Goal: Information Seeking & Learning: Compare options

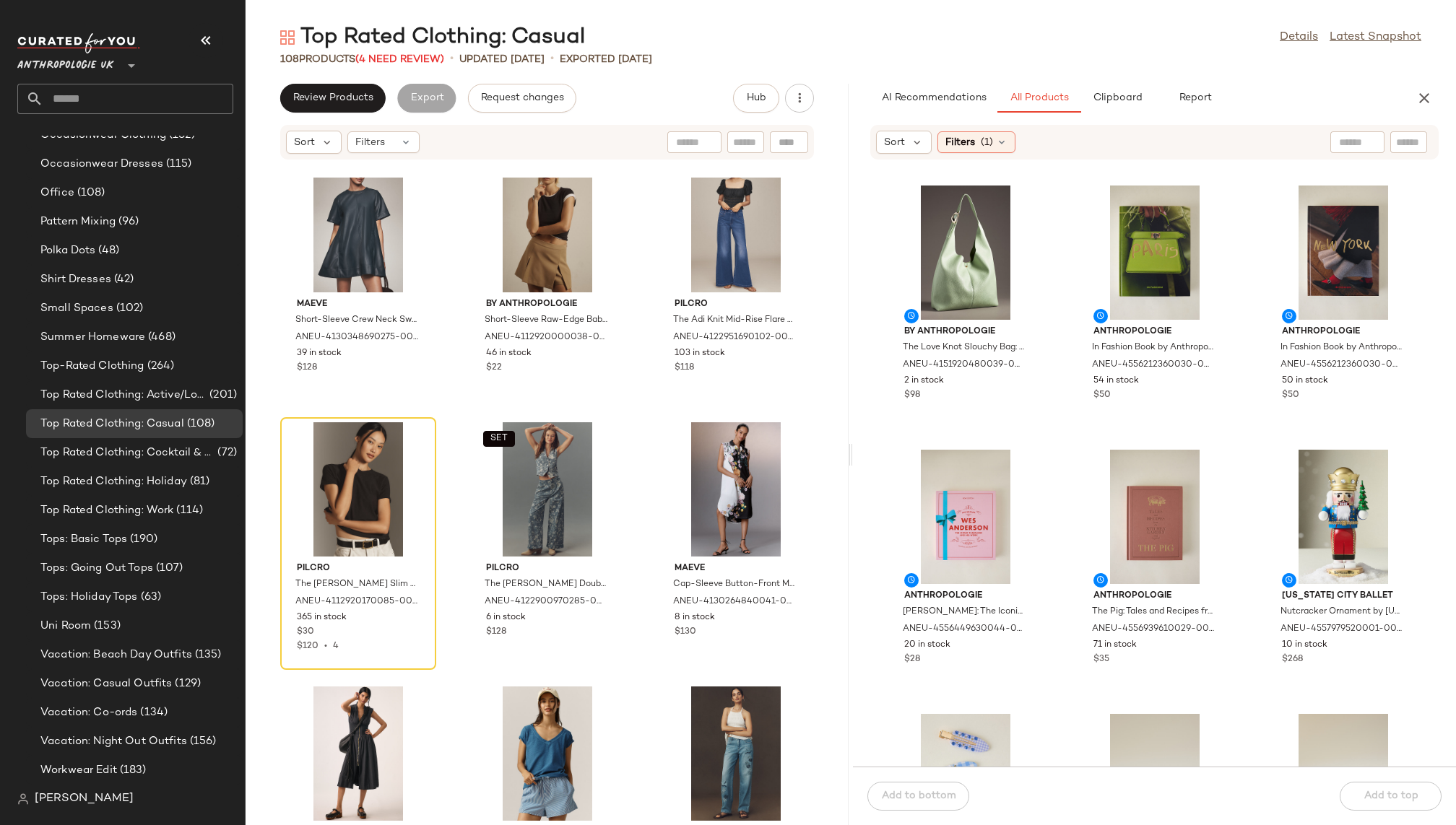
scroll to position [608, 0]
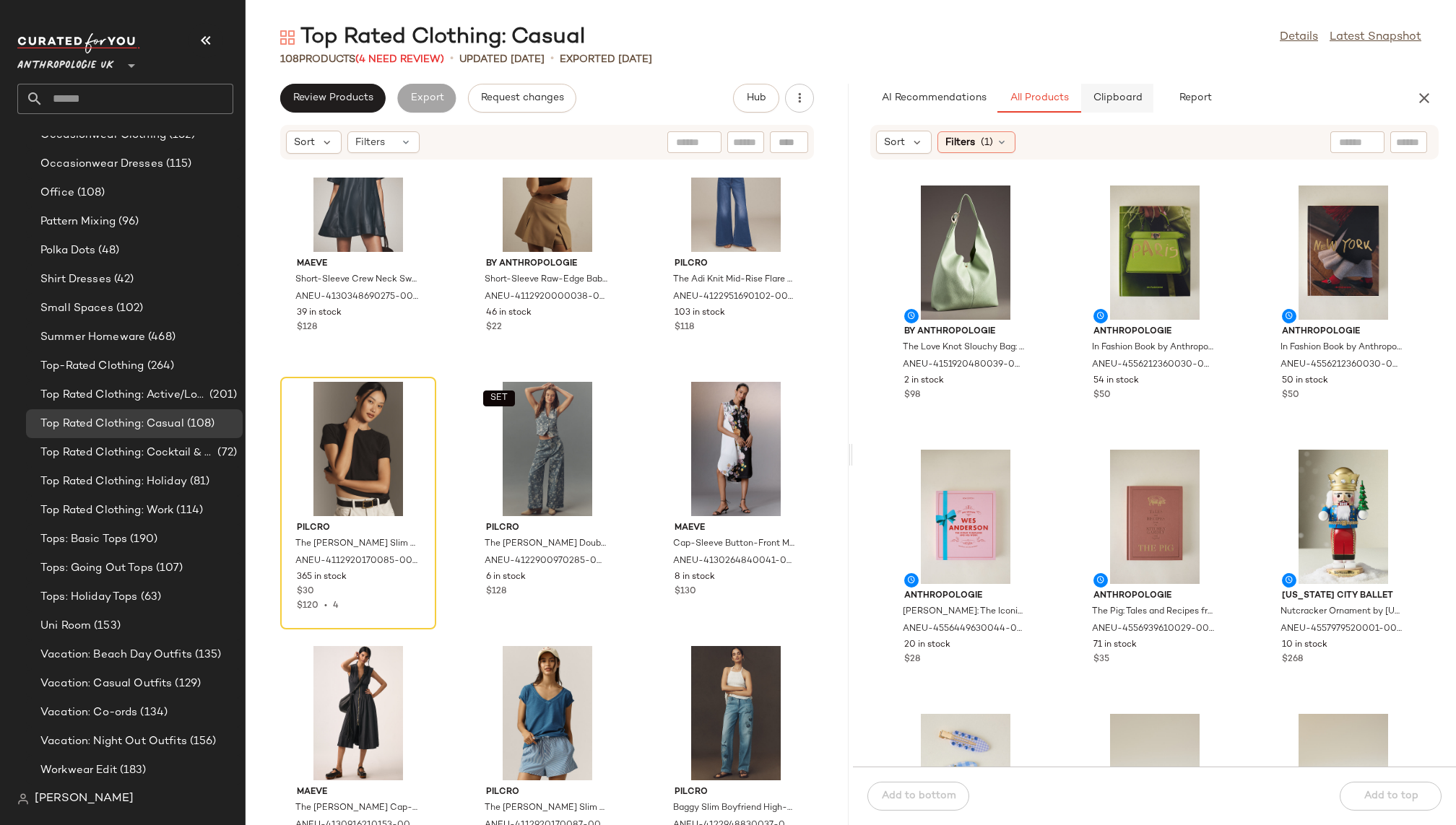
click at [1111, 99] on span "Clipboard" at bounding box center [1117, 98] width 50 height 12
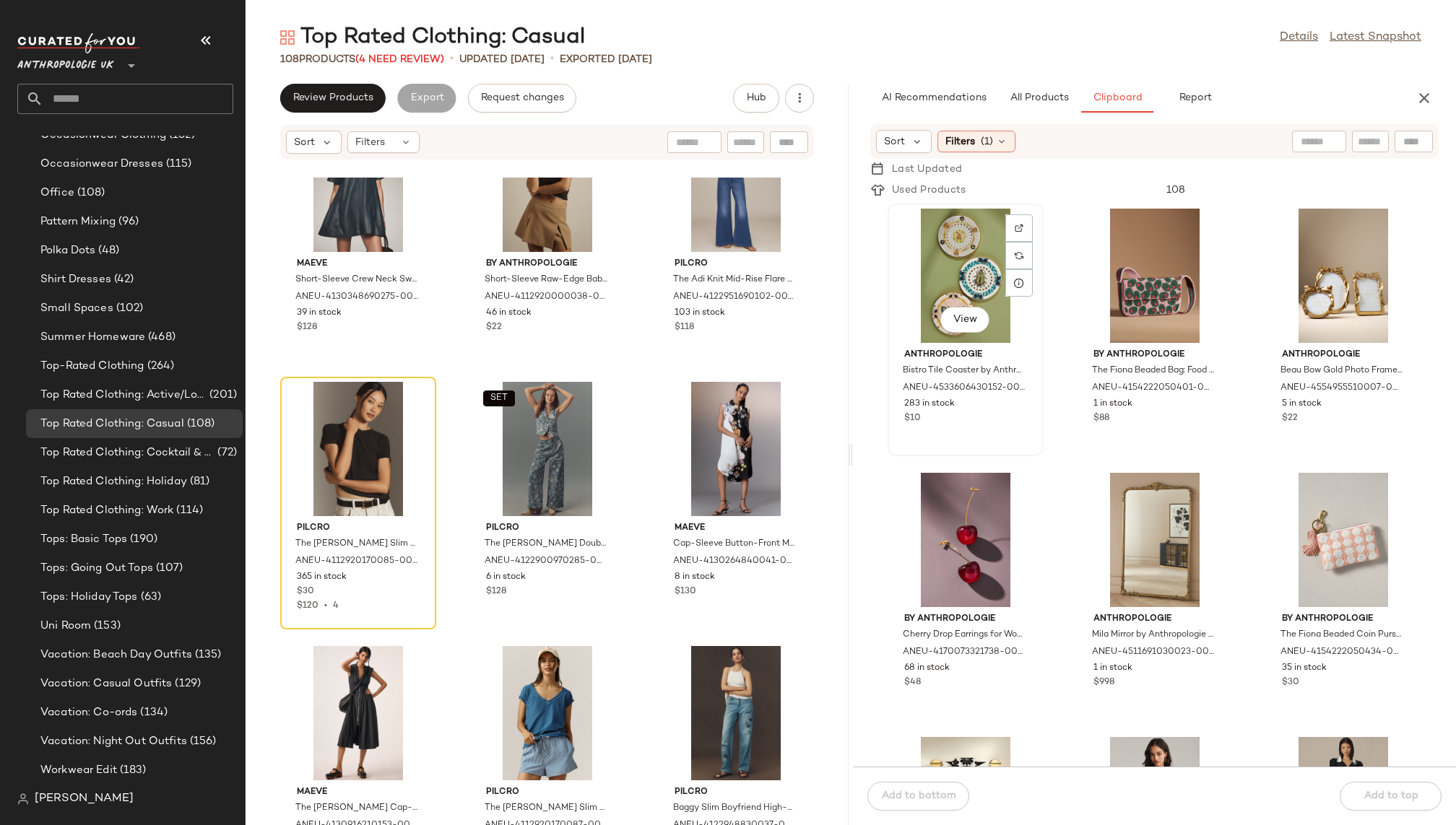
click at [970, 277] on div "View" at bounding box center [965, 276] width 146 height 135
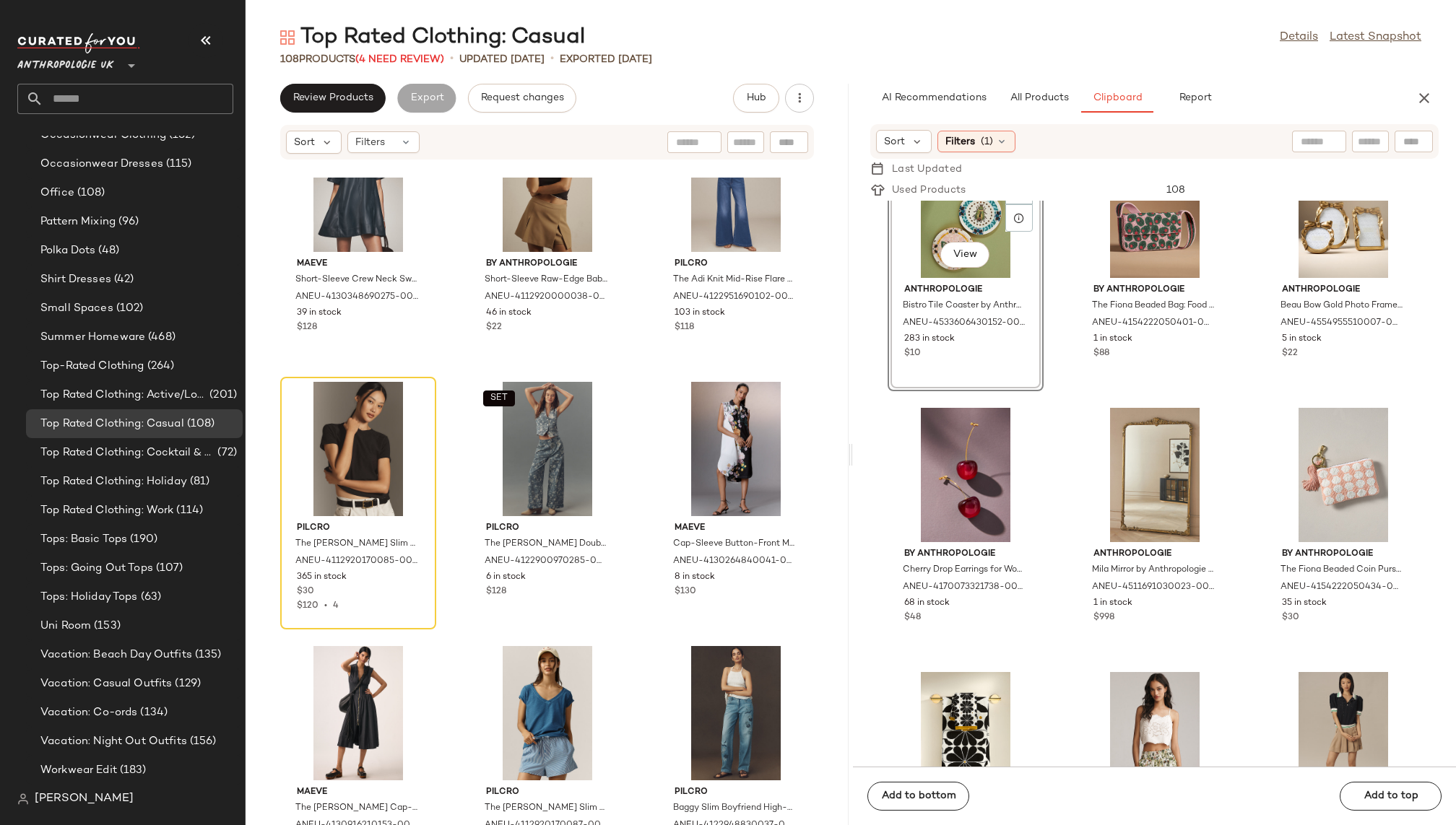
scroll to position [72, 0]
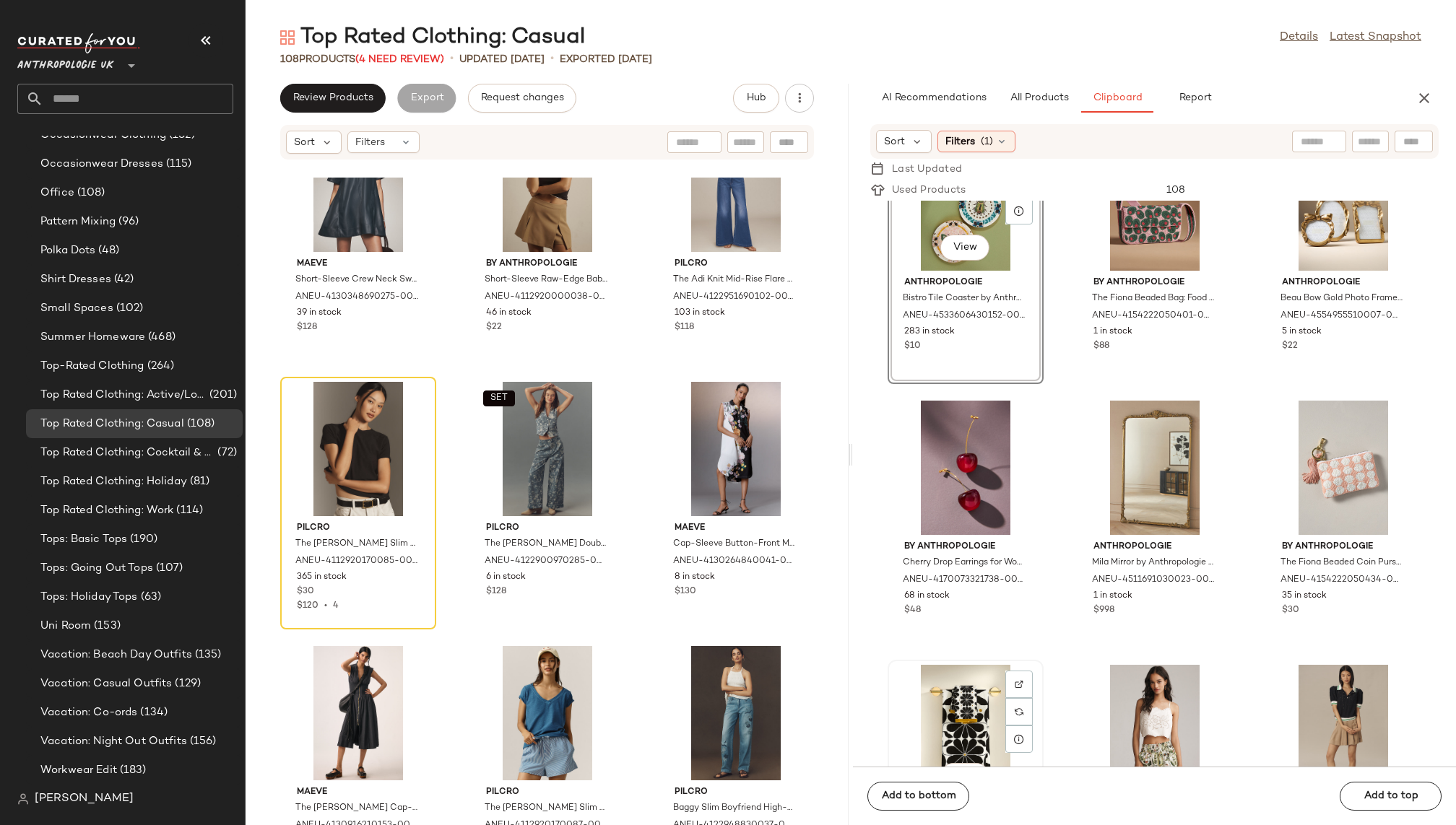
click at [960, 689] on div "View" at bounding box center [965, 732] width 146 height 135
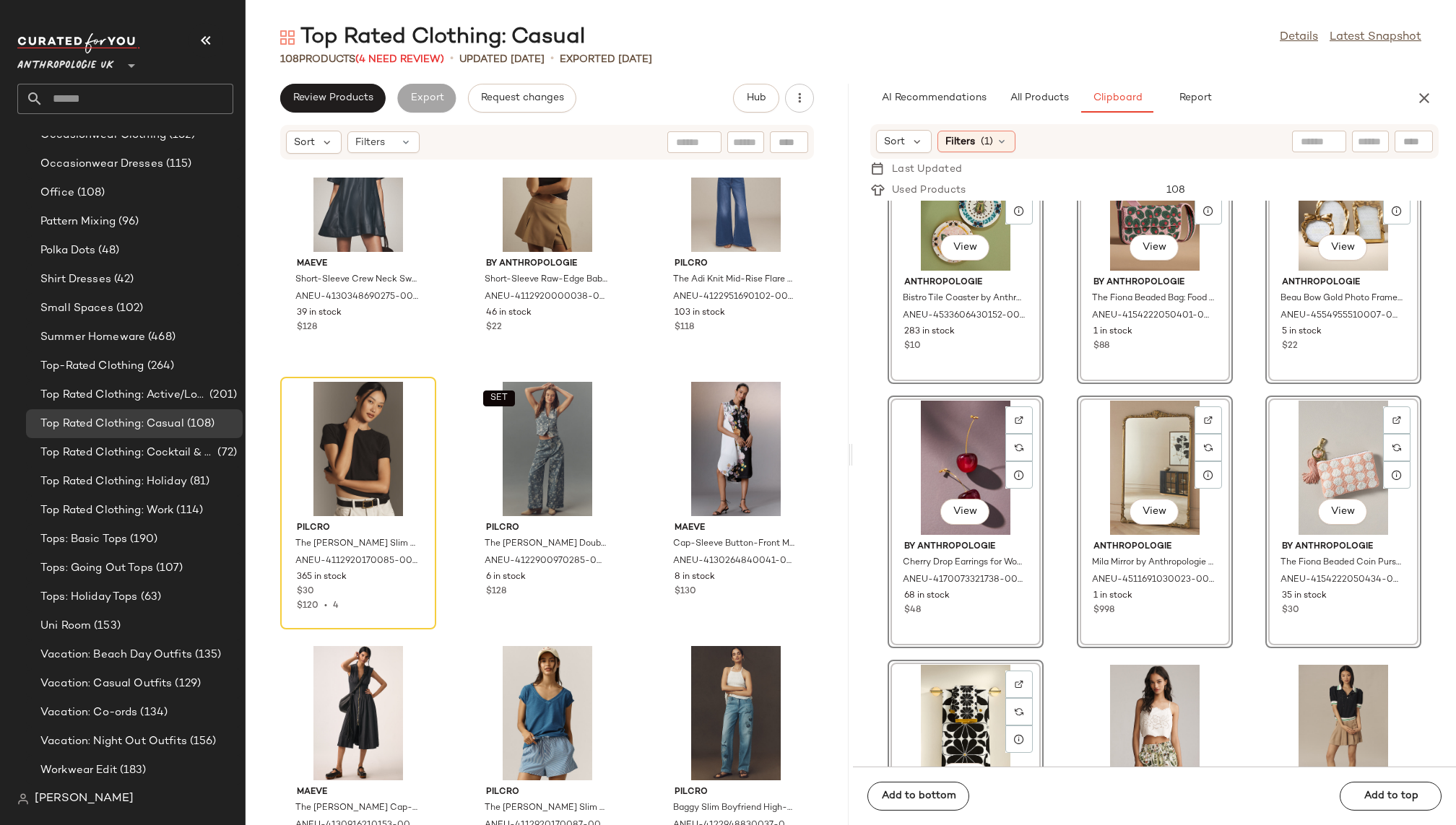
scroll to position [0, 0]
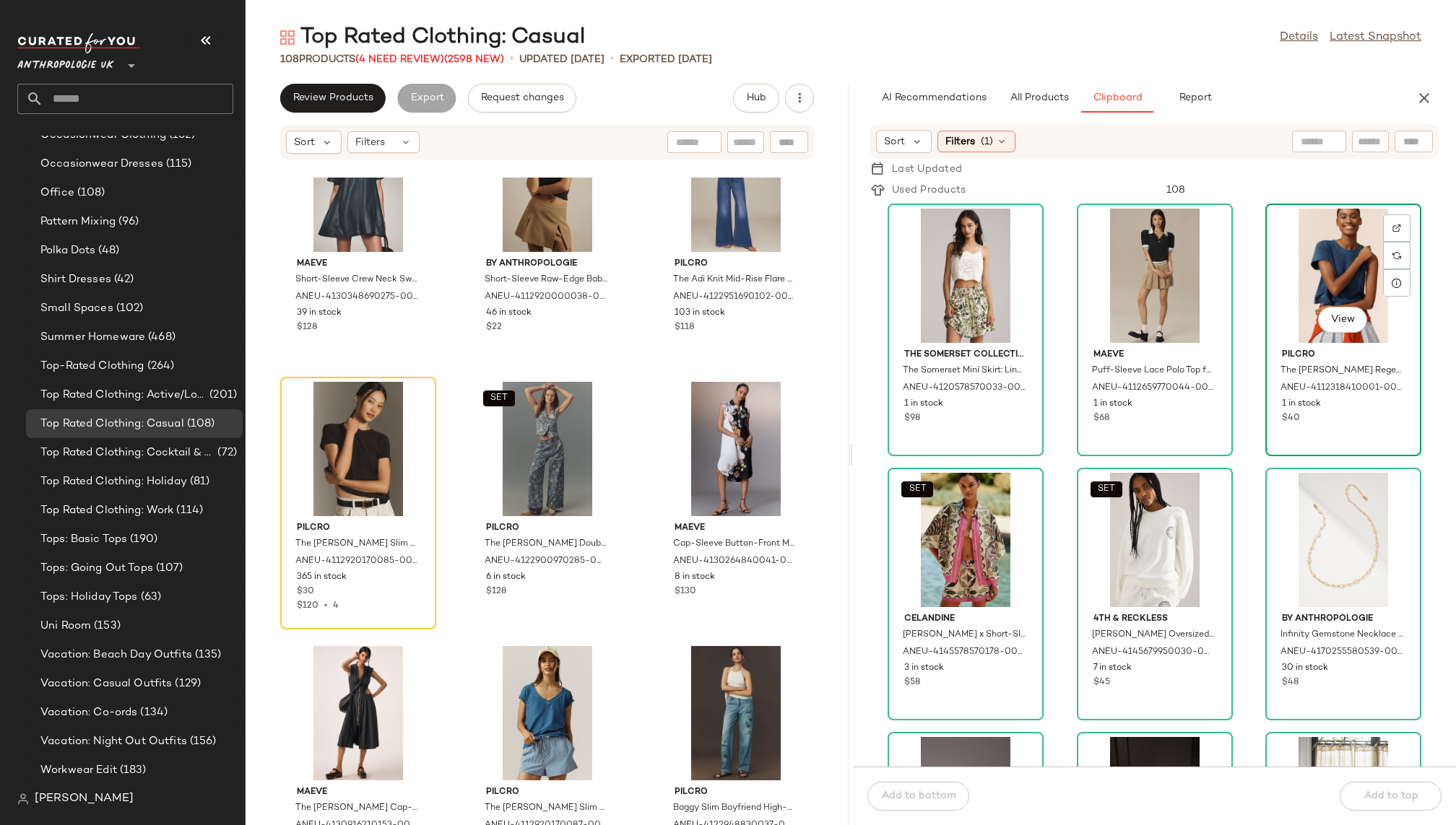
click at [1314, 284] on div "View" at bounding box center [1343, 276] width 146 height 135
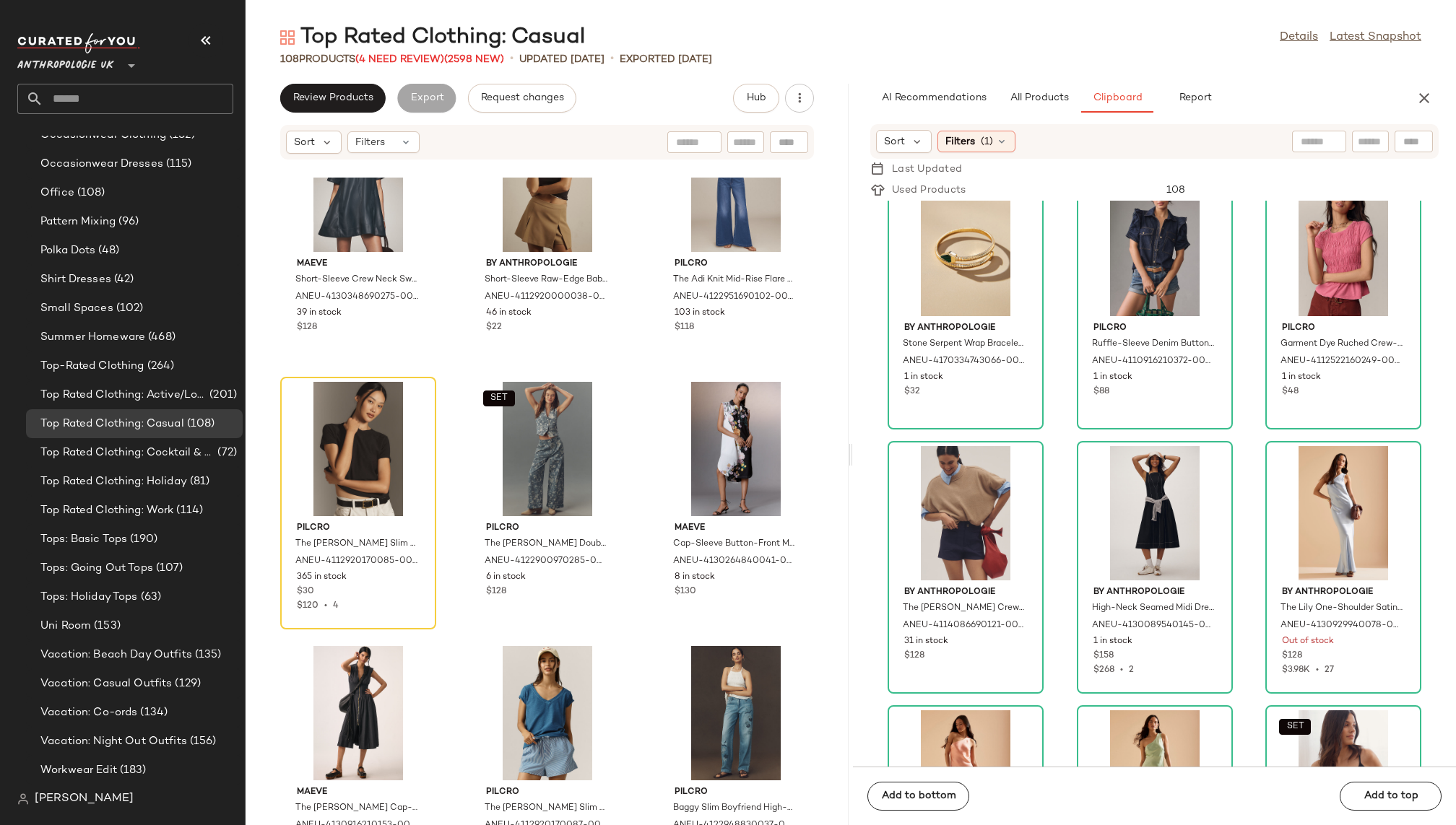
scroll to position [1638, 0]
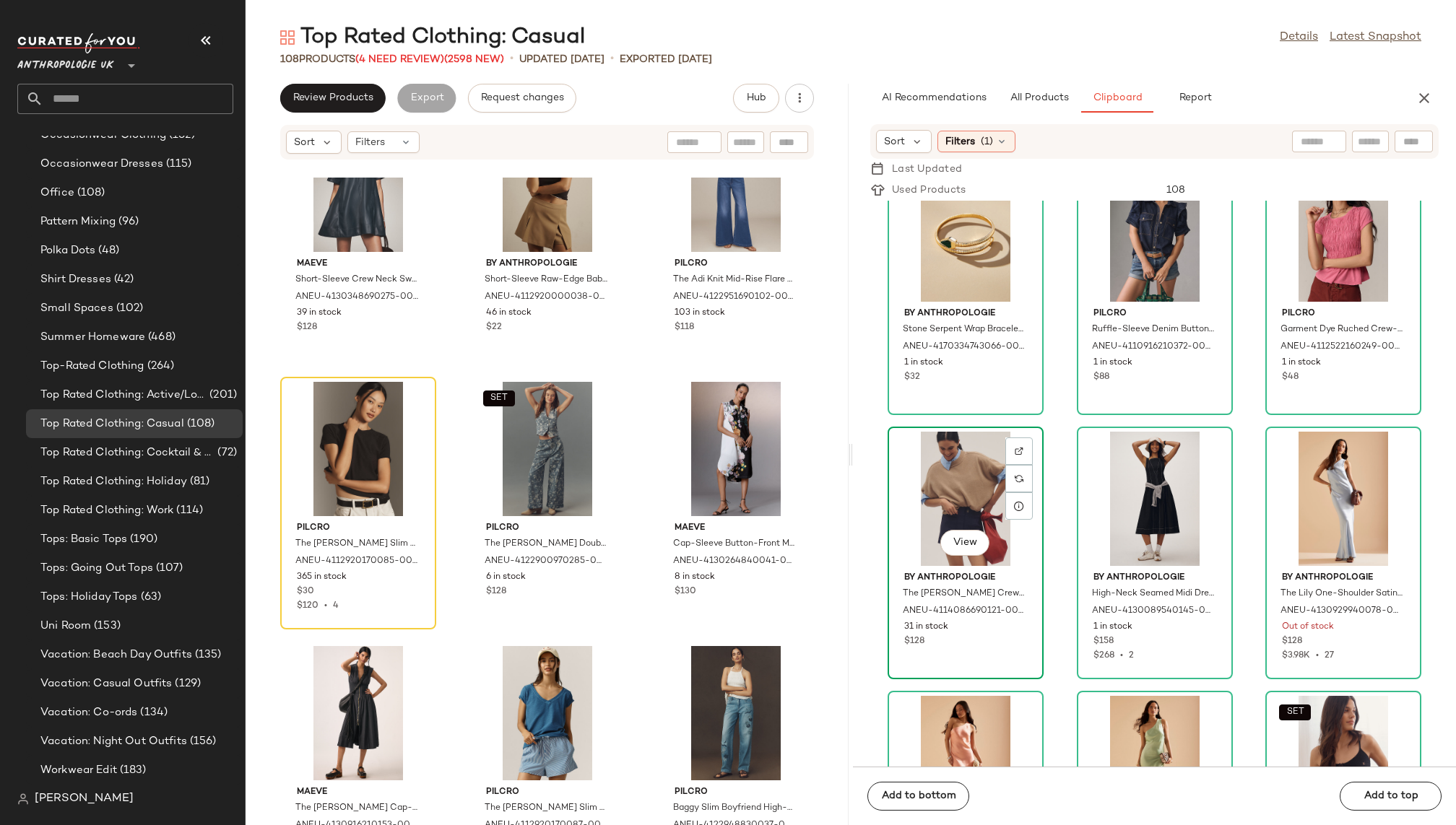
click at [940, 494] on div "View" at bounding box center [965, 499] width 146 height 135
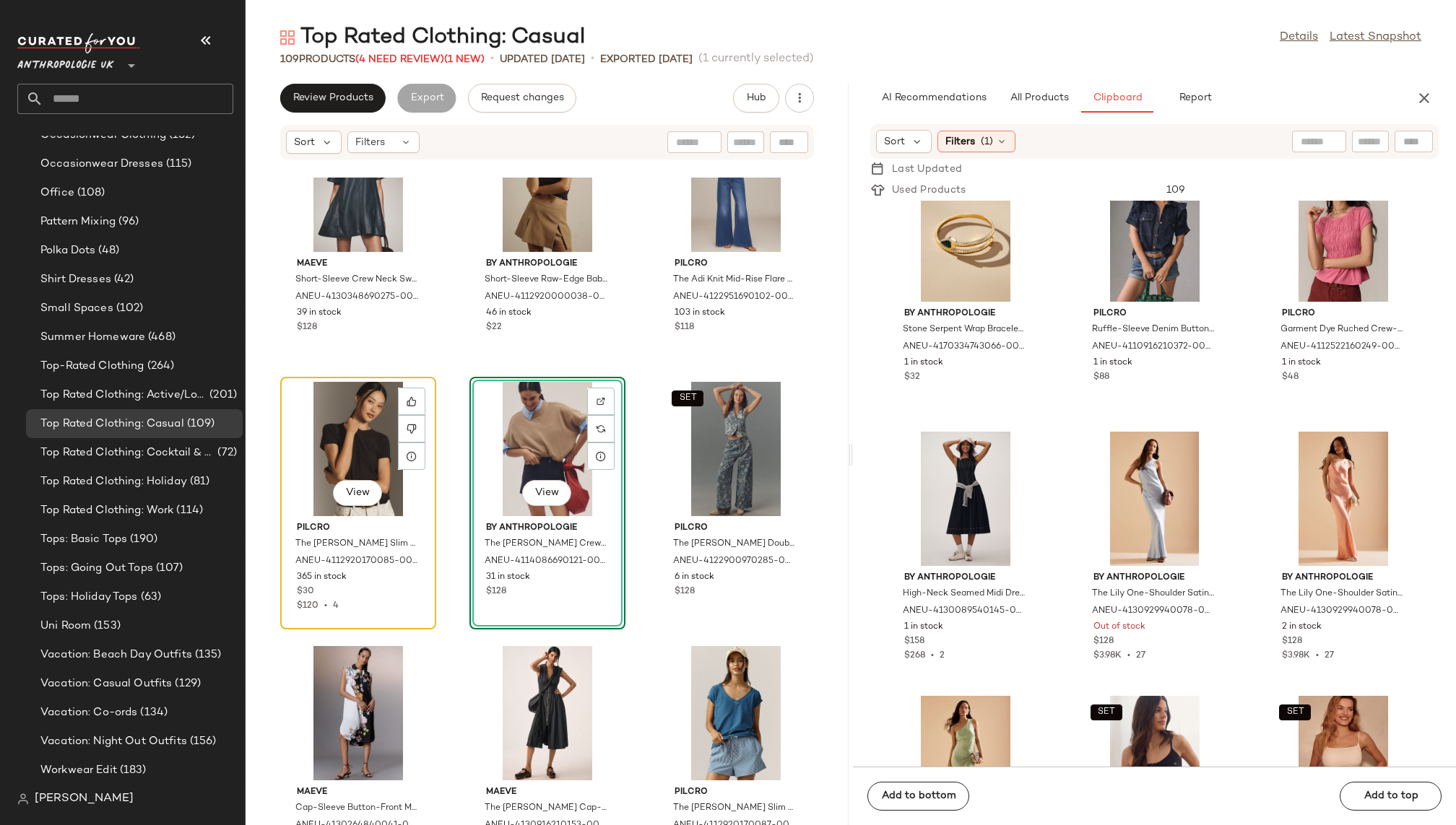
click at [353, 424] on div "View" at bounding box center [358, 449] width 146 height 135
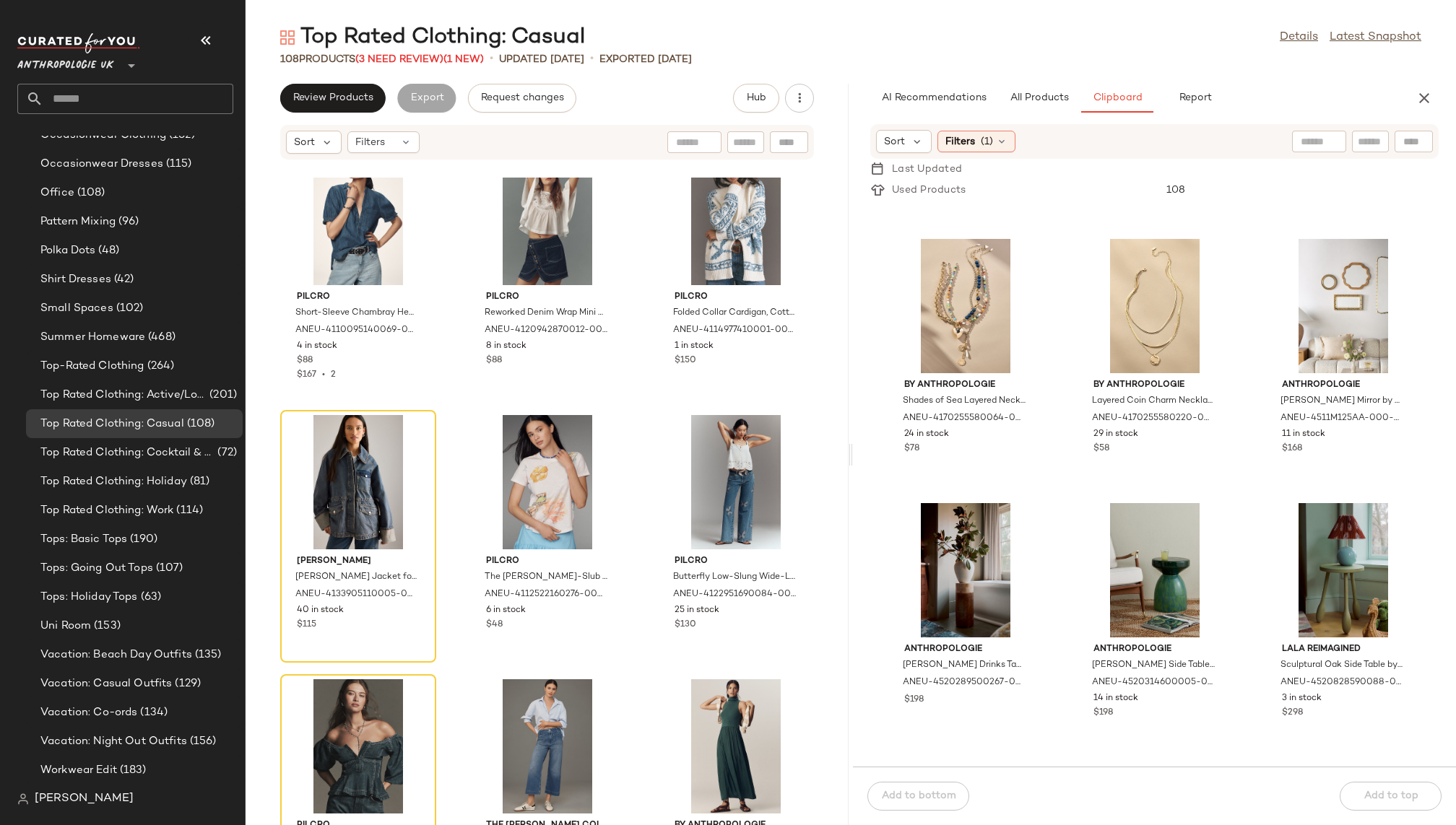
scroll to position [3420, 0]
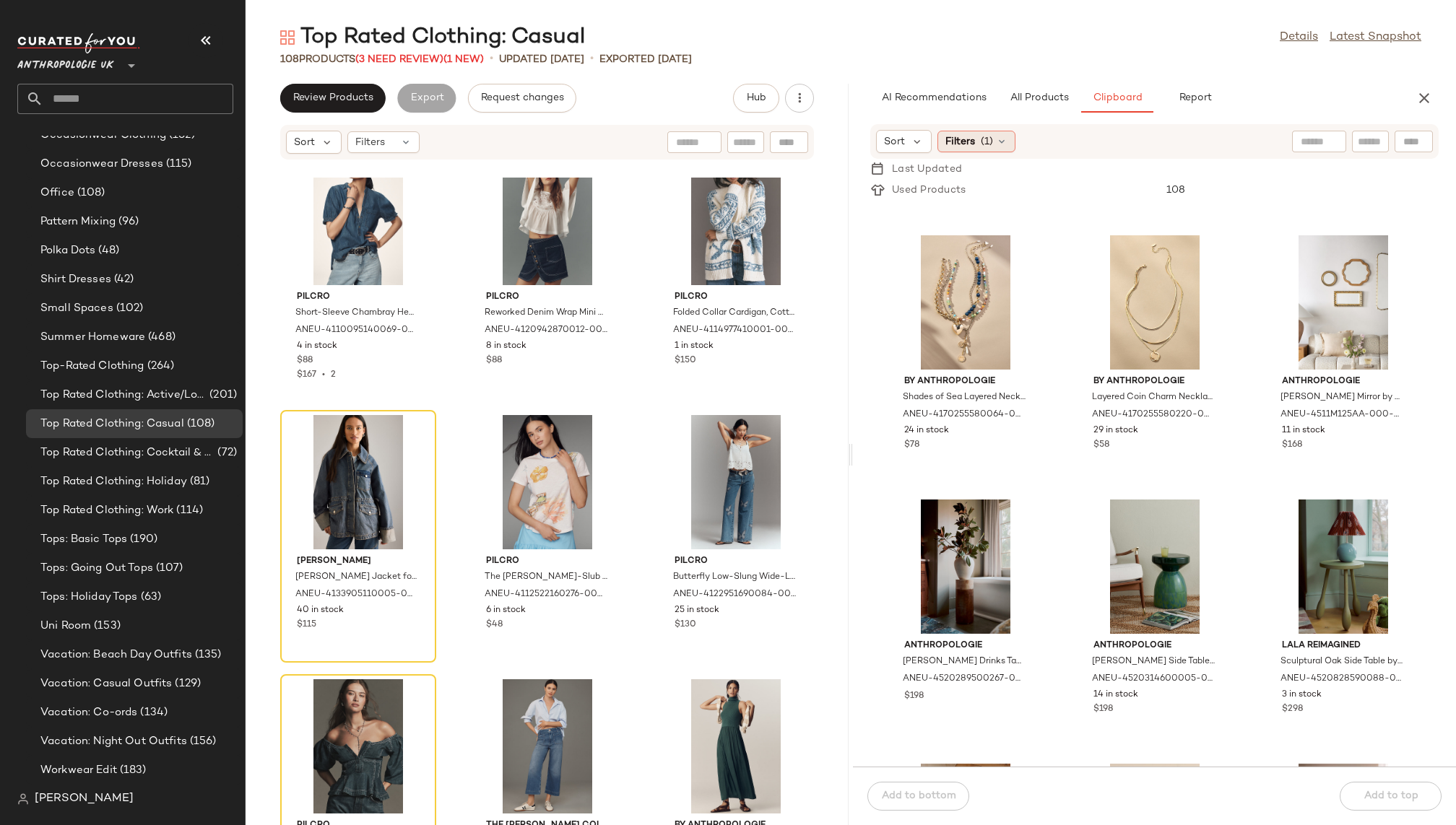
click at [963, 135] on span "Filters" at bounding box center [960, 142] width 30 height 15
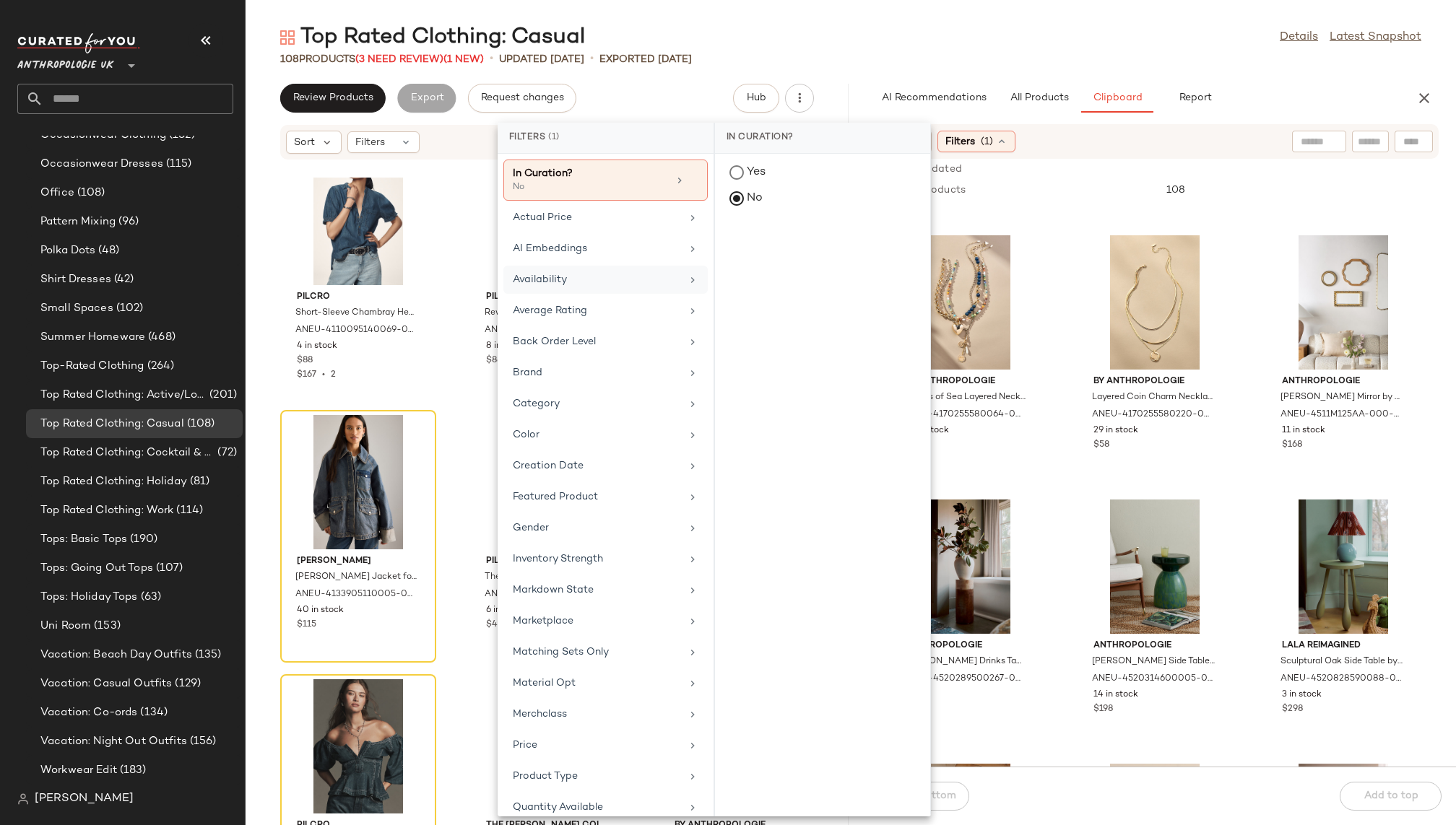
click at [619, 274] on div "Availability" at bounding box center [597, 279] width 168 height 15
click at [768, 261] on div "in_stock" at bounding box center [823, 278] width 203 height 34
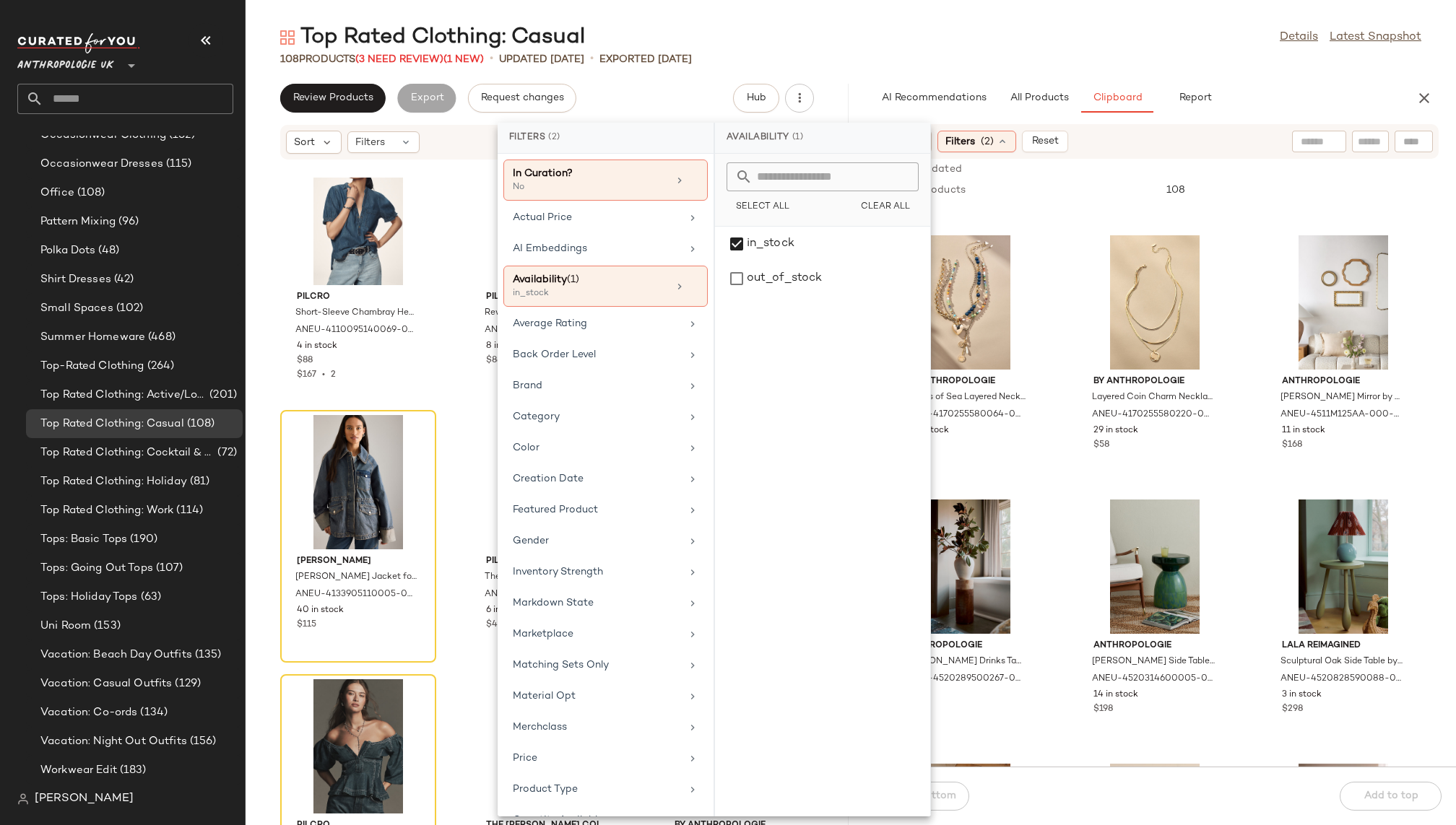
click at [1073, 41] on div "Top Rated Clothing: Casual Details Latest Snapshot" at bounding box center [851, 38] width 1210 height 29
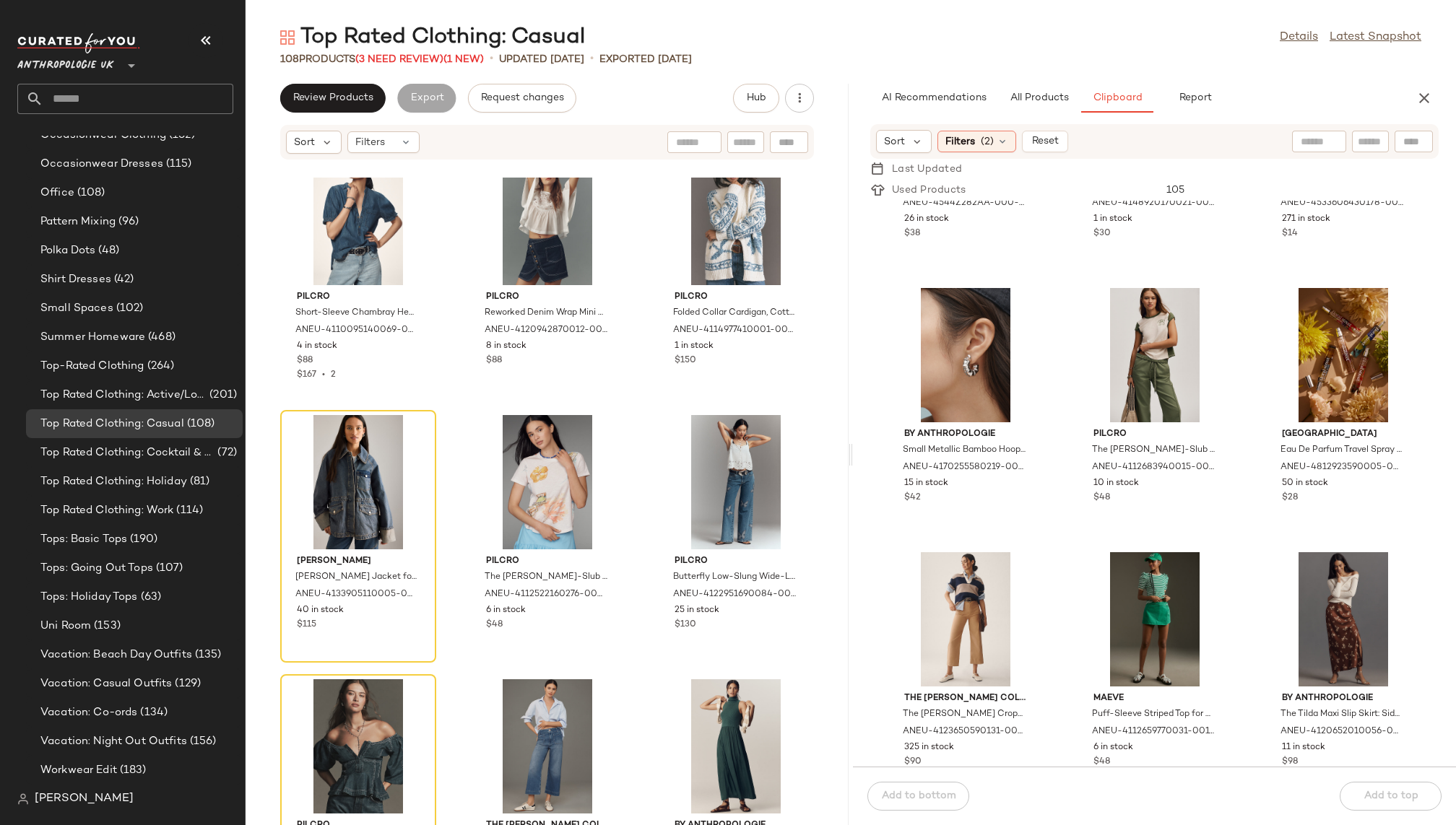
scroll to position [7860, 0]
click at [1123, 352] on div "View" at bounding box center [1154, 356] width 146 height 135
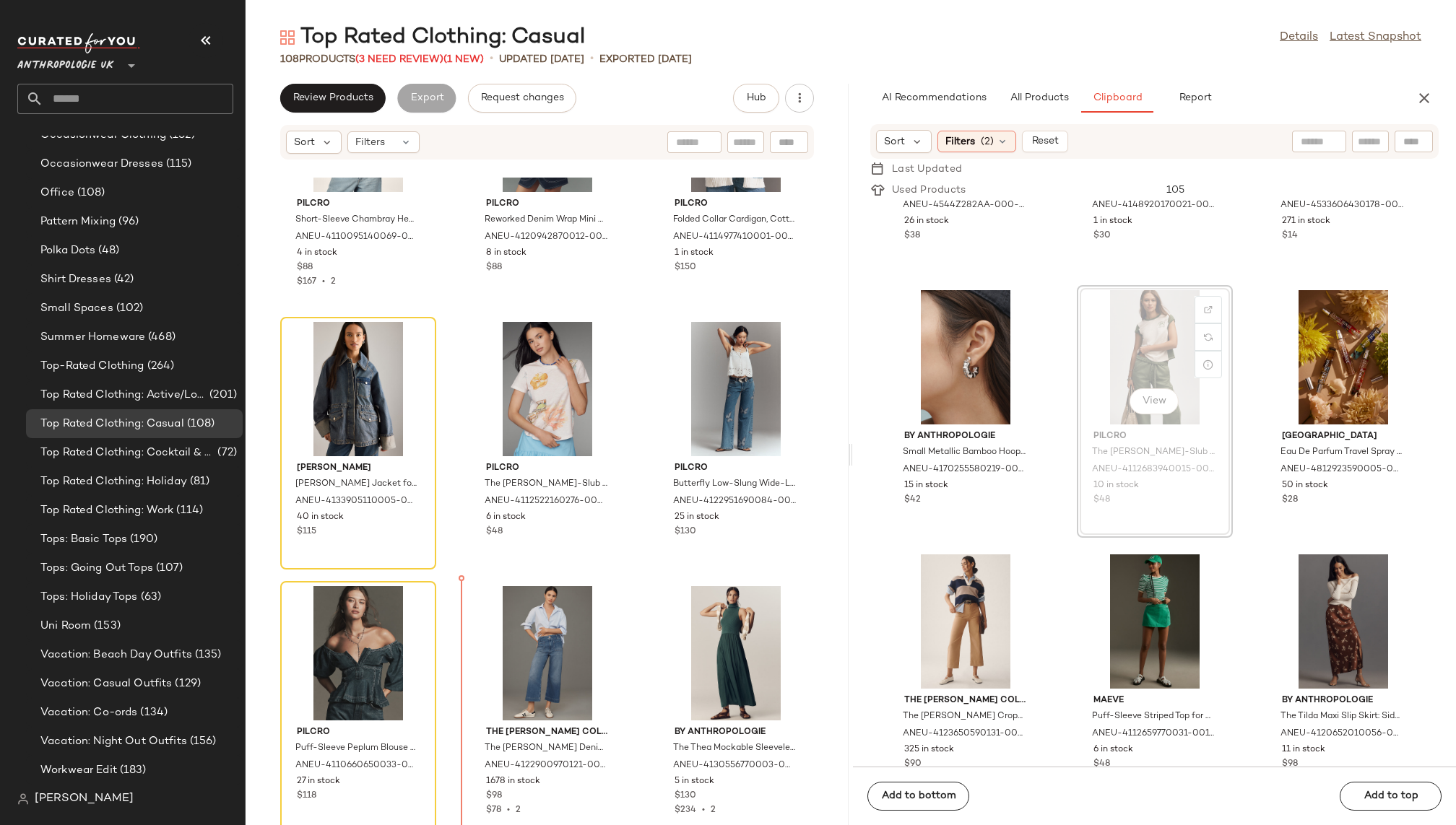
scroll to position [2002, 0]
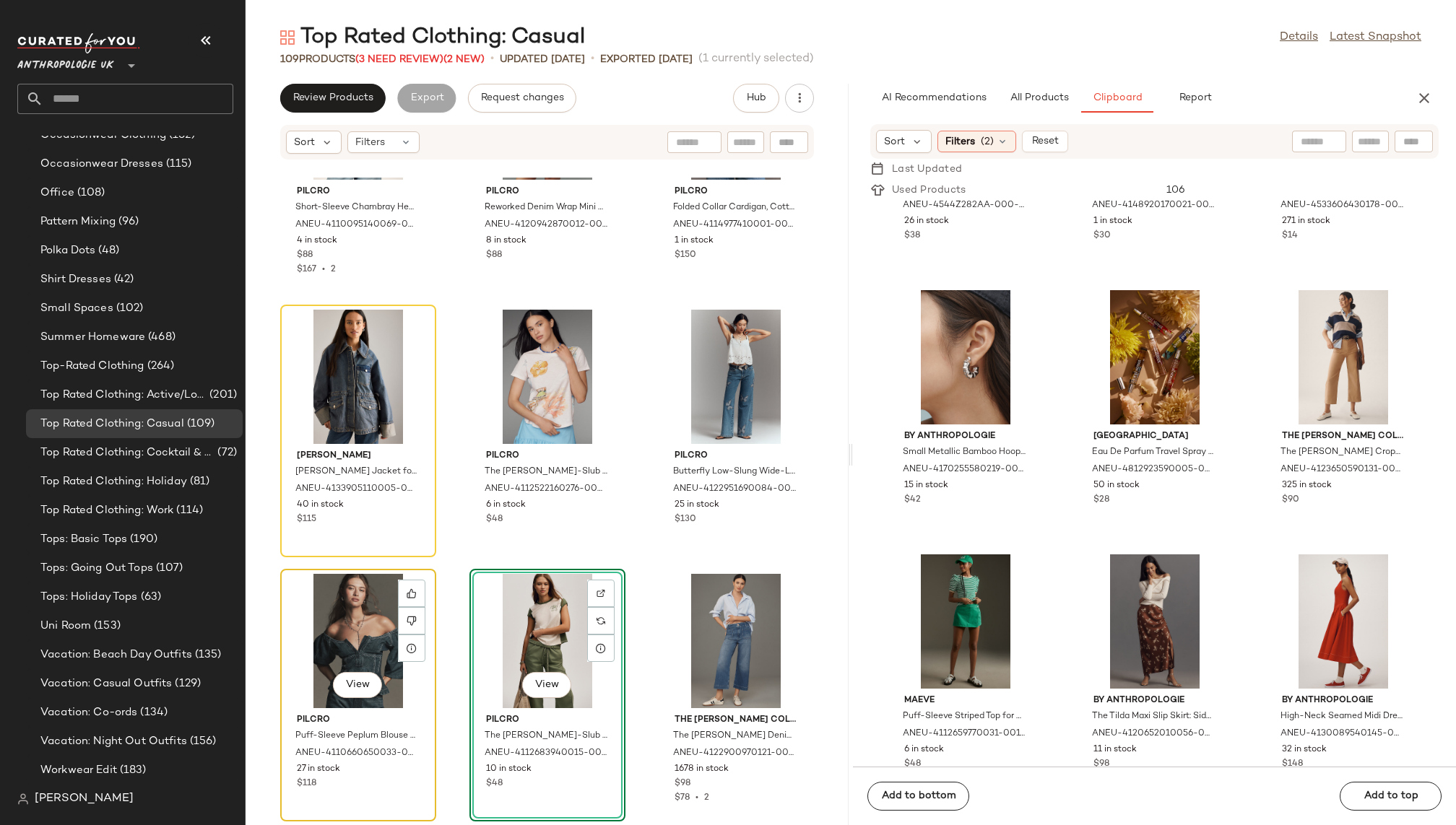
click at [355, 615] on div "View" at bounding box center [358, 641] width 146 height 135
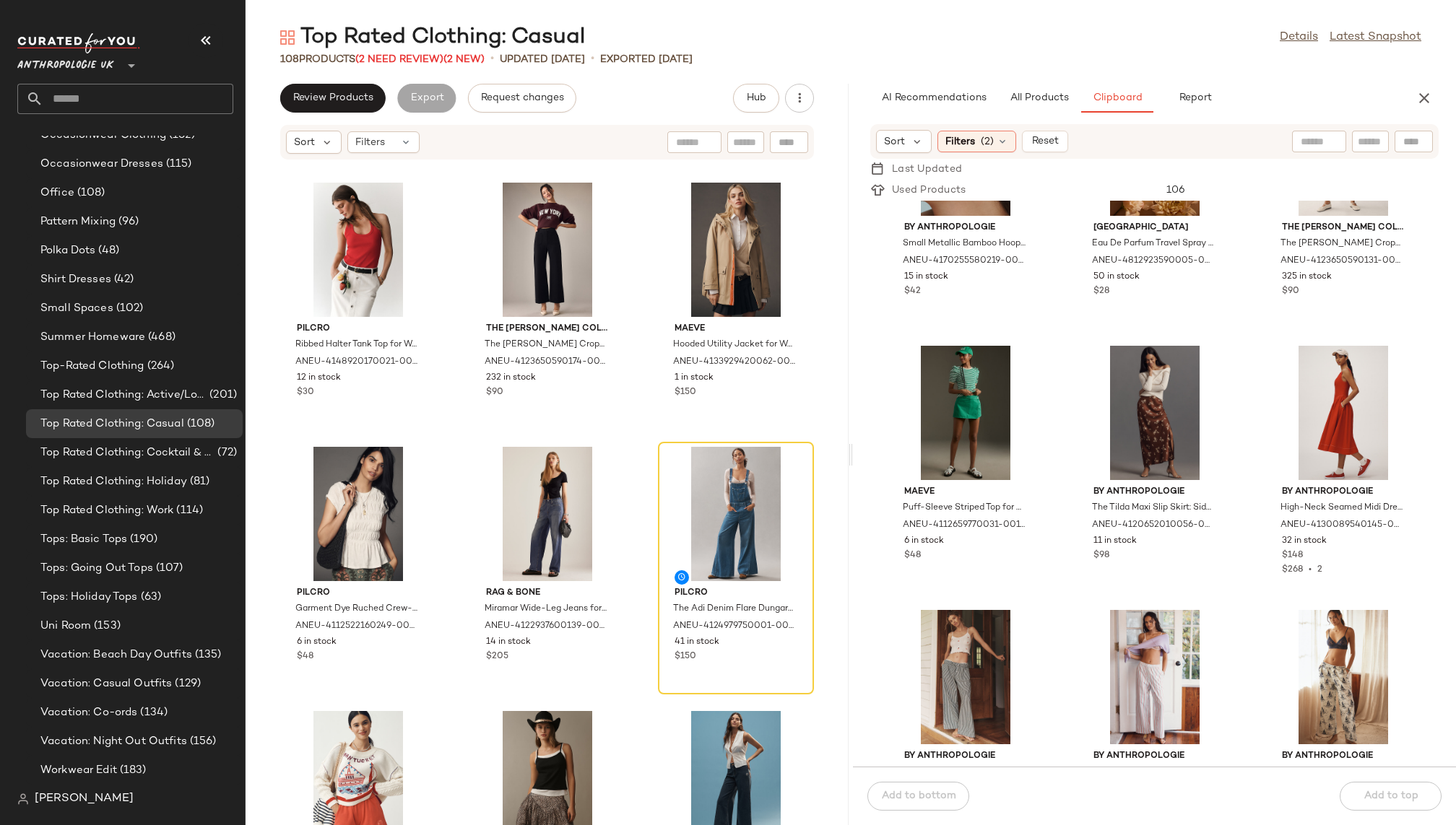
scroll to position [4521, 0]
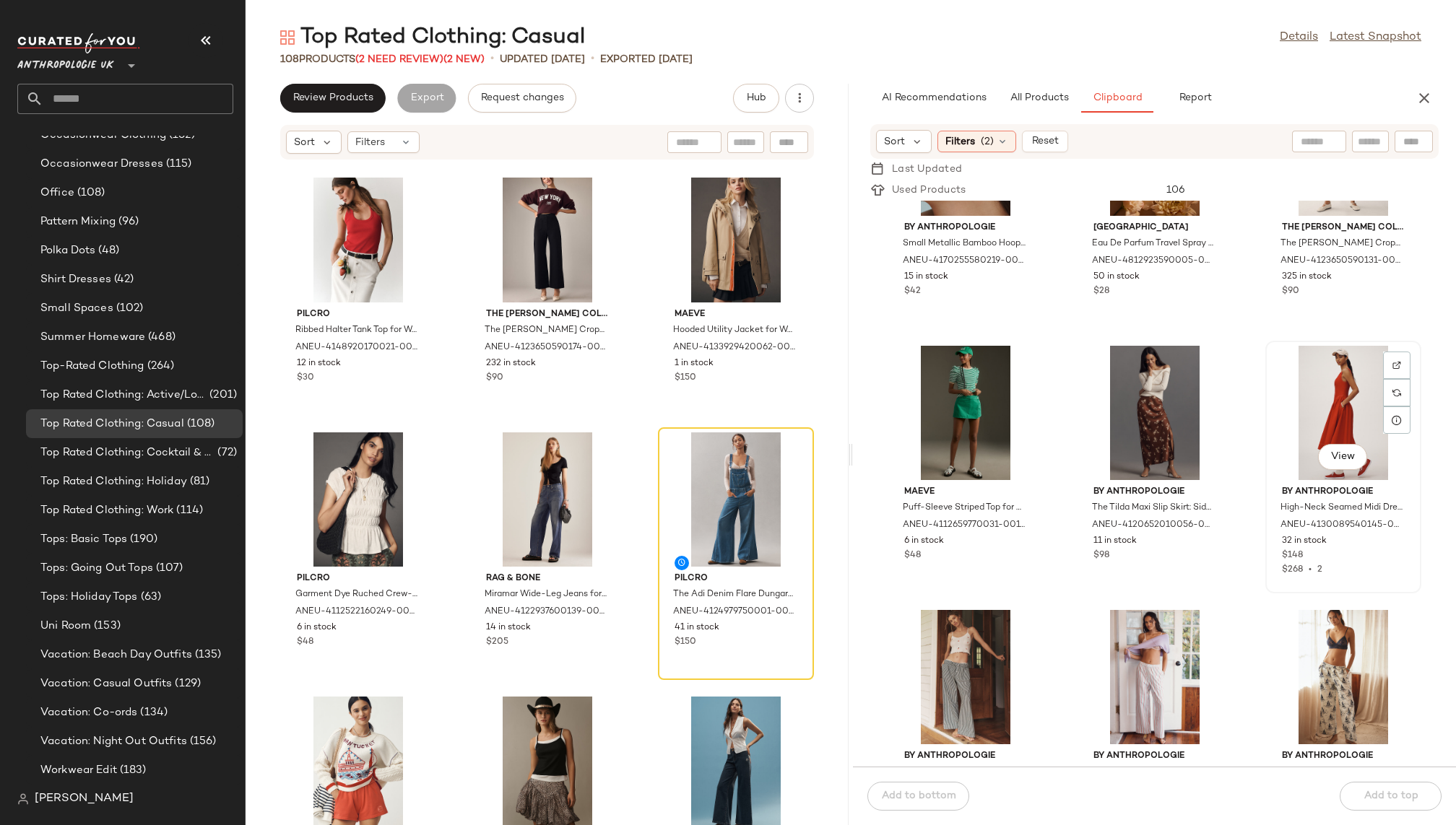
click at [1325, 391] on div "View" at bounding box center [1343, 413] width 146 height 135
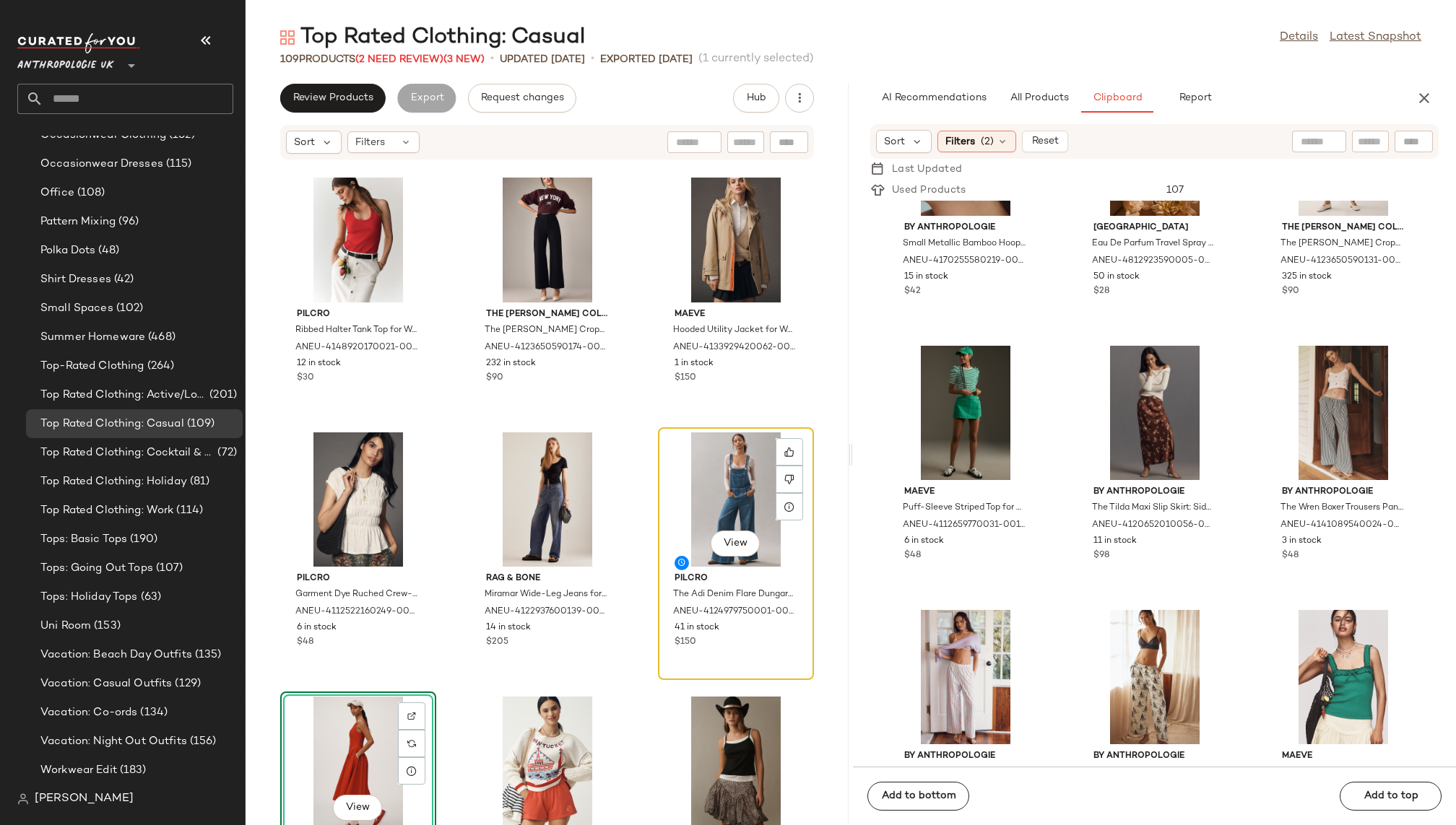
click at [714, 477] on div "View" at bounding box center [736, 500] width 146 height 135
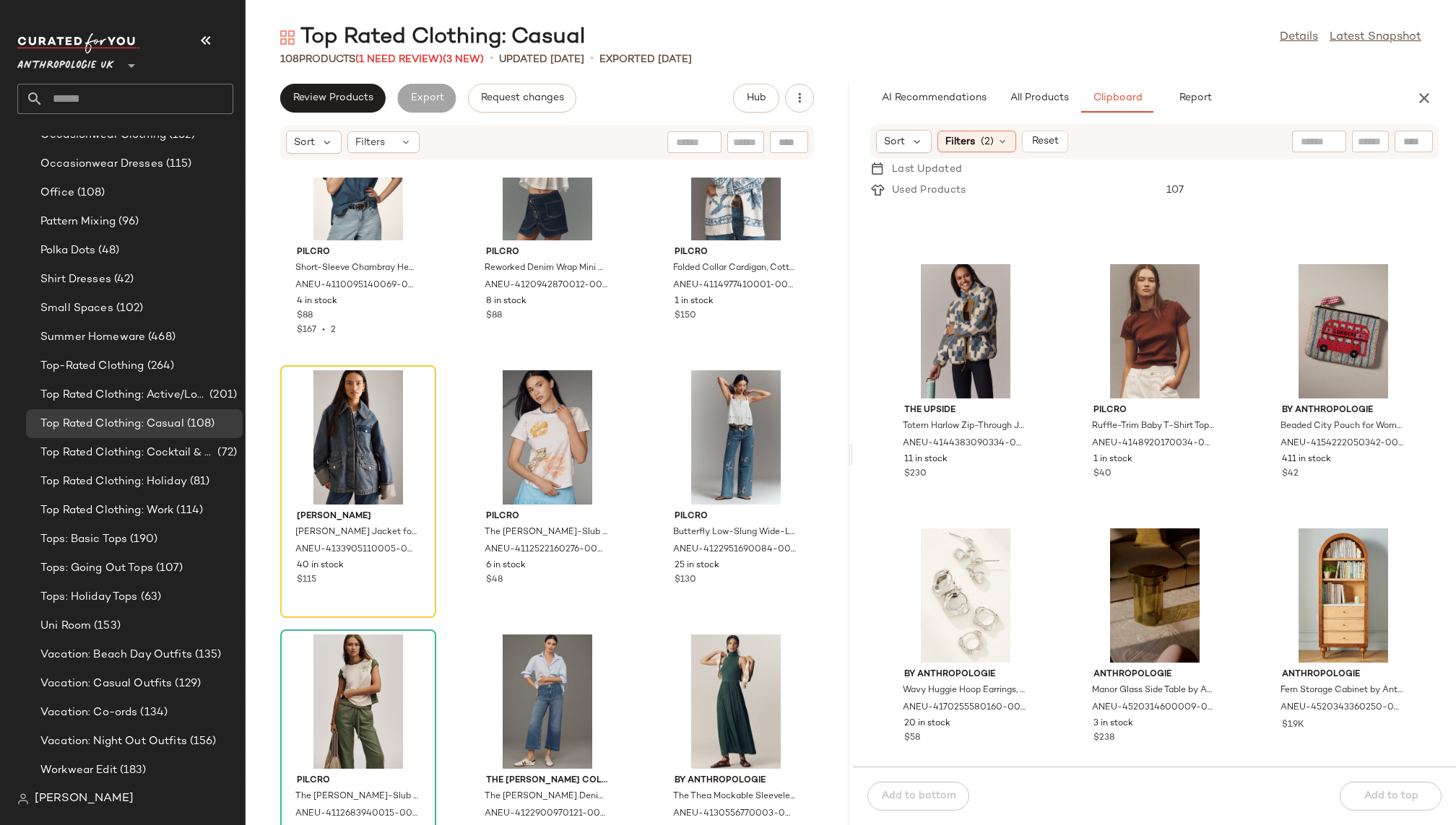
scroll to position [13179, 0]
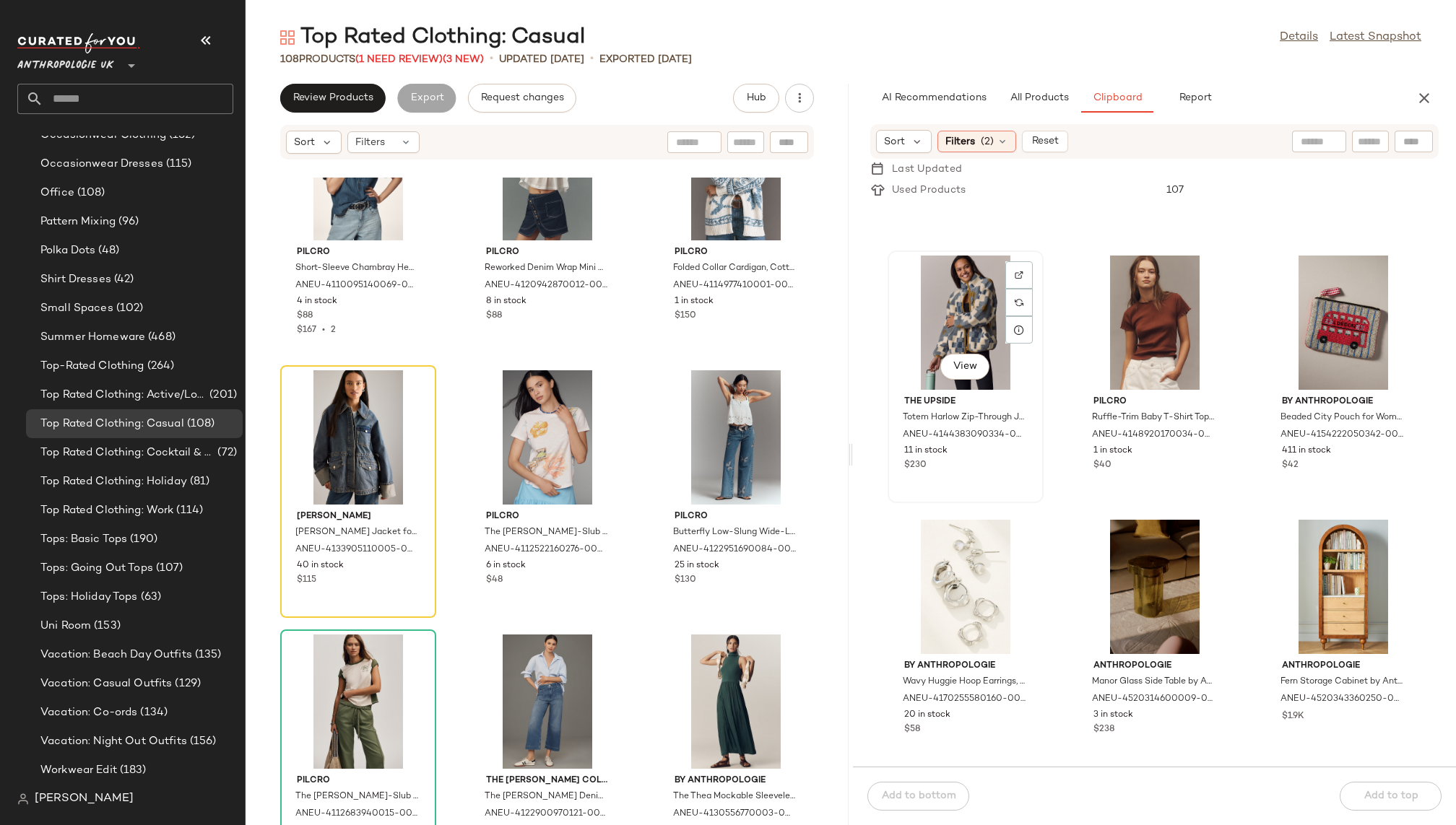
click at [956, 309] on div "View" at bounding box center [965, 323] width 146 height 135
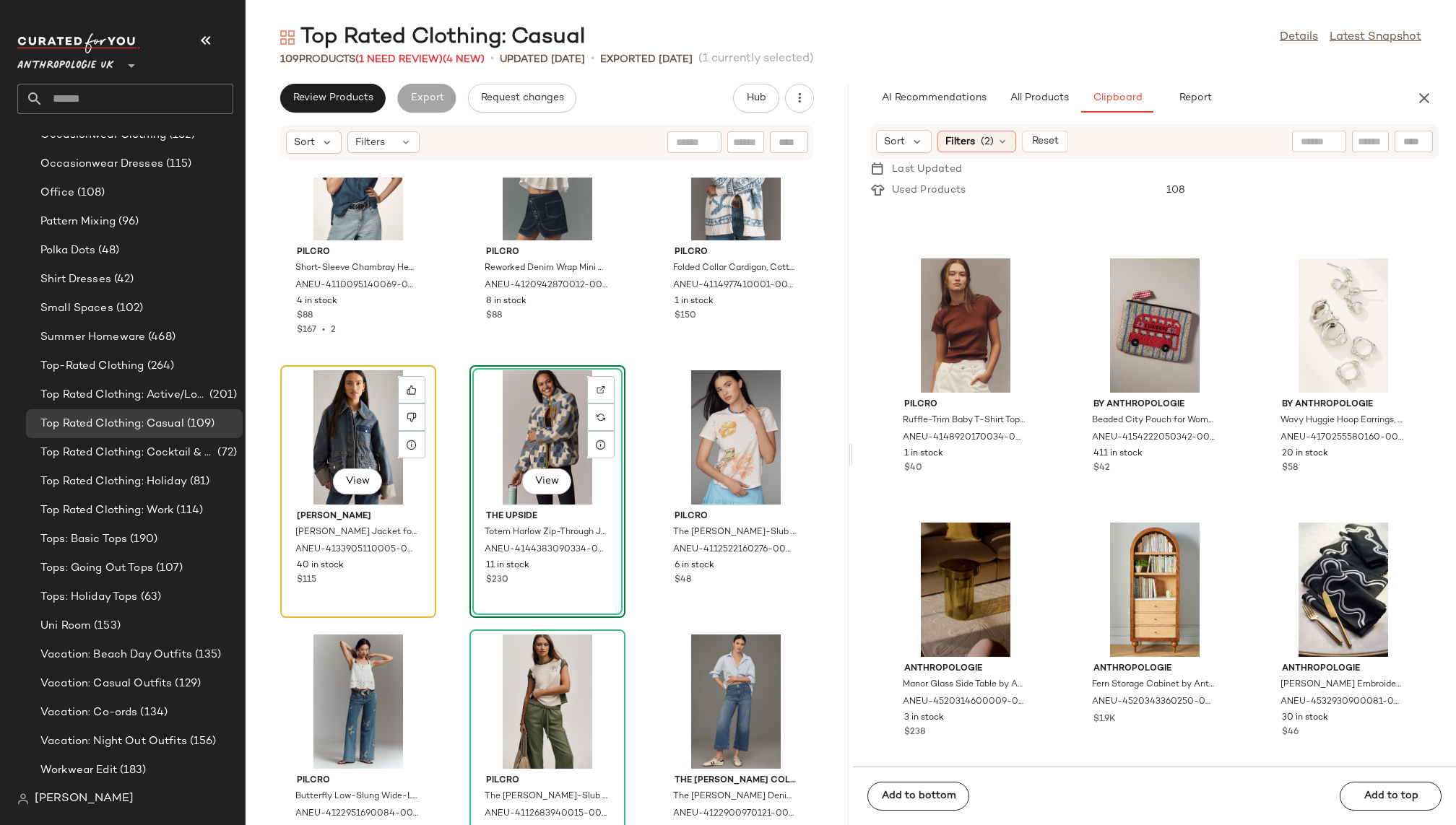
click at [335, 412] on div "View" at bounding box center [358, 438] width 146 height 135
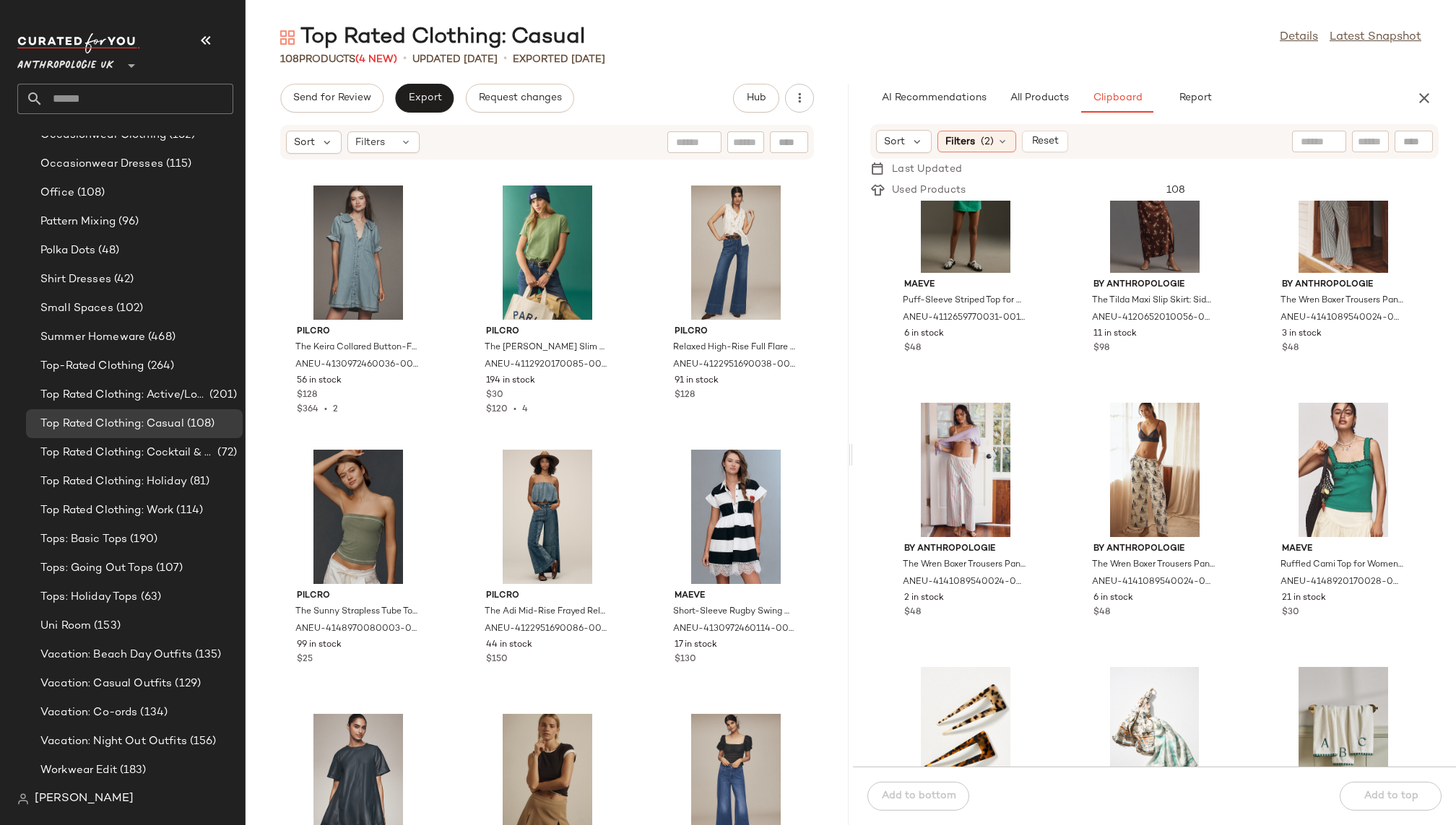
scroll to position [8286, 0]
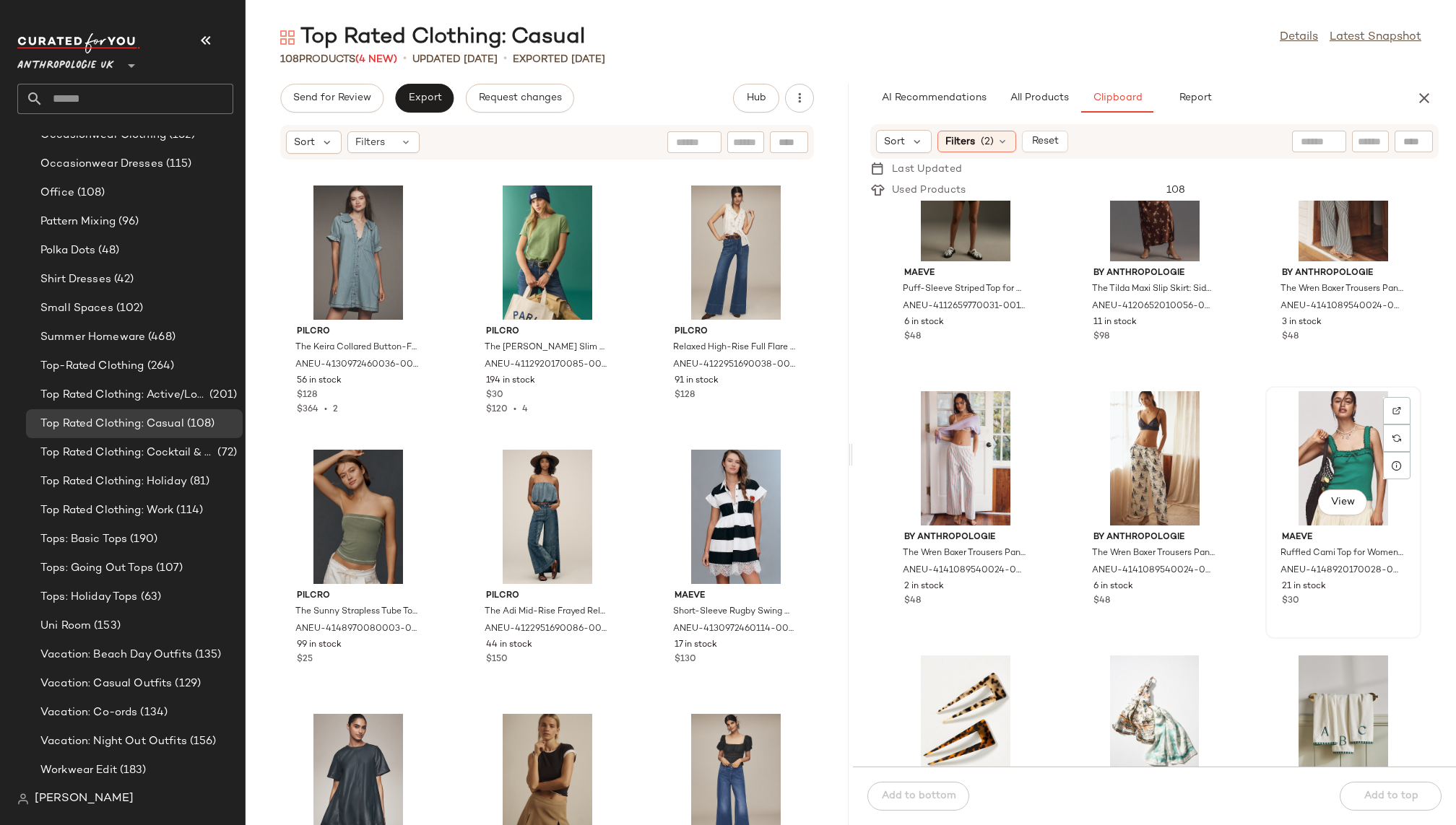
click at [1337, 441] on div "View" at bounding box center [1343, 458] width 146 height 135
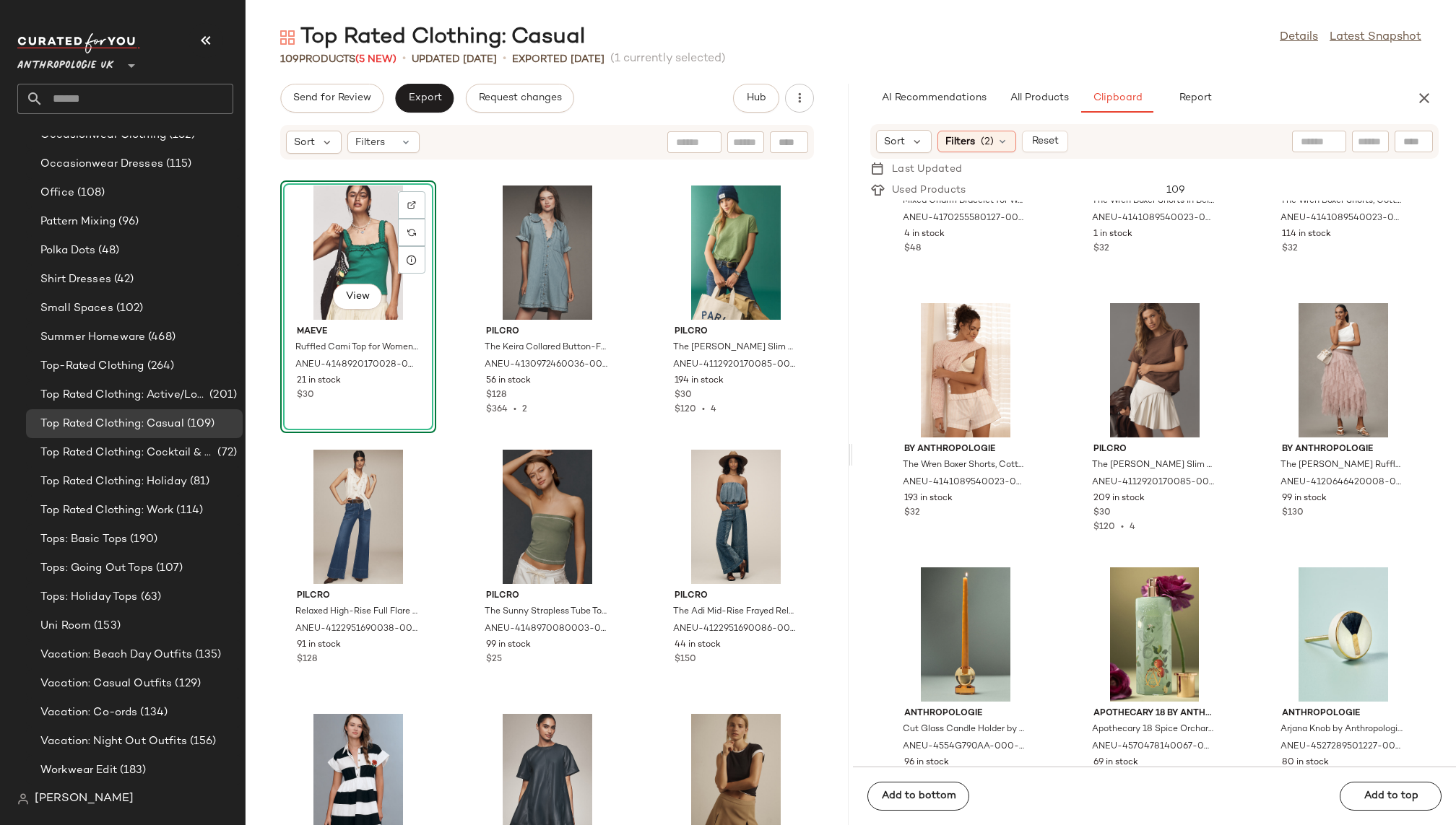
scroll to position [15015, 0]
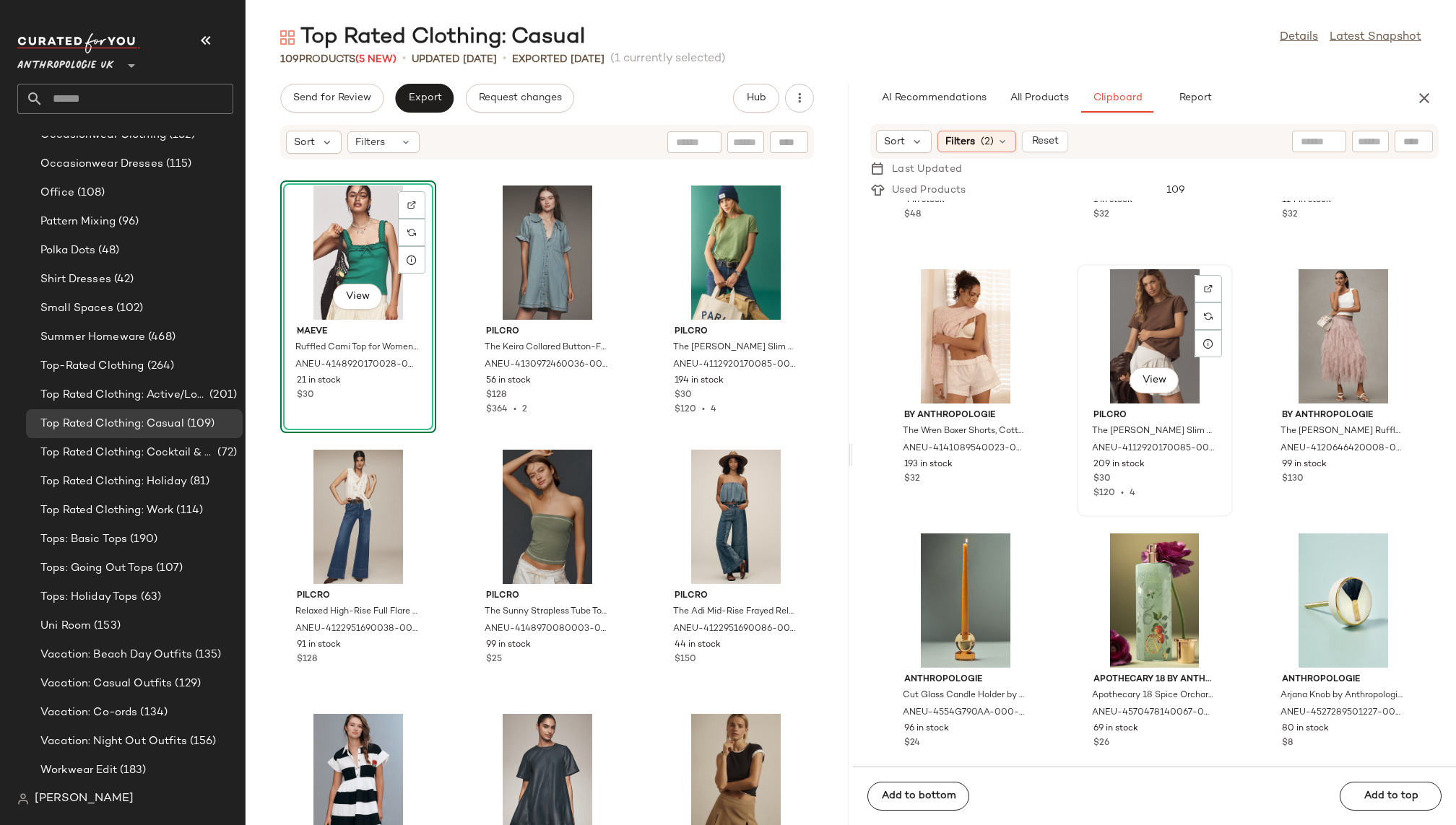
click at [1115, 303] on div "View" at bounding box center [1154, 336] width 146 height 135
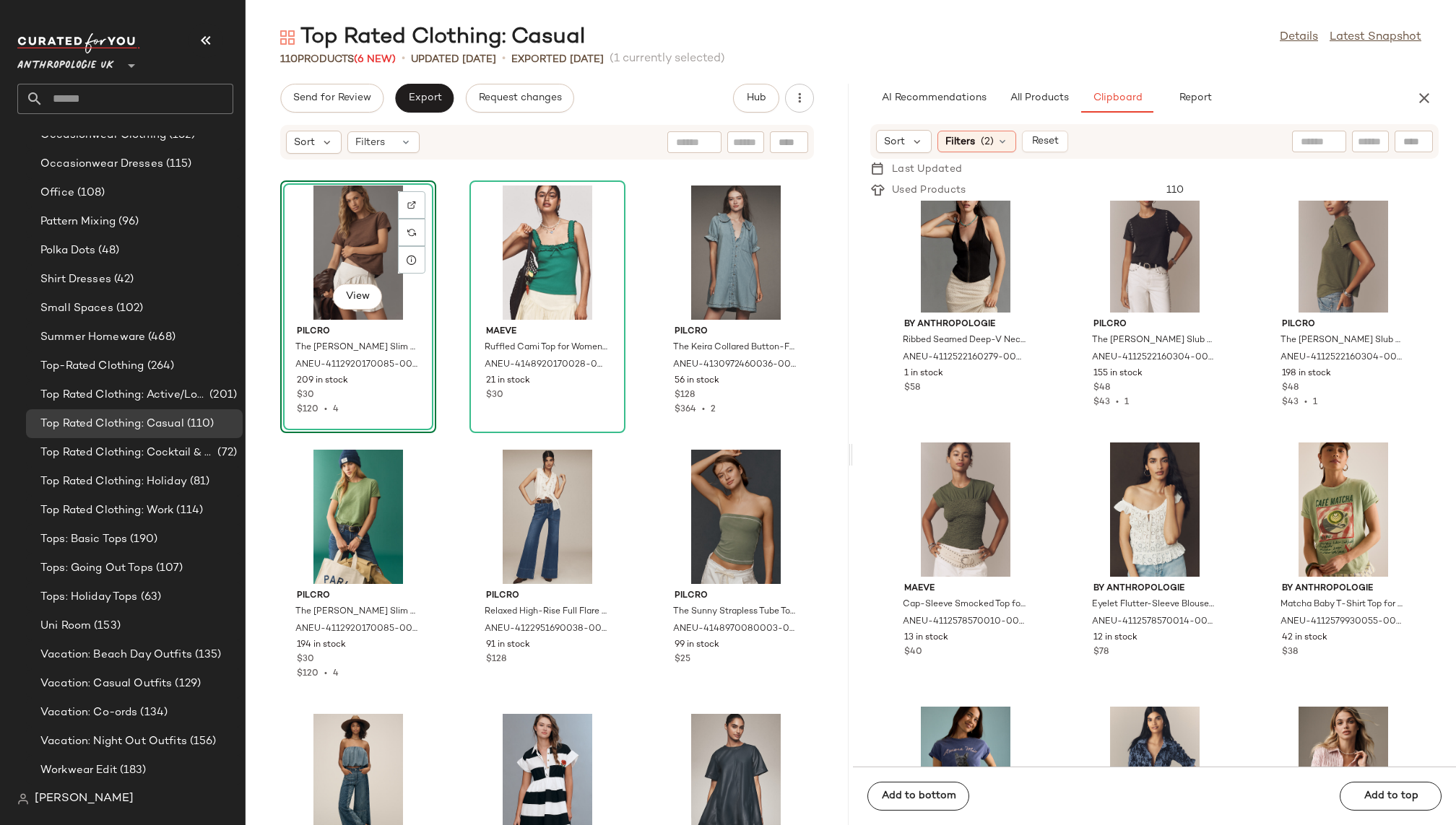
scroll to position [24321, 0]
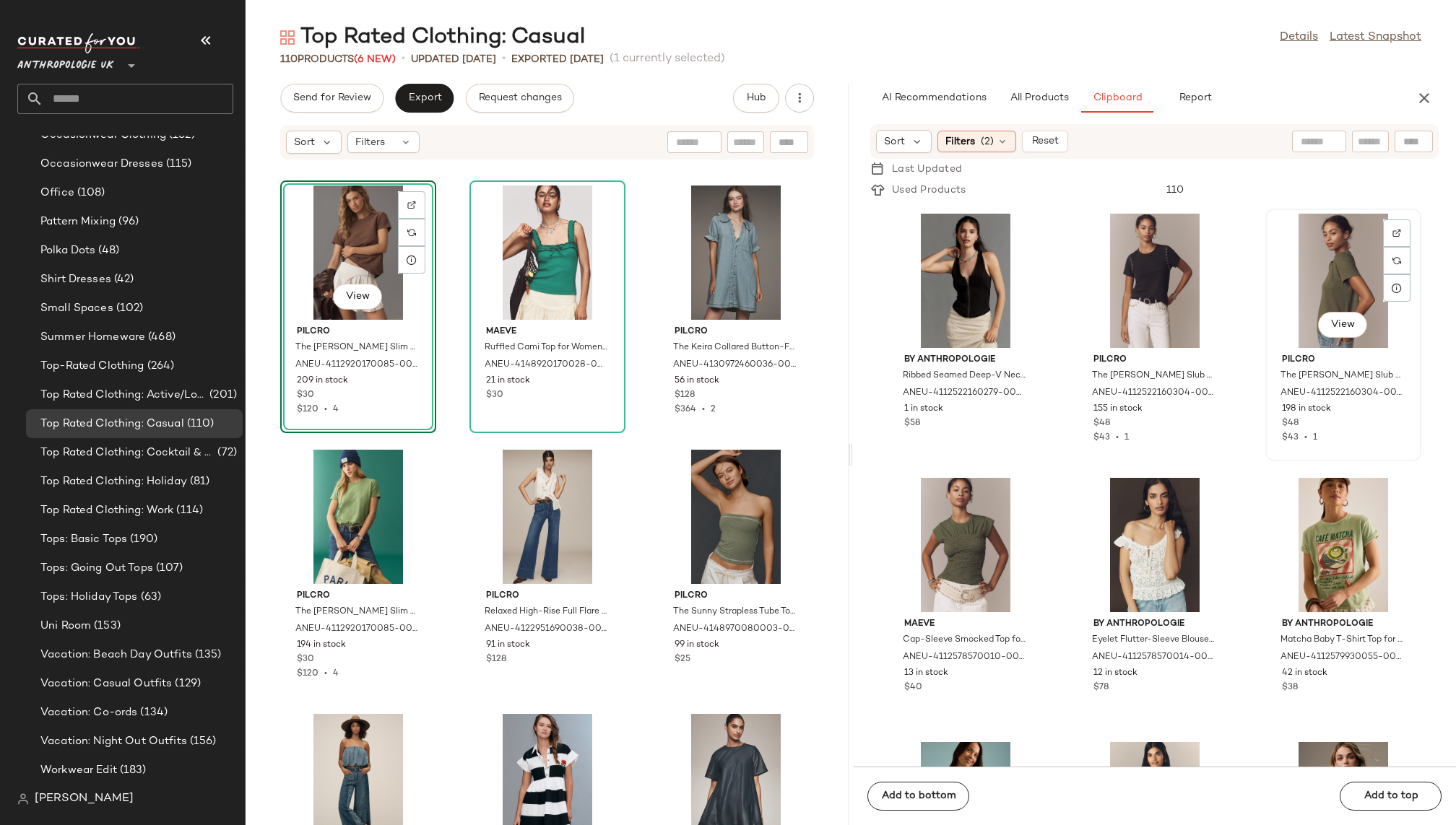
click at [1308, 278] on div "View" at bounding box center [1343, 281] width 146 height 135
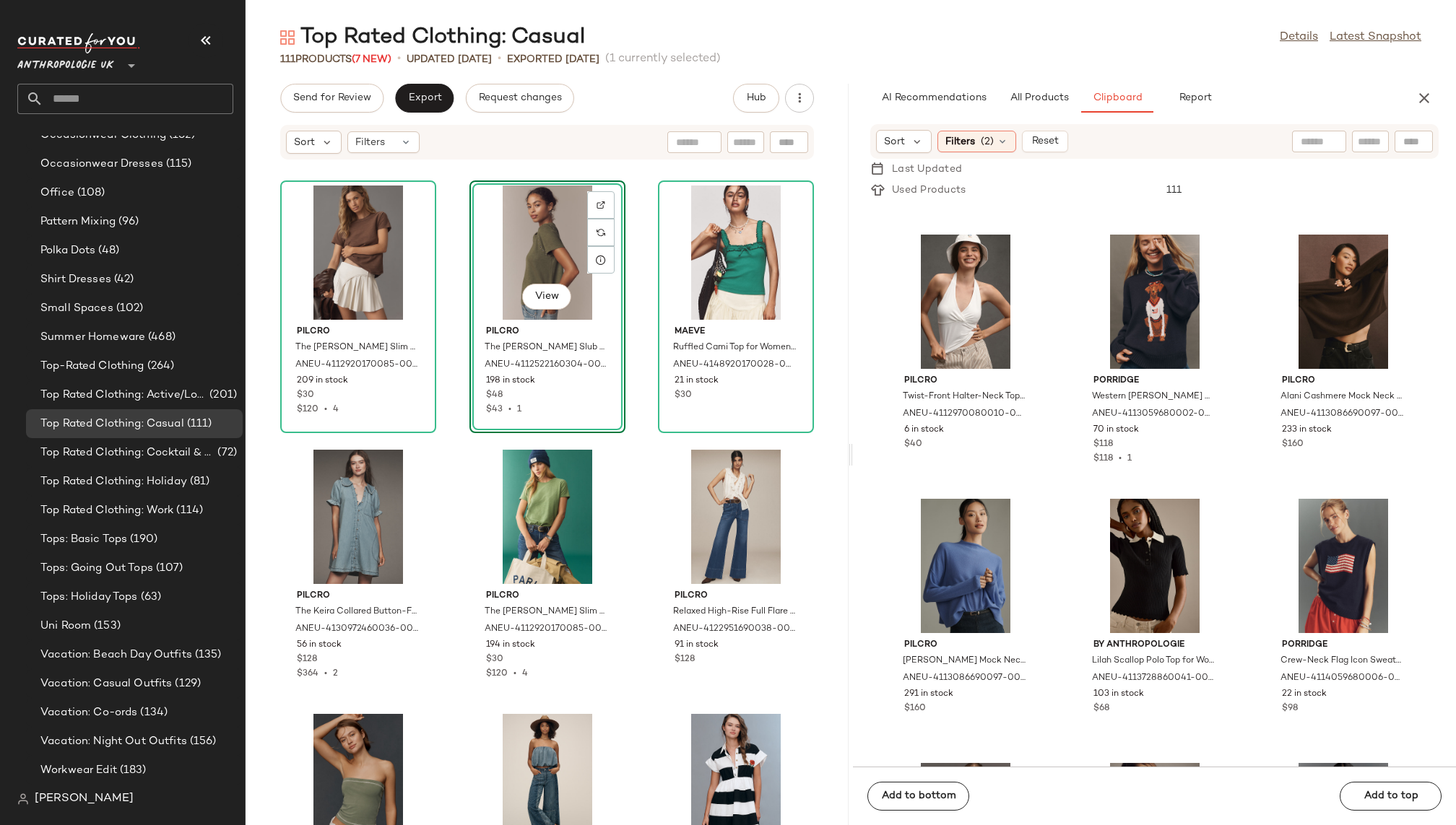
scroll to position [26112, 0]
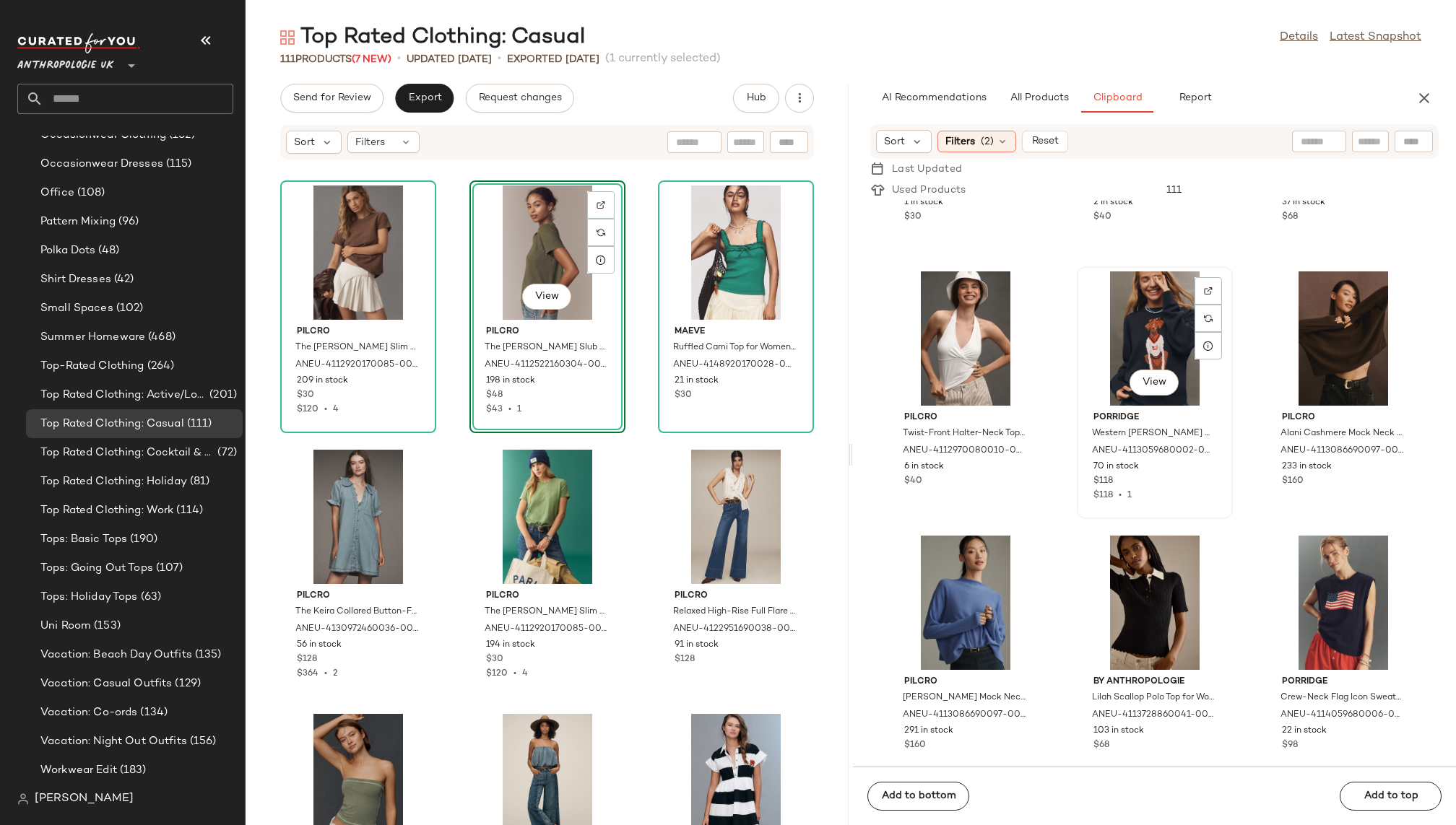
click at [1112, 354] on div "View" at bounding box center [1154, 339] width 146 height 135
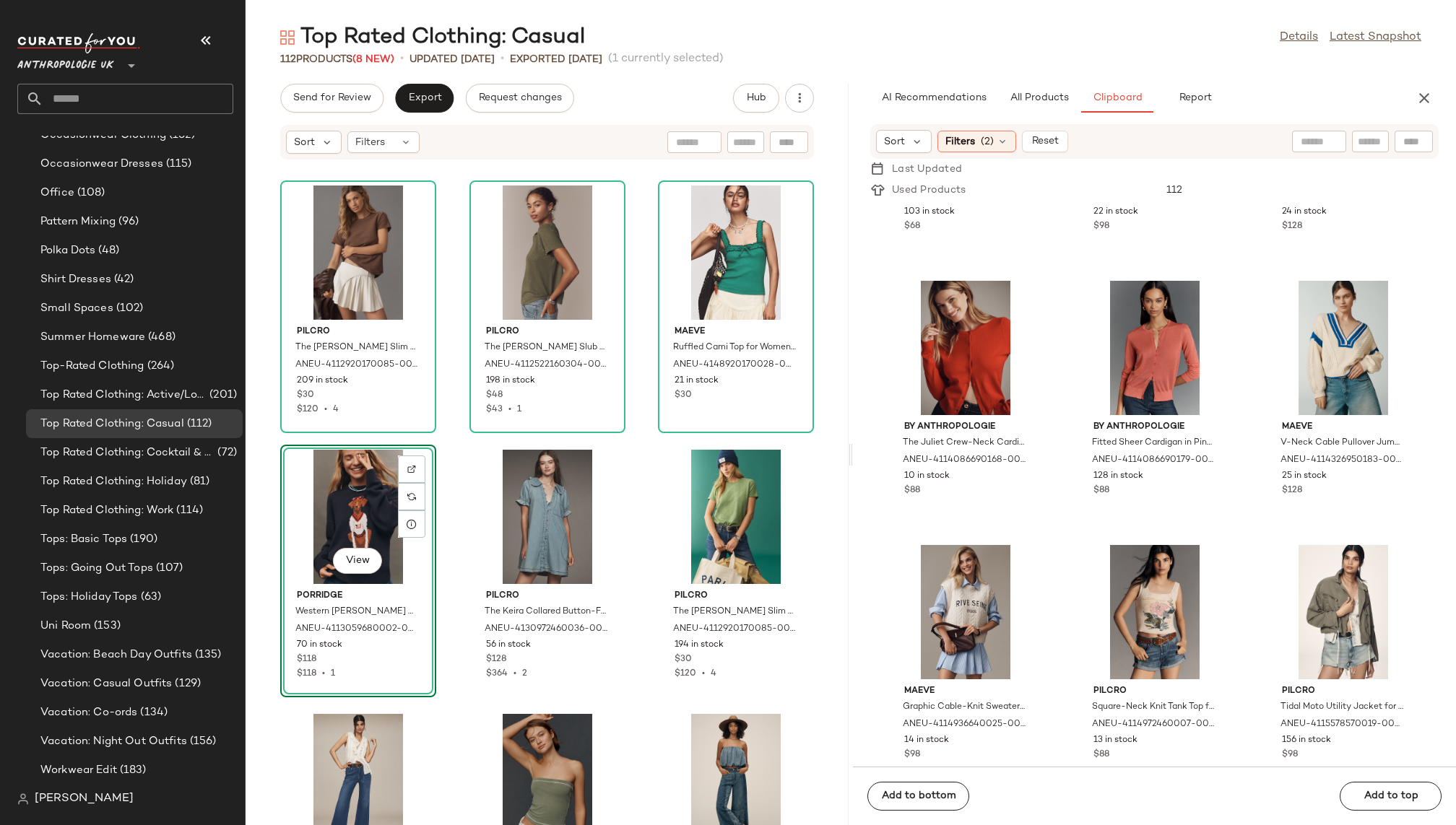
scroll to position [26638, 0]
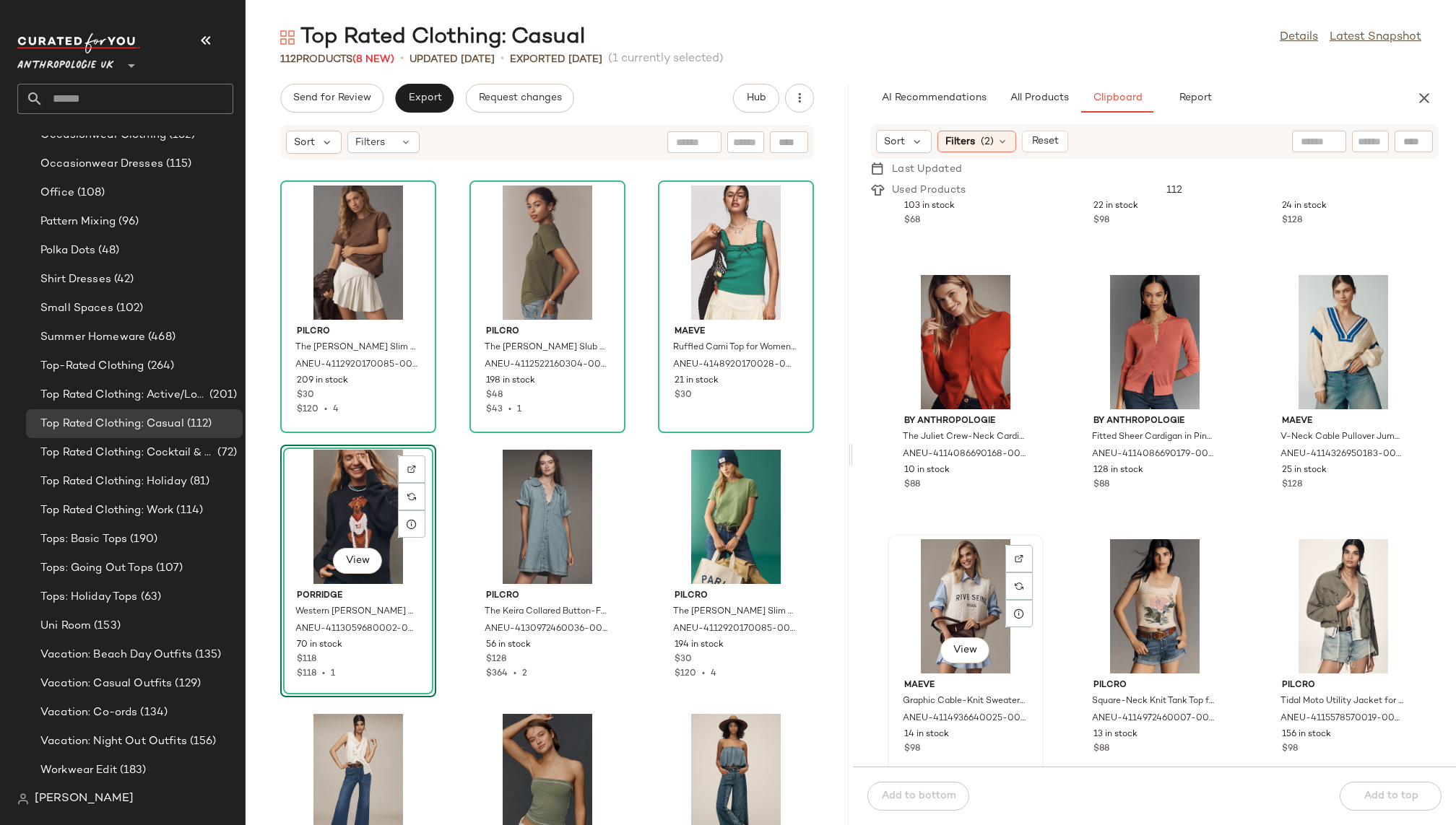
click at [957, 576] on div "View" at bounding box center [965, 607] width 146 height 135
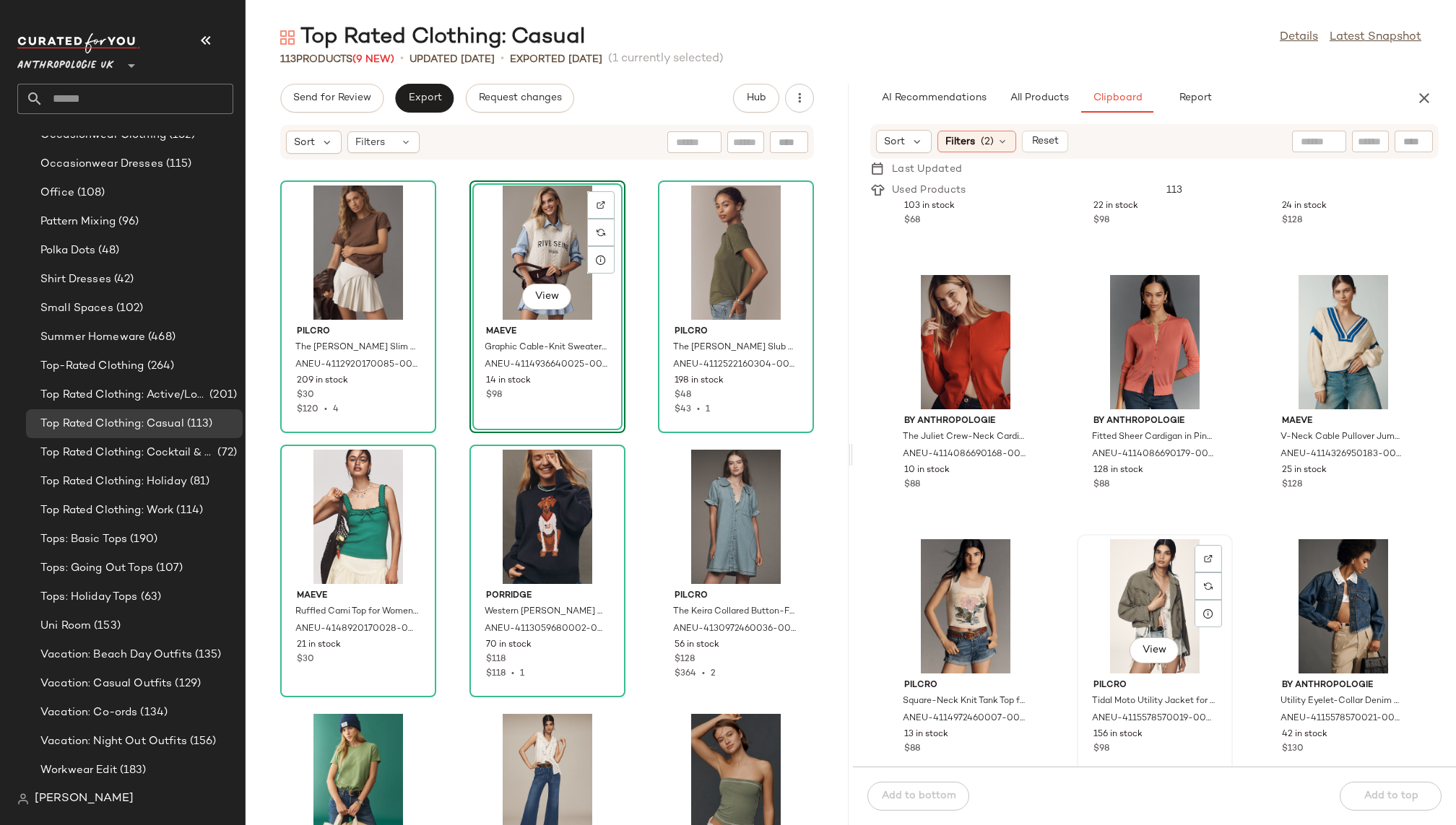
click at [1117, 601] on div "View" at bounding box center [1154, 607] width 146 height 135
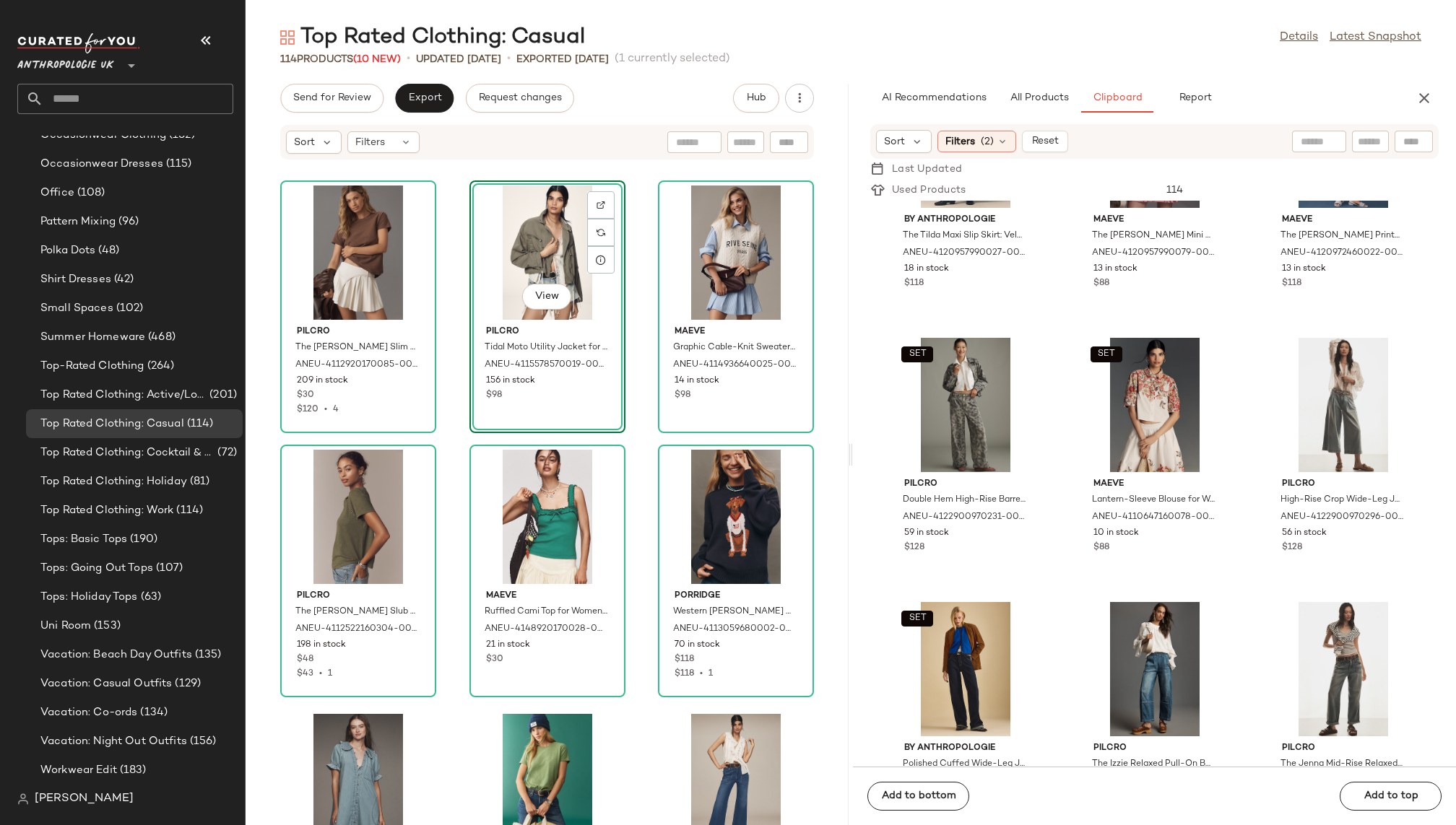
scroll to position [28168, 0]
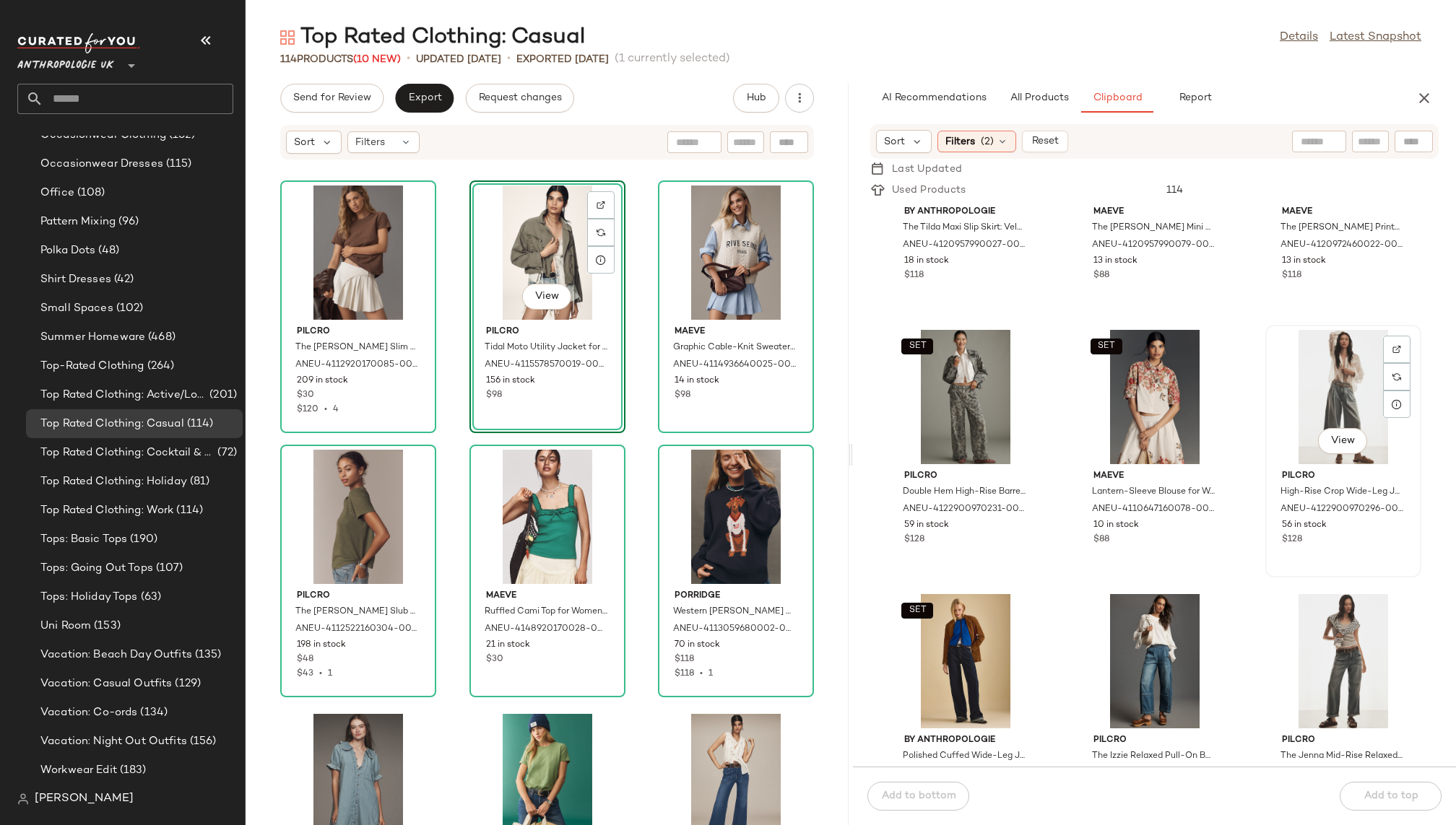
click at [1305, 409] on div "View" at bounding box center [1343, 397] width 146 height 135
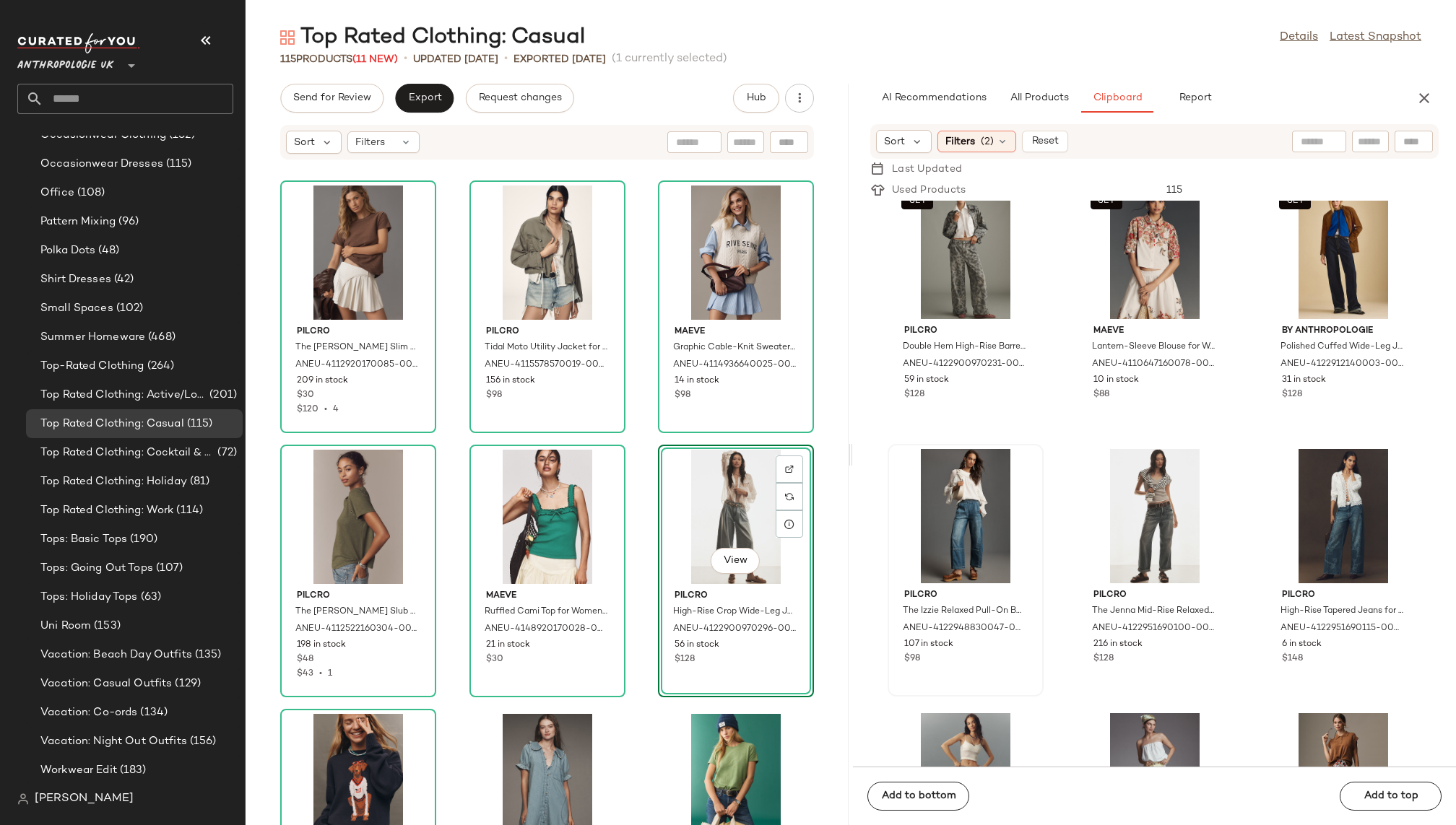
scroll to position [28318, 0]
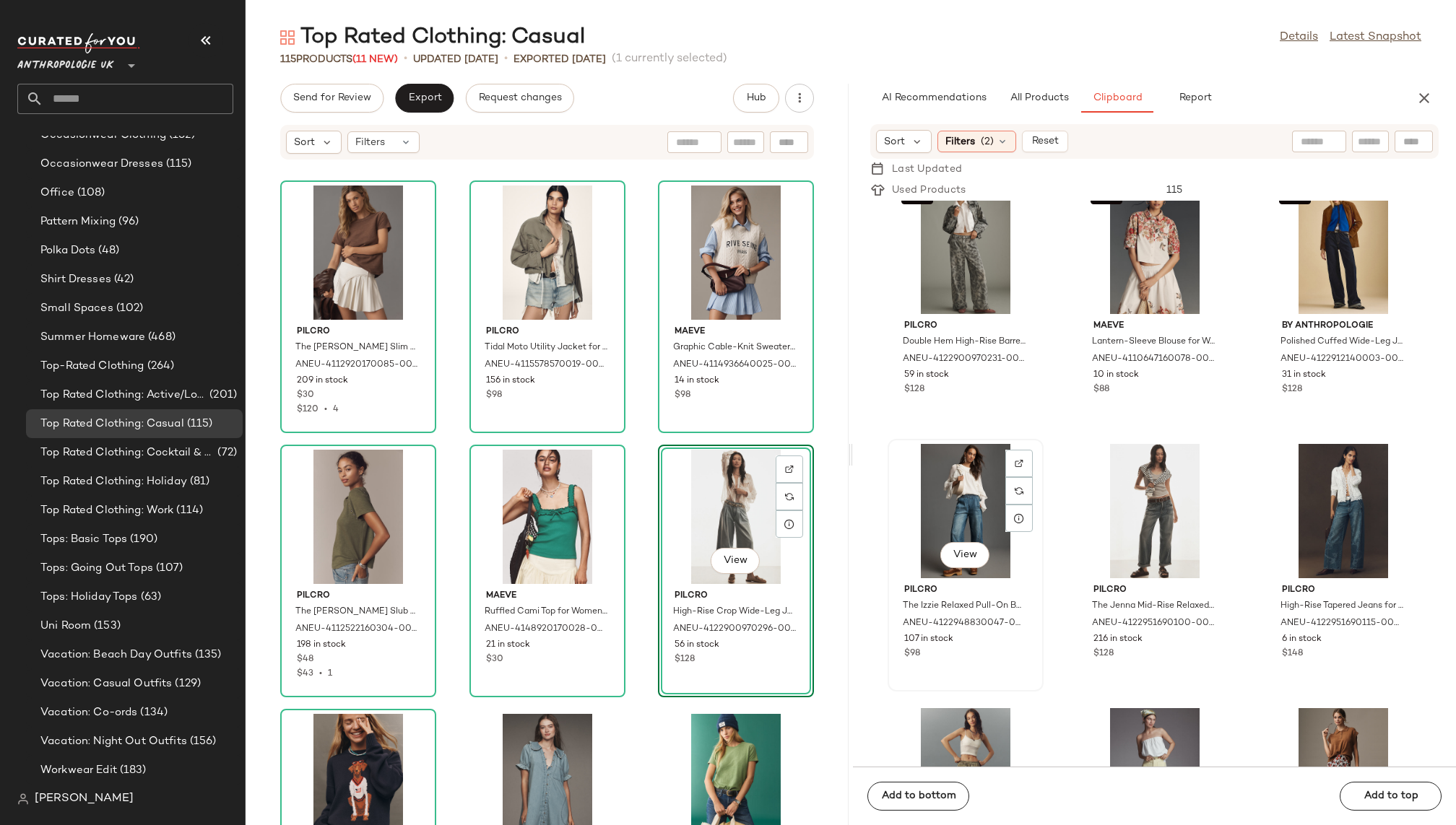
click at [906, 504] on div "View" at bounding box center [965, 511] width 146 height 135
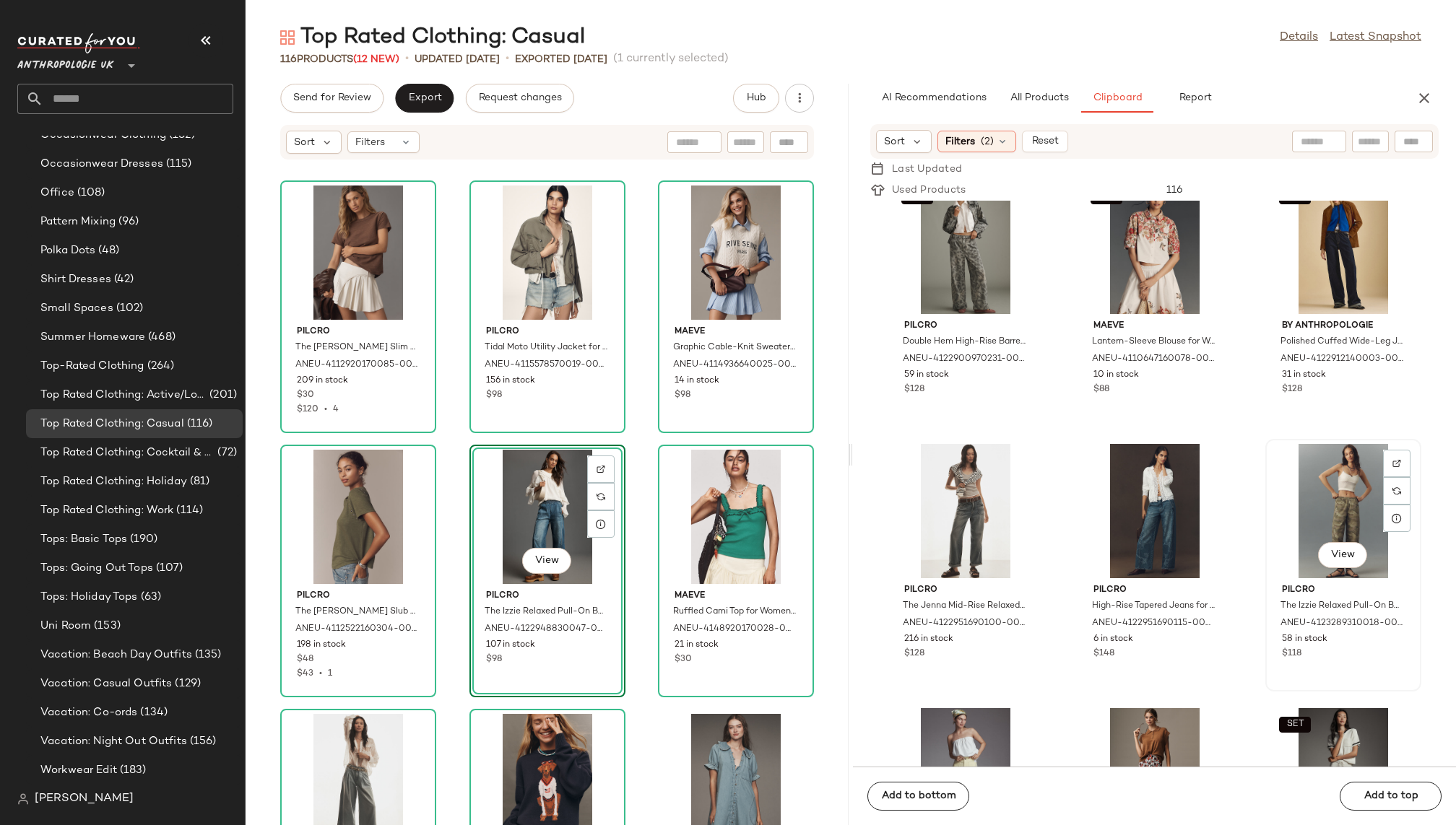
click at [1312, 504] on div "View" at bounding box center [1343, 511] width 146 height 135
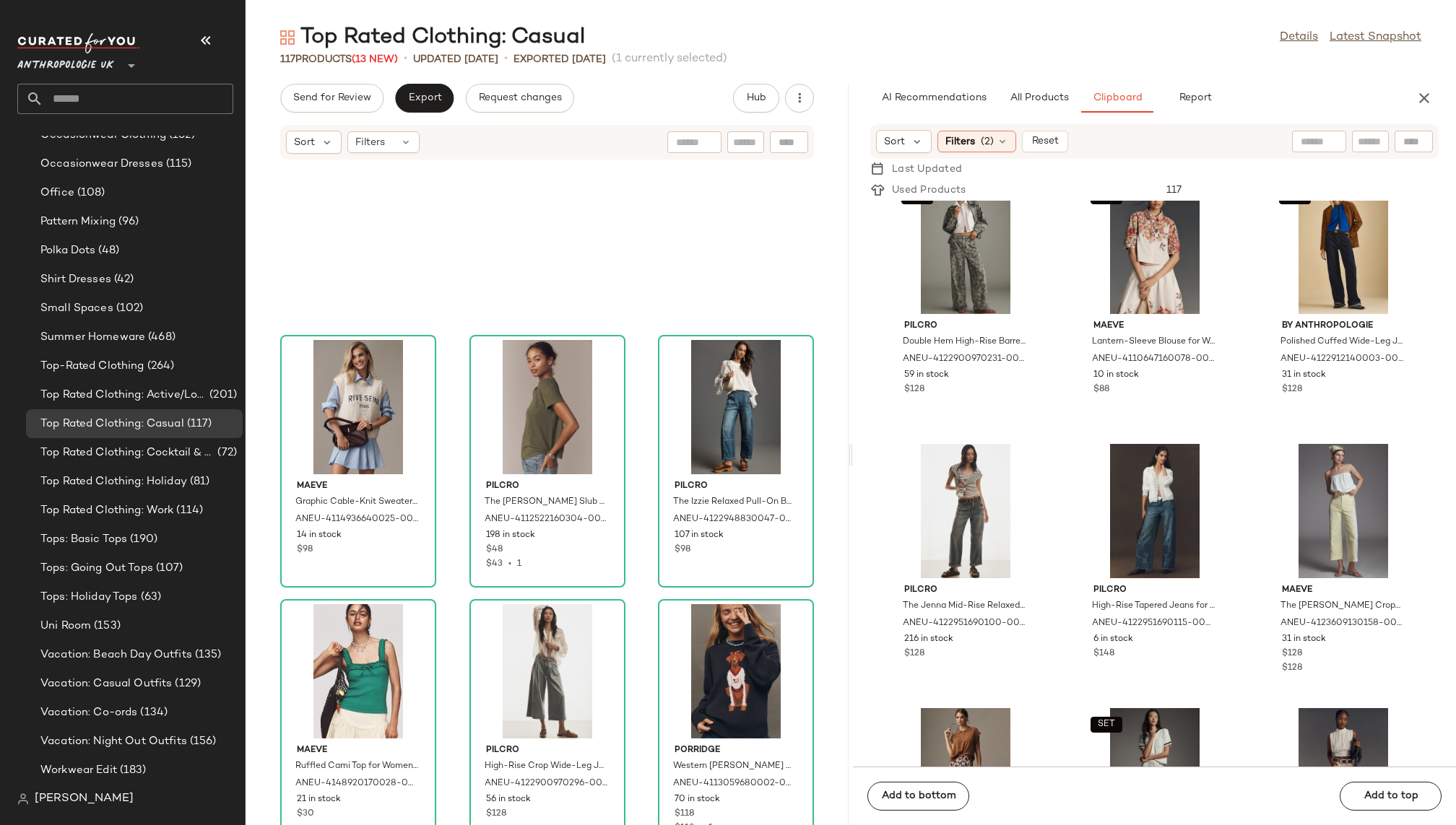
scroll to position [0, 0]
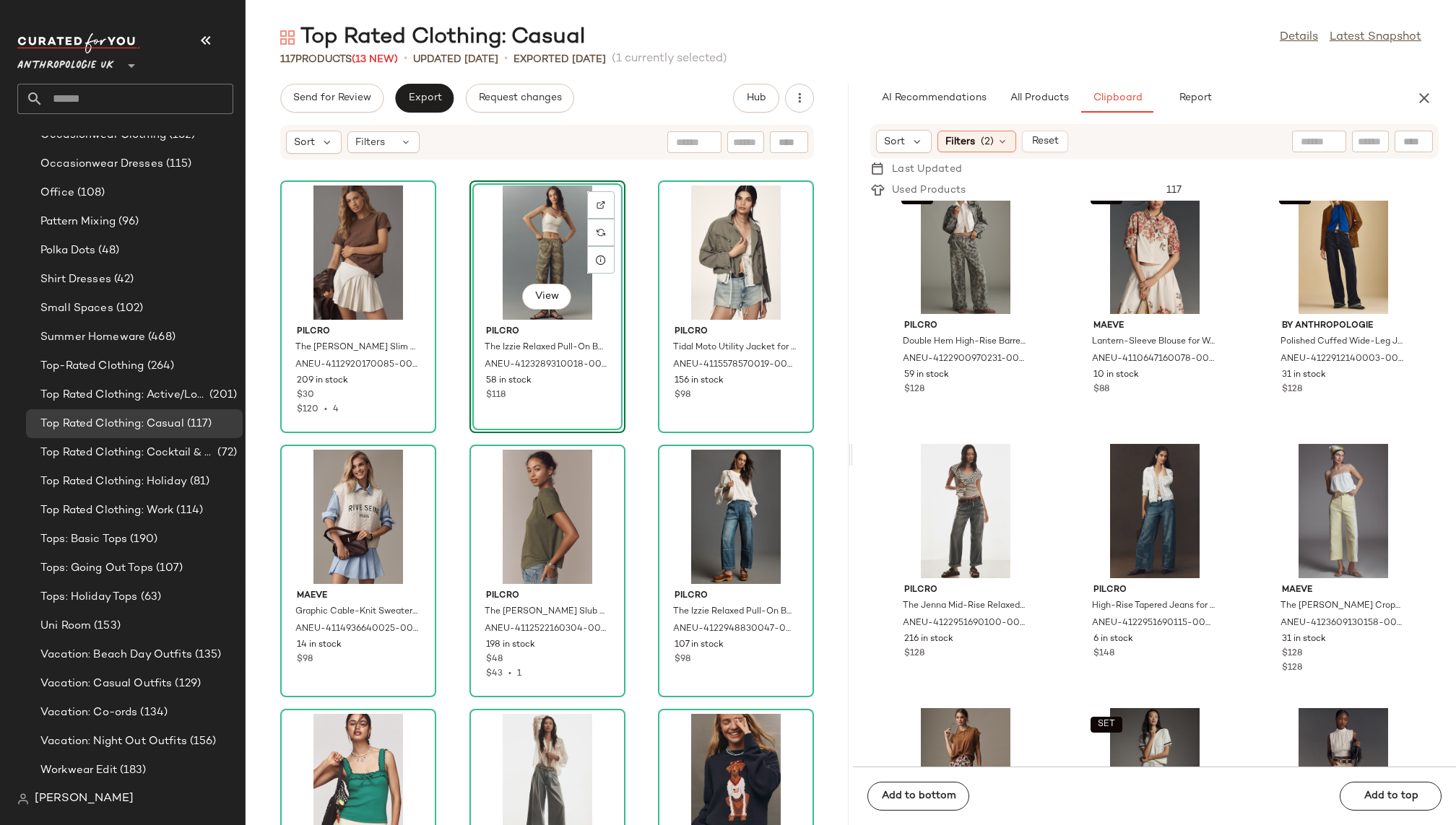
drag, startPoint x: 1329, startPoint y: 475, endPoint x: 477, endPoint y: 1, distance: 975.0
click at [169, 353] on div "Top-Rated Clothing (264)" at bounding box center [134, 366] width 217 height 29
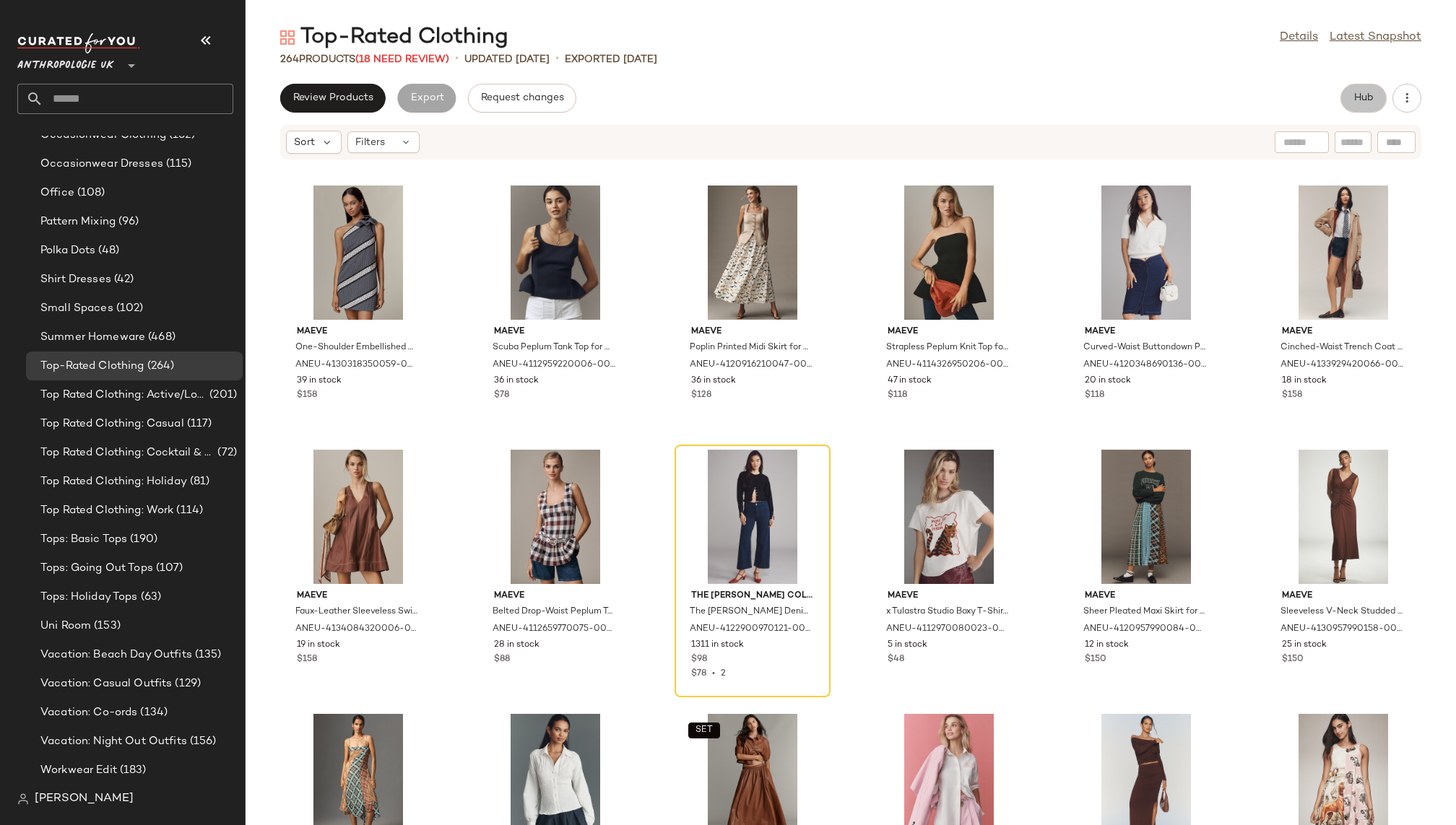
click at [1353, 96] on span "Hub" at bounding box center [1363, 98] width 20 height 12
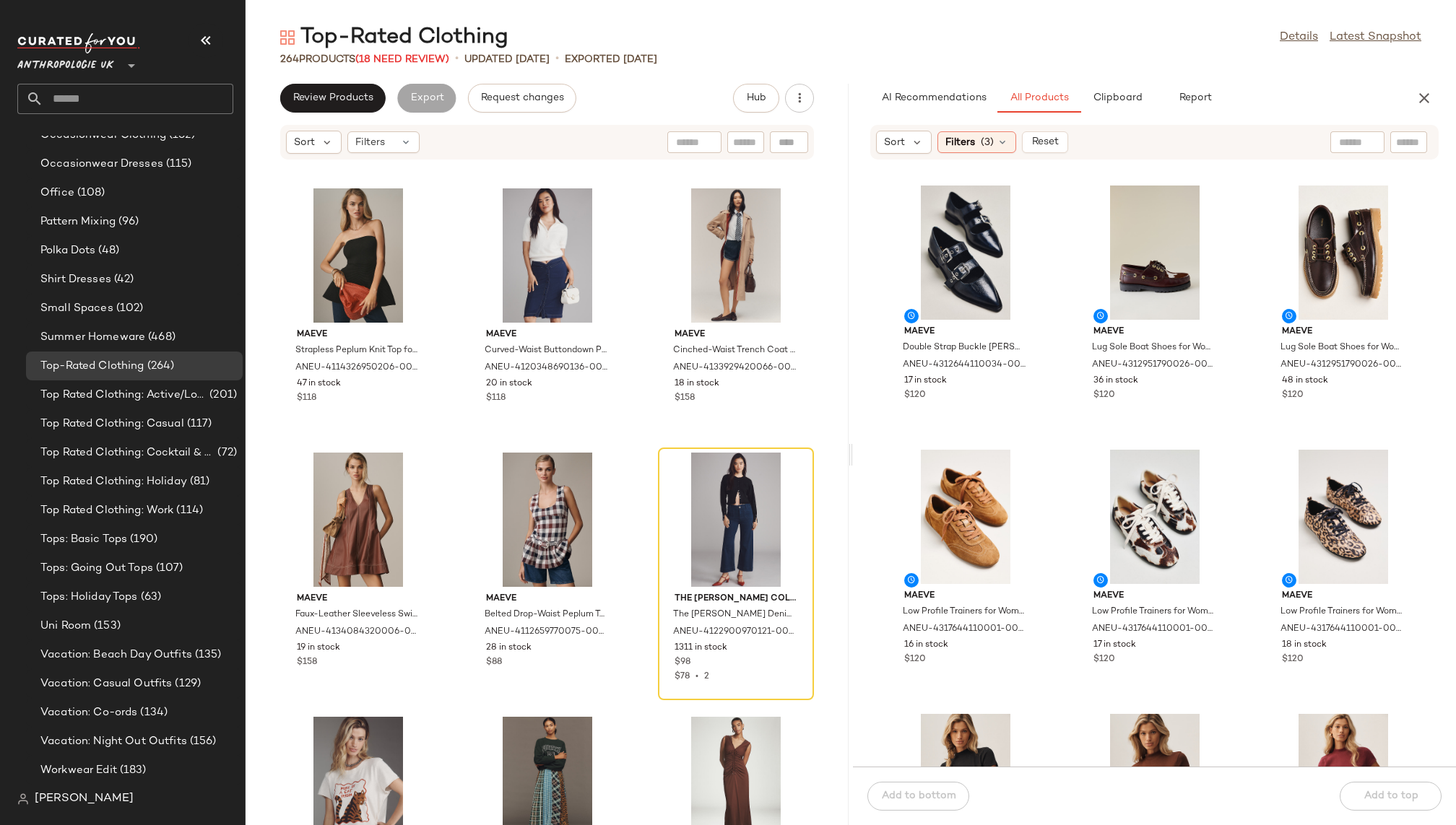
scroll to position [307, 0]
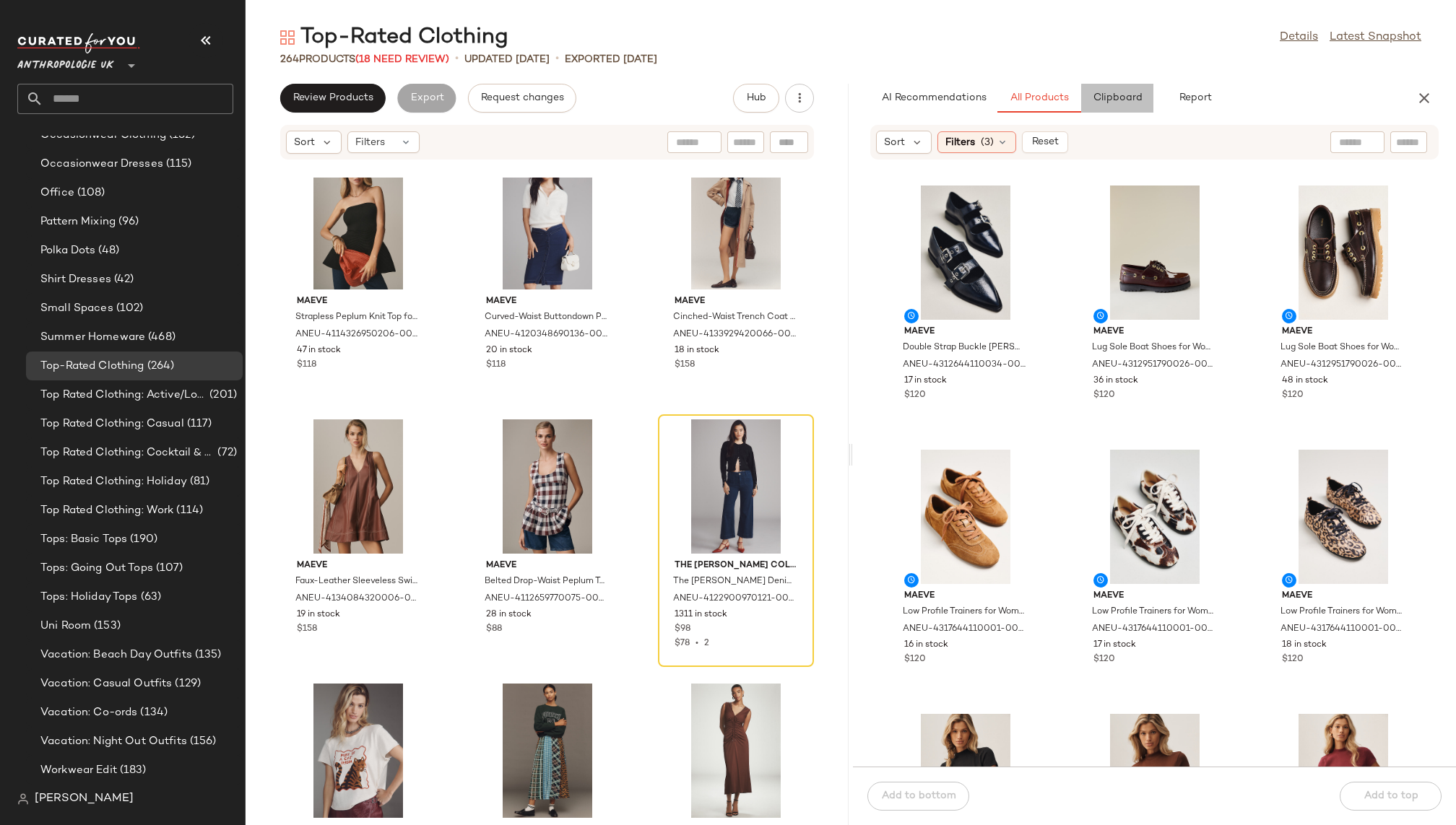
click at [1105, 84] on button "Clipboard" at bounding box center [1117, 98] width 72 height 29
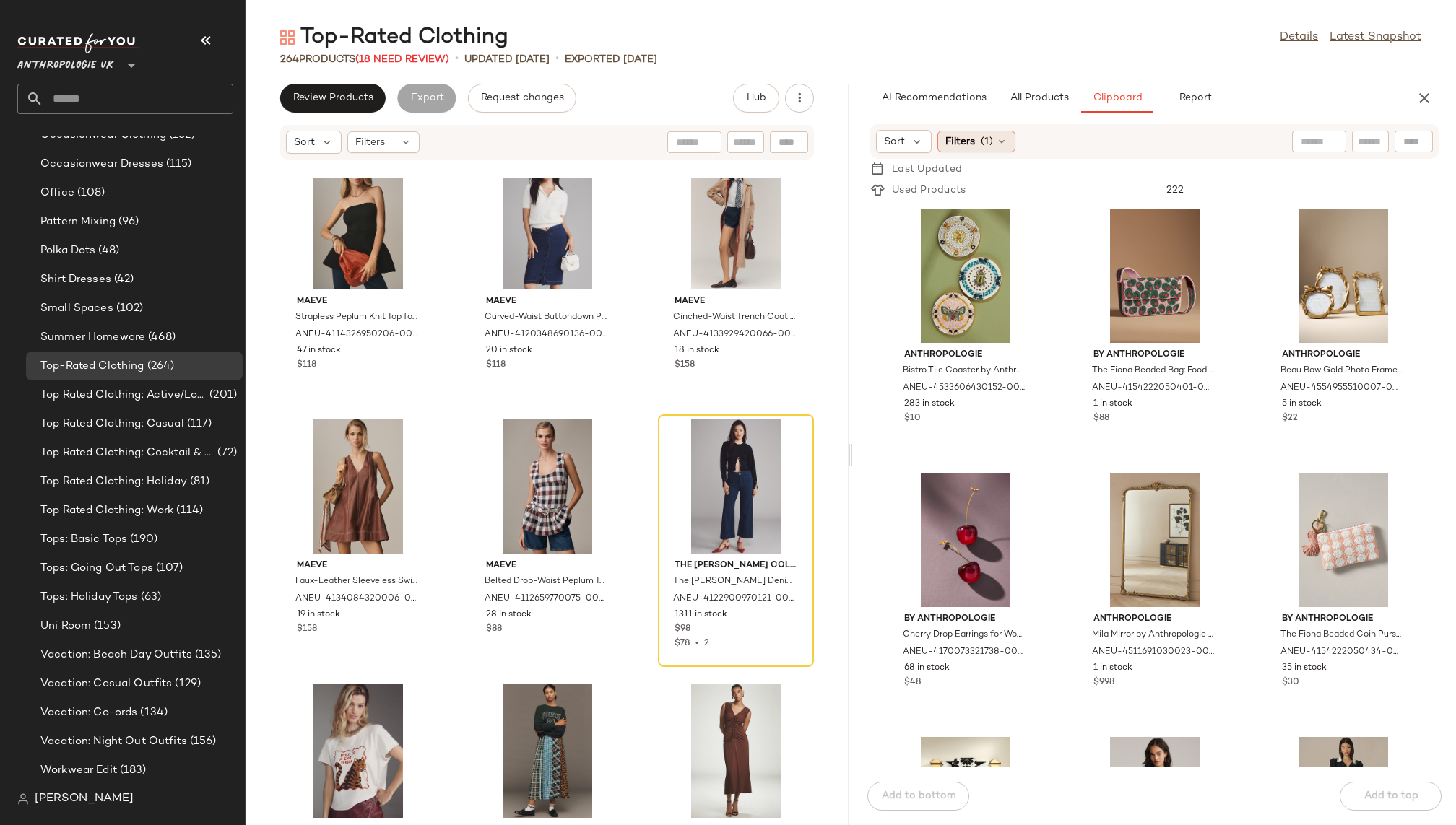
click at [985, 149] on div "Filters (1)" at bounding box center [977, 142] width 78 height 22
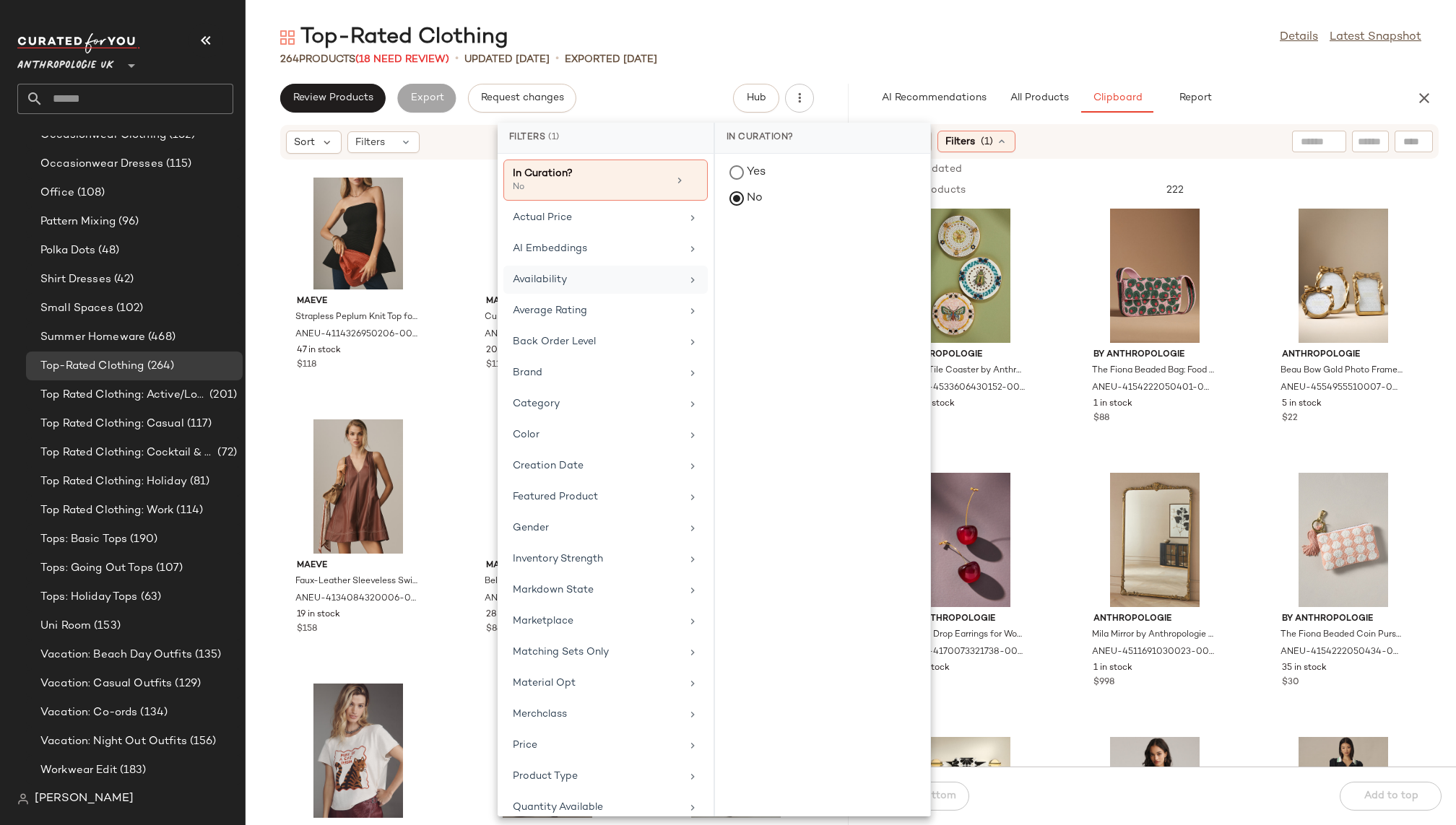
click at [626, 285] on div "Availability" at bounding box center [597, 279] width 168 height 15
click at [764, 261] on div "in_stock" at bounding box center [823, 278] width 203 height 34
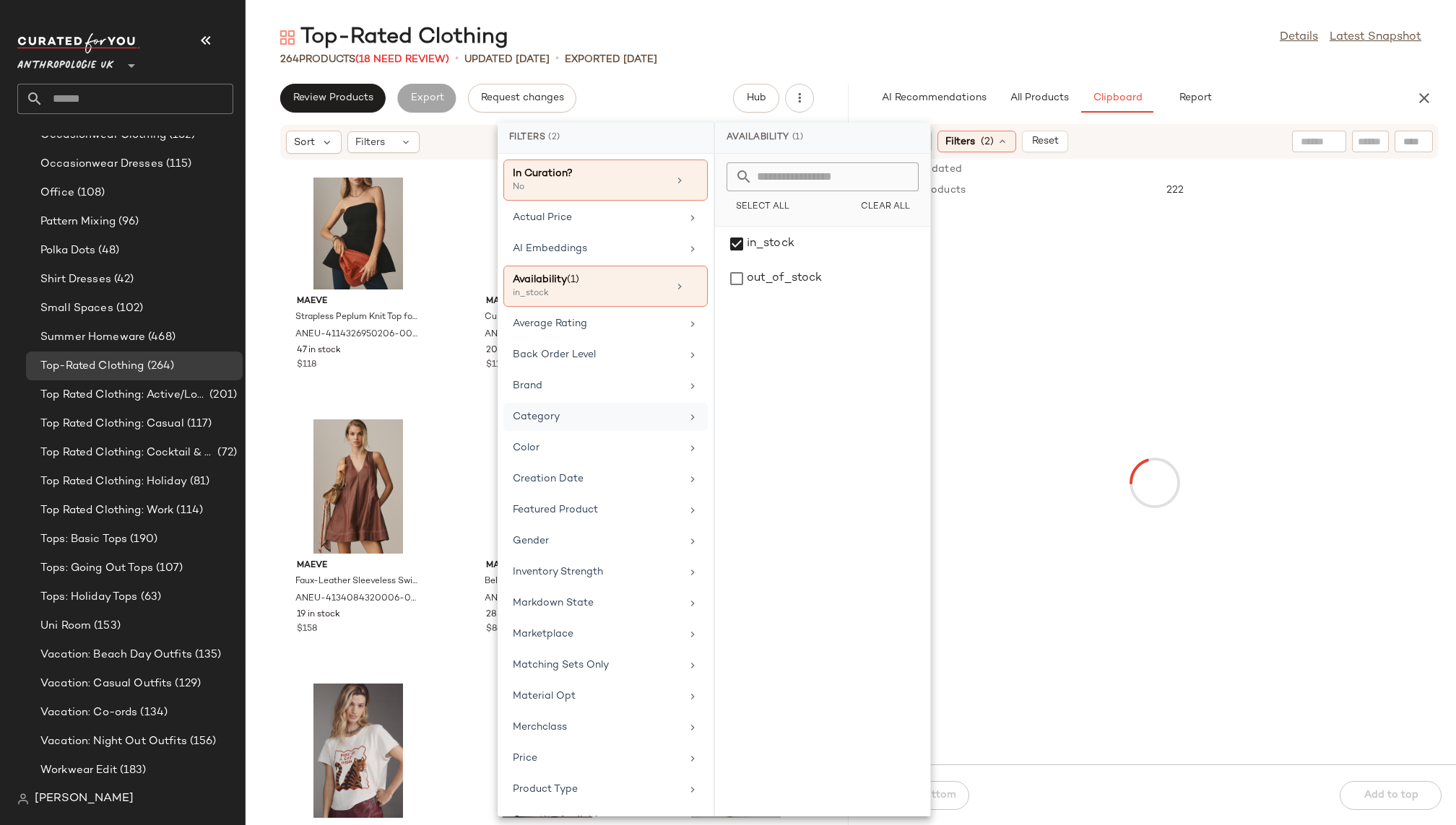
click at [621, 410] on div "Category" at bounding box center [597, 417] width 168 height 15
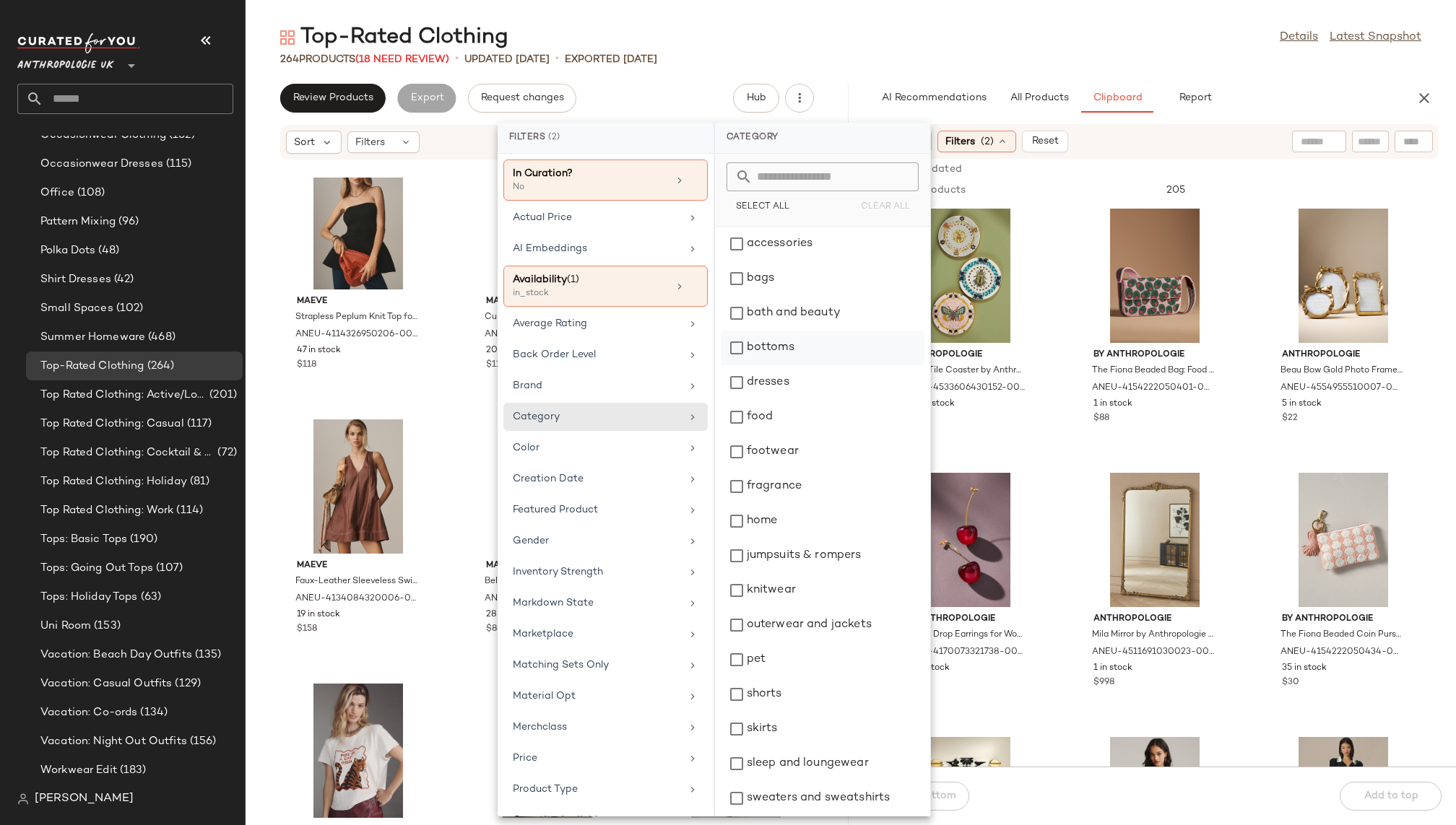
click at [787, 365] on div "bottoms" at bounding box center [823, 382] width 203 height 34
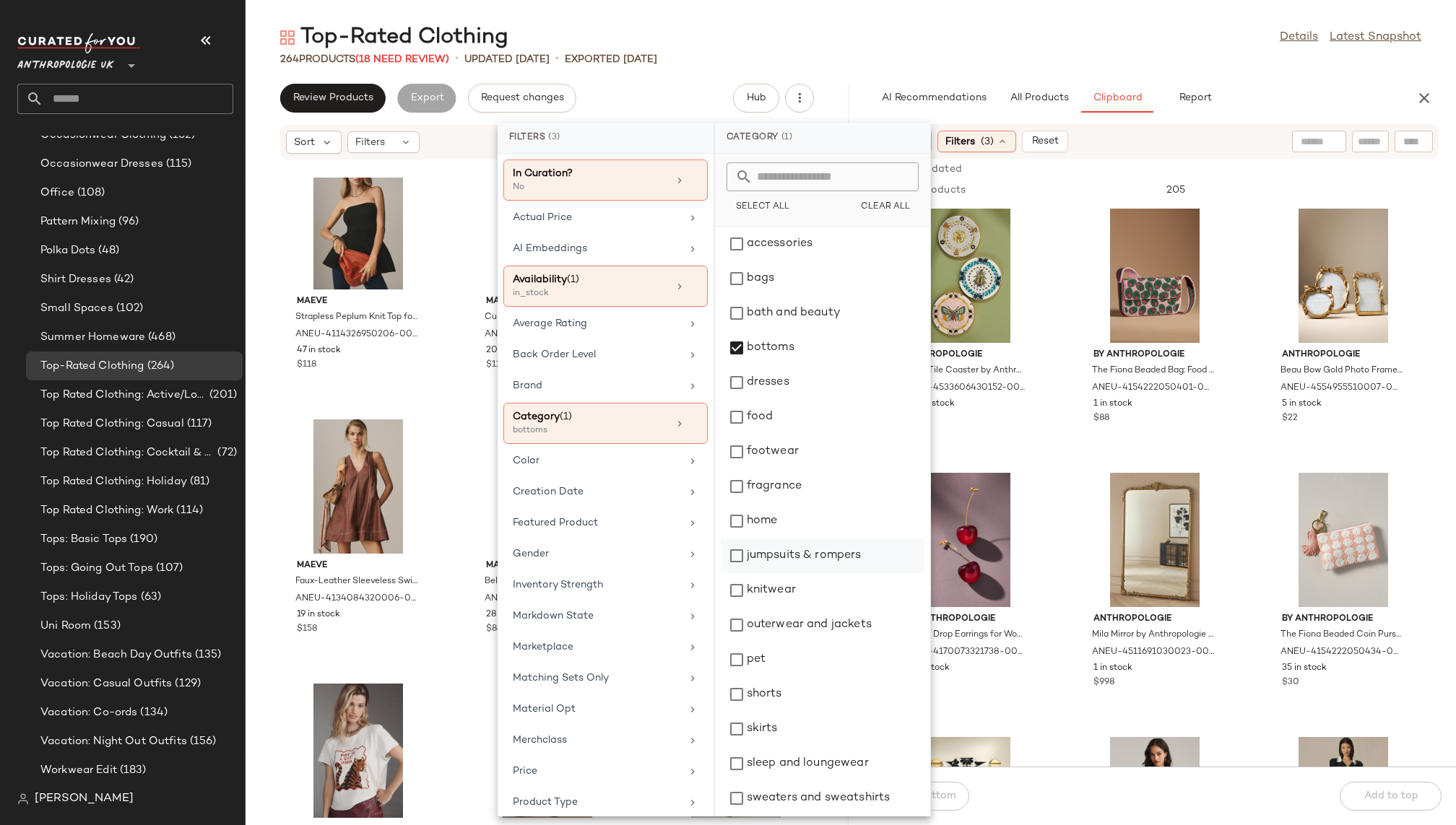
scroll to position [109, 0]
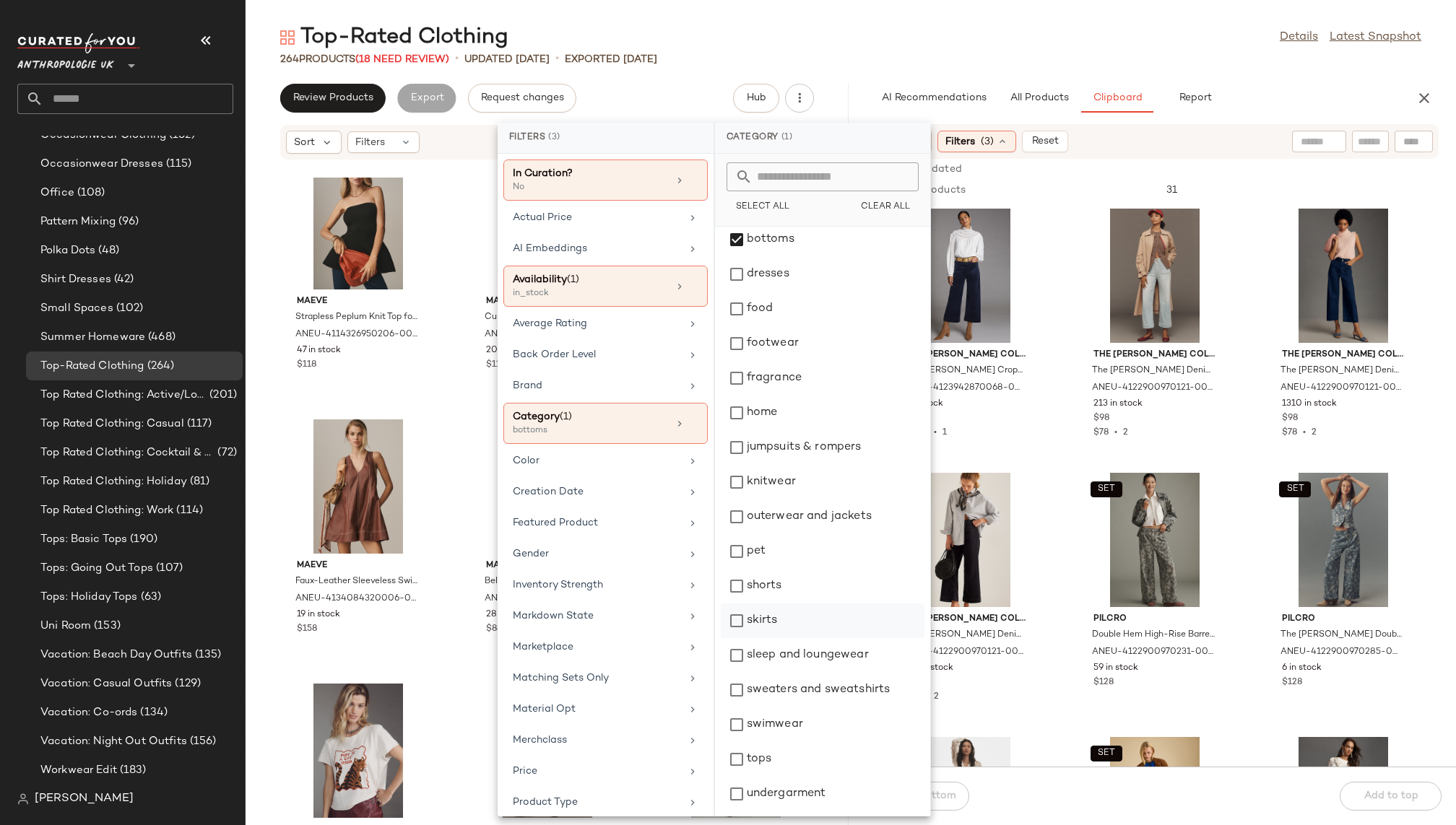
click at [795, 638] on div "skirts" at bounding box center [823, 655] width 203 height 34
click at [795, 604] on div "shorts" at bounding box center [823, 621] width 203 height 34
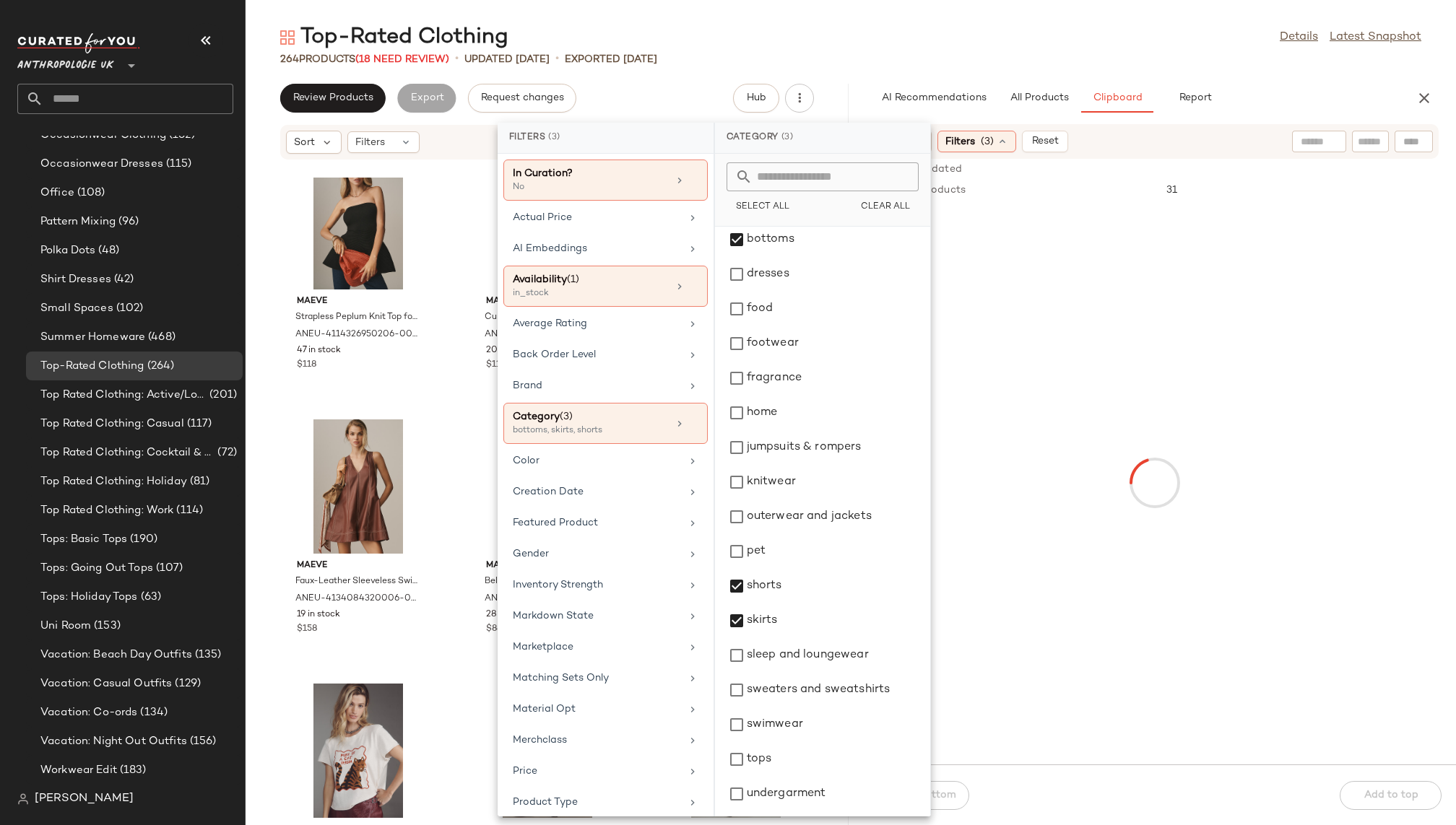
click at [1078, 56] on div "264 Products (18 Need Review) • updated [DATE] • Exported [DATE]" at bounding box center [851, 59] width 1210 height 14
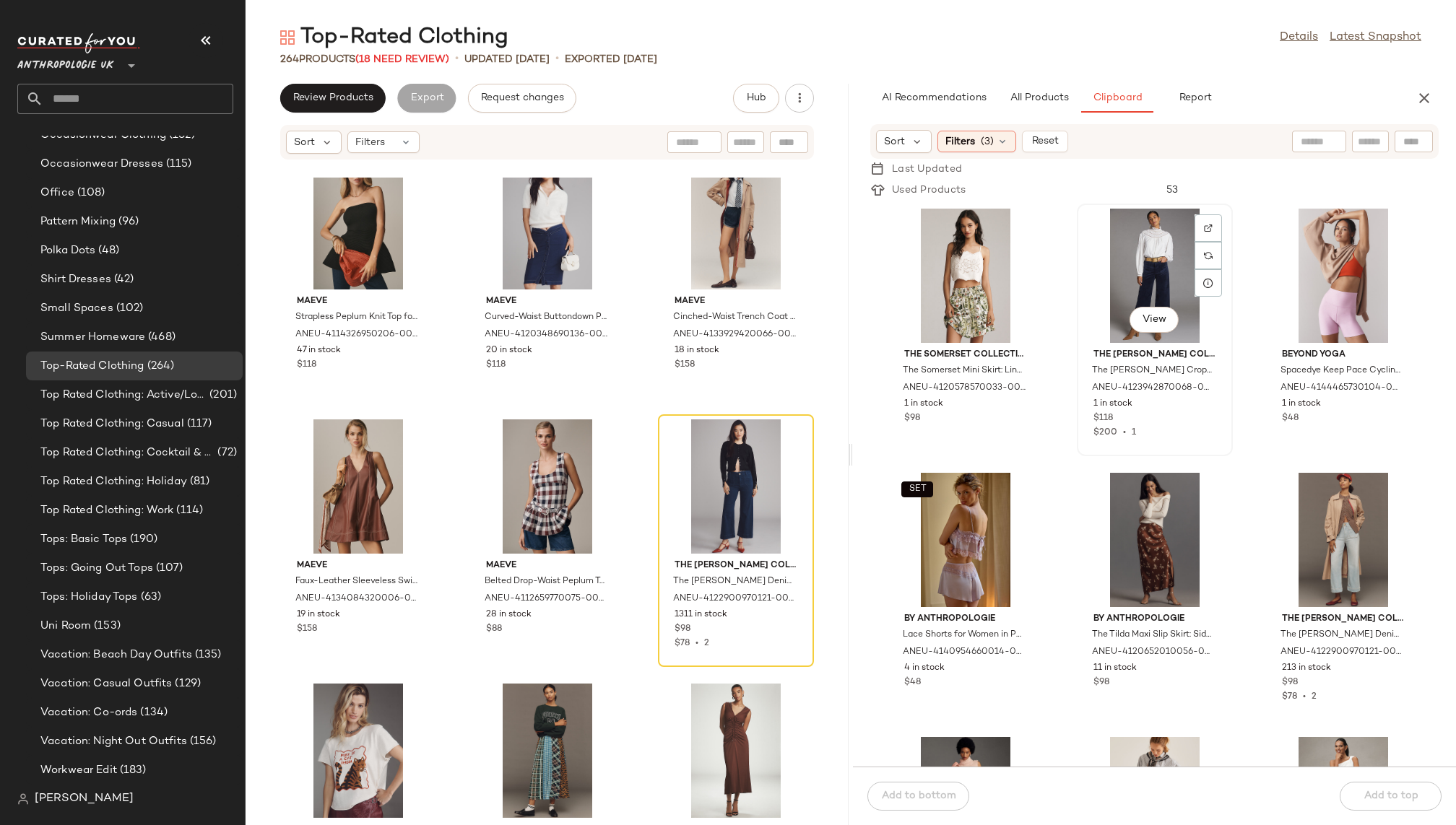
click at [1111, 291] on div "View" at bounding box center [1154, 276] width 146 height 135
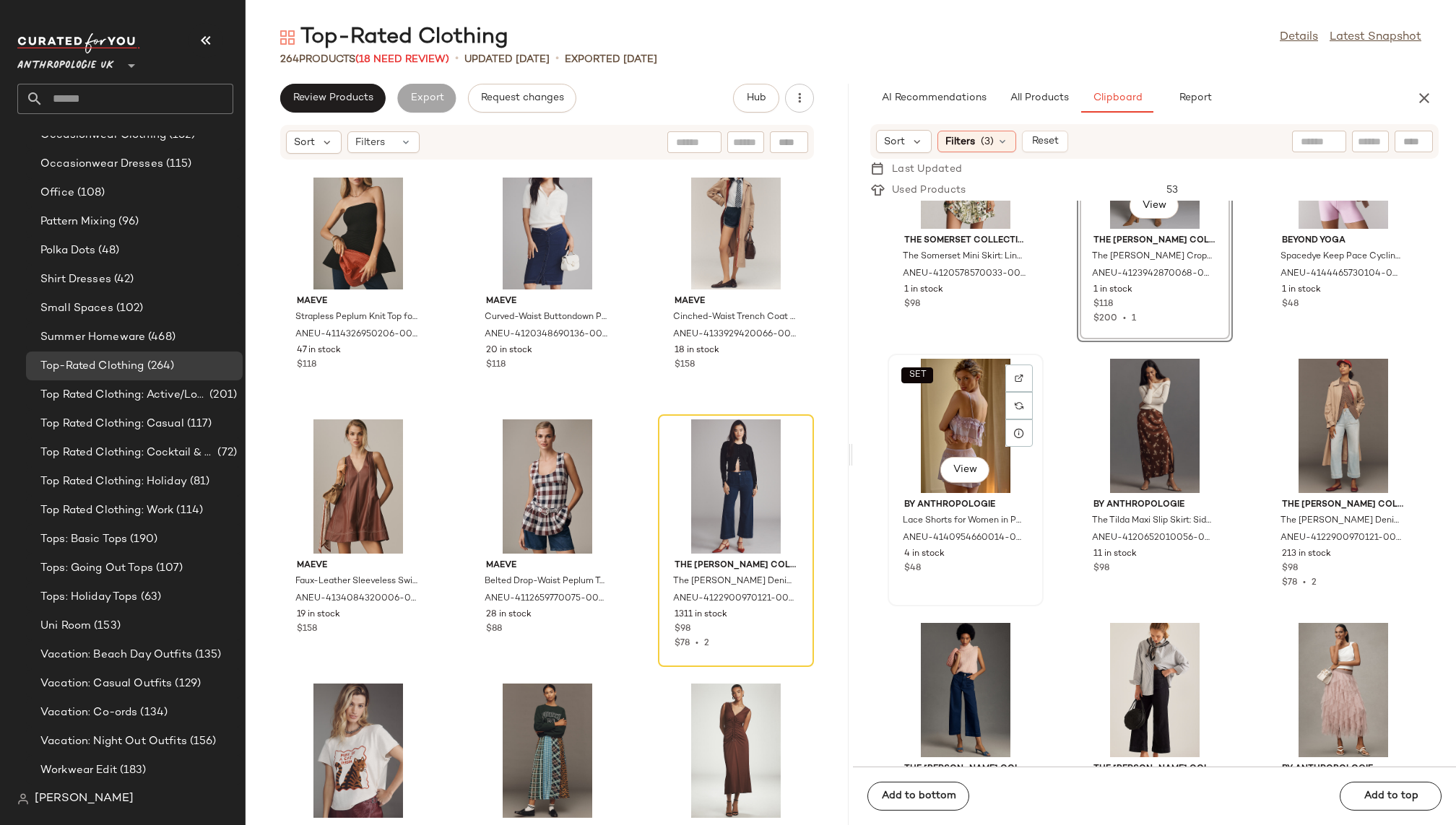
scroll to position [127, 0]
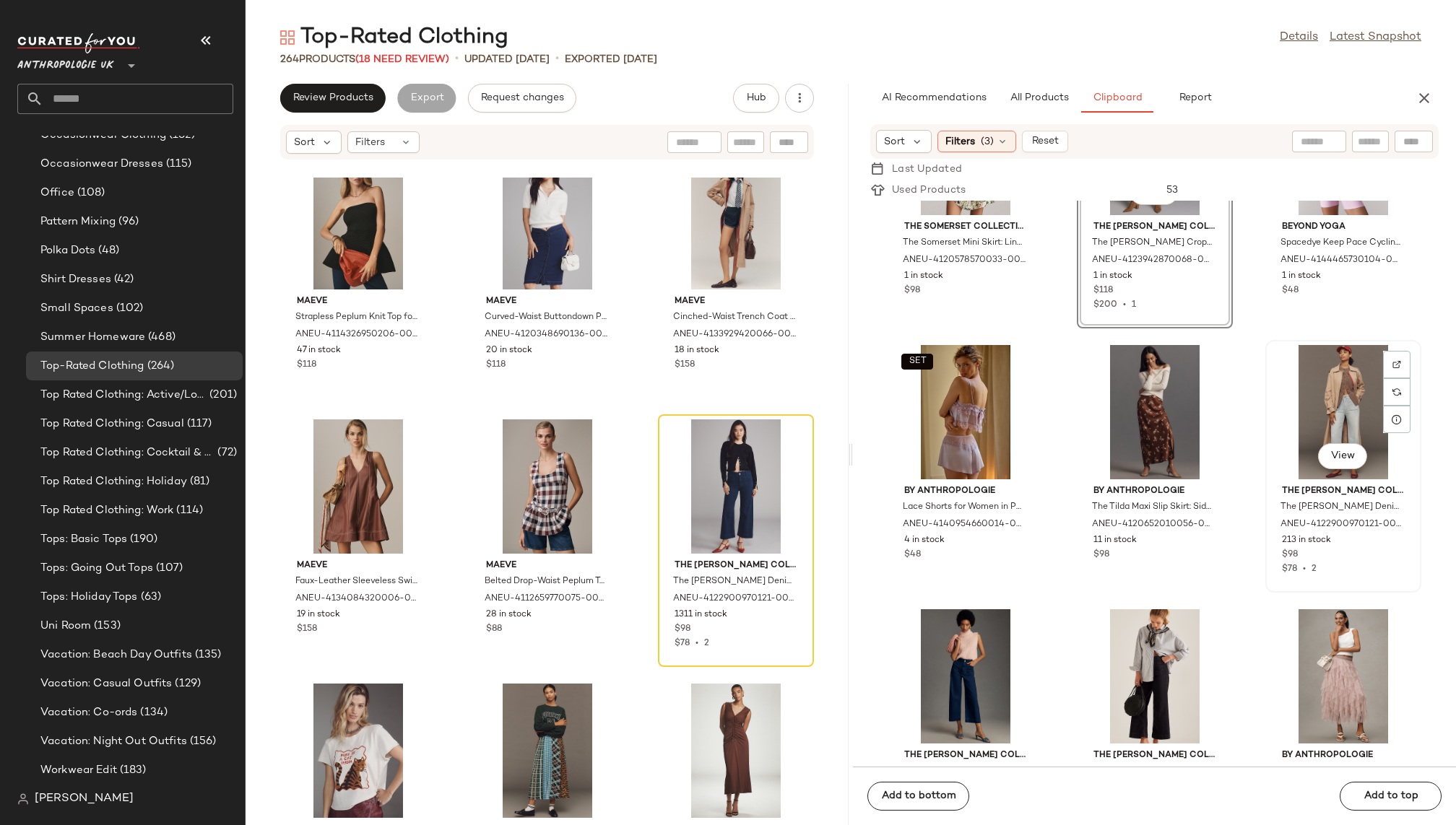
click at [1286, 405] on div "View" at bounding box center [1343, 412] width 146 height 135
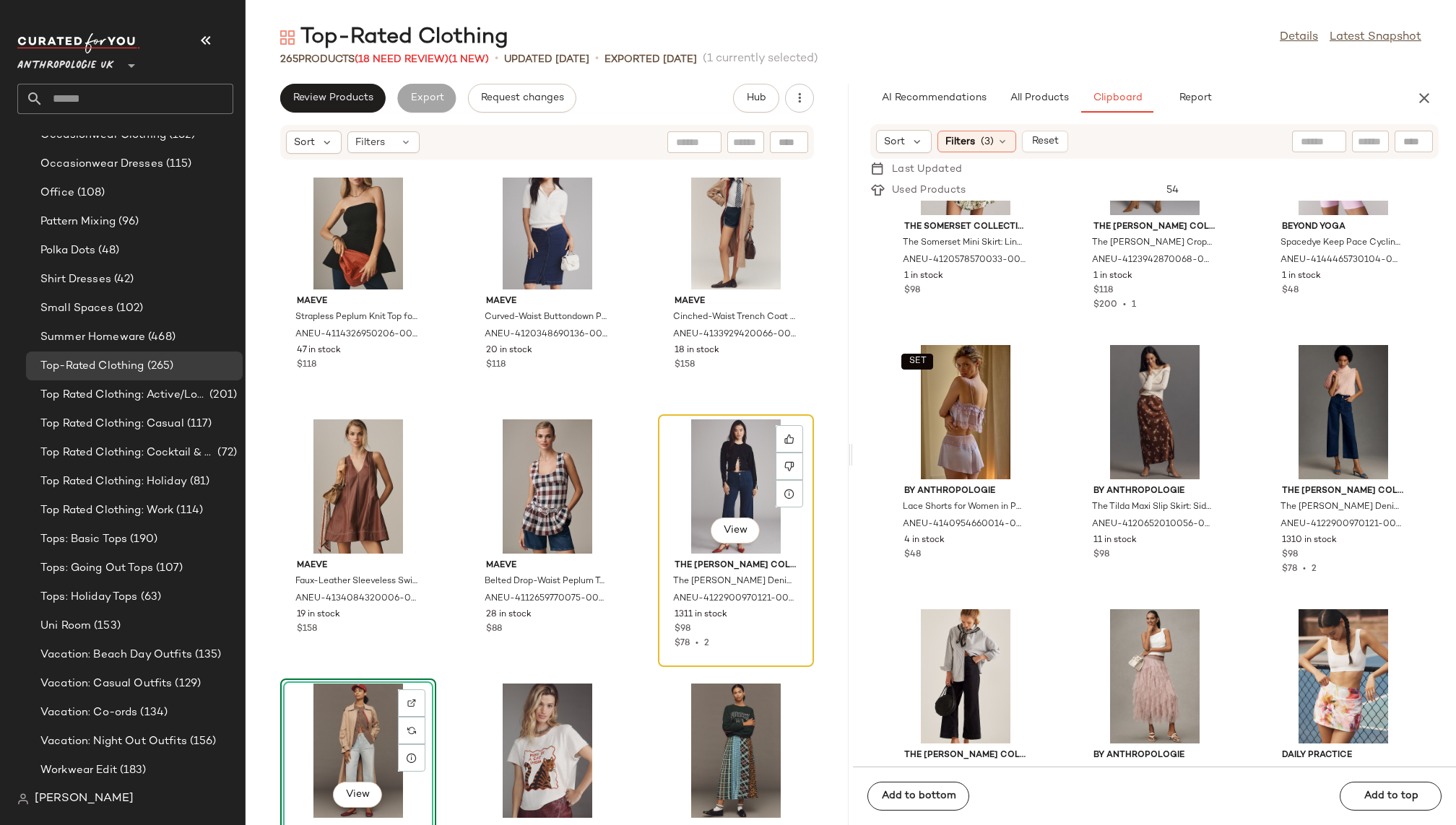
click at [693, 477] on div "View" at bounding box center [736, 486] width 146 height 135
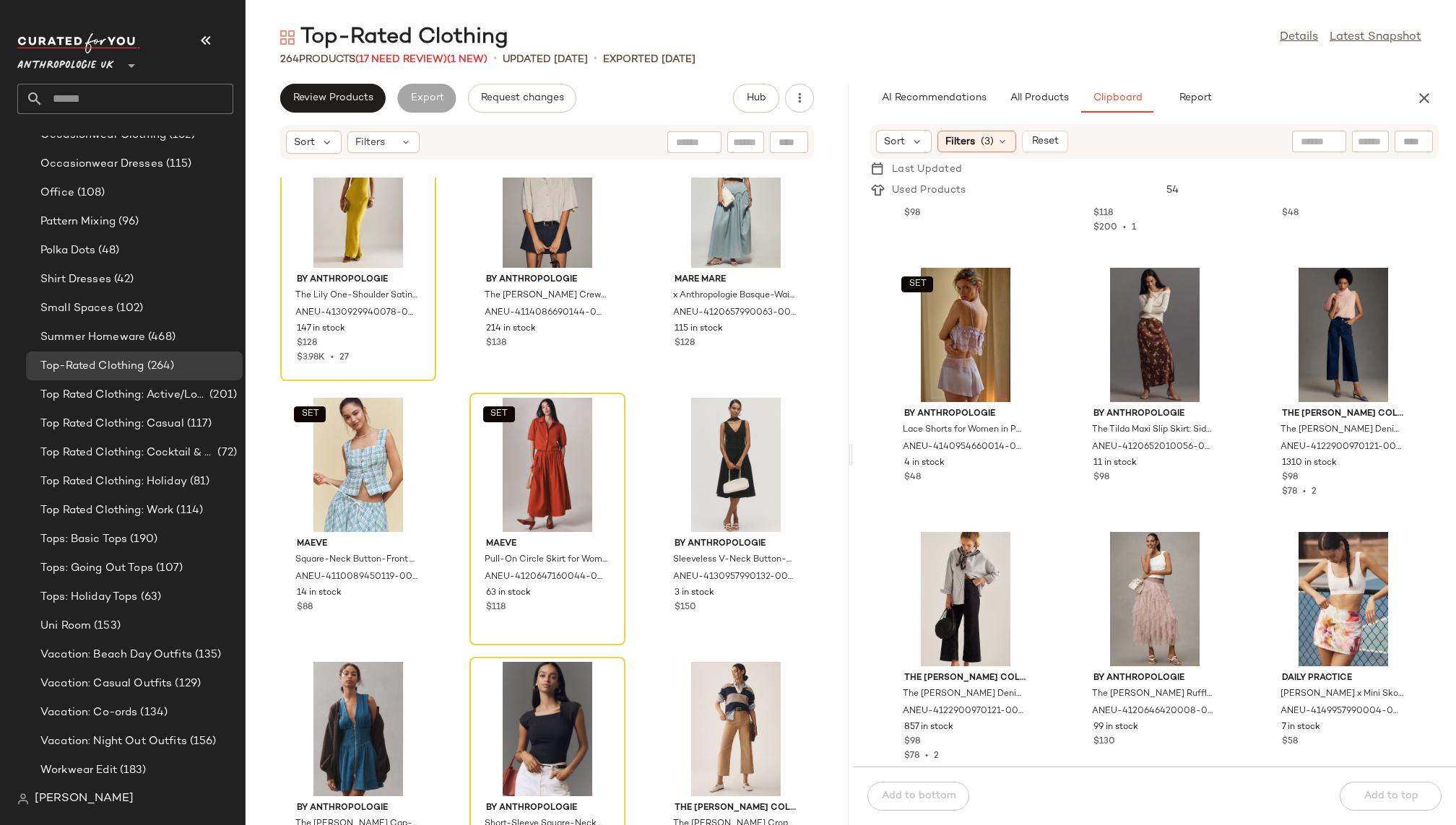
scroll to position [210, 0]
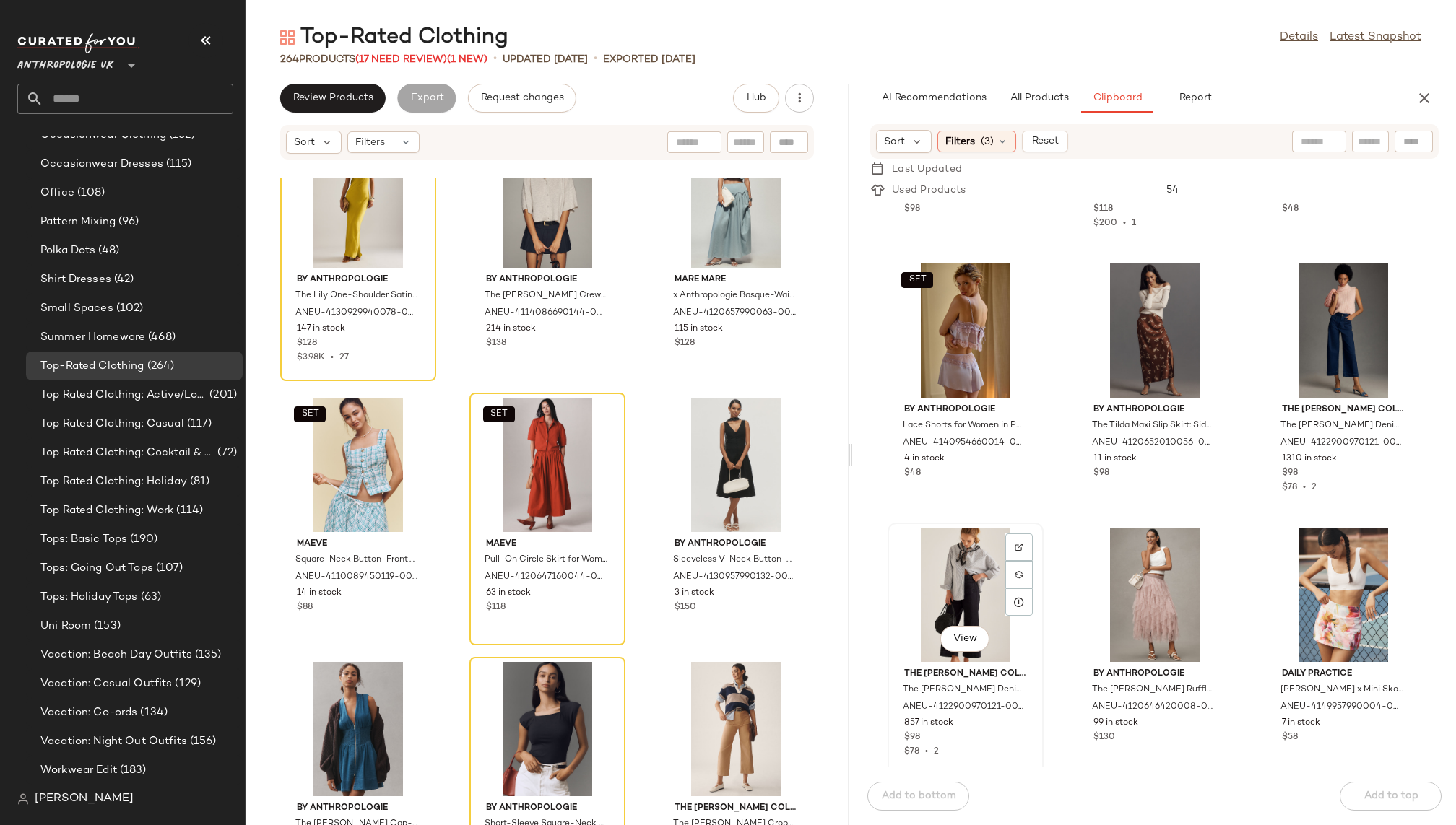
click at [937, 593] on div "View" at bounding box center [965, 595] width 146 height 135
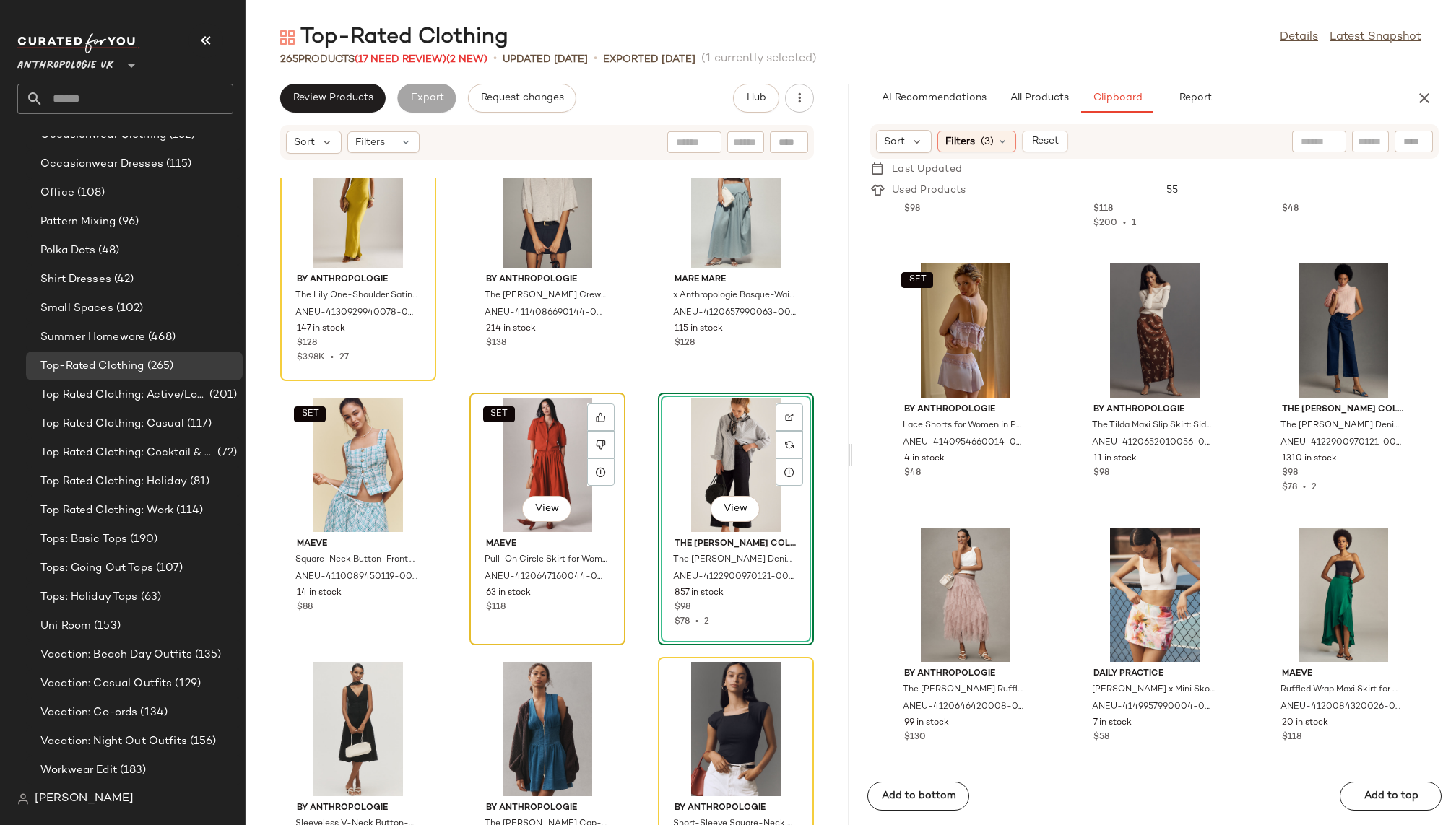
click at [509, 438] on div "SET View" at bounding box center [547, 465] width 146 height 135
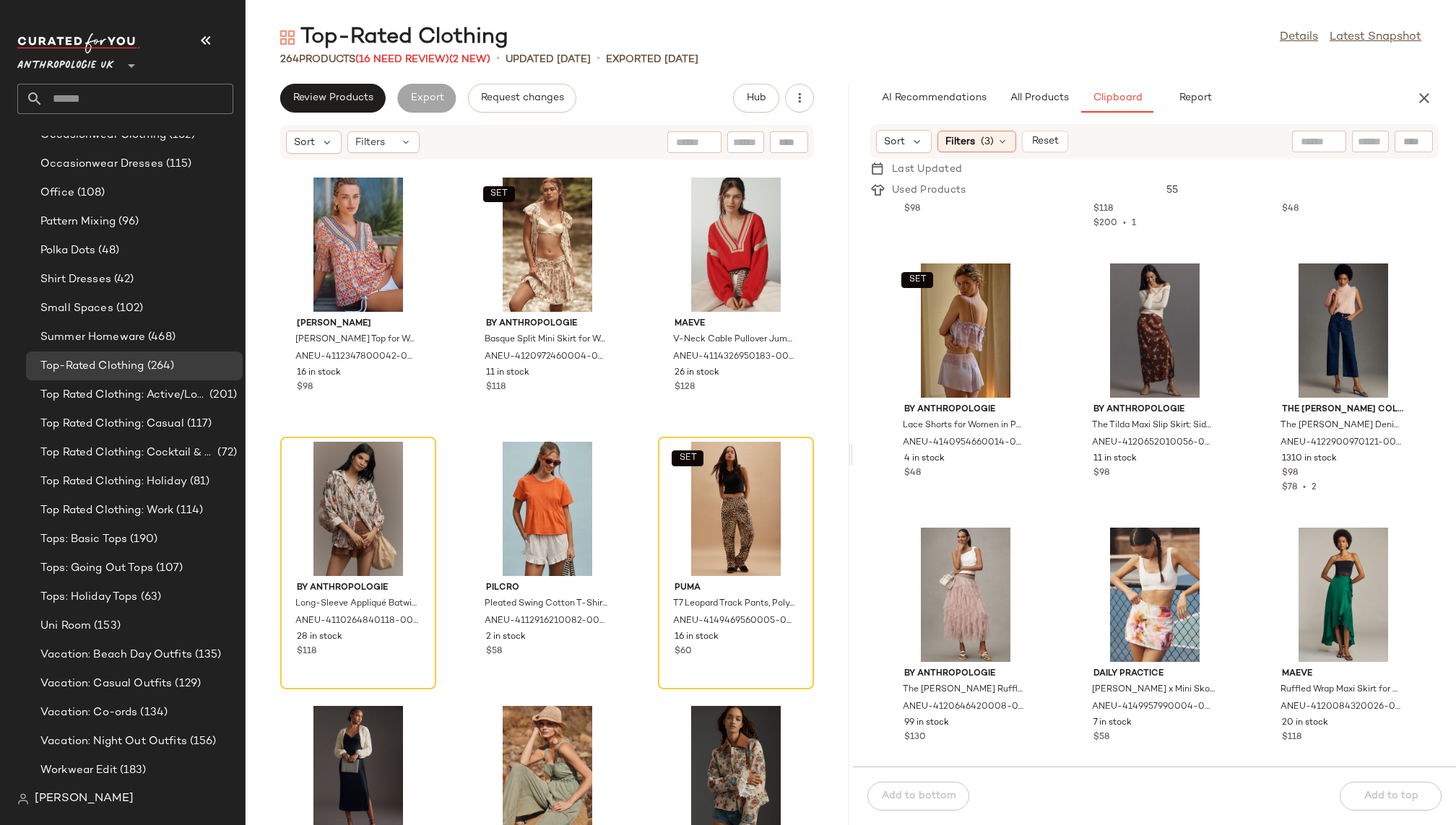
scroll to position [7700, 0]
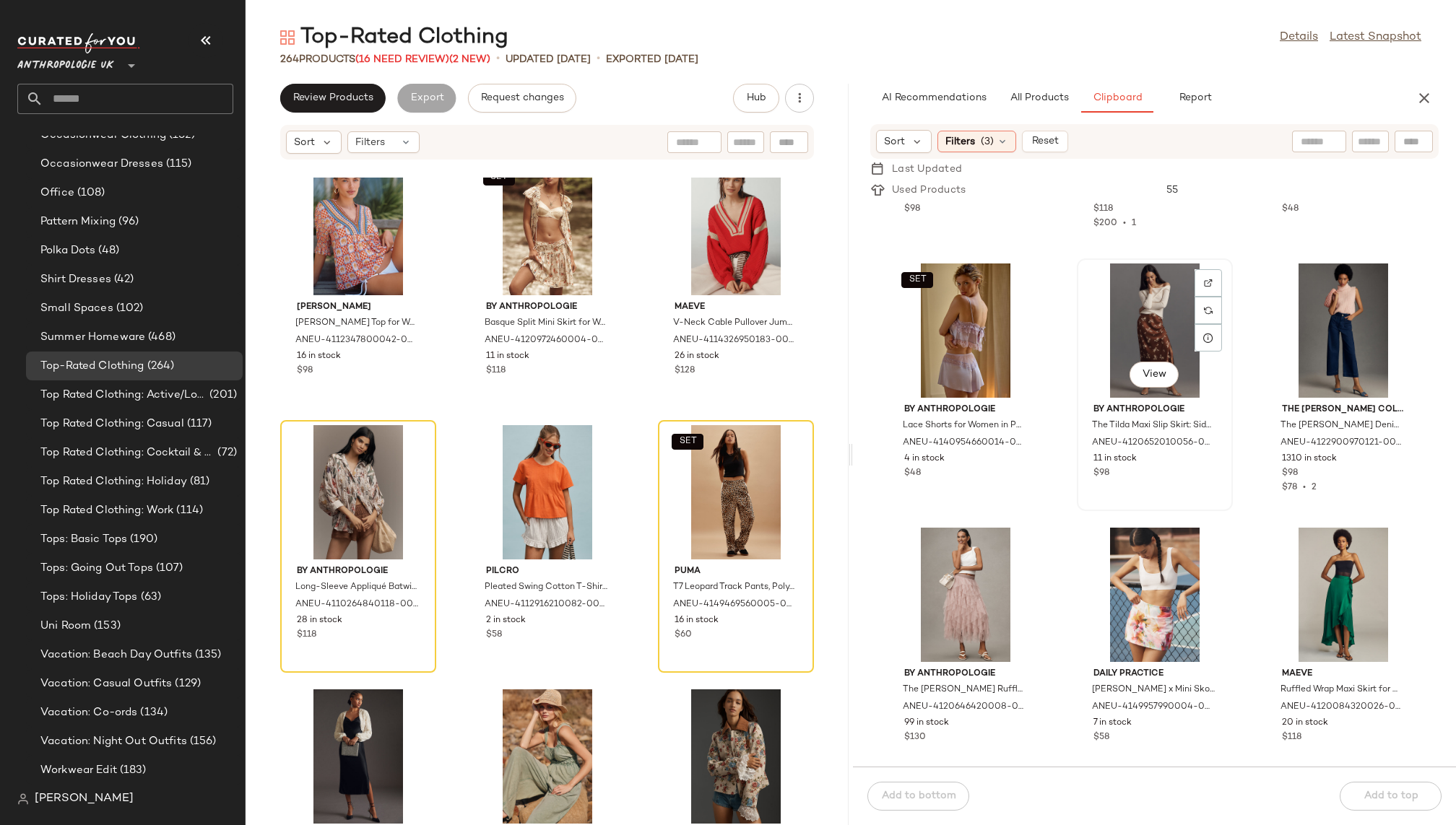
click at [1136, 304] on div "View" at bounding box center [1154, 331] width 146 height 135
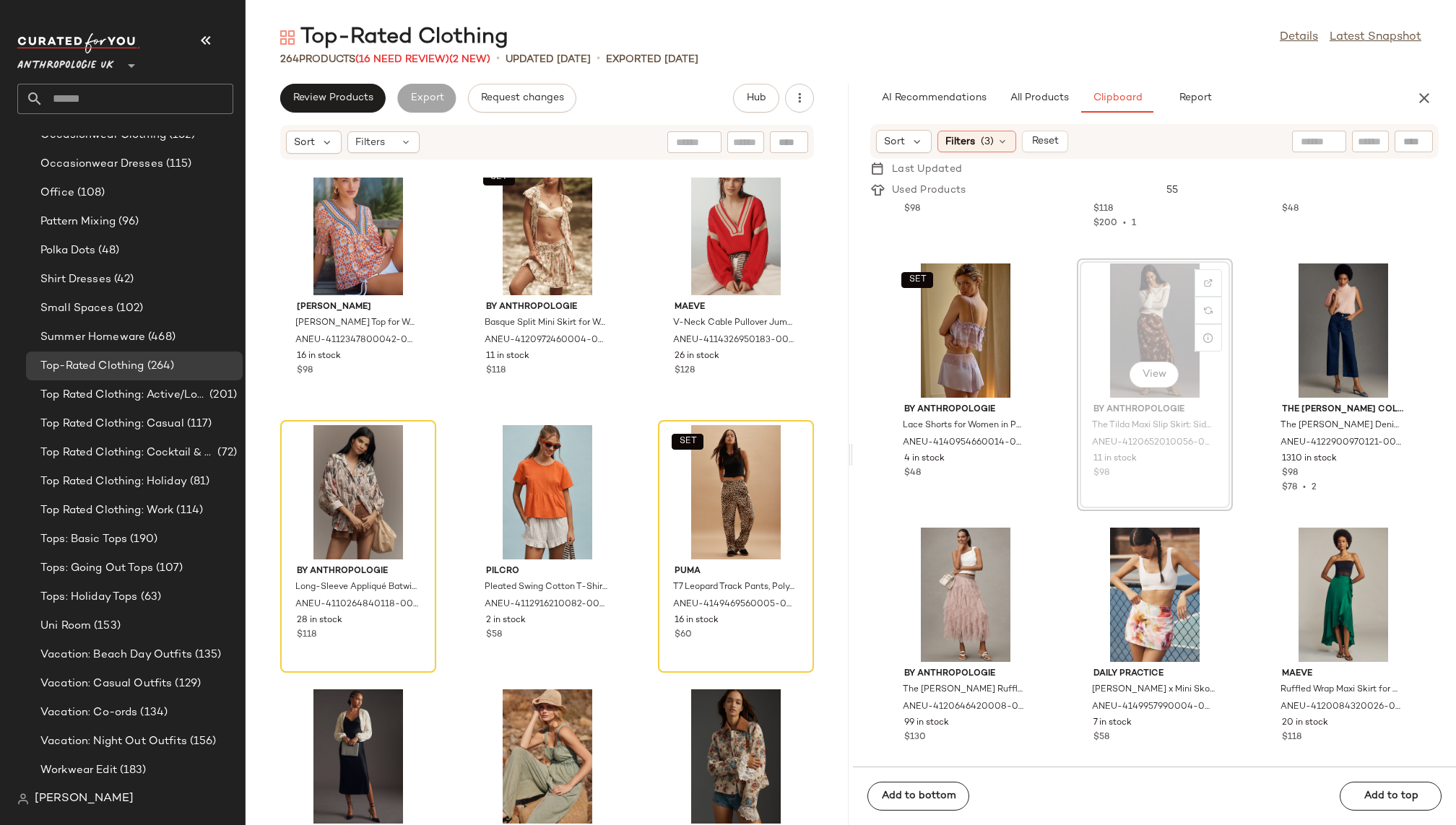
scroll to position [206, 0]
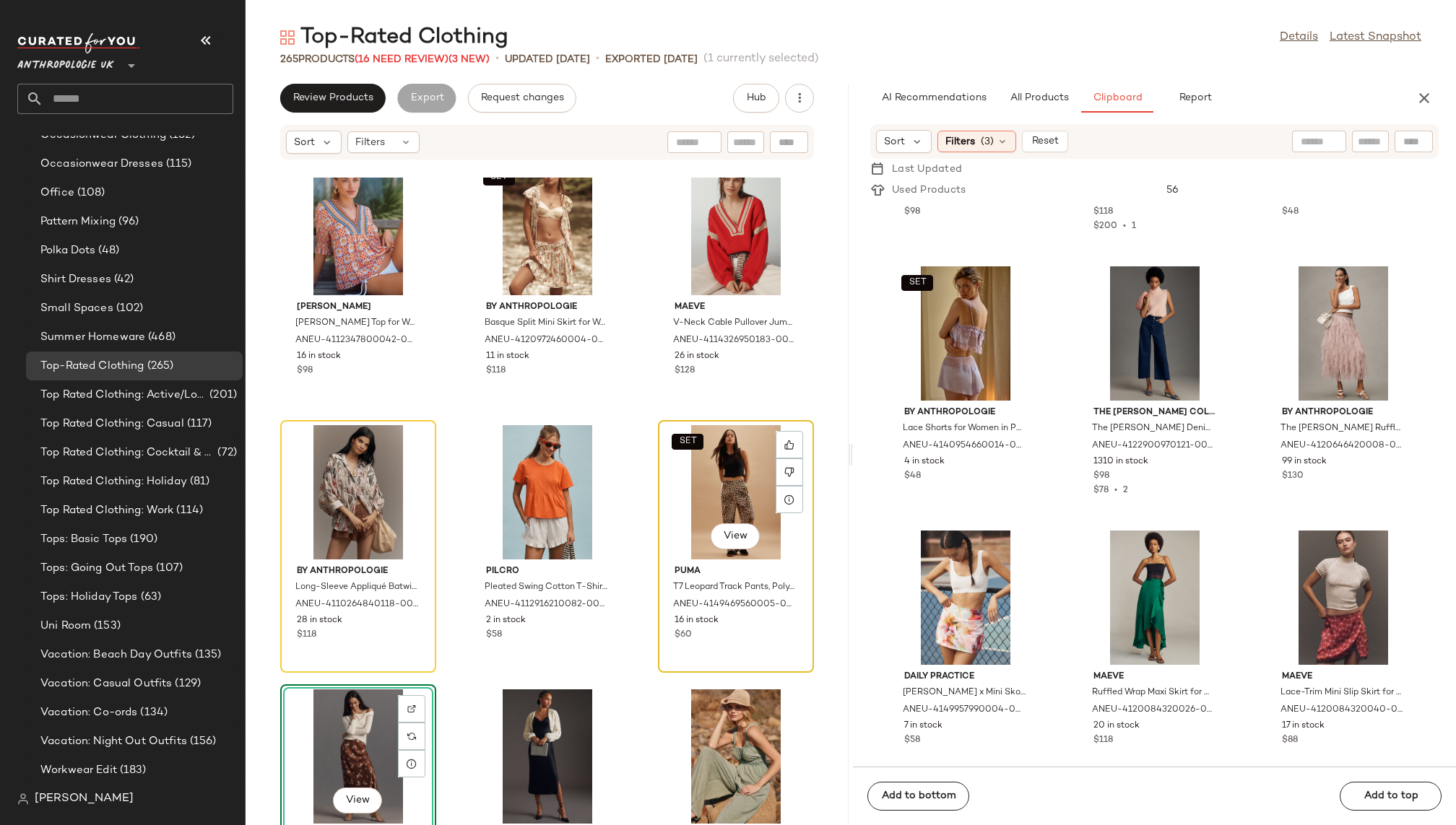
click at [691, 479] on div "SET View" at bounding box center [736, 493] width 146 height 135
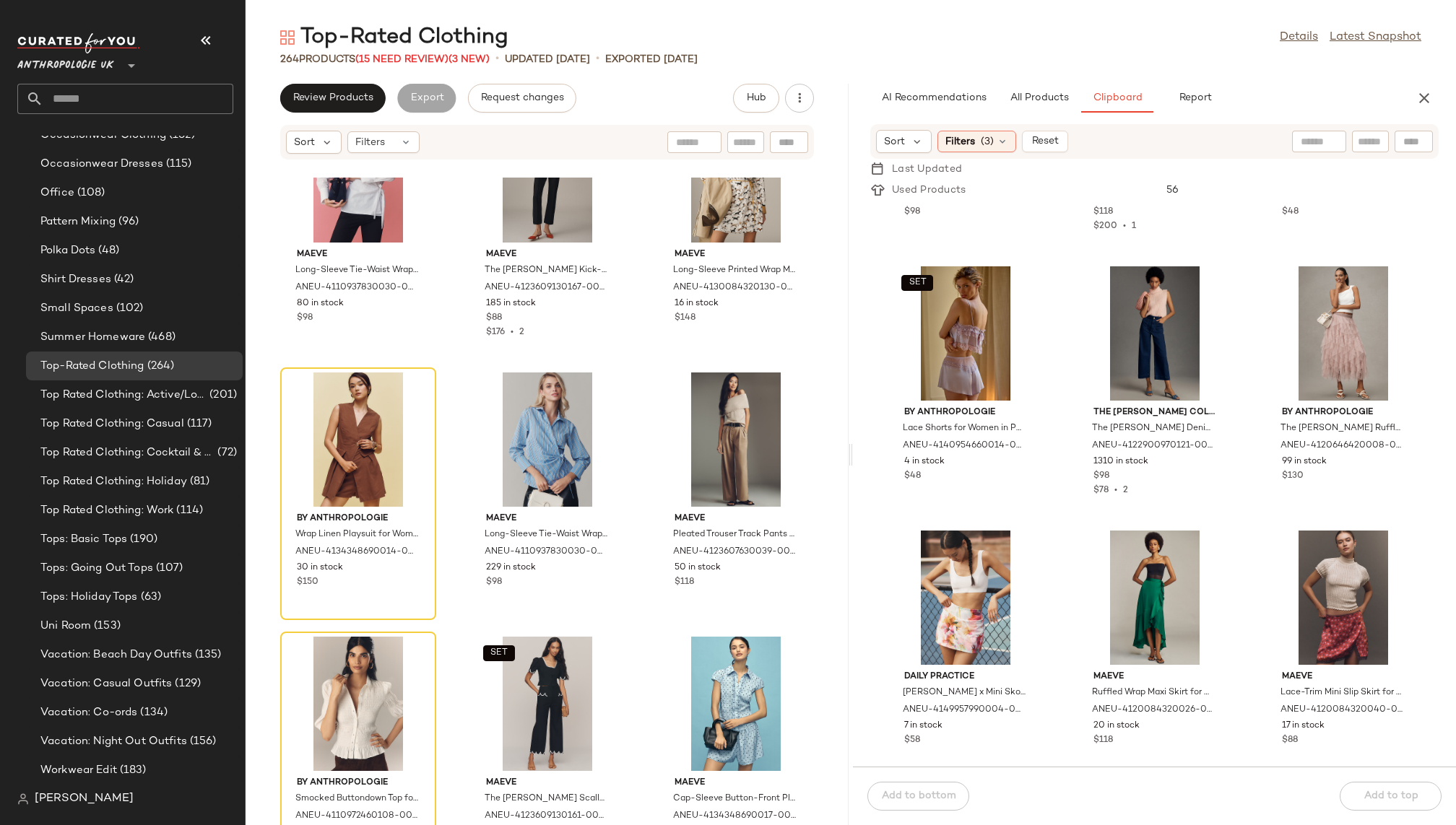
scroll to position [4593, 0]
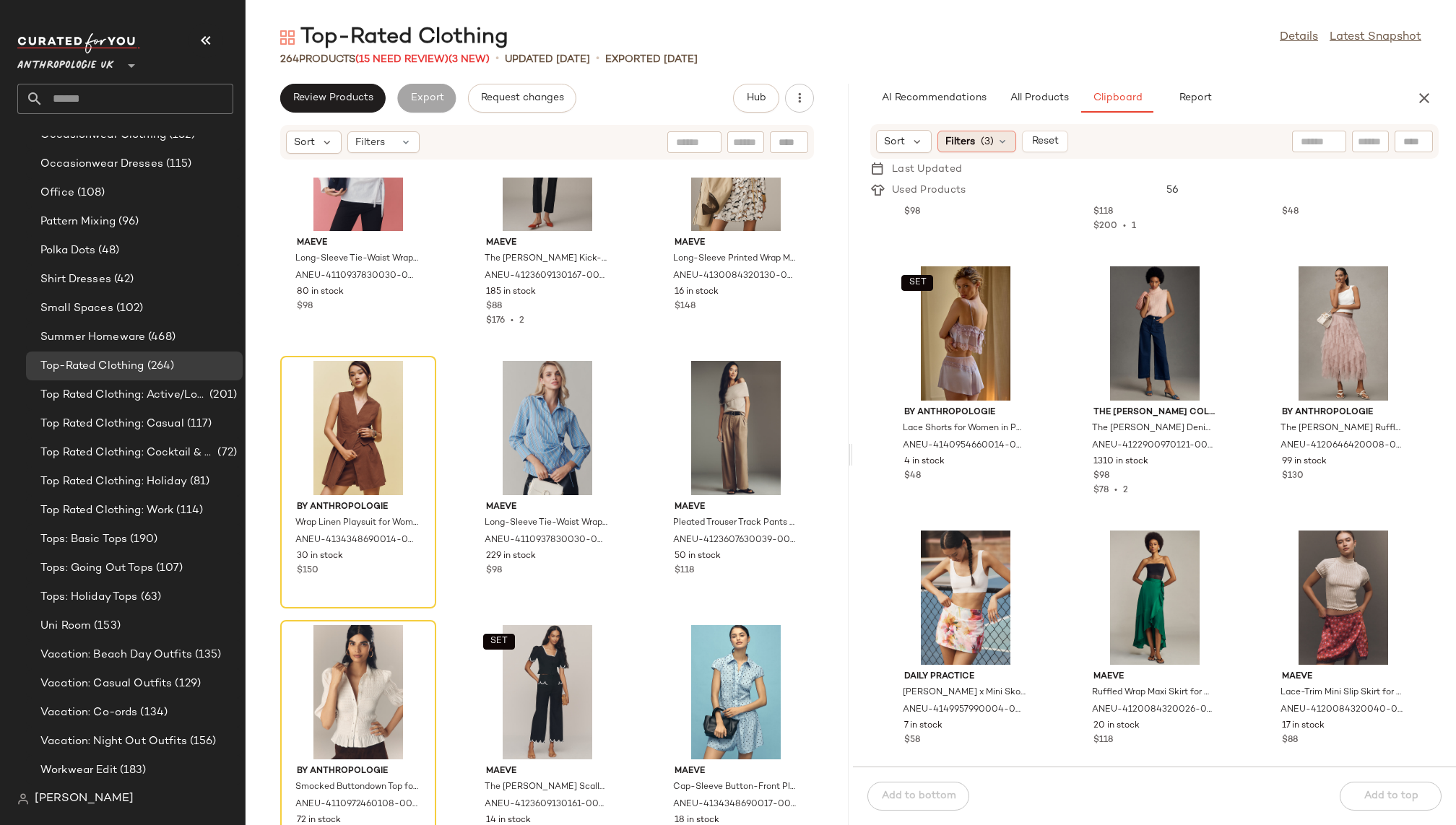
click at [984, 137] on span "(3)" at bounding box center [987, 142] width 13 height 15
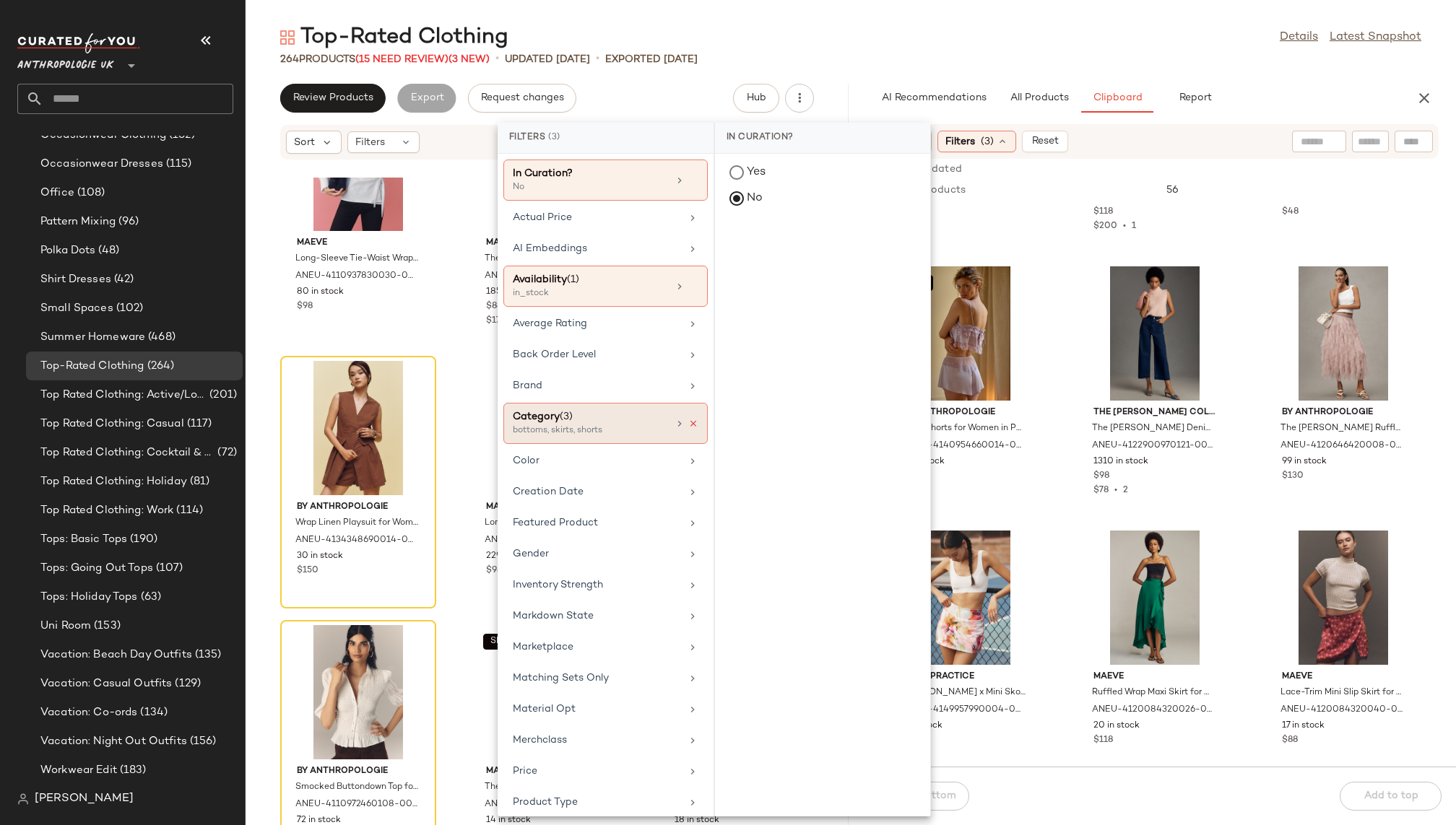
click at [689, 419] on icon at bounding box center [693, 424] width 10 height 10
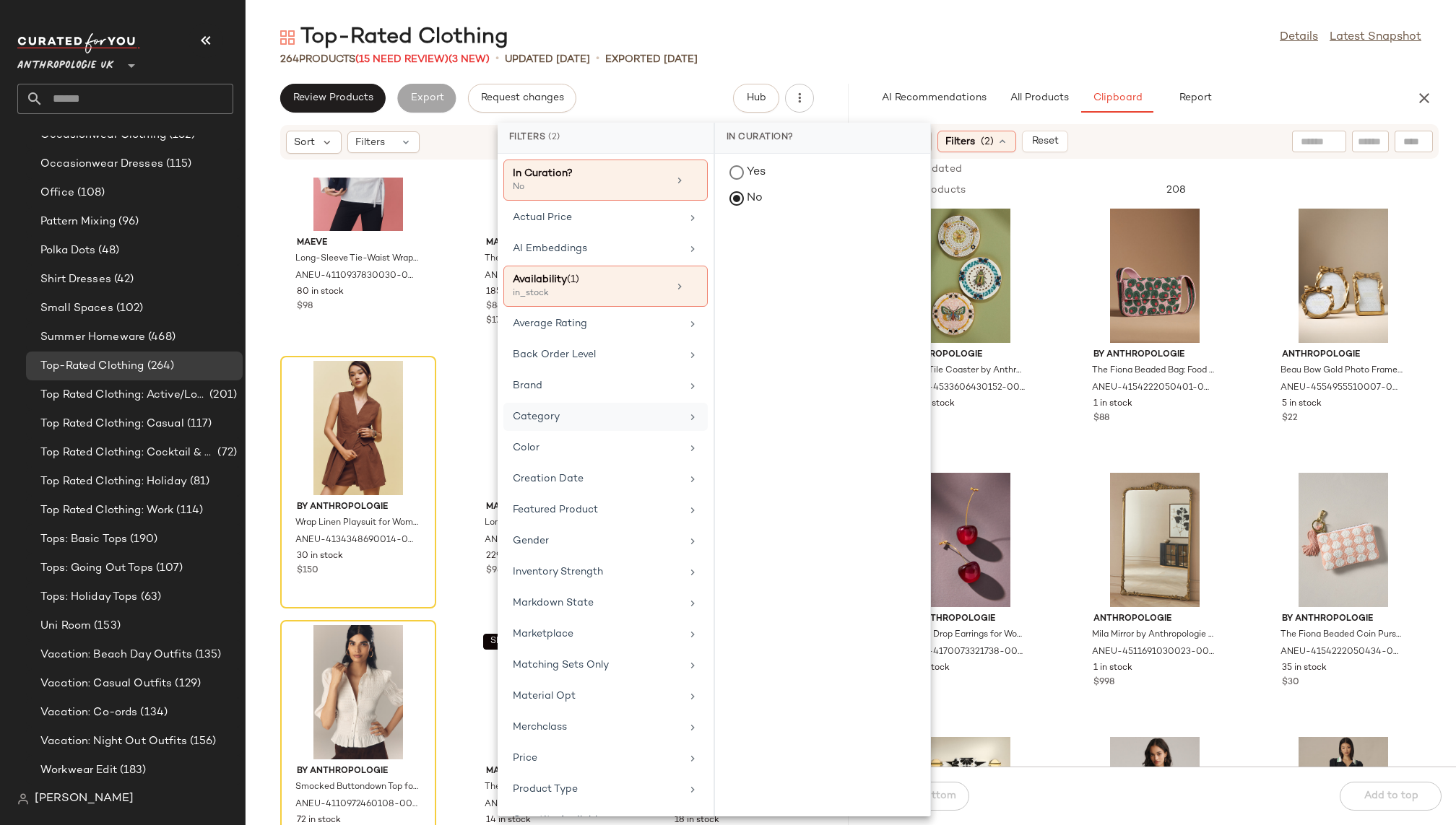
click at [1045, 28] on div "Top-Rated Clothing Details Latest Snapshot" at bounding box center [851, 38] width 1210 height 29
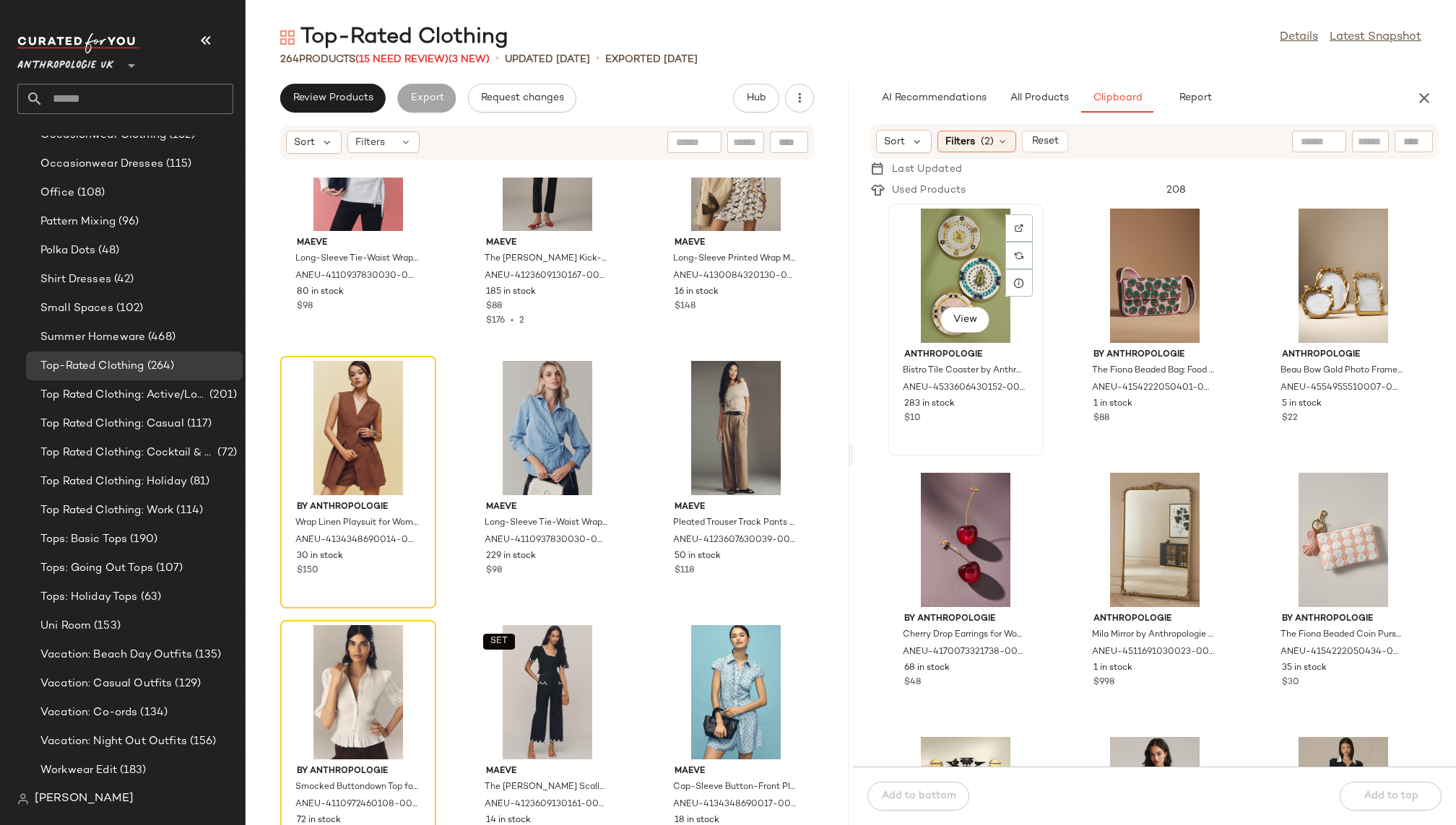
click at [950, 275] on div "View" at bounding box center [965, 276] width 146 height 135
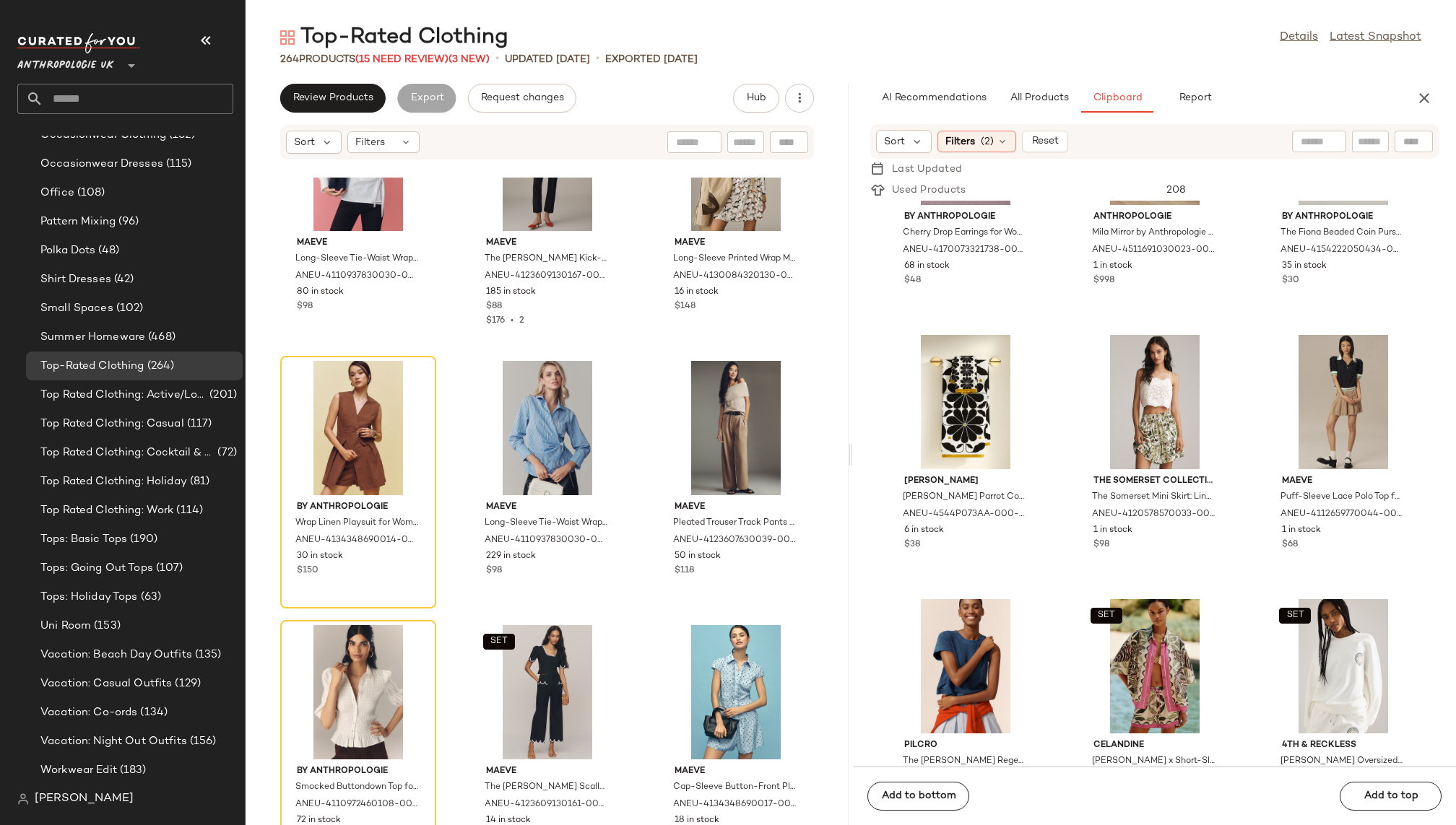
scroll to position [426, 0]
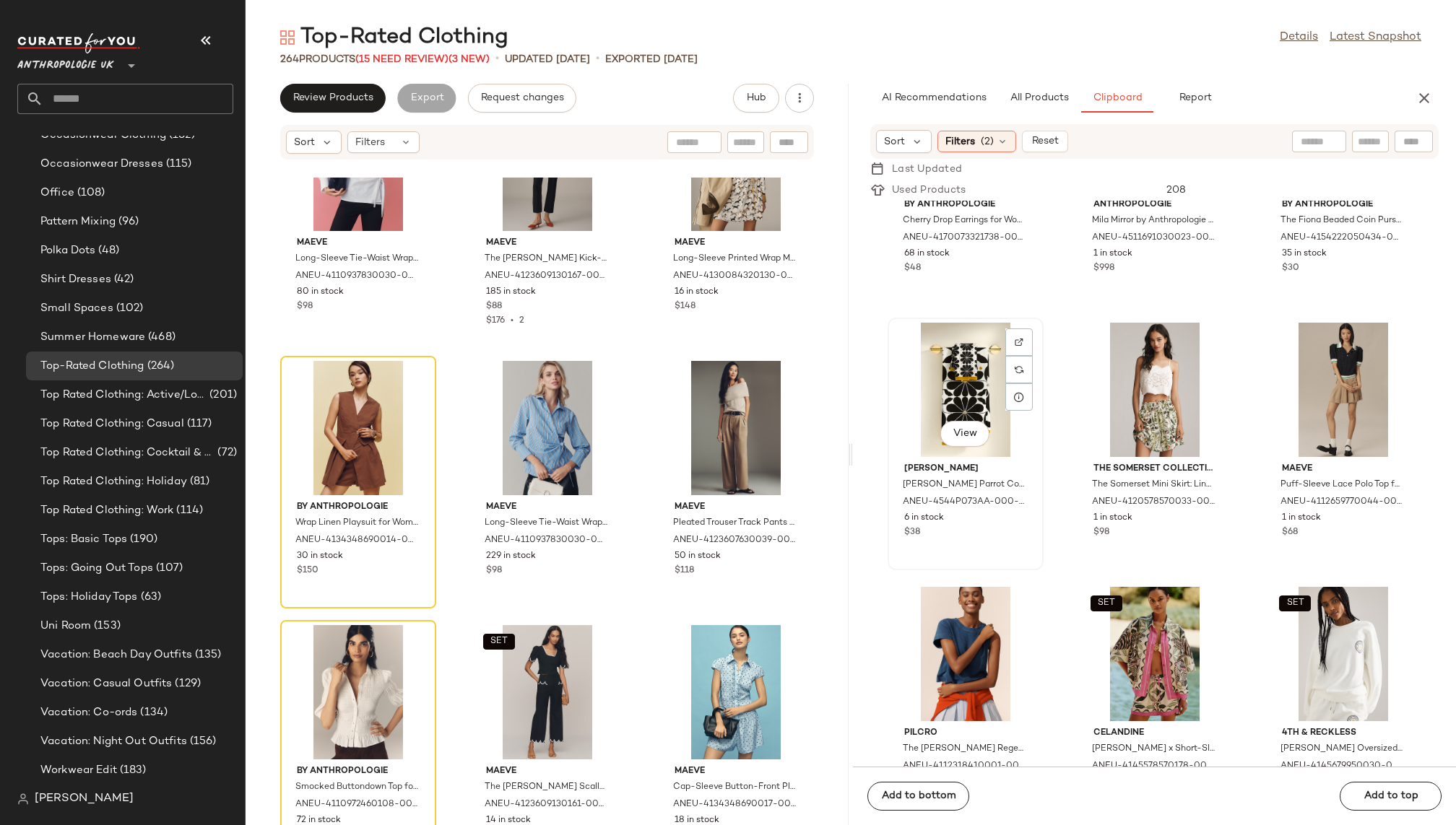
click at [956, 402] on div "View" at bounding box center [965, 390] width 146 height 135
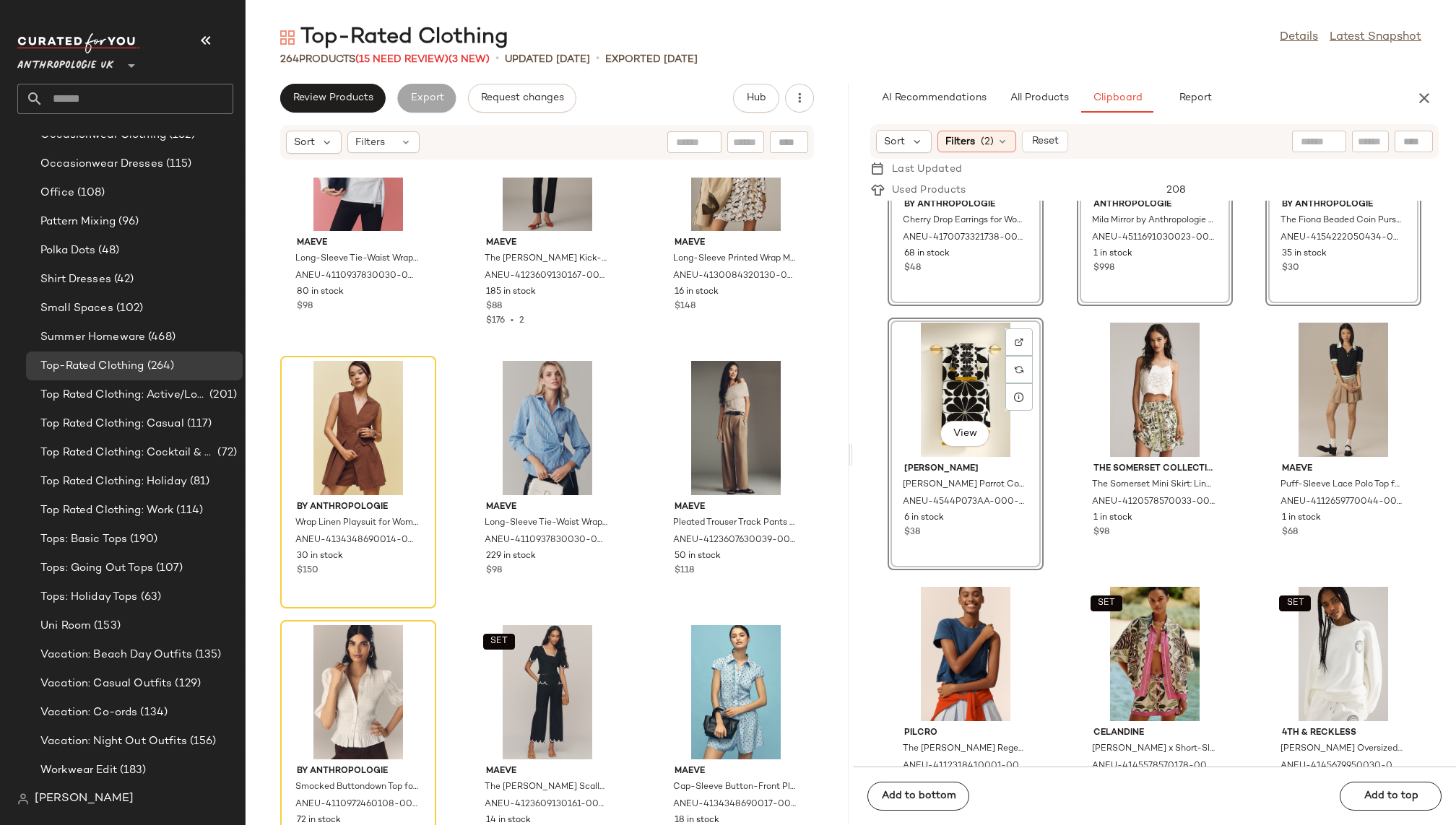
scroll to position [0, 0]
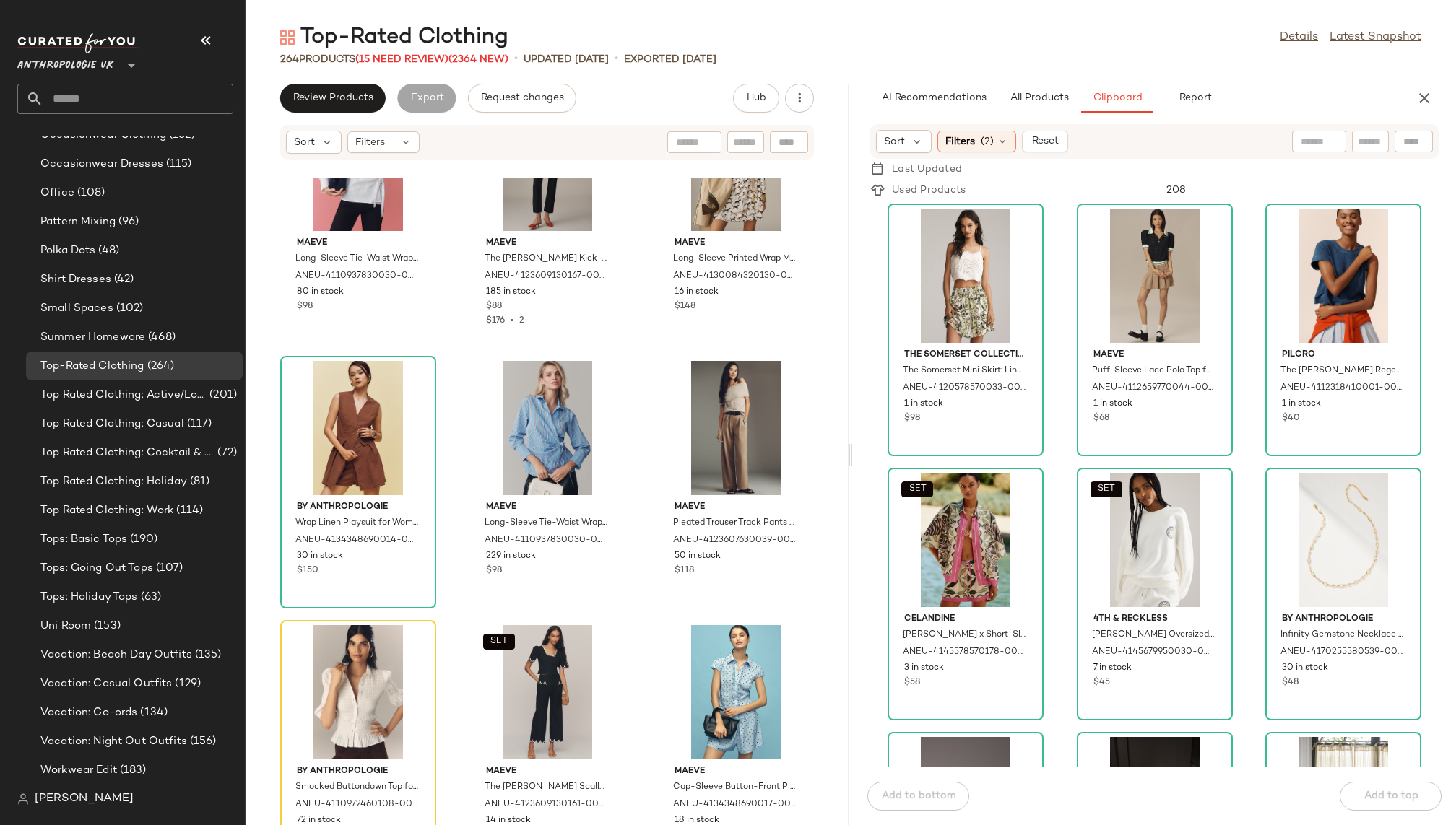
click at [1056, 515] on div "The Somerset Collection by Anthropologie The Somerset Mini Skirt: Linen Edition…" at bounding box center [1154, 484] width 603 height 566
click at [967, 137] on span "Filters" at bounding box center [960, 142] width 30 height 15
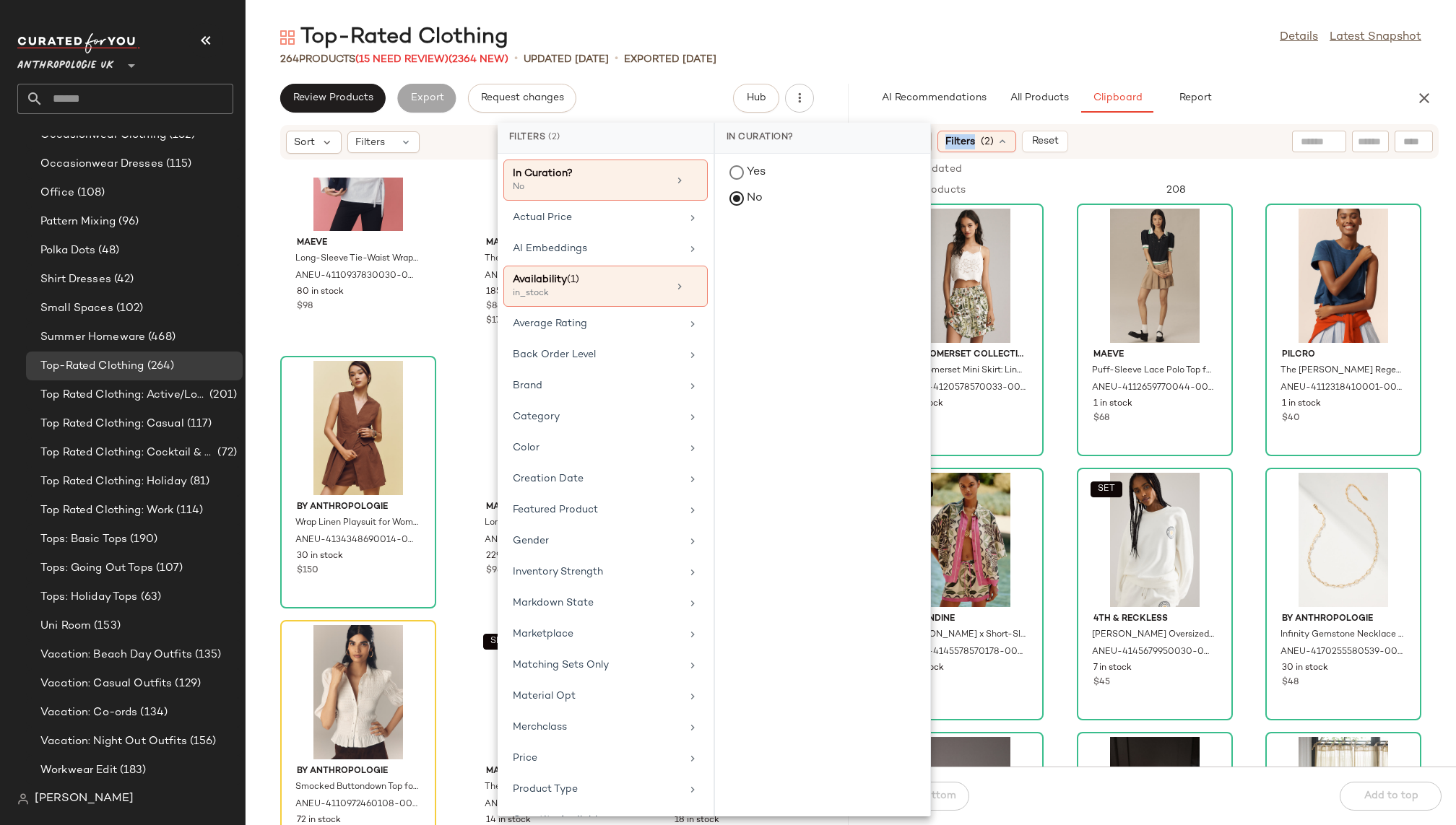
click at [967, 137] on span "Filters" at bounding box center [960, 142] width 30 height 15
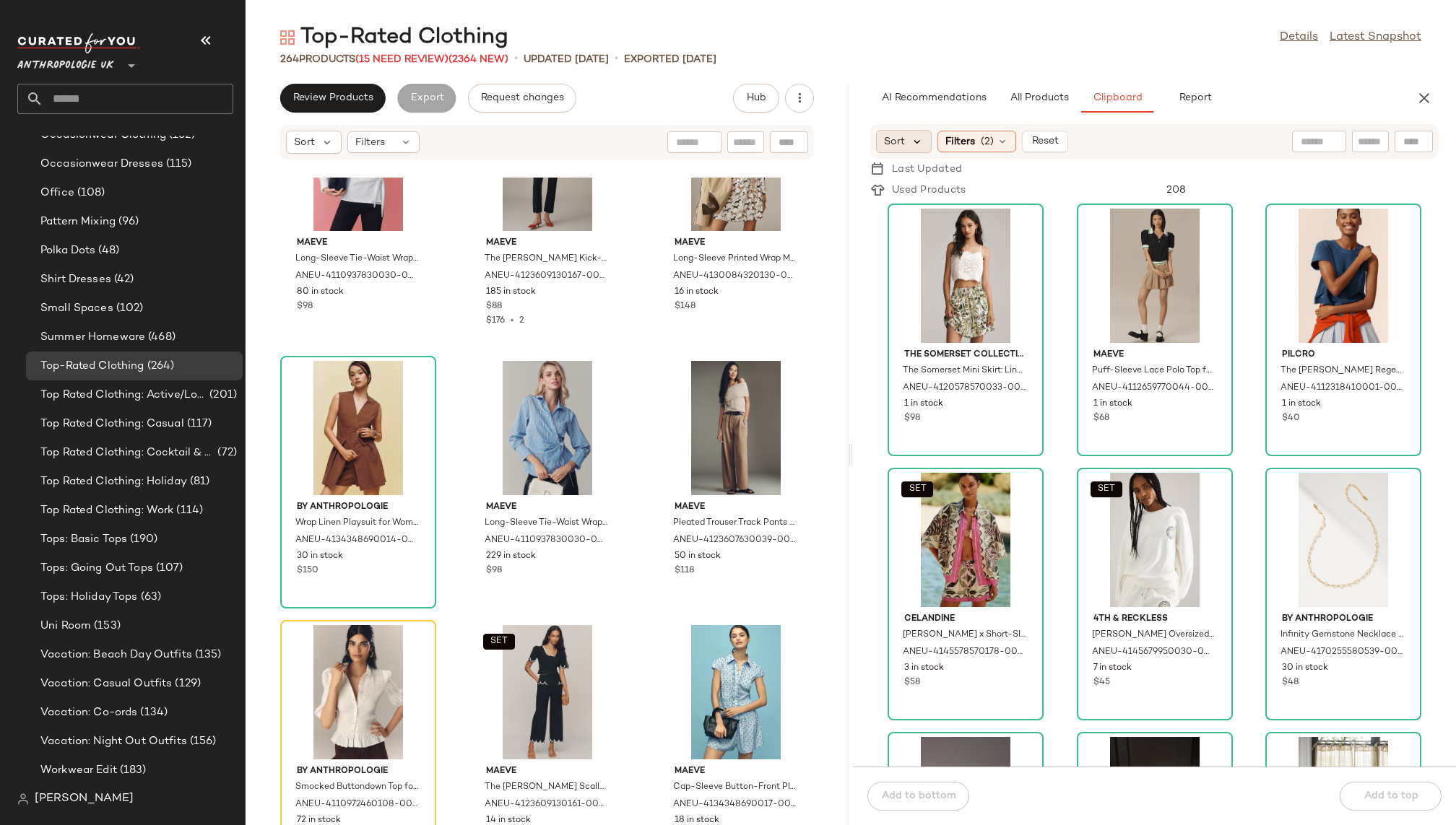
click at [918, 142] on icon at bounding box center [916, 142] width 13 height 13
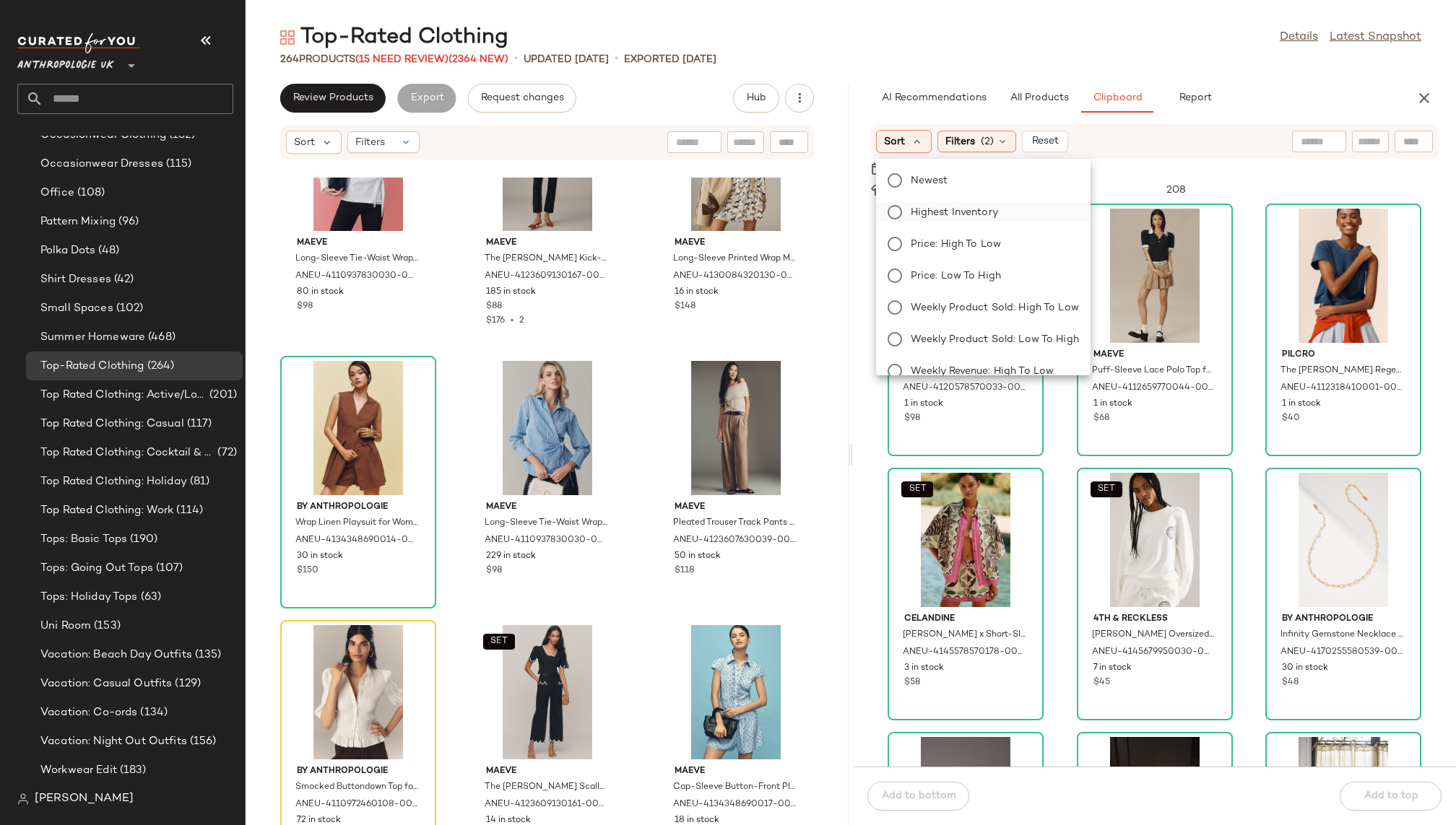
click at [952, 210] on span "Highest Inventory" at bounding box center [954, 212] width 88 height 15
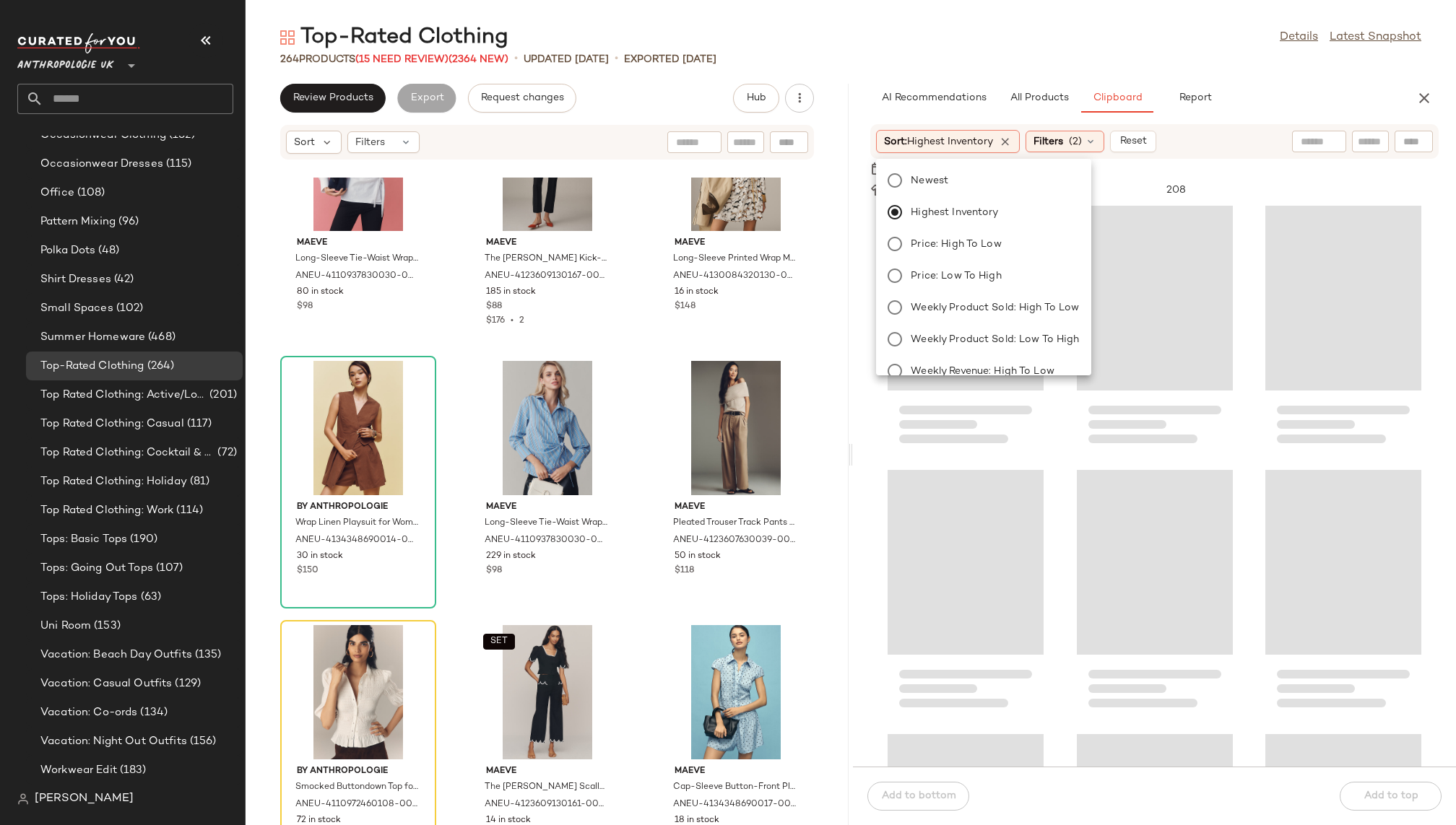
click at [1073, 51] on div "Top-Rated Clothing Details Latest Snapshot" at bounding box center [851, 38] width 1210 height 29
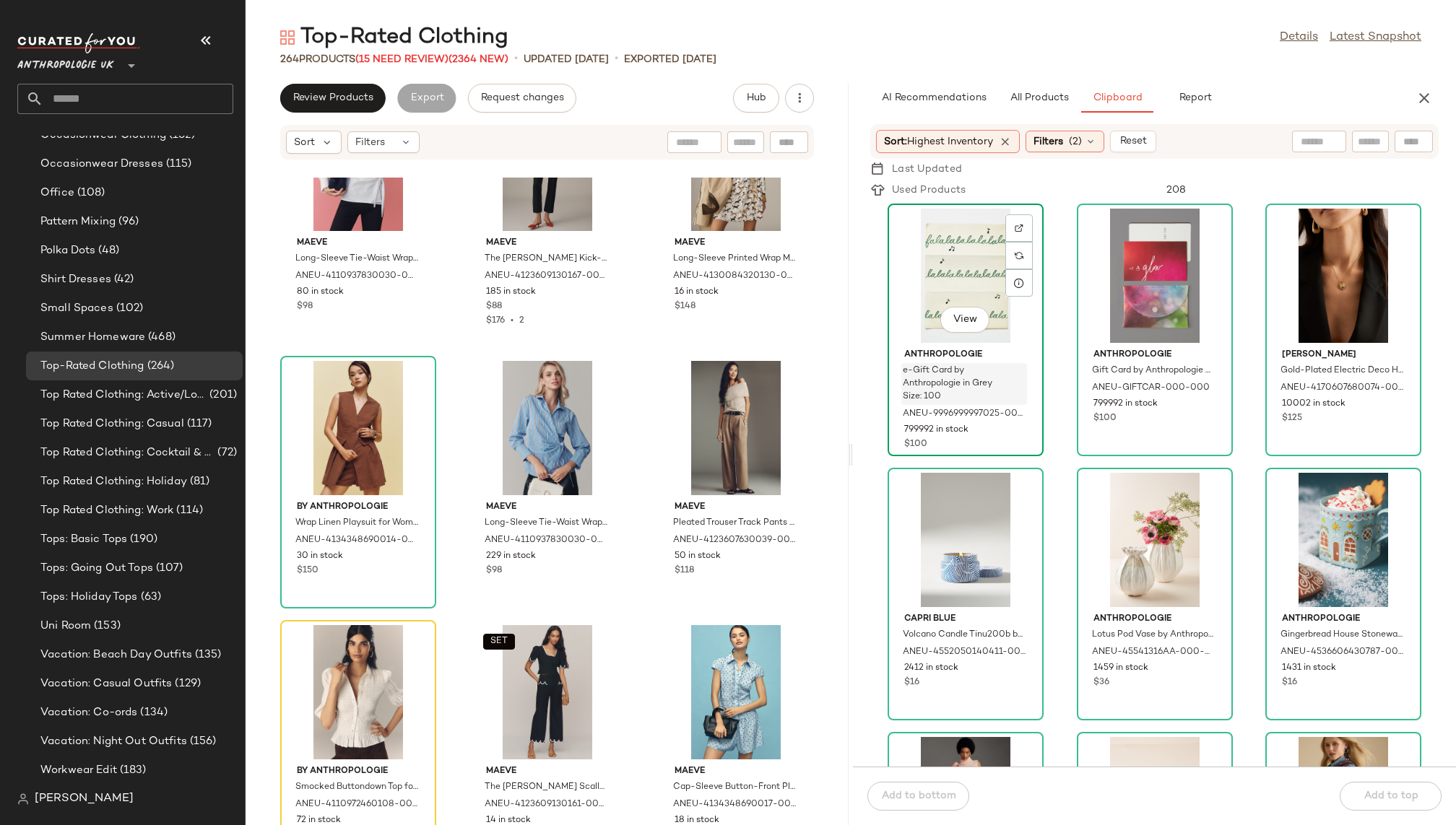
click at [974, 391] on span "e-Gift Card by Anthropologie in Grey Size: 100" at bounding box center [950, 384] width 95 height 39
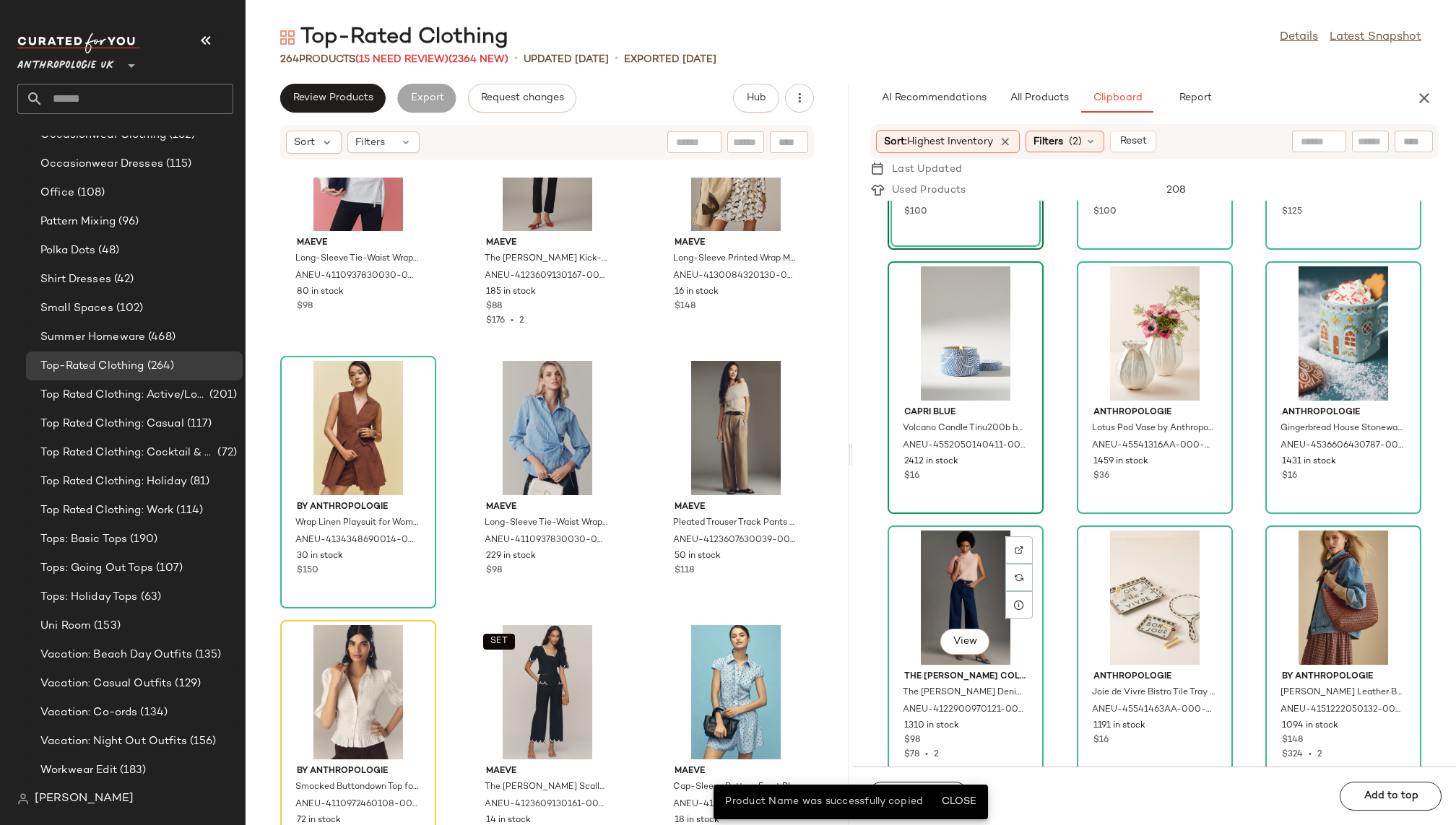
scroll to position [47, 0]
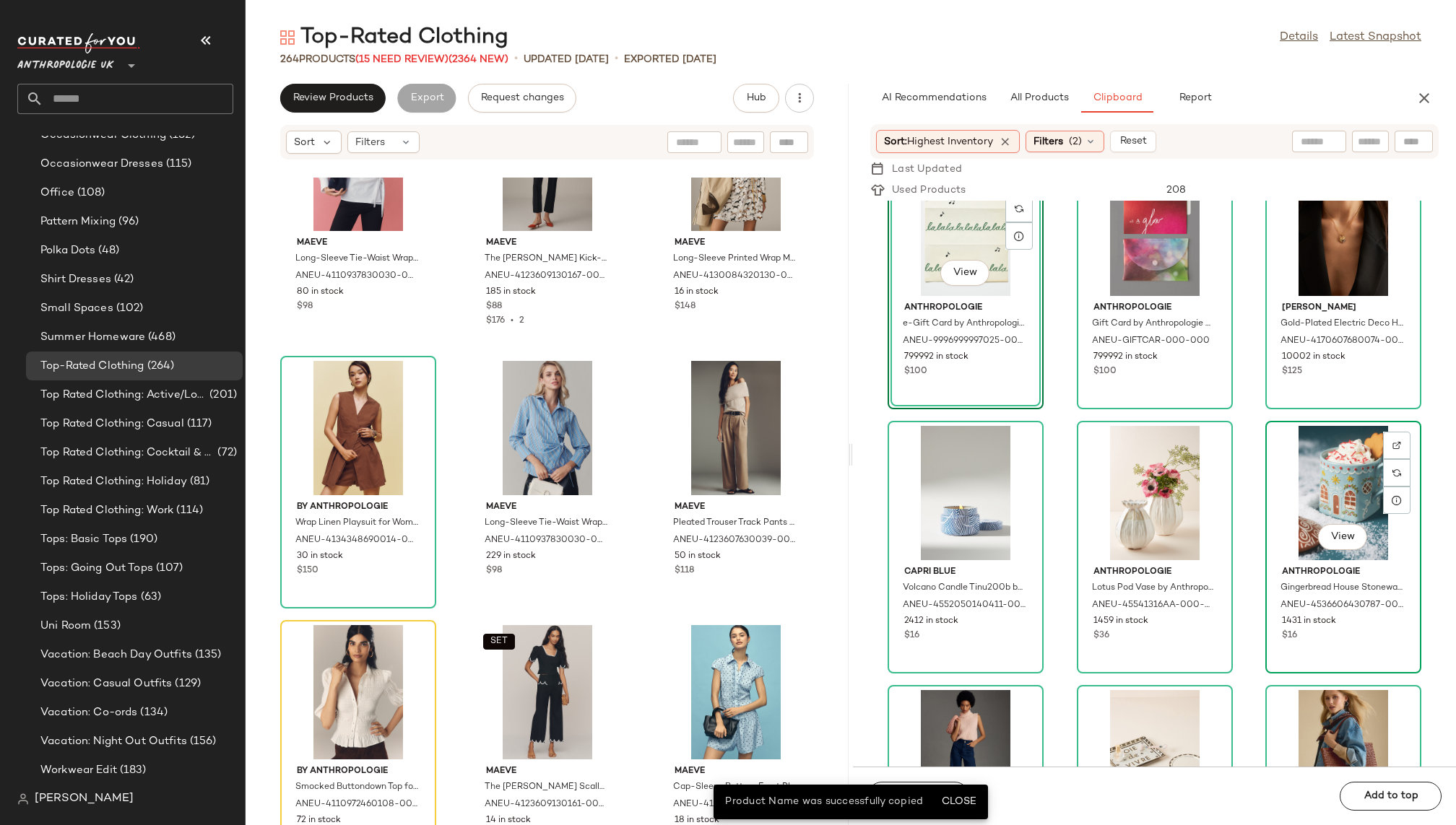
click at [1338, 490] on div "View" at bounding box center [1343, 493] width 146 height 135
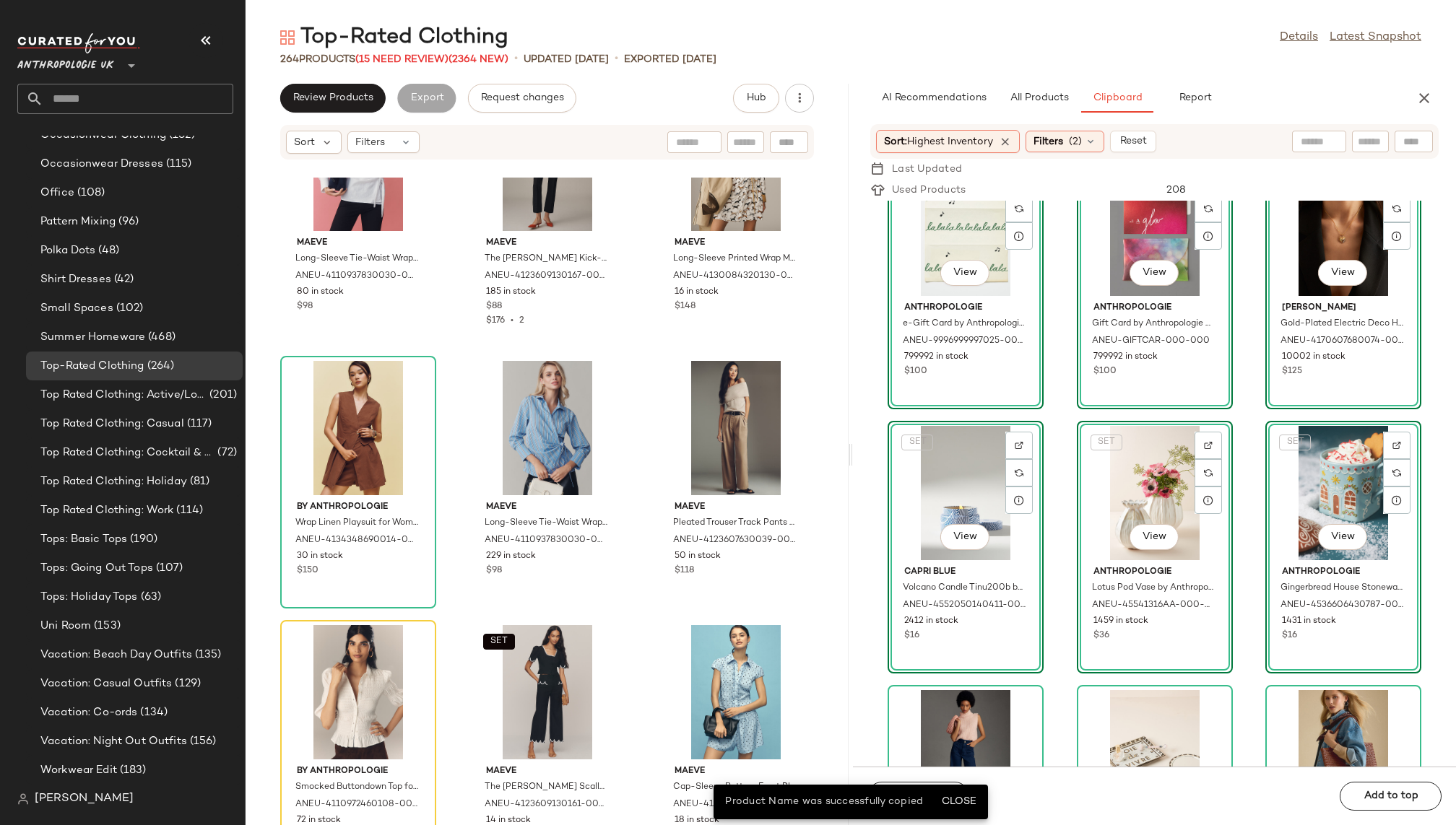
scroll to position [0, 0]
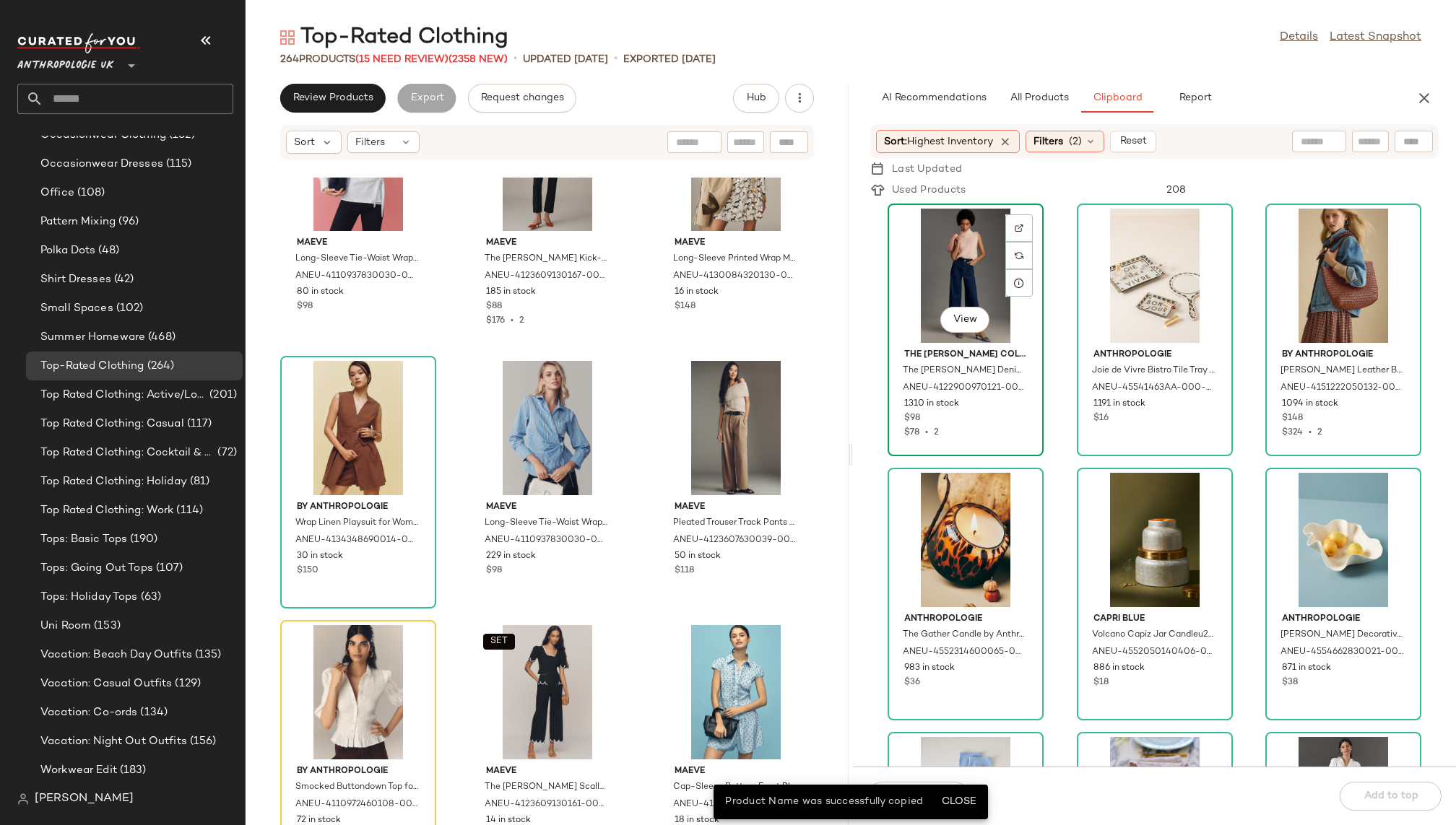
click at [949, 267] on div "View" at bounding box center [965, 276] width 146 height 135
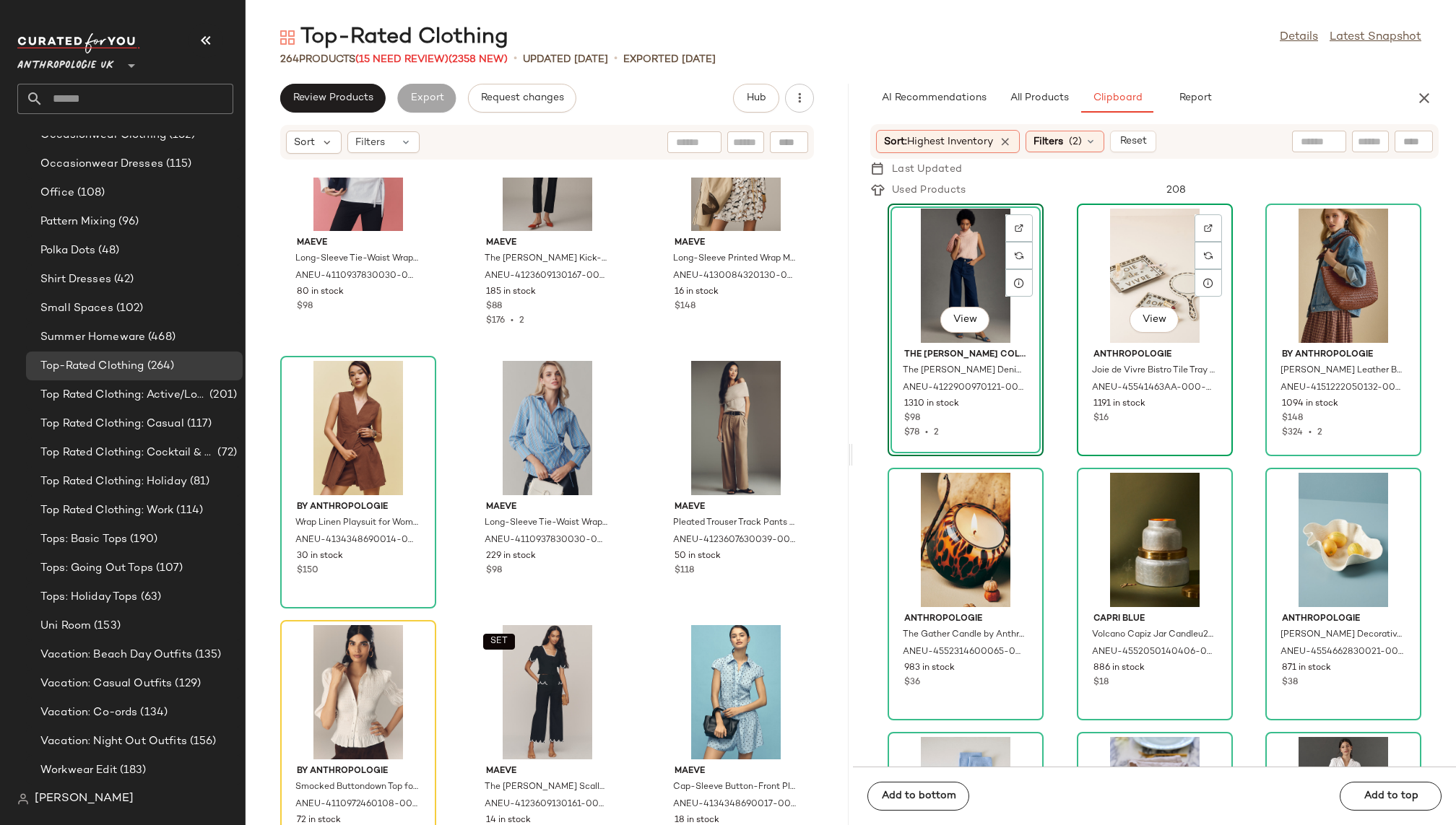
click at [1121, 291] on div "View" at bounding box center [1154, 276] width 146 height 135
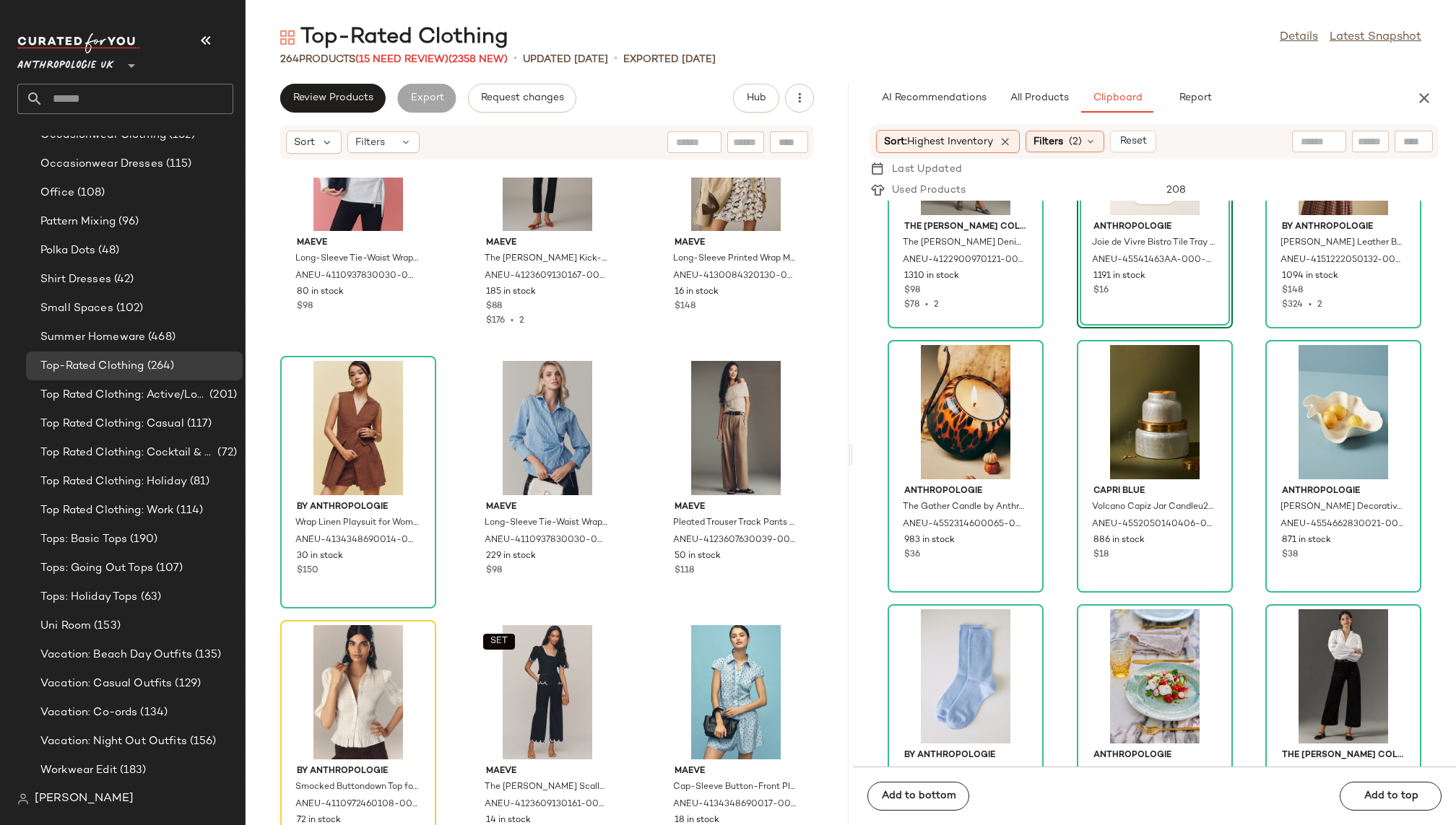
scroll to position [121, 0]
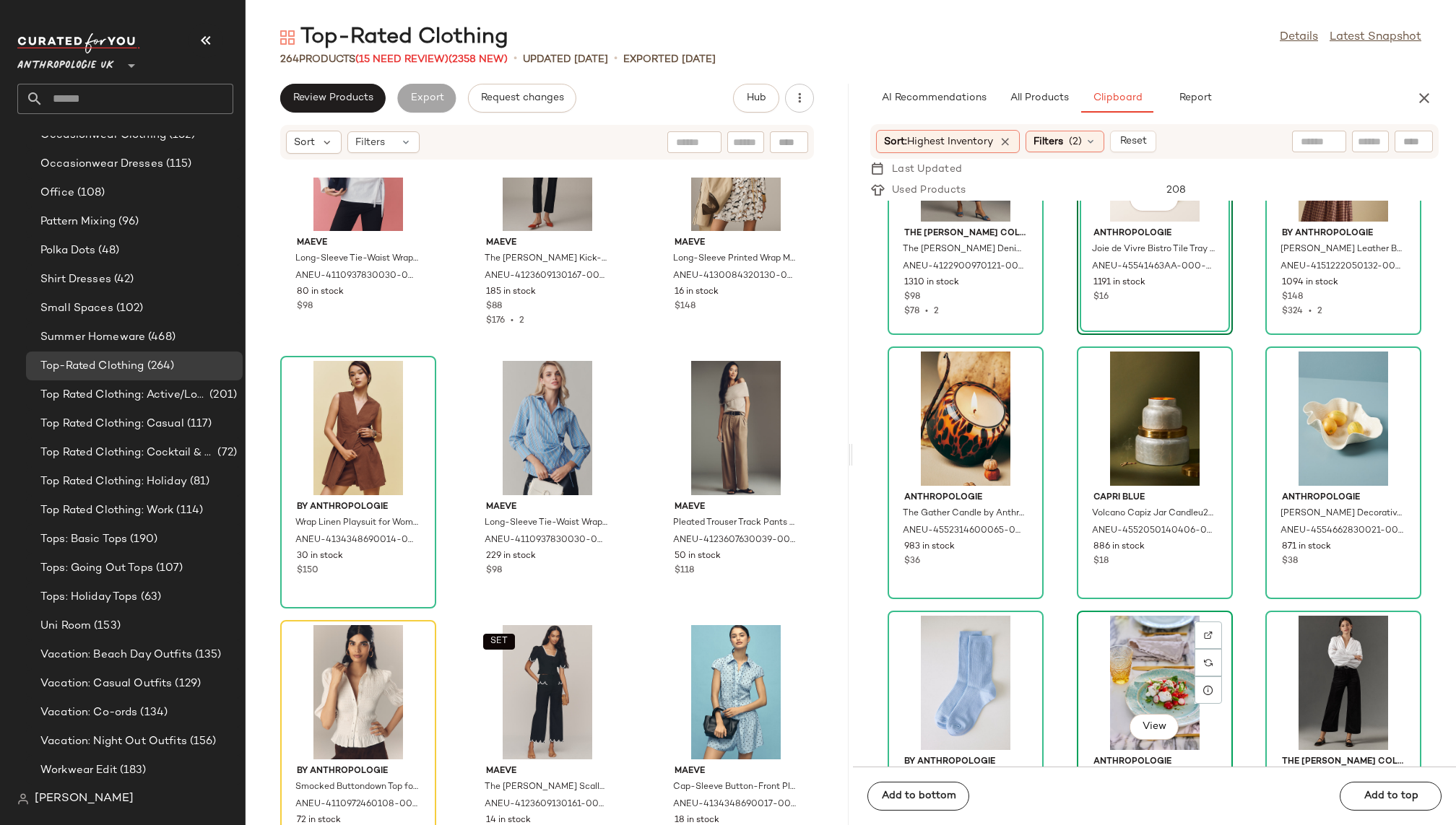
click at [1160, 702] on div "View" at bounding box center [1154, 683] width 146 height 135
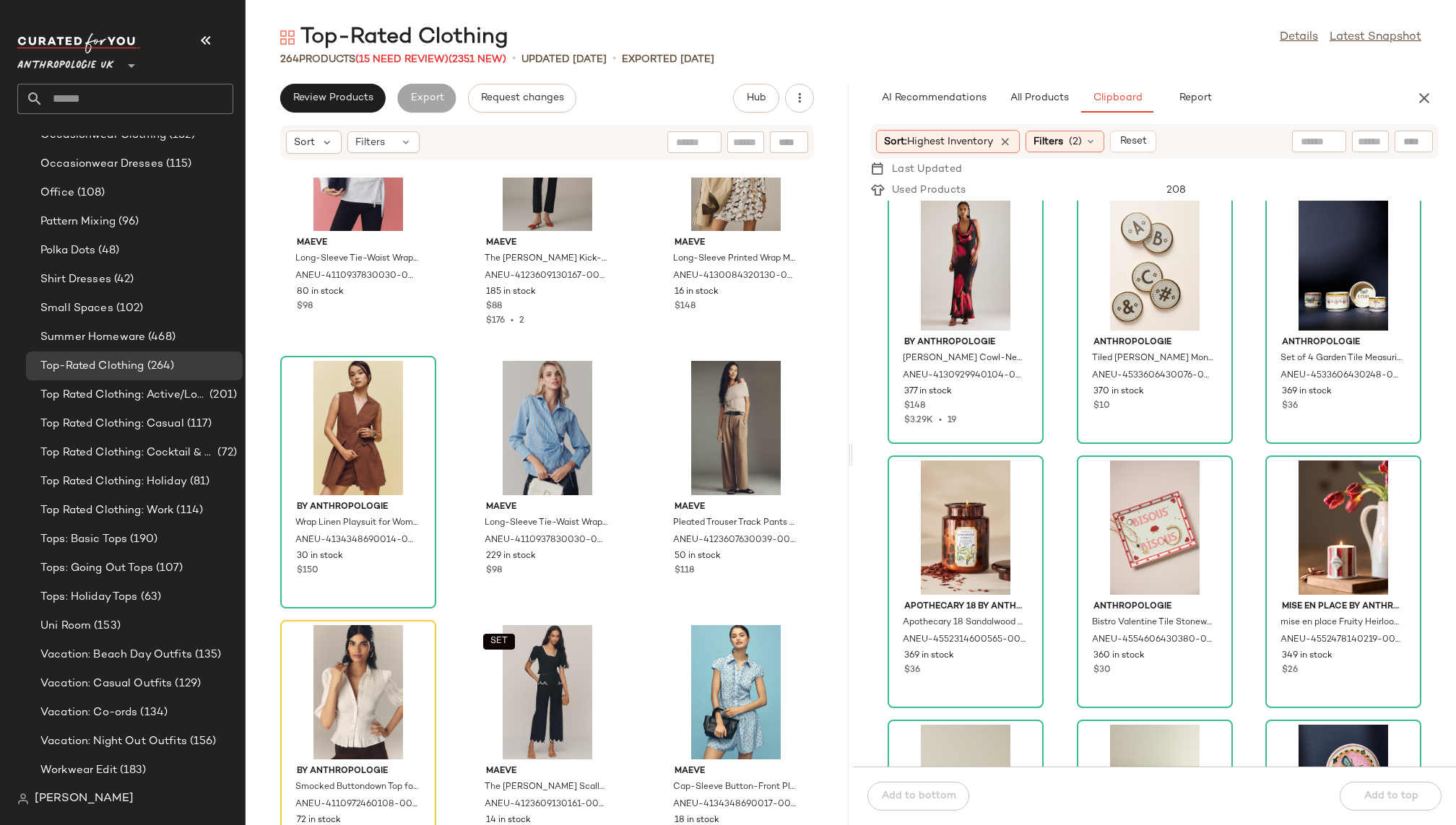
scroll to position [4206, 0]
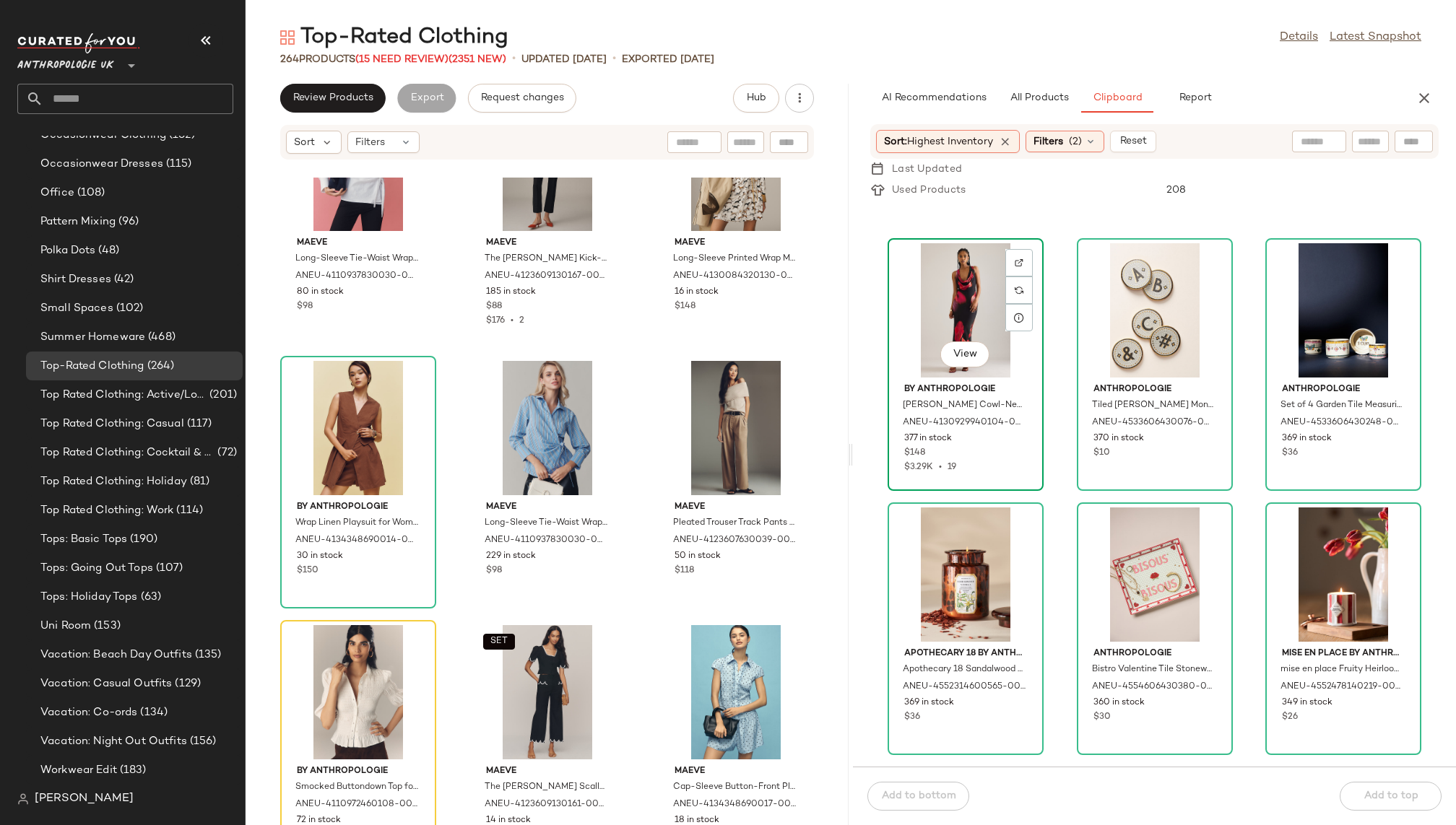
click at [933, 288] on div "View" at bounding box center [965, 310] width 146 height 135
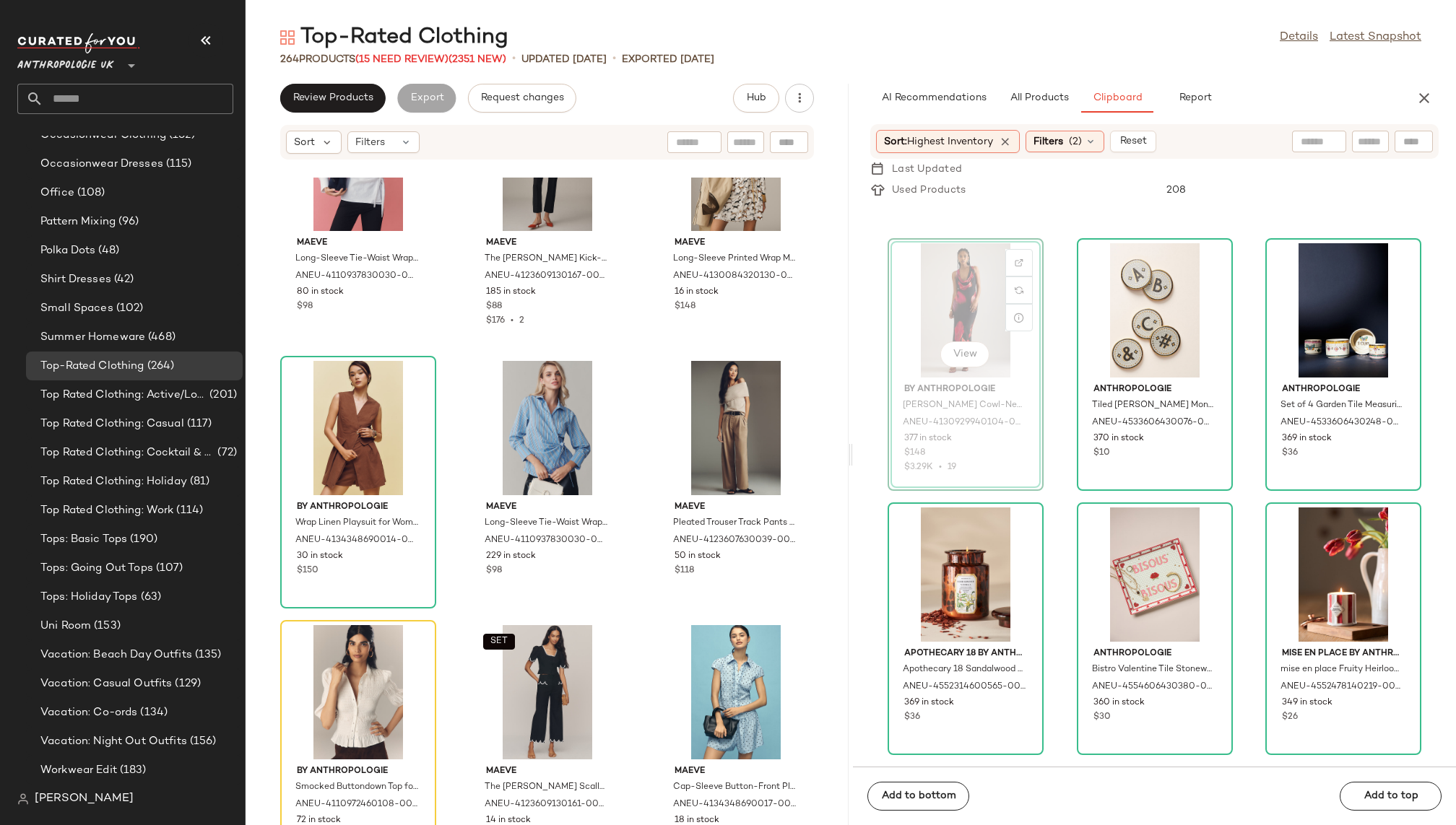
scroll to position [4202, 0]
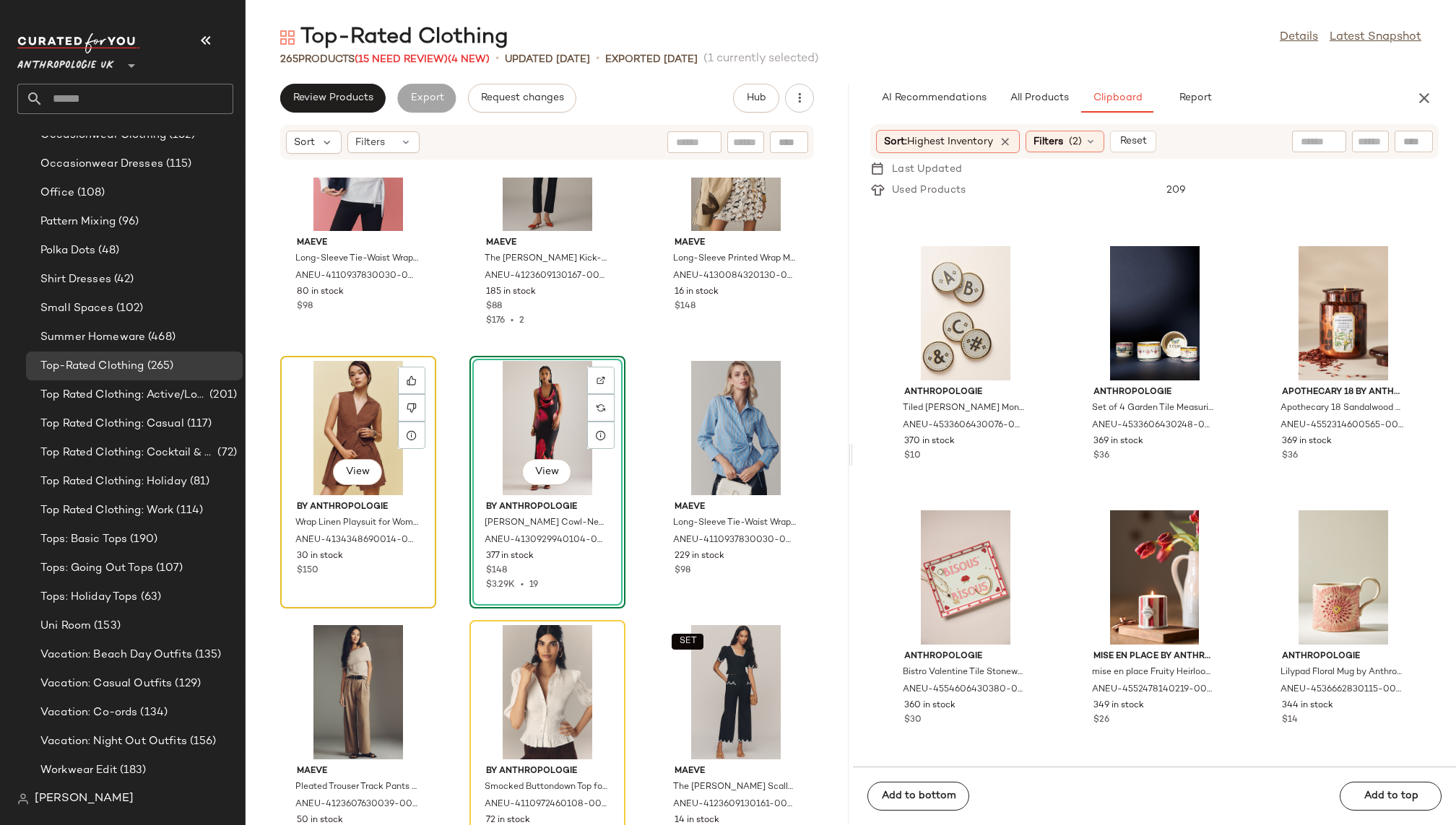
click at [346, 425] on div "View" at bounding box center [358, 429] width 146 height 135
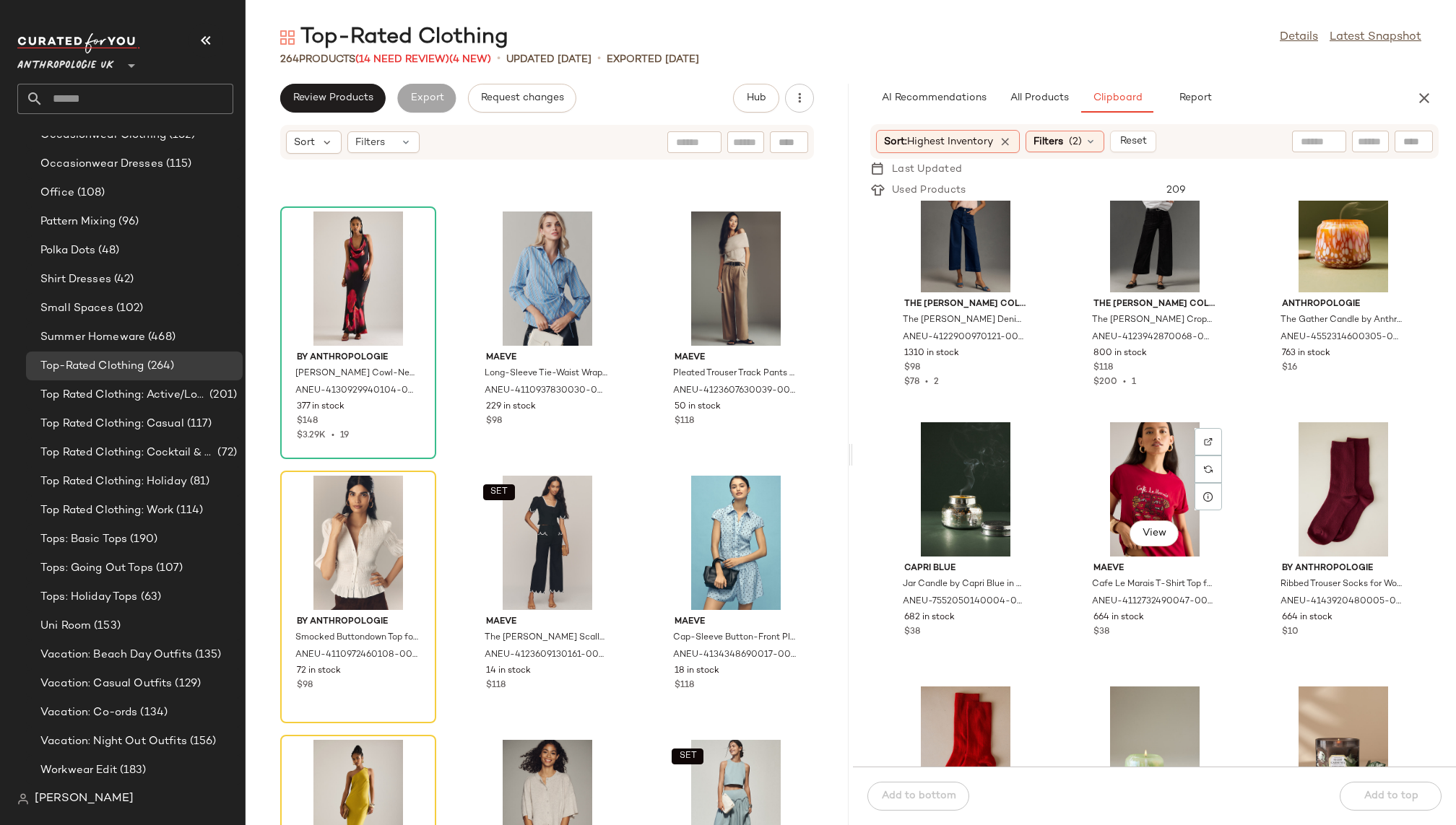
scroll to position [53, 0]
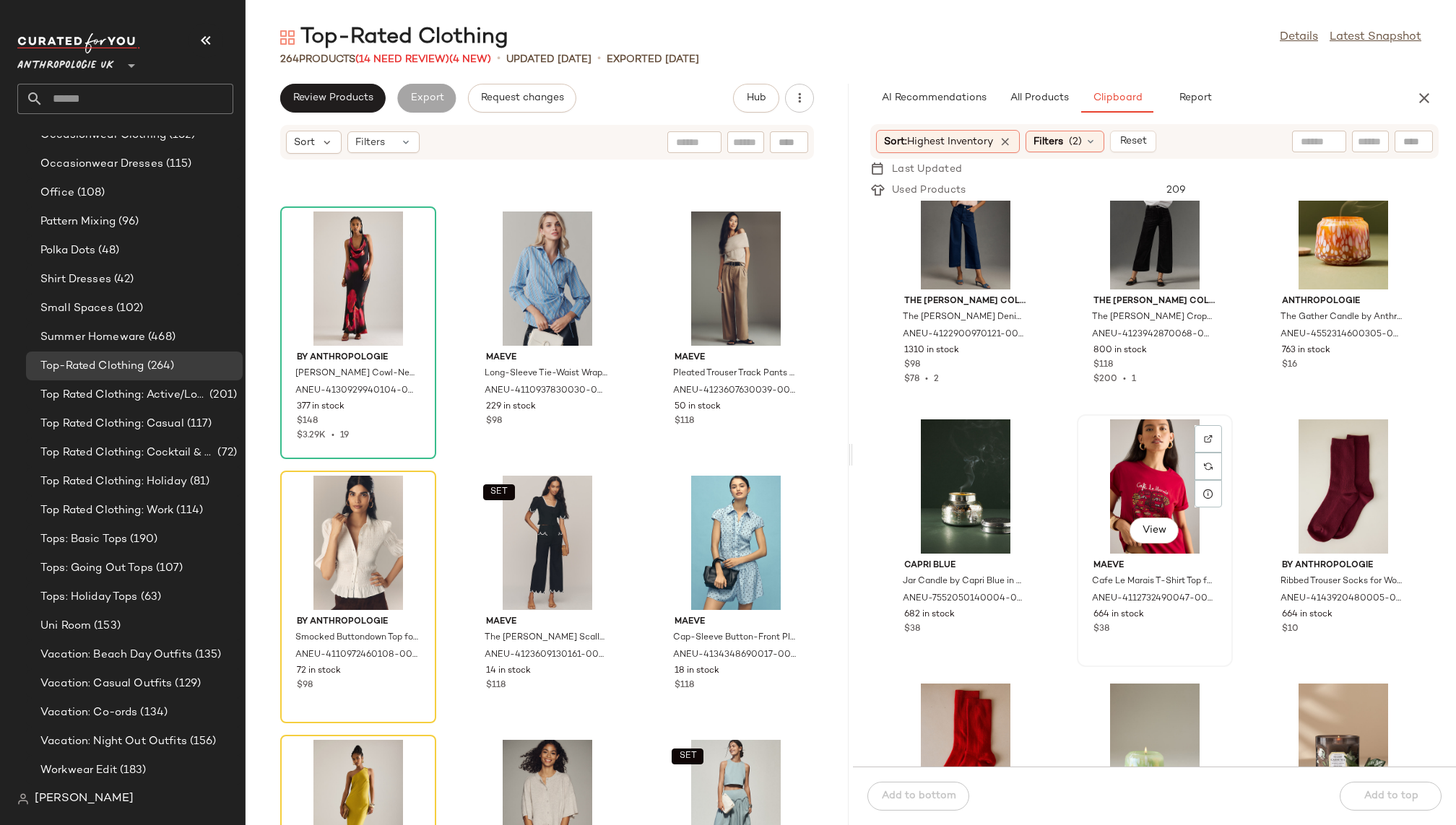
click at [1121, 488] on div "View" at bounding box center [1154, 486] width 146 height 135
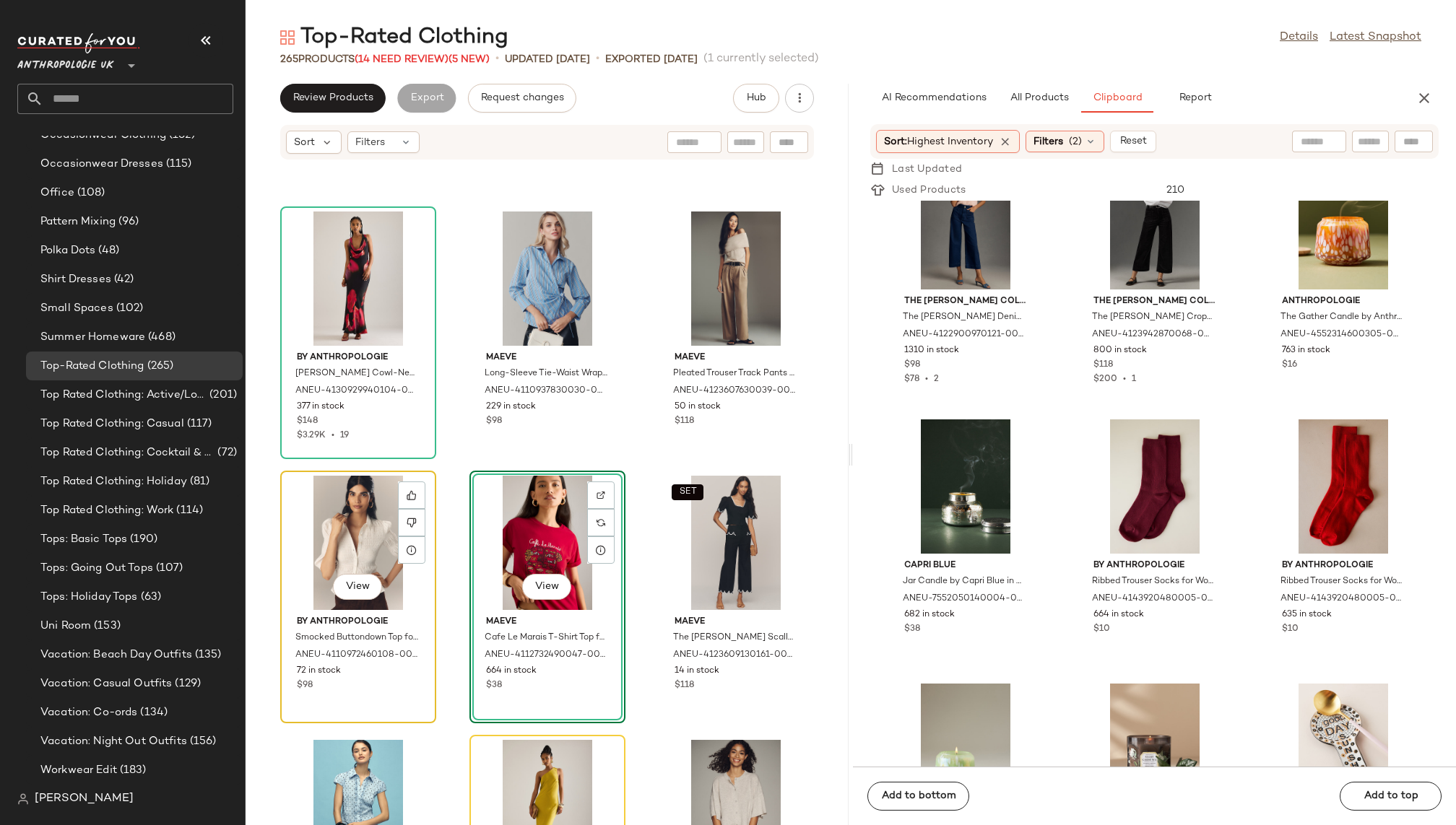
click at [354, 535] on div "View" at bounding box center [358, 543] width 146 height 135
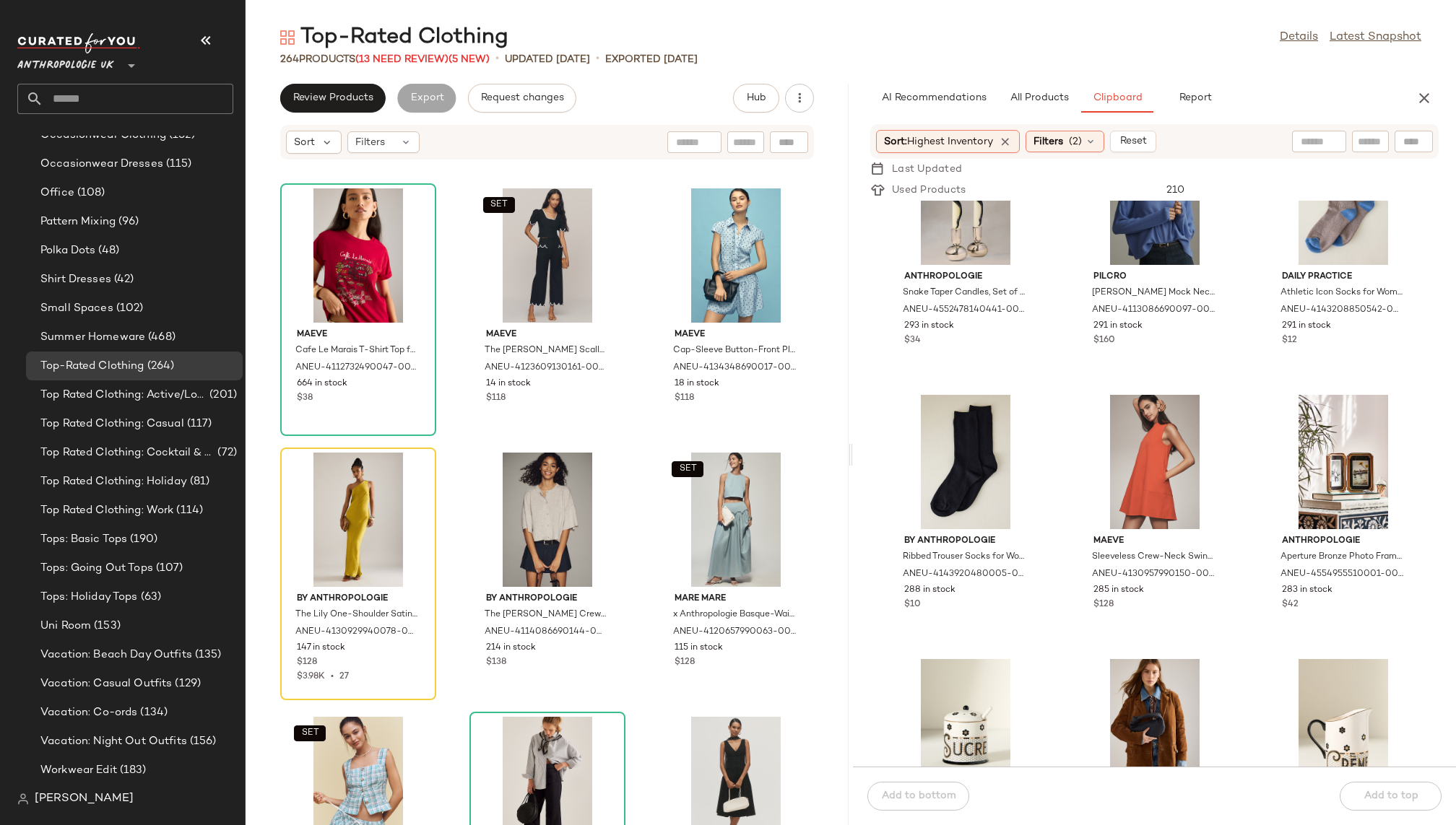
scroll to position [6725, 0]
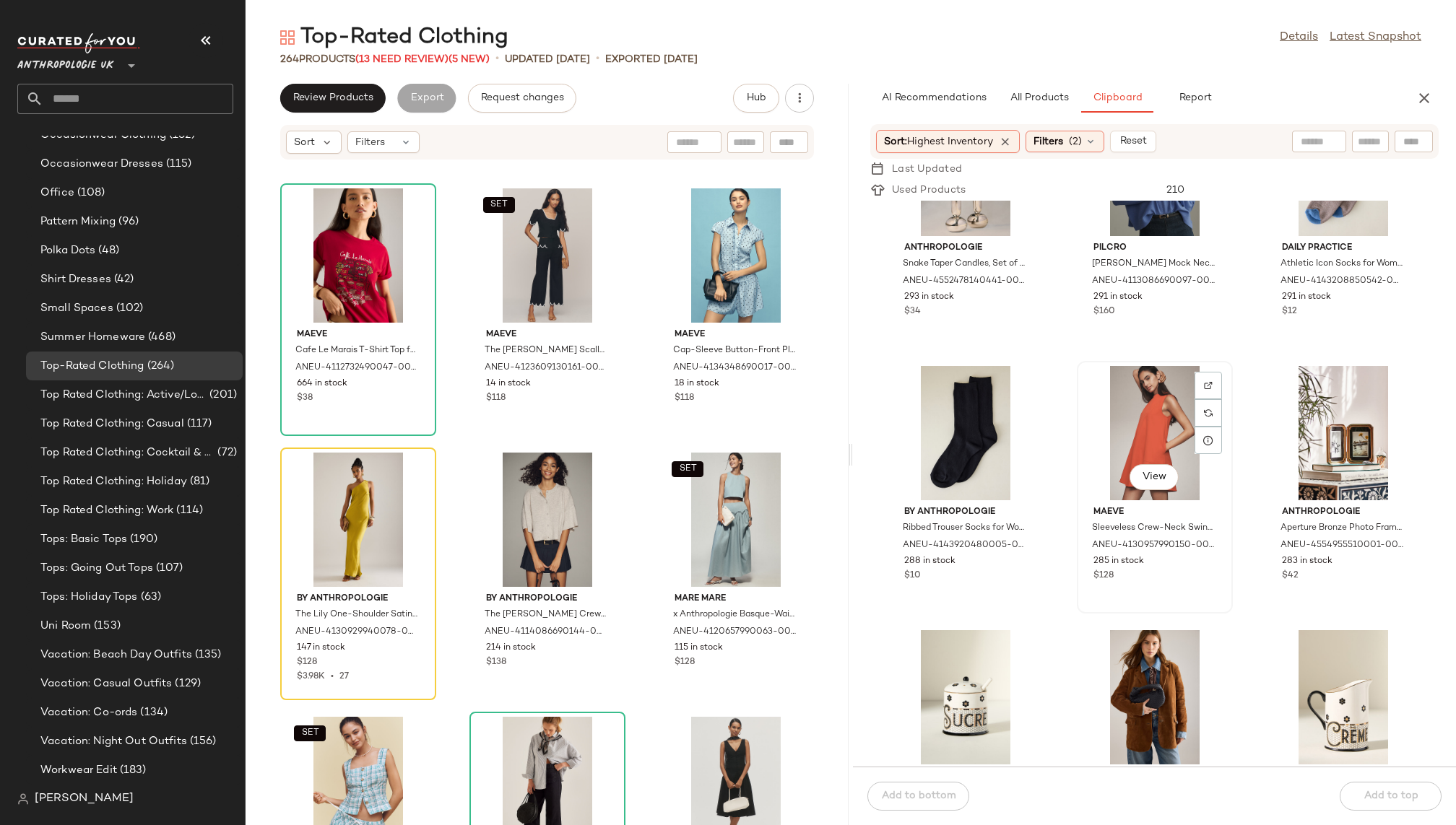
click at [1125, 441] on div "View" at bounding box center [1154, 433] width 146 height 135
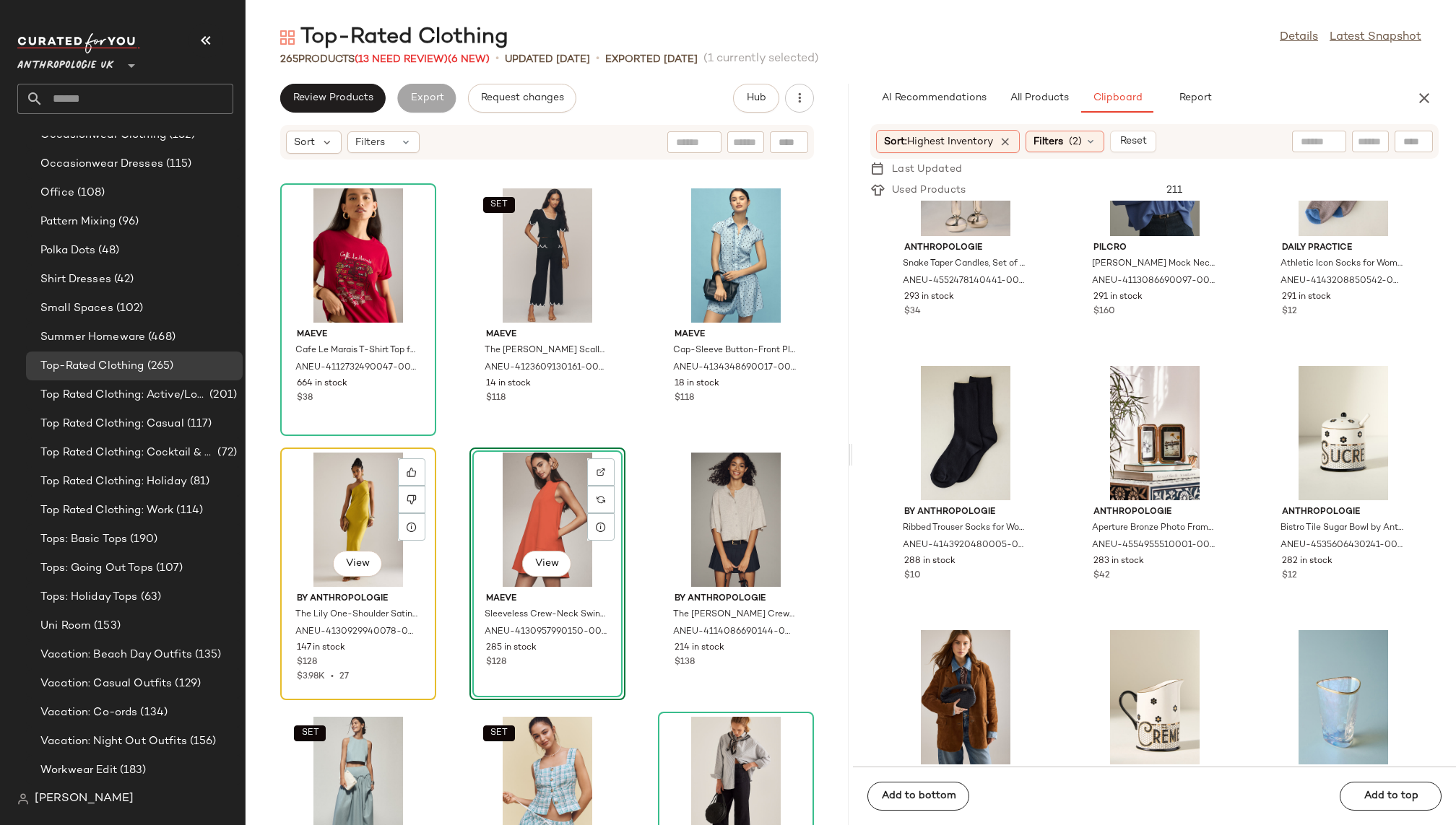
click at [350, 507] on div "View" at bounding box center [358, 520] width 146 height 135
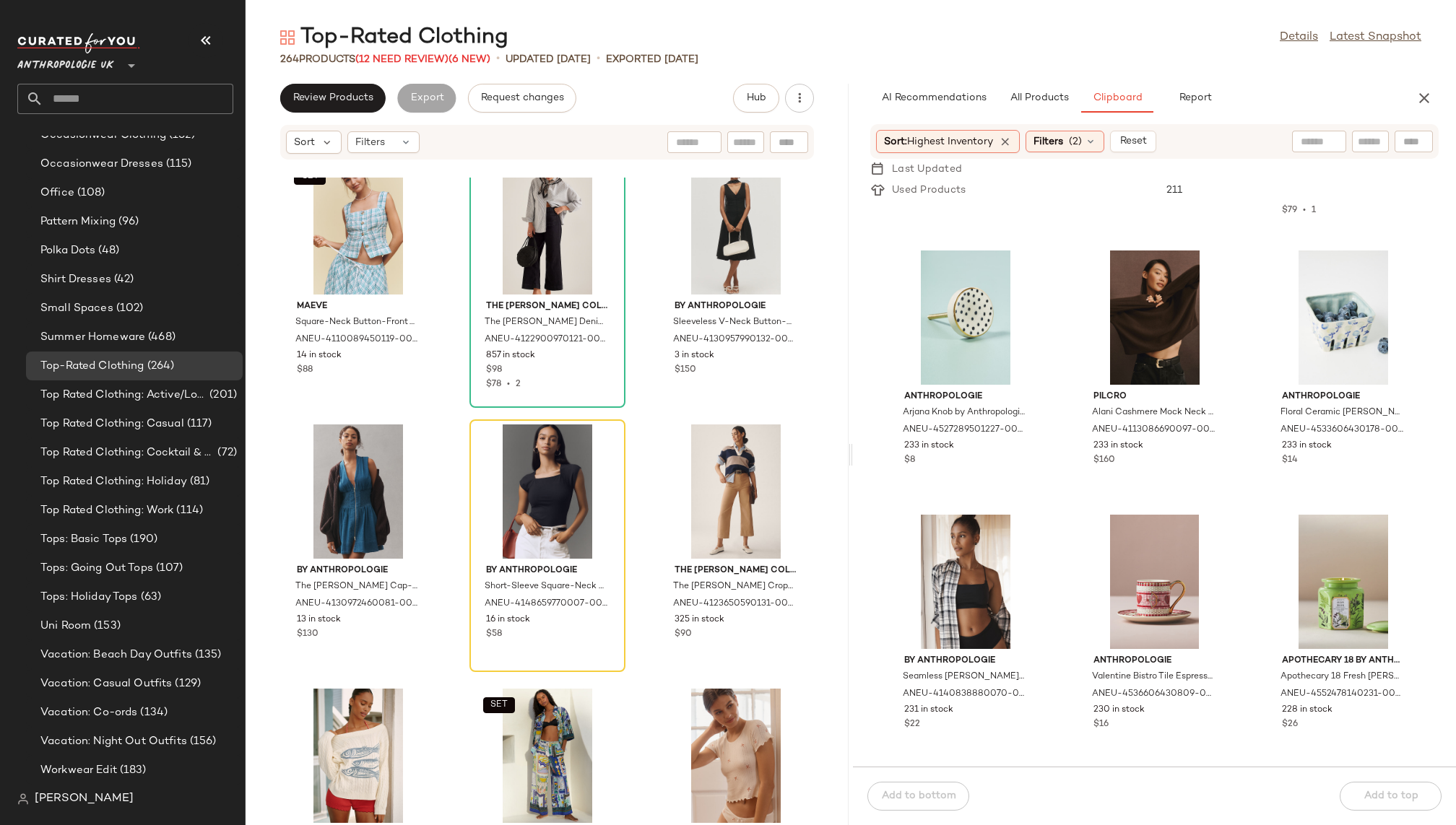
scroll to position [8945, 0]
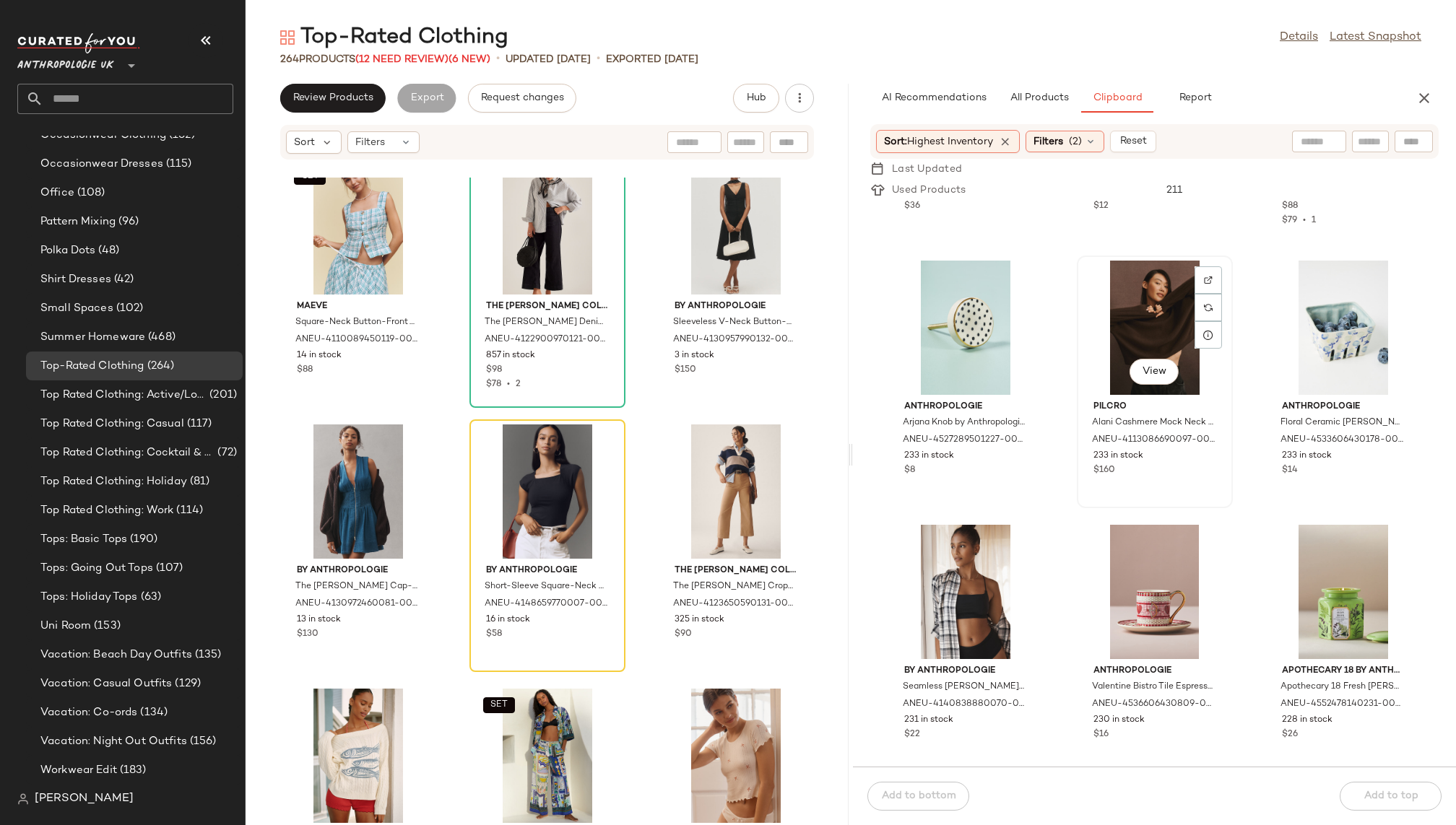
click at [1124, 311] on div "View" at bounding box center [1154, 328] width 146 height 135
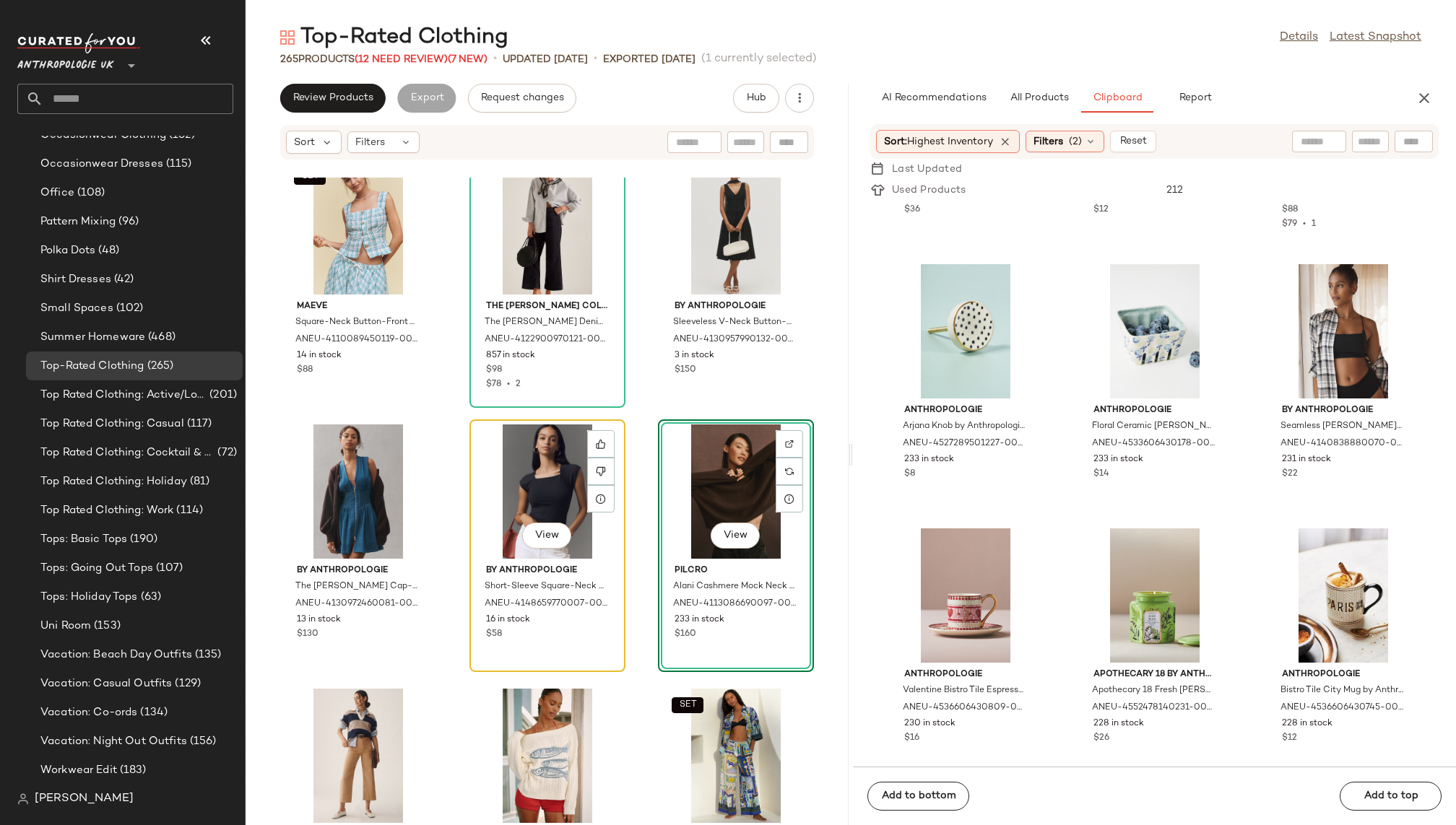
click at [529, 480] on div "View" at bounding box center [547, 492] width 146 height 135
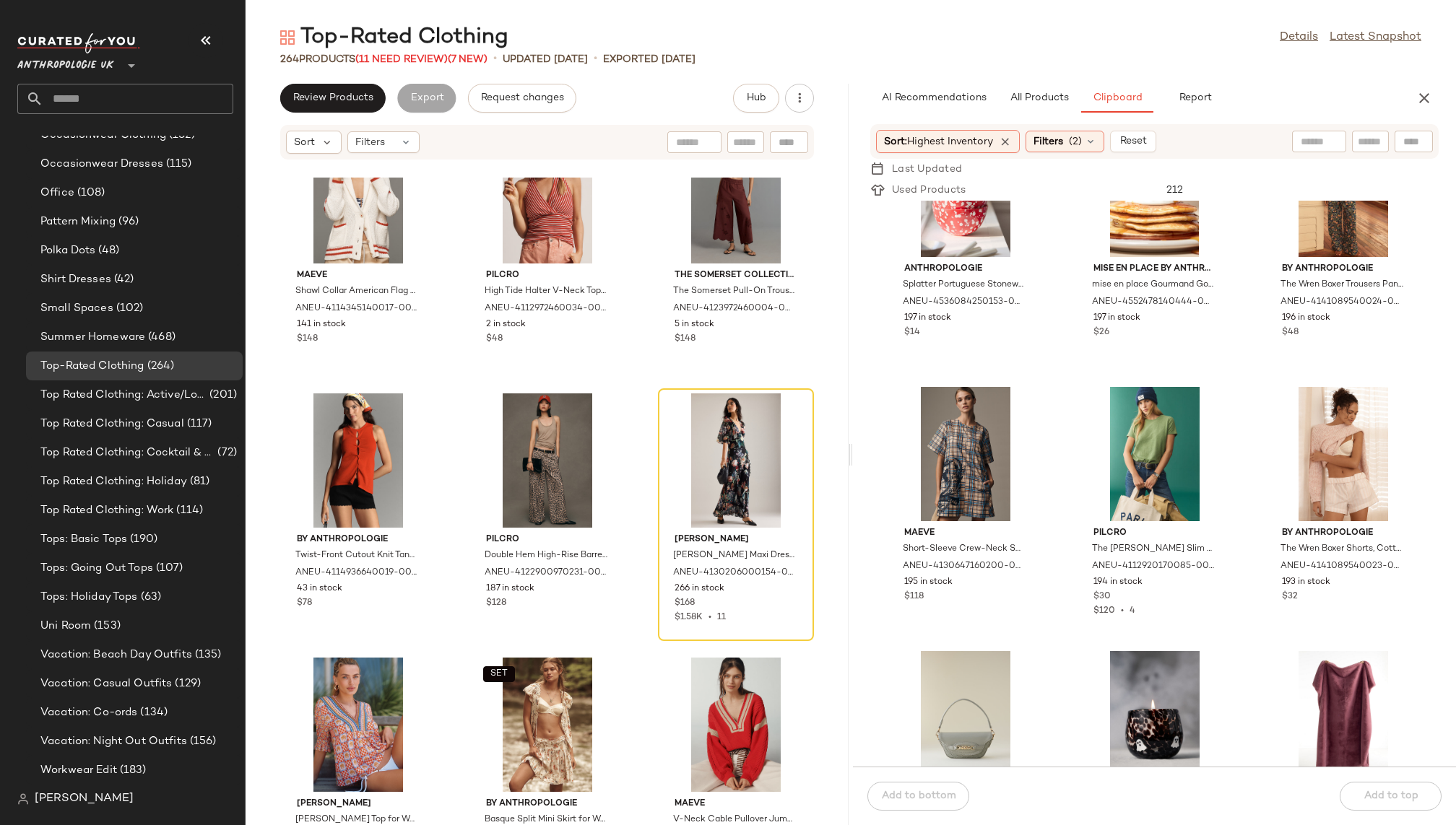
scroll to position [11205, 0]
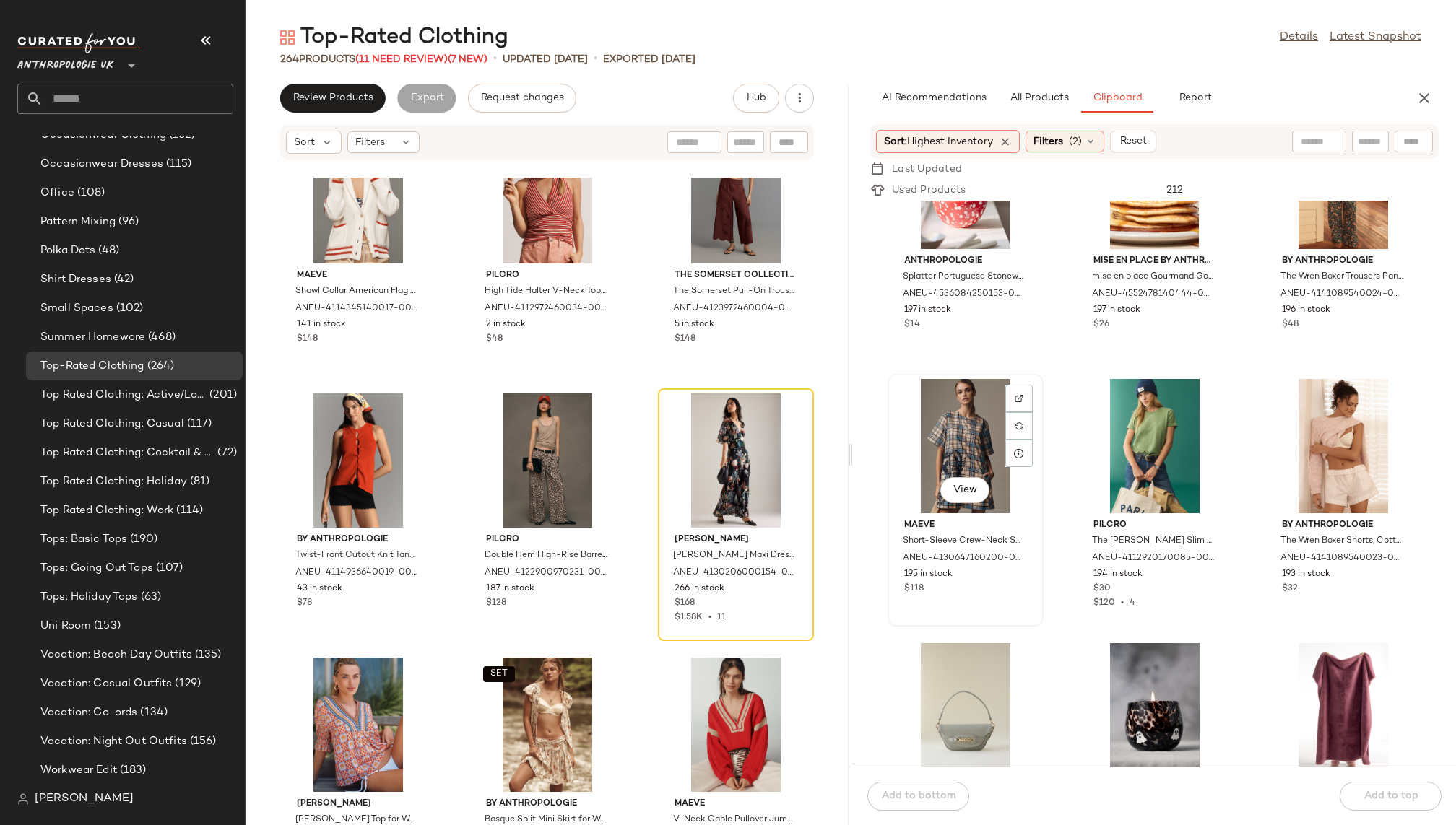
click at [945, 445] on div "View" at bounding box center [965, 447] width 146 height 135
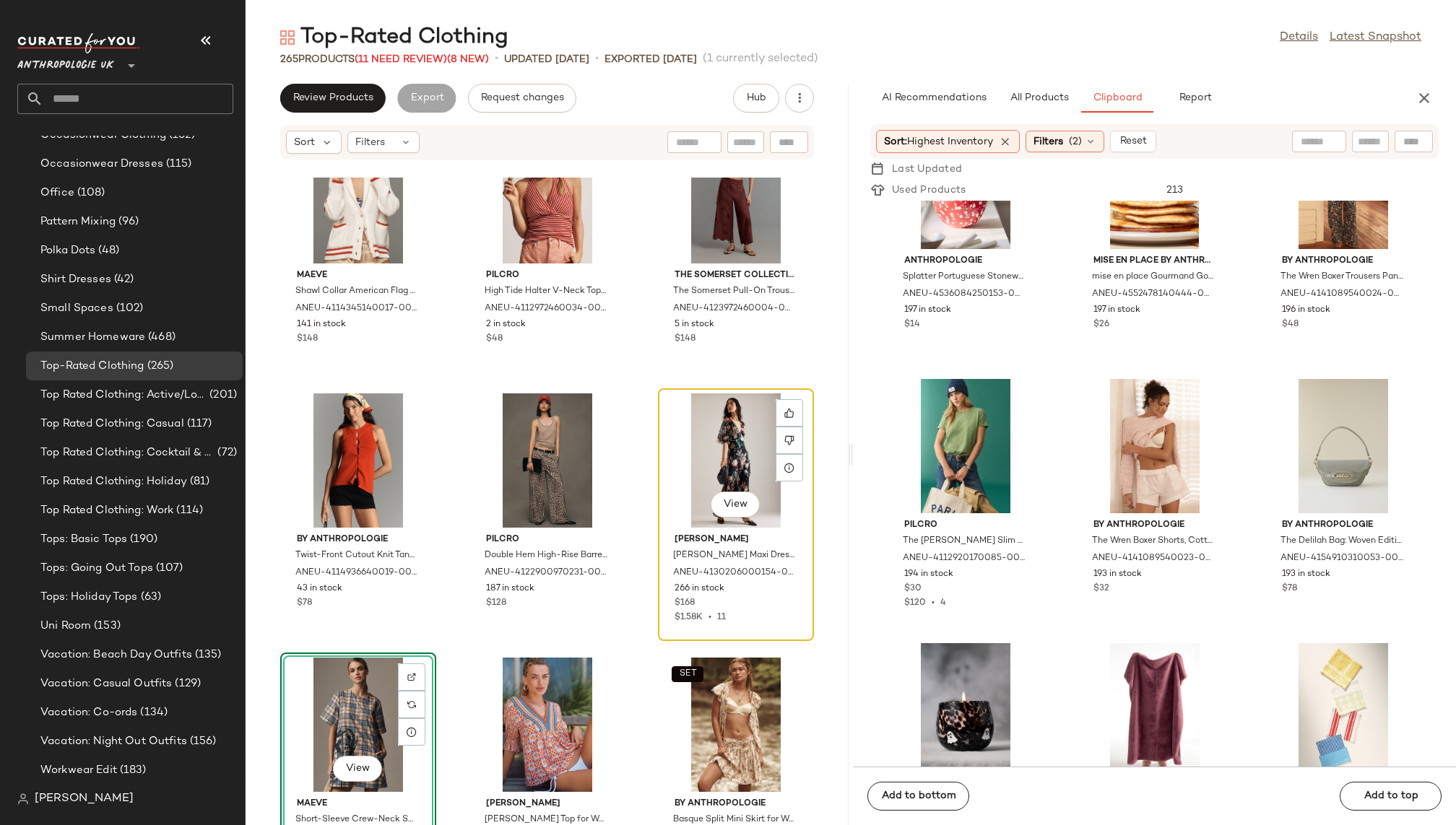
click at [699, 440] on div "View" at bounding box center [736, 461] width 146 height 135
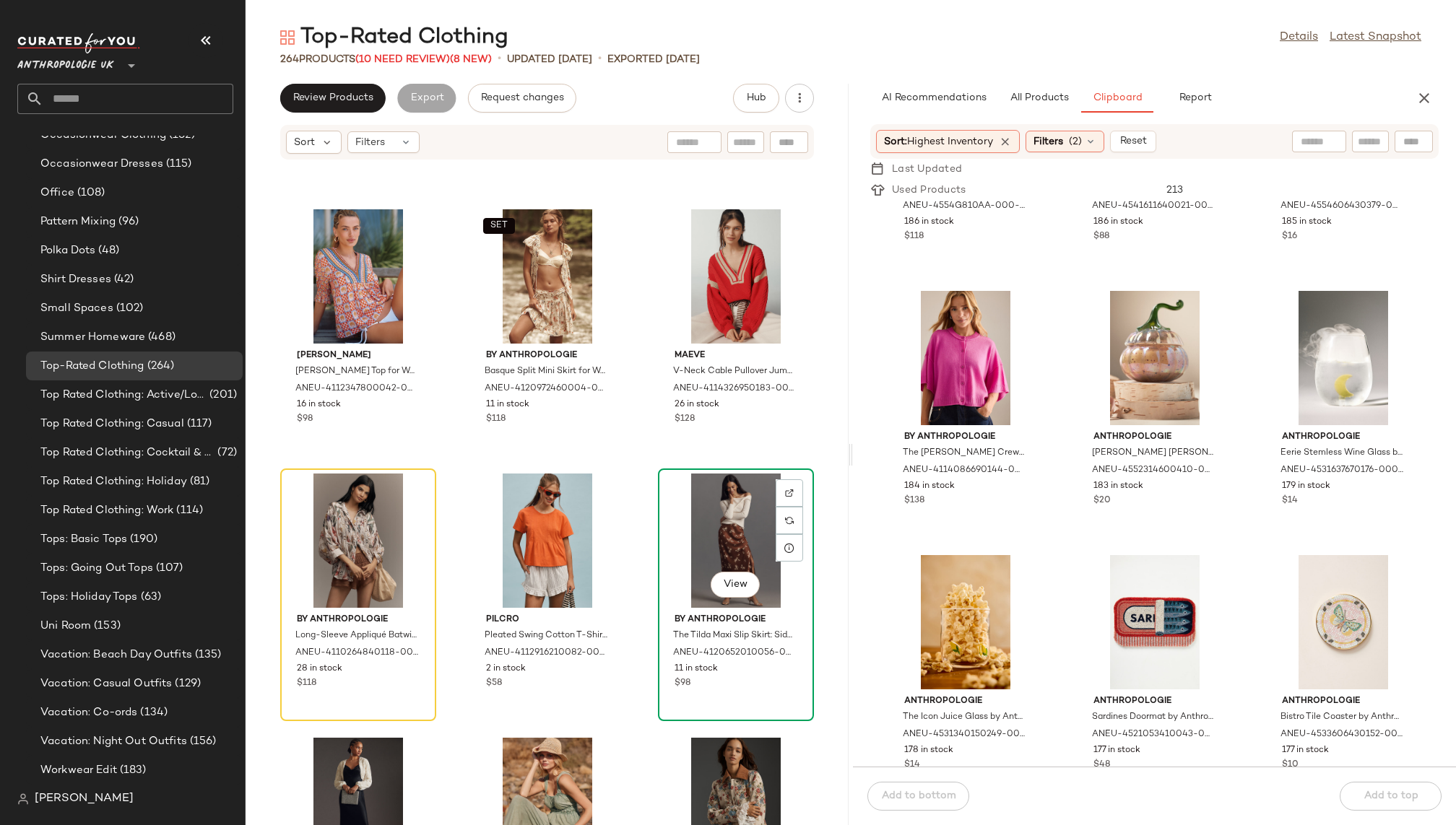
scroll to position [7657, 0]
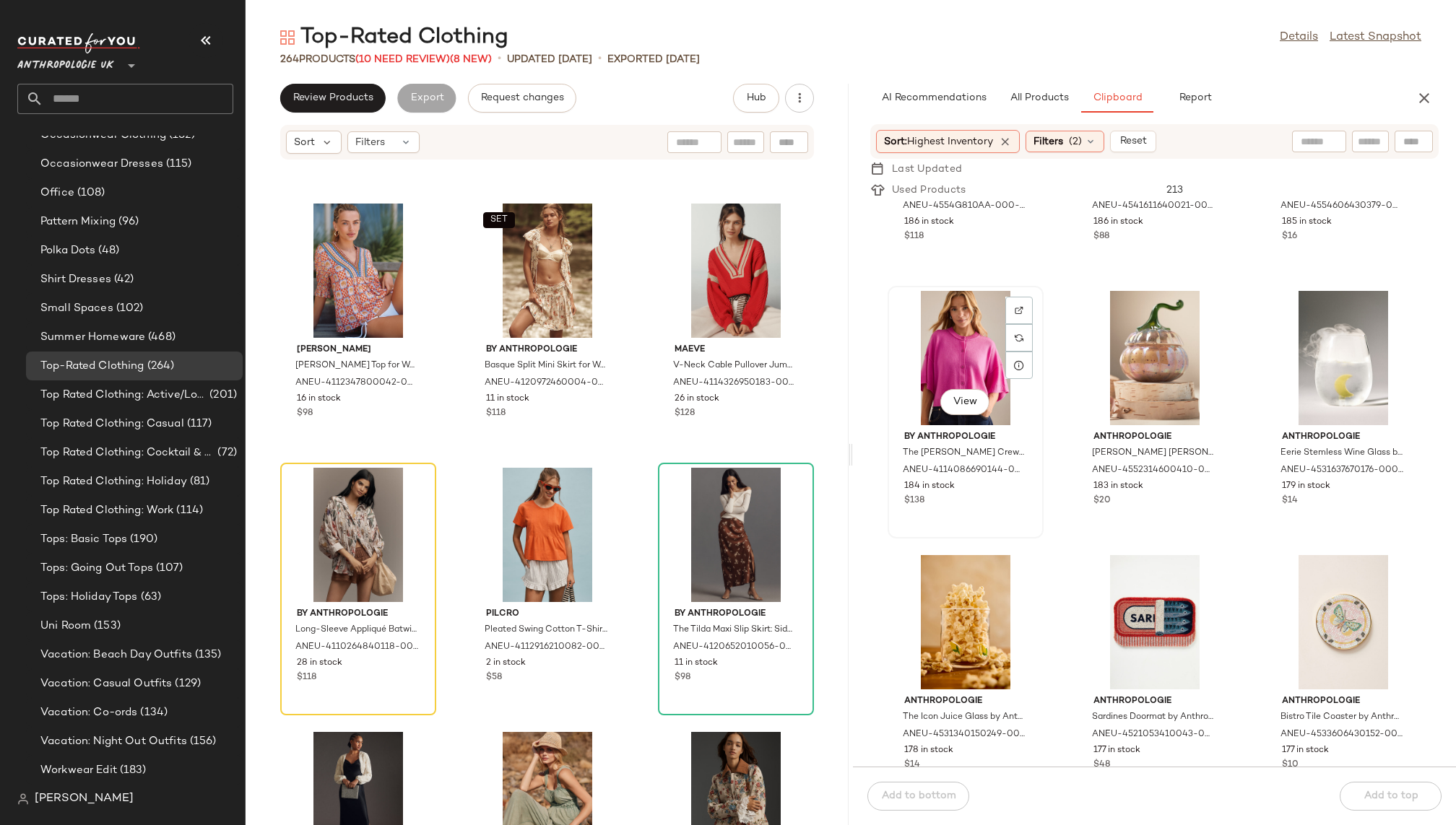
click at [945, 324] on div "View" at bounding box center [965, 358] width 146 height 135
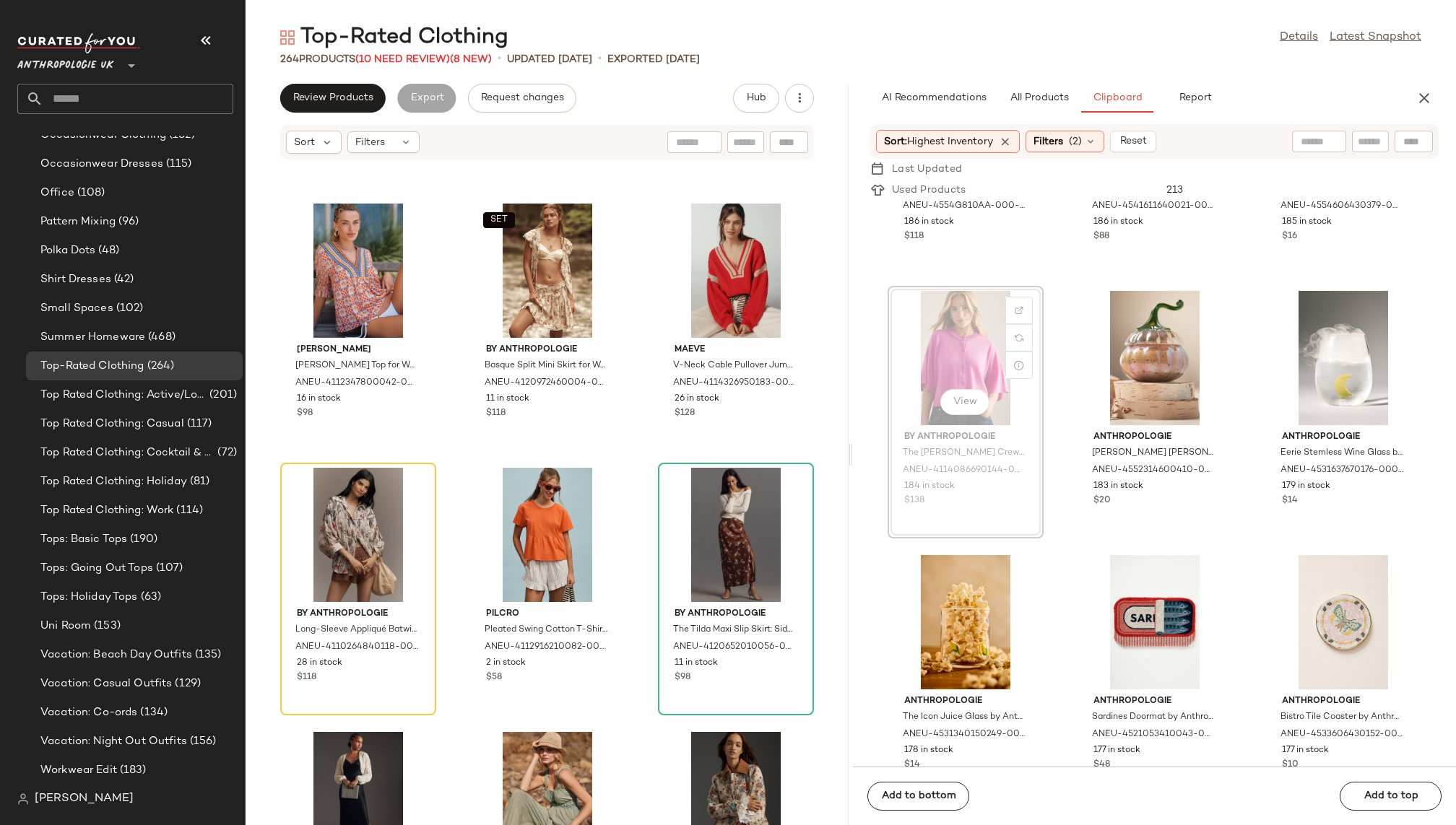
scroll to position [12349, 0]
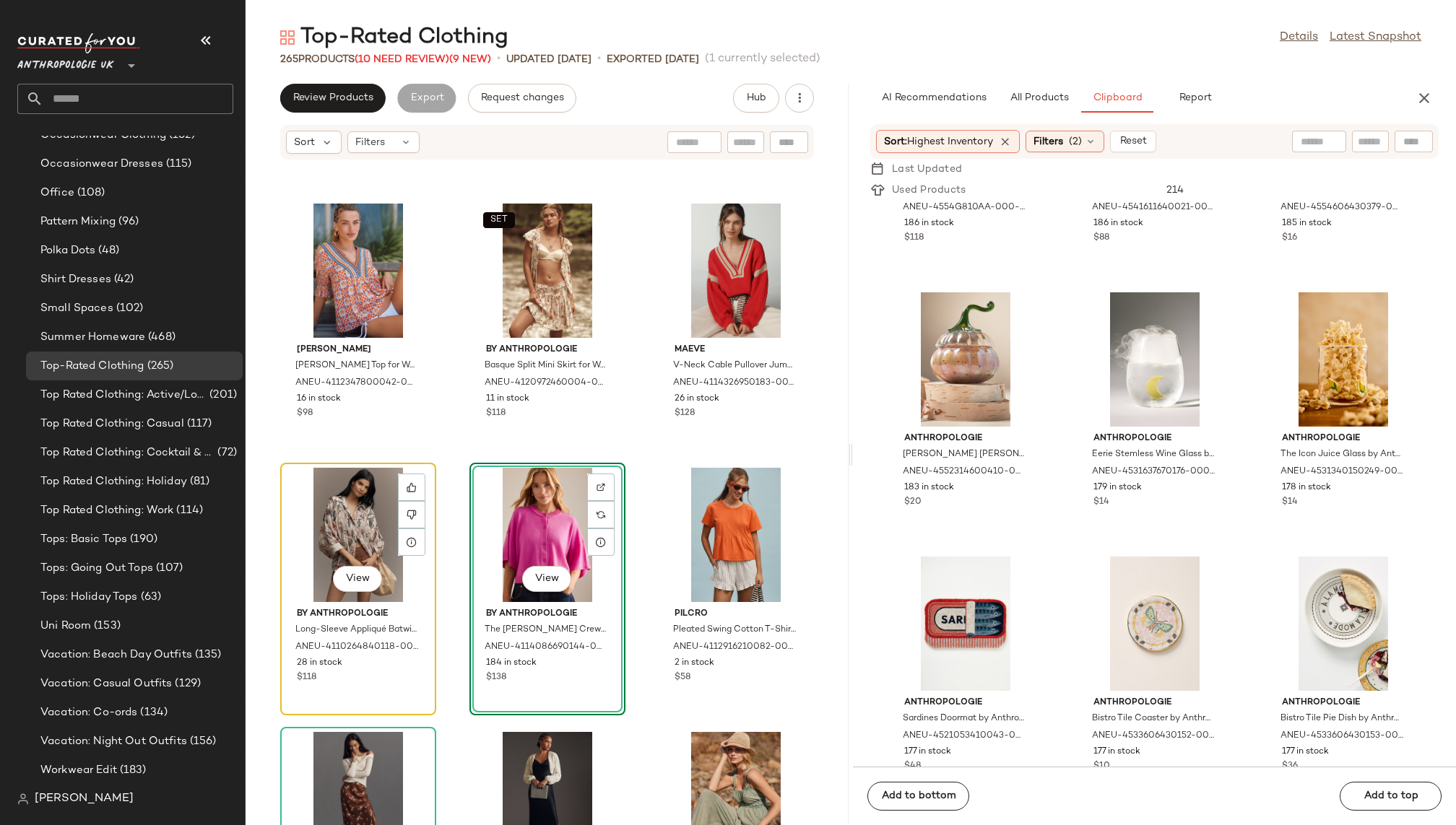
click at [346, 516] on div "View" at bounding box center [358, 535] width 146 height 135
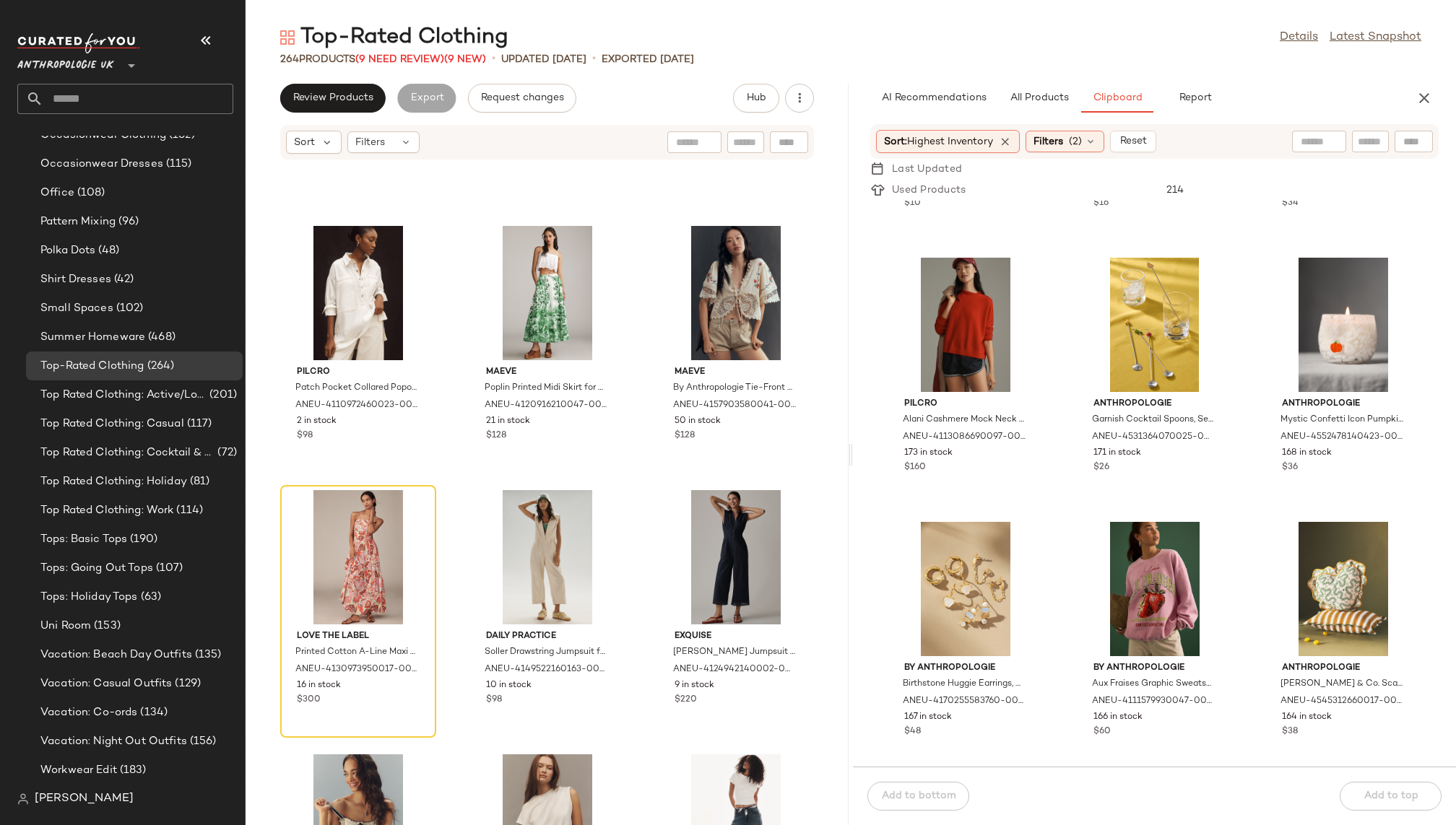
scroll to position [13231, 0]
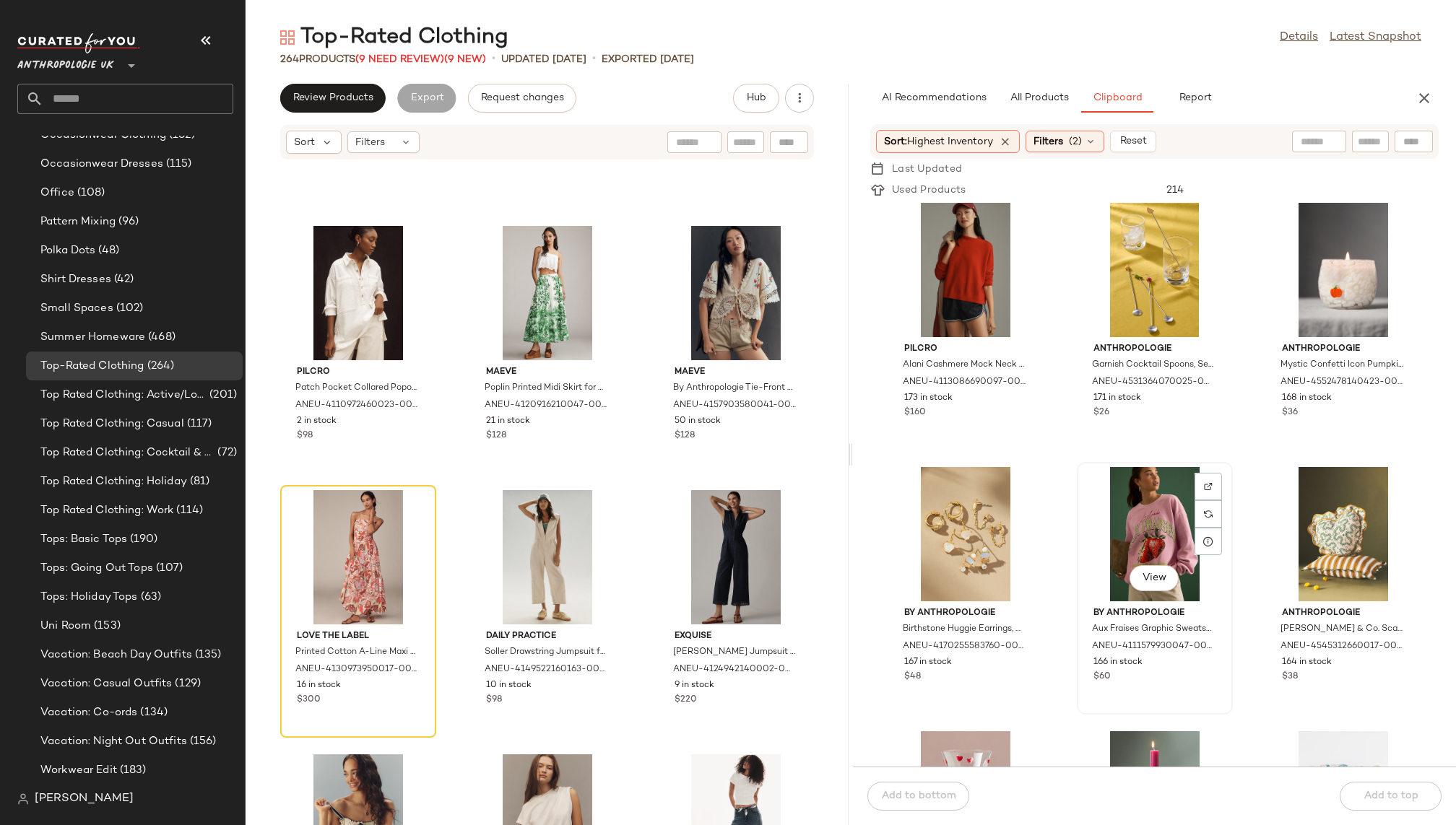
click at [1129, 523] on div "View" at bounding box center [1154, 534] width 146 height 135
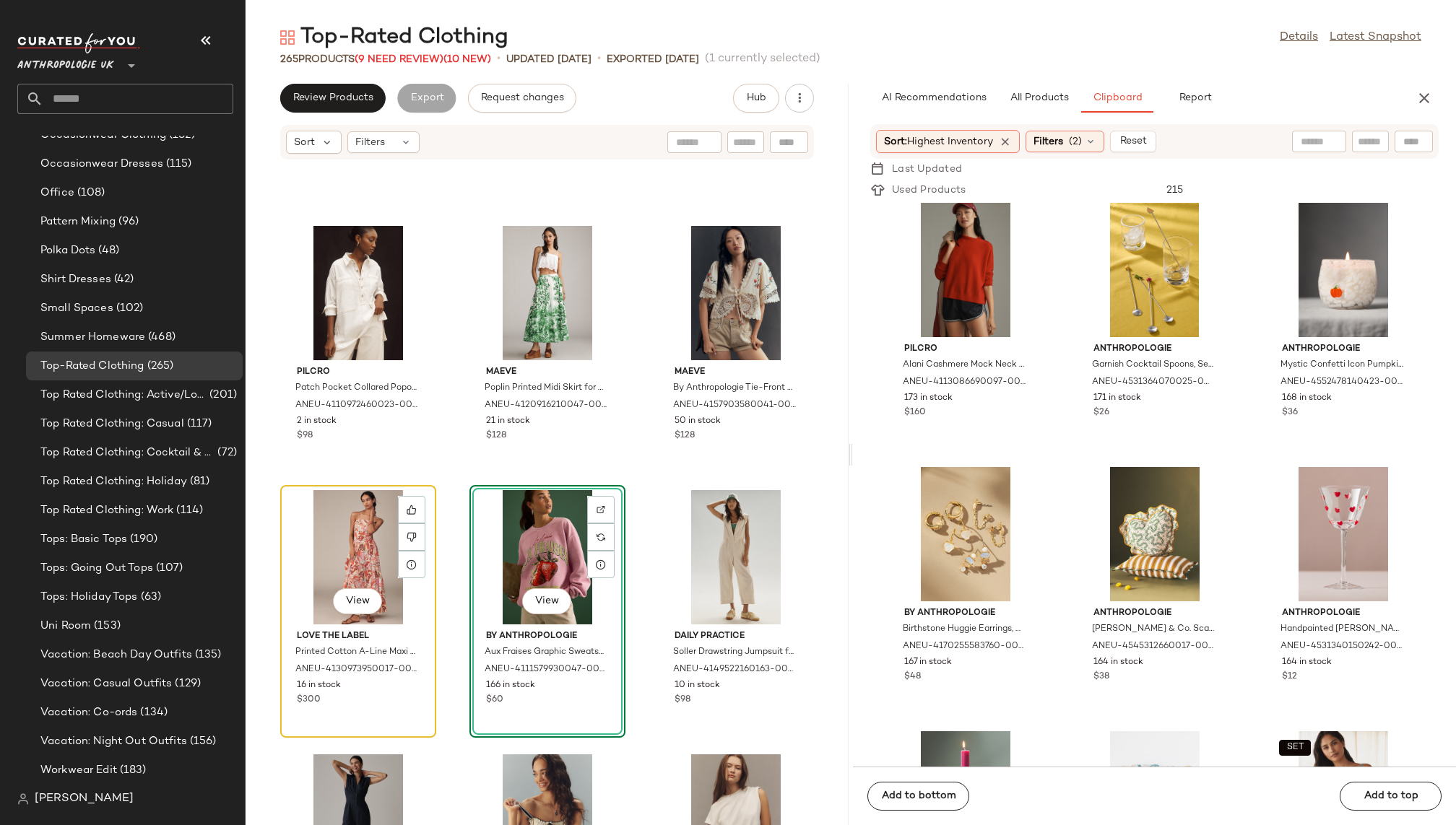
click at [339, 561] on div "View" at bounding box center [358, 558] width 146 height 135
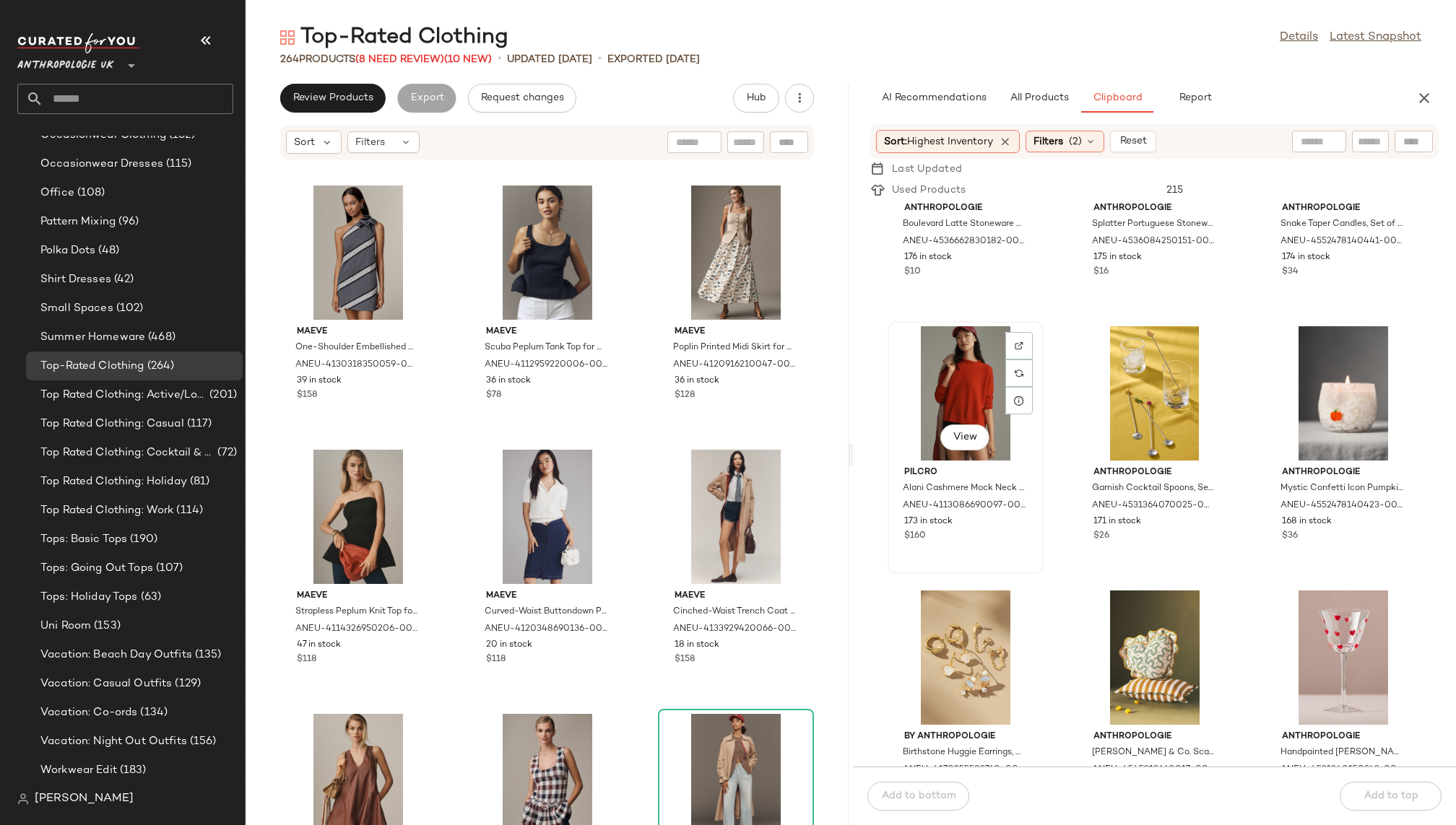
click at [961, 396] on div "View" at bounding box center [965, 393] width 146 height 135
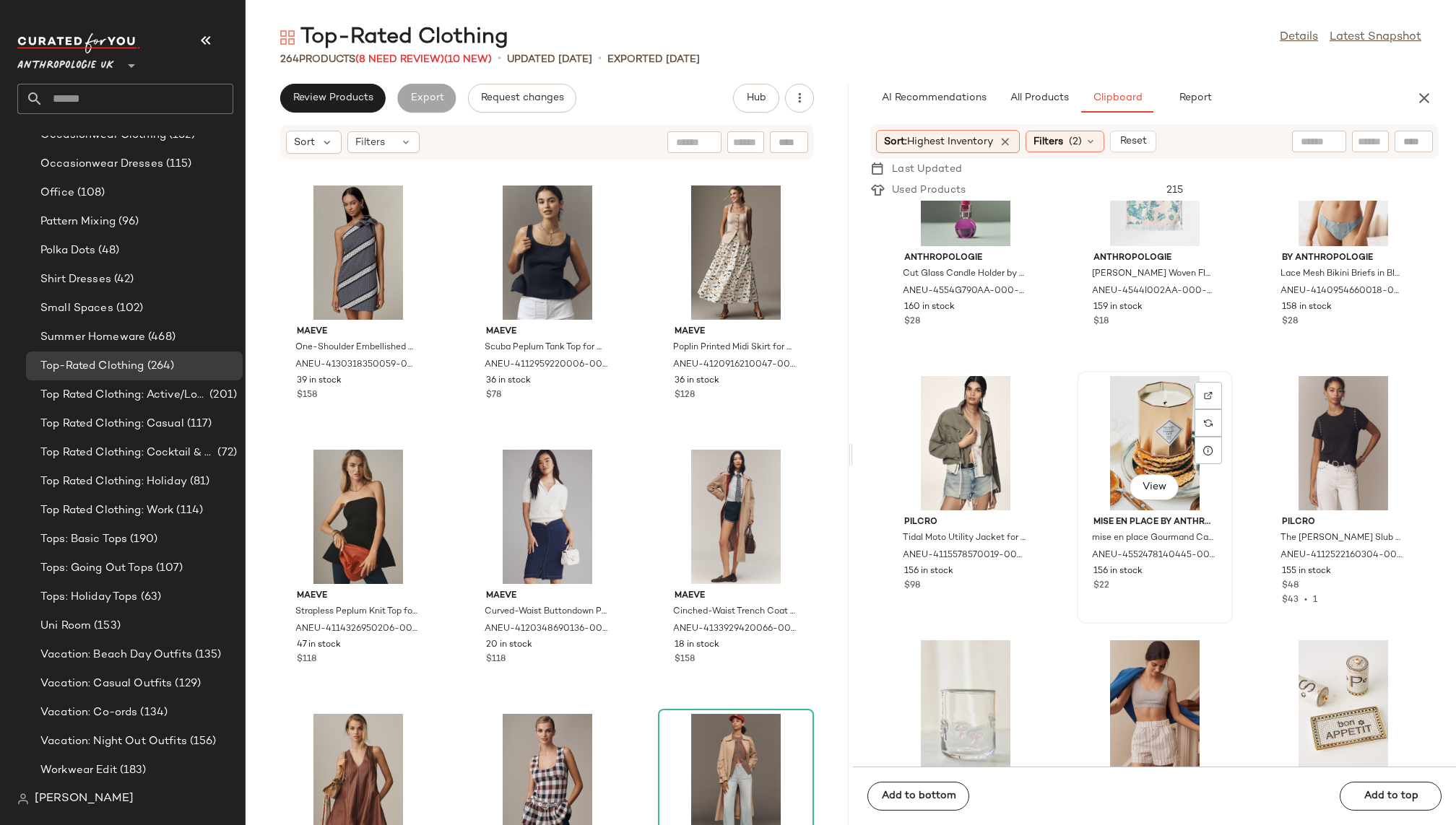
scroll to position [13868, 0]
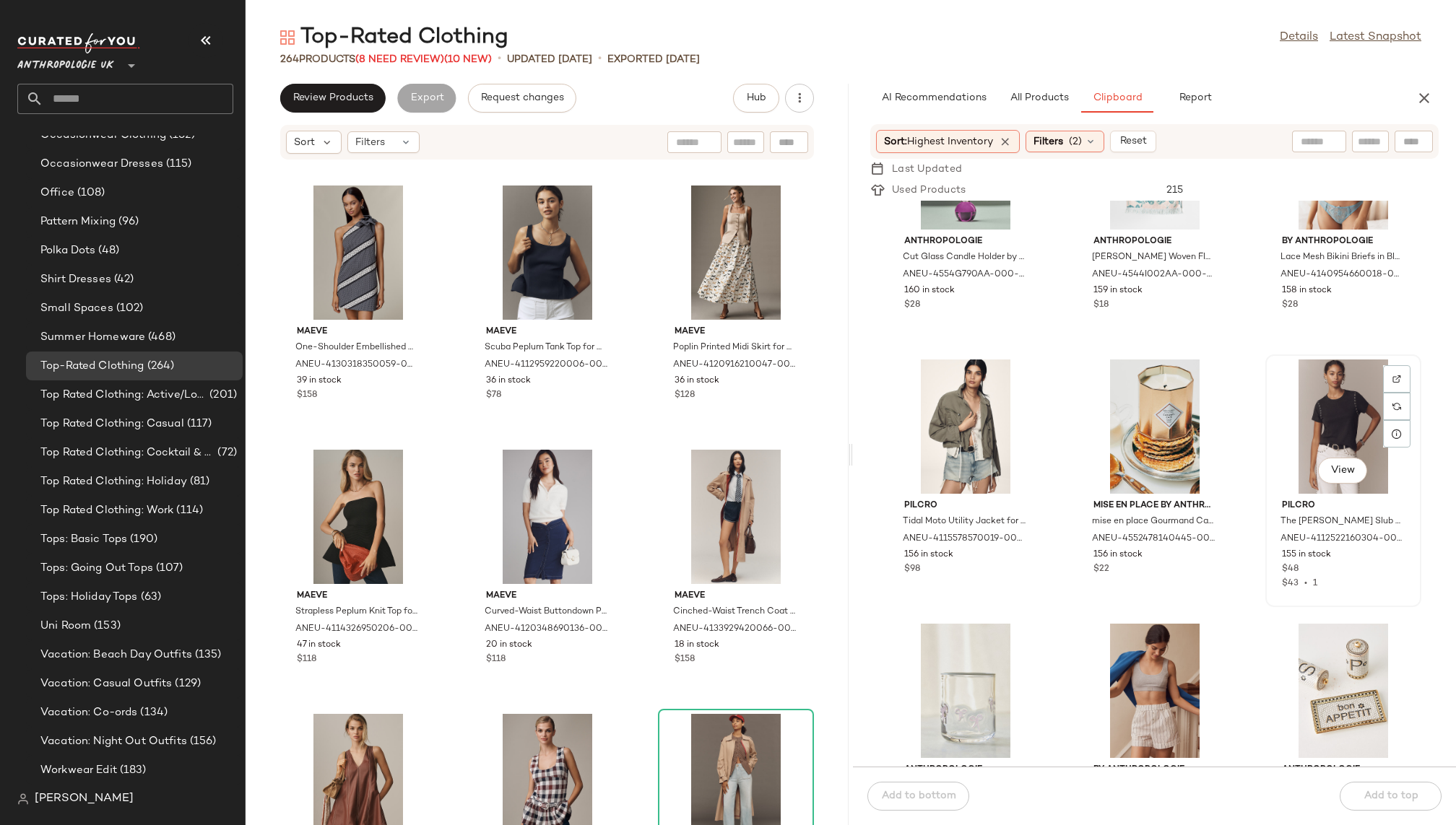
click at [1296, 418] on div "View" at bounding box center [1343, 427] width 146 height 135
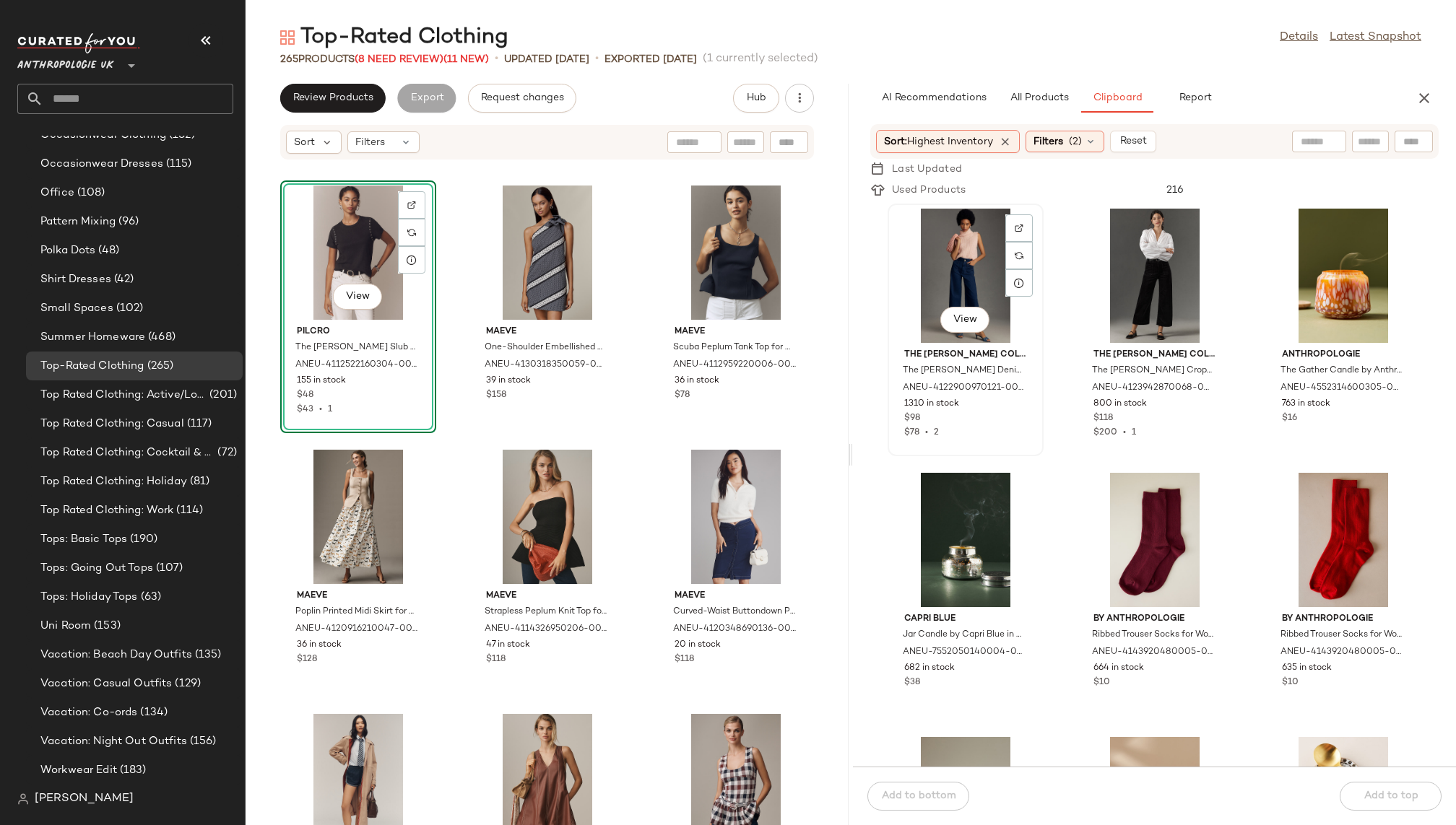
click at [977, 250] on div "View" at bounding box center [965, 276] width 146 height 135
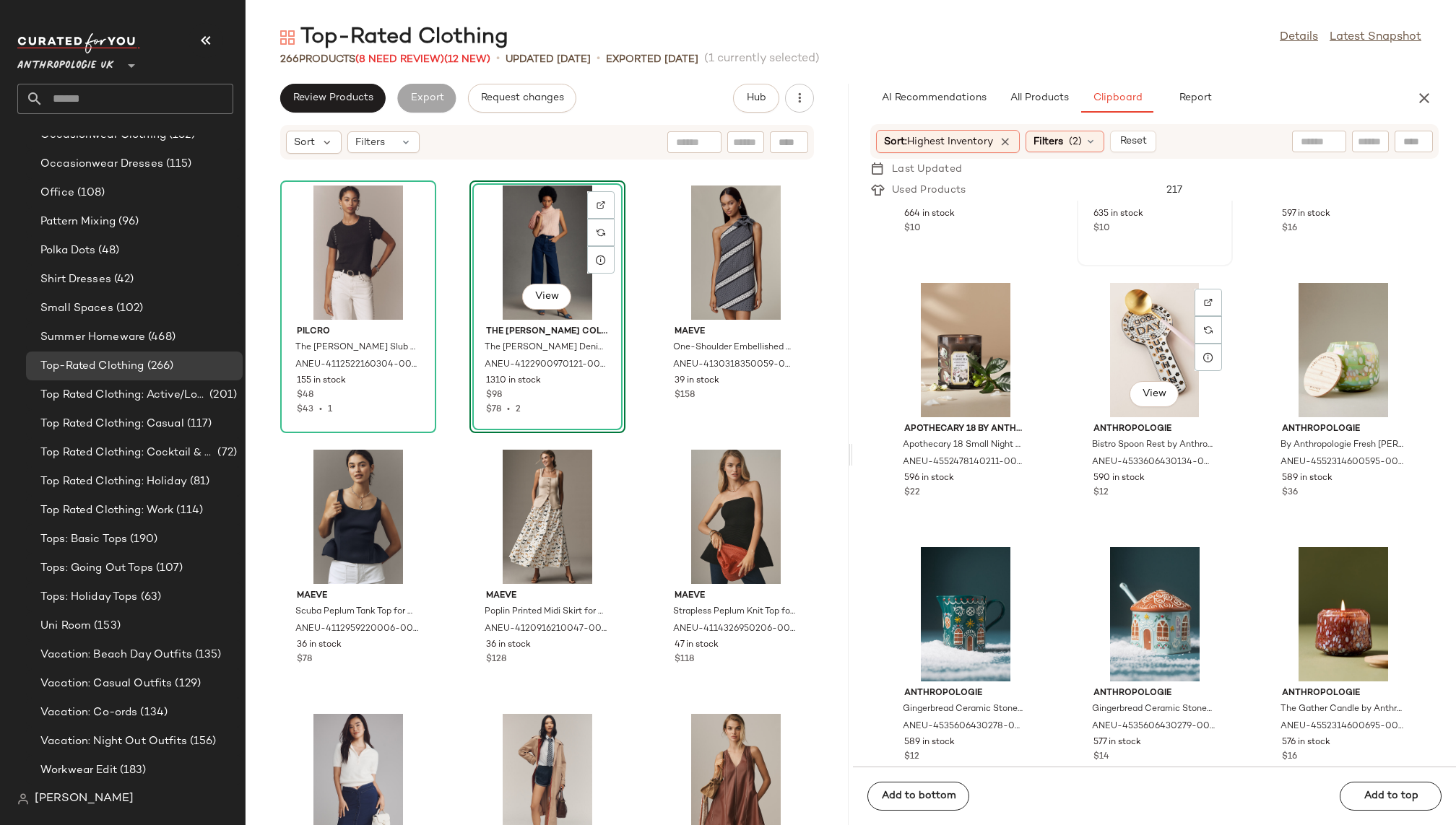
scroll to position [467, 0]
click at [1063, 137] on span "Filters" at bounding box center [1048, 142] width 30 height 15
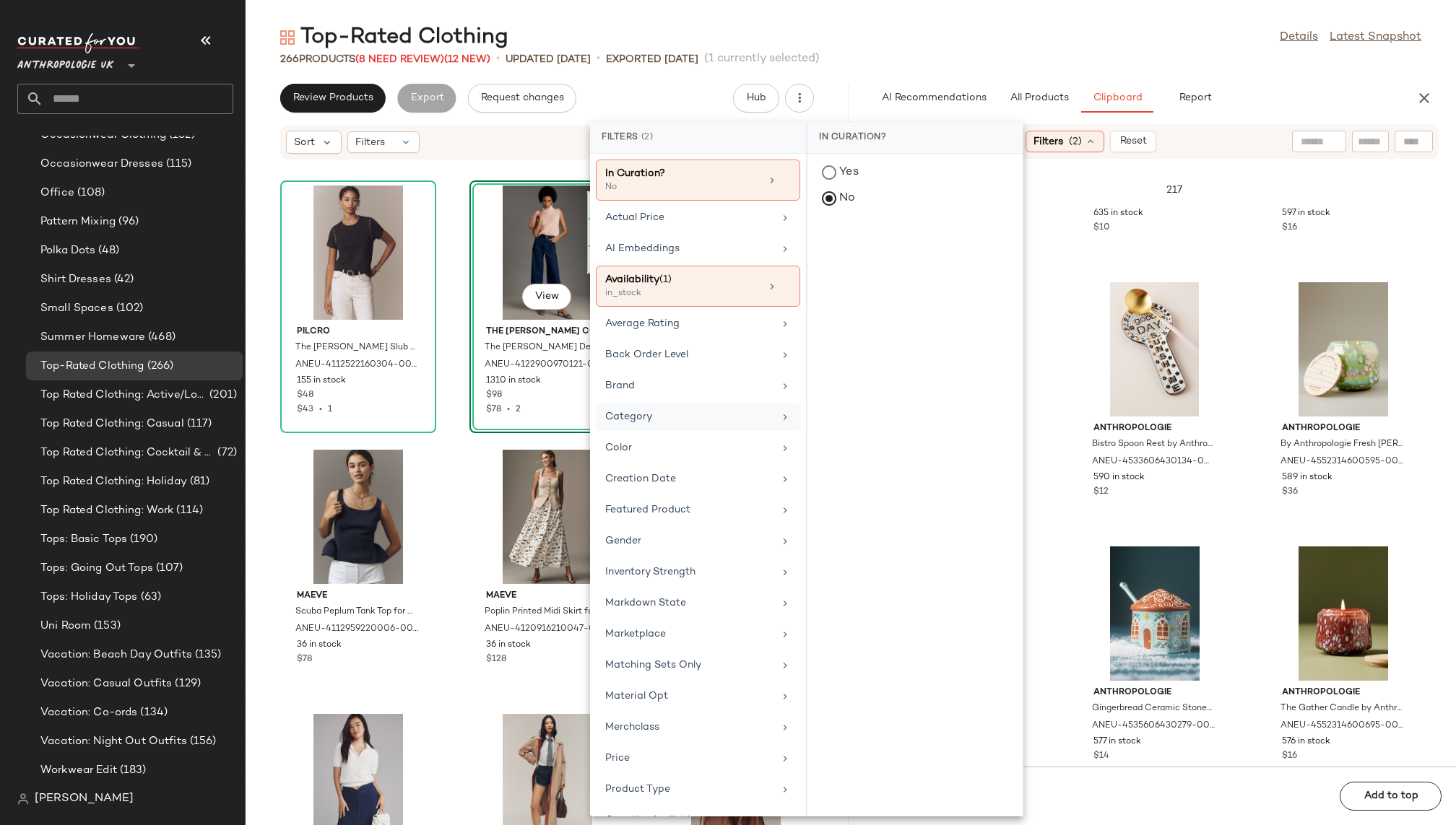
click at [683, 411] on div "Category" at bounding box center [689, 417] width 168 height 15
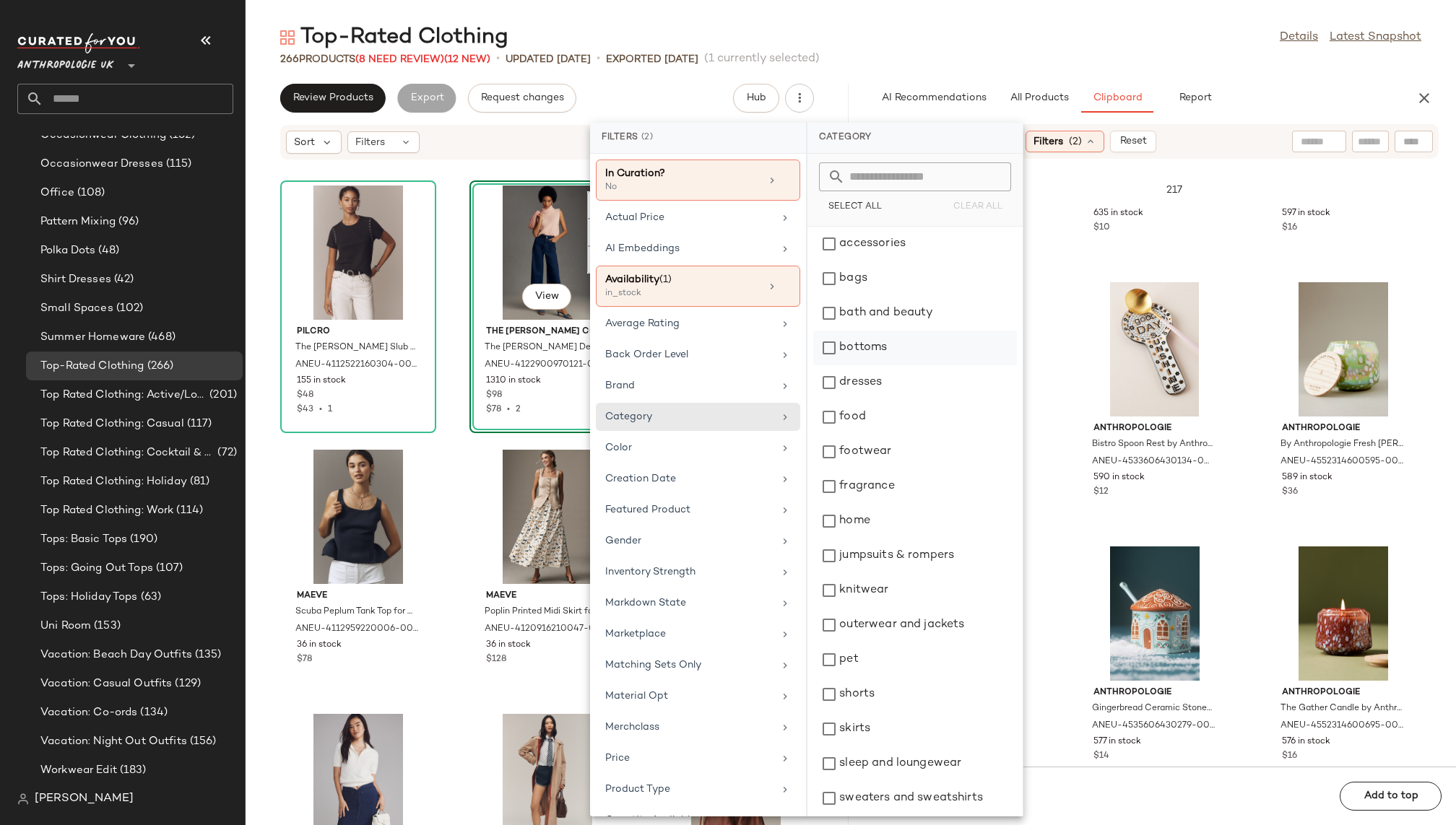
click at [845, 365] on div "bottoms" at bounding box center [915, 382] width 203 height 34
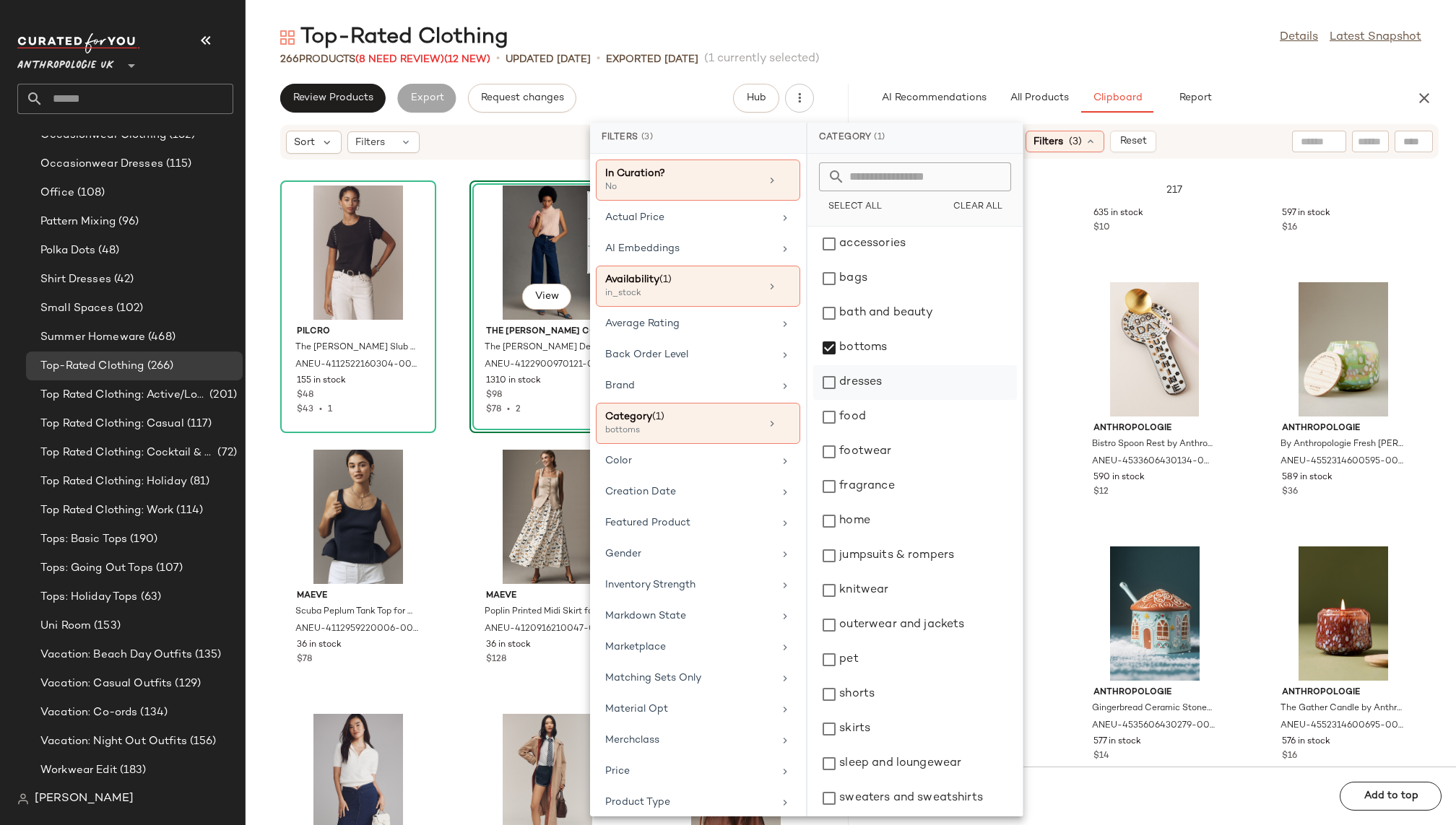
click at [854, 400] on div "dresses" at bounding box center [915, 418] width 203 height 34
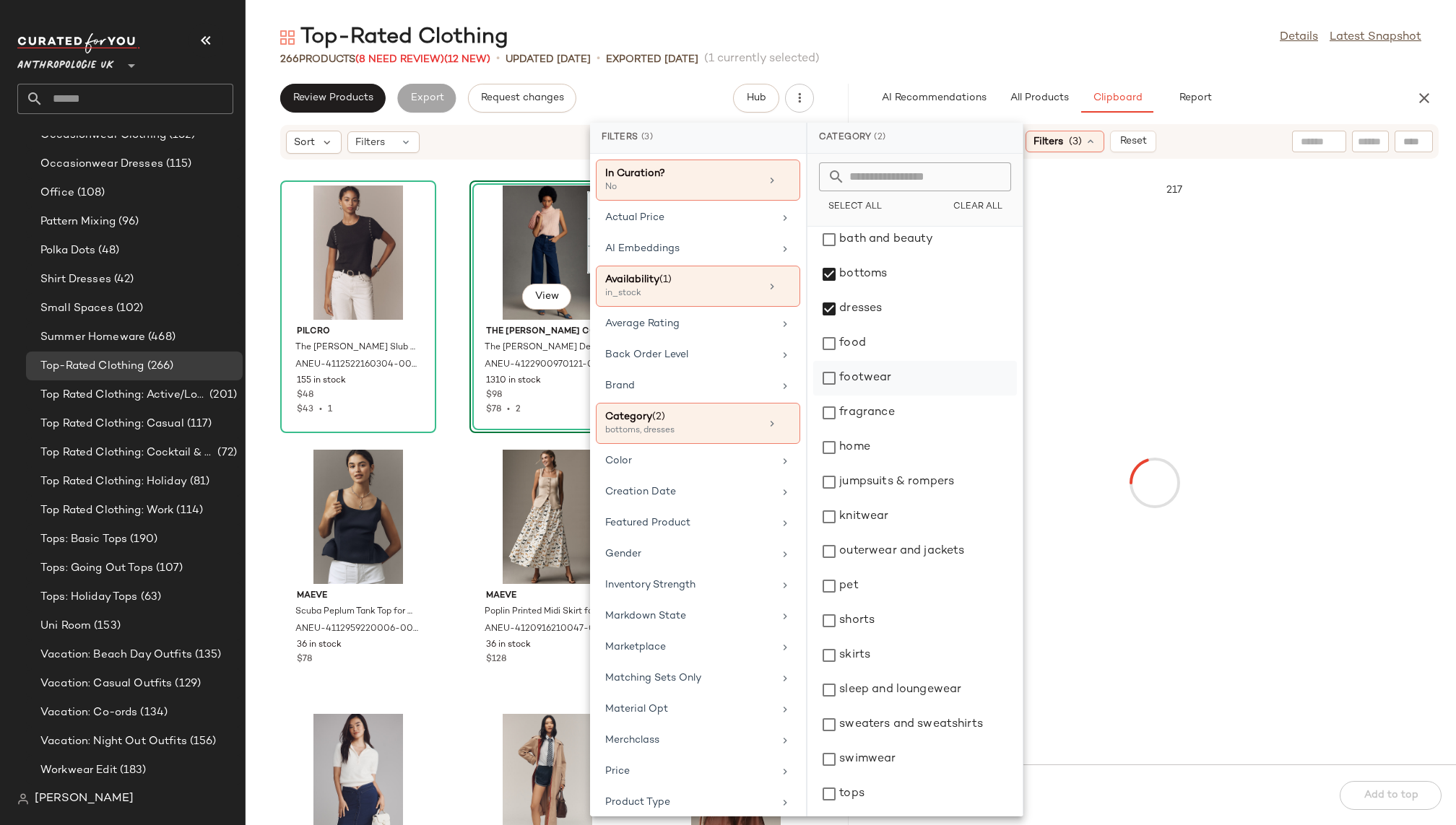
scroll to position [76, 0]
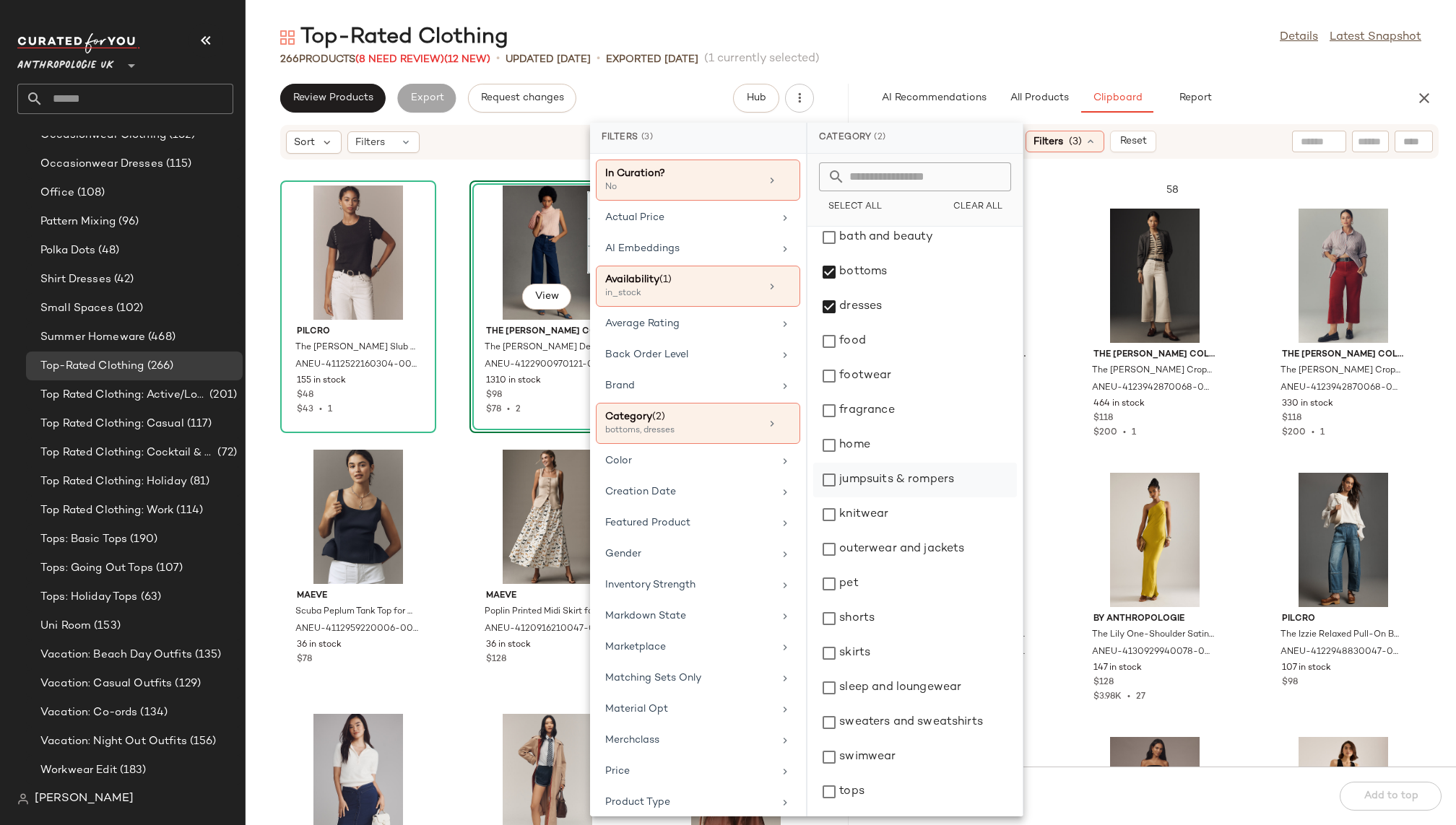
click at [875, 497] on div "jumpsuits & rompers" at bounding box center [915, 515] width 203 height 34
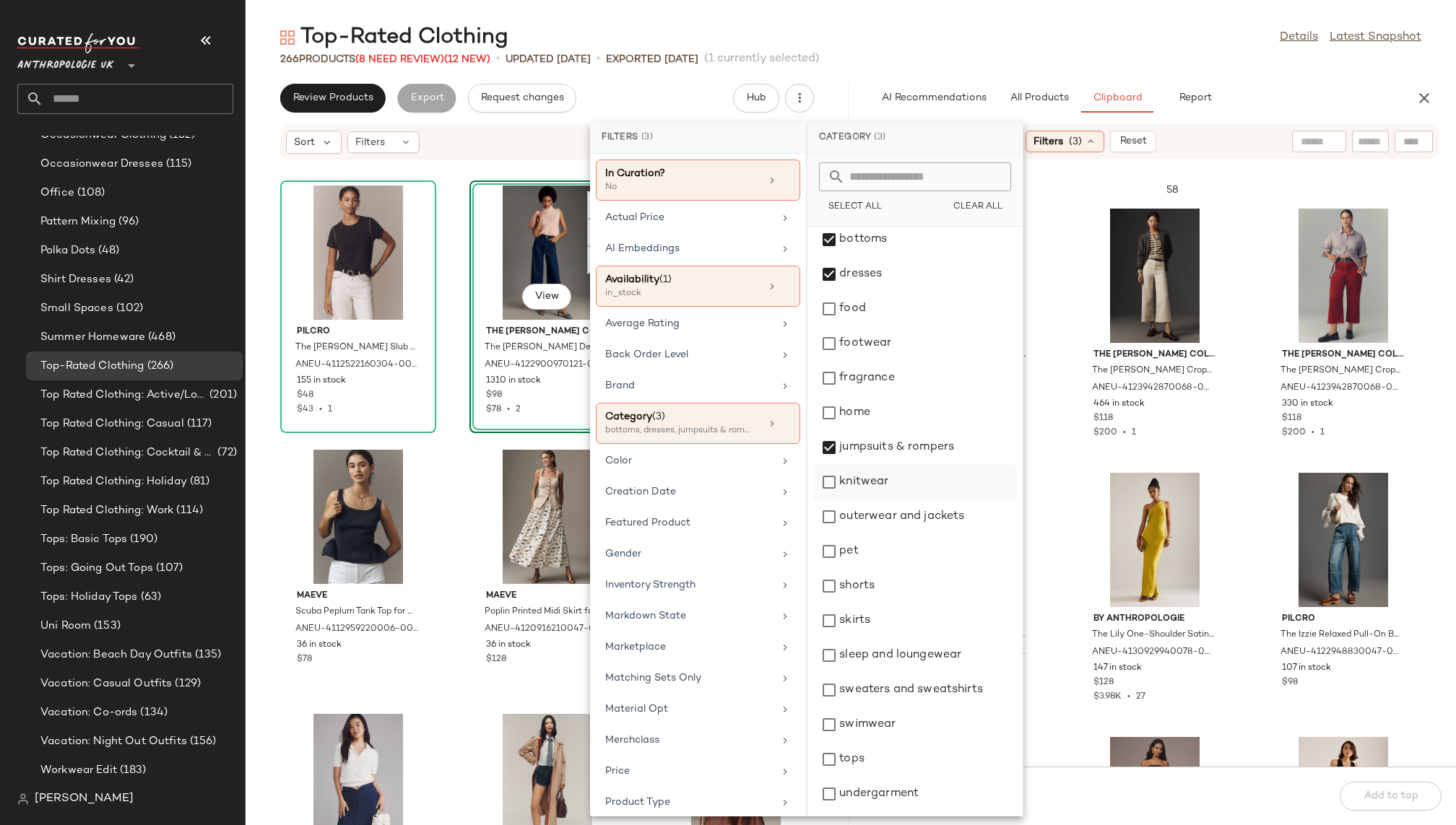
click at [874, 500] on div "knitwear" at bounding box center [915, 517] width 203 height 34
click at [878, 534] on div "outerwear and jackets" at bounding box center [915, 551] width 203 height 34
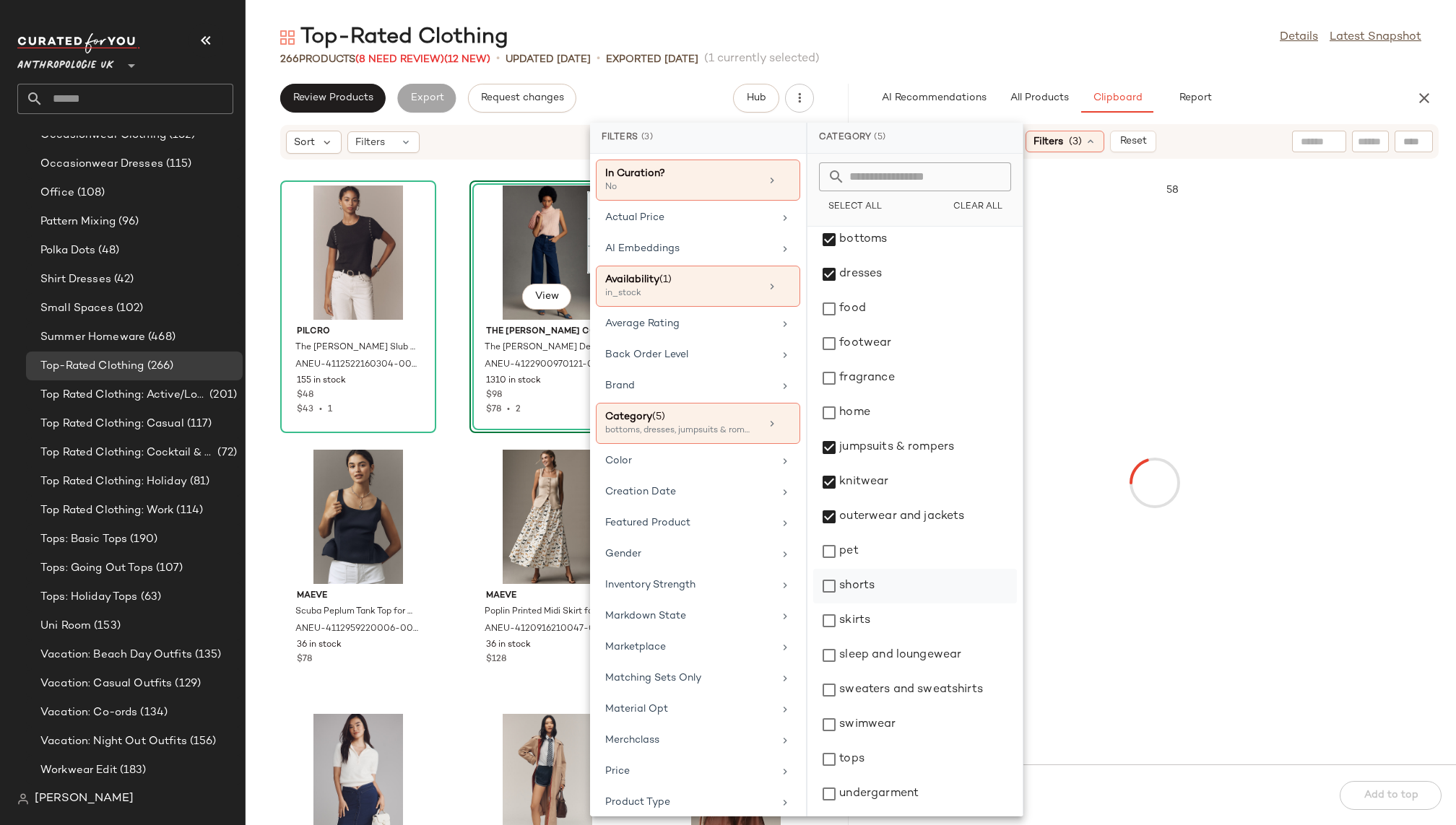
click at [872, 604] on div "shorts" at bounding box center [915, 621] width 203 height 34
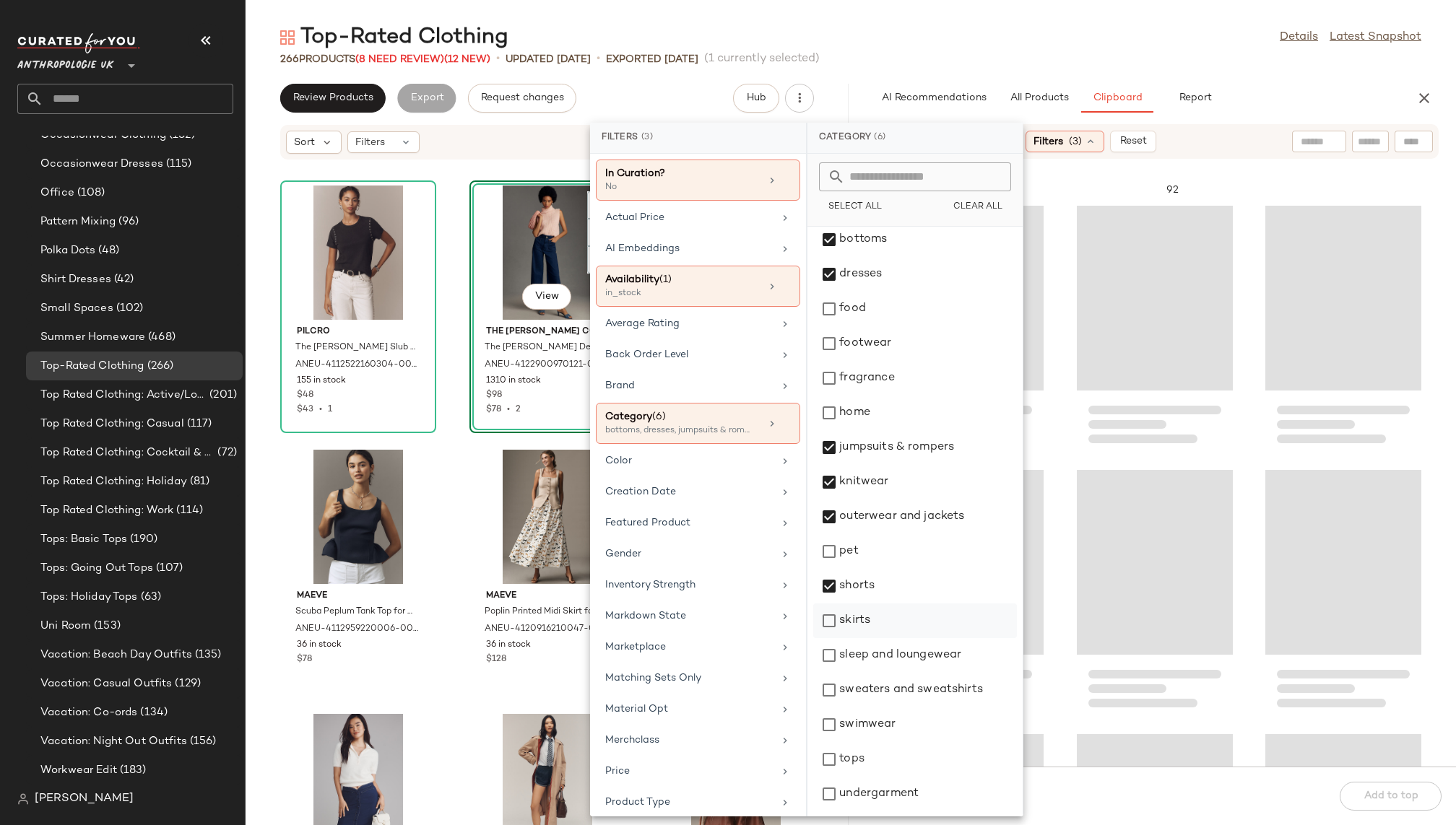
click at [875, 638] on div "skirts" at bounding box center [915, 655] width 203 height 34
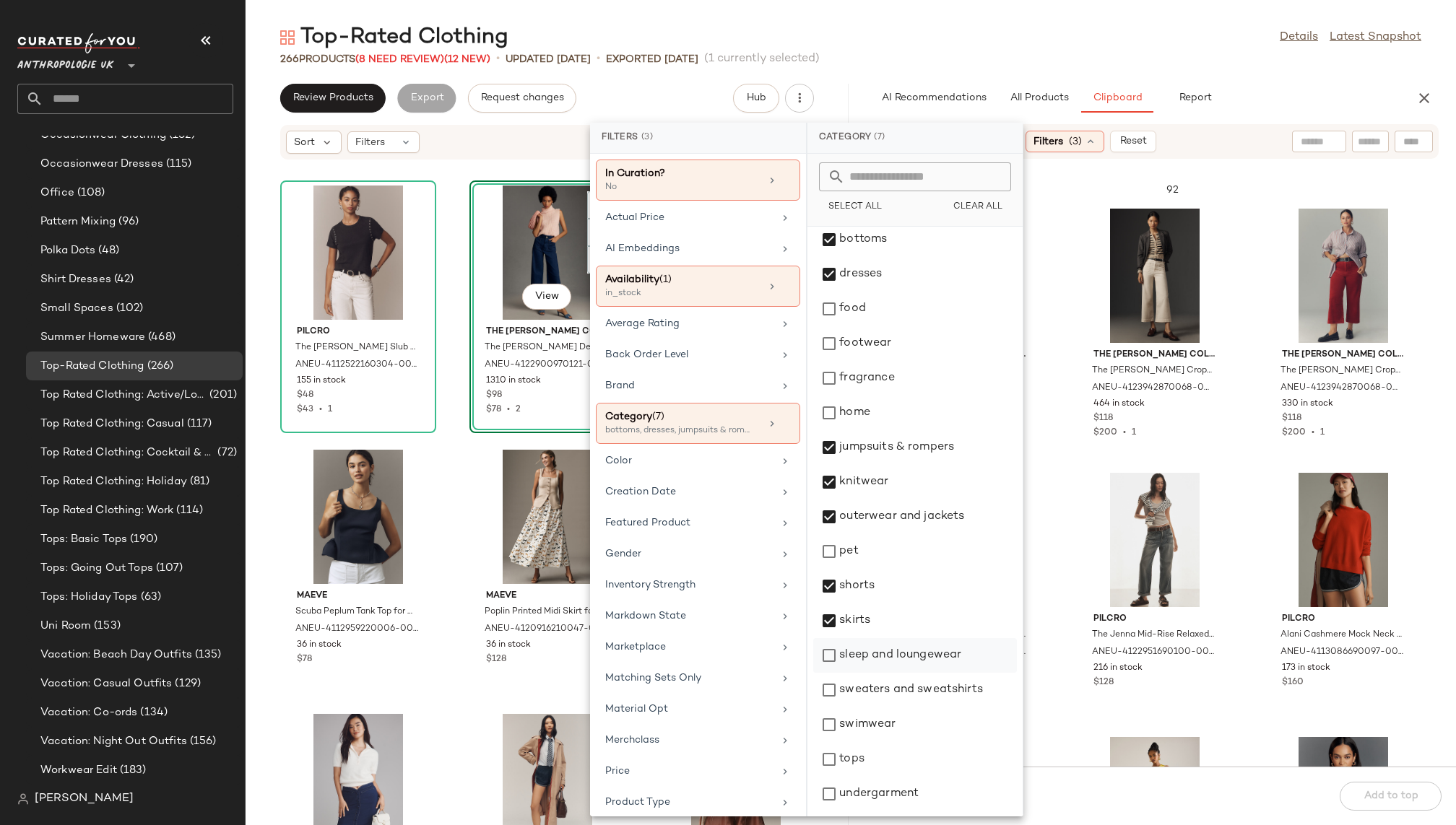
click at [881, 673] on div "sleep and loungewear" at bounding box center [915, 690] width 203 height 34
click at [887, 708] on div "sweaters and sweatshirts" at bounding box center [915, 725] width 203 height 34
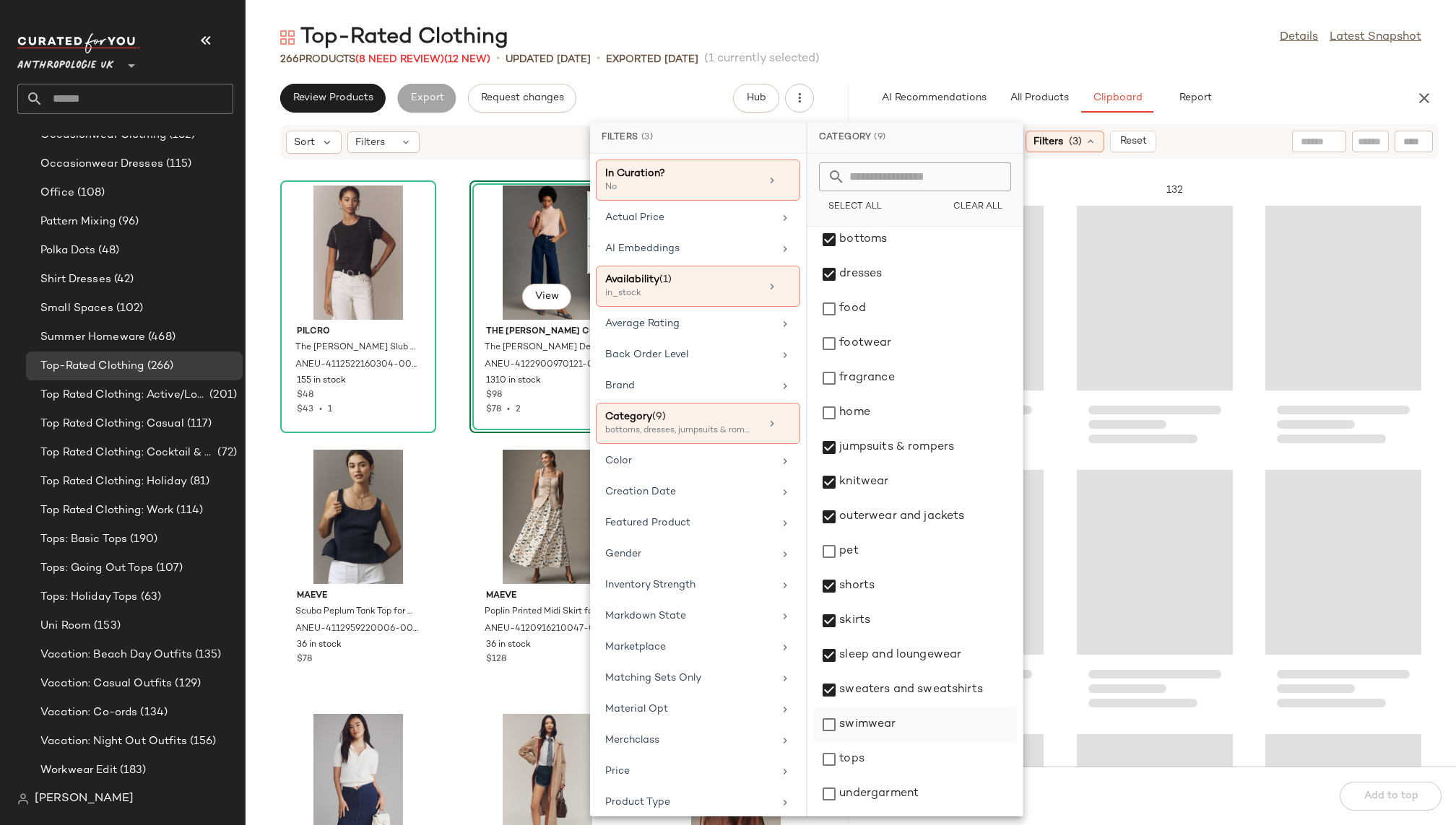
click at [884, 742] on div "swimwear" at bounding box center [915, 759] width 203 height 34
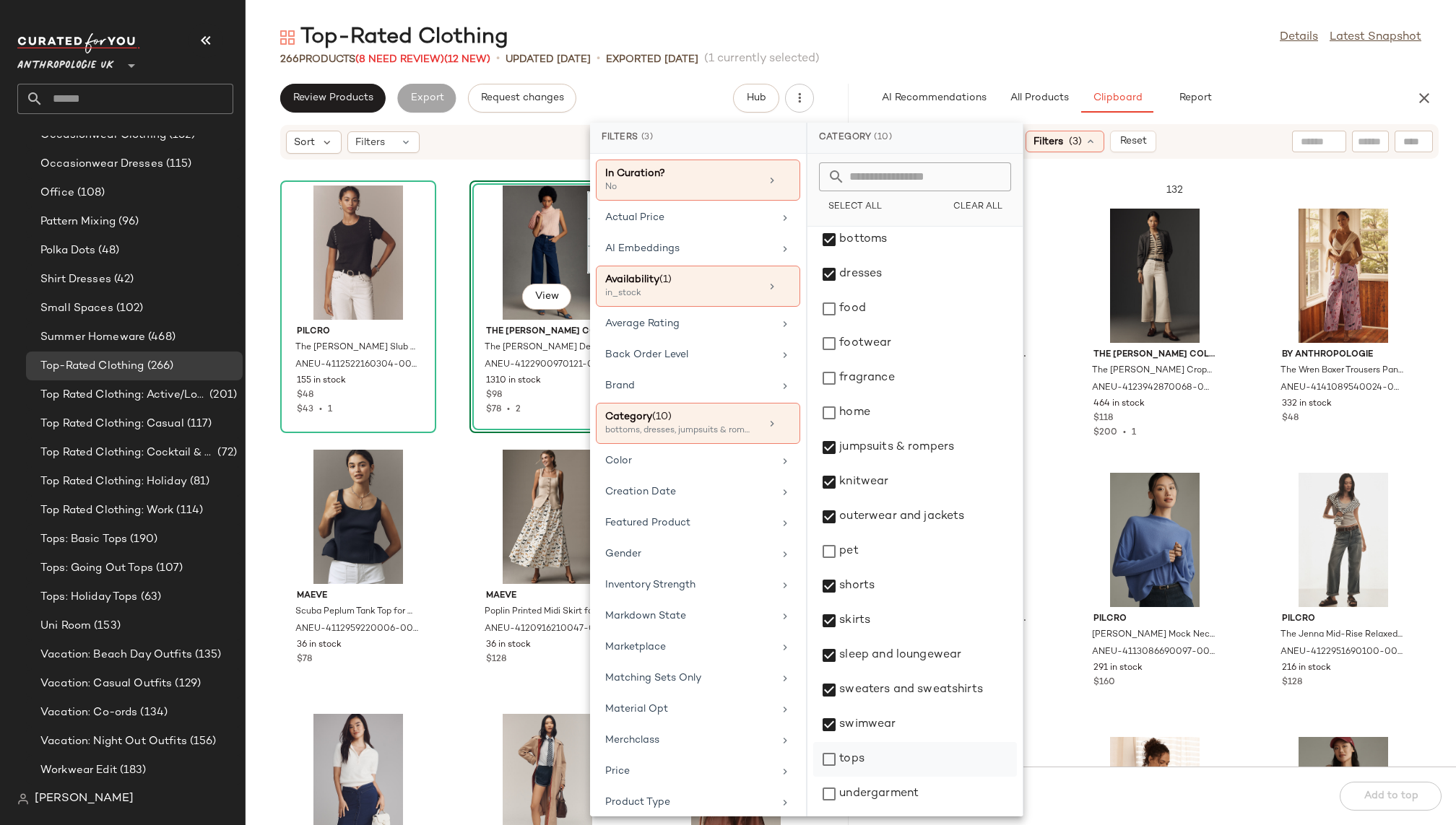
click at [880, 777] on div "tops" at bounding box center [915, 795] width 203 height 34
click at [880, 742] on div "swimwear" at bounding box center [915, 759] width 203 height 34
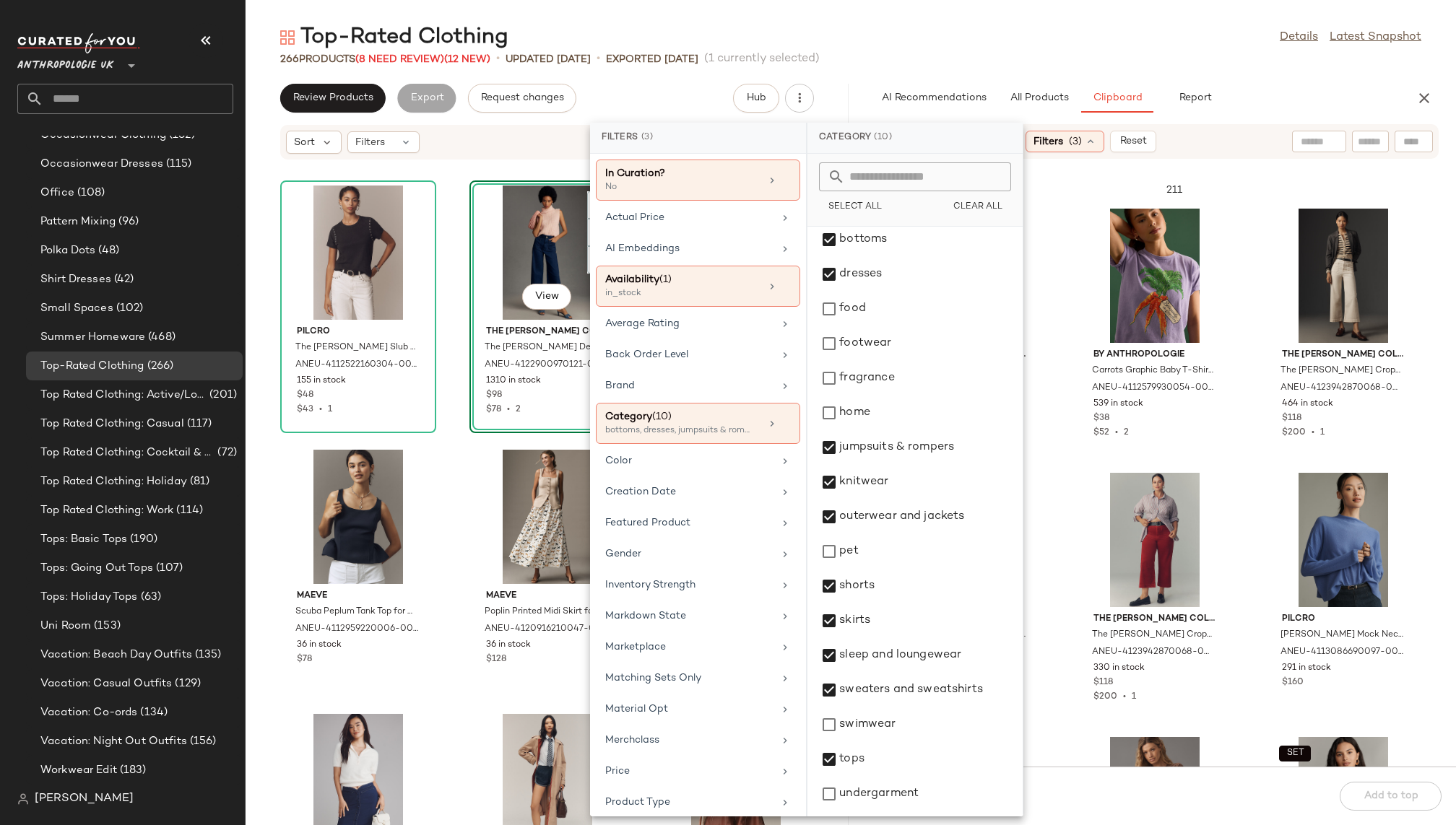
click at [1083, 45] on div "Top-Rated Clothing Details Latest Snapshot" at bounding box center [851, 38] width 1210 height 29
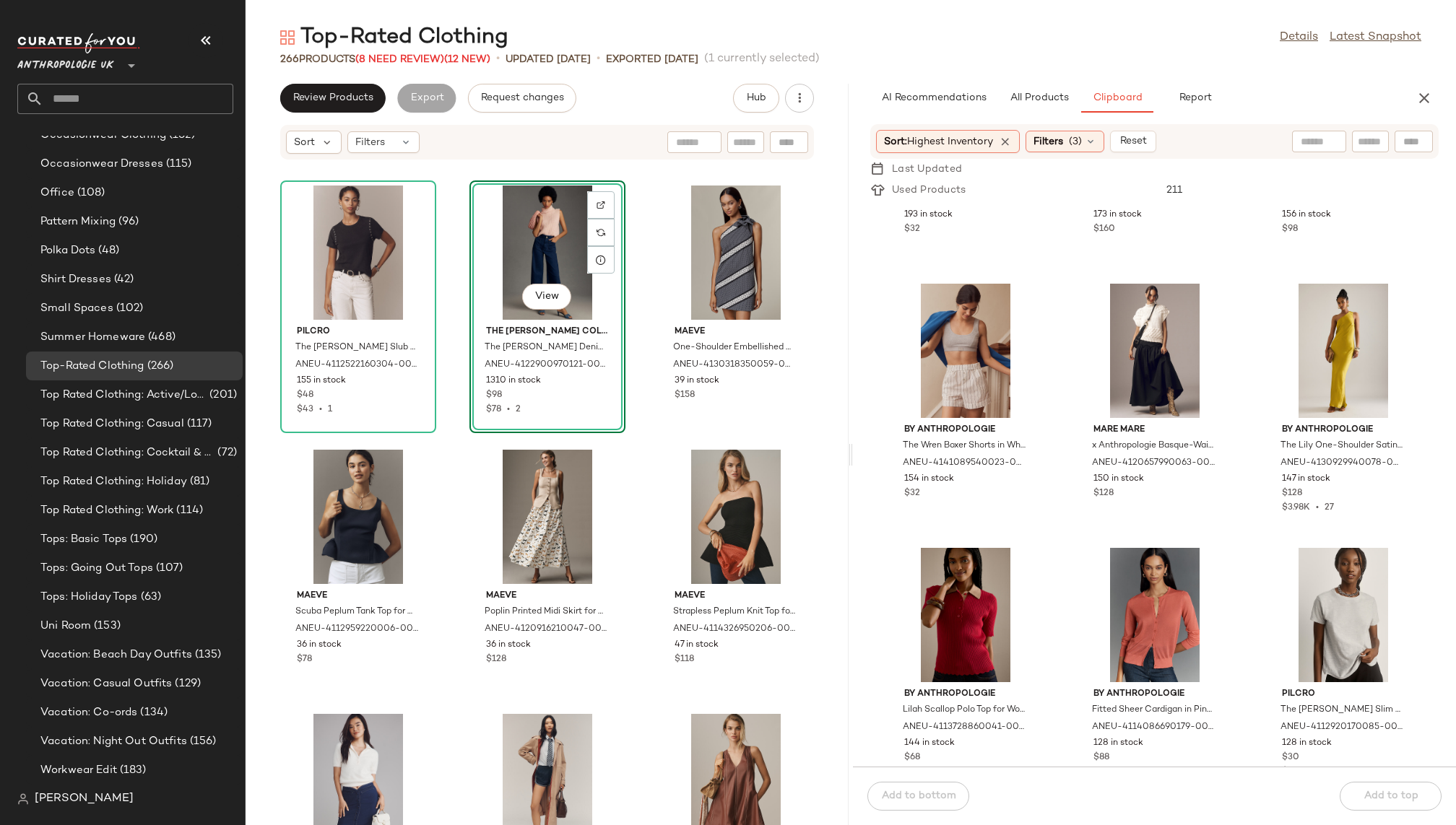
scroll to position [1246, 0]
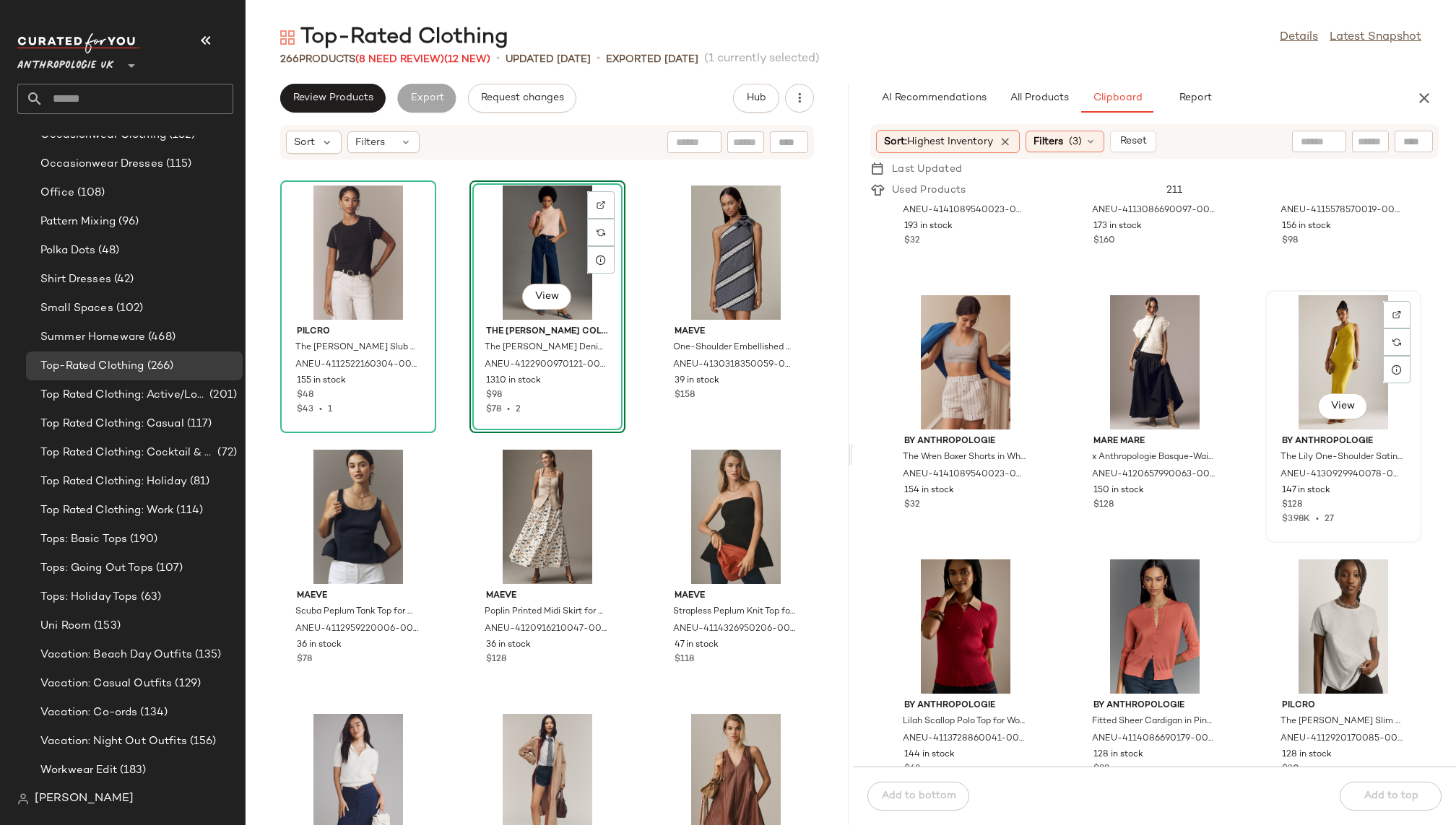
click at [1293, 330] on div "View" at bounding box center [1343, 363] width 146 height 135
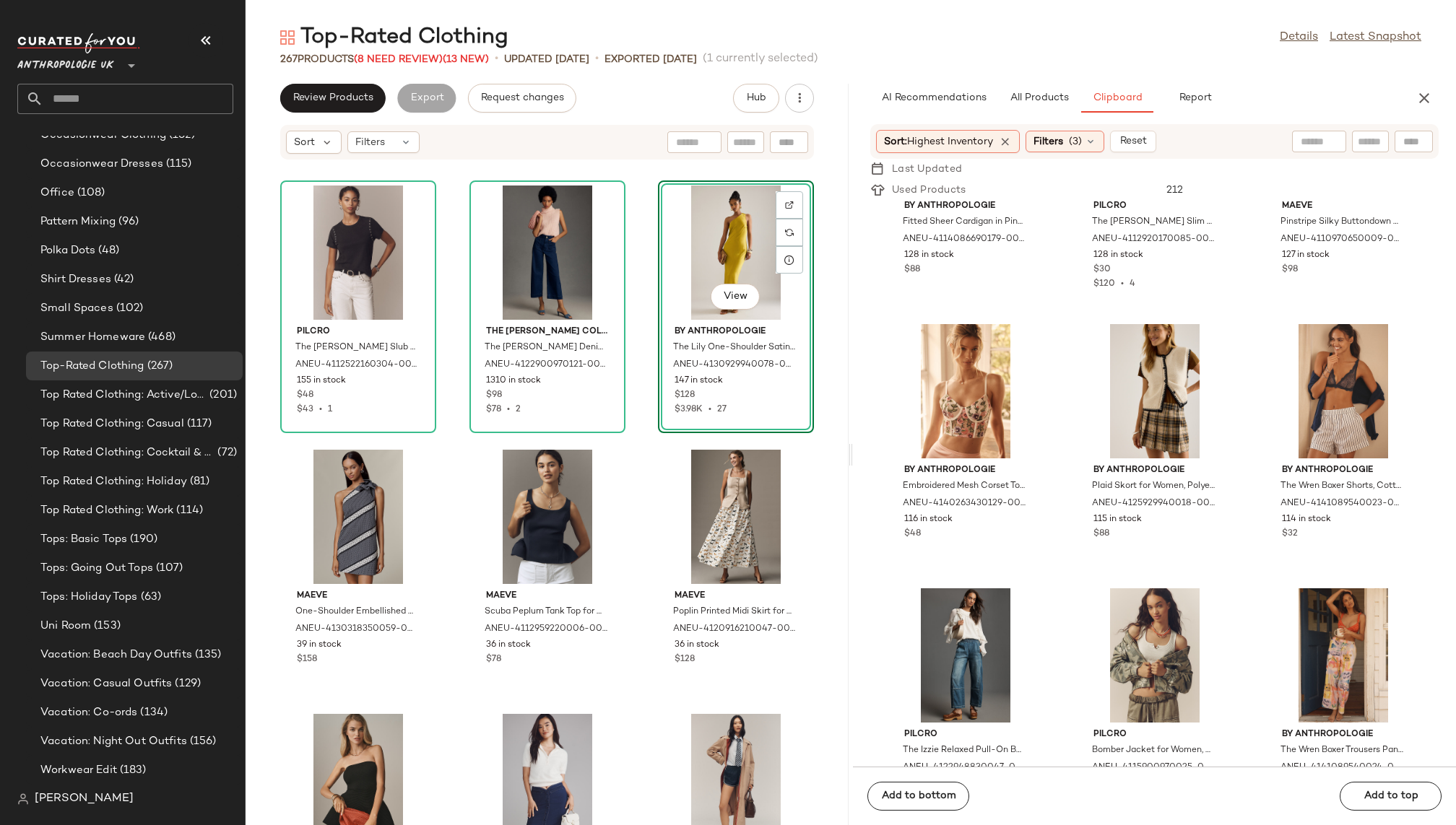
scroll to position [1749, 0]
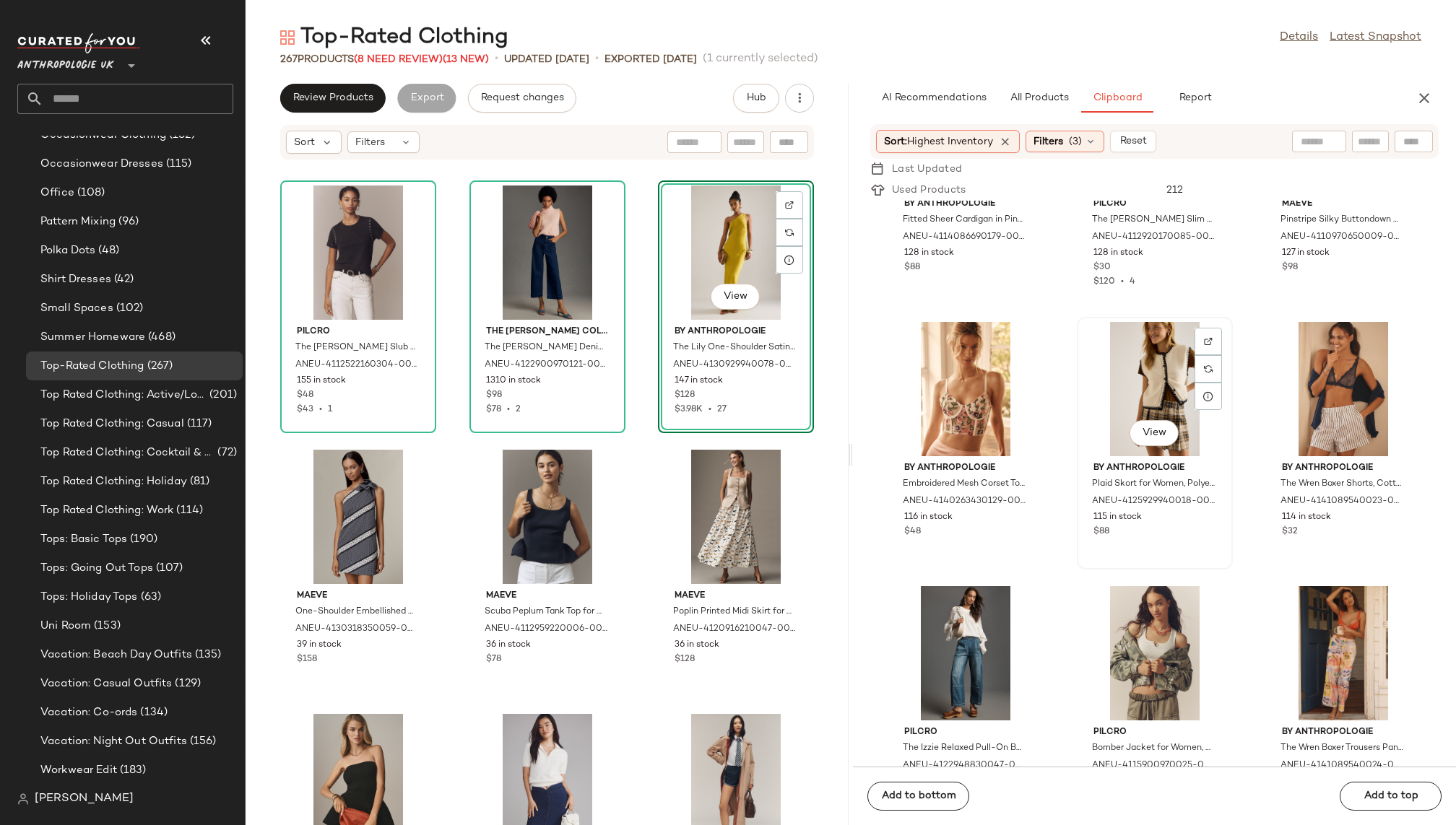
click at [1126, 380] on div "View" at bounding box center [1154, 389] width 146 height 135
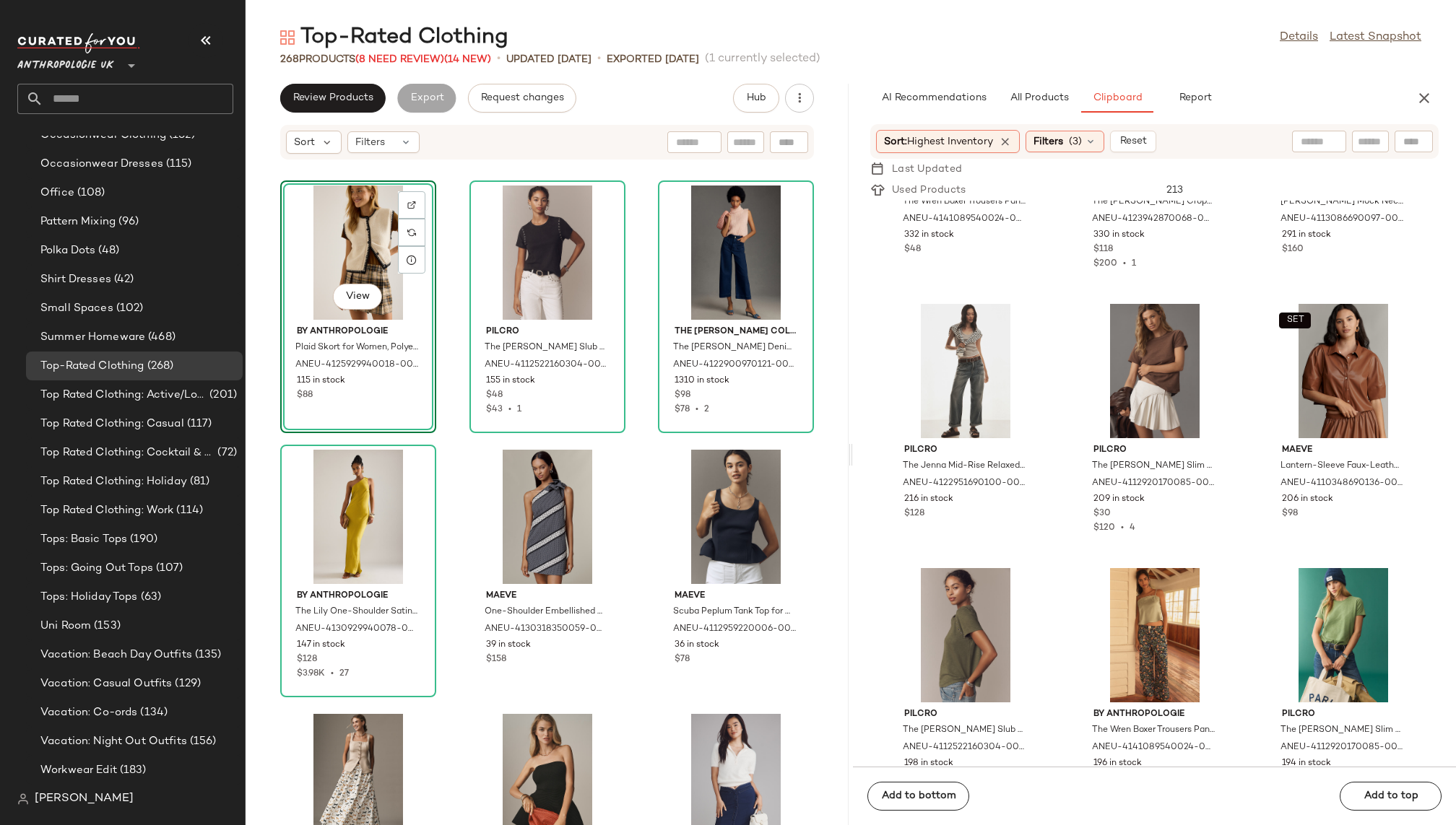
scroll to position [448, 0]
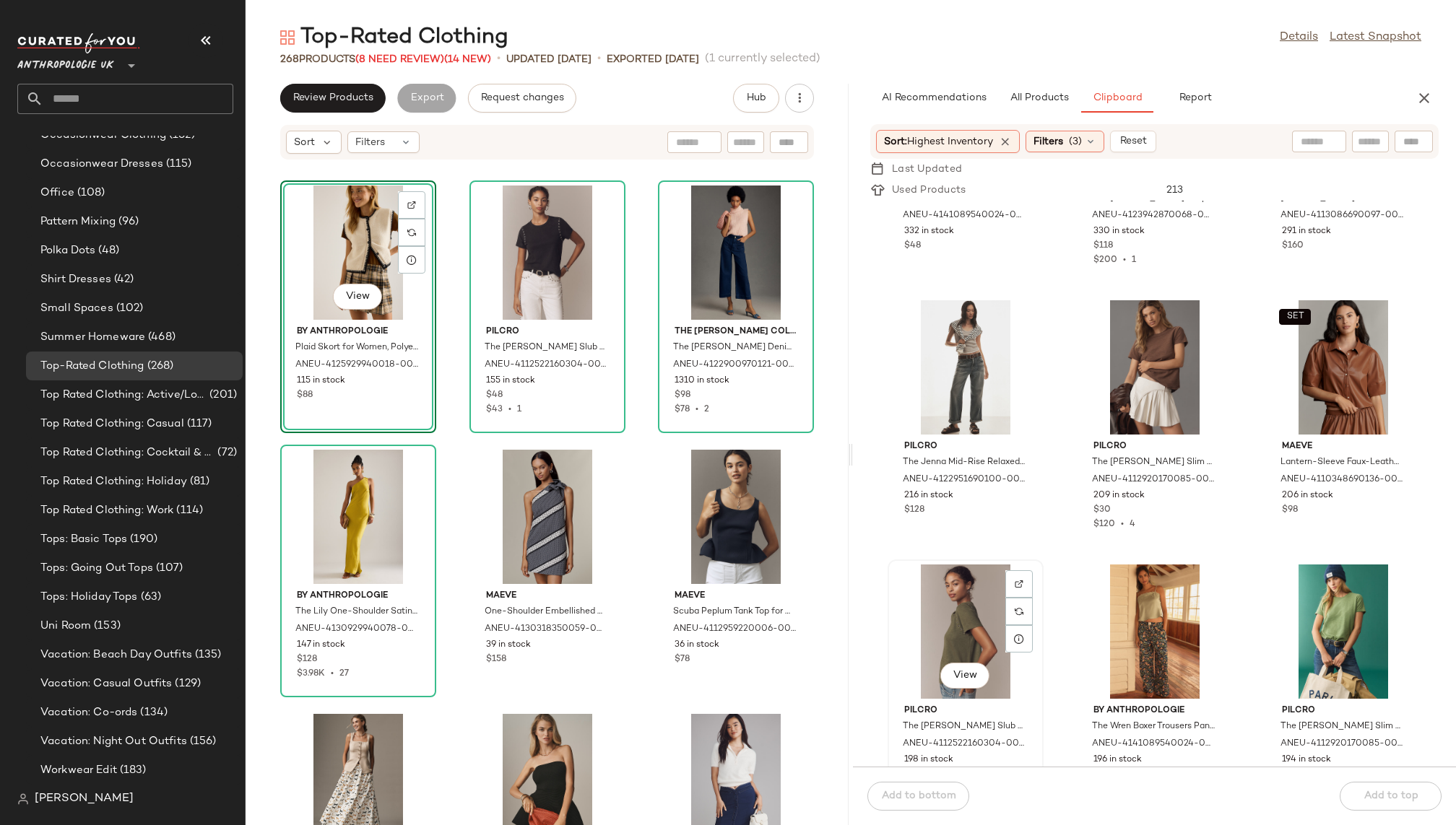
click at [928, 604] on div "View" at bounding box center [965, 632] width 146 height 135
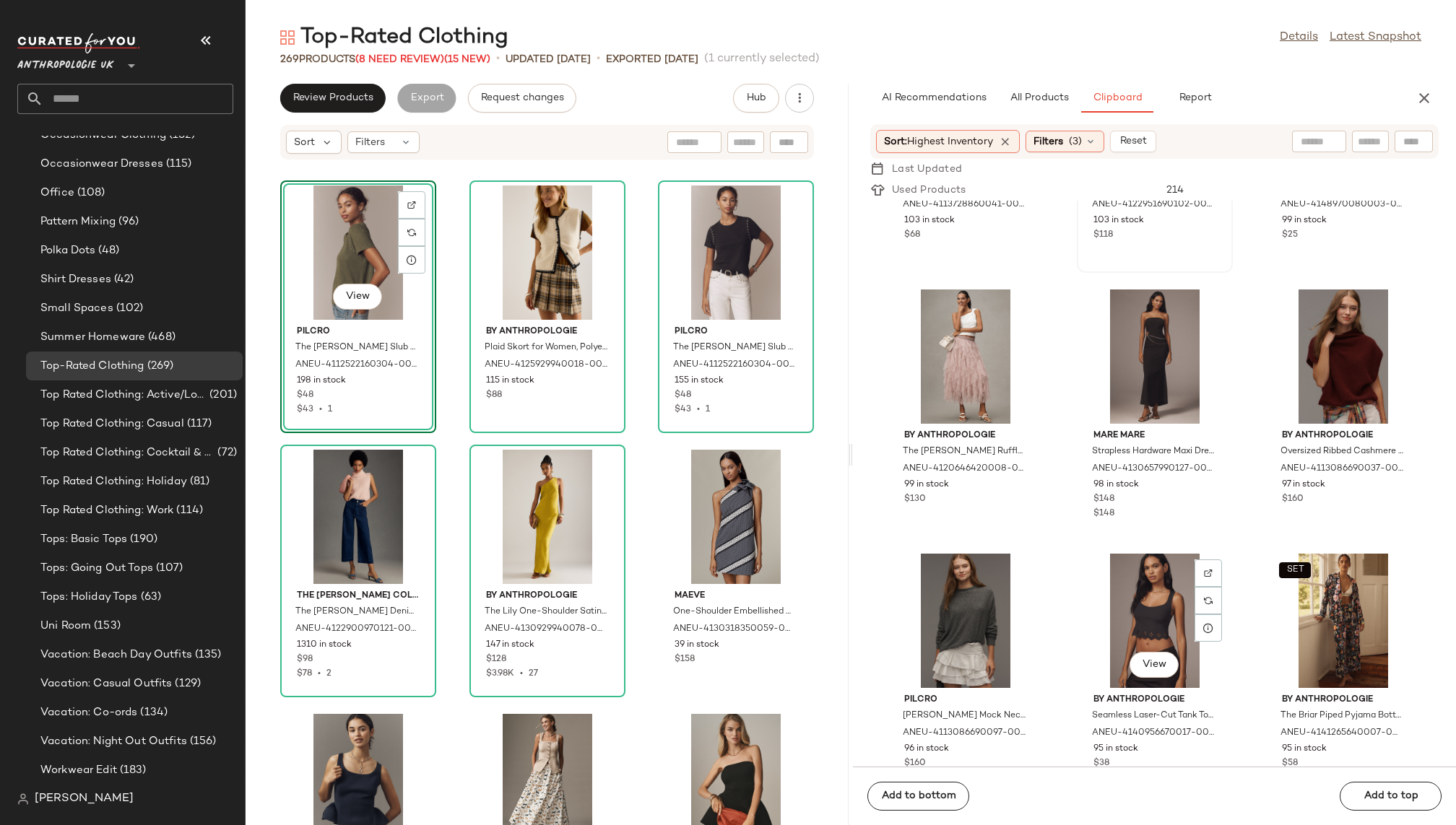
scroll to position [2577, 0]
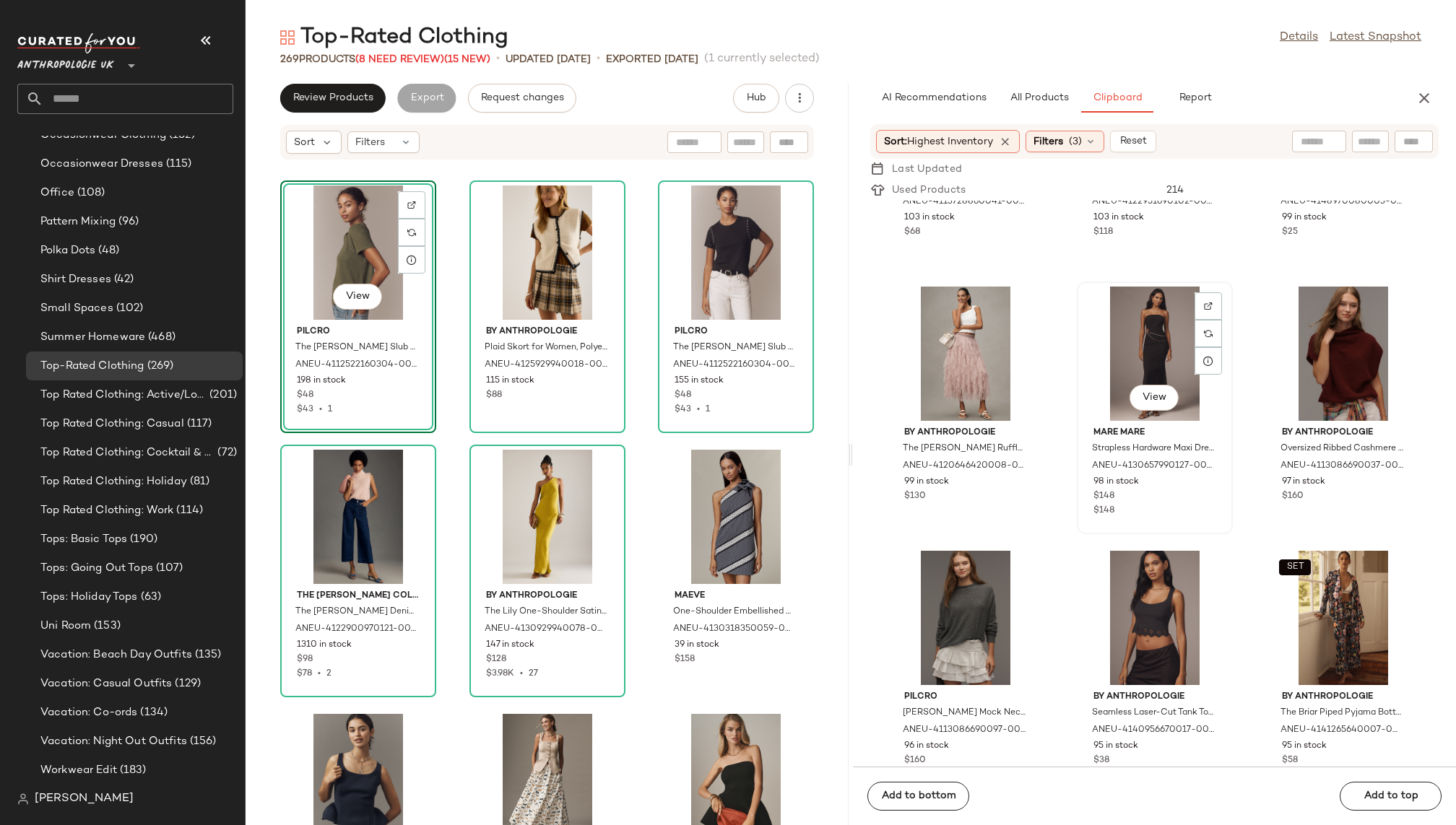
click at [1118, 363] on div "View" at bounding box center [1154, 354] width 146 height 135
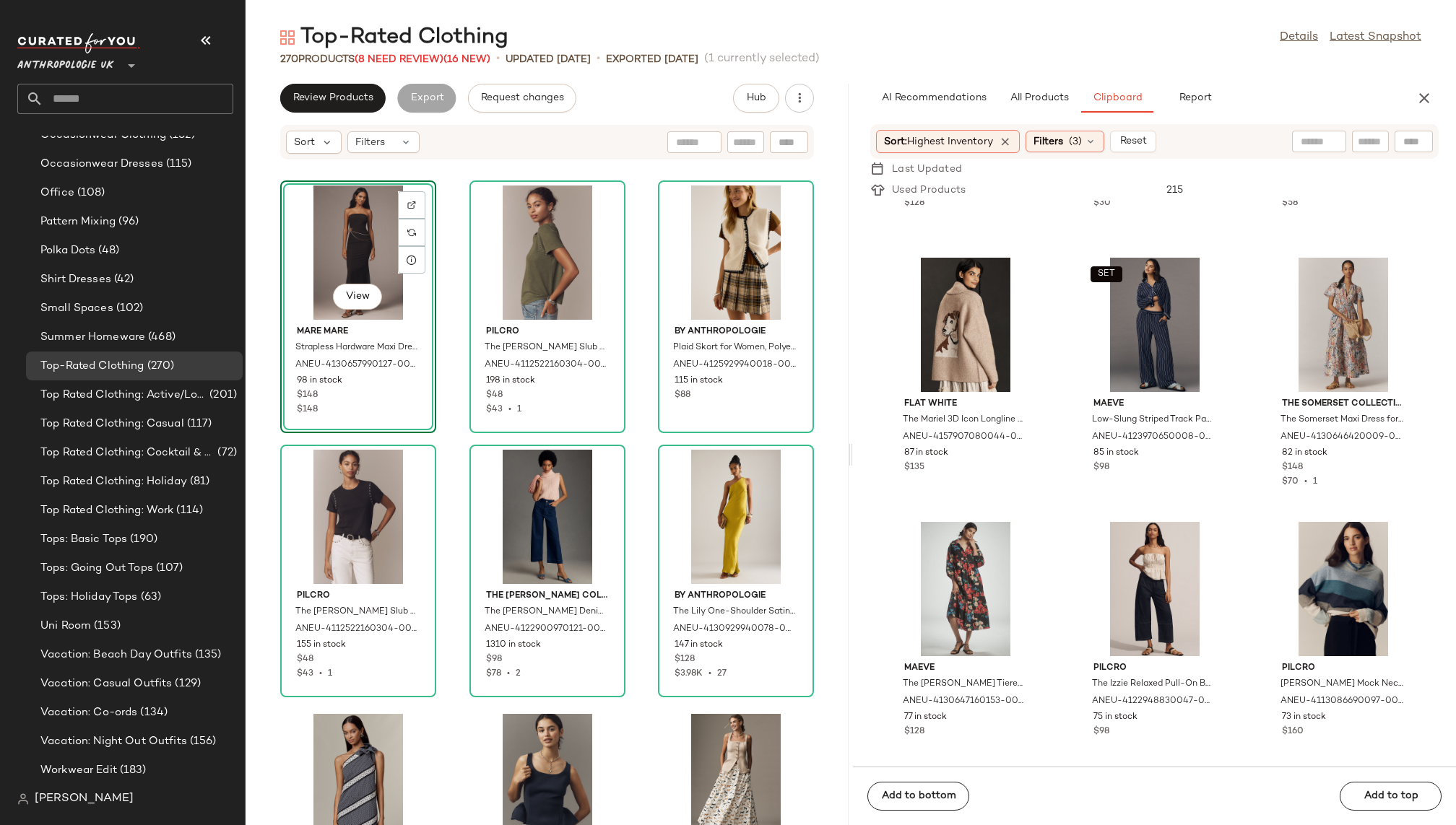
scroll to position [3401, 0]
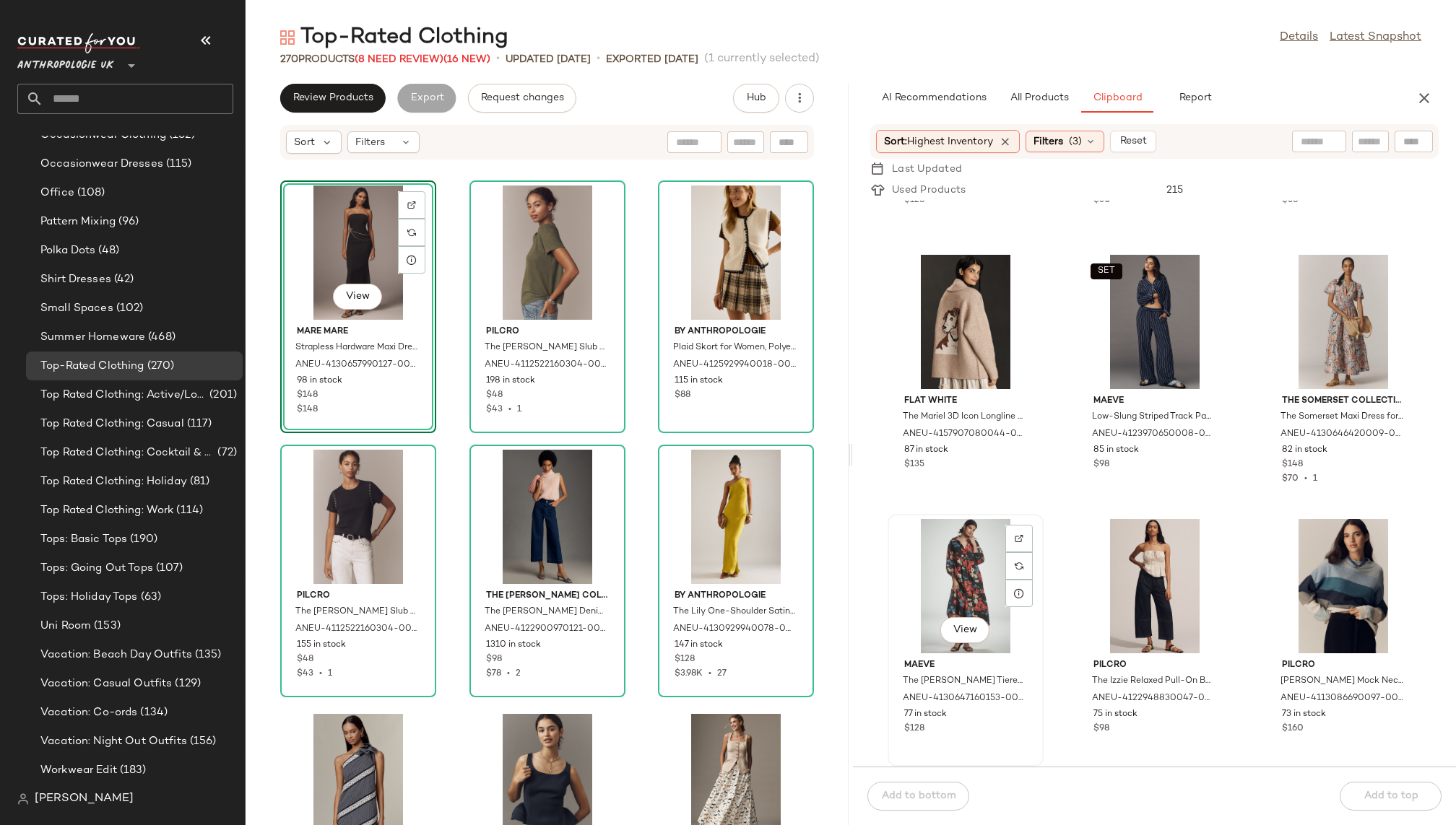
click at [975, 580] on div "View" at bounding box center [965, 586] width 146 height 135
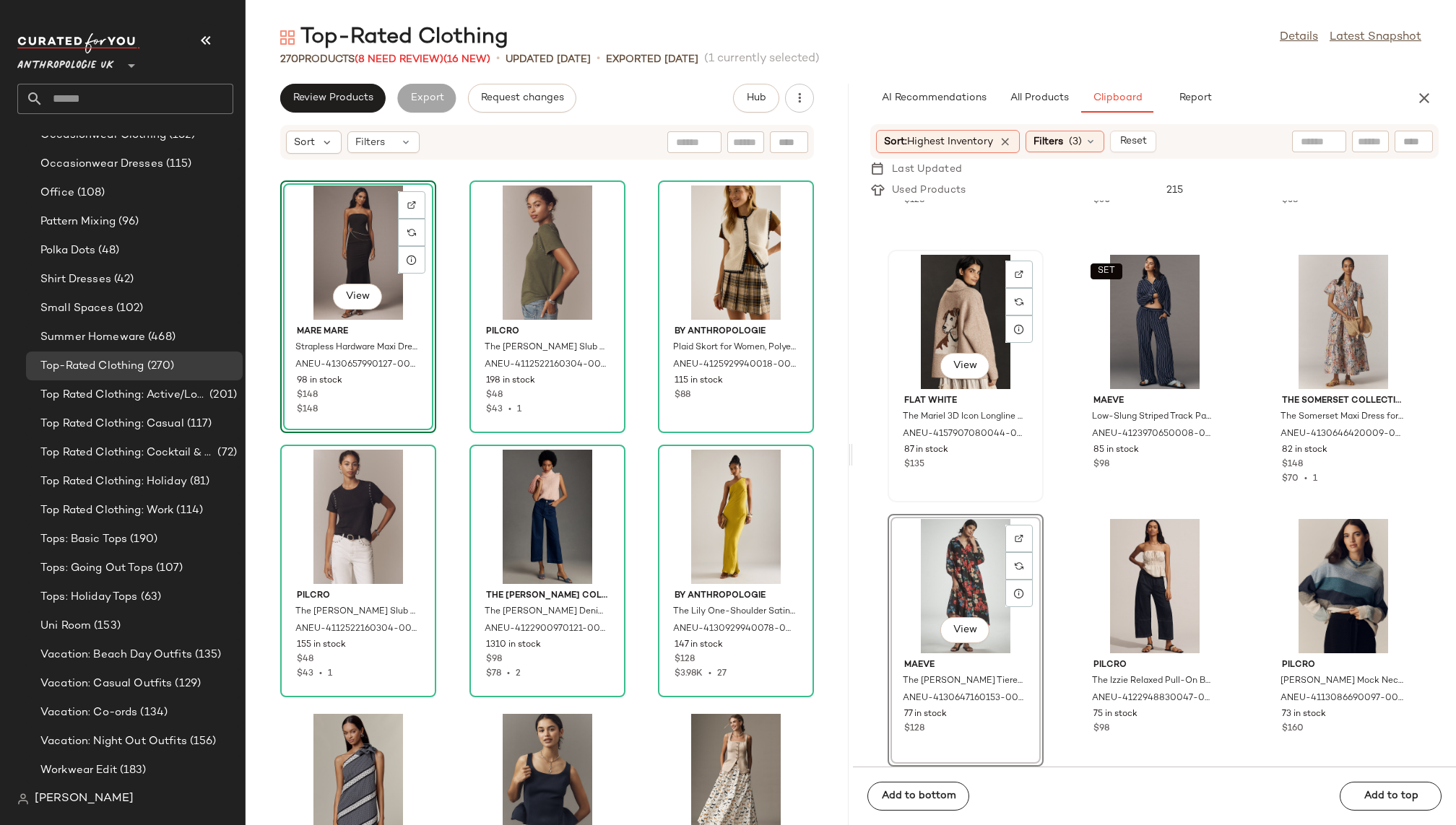
click at [919, 314] on div "View" at bounding box center [965, 322] width 146 height 135
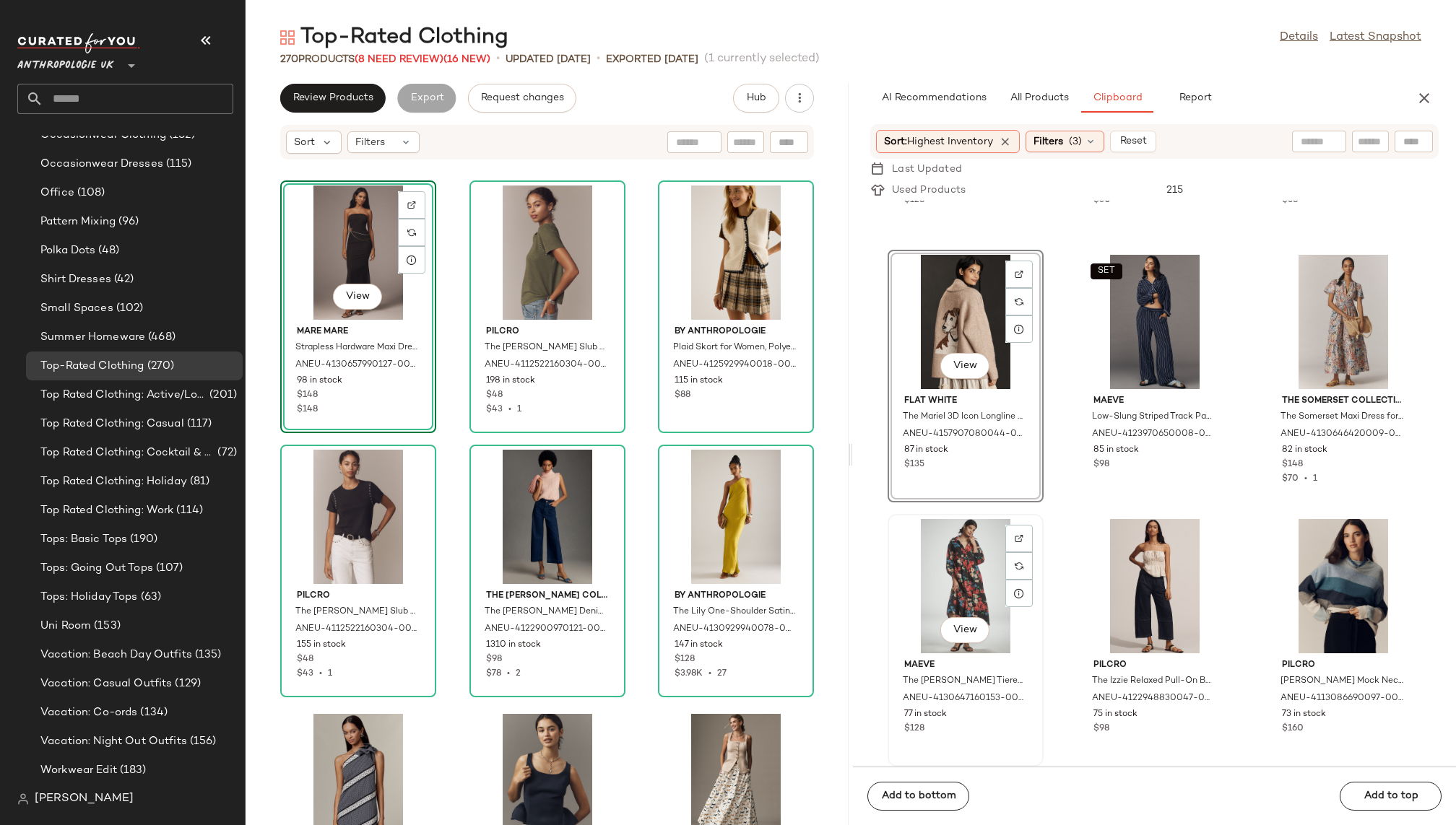
click at [959, 581] on div "View" at bounding box center [965, 586] width 146 height 135
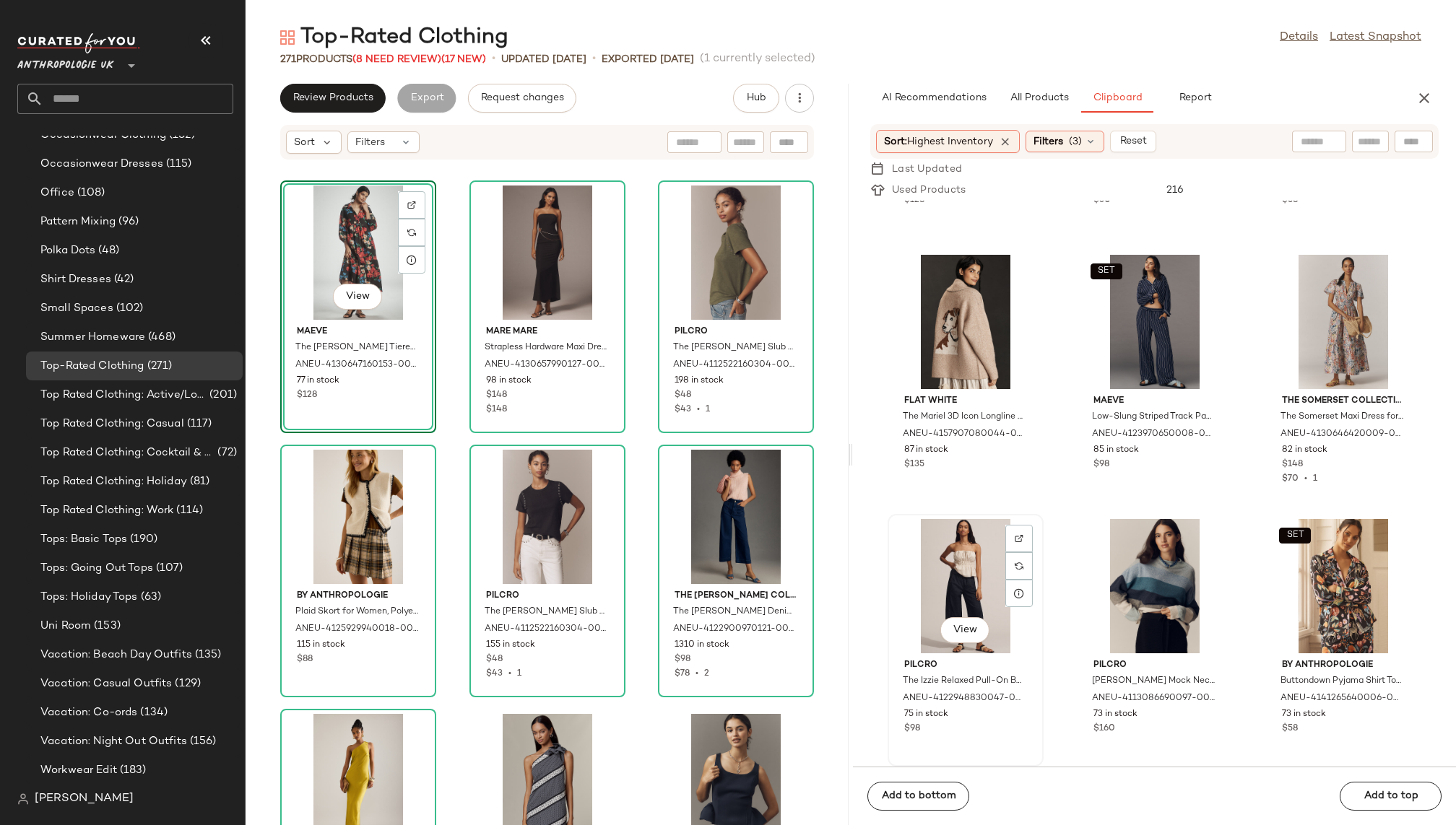
click at [952, 549] on div "View" at bounding box center [965, 586] width 146 height 135
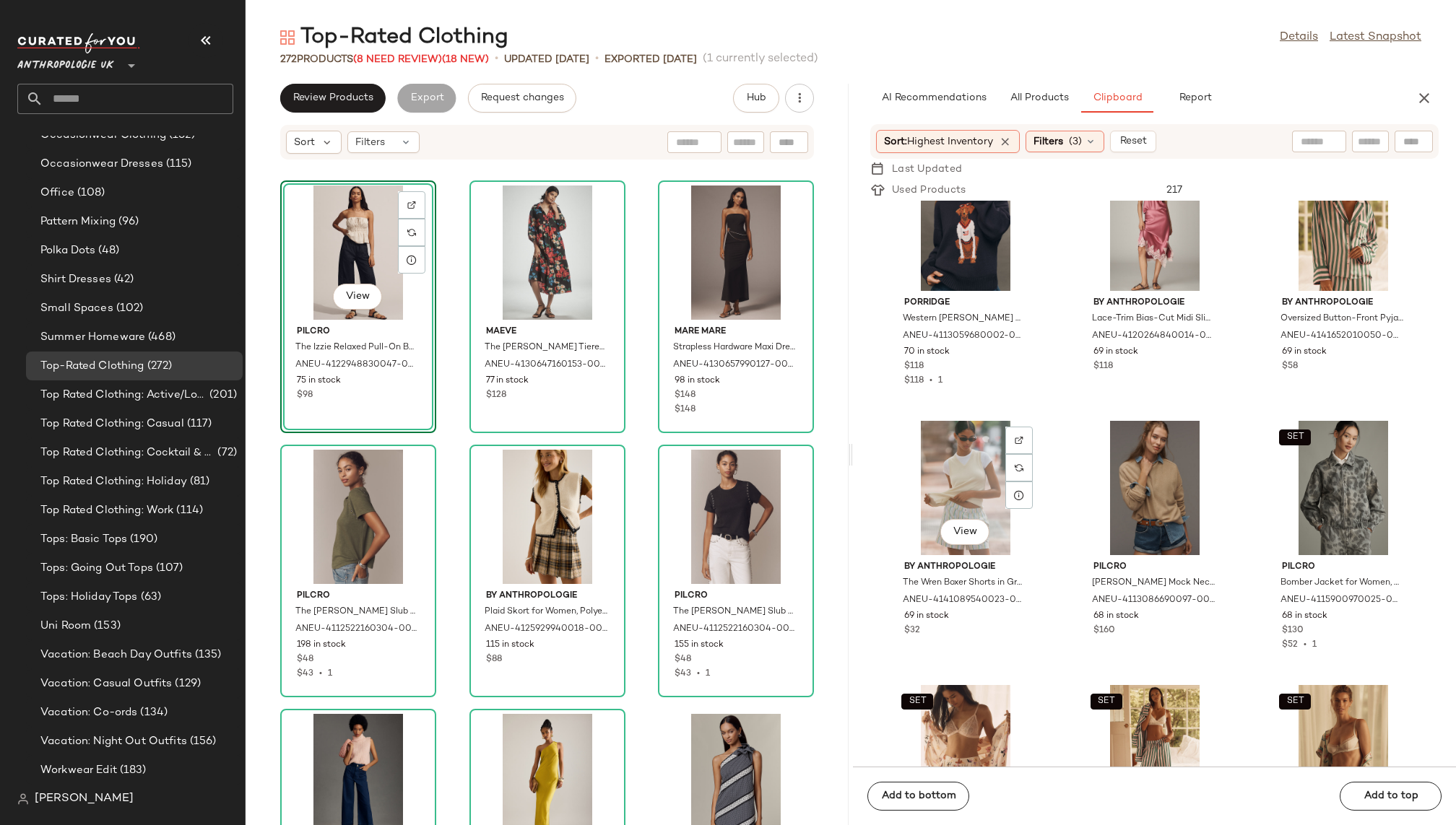
scroll to position [4052, 0]
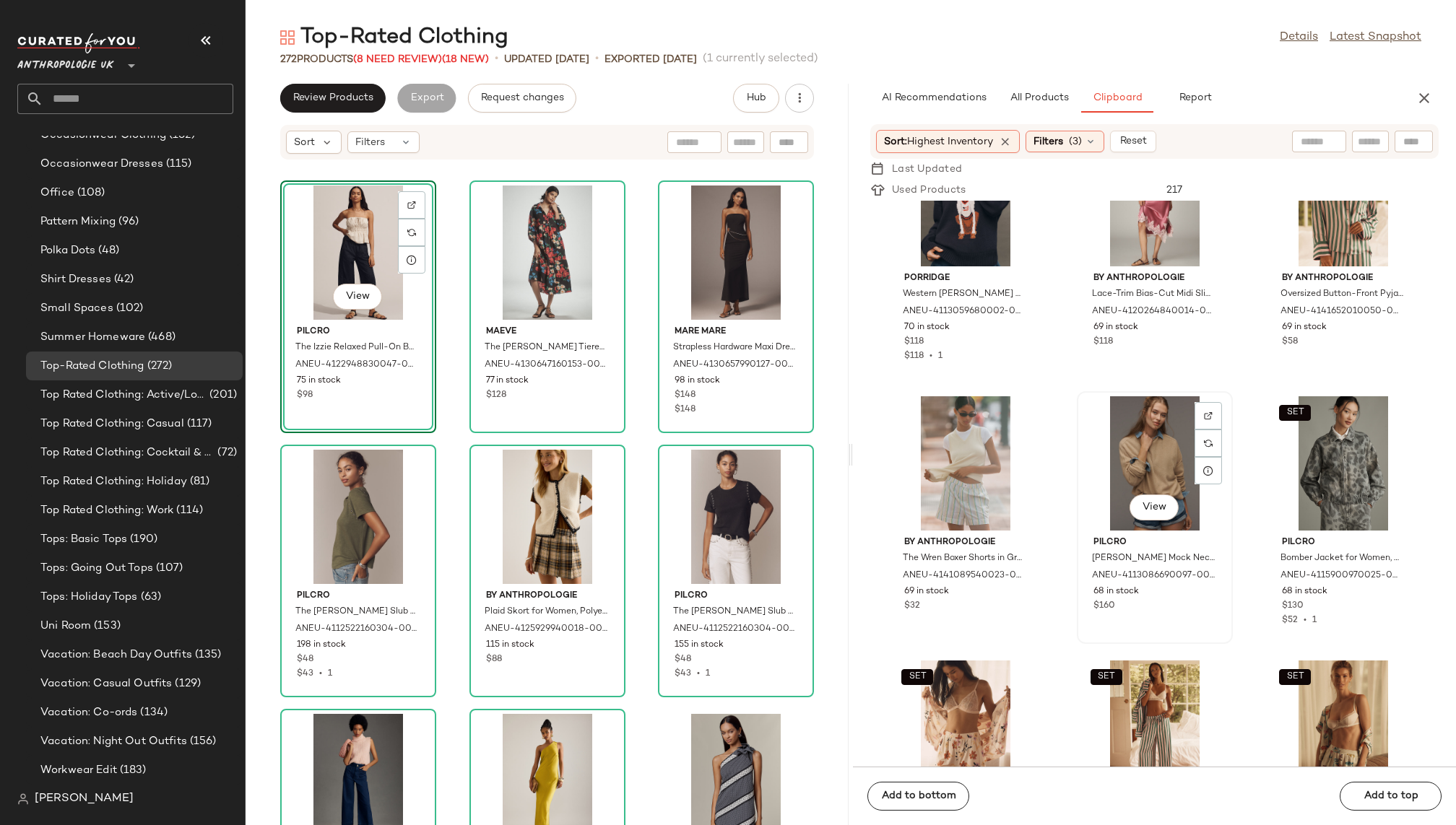
click at [1117, 469] on div "View" at bounding box center [1154, 464] width 146 height 135
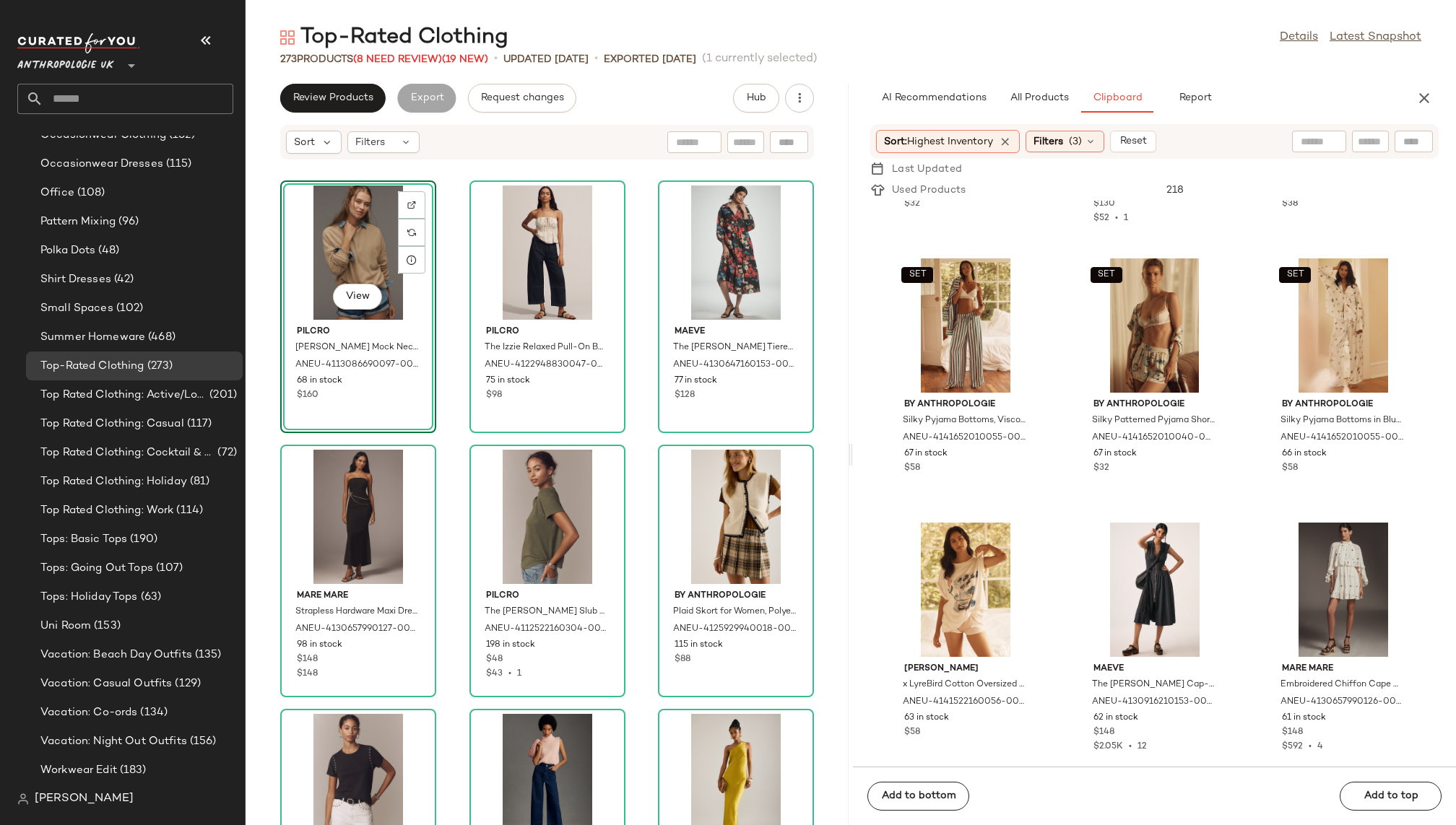
scroll to position [4477, 0]
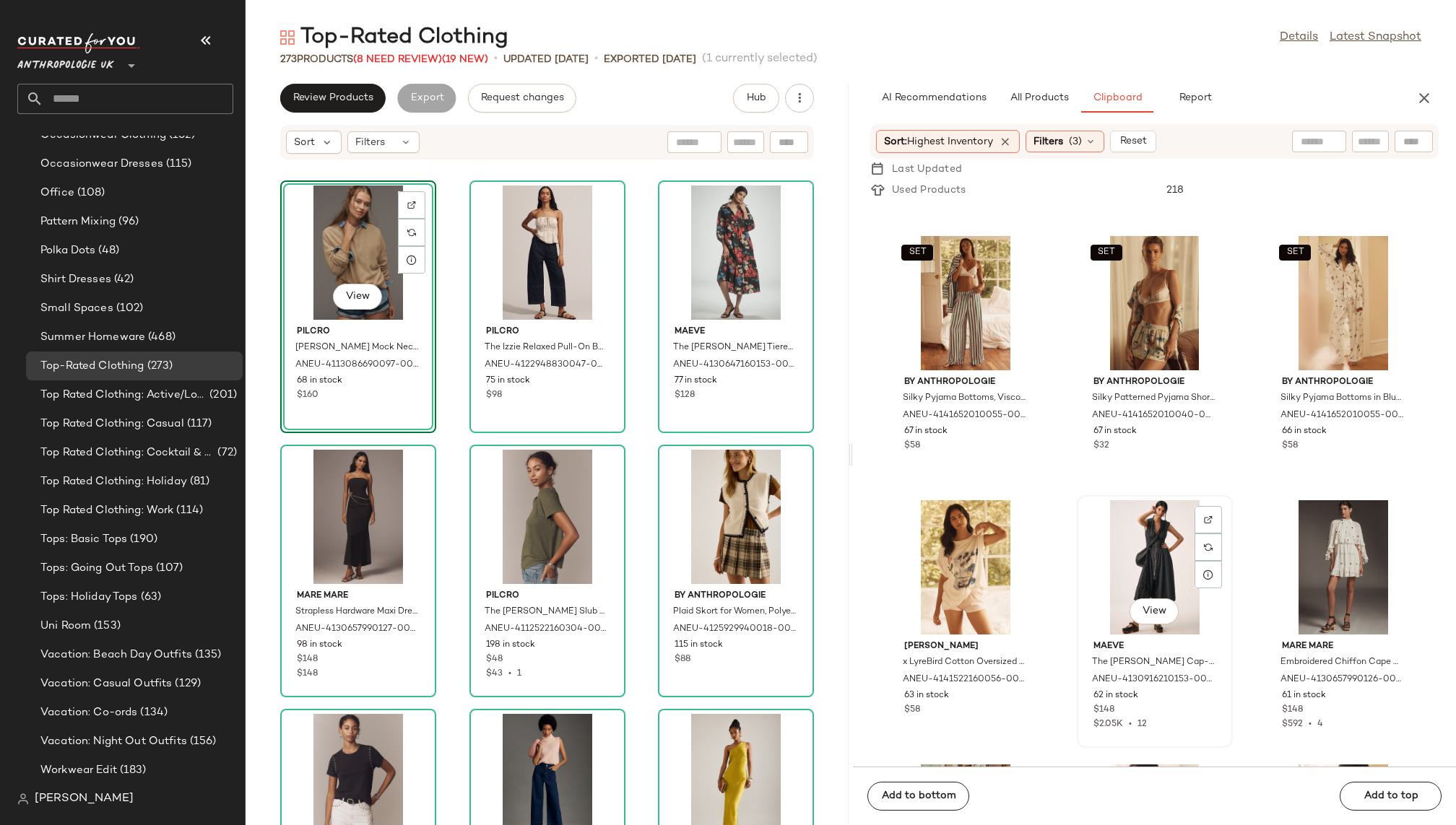
click at [1096, 572] on div "View" at bounding box center [1154, 568] width 146 height 135
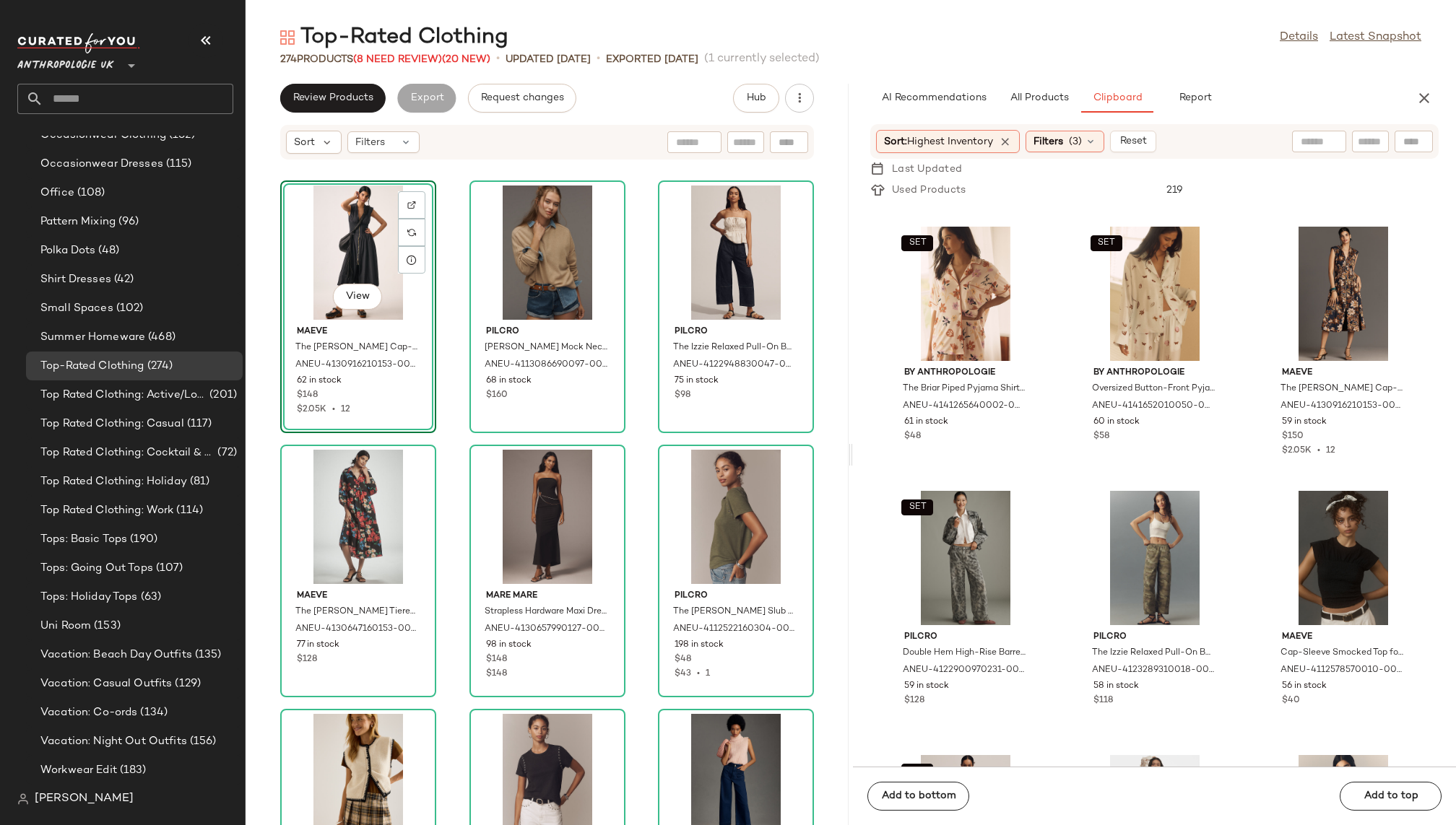
scroll to position [5027, 0]
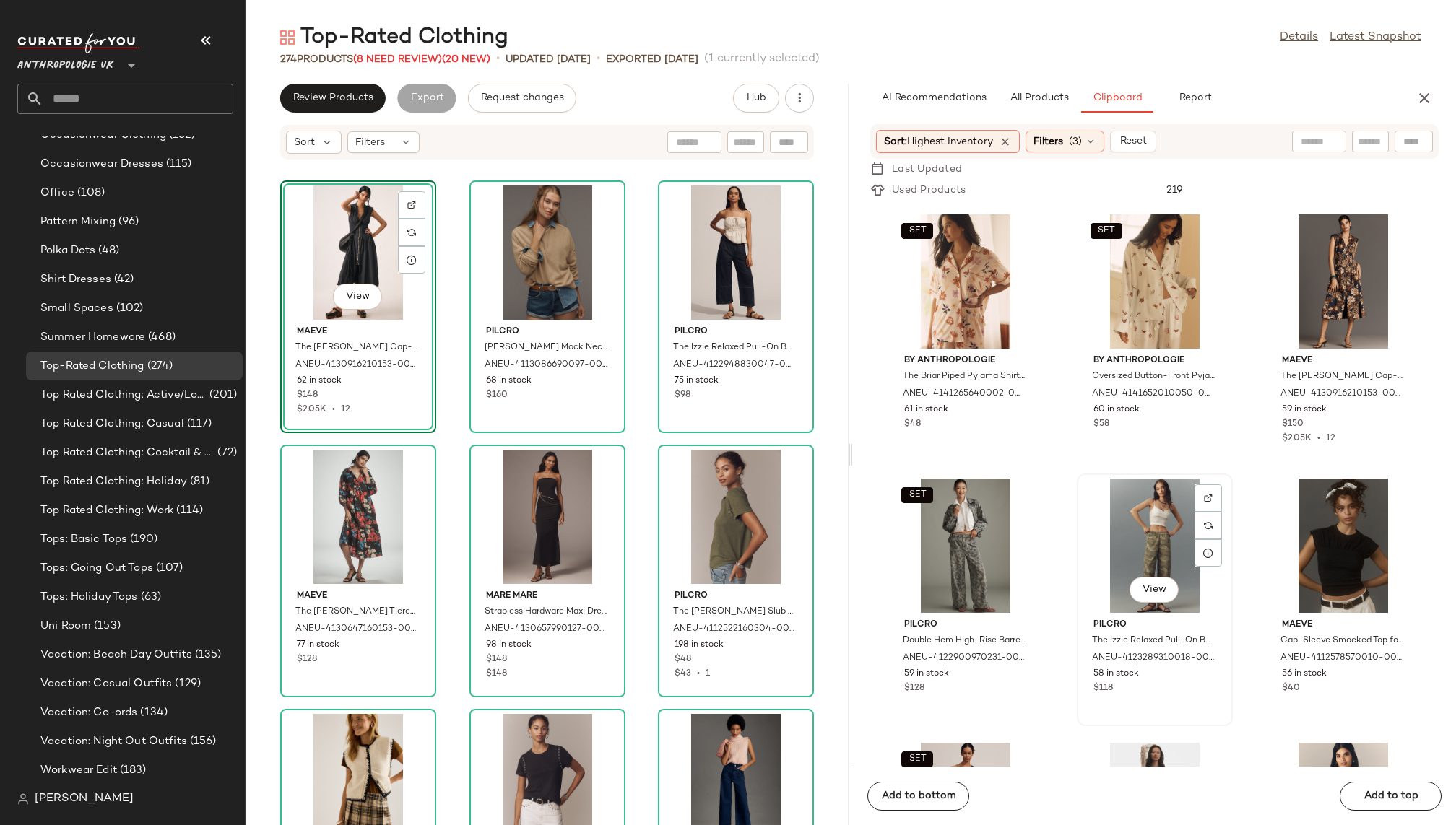
click at [1128, 529] on div "View" at bounding box center [1154, 546] width 146 height 135
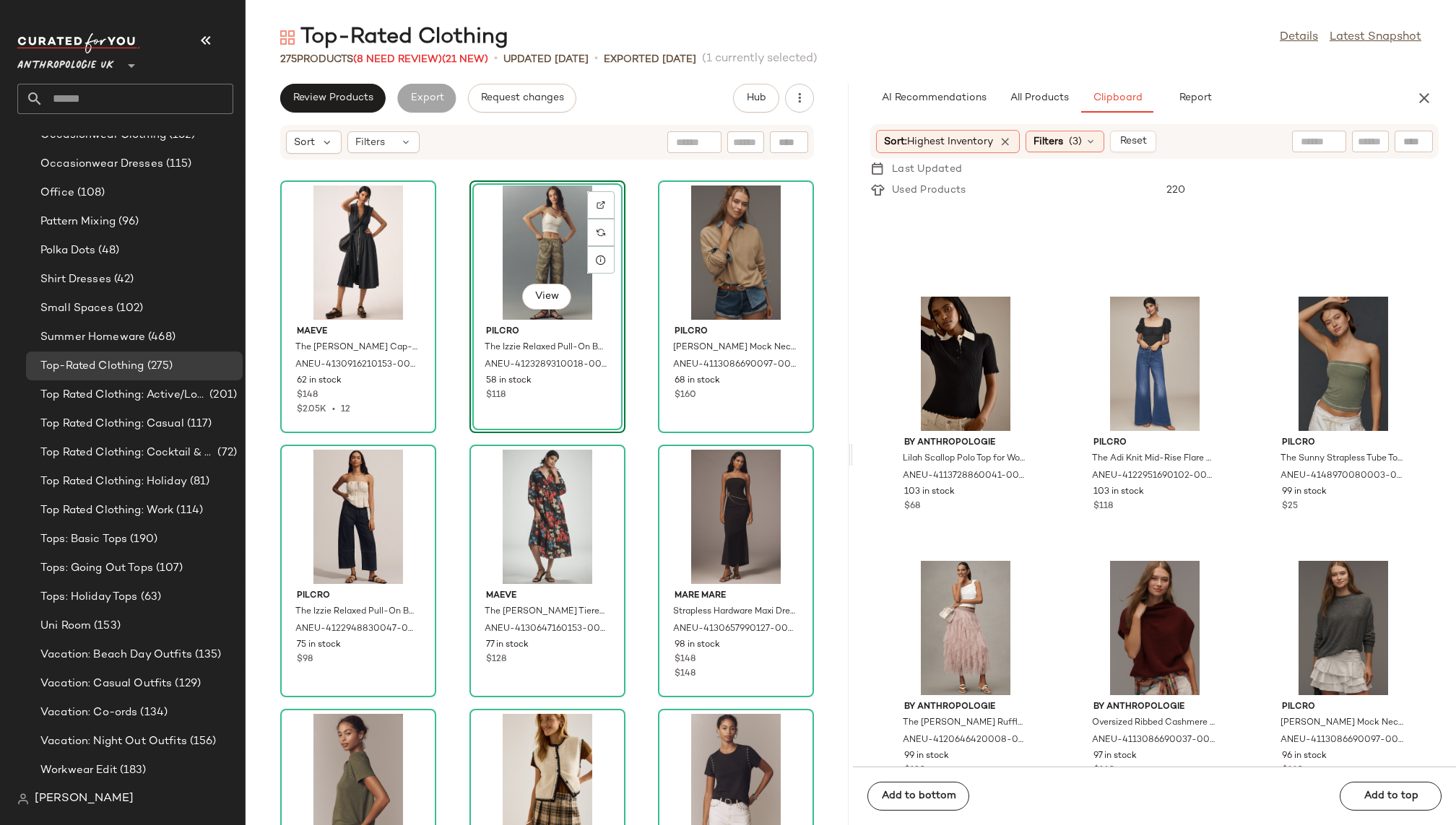
scroll to position [2285, 0]
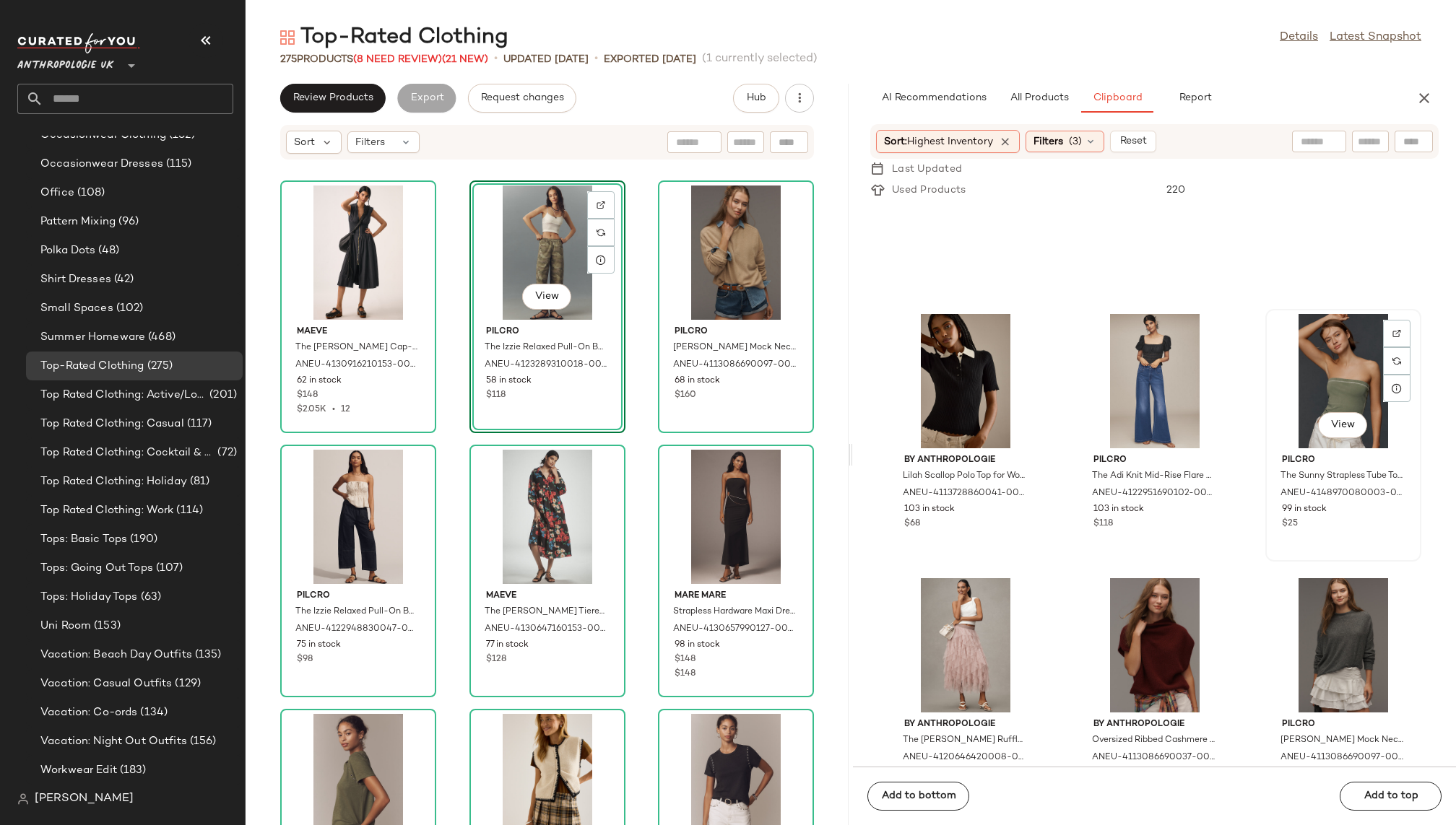
click at [1285, 367] on div "View" at bounding box center [1343, 382] width 146 height 135
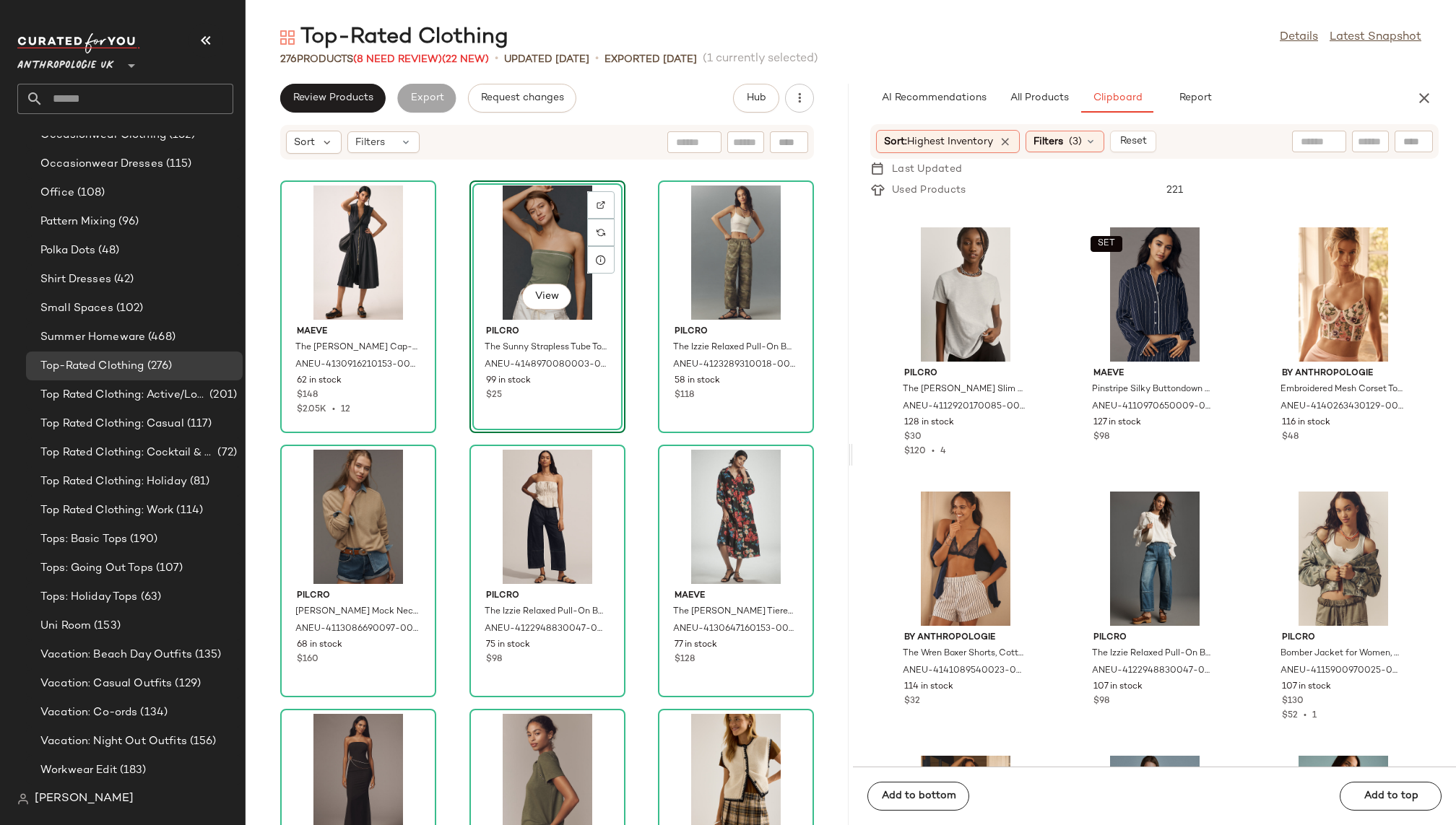
scroll to position [1609, 0]
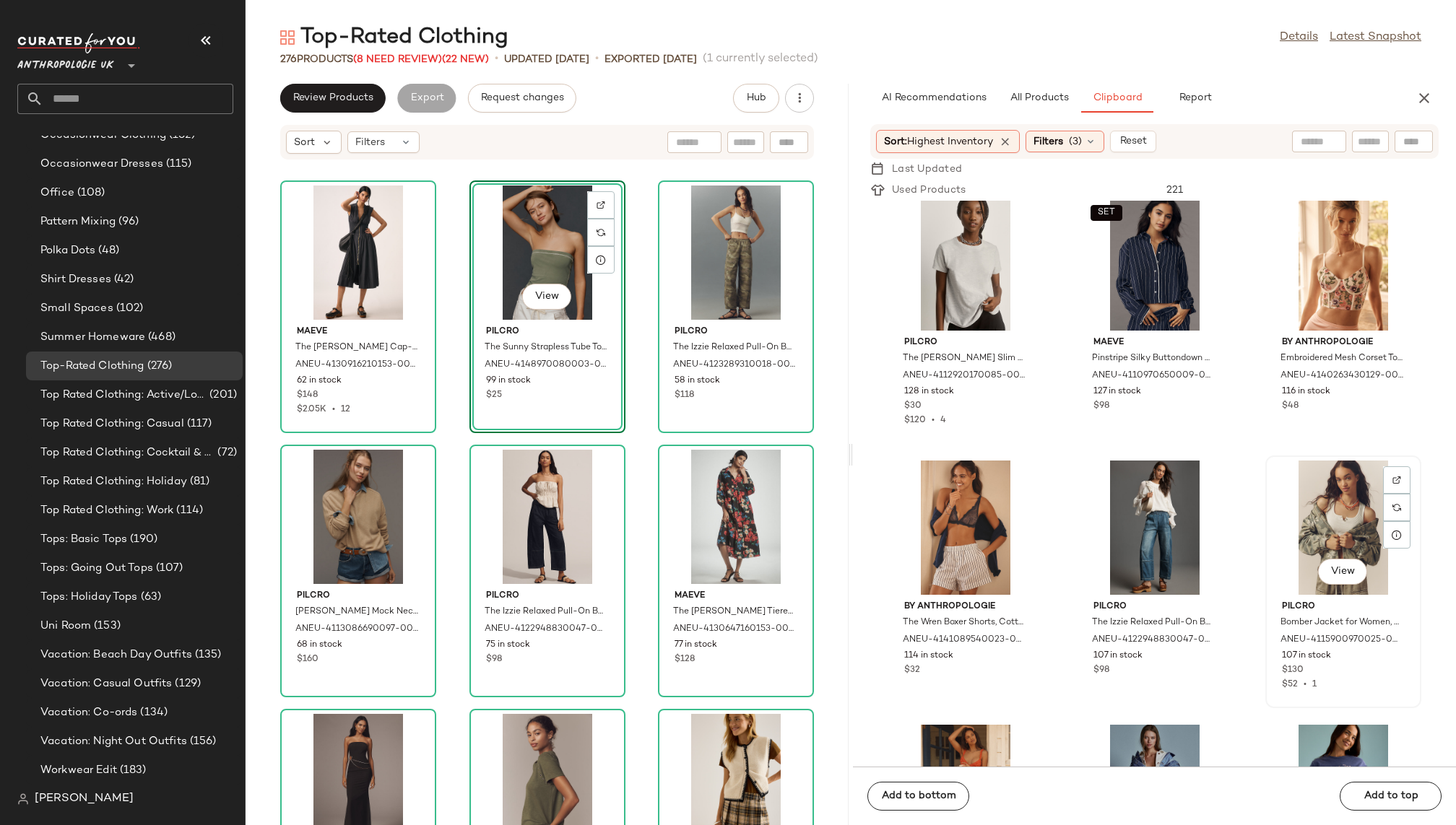
click at [1280, 533] on div "View" at bounding box center [1343, 528] width 146 height 135
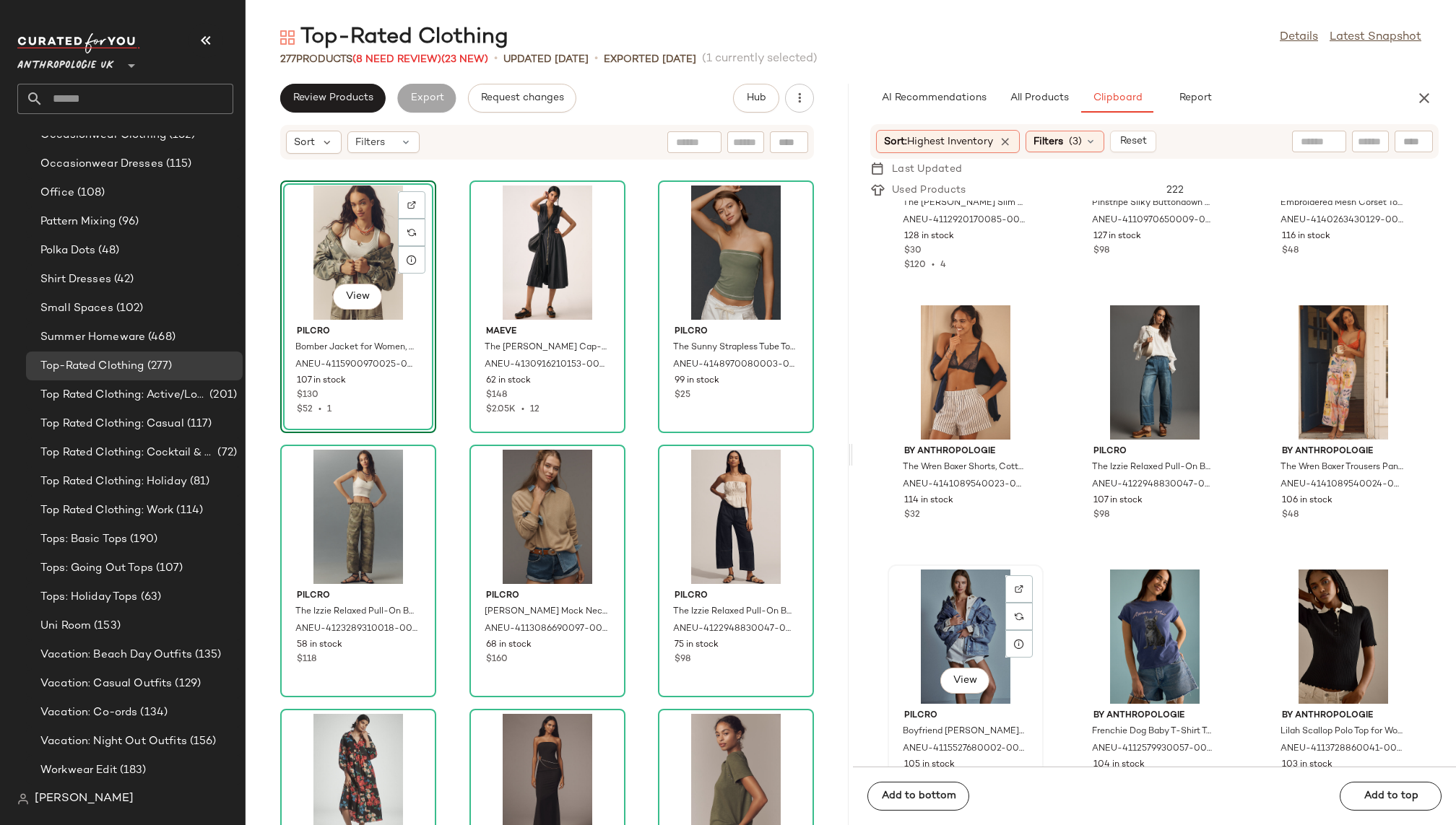
scroll to position [1789, 0]
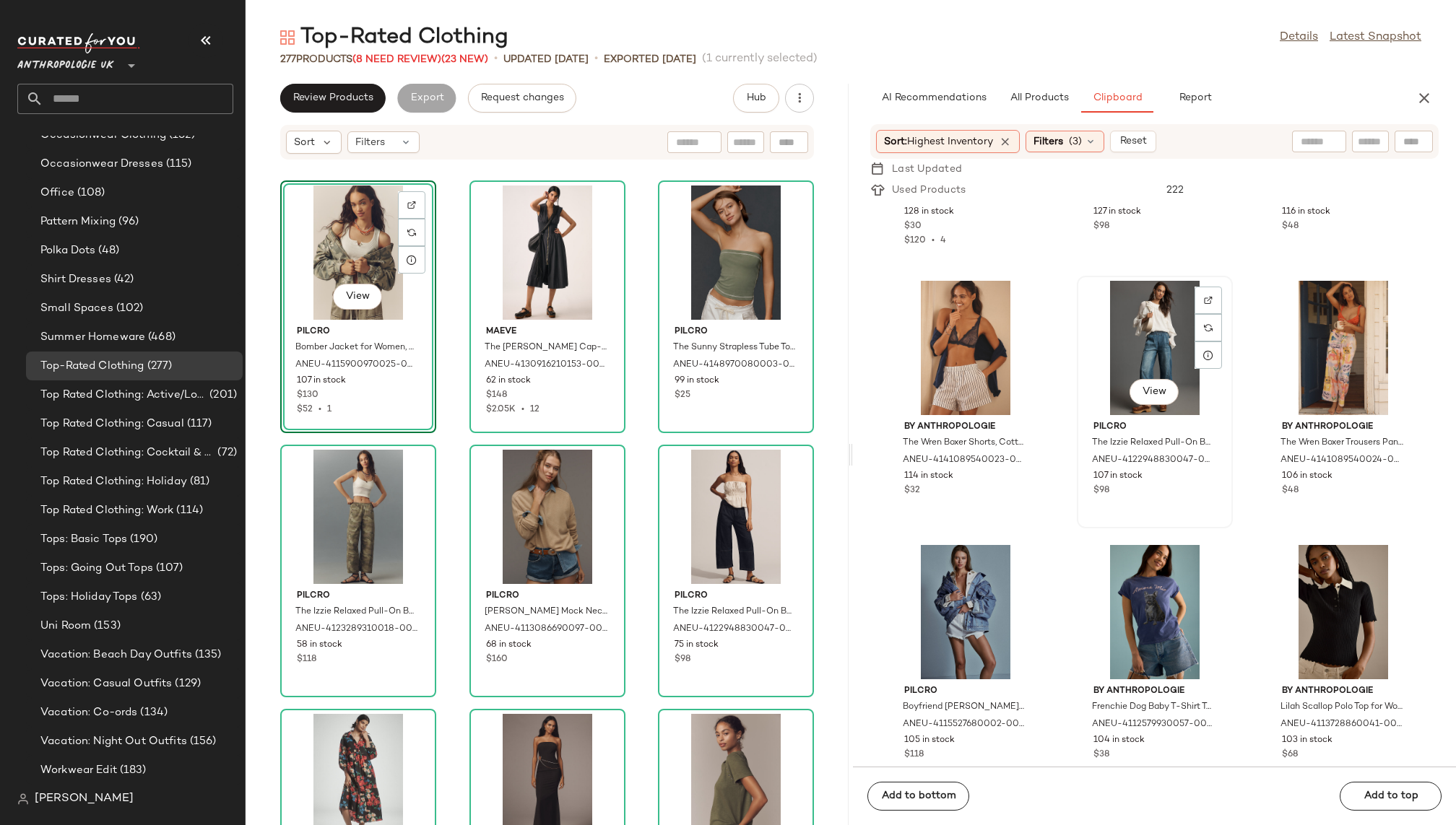
click at [1098, 366] on div "View" at bounding box center [1154, 348] width 146 height 135
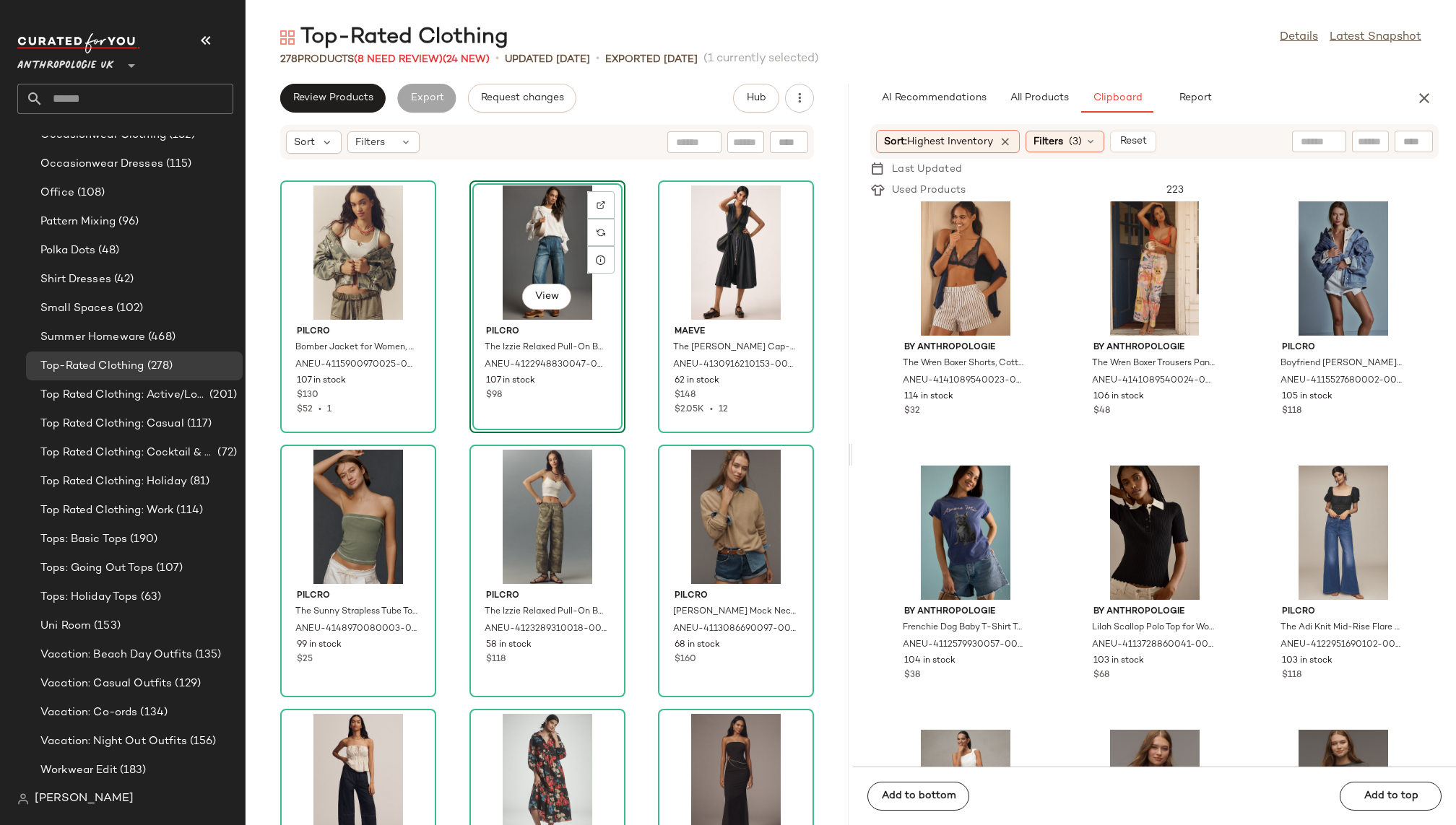
scroll to position [1886, 0]
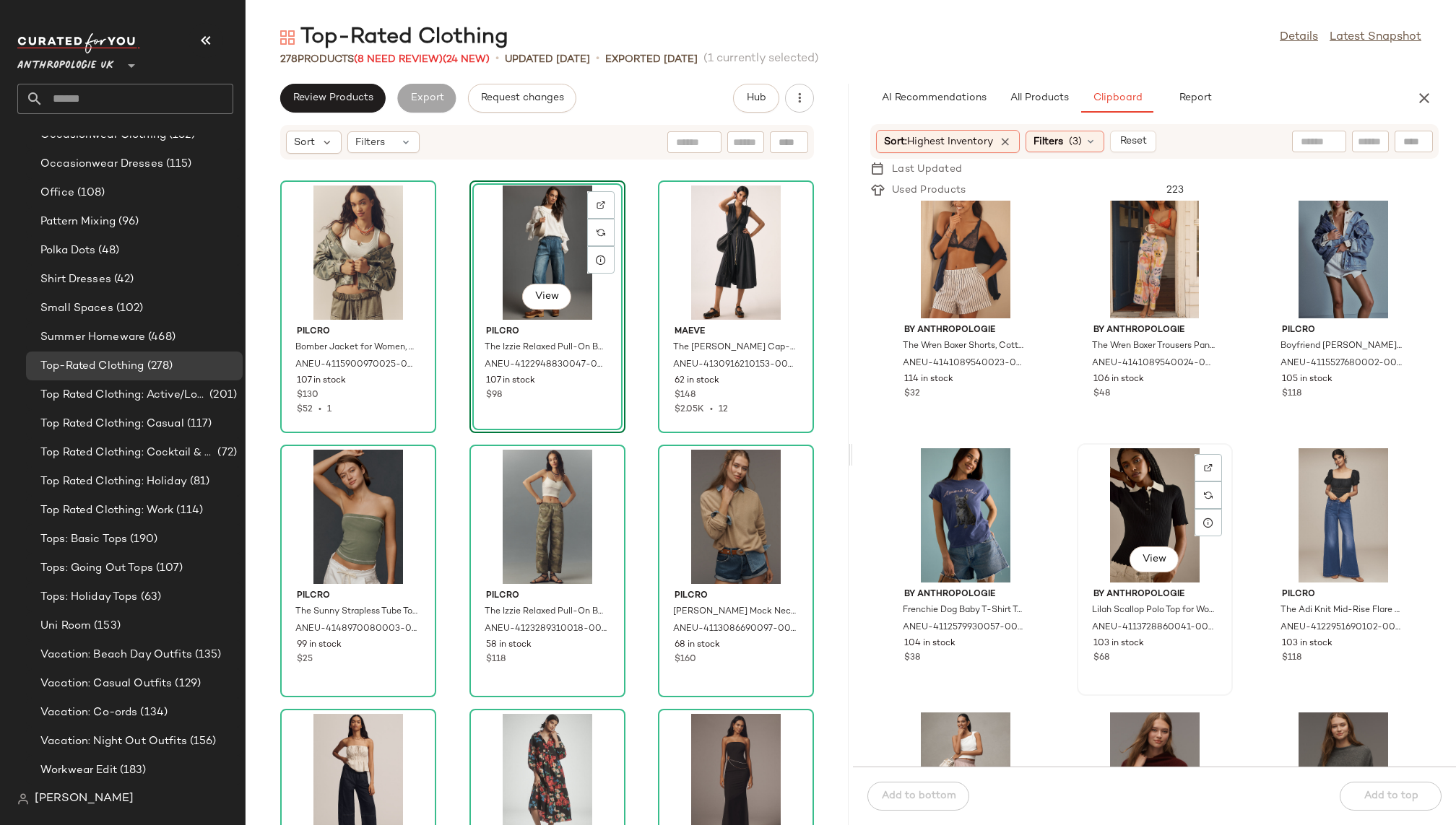
click at [1098, 531] on div "View" at bounding box center [1154, 515] width 146 height 135
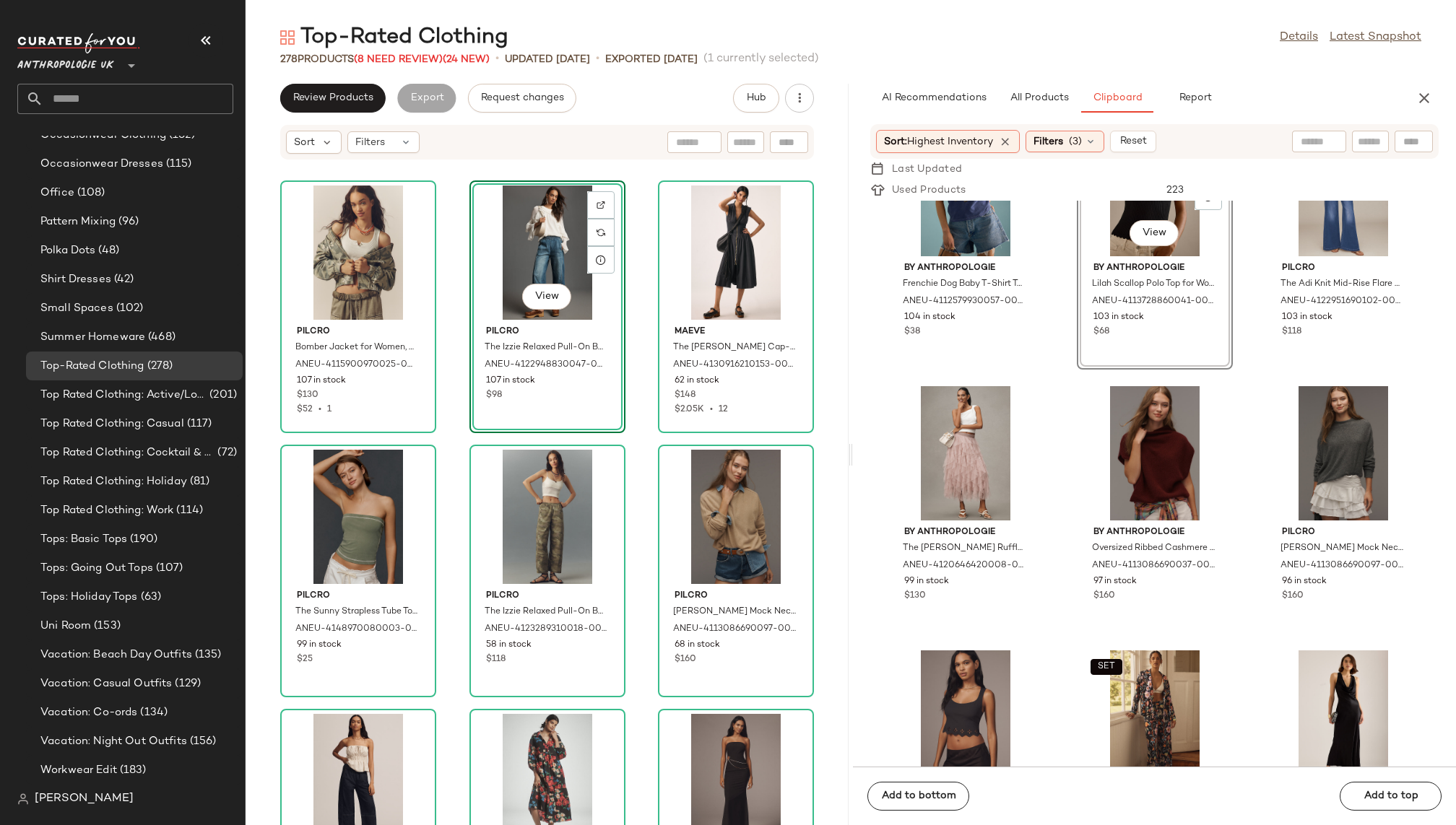
scroll to position [2213, 0]
click at [1282, 476] on div "View" at bounding box center [1343, 453] width 146 height 135
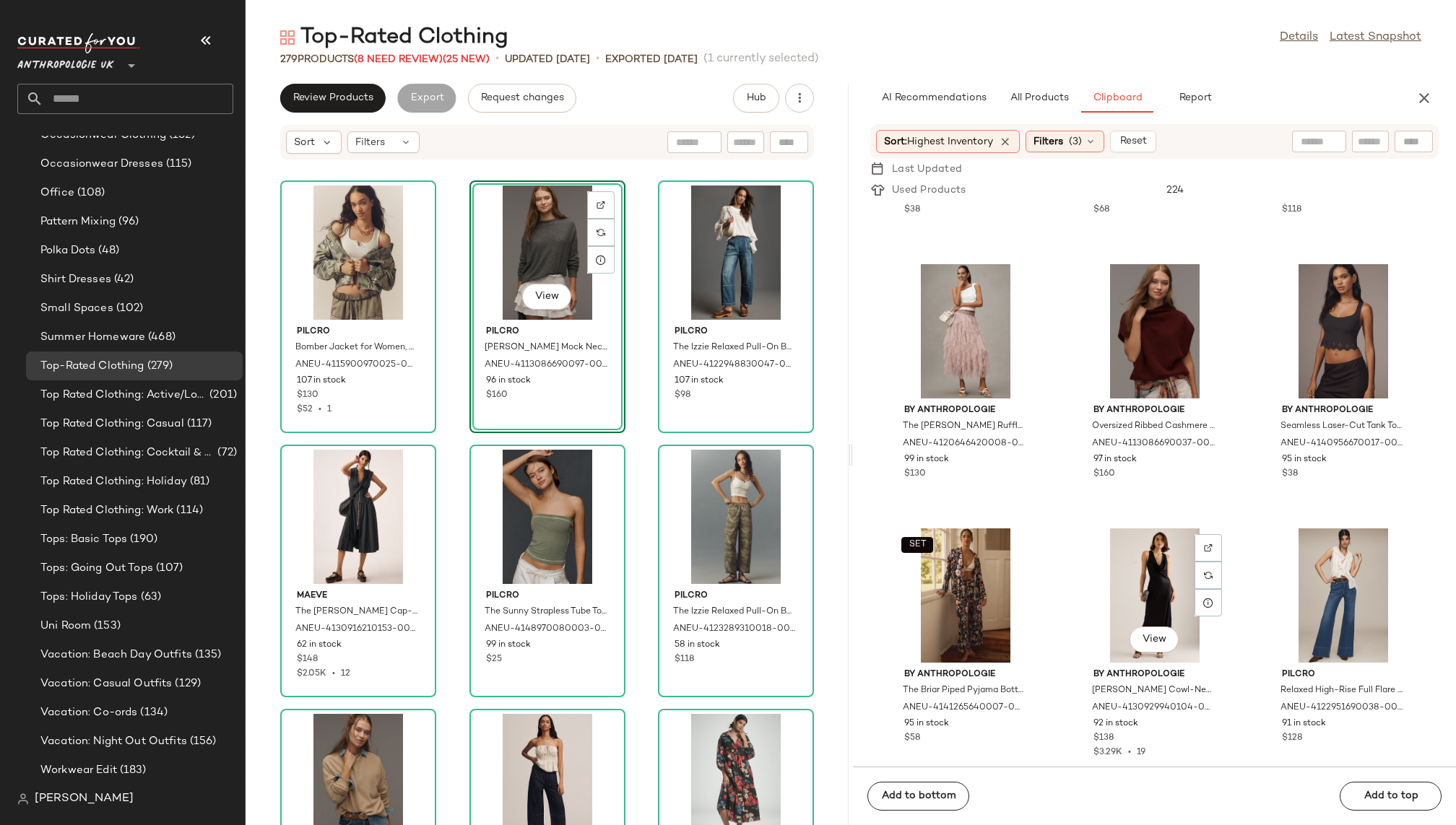
scroll to position [2445, 0]
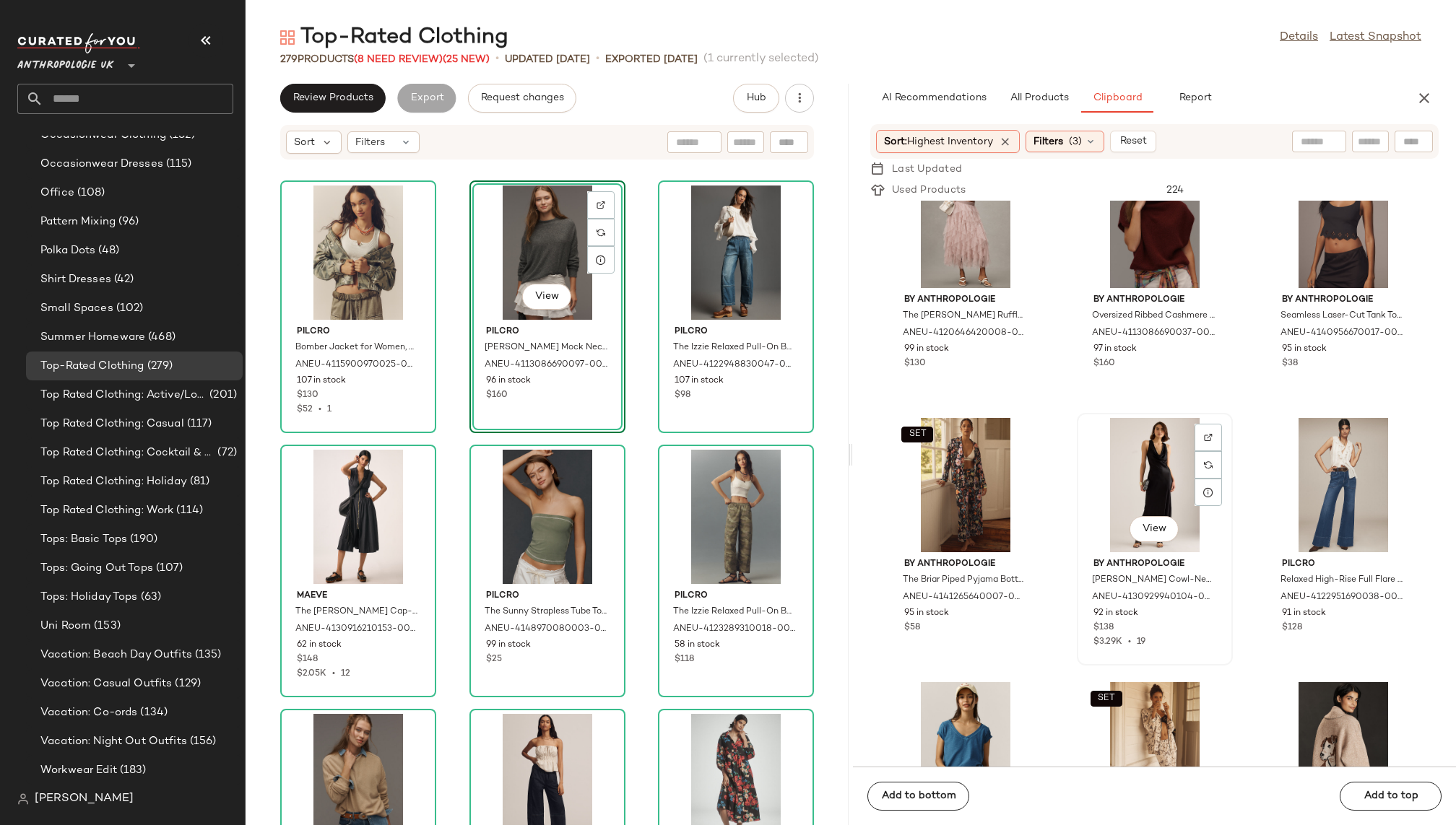
click at [1124, 495] on div "View" at bounding box center [1154, 486] width 146 height 135
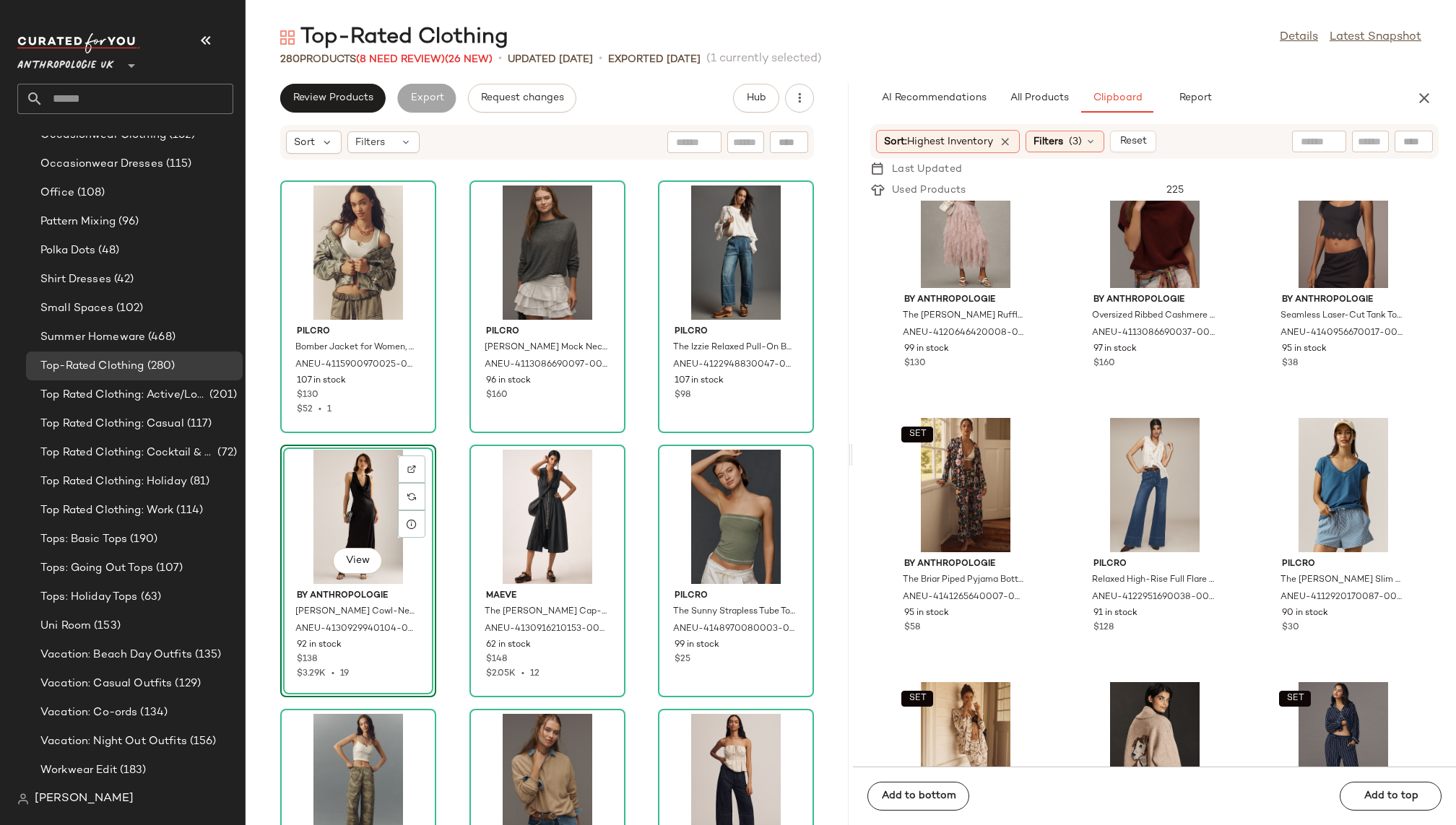
scroll to position [2475, 0]
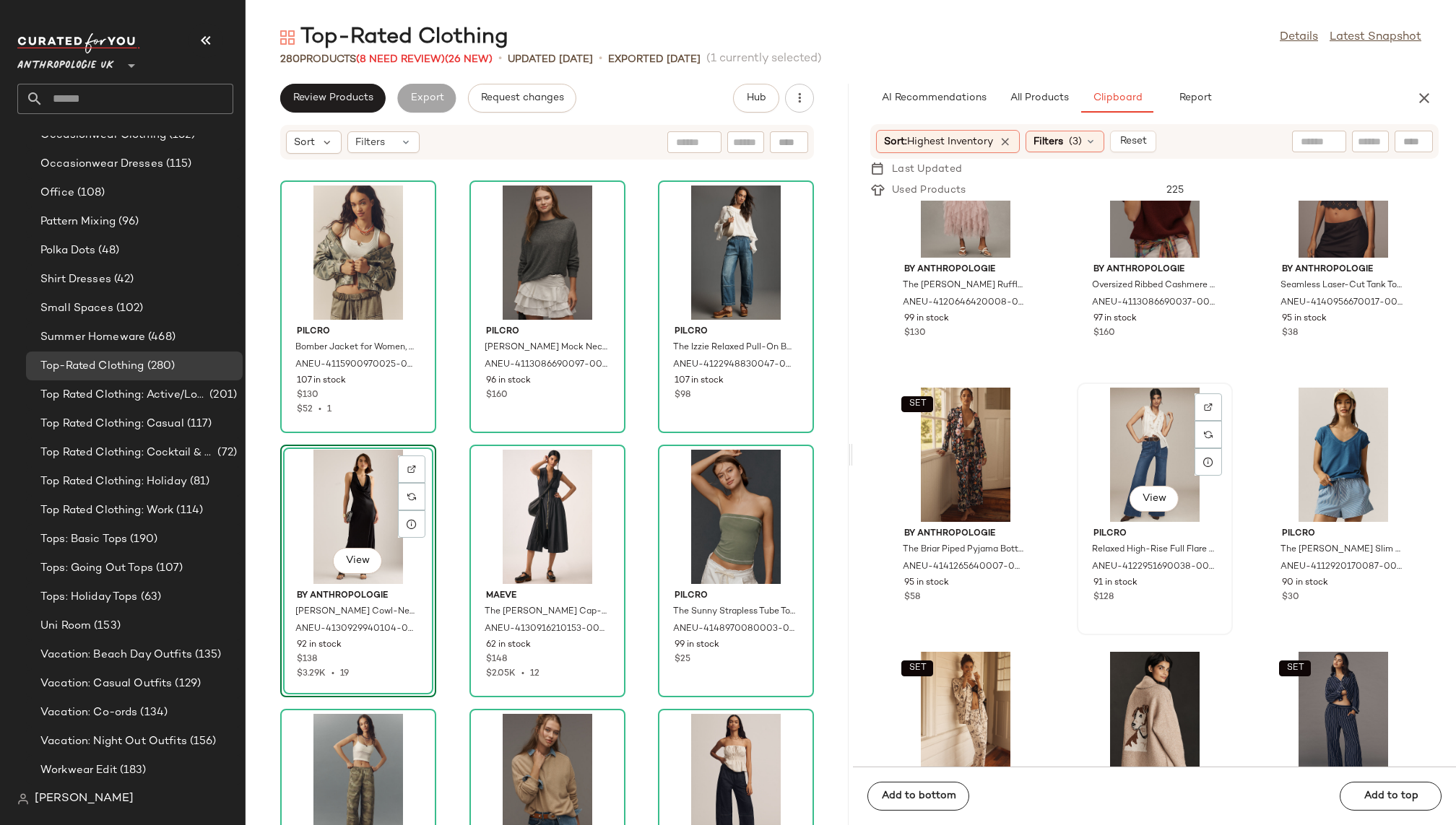
click at [1092, 476] on div "View" at bounding box center [1154, 455] width 146 height 135
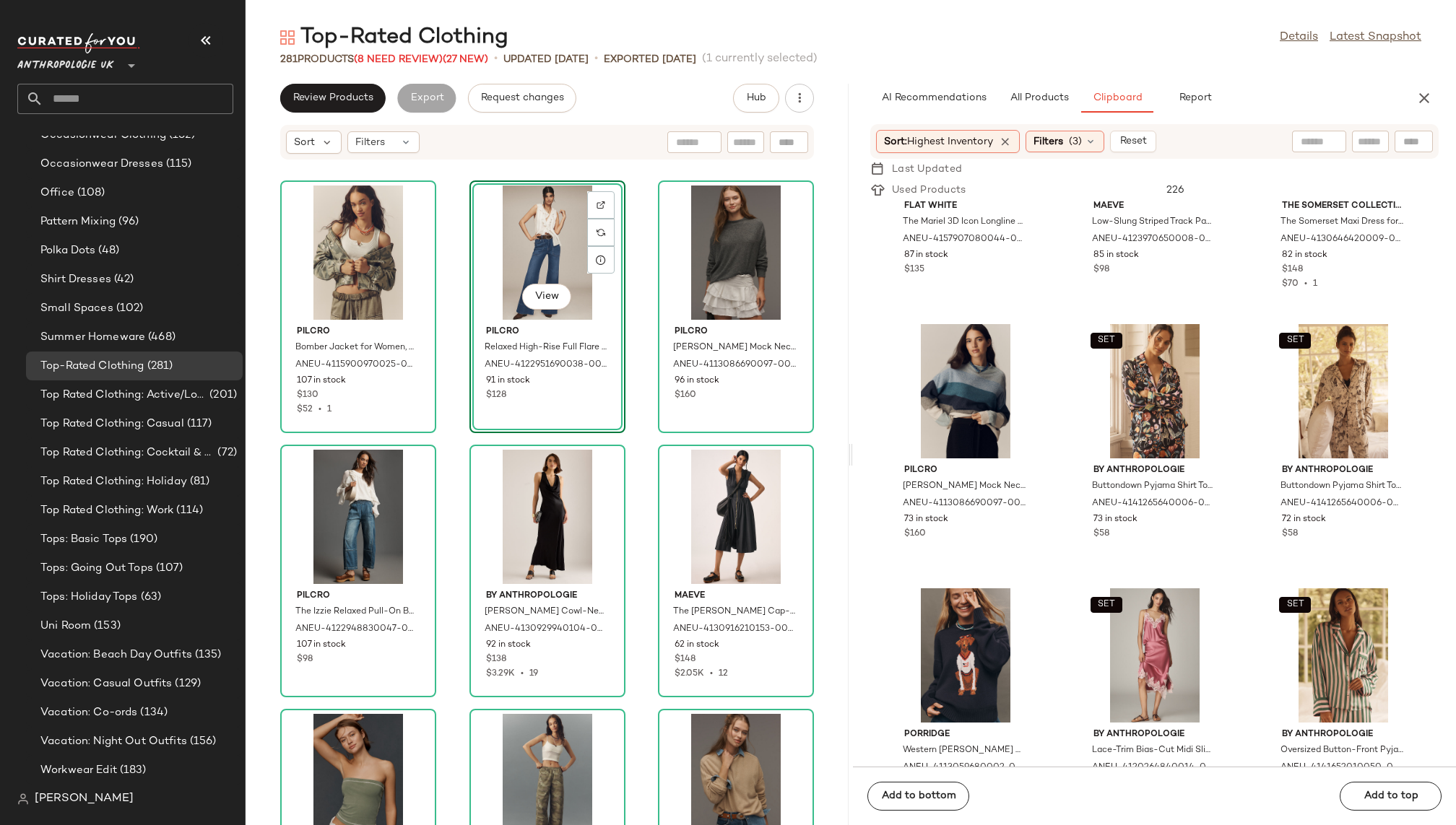
scroll to position [3077, 0]
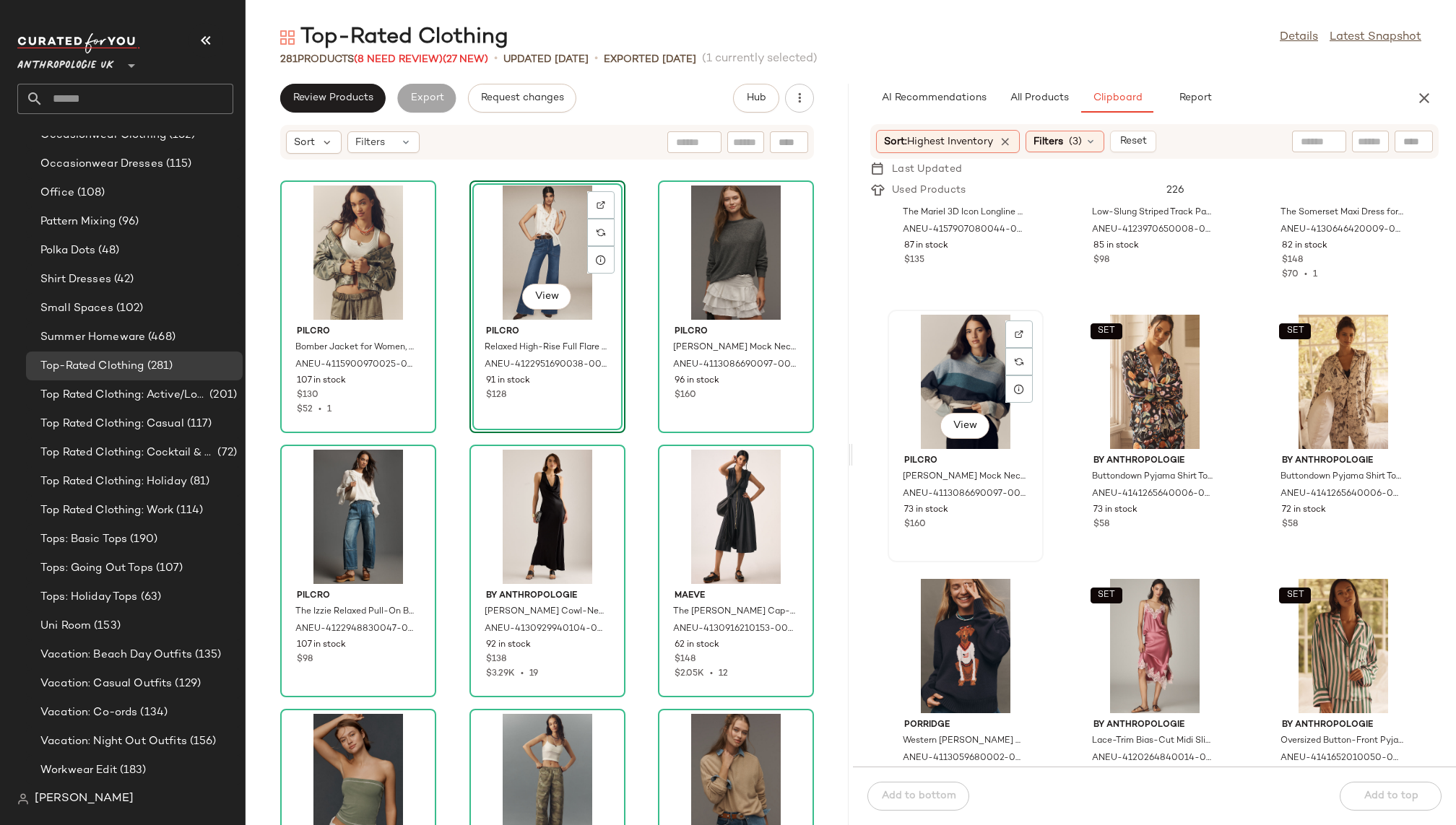
click at [960, 402] on div "View" at bounding box center [965, 382] width 146 height 135
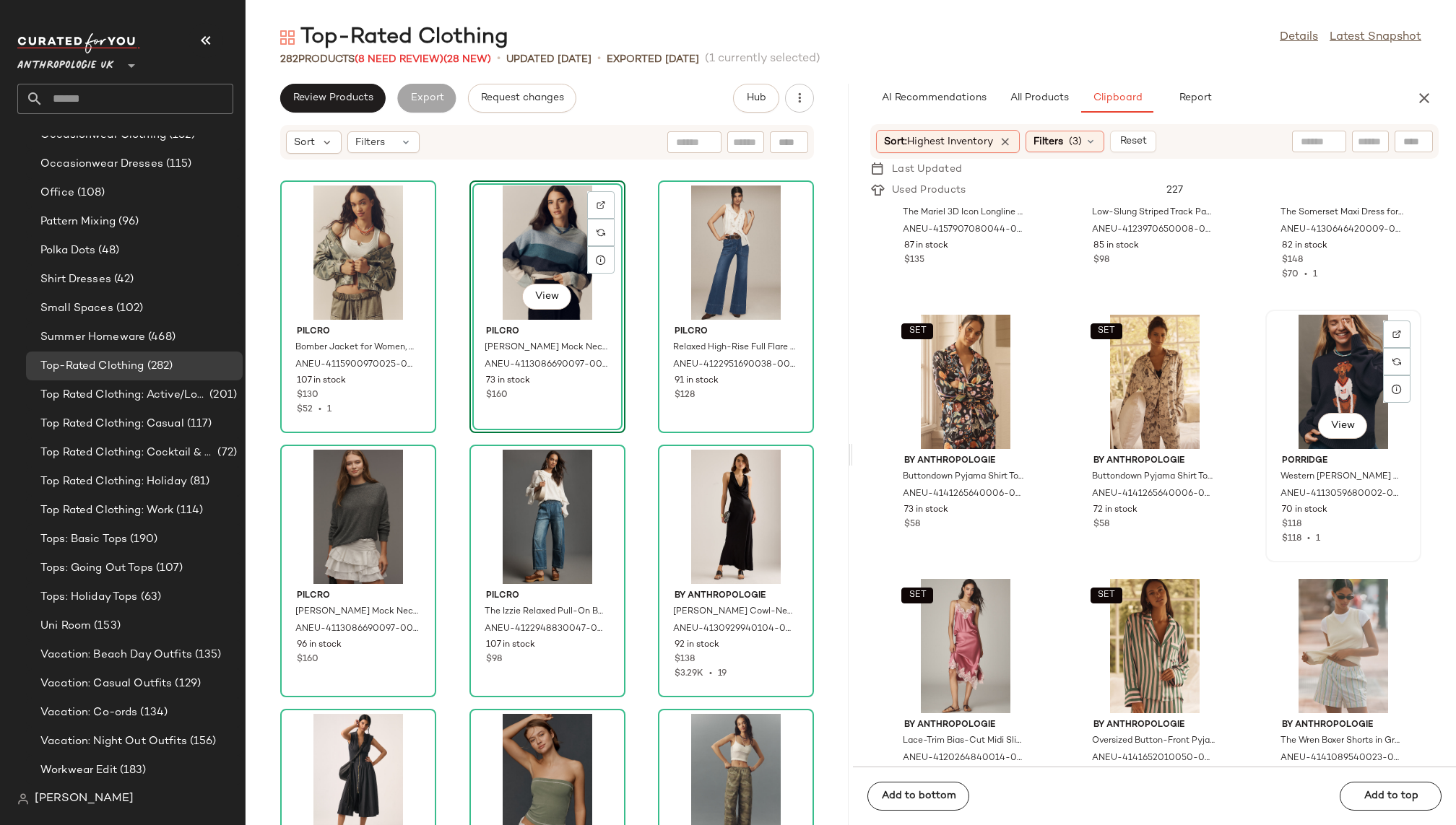
click at [1296, 382] on div "View" at bounding box center [1343, 382] width 146 height 135
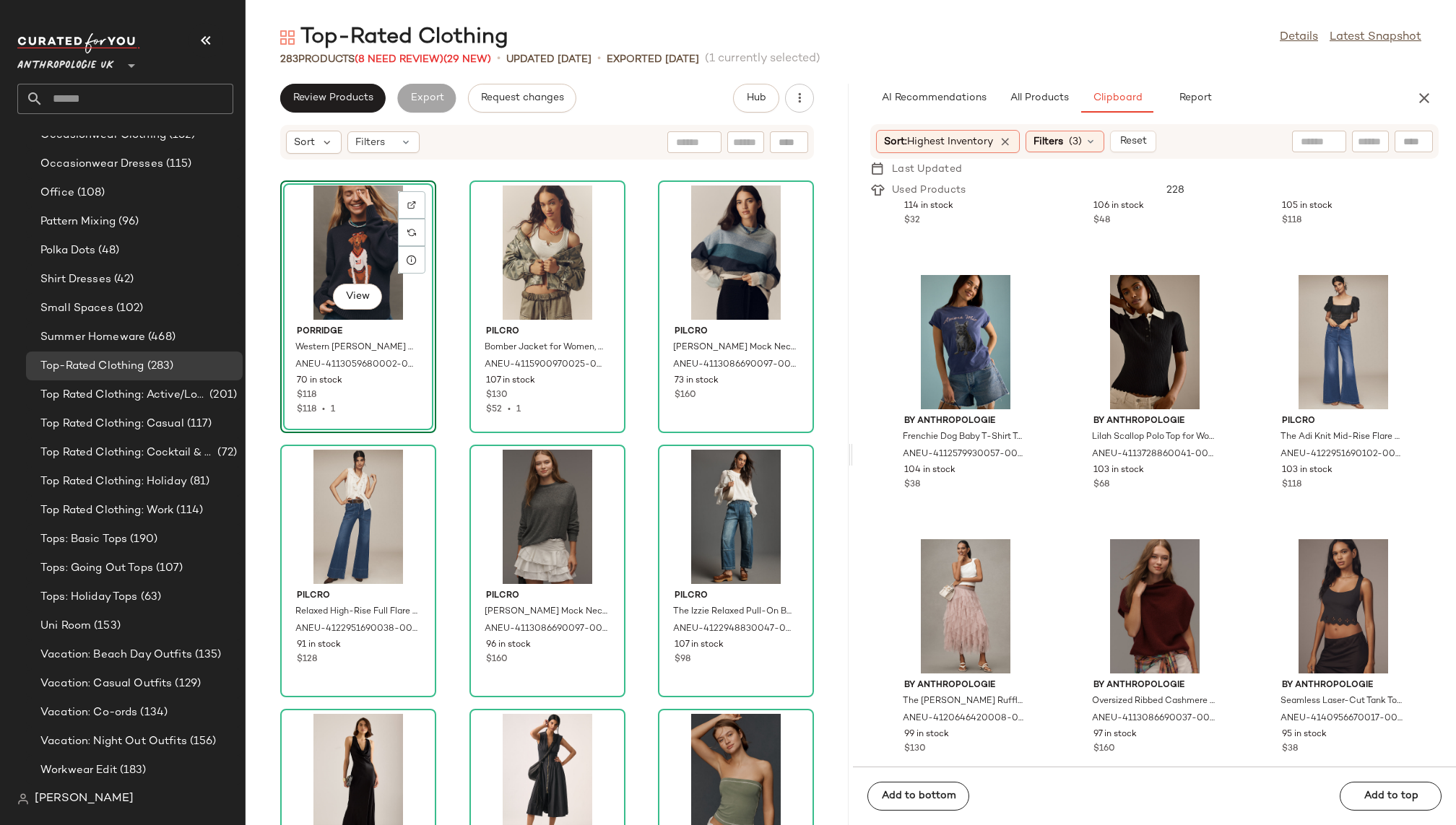
scroll to position [2058, 0]
click at [1298, 353] on div "View" at bounding box center [1343, 344] width 146 height 135
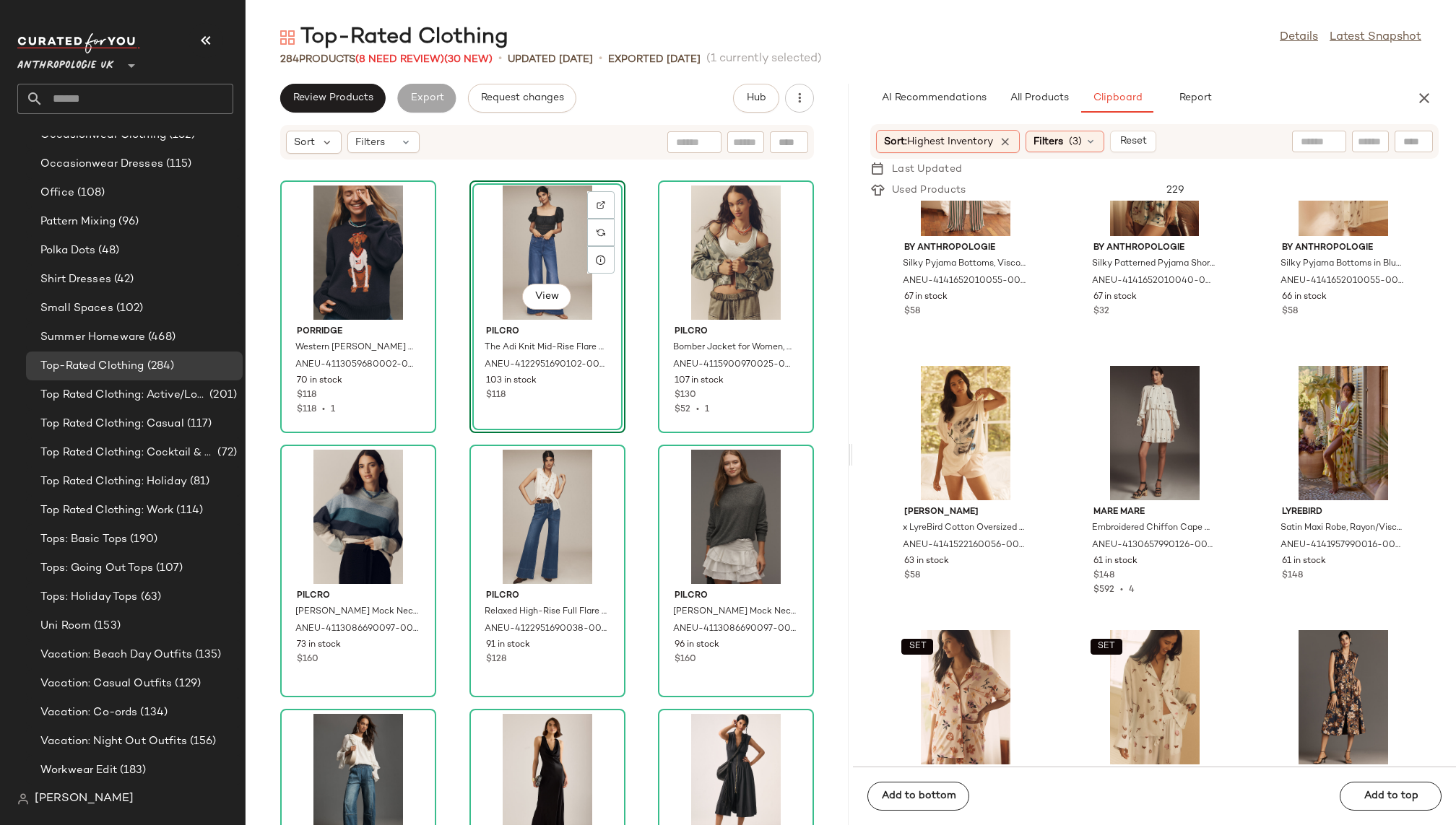
scroll to position [3836, 0]
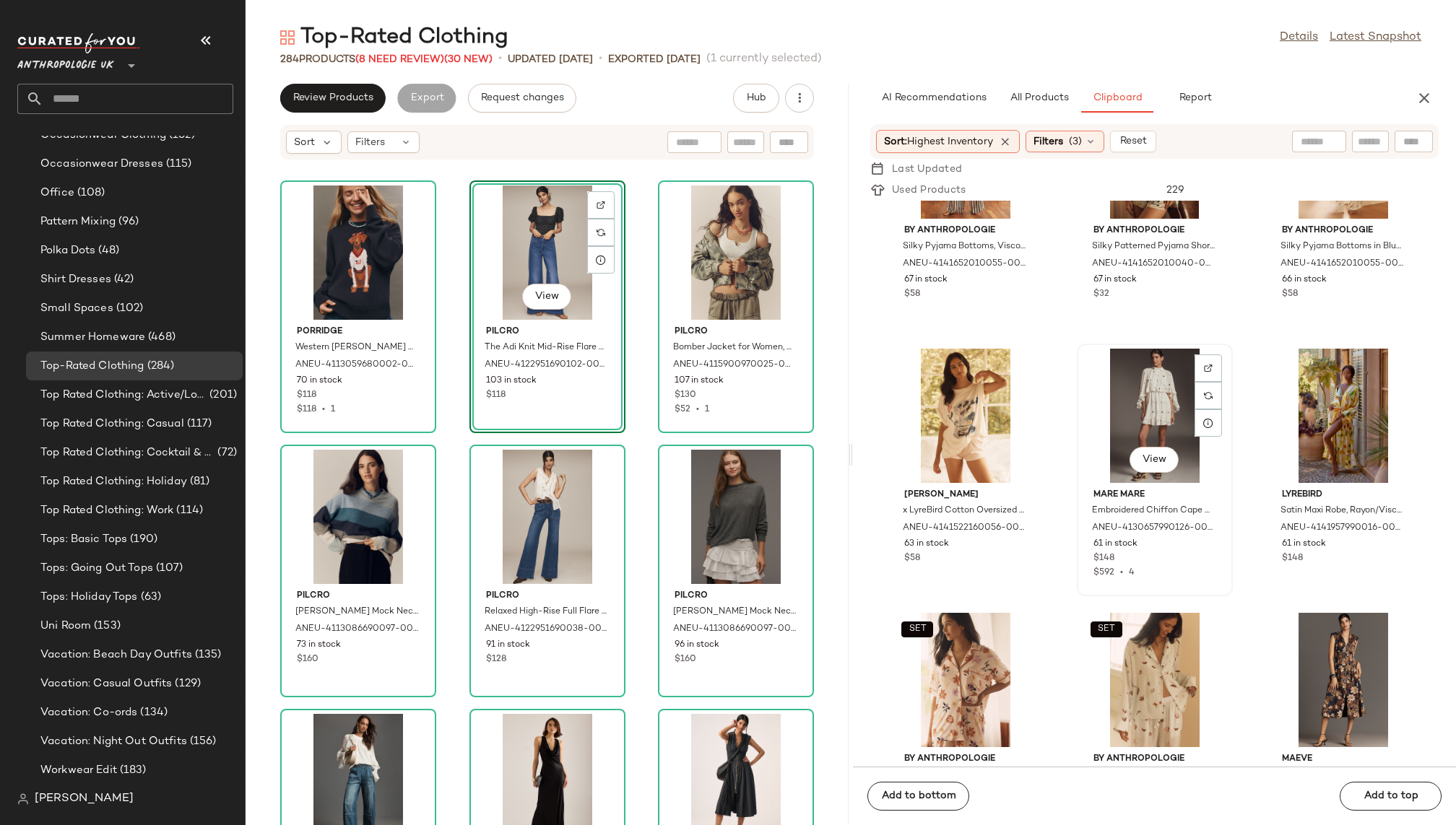
click at [1117, 441] on div "View" at bounding box center [1154, 416] width 146 height 135
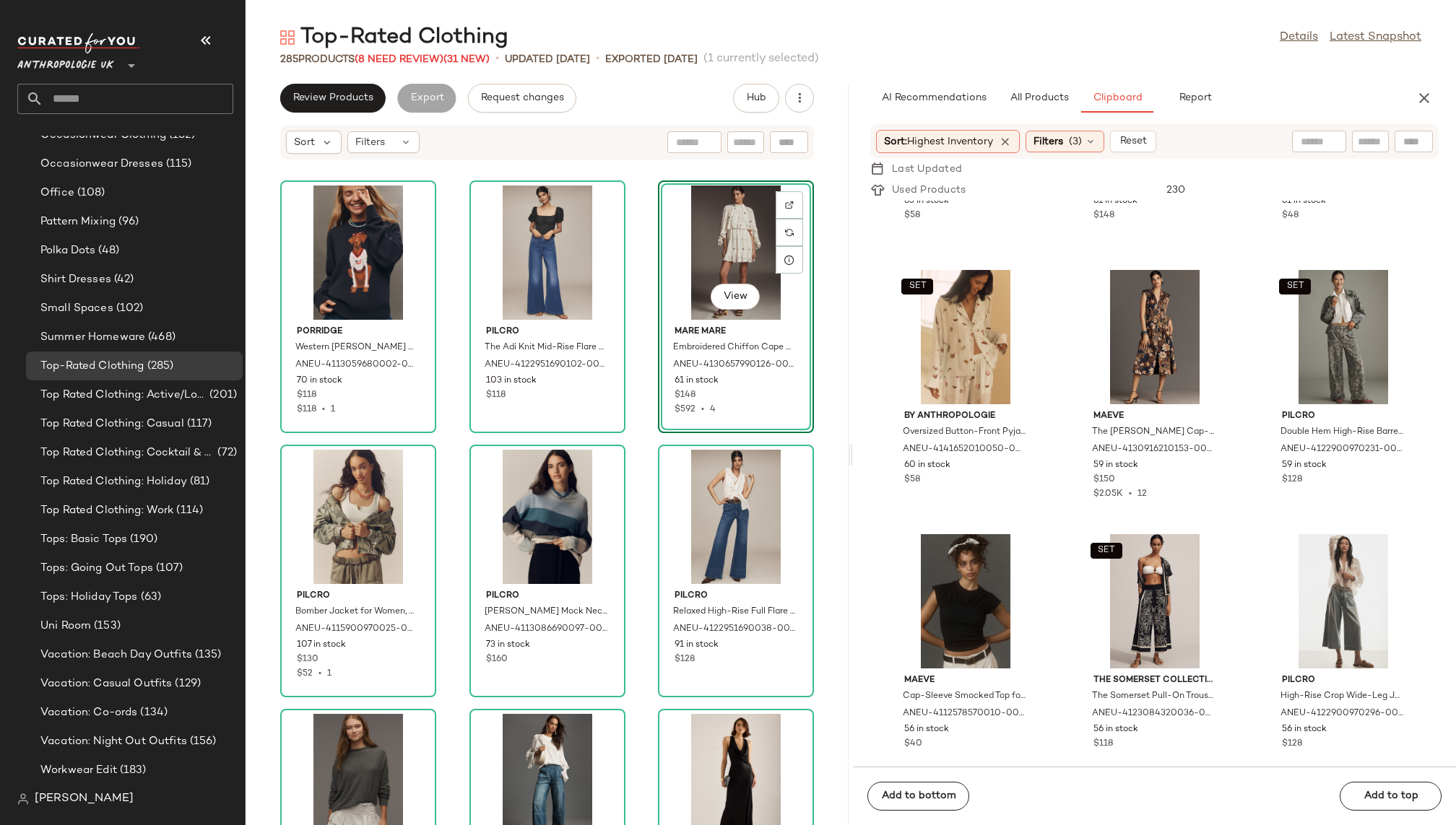
scroll to position [4191, 0]
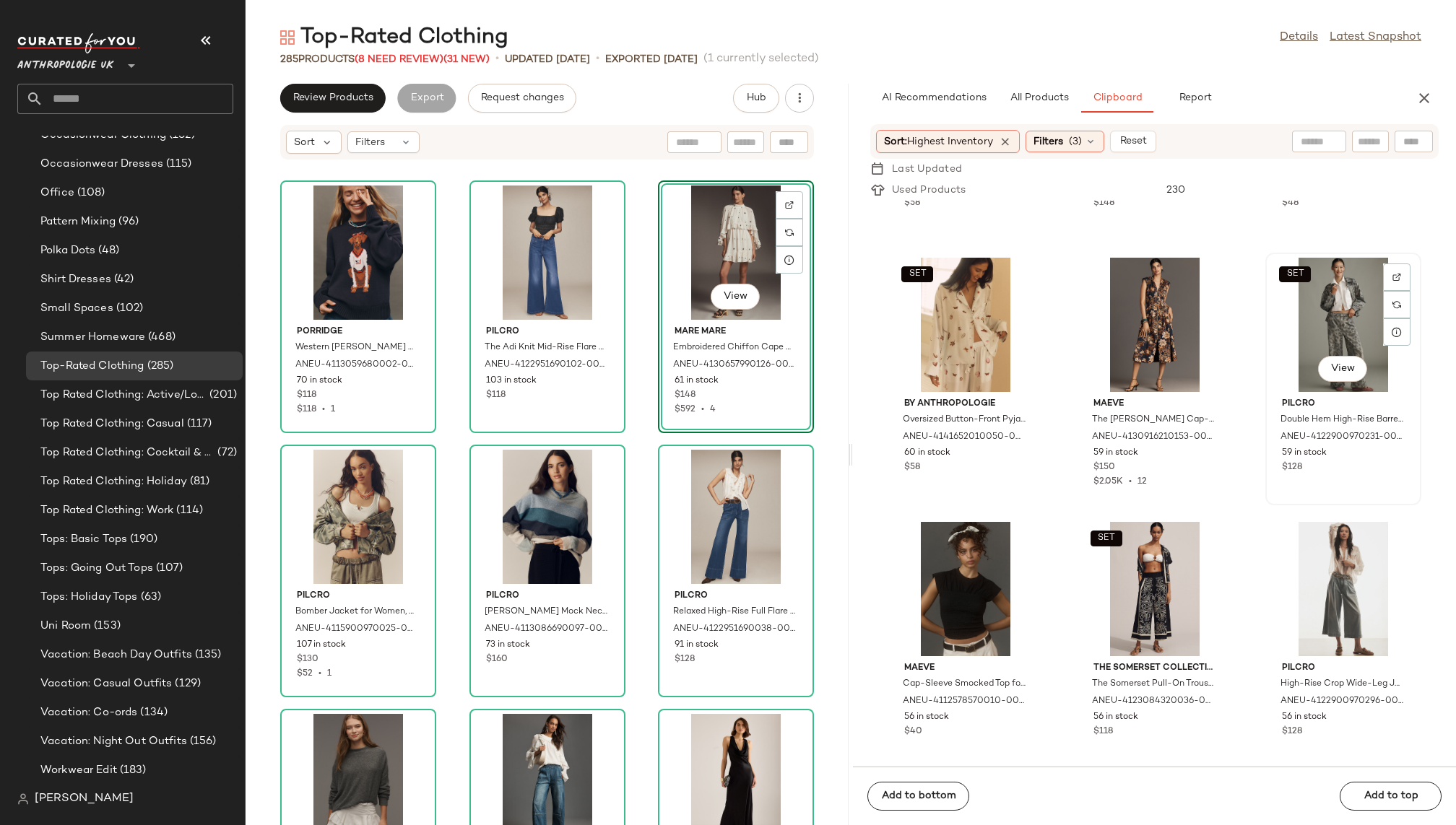
click at [1298, 322] on div "SET View" at bounding box center [1343, 325] width 146 height 135
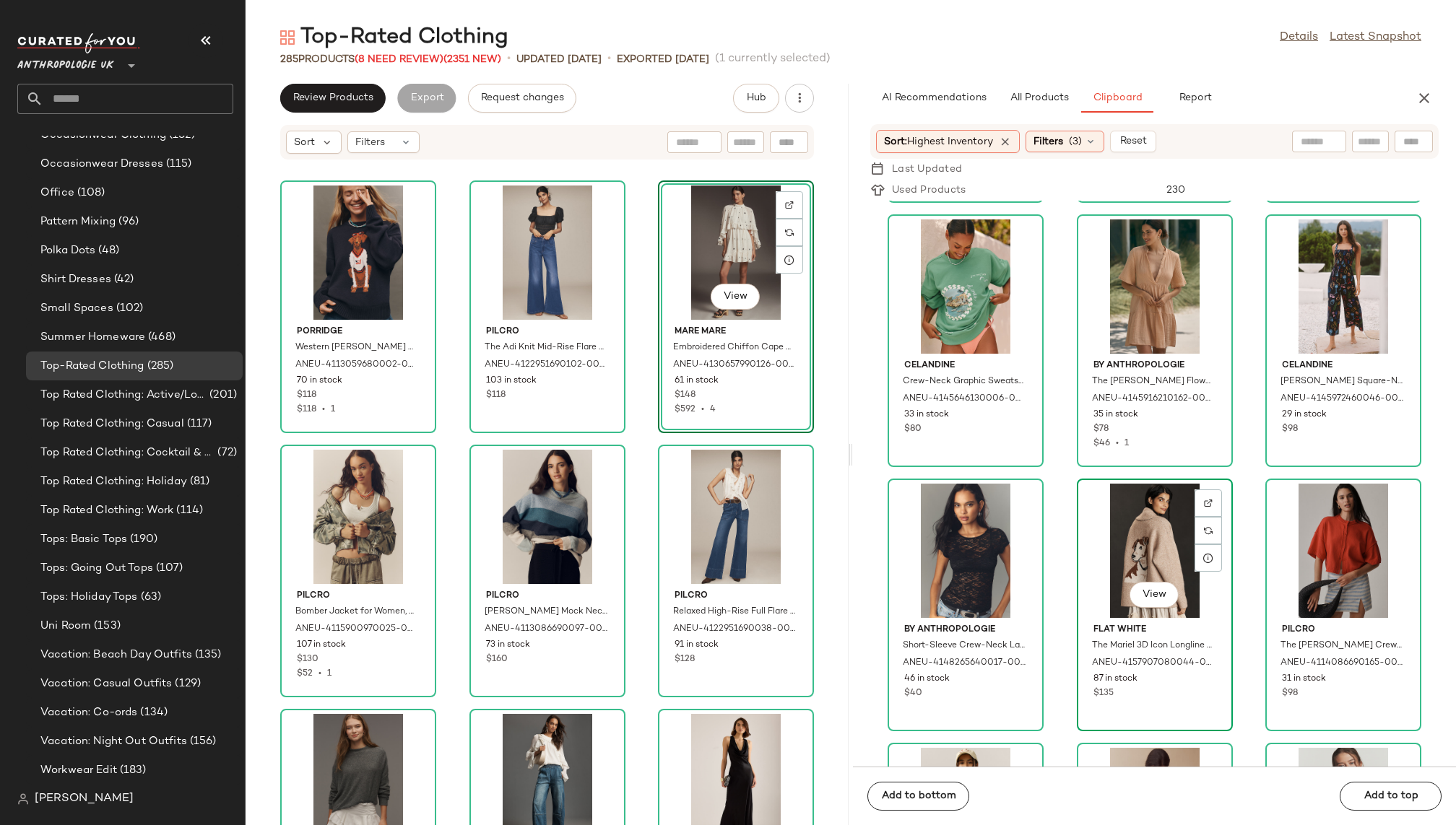
scroll to position [5289, 0]
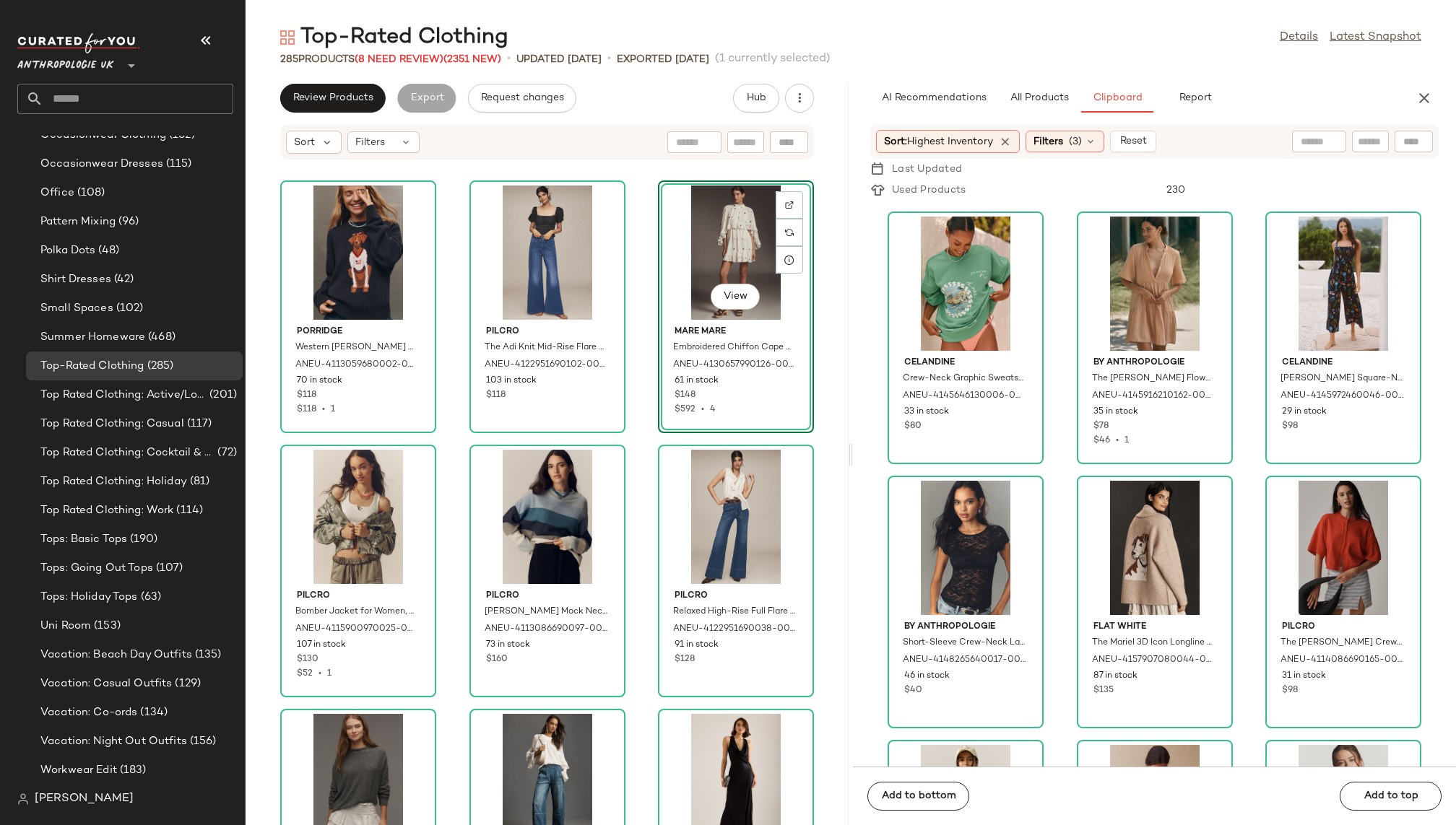
click at [1053, 581] on div "By Anthropologie Silky Pyjama Bottoms in Blue, Viscose, Size XS by Anthropologi…" at bounding box center [1154, 484] width 603 height 566
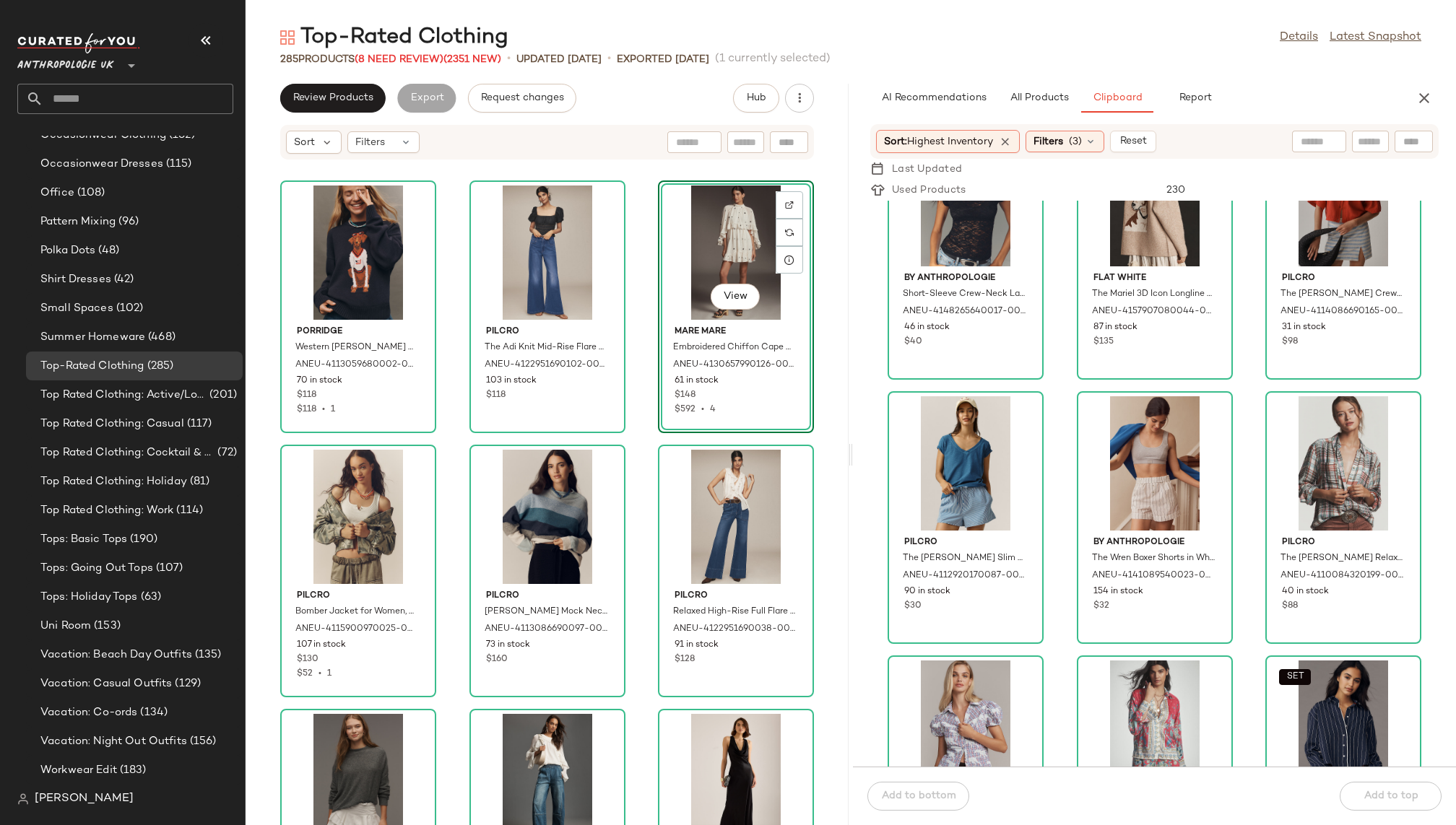
scroll to position [5668, 0]
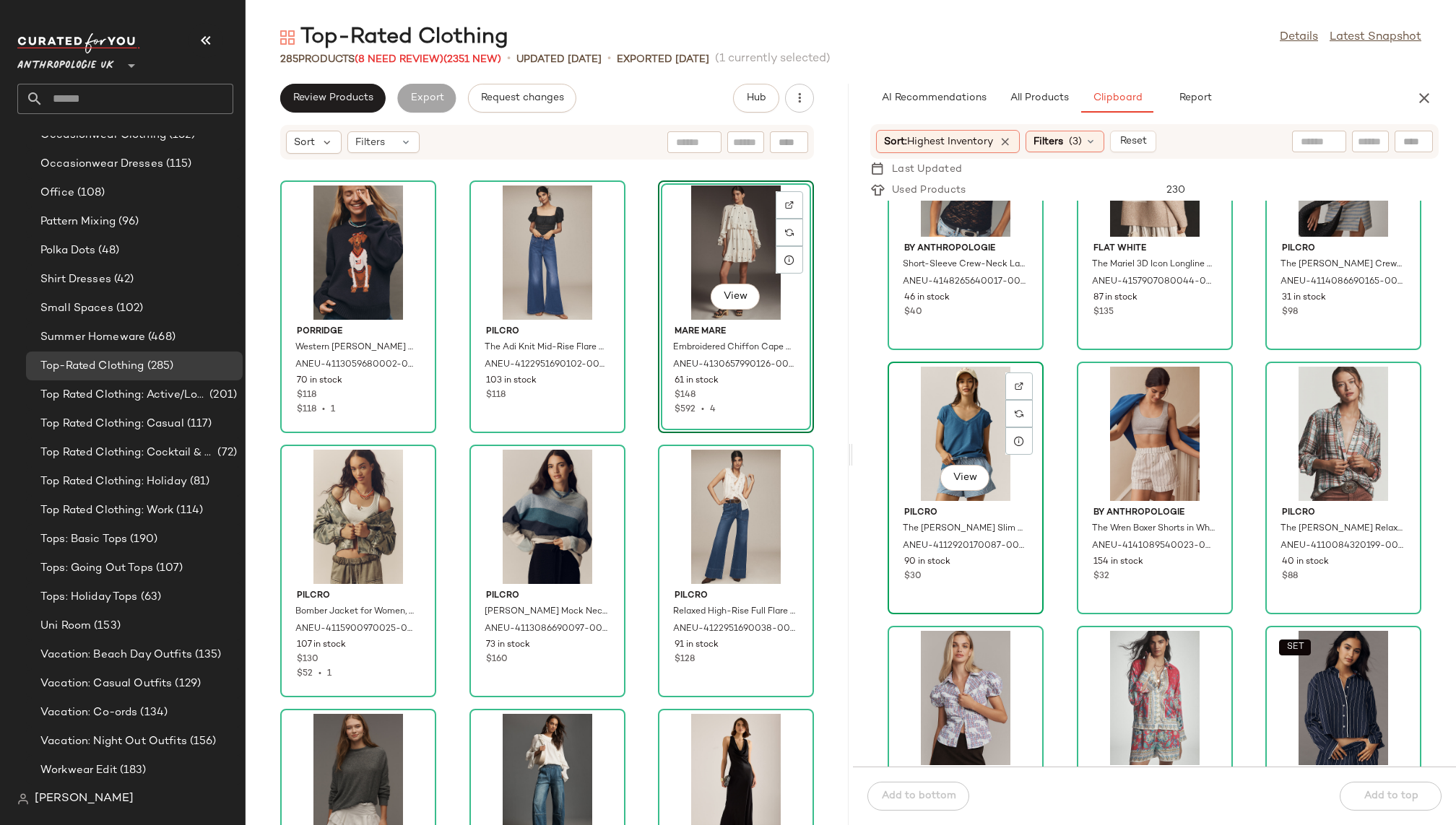
click at [941, 442] on div "View" at bounding box center [965, 434] width 146 height 135
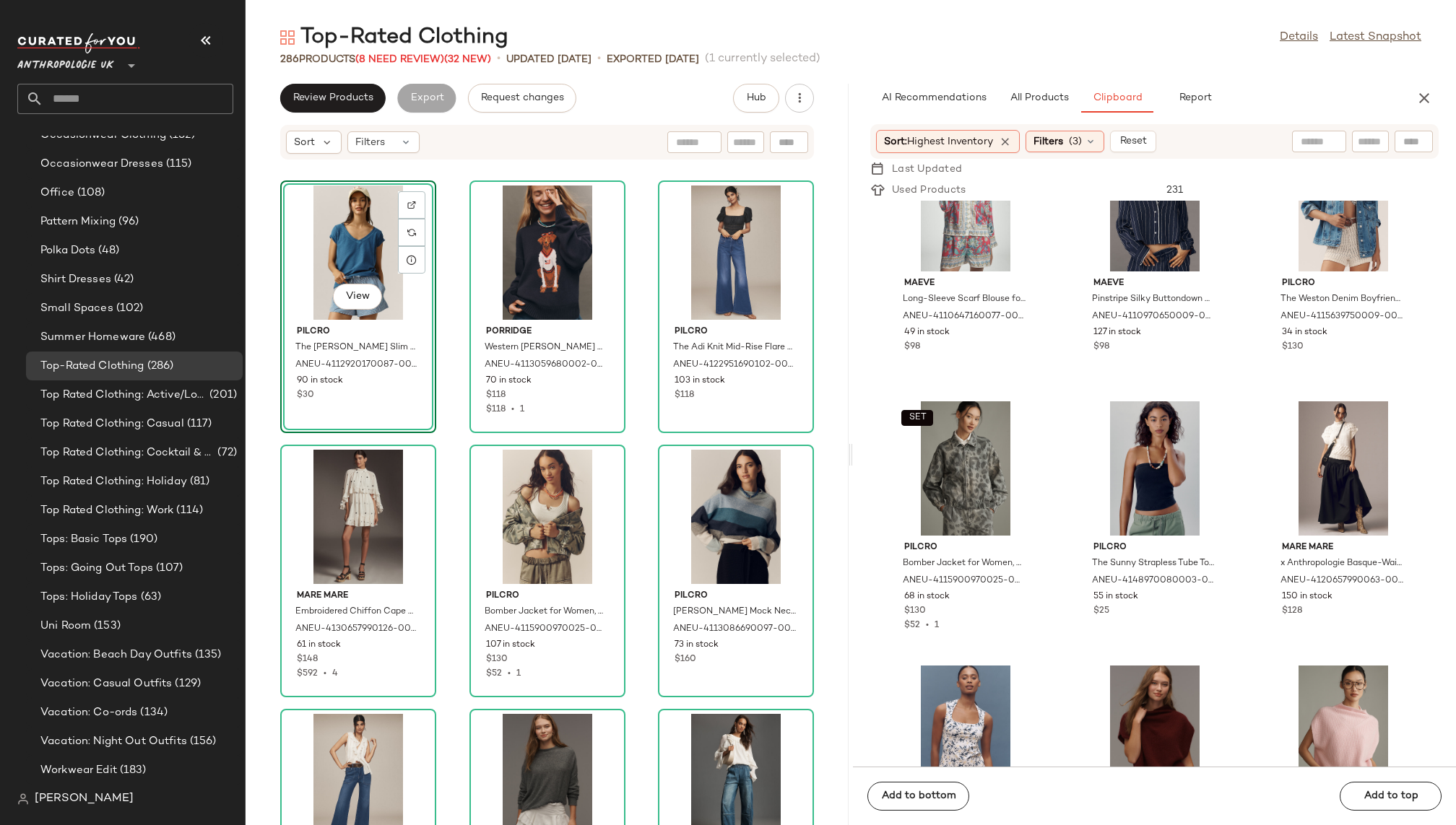
scroll to position [6202, 0]
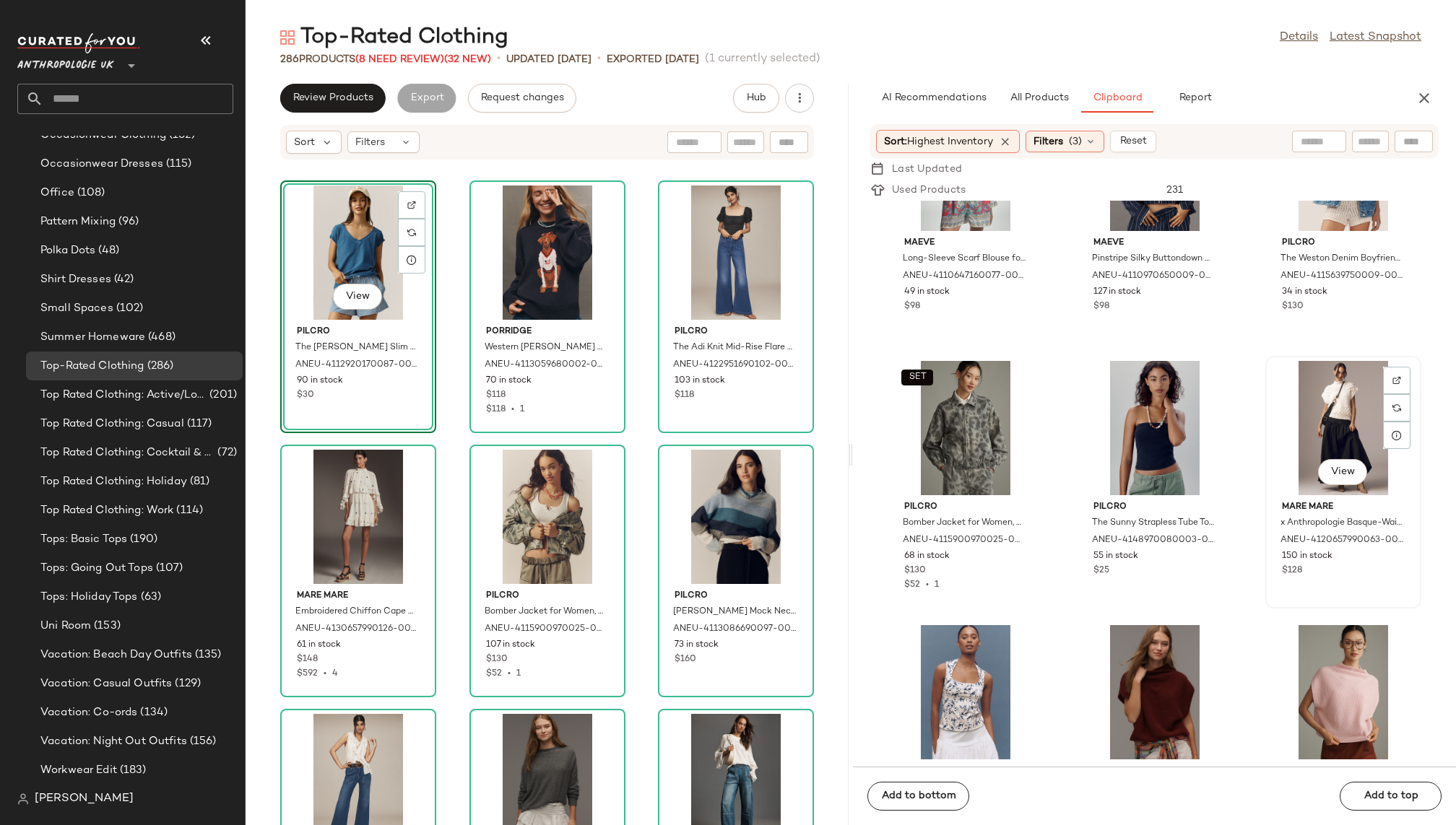
click at [1307, 426] on div "View" at bounding box center [1343, 429] width 146 height 135
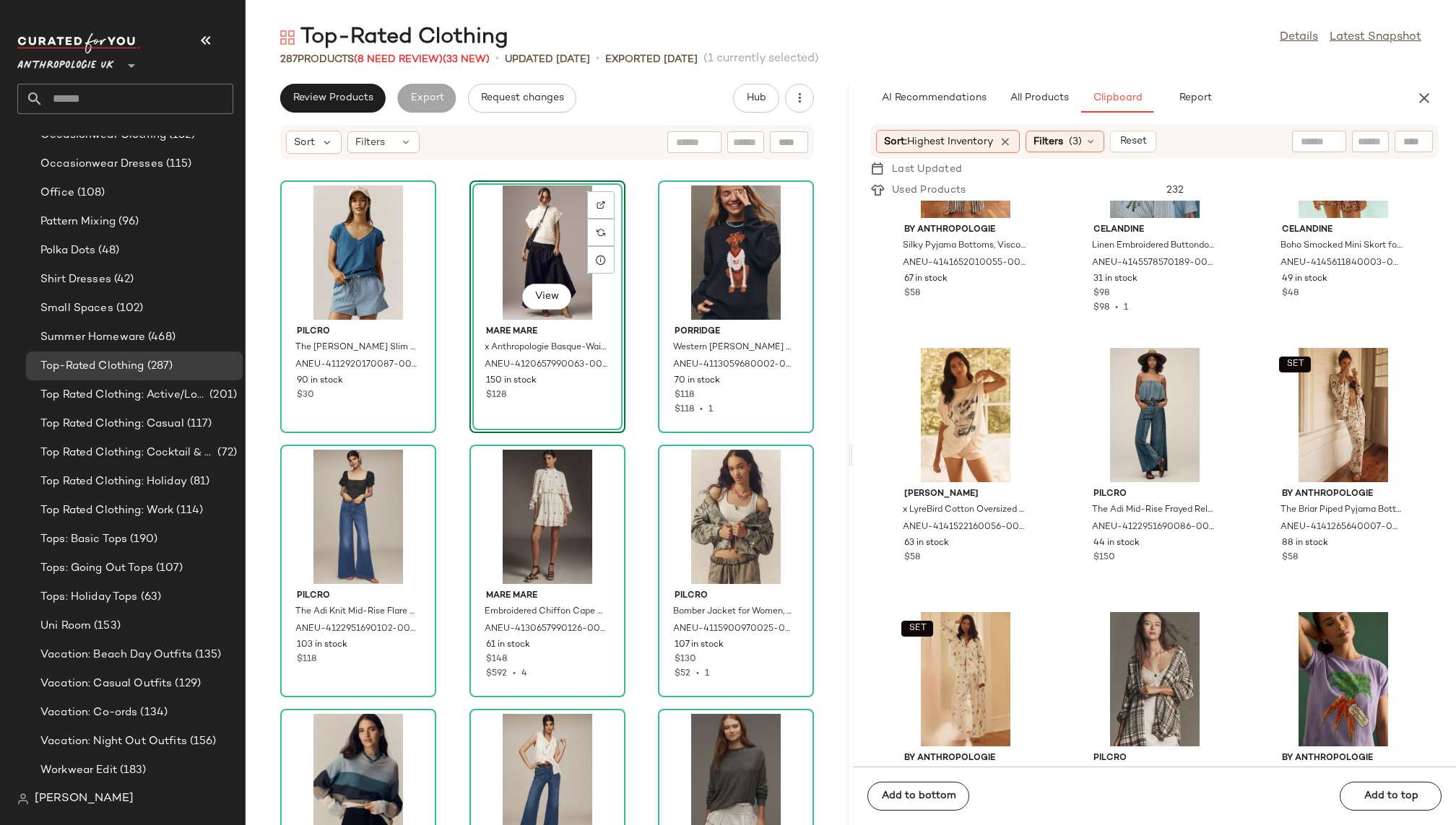
scroll to position [8101, 0]
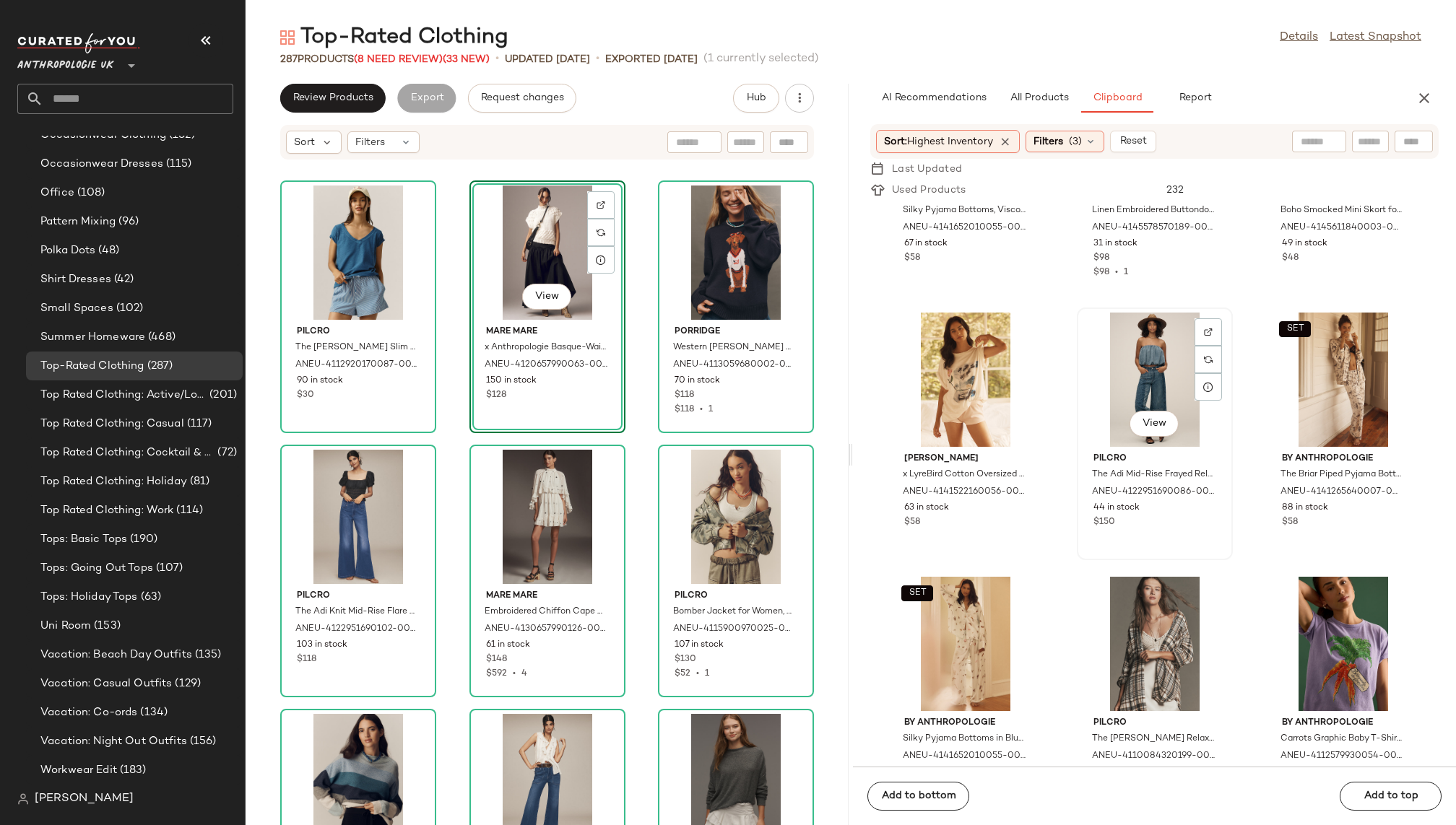
click at [1122, 383] on div "View" at bounding box center [1154, 380] width 146 height 135
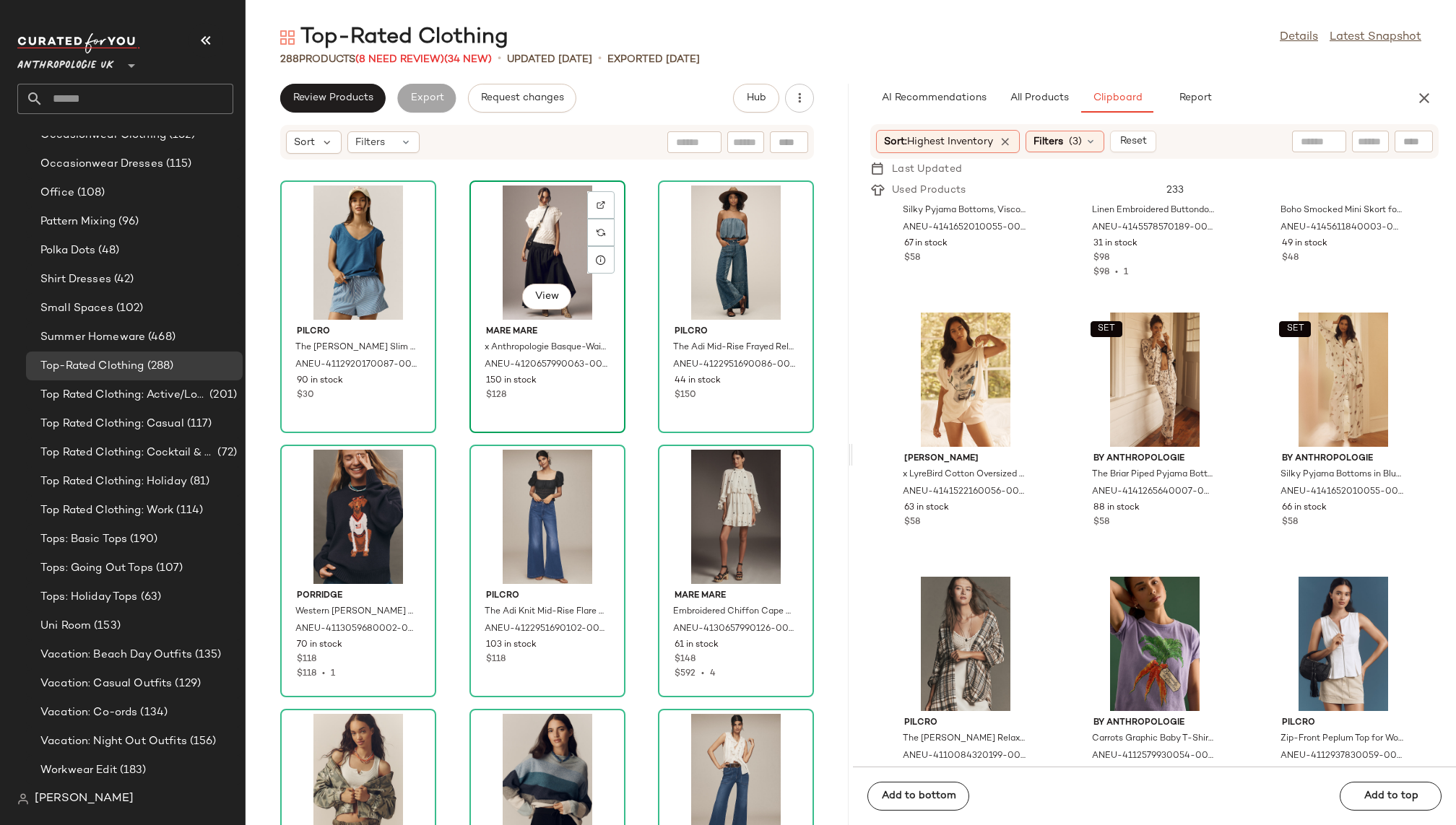
click at [518, 240] on div "View" at bounding box center [547, 253] width 146 height 135
click at [630, 435] on div "Pilcro The [PERSON_NAME] Slim Crew Neck Cotton-Slub T-Shirt: V-Neck Edition Top…" at bounding box center [547, 501] width 603 height 647
click at [542, 326] on span "Mare Mare" at bounding box center [547, 332] width 123 height 13
click at [637, 443] on div "Pilcro The [PERSON_NAME] Slim Crew Neck Cotton-Slub T-Shirt: V-Neck Edition Top…" at bounding box center [547, 501] width 603 height 647
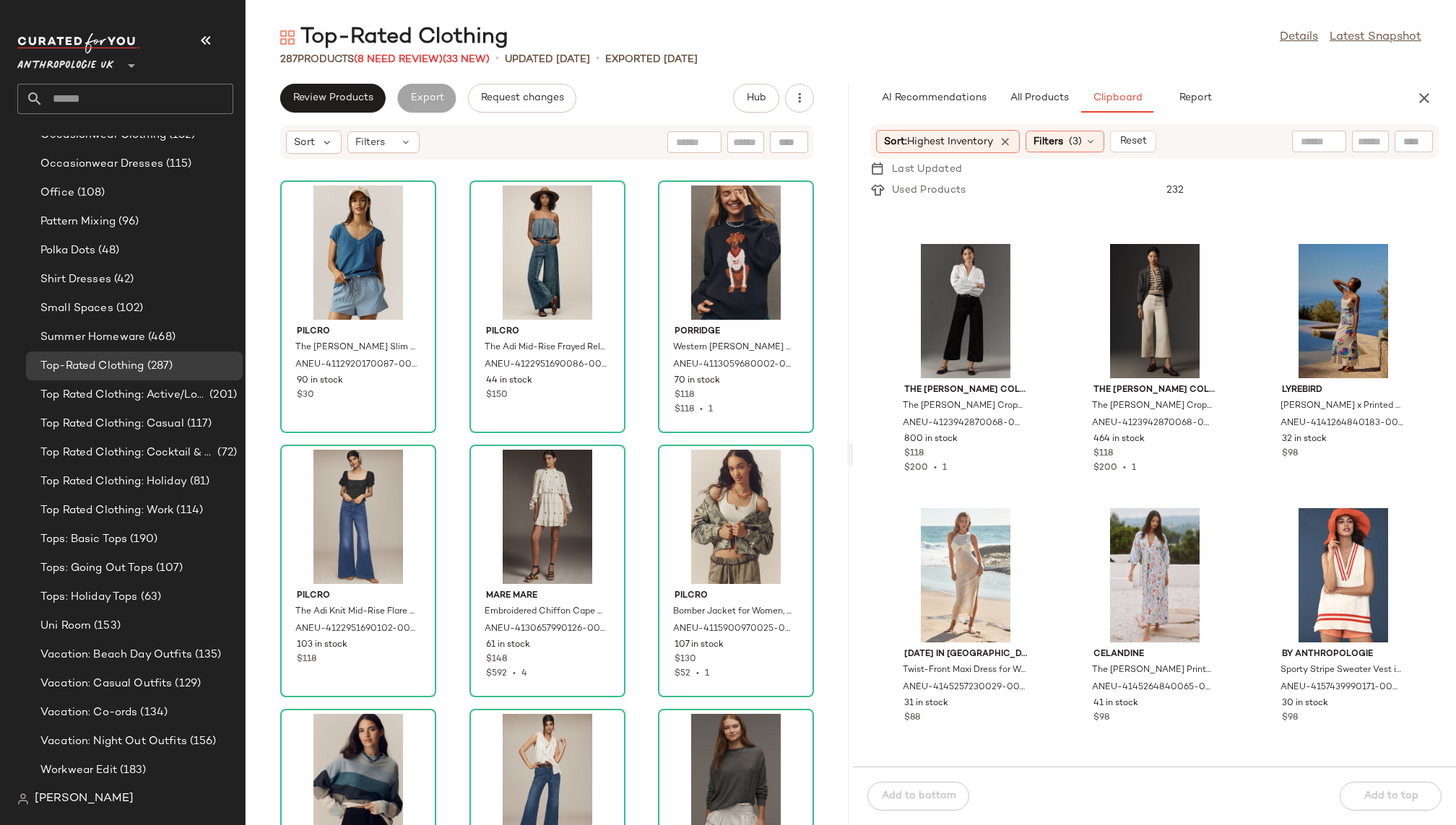
scroll to position [9184, 0]
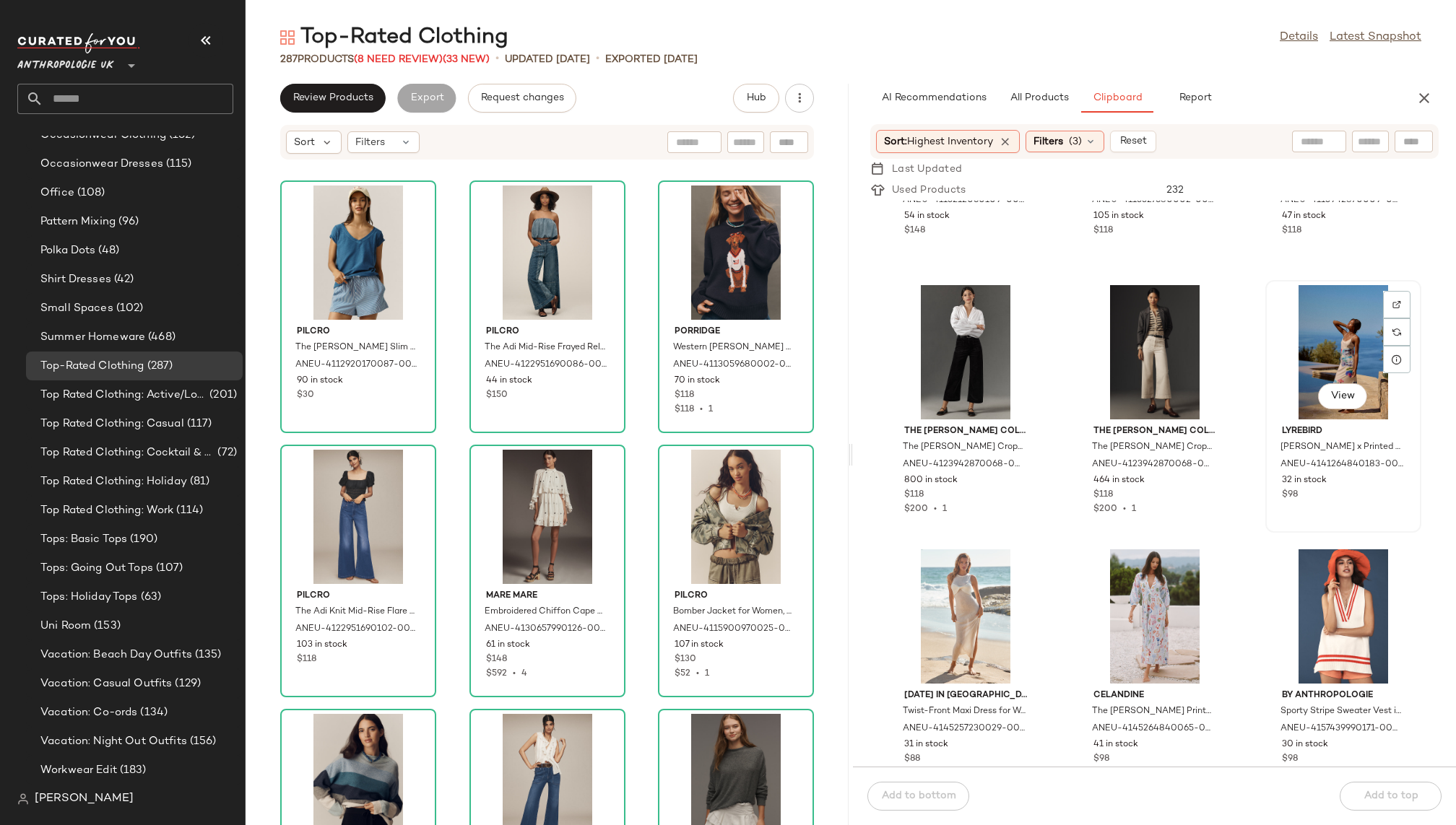
click at [1290, 354] on div "View" at bounding box center [1343, 353] width 146 height 135
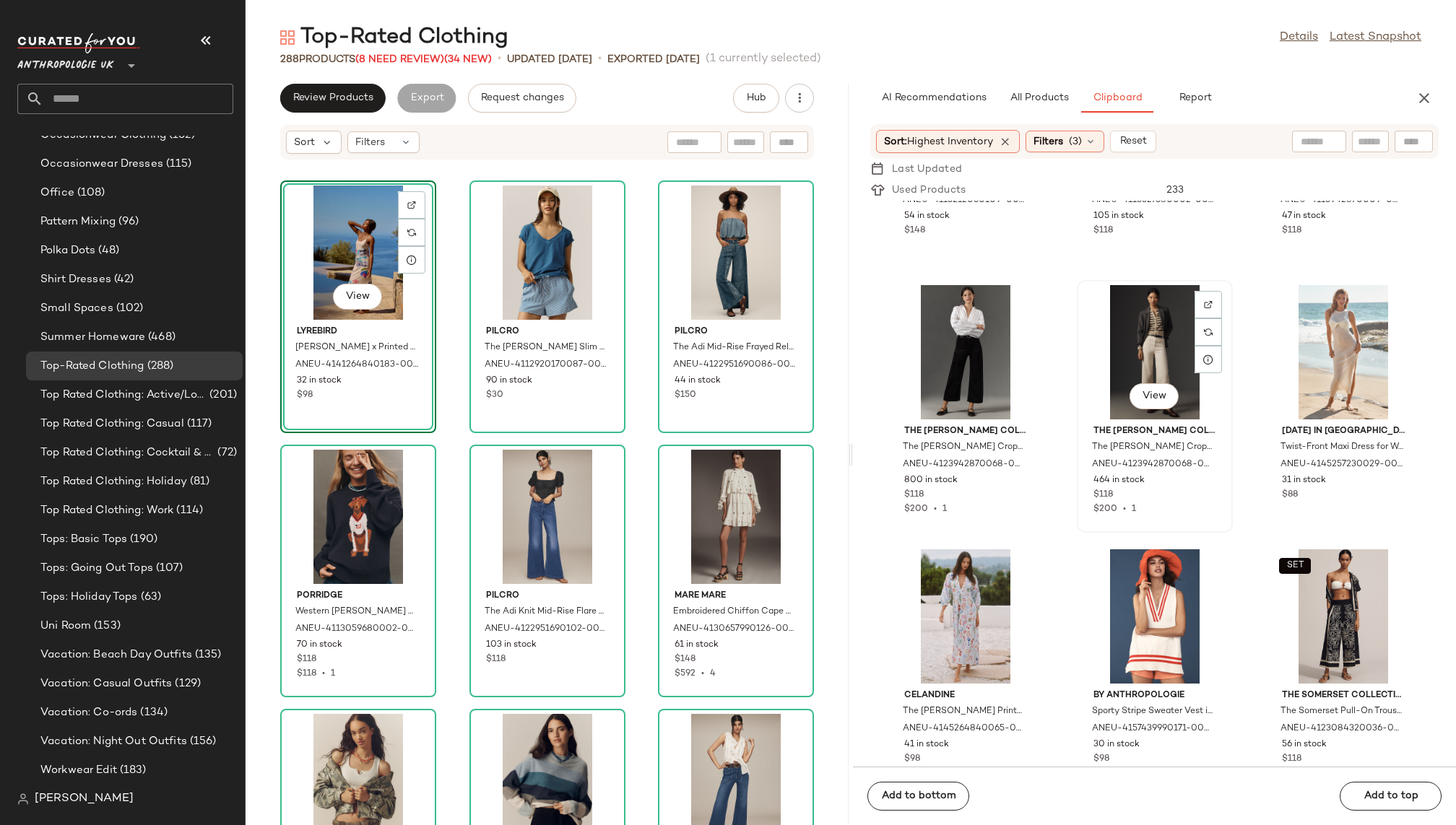
click at [1116, 367] on div "View" at bounding box center [1154, 353] width 146 height 135
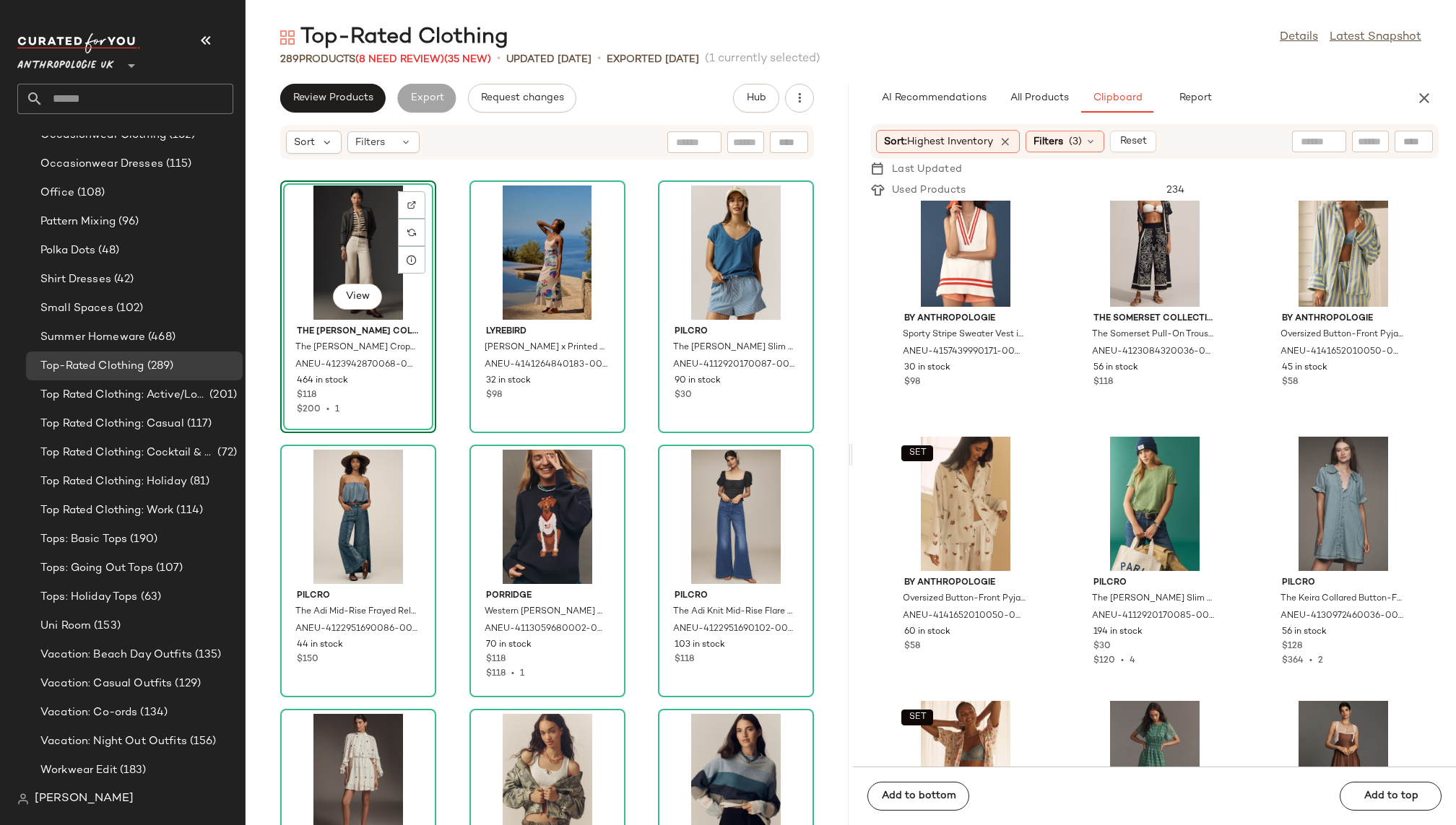
scroll to position [9570, 0]
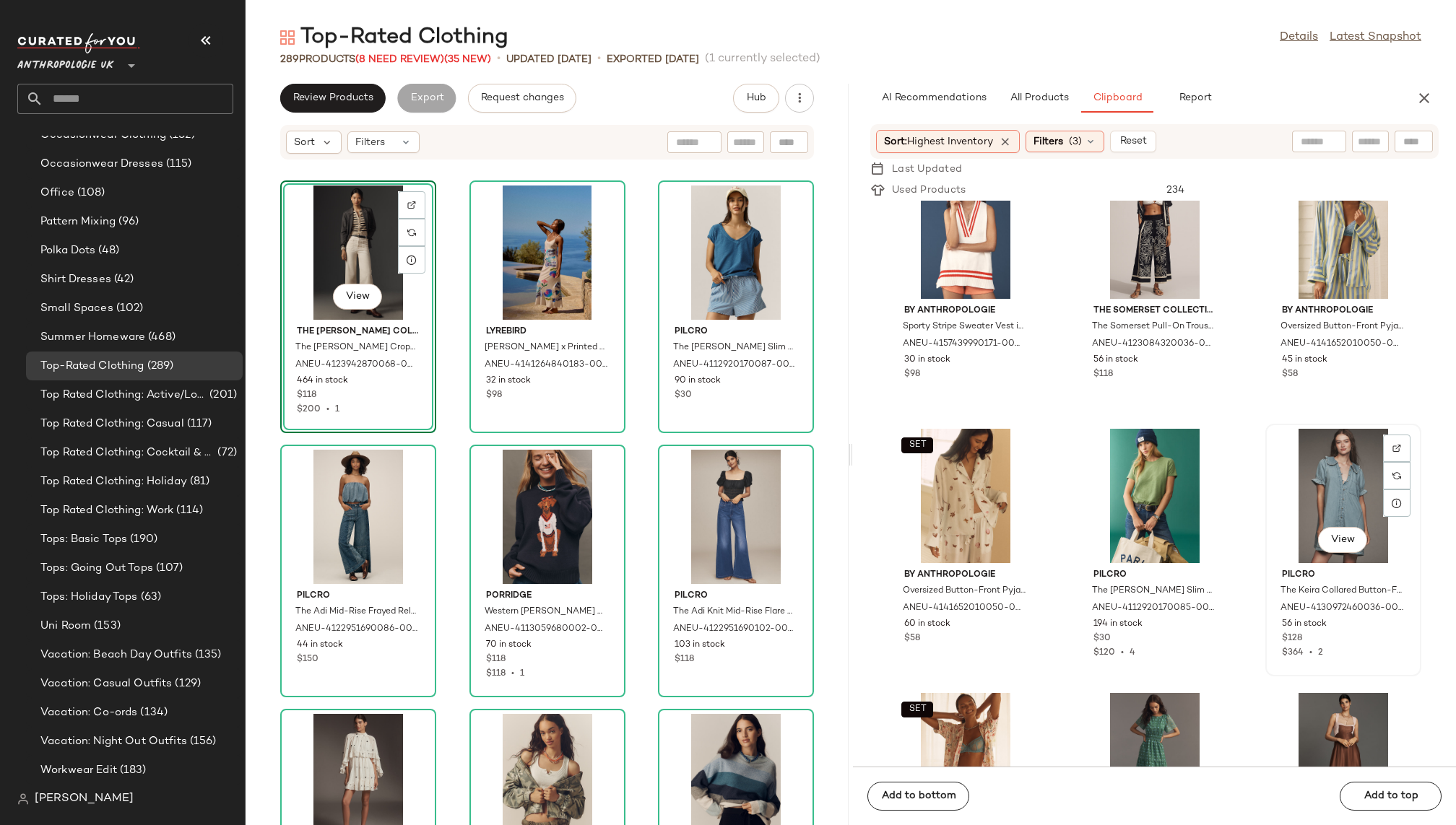
click at [1318, 485] on div "View" at bounding box center [1343, 496] width 146 height 135
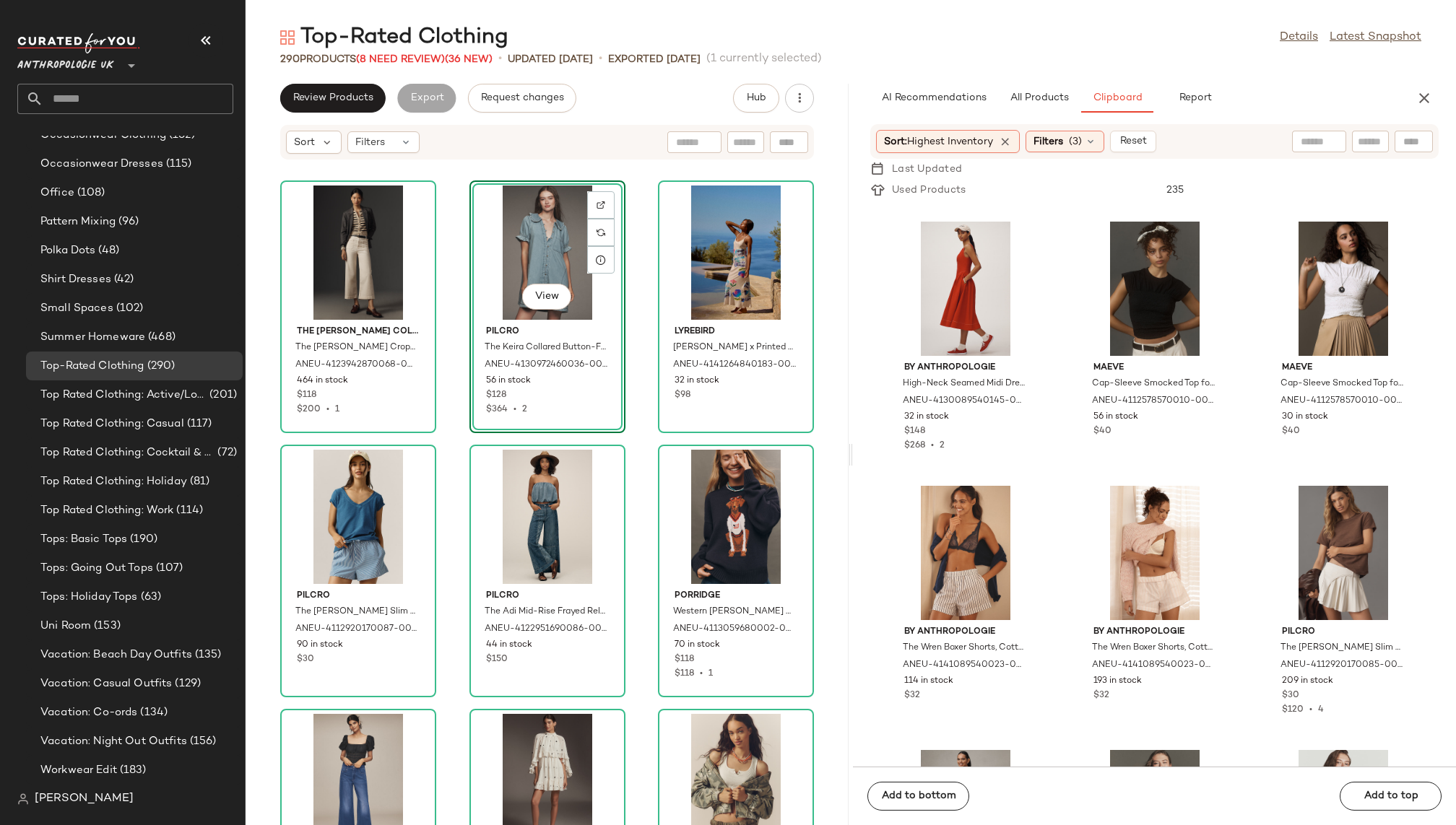
scroll to position [0, 0]
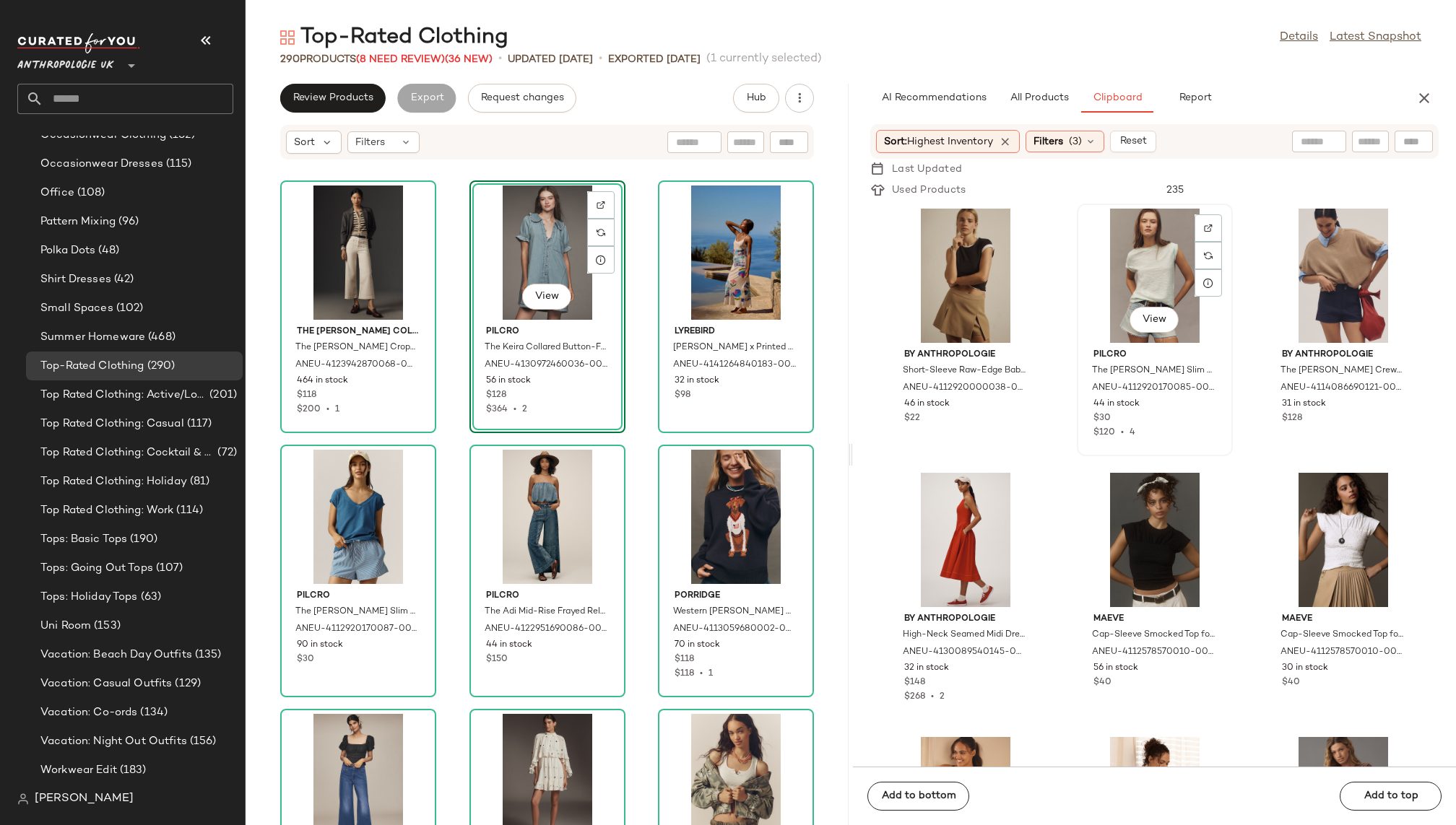
click at [1129, 249] on div "View" at bounding box center [1154, 276] width 146 height 135
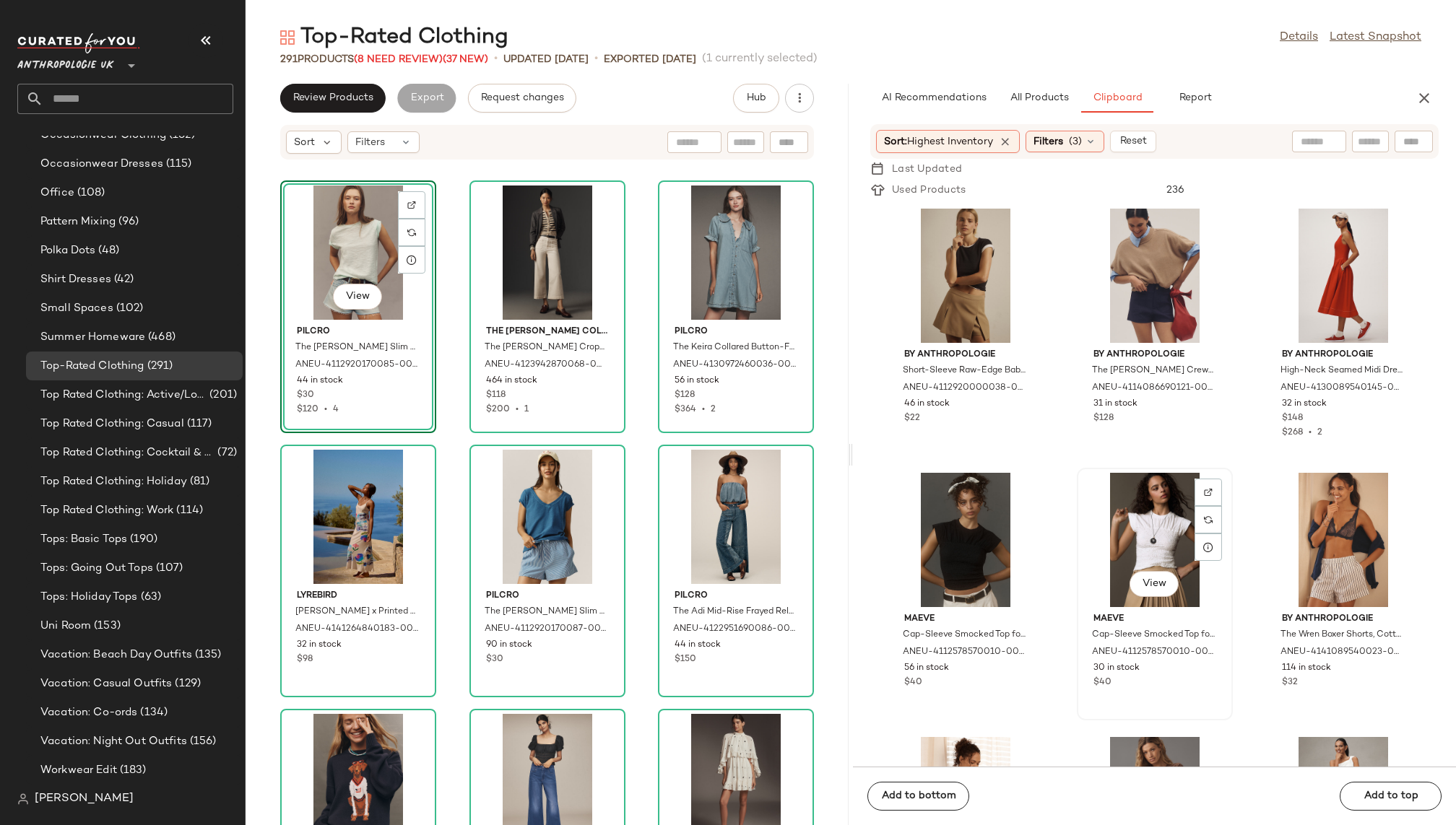
click at [1126, 551] on div "View" at bounding box center [1154, 540] width 146 height 135
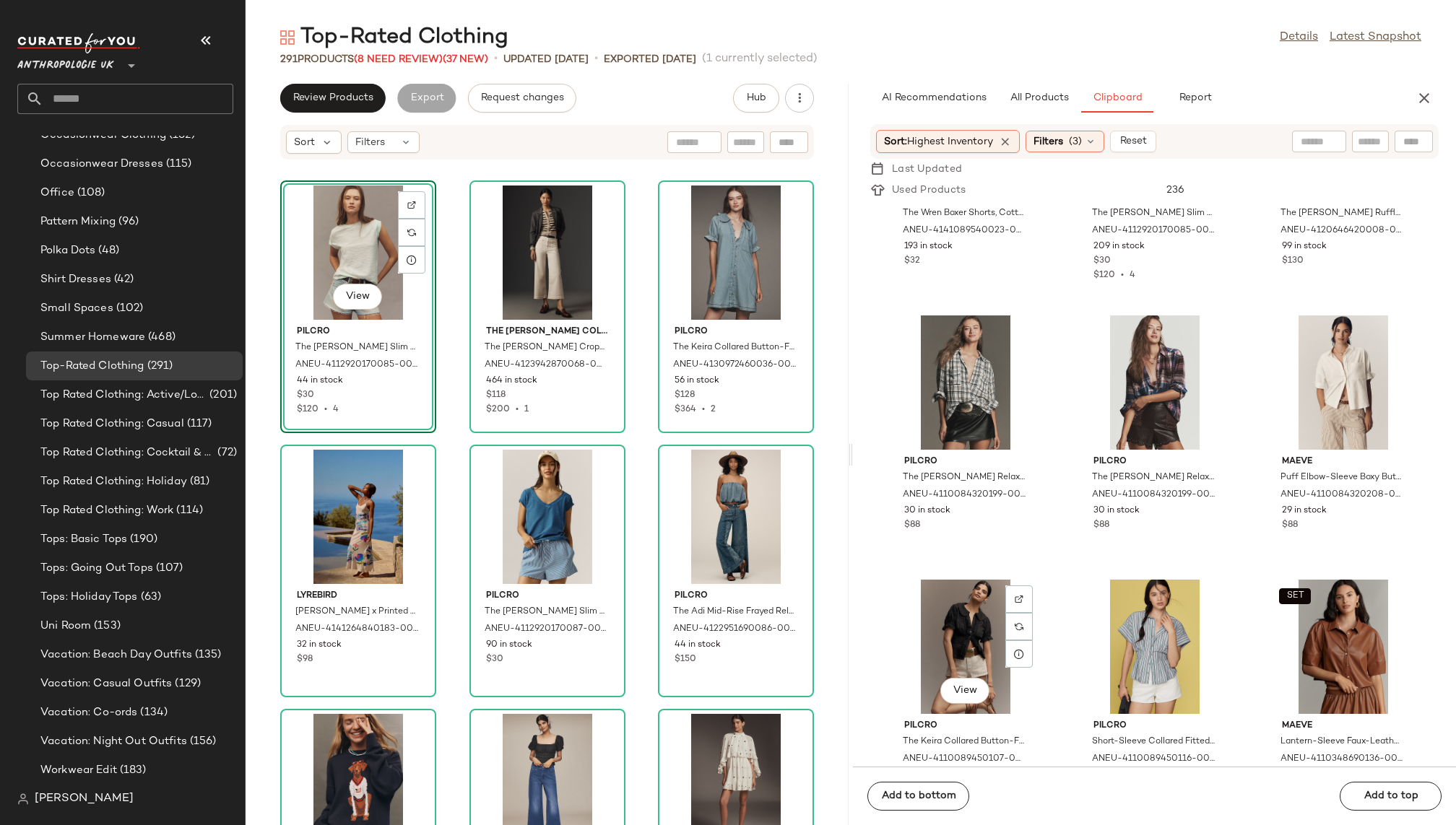
scroll to position [726, 0]
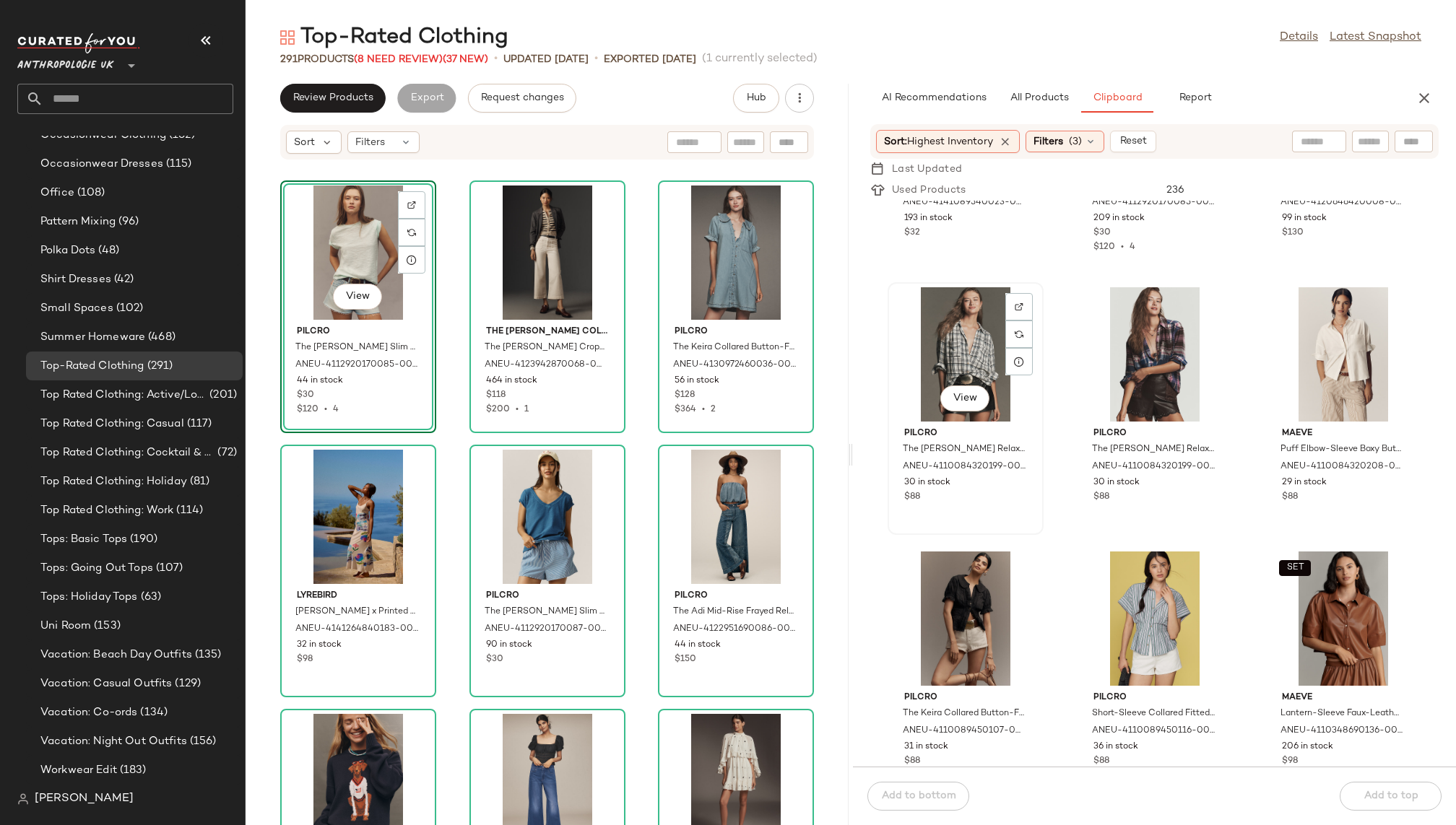
click at [962, 344] on div "View" at bounding box center [965, 355] width 146 height 135
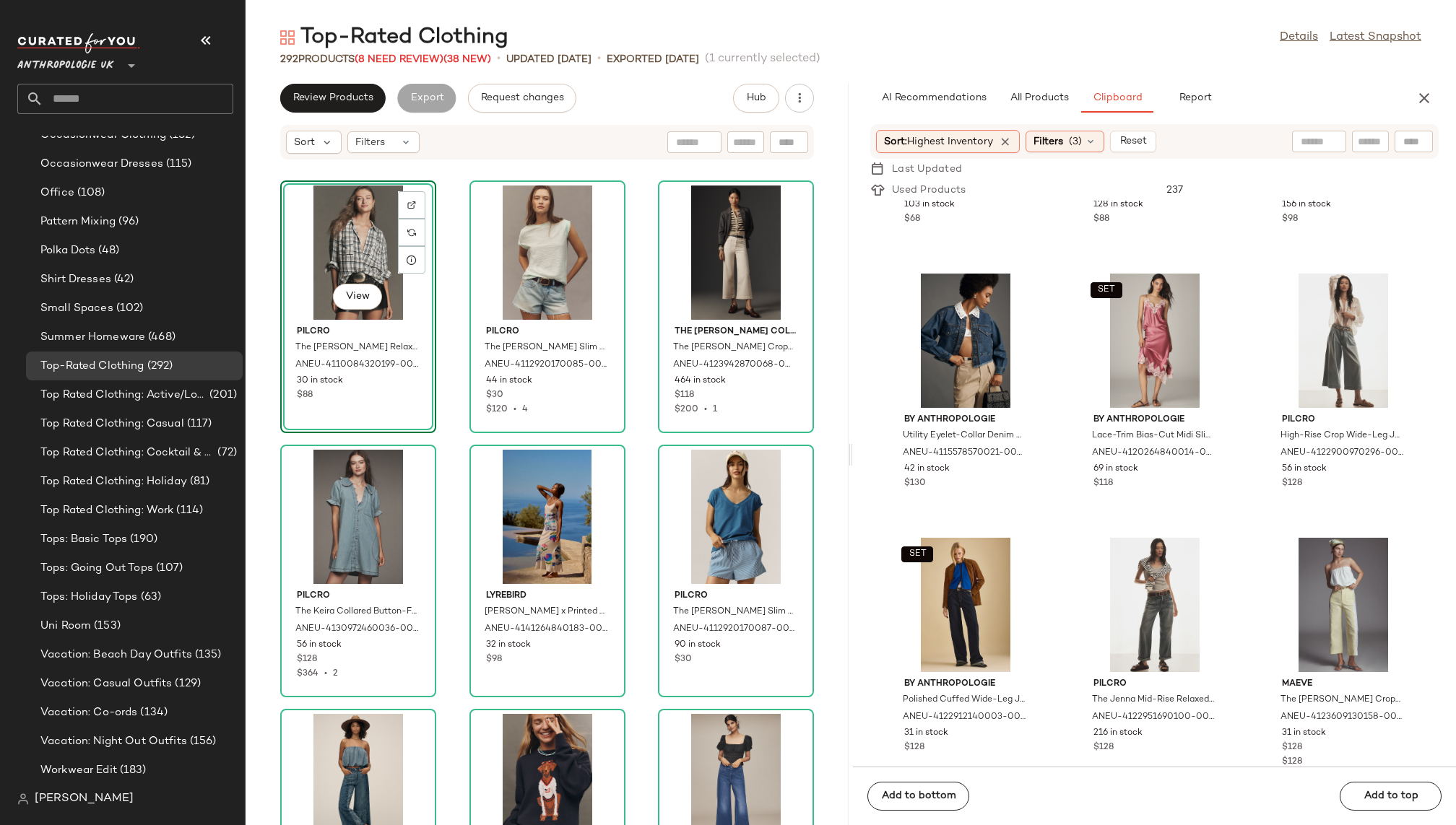
scroll to position [2591, 0]
click at [1272, 346] on div "View" at bounding box center [1343, 339] width 146 height 135
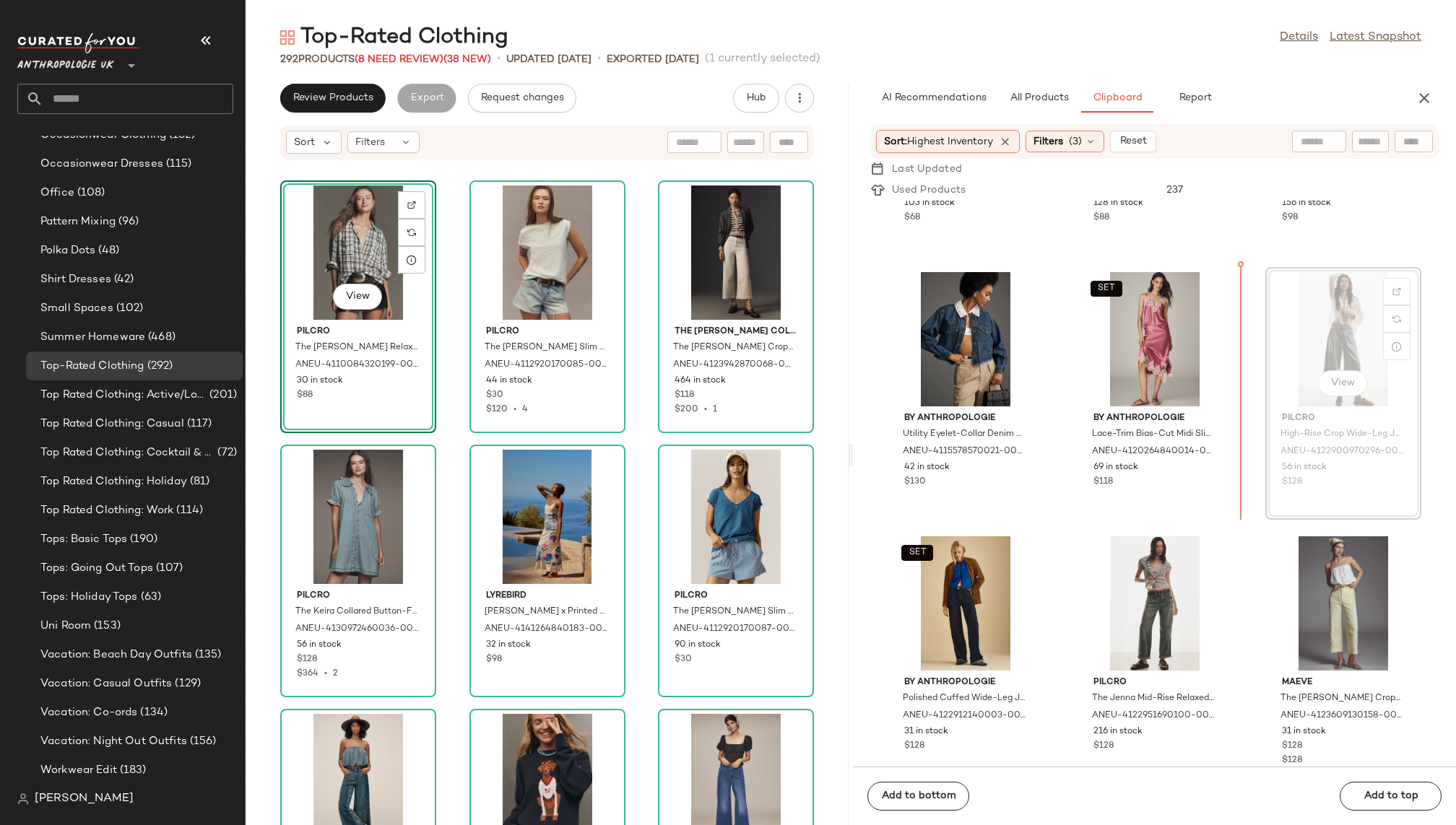
scroll to position [2587, 0]
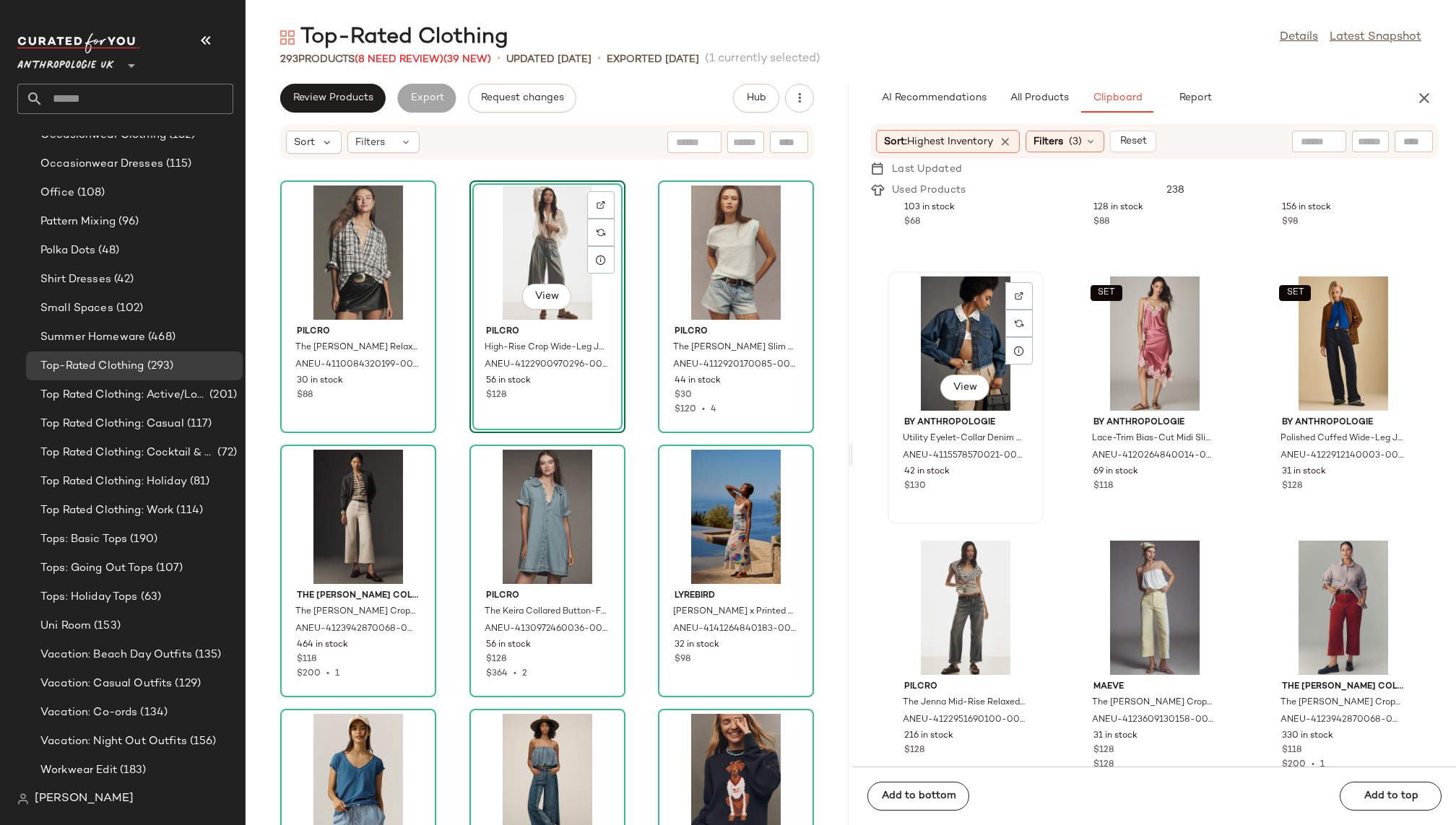
click at [953, 329] on div "View" at bounding box center [965, 344] width 146 height 135
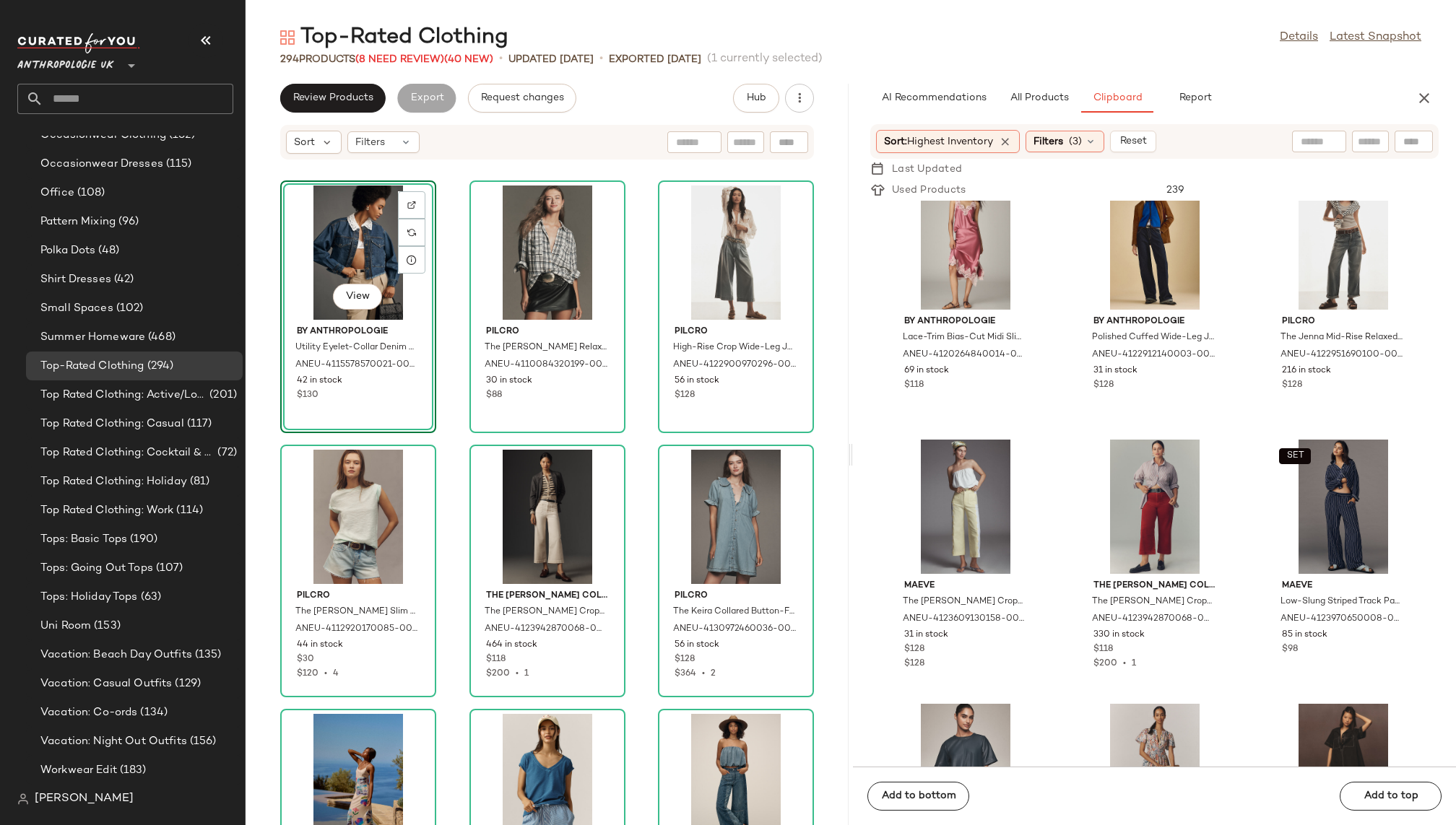
scroll to position [2706, 0]
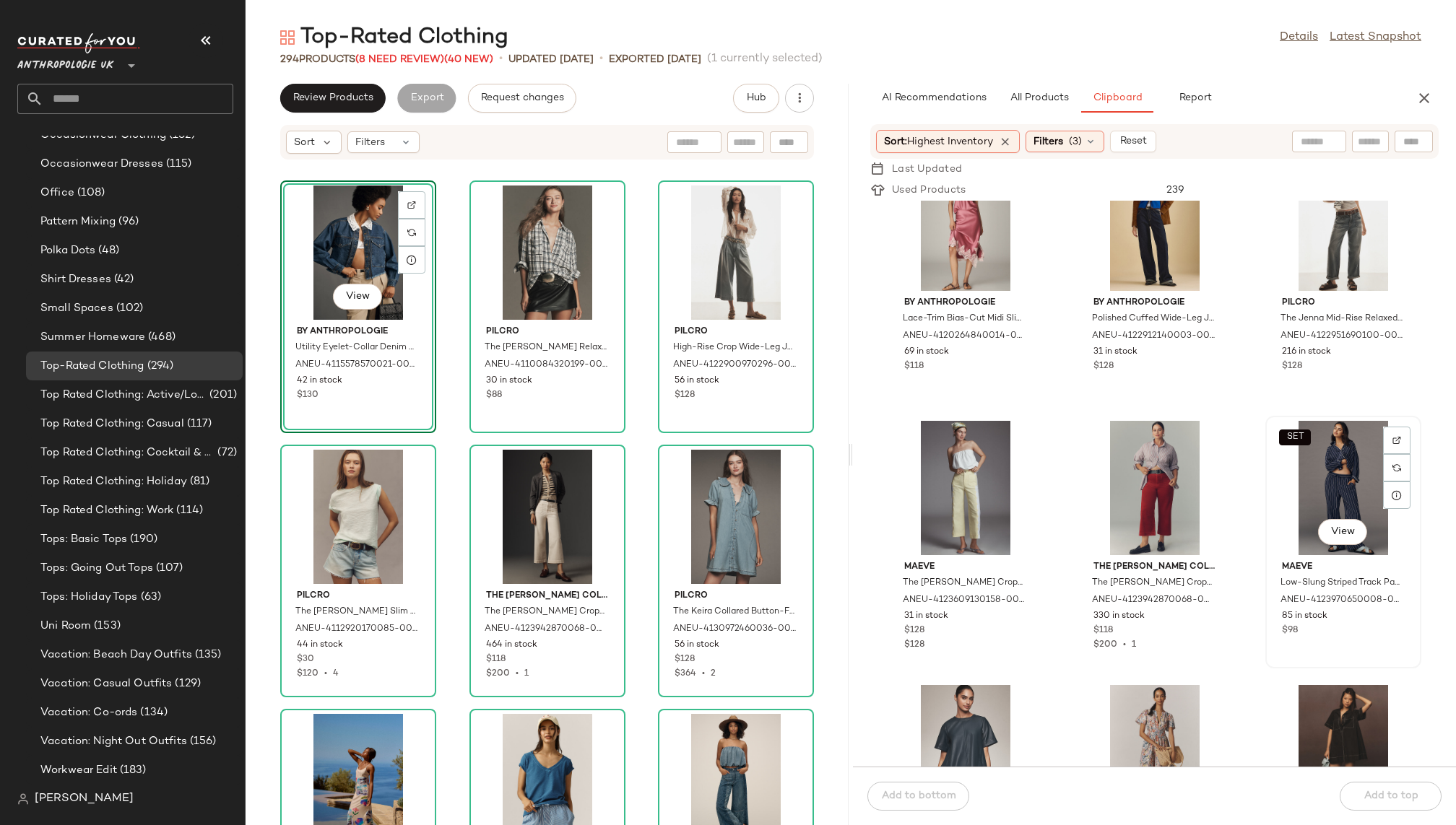
click at [1322, 472] on div "SET View" at bounding box center [1343, 488] width 146 height 135
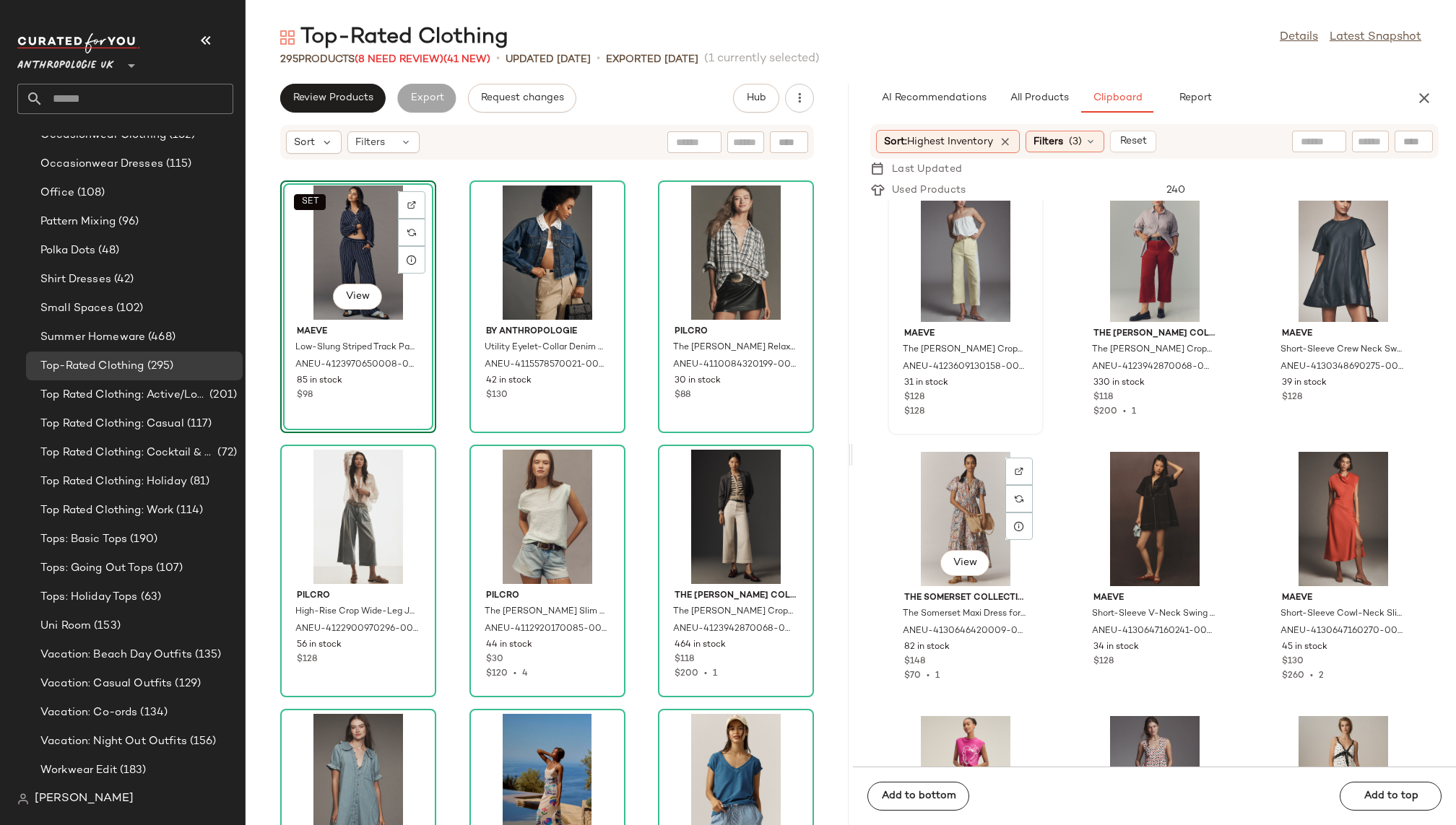
scroll to position [2972, 0]
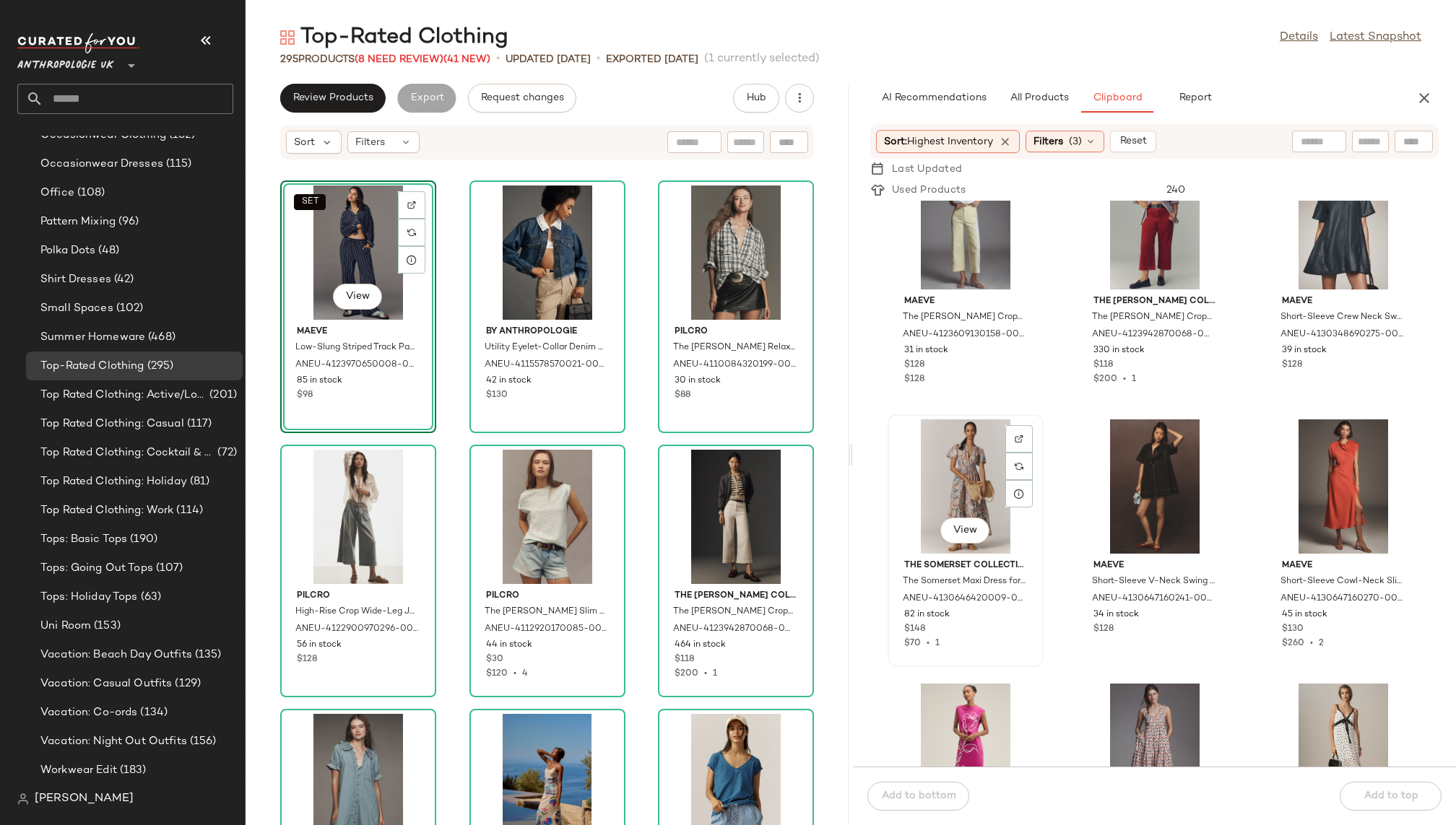
click at [957, 475] on div "View" at bounding box center [965, 486] width 146 height 135
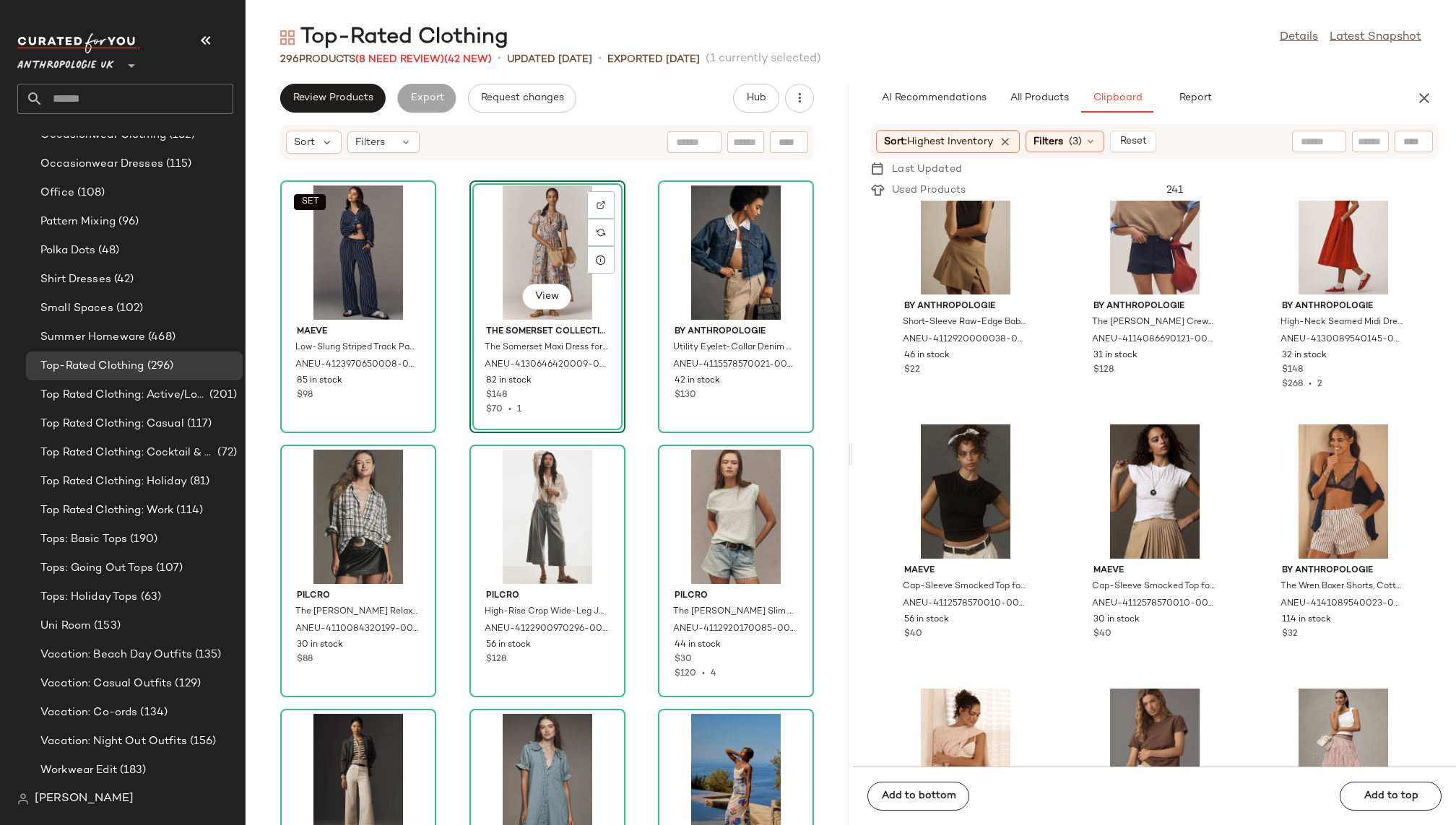
scroll to position [0, 0]
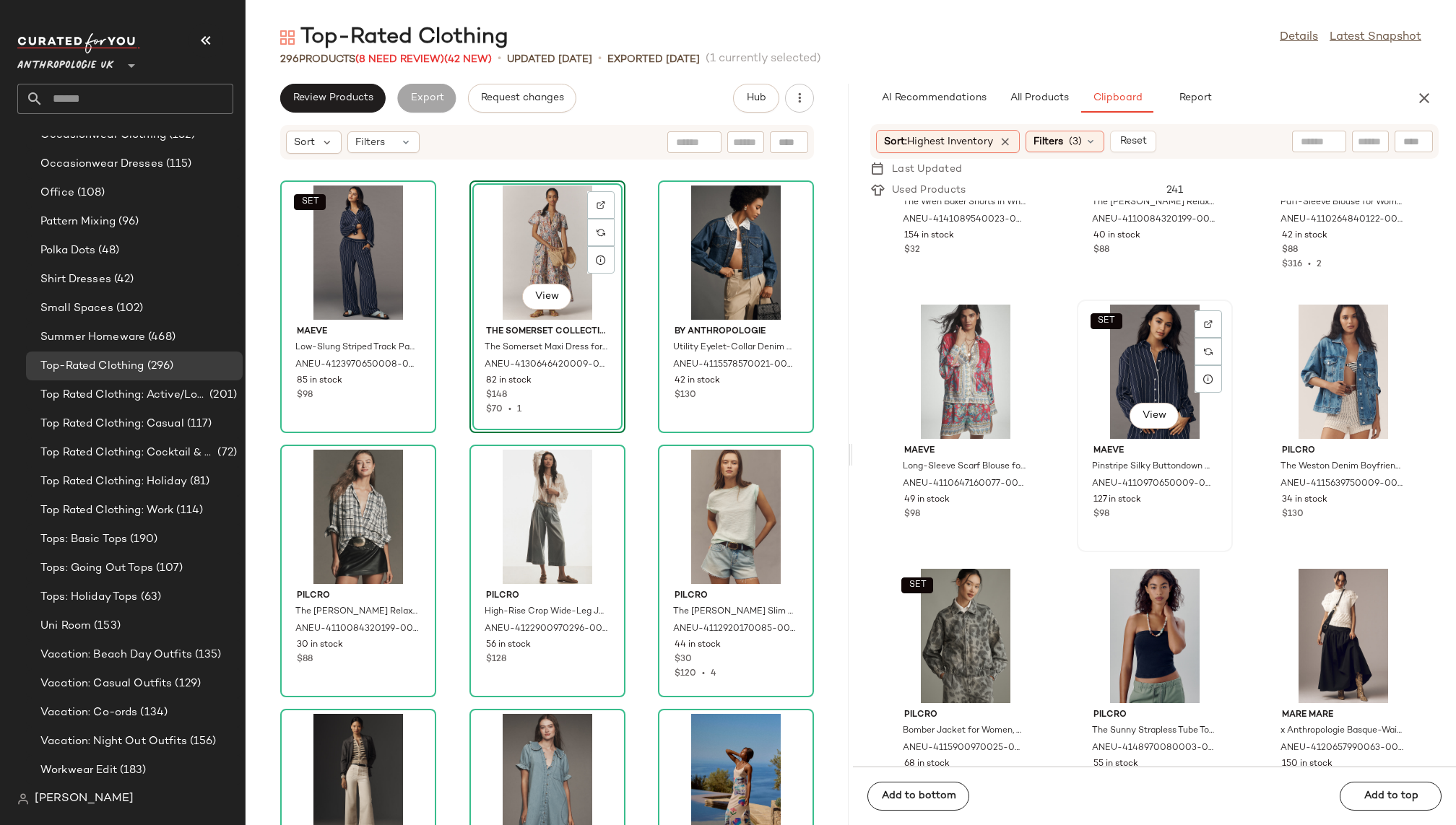
click at [1111, 366] on div "SET View" at bounding box center [1154, 372] width 146 height 135
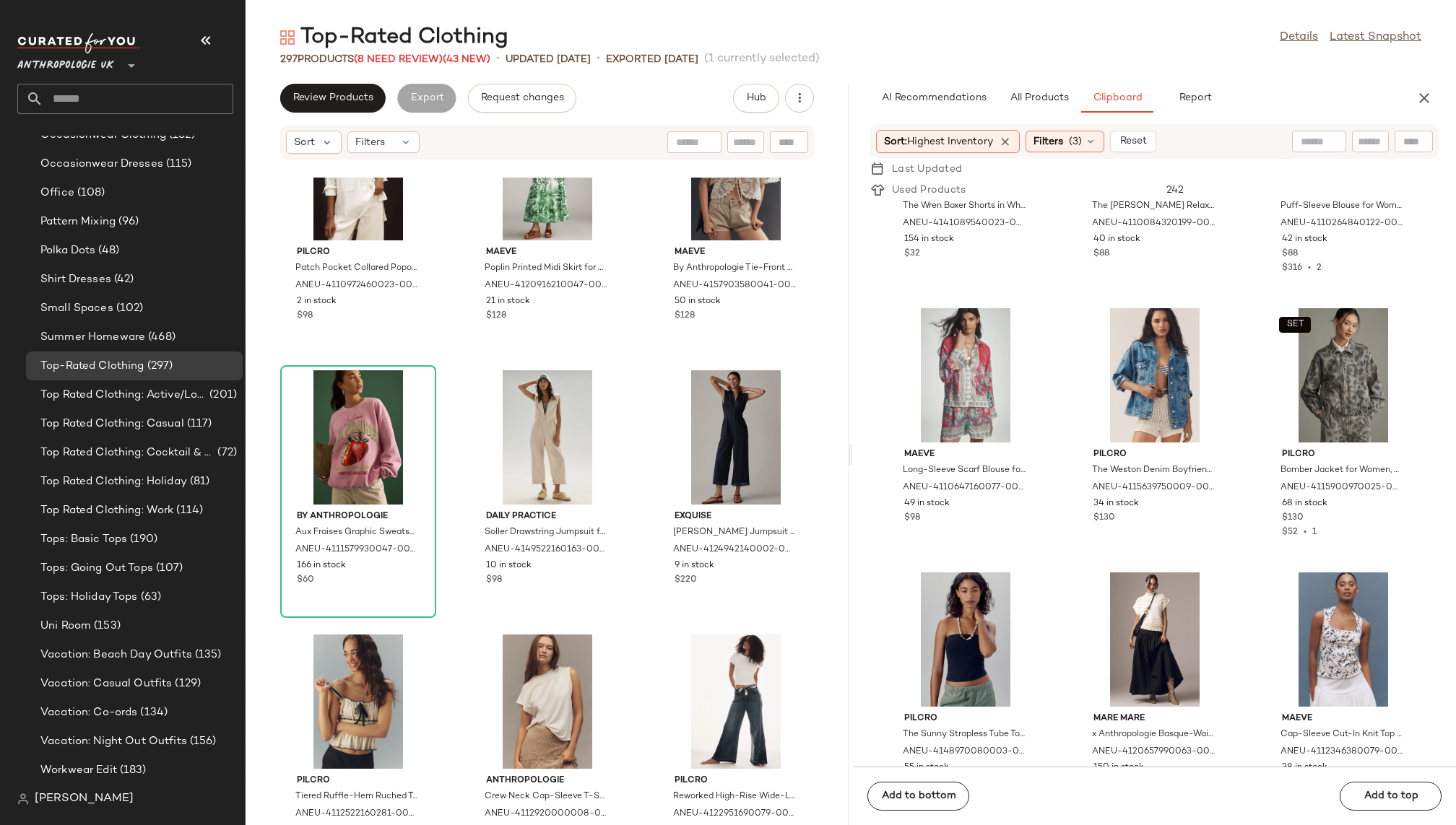
scroll to position [11724, 0]
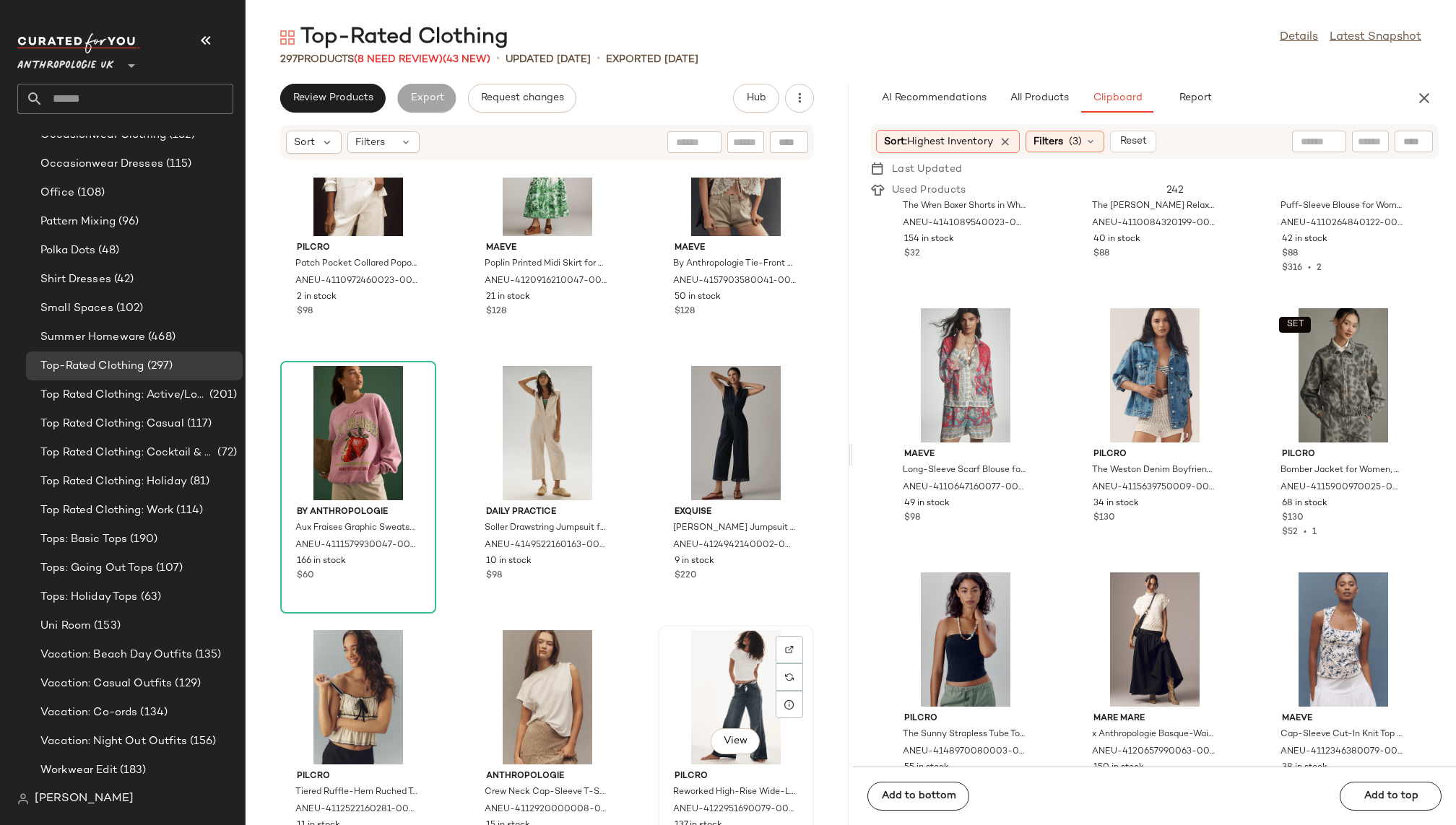
click at [692, 680] on div "View" at bounding box center [736, 698] width 146 height 135
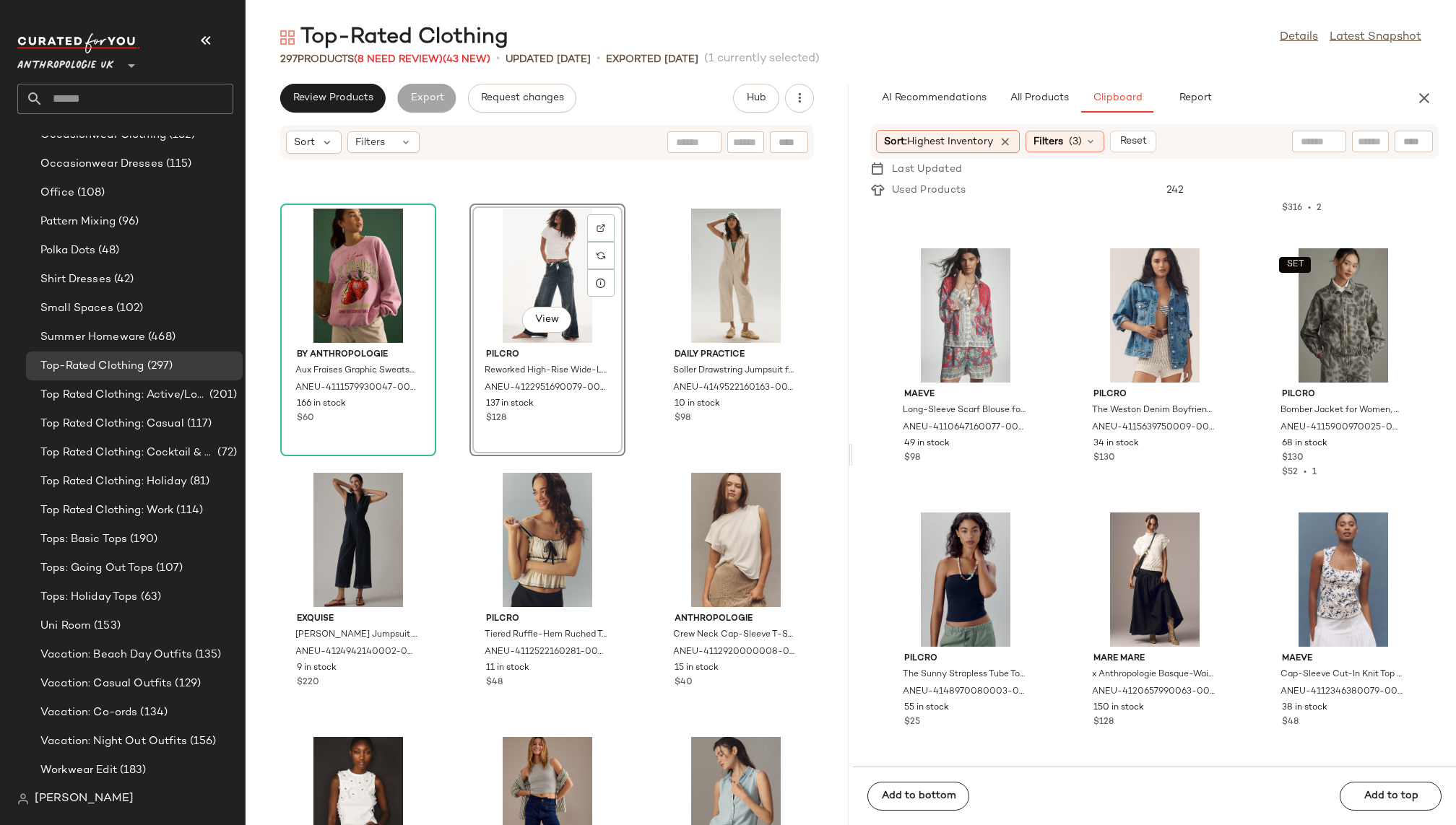
scroll to position [5576, 0]
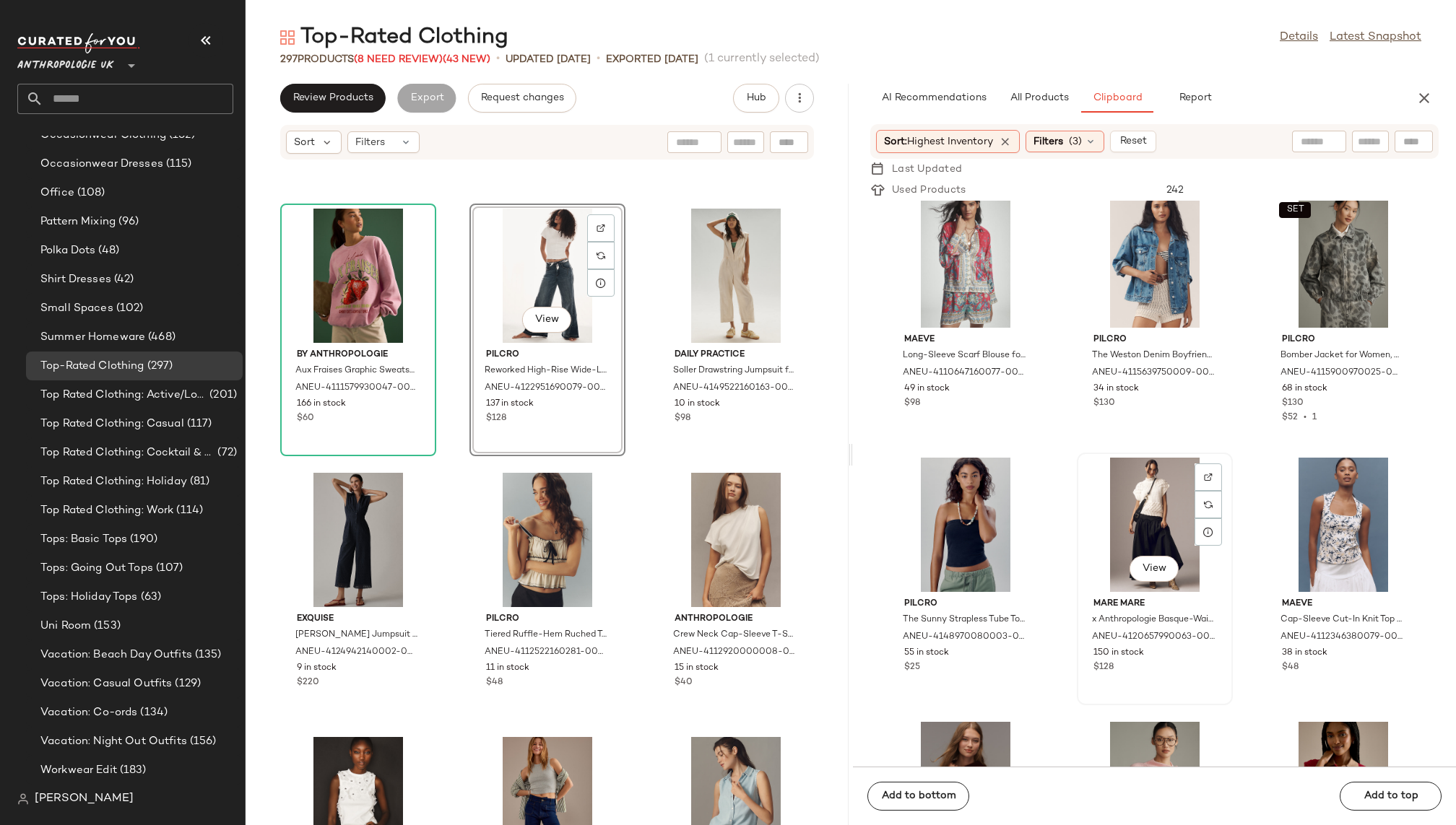
click at [1114, 522] on div "View" at bounding box center [1154, 525] width 146 height 135
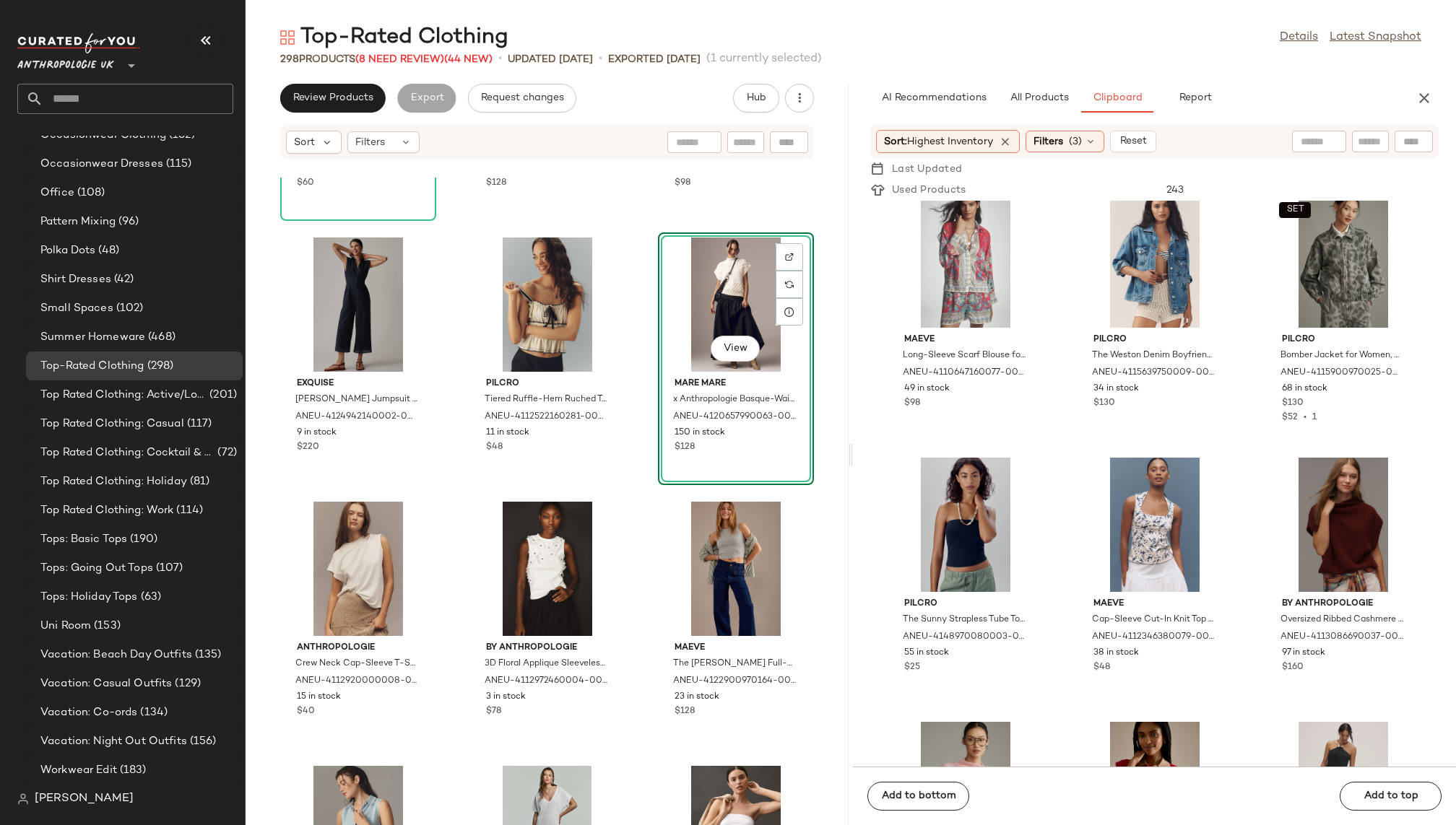
scroll to position [12164, 0]
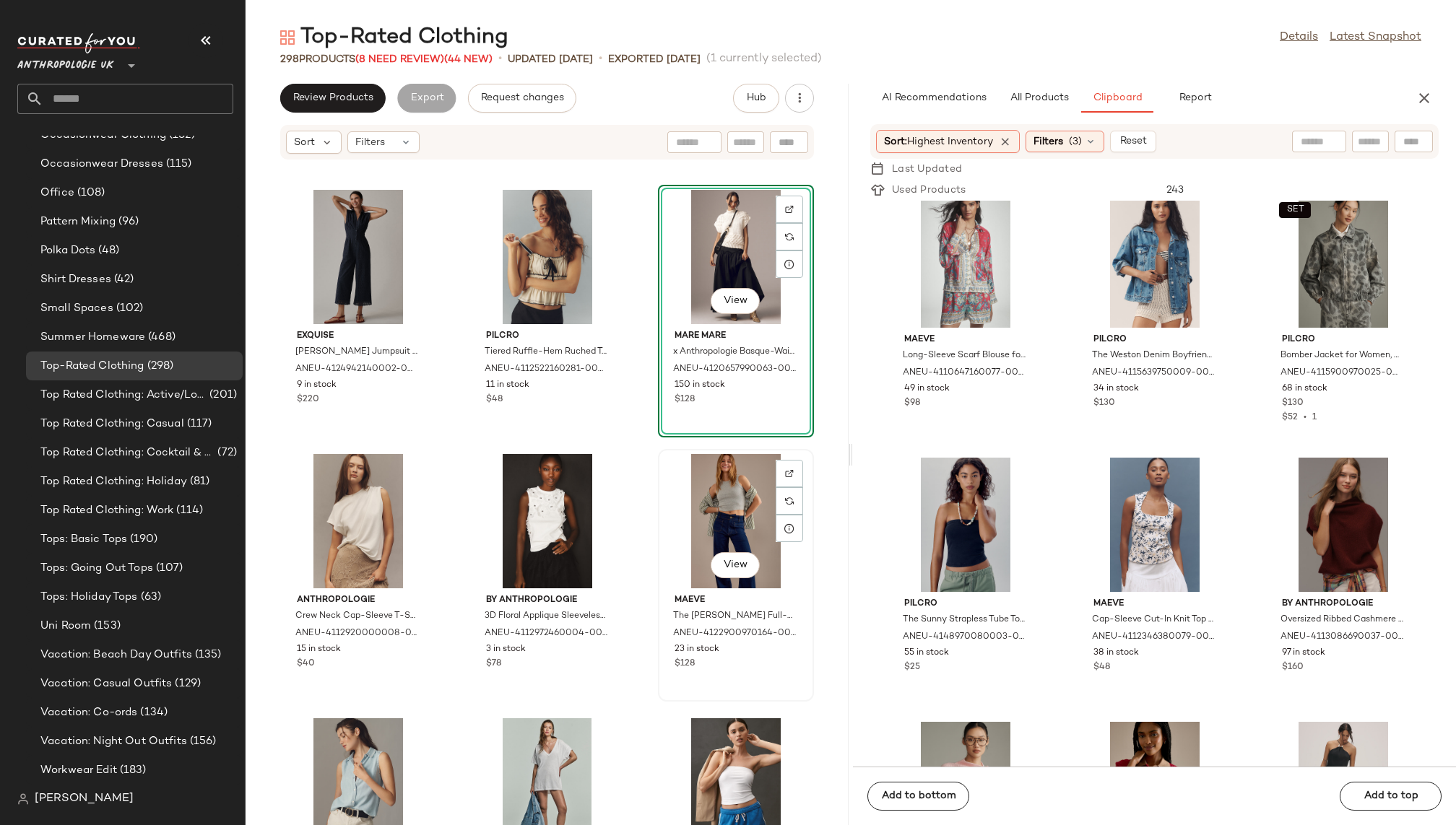
click at [735, 522] on div "View" at bounding box center [736, 522] width 146 height 135
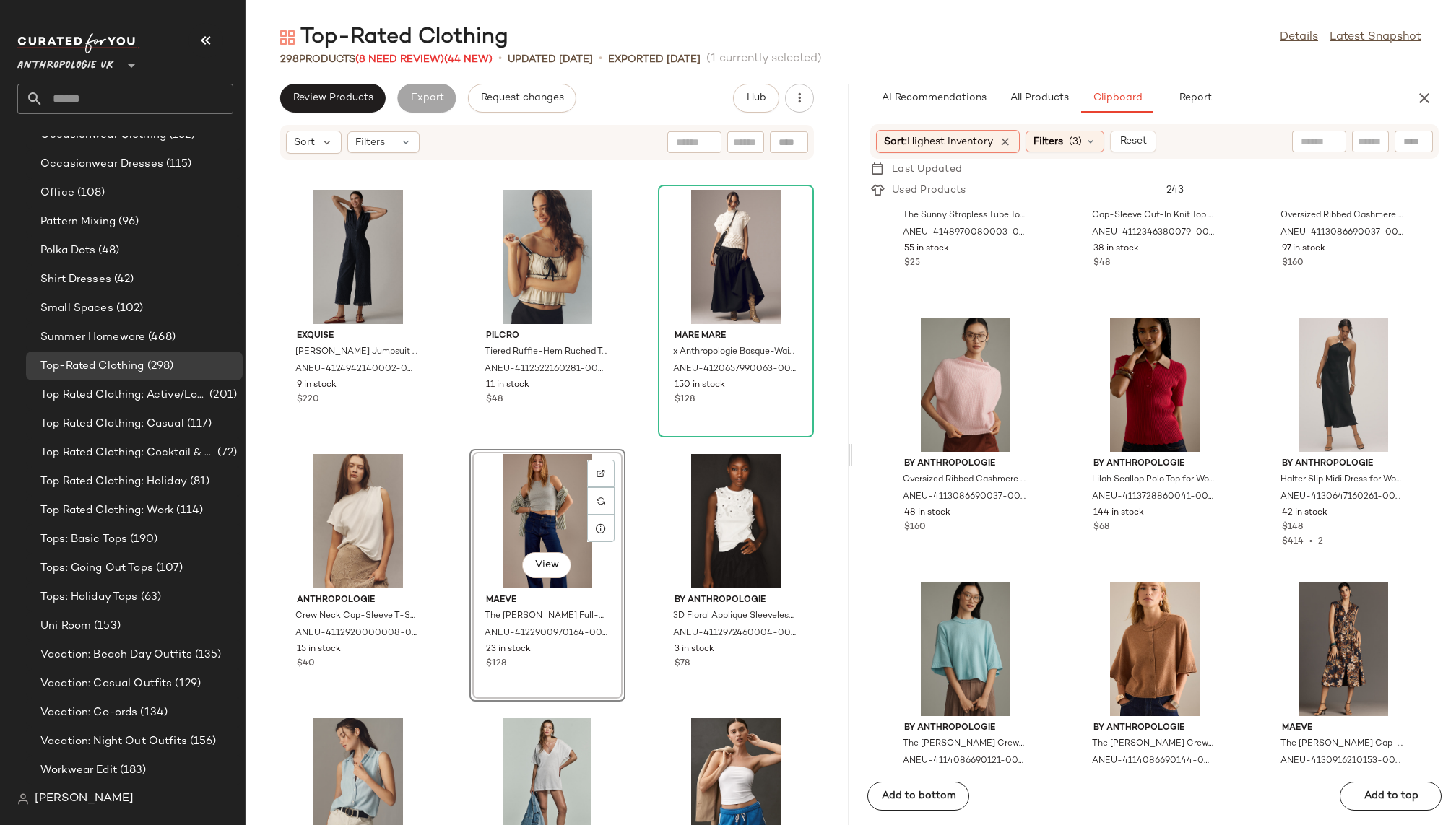
scroll to position [6005, 0]
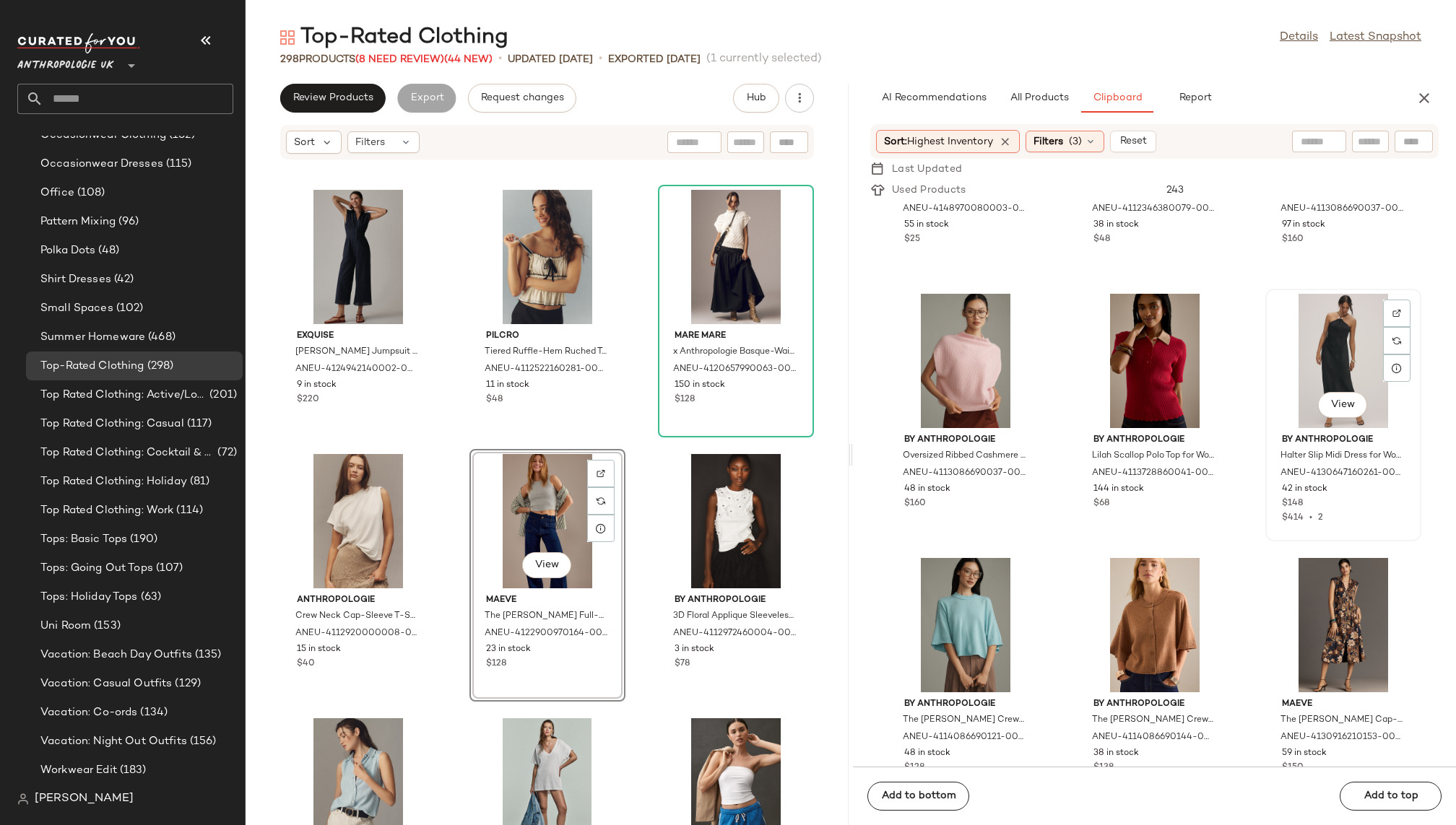
click at [1279, 350] on div "View" at bounding box center [1343, 361] width 146 height 135
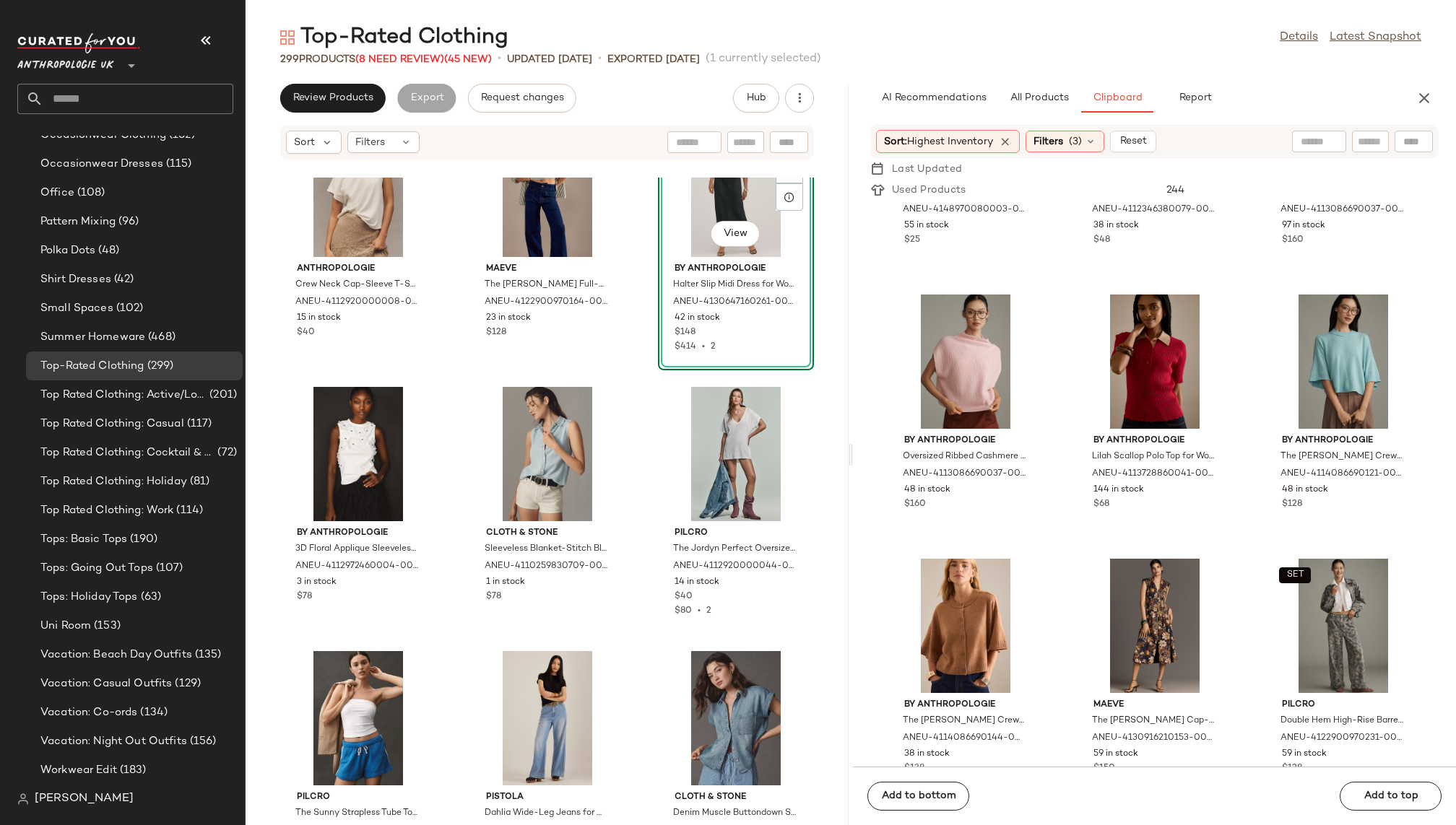
scroll to position [12515, 0]
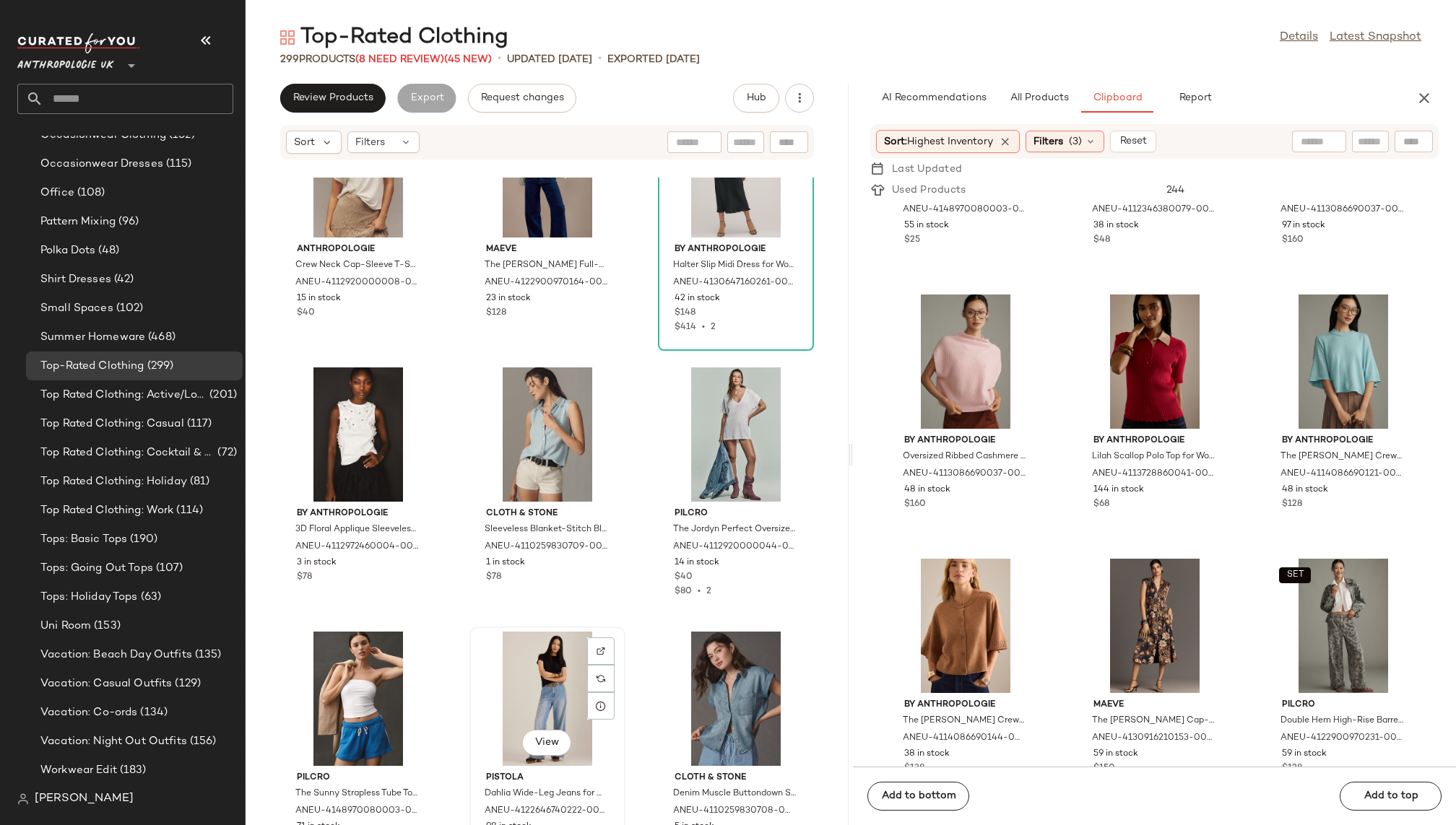
click at [526, 694] on div "View" at bounding box center [547, 699] width 146 height 135
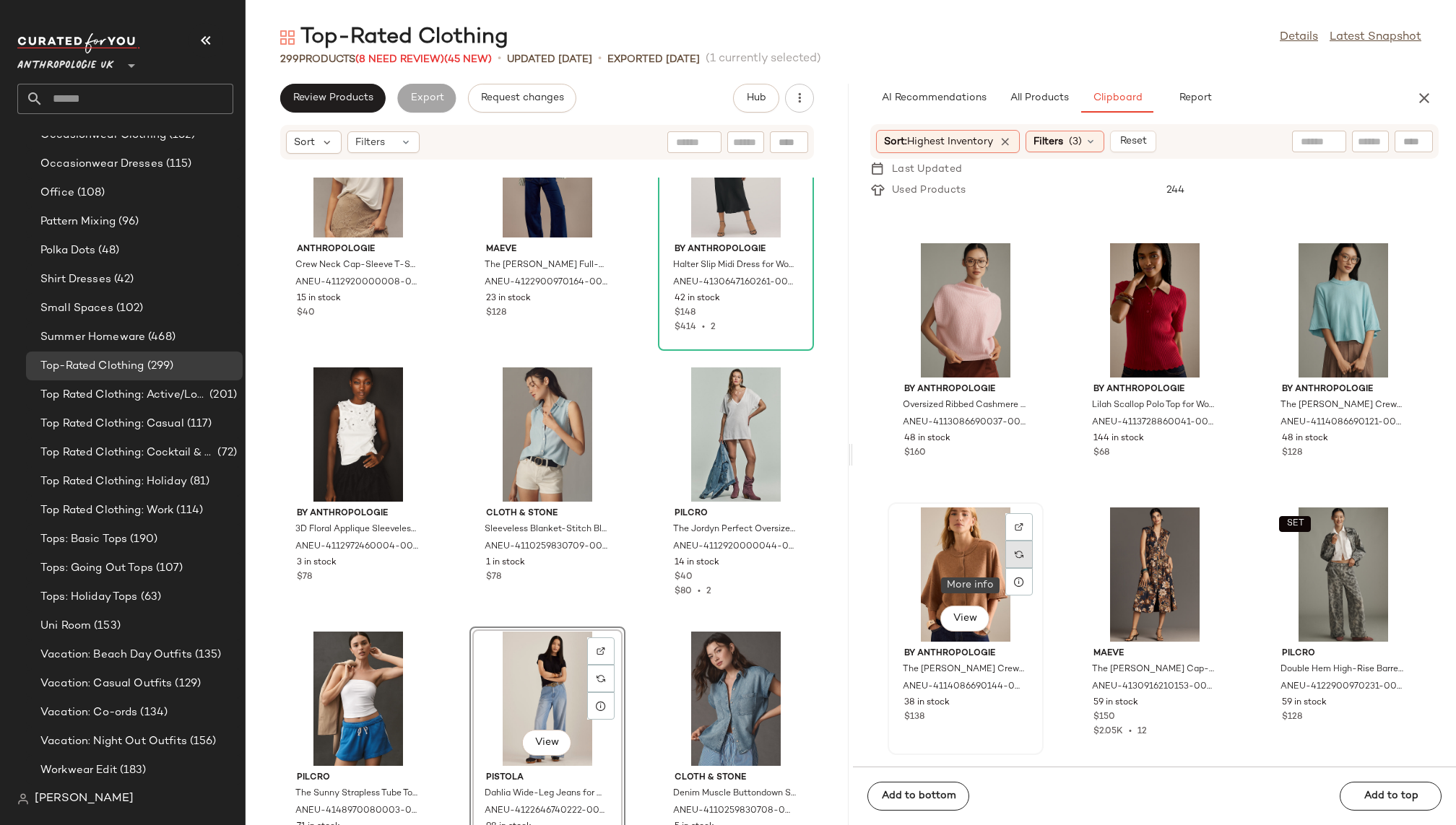
scroll to position [6059, 0]
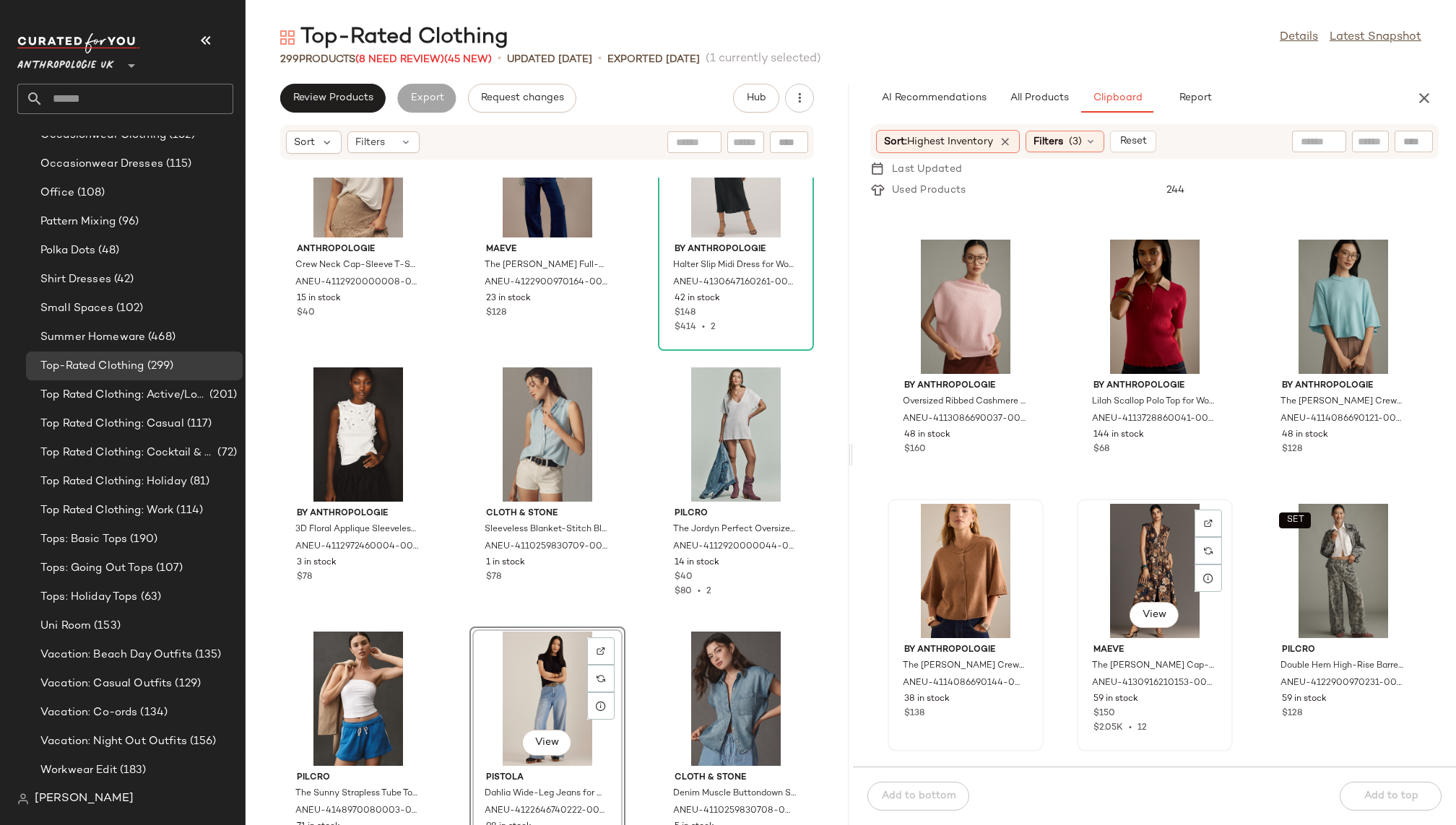
click at [1127, 560] on div "View" at bounding box center [1154, 572] width 146 height 135
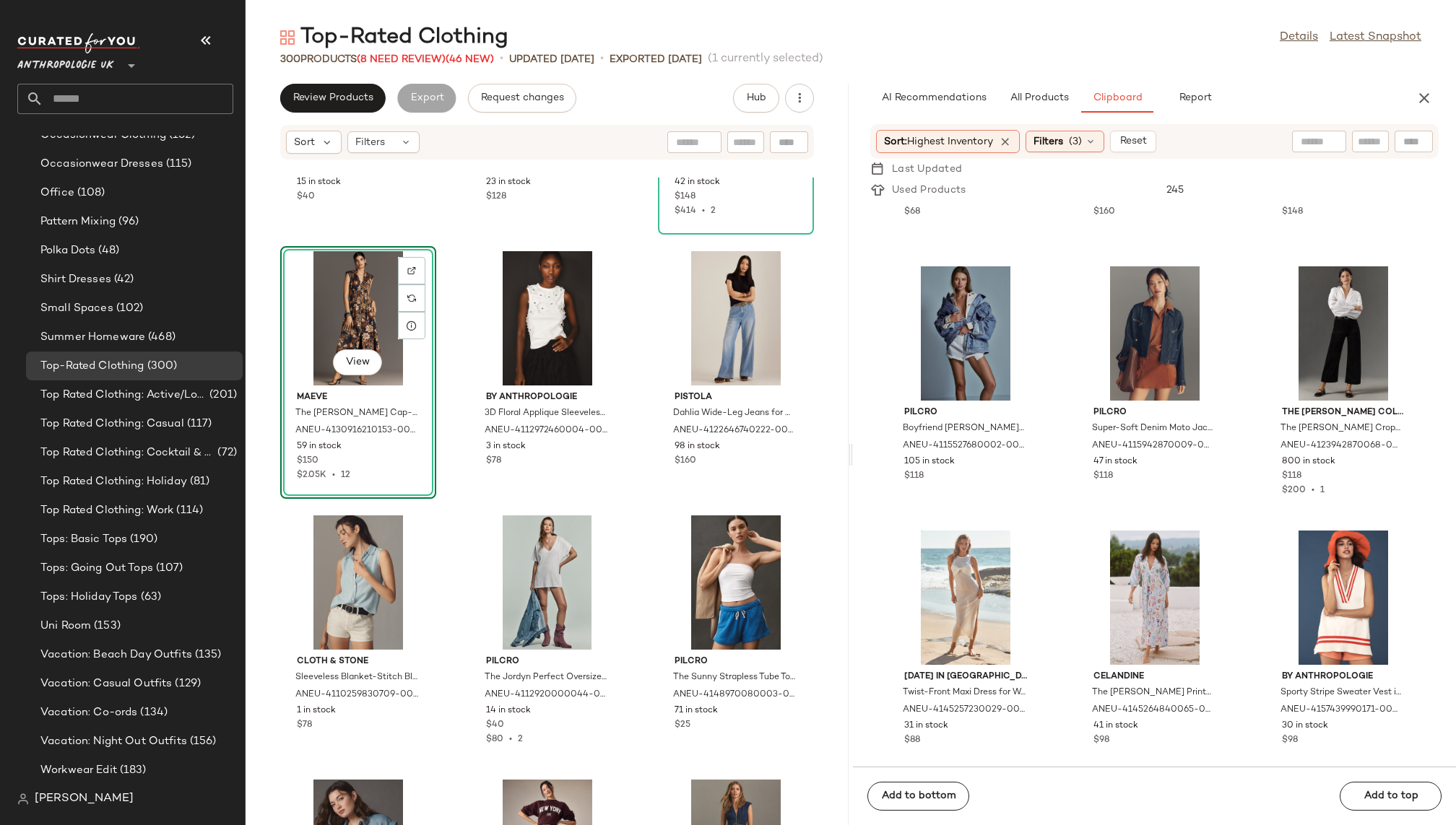
scroll to position [8159, 0]
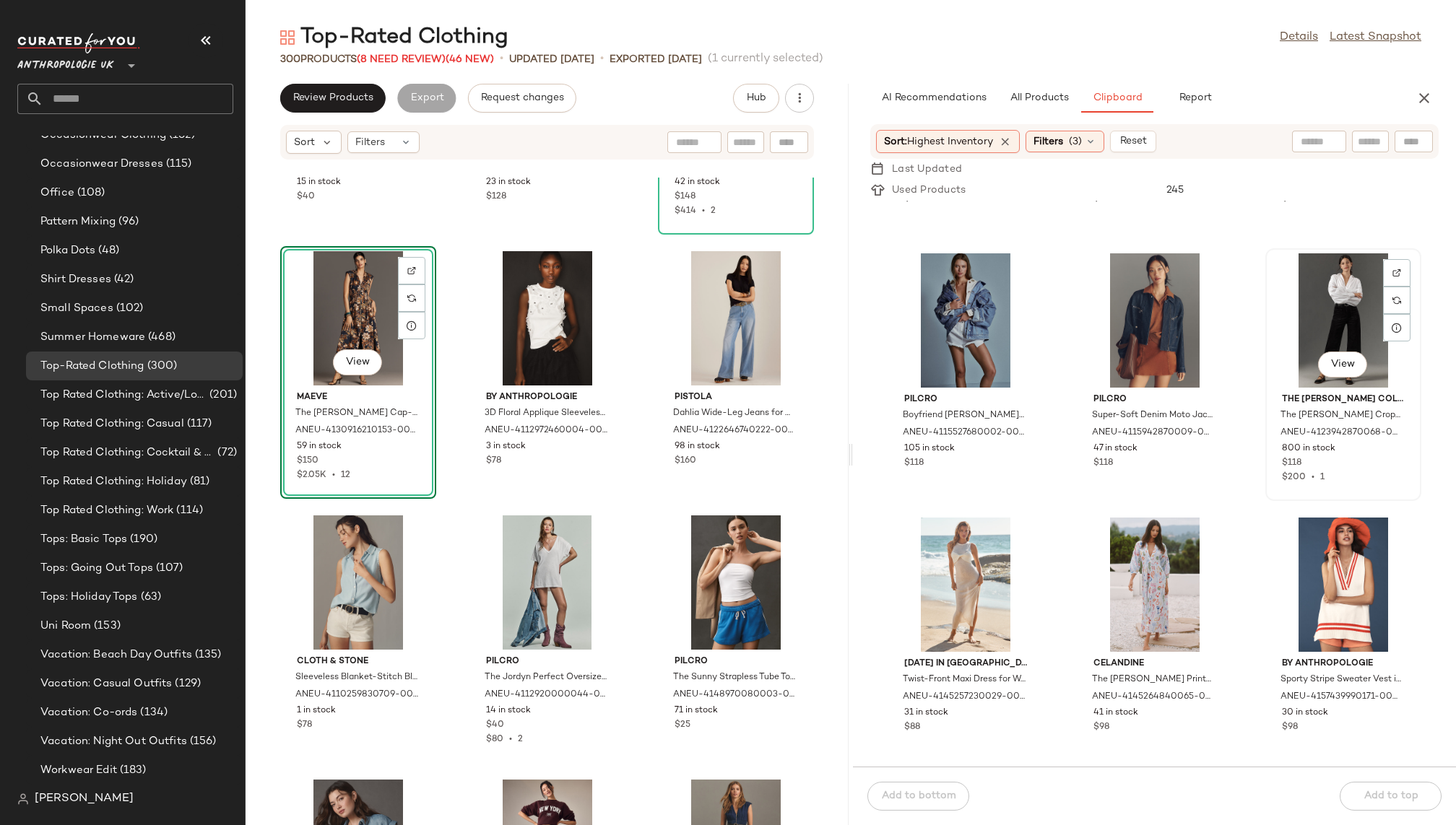
click at [1304, 361] on div "View" at bounding box center [1343, 321] width 146 height 135
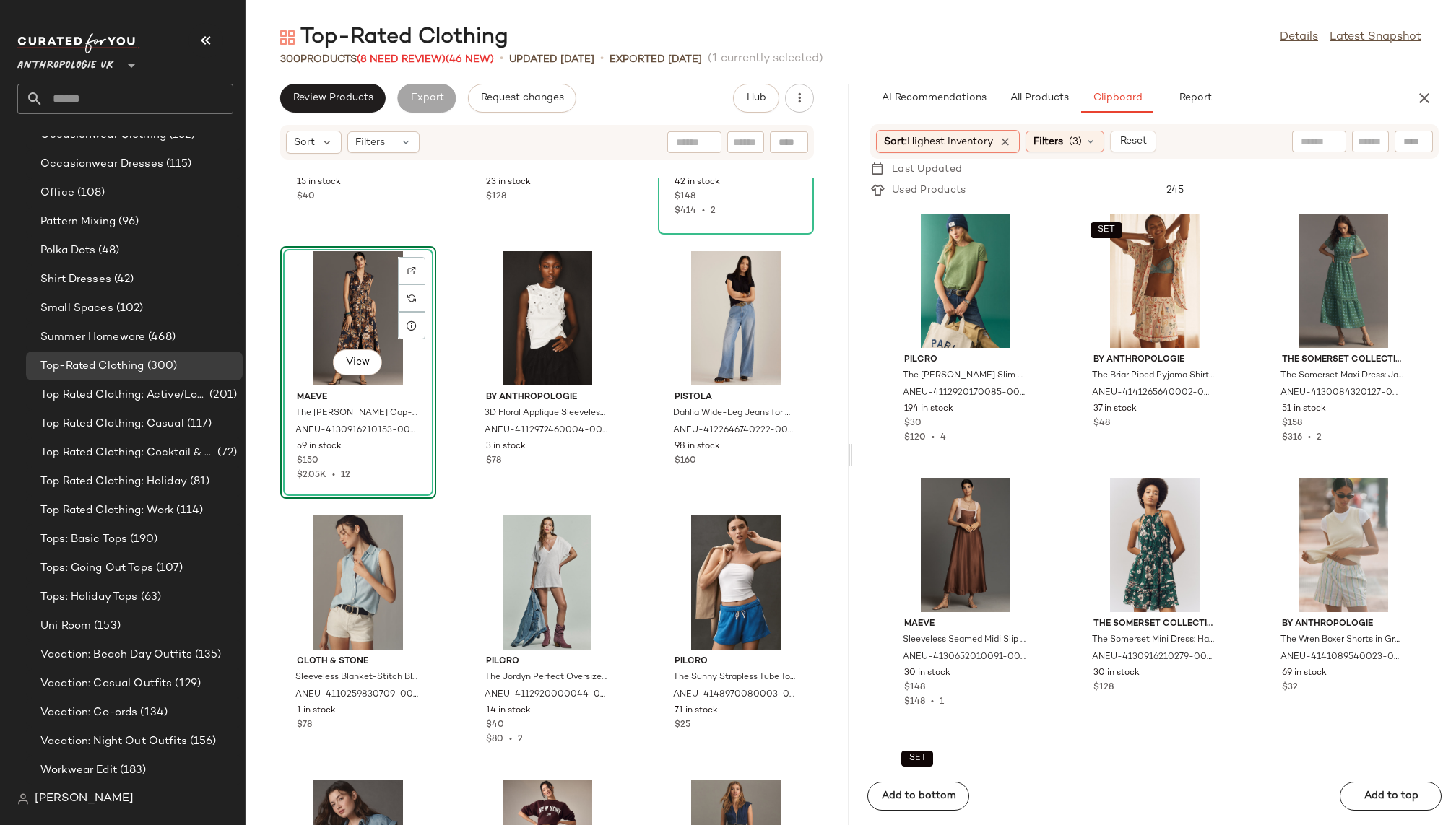
scroll to position [9001, 0]
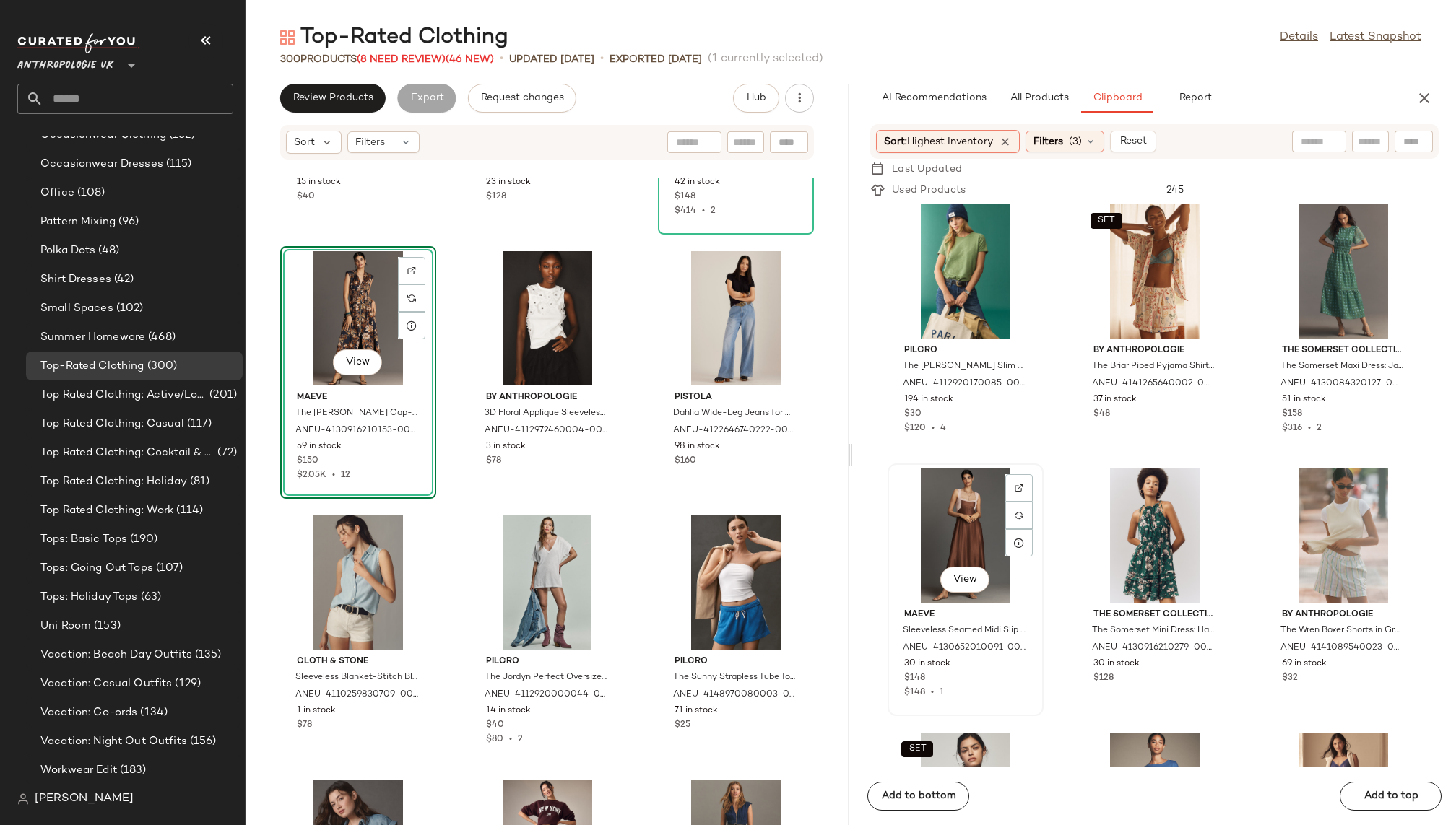
click at [923, 533] on div "View" at bounding box center [965, 536] width 146 height 135
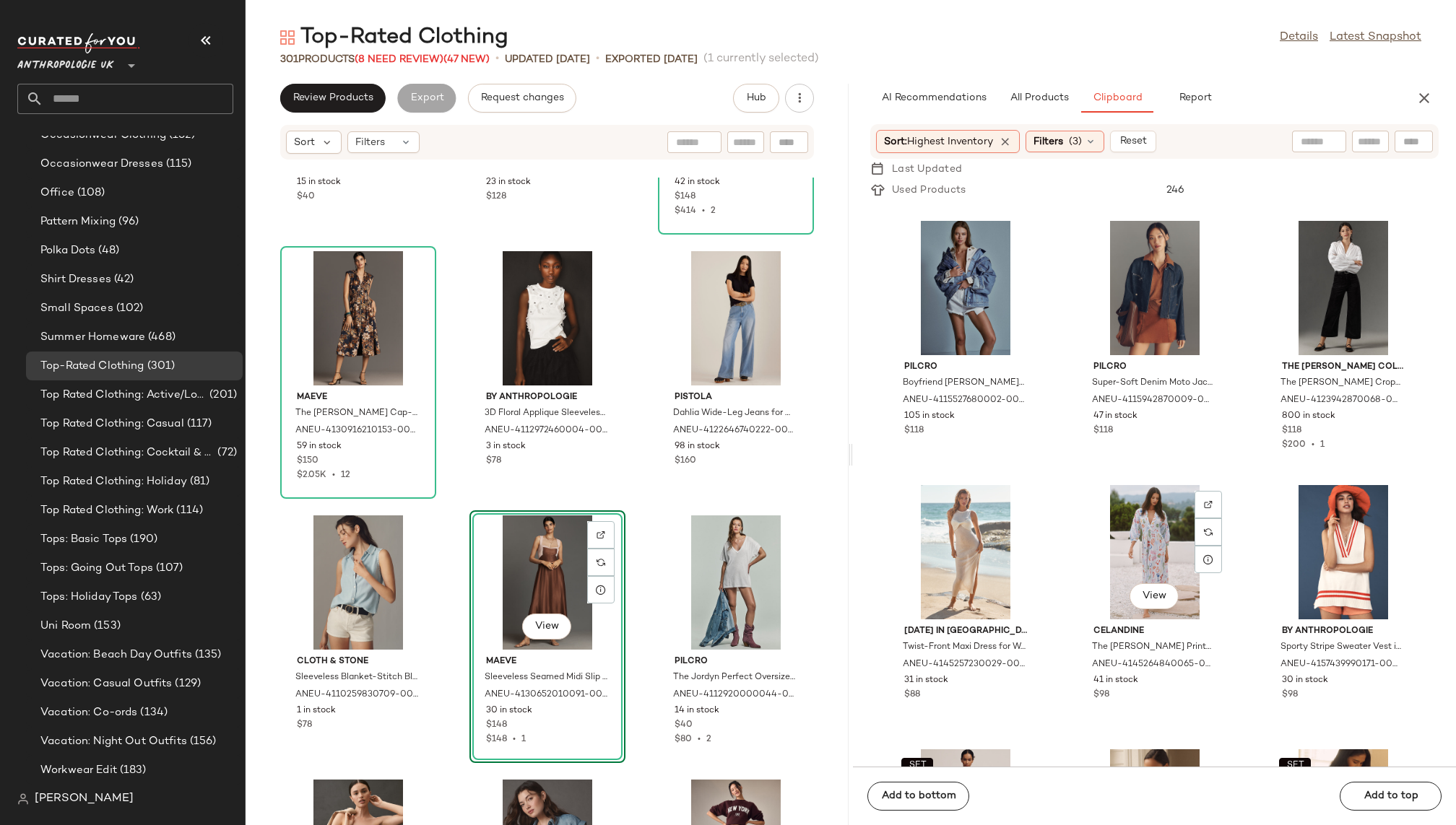
scroll to position [8073, 0]
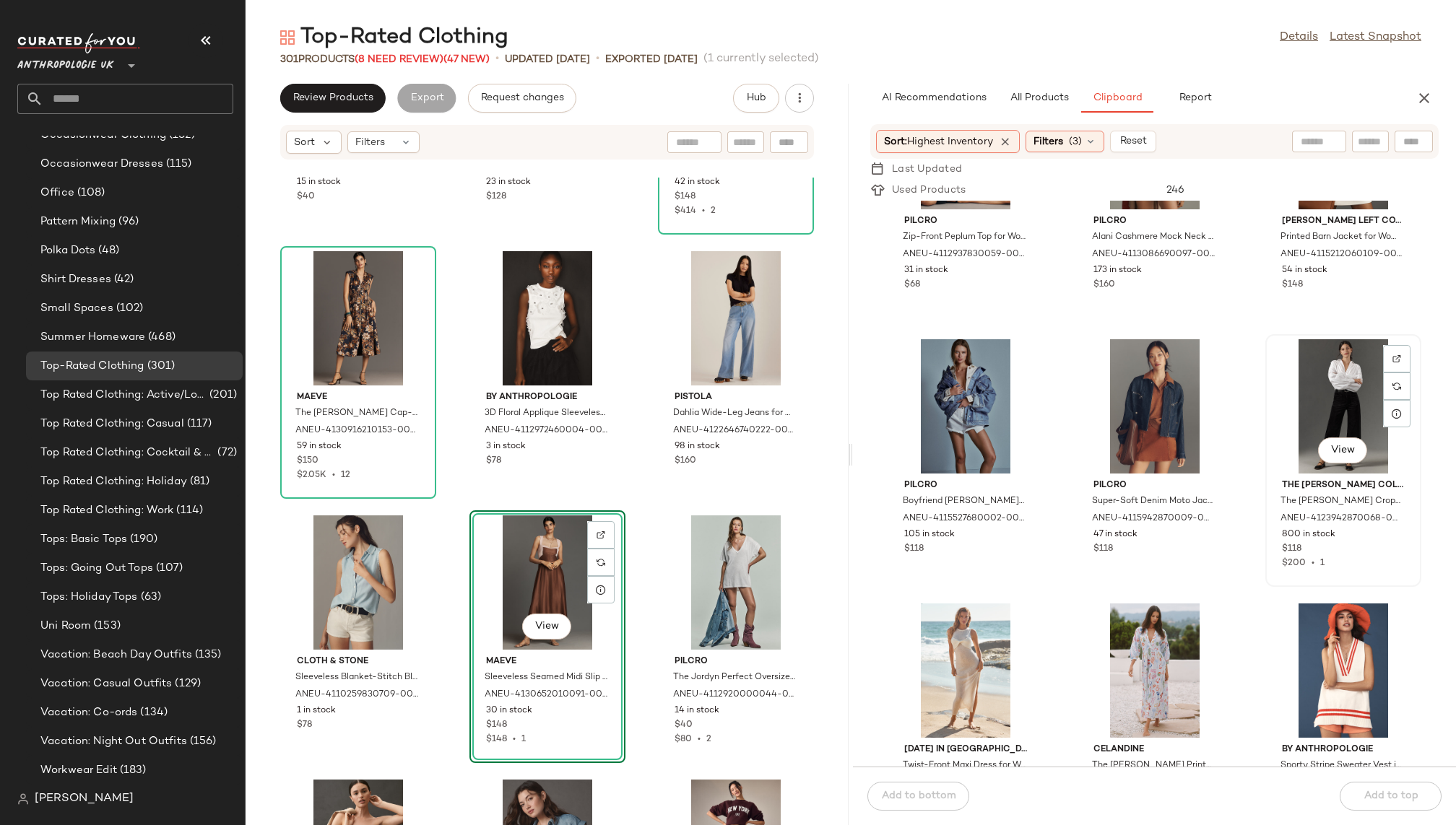
click at [1271, 405] on div "View" at bounding box center [1343, 407] width 146 height 135
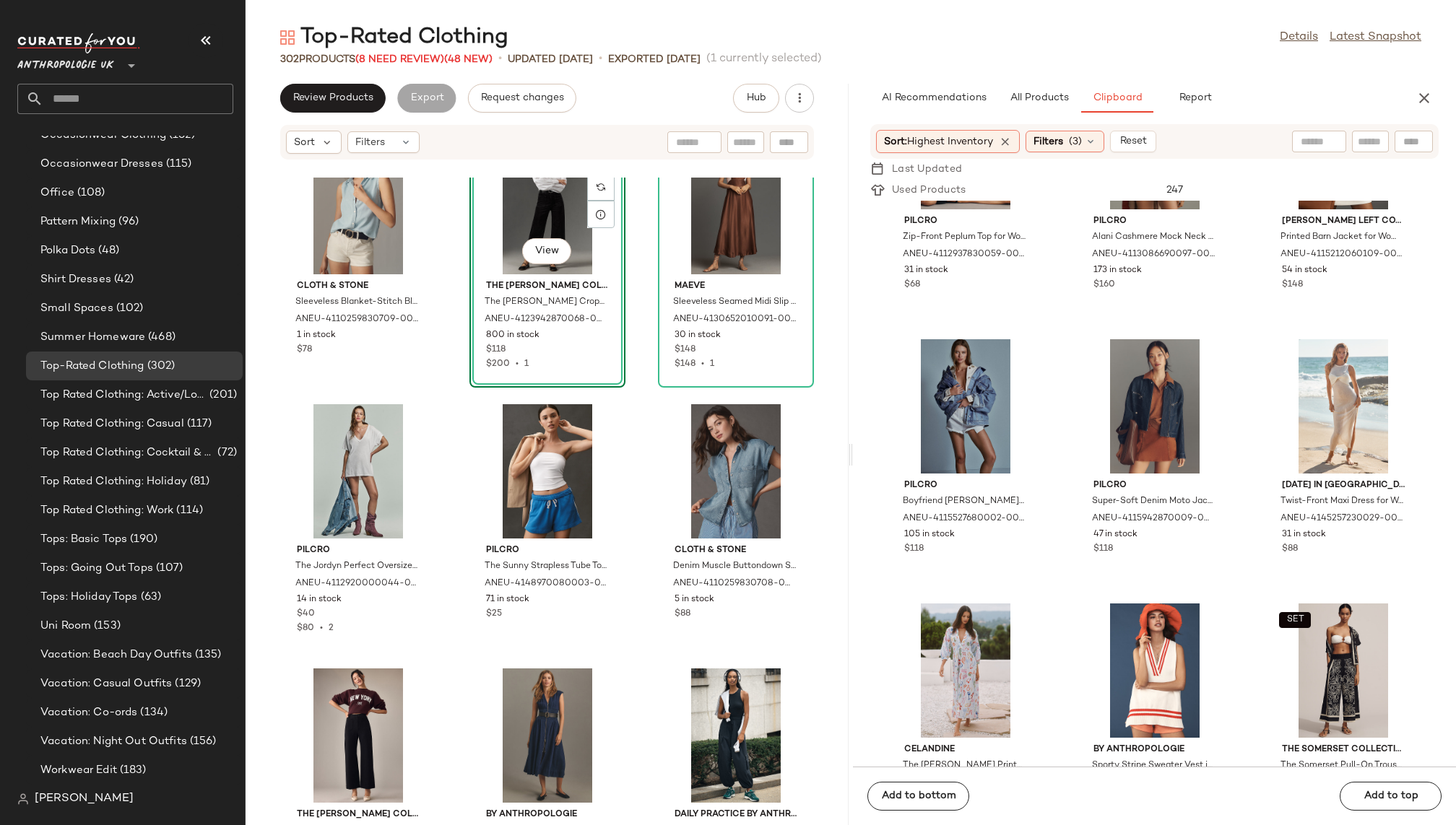
scroll to position [13044, 0]
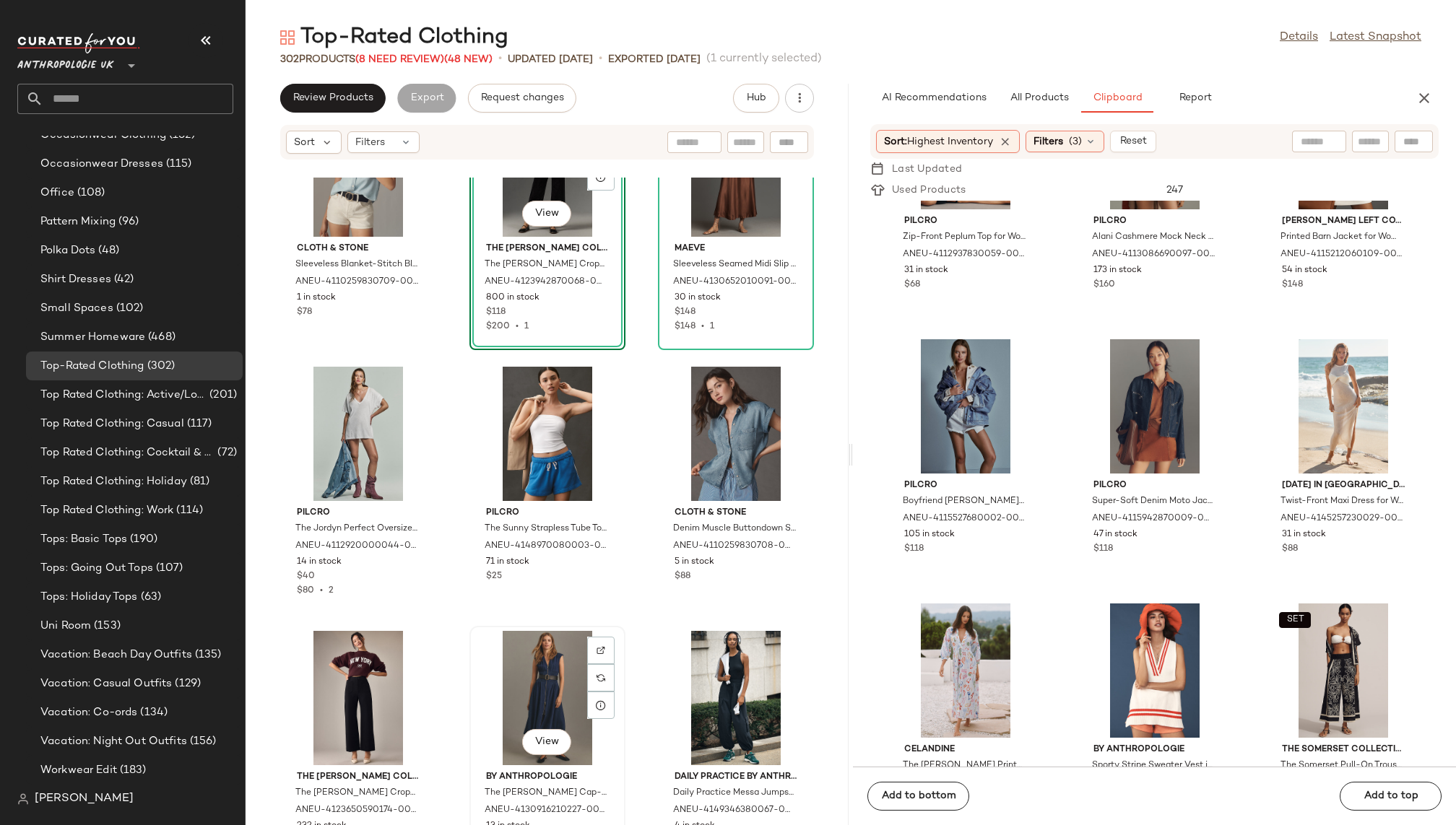
click at [517, 680] on div "View" at bounding box center [547, 698] width 146 height 135
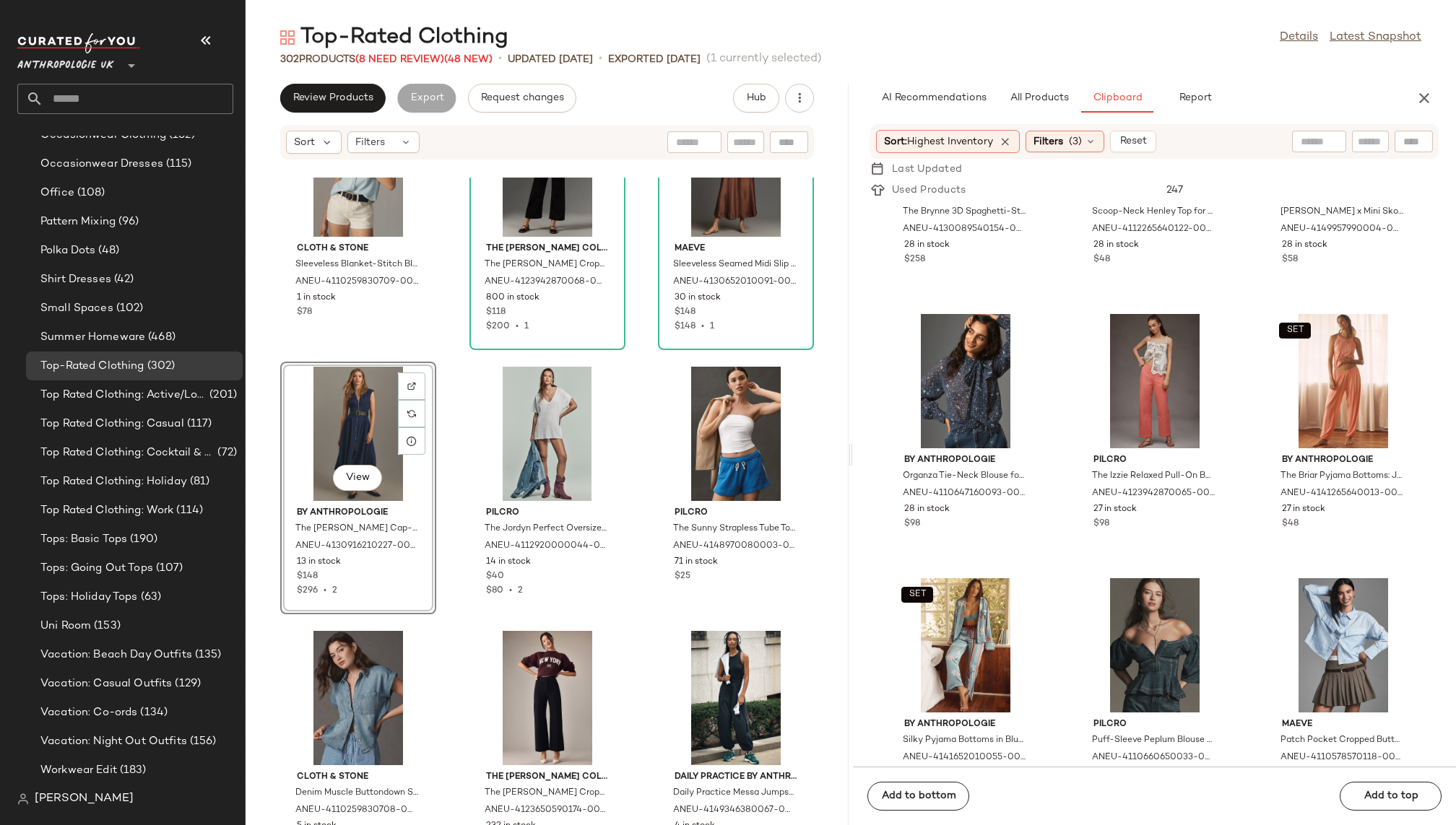
scroll to position [9988, 0]
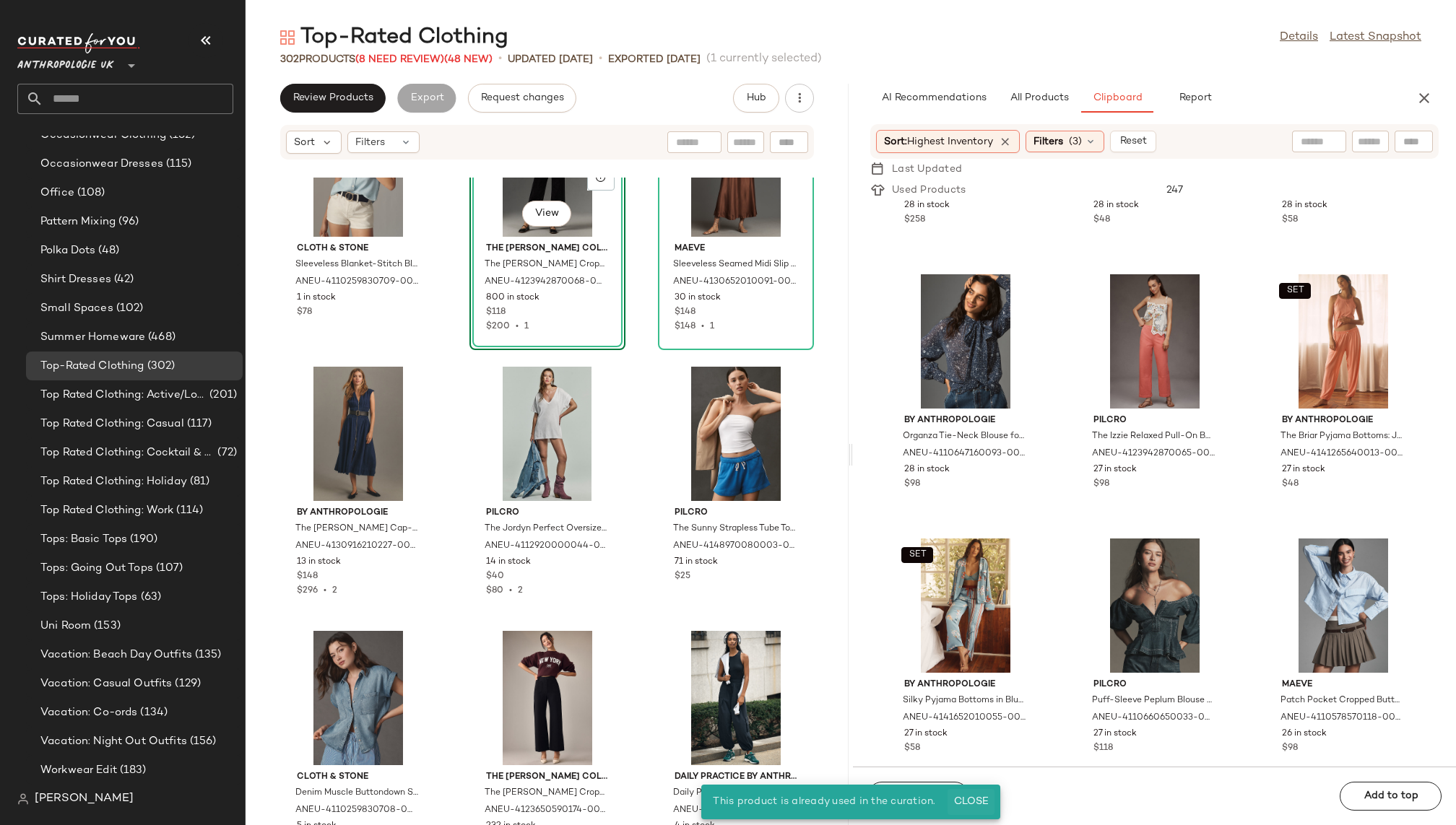
click at [973, 791] on button "Close" at bounding box center [970, 802] width 47 height 26
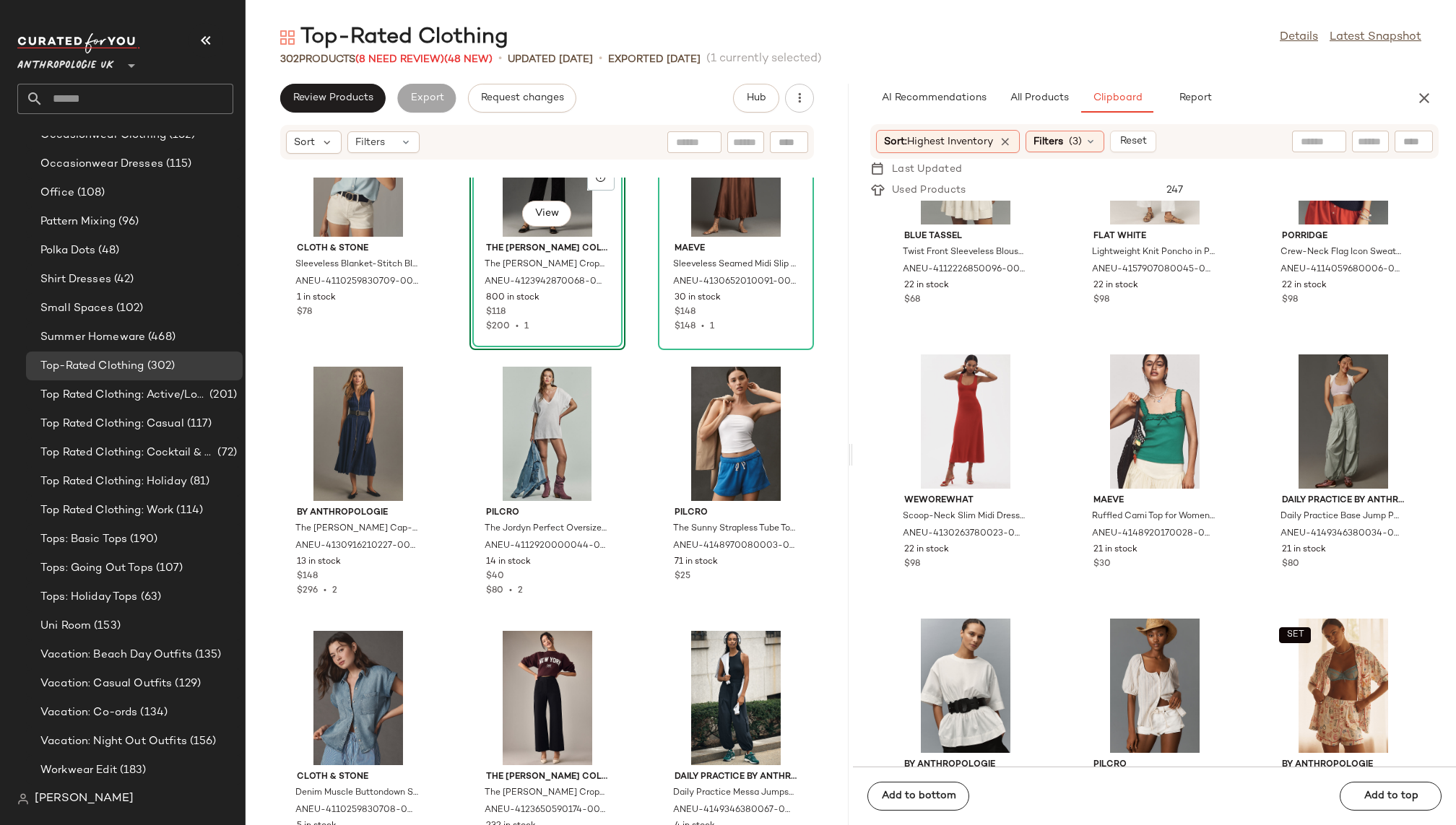
scroll to position [12302, 0]
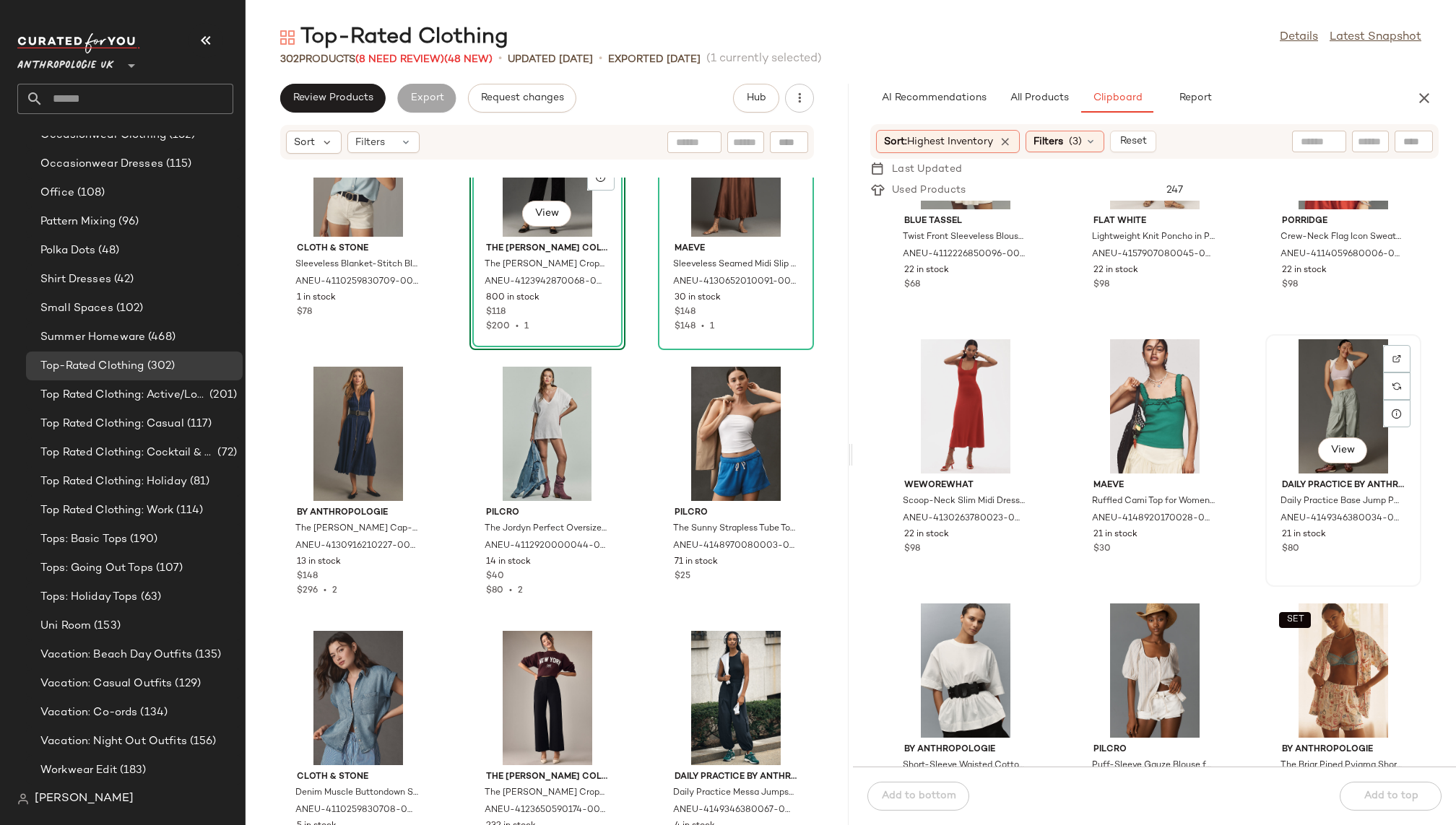
click at [1275, 400] on div "View" at bounding box center [1343, 407] width 146 height 135
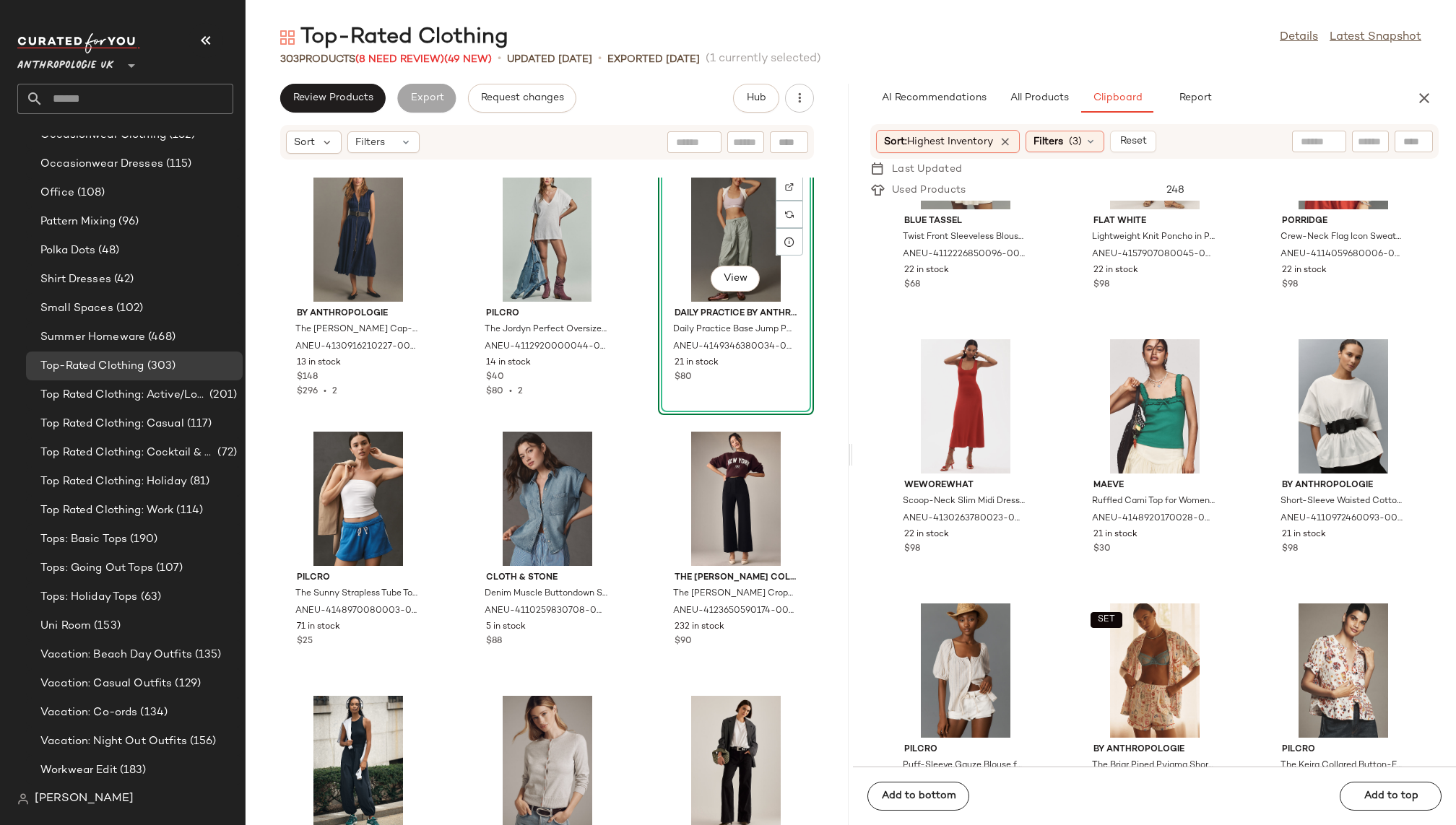
scroll to position [13270, 0]
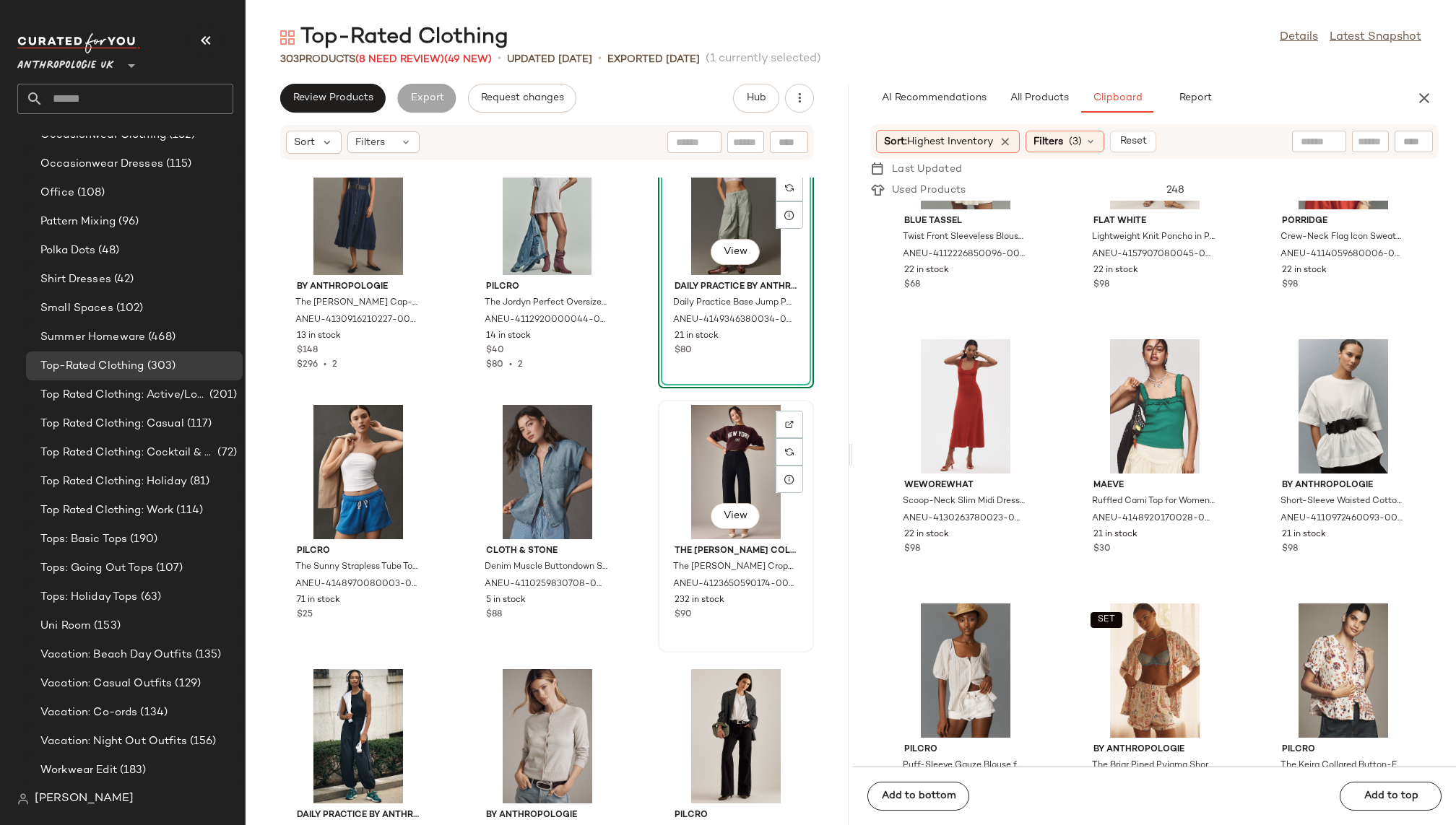
click at [695, 466] on div "View" at bounding box center [736, 472] width 146 height 135
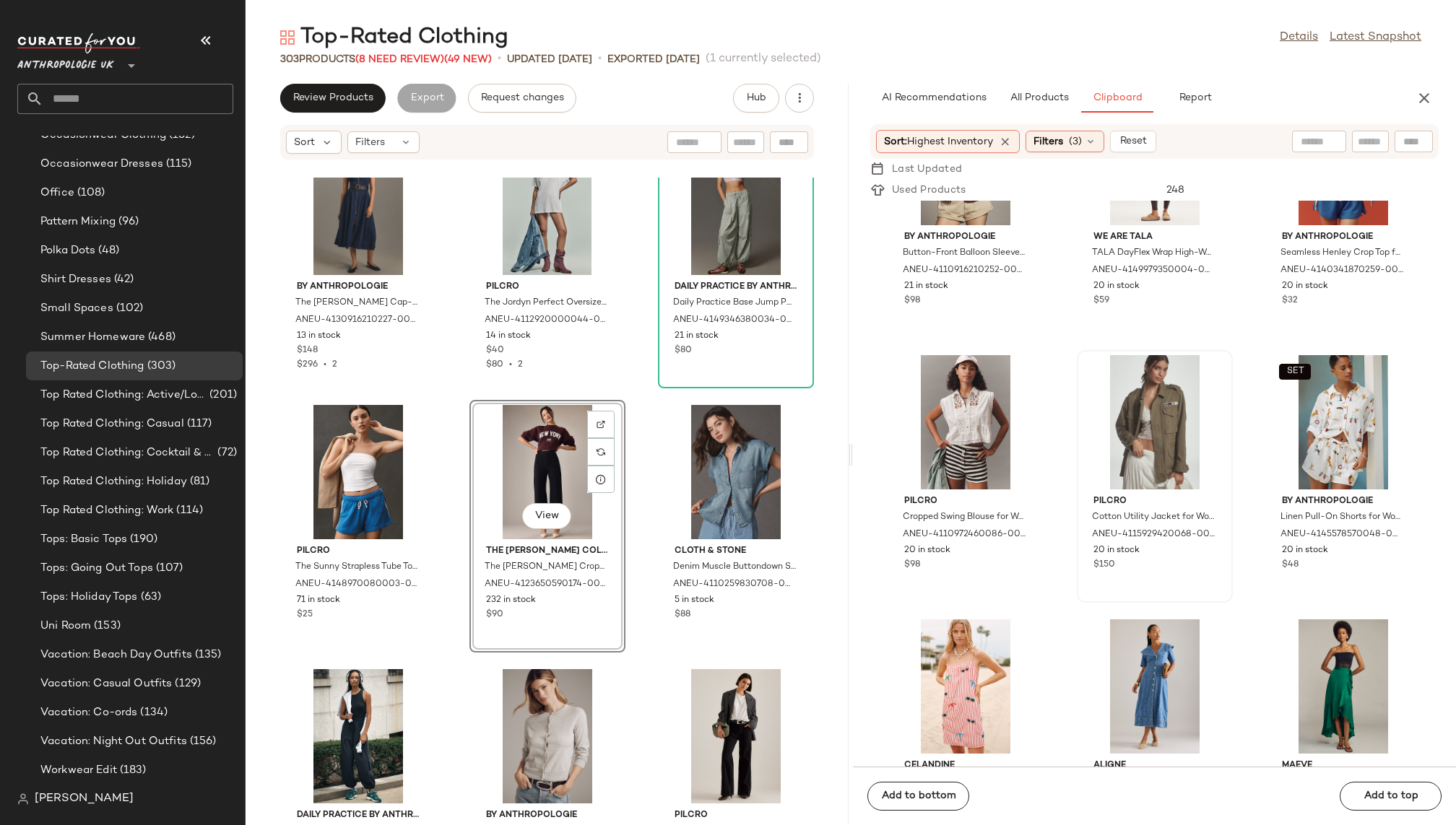
scroll to position [13085, 0]
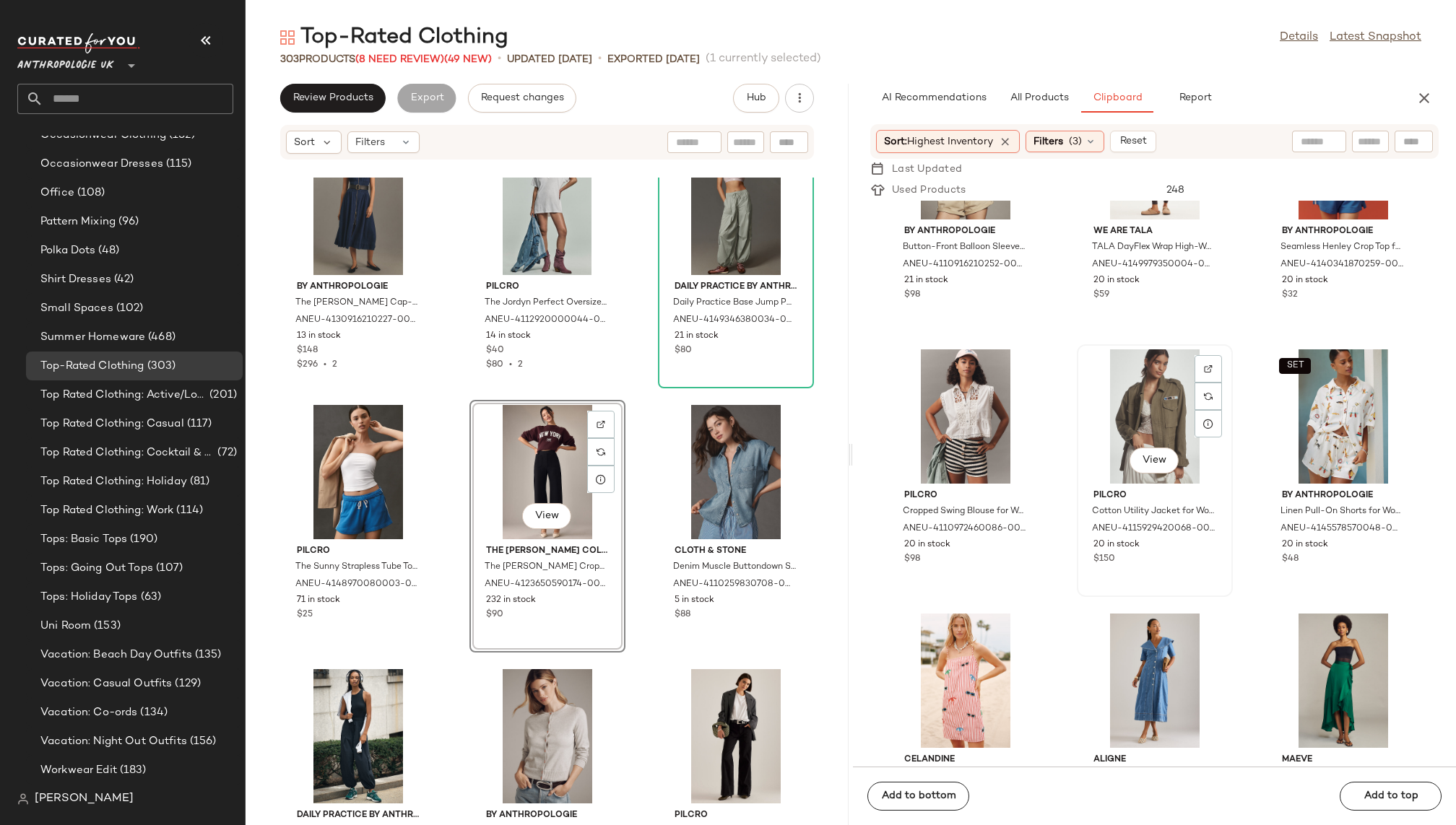
click at [1142, 400] on div "View" at bounding box center [1154, 417] width 146 height 135
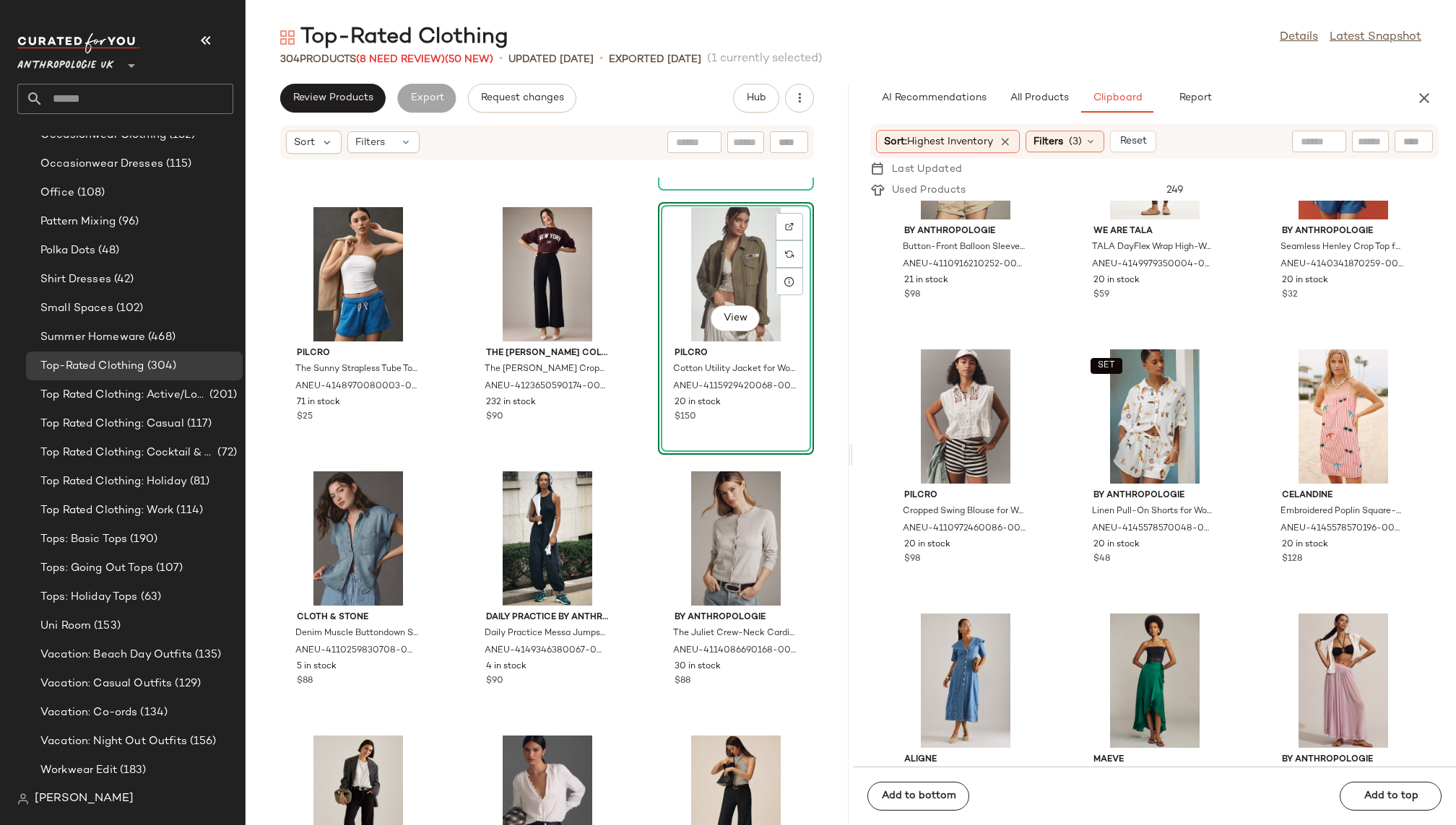
scroll to position [13481, 0]
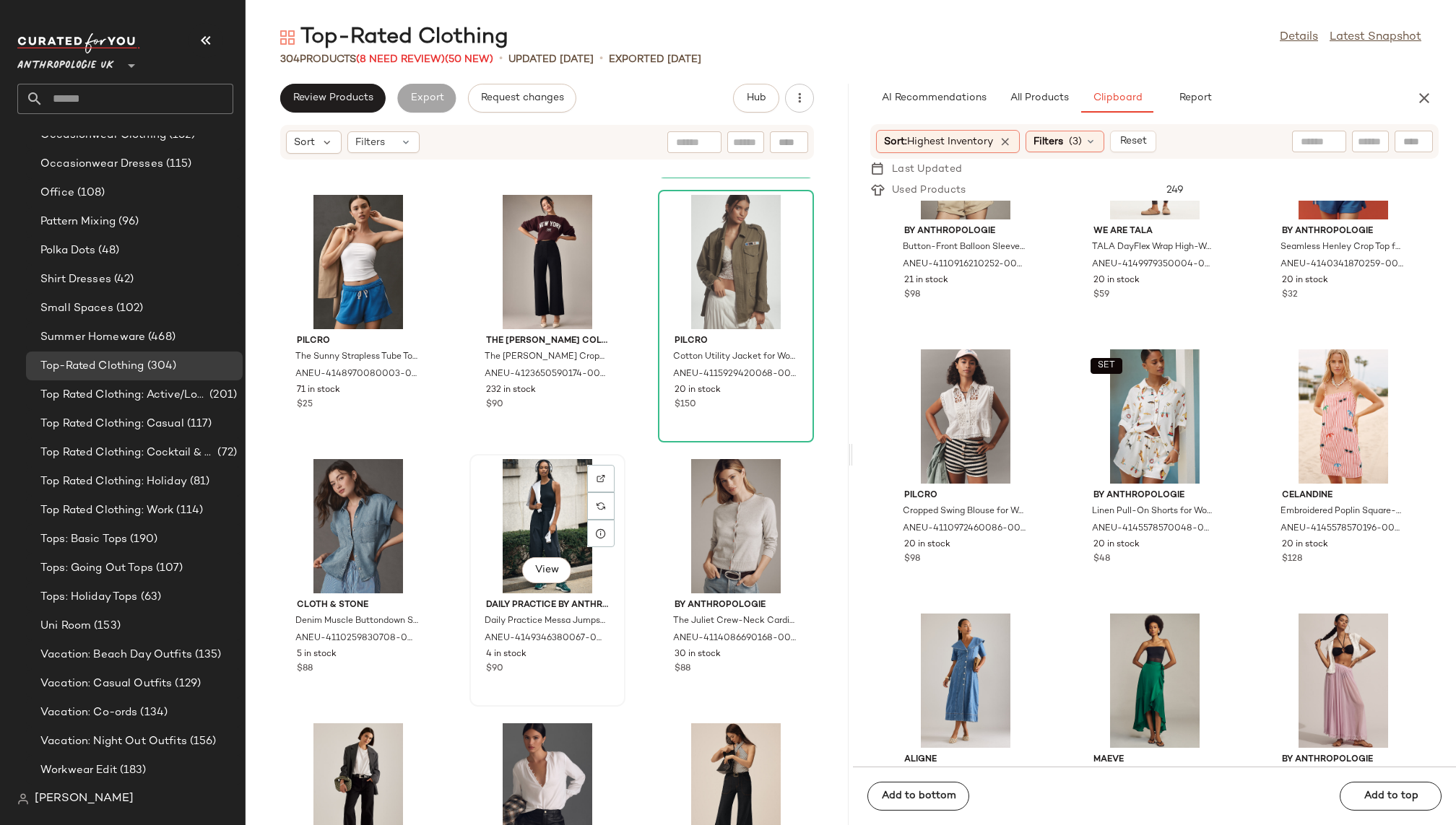
click at [516, 515] on div "View" at bounding box center [547, 526] width 146 height 135
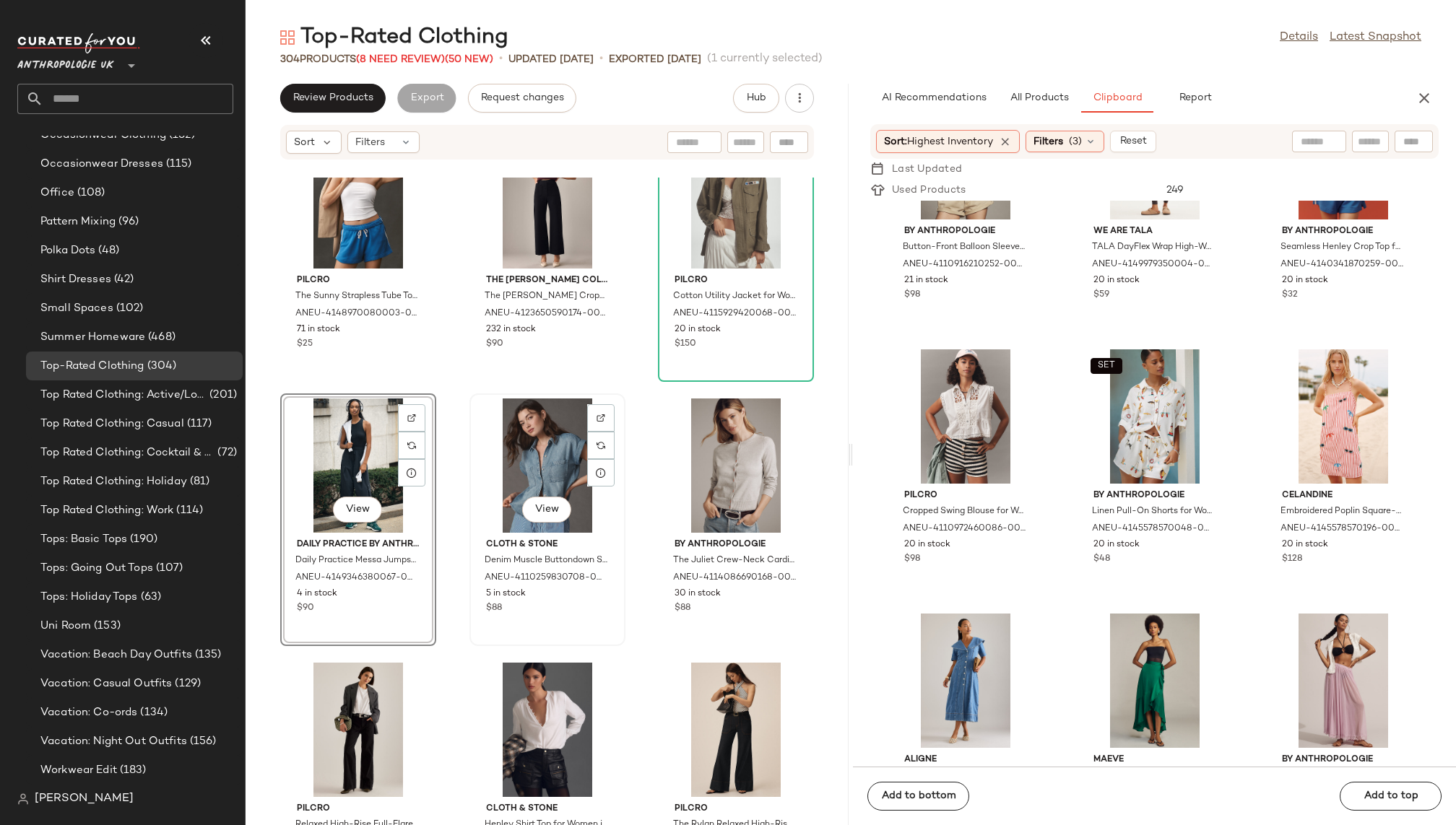
scroll to position [13561, 0]
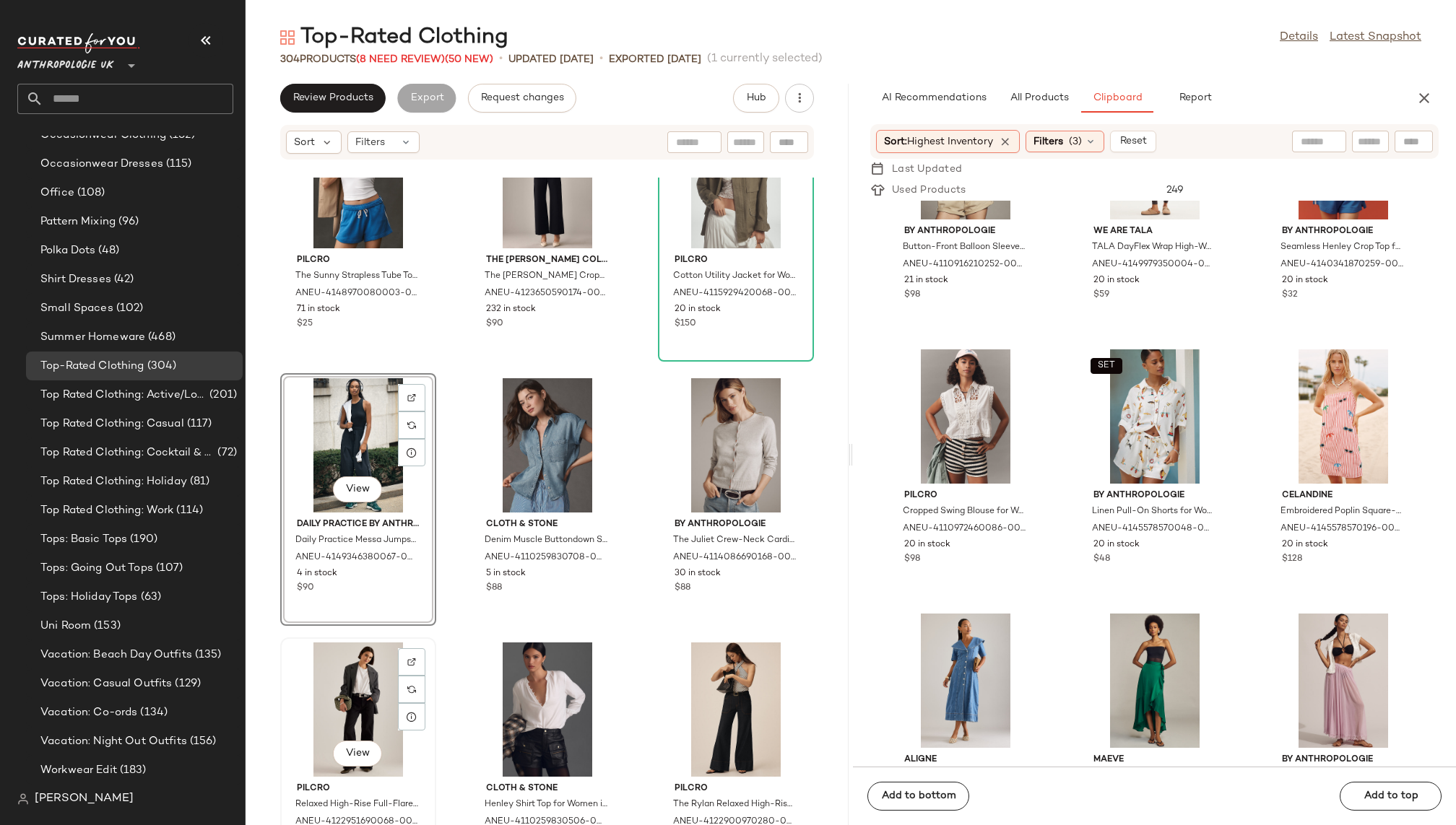
click at [348, 693] on div "View" at bounding box center [358, 710] width 146 height 135
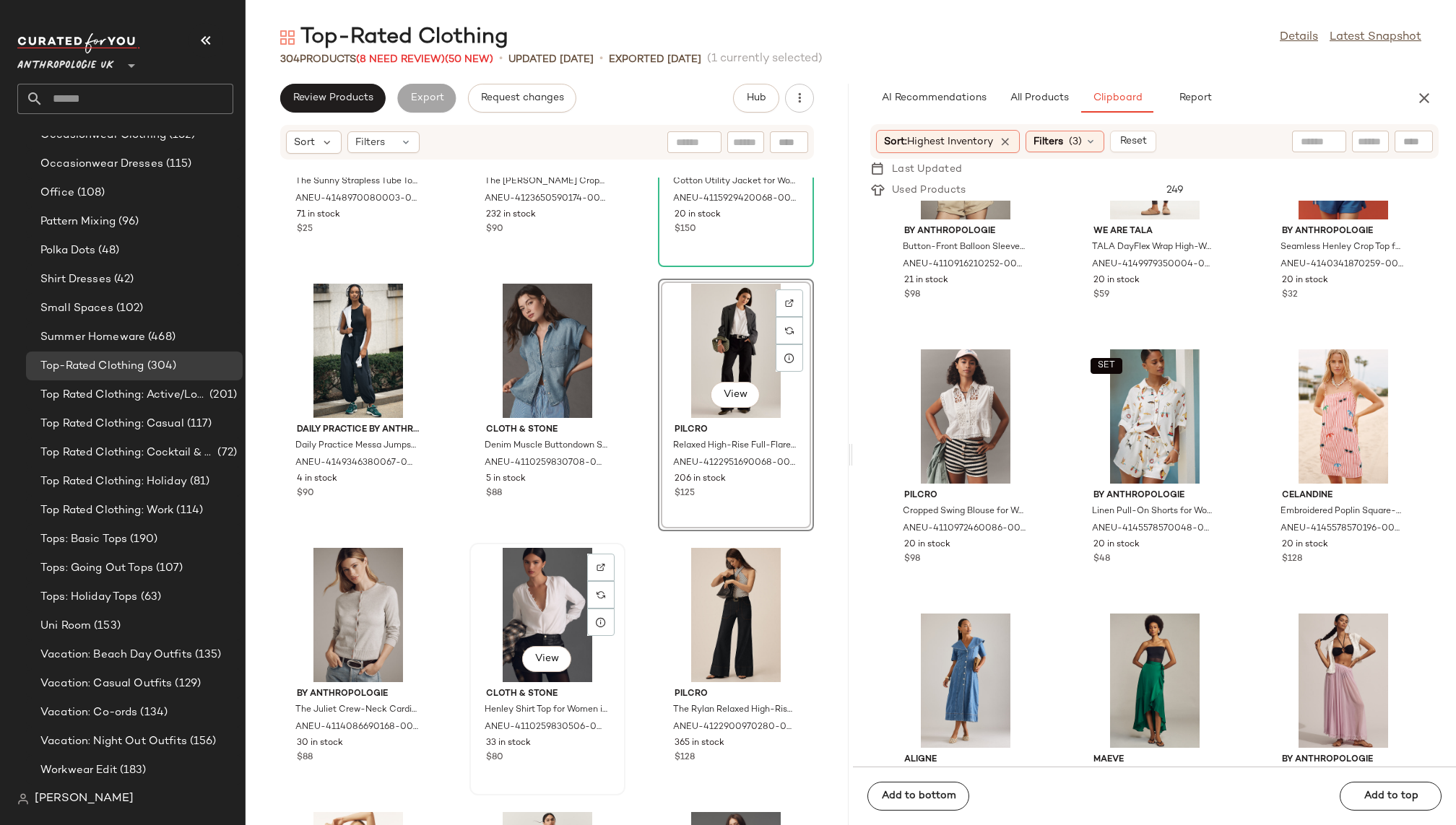
scroll to position [13665, 0]
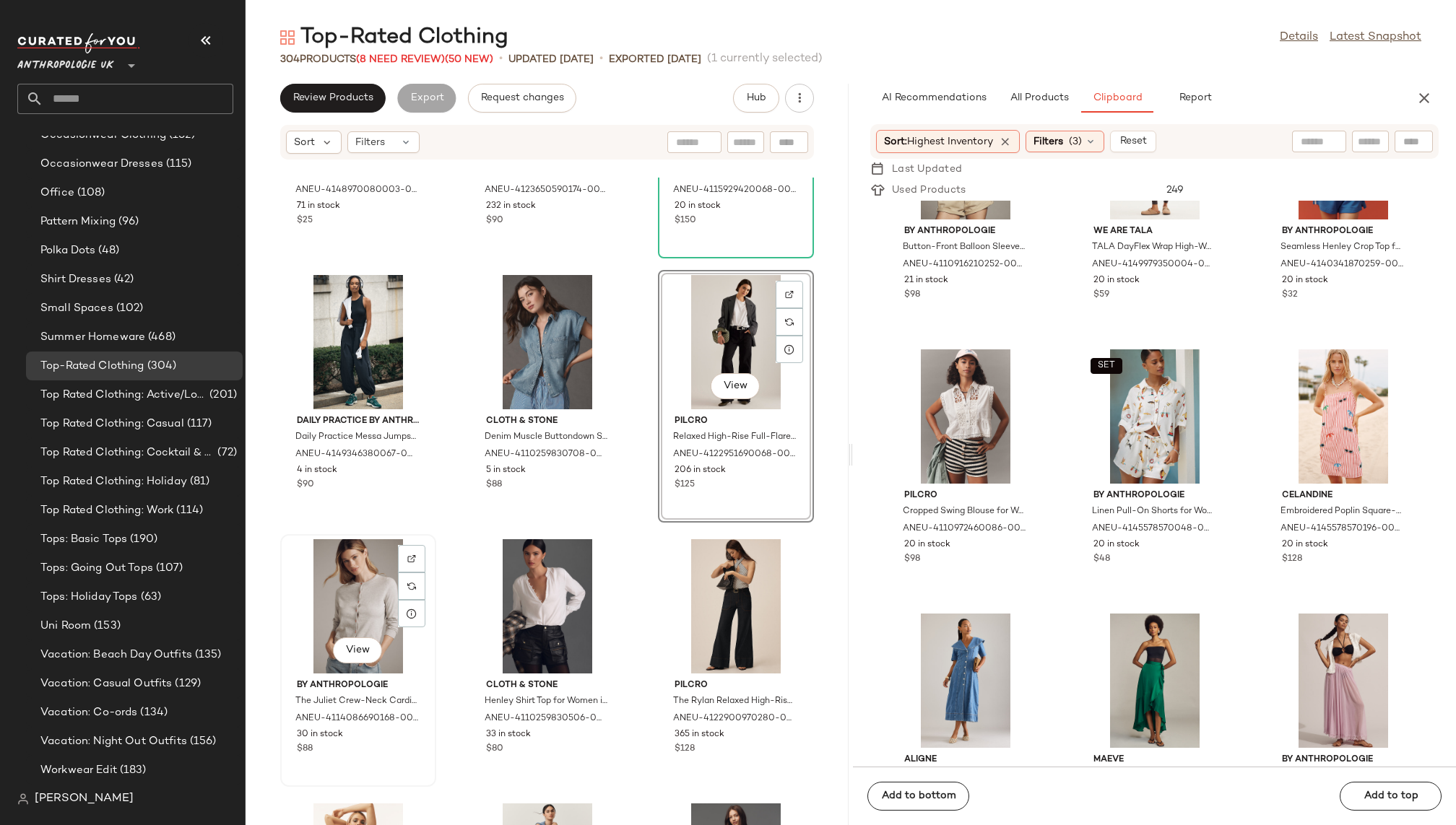
click at [350, 610] on div "View" at bounding box center [358, 607] width 146 height 135
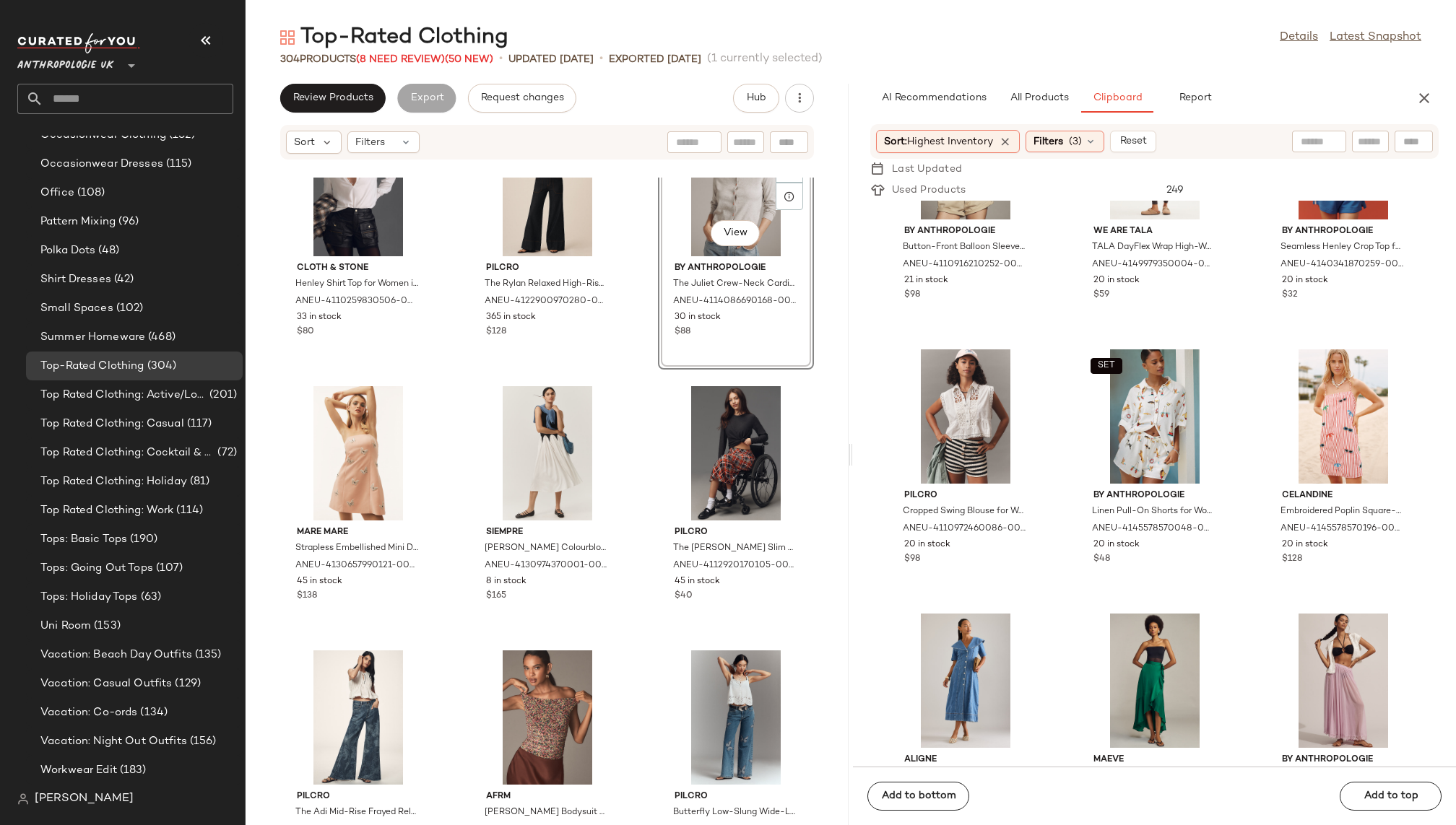
scroll to position [14085, 0]
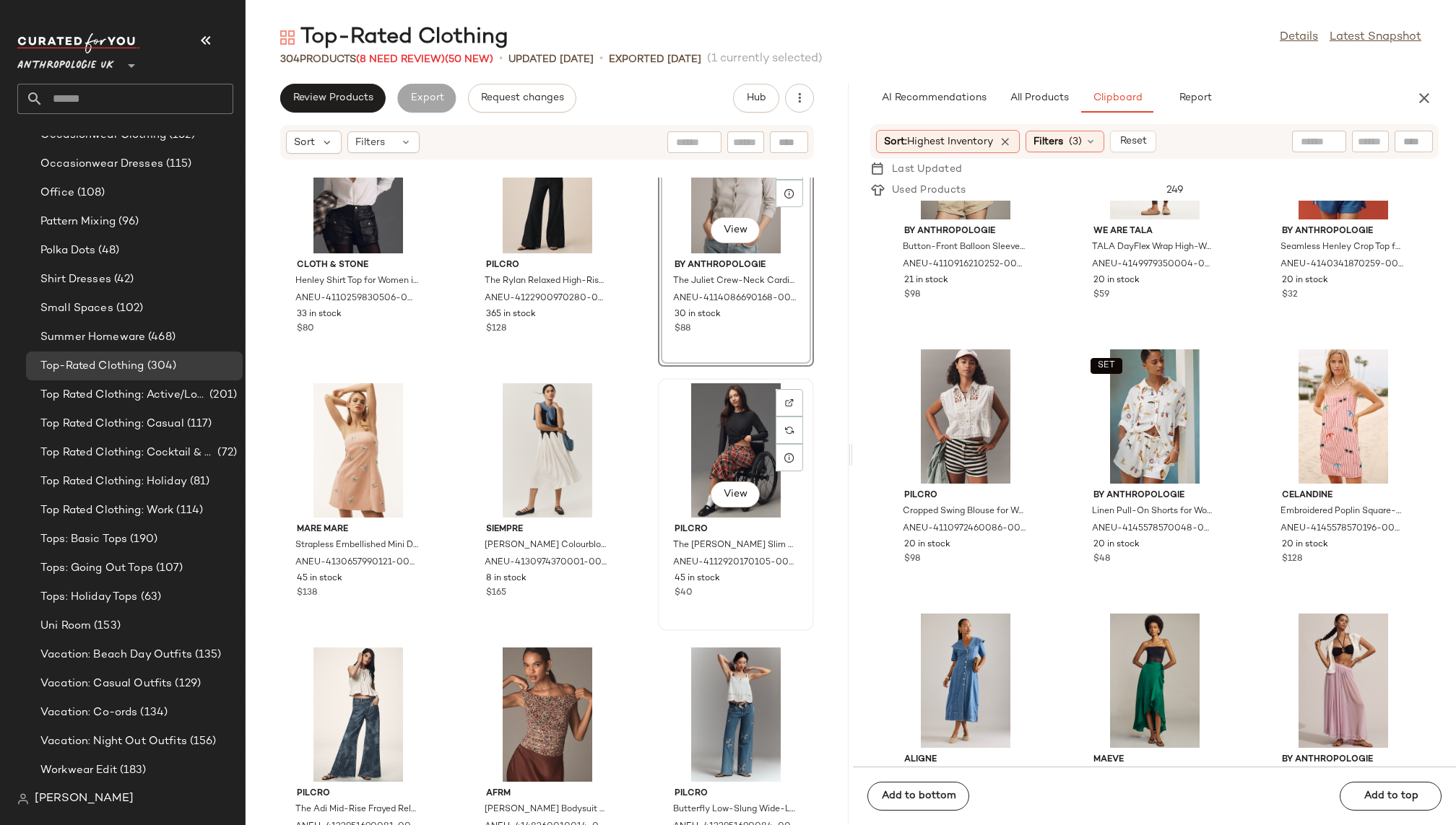
click at [694, 457] on div "View" at bounding box center [736, 450] width 146 height 135
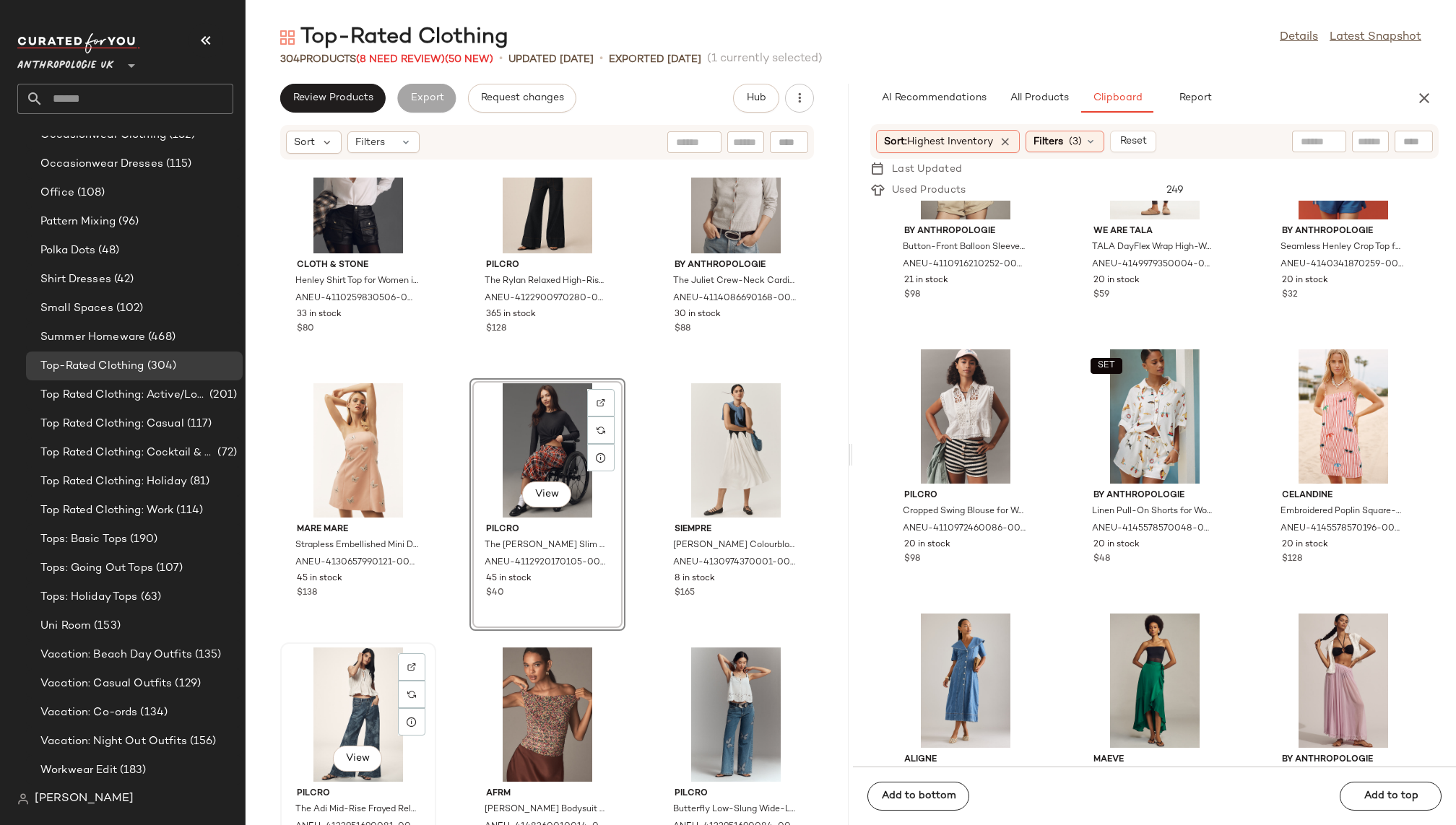
click at [345, 692] on div "View" at bounding box center [358, 715] width 146 height 135
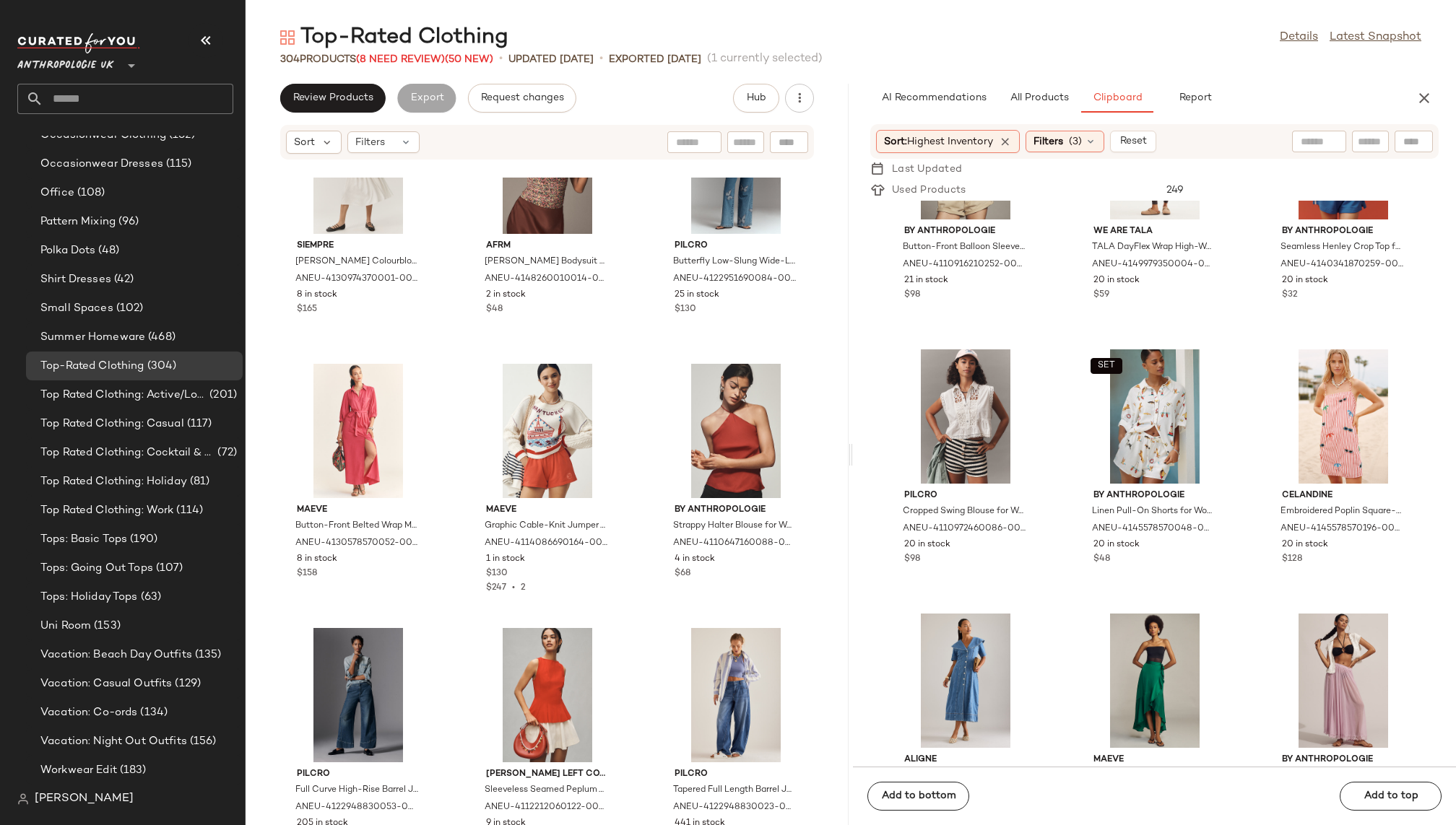
scroll to position [14607, 0]
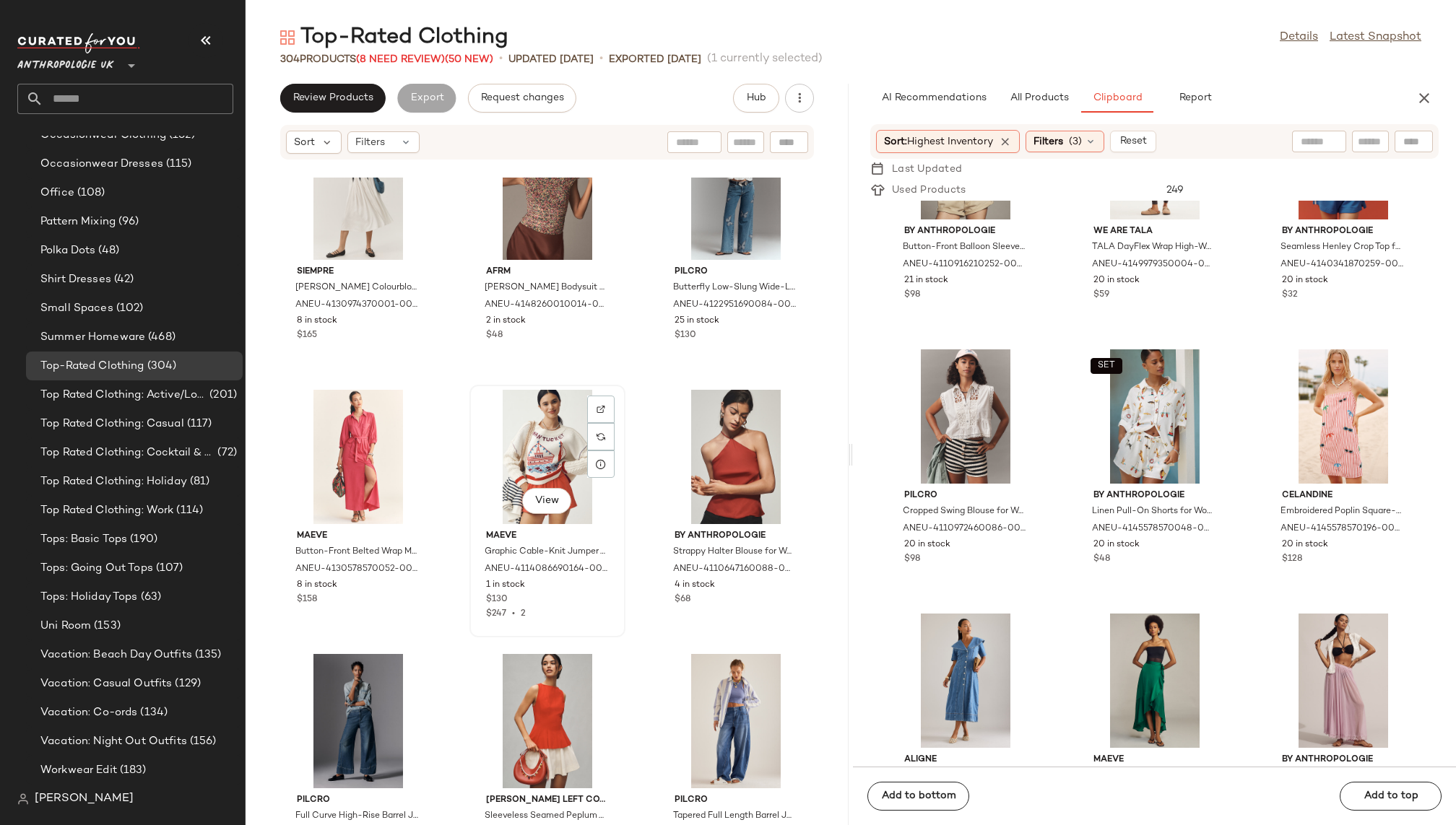
click at [490, 448] on div "View" at bounding box center [547, 457] width 146 height 135
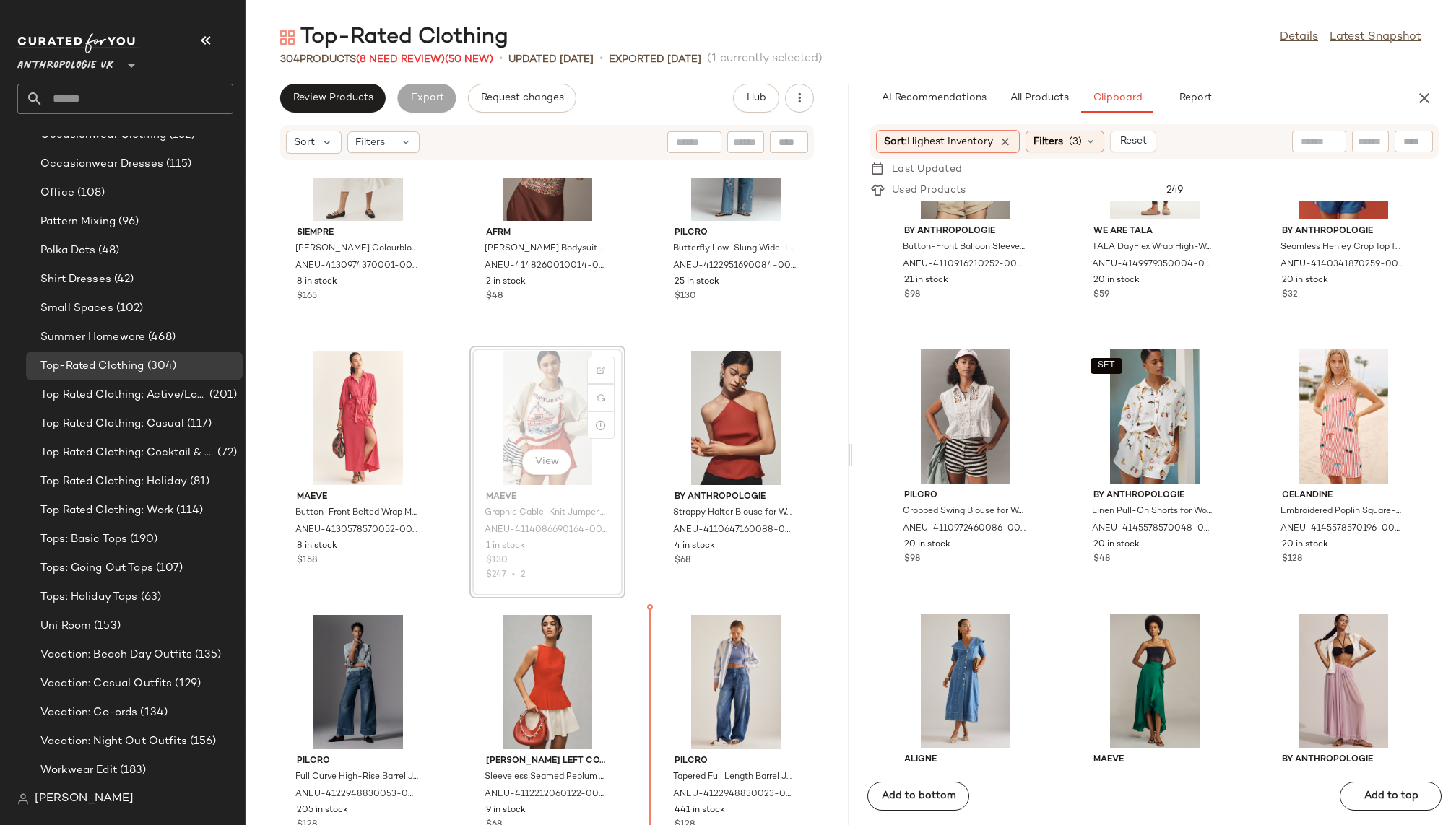
scroll to position [14654, 0]
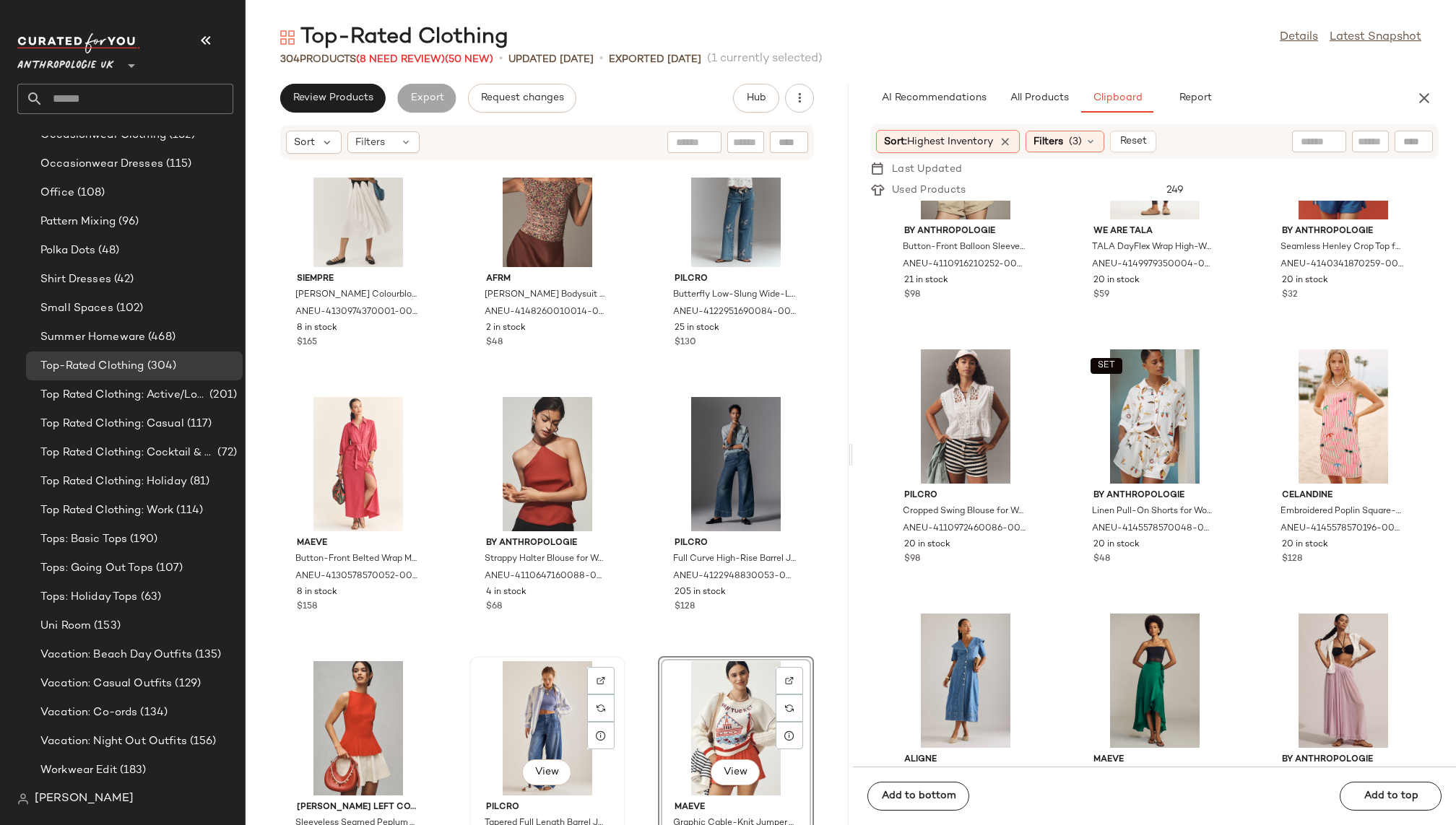
scroll to position [14612, 0]
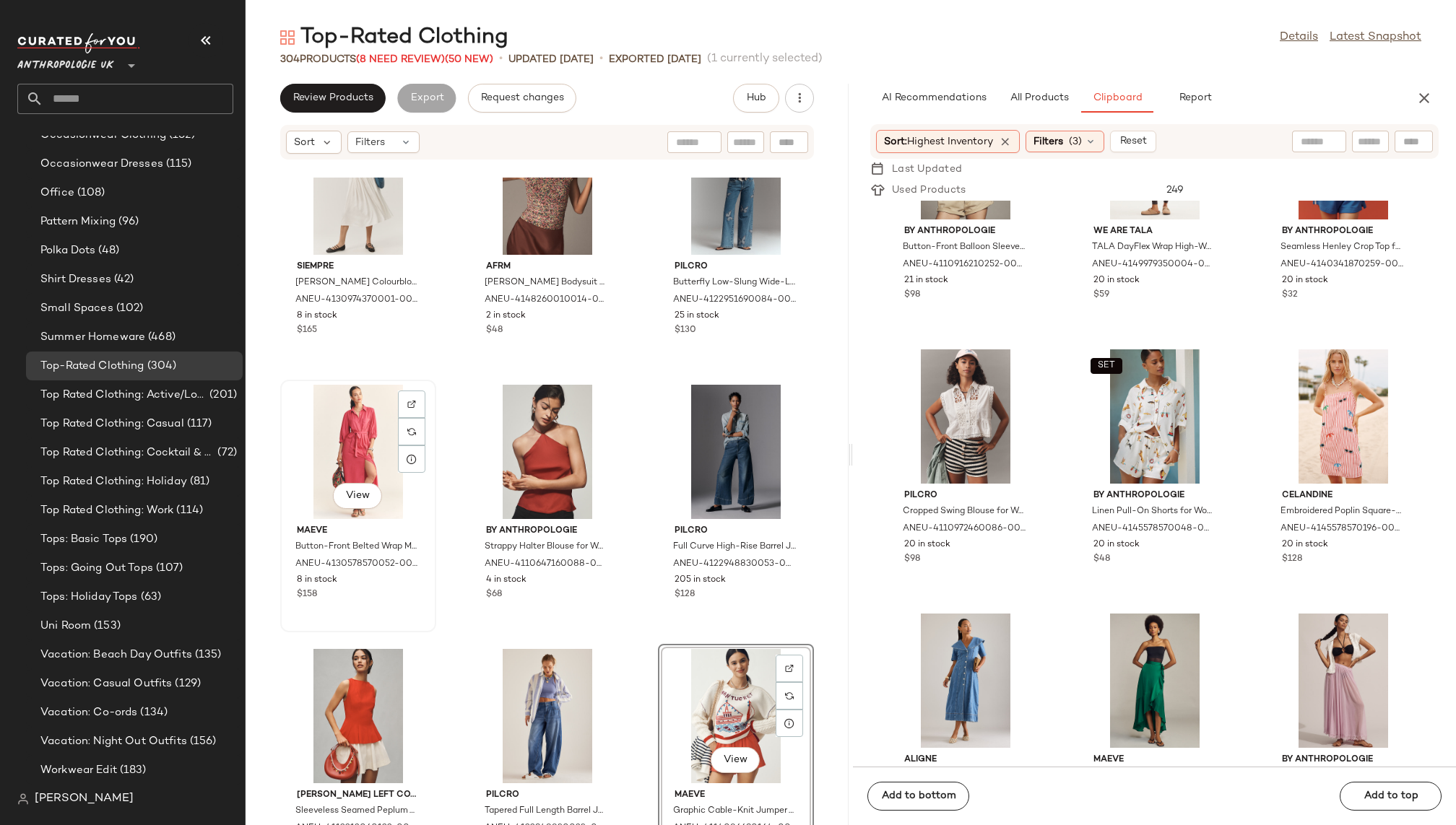
click at [342, 421] on div "View" at bounding box center [358, 452] width 146 height 135
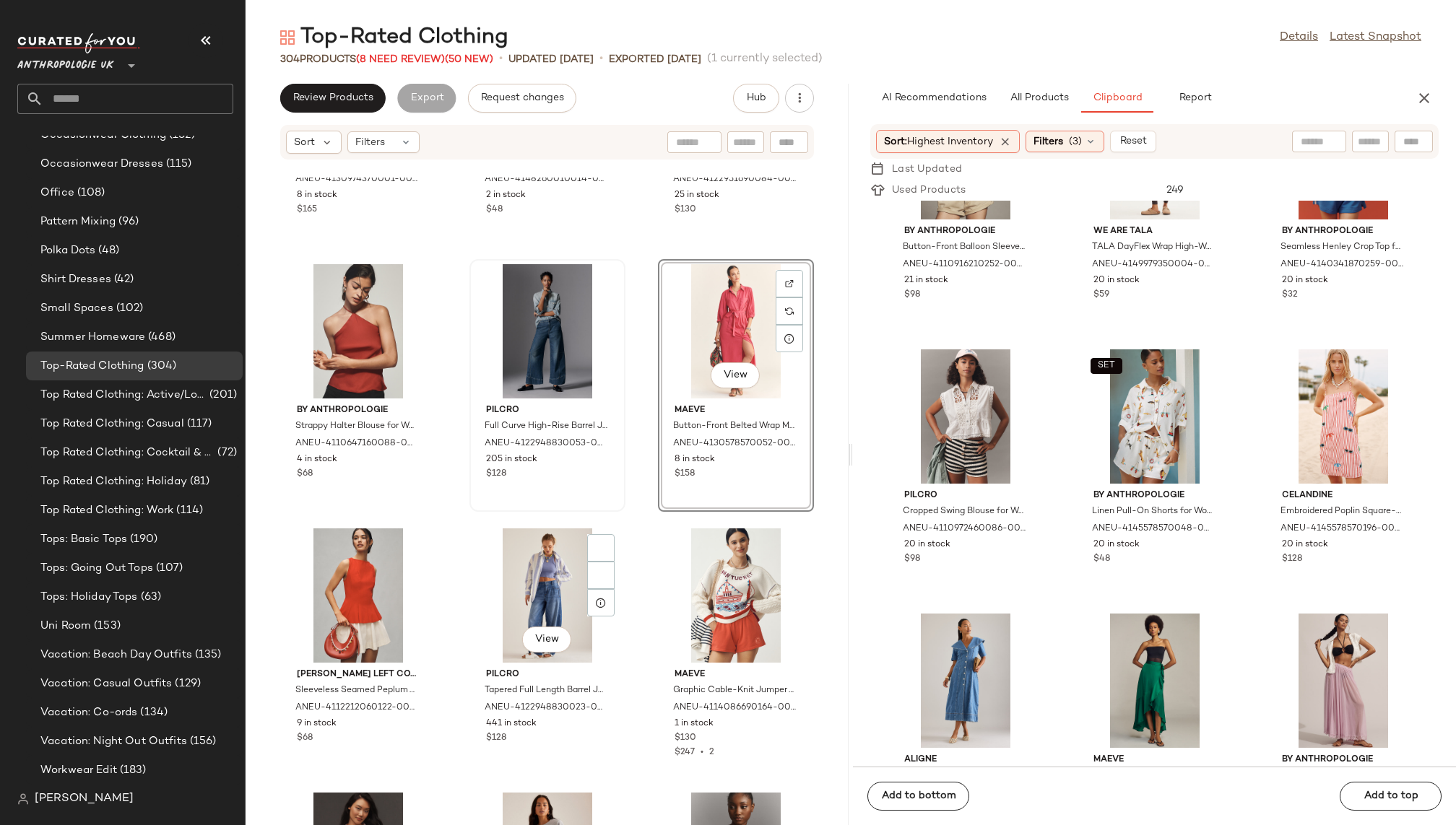
scroll to position [14833, 0]
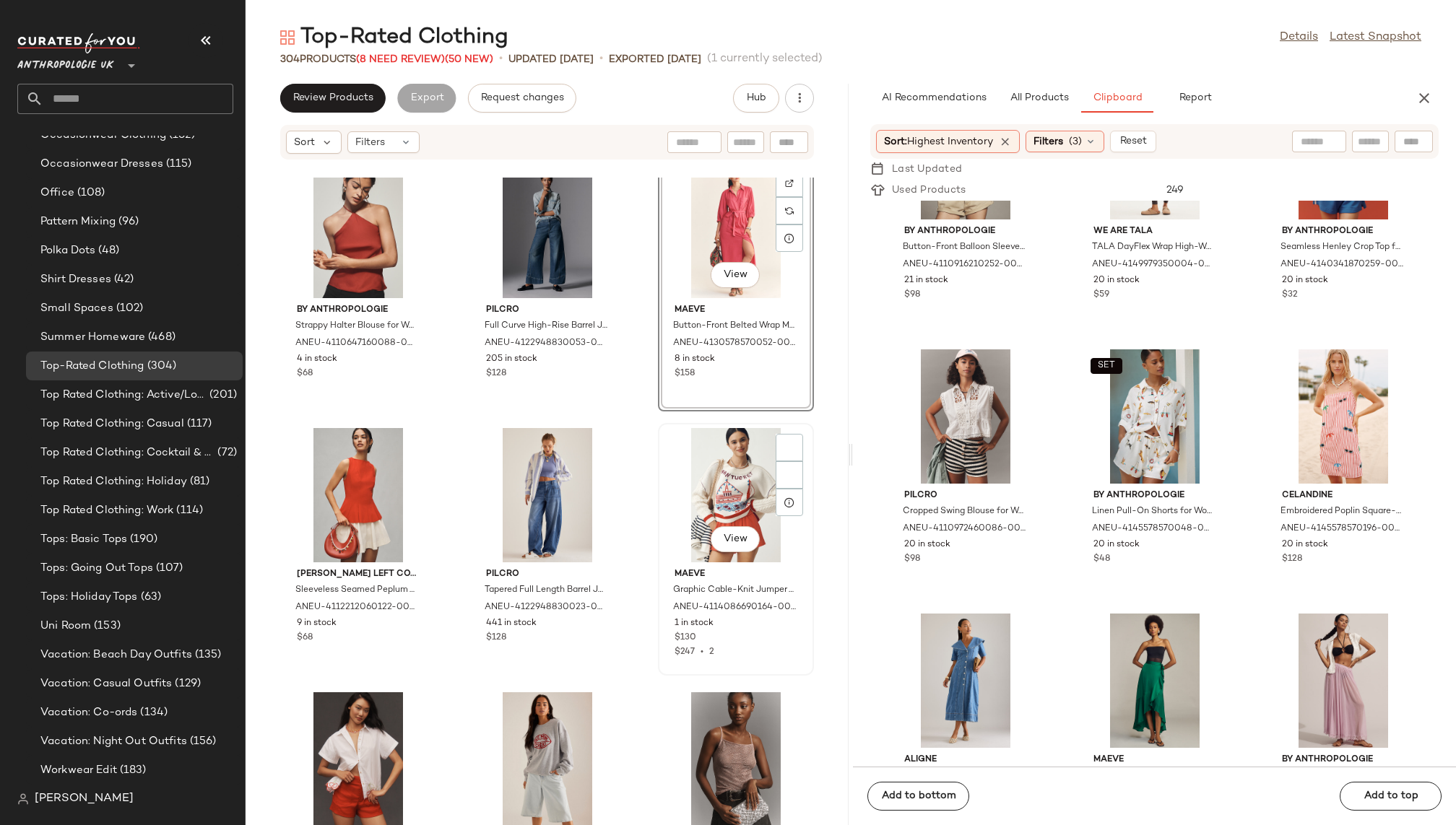
click at [665, 507] on div "View" at bounding box center [736, 496] width 146 height 135
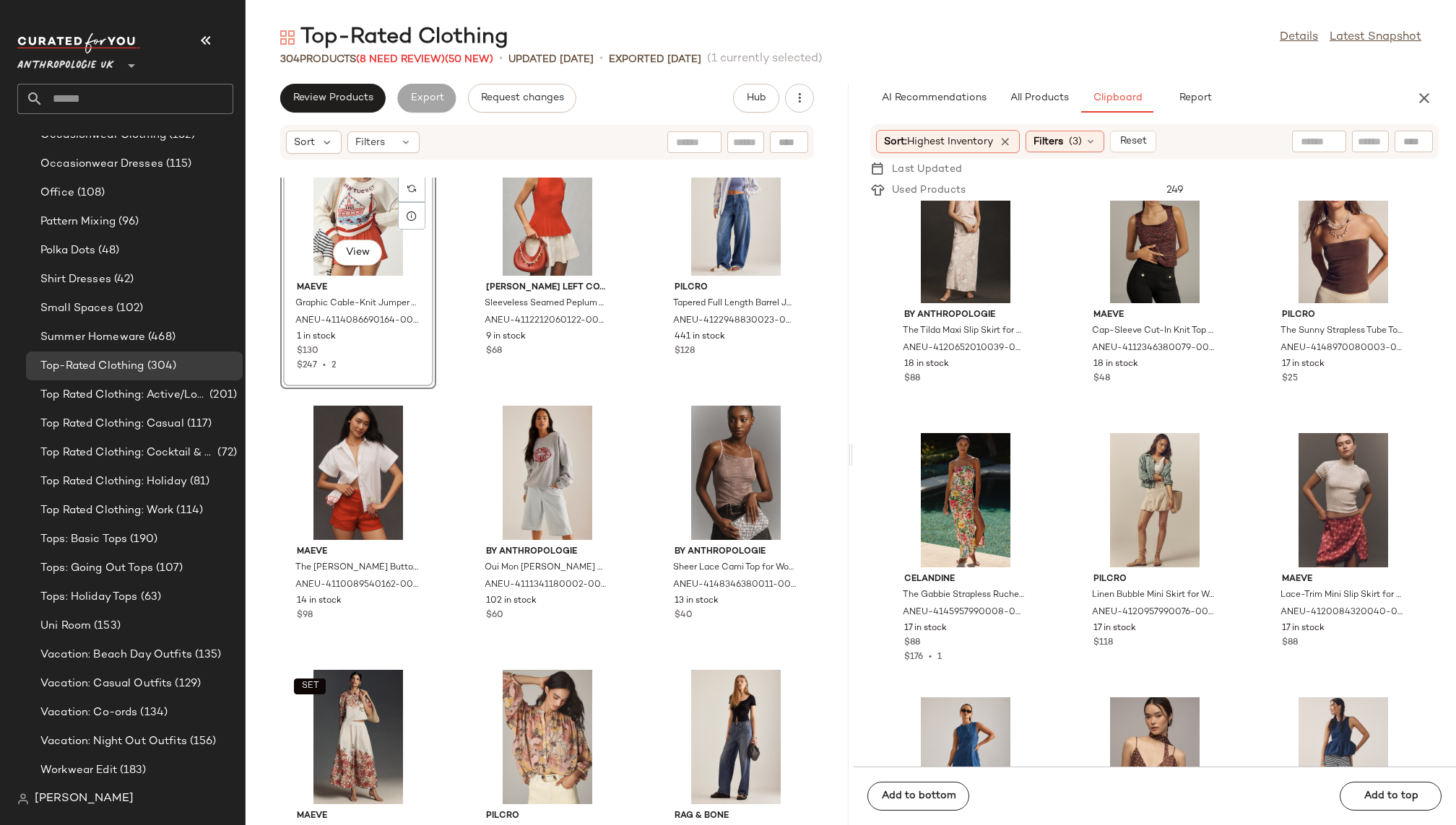
scroll to position [15580, 0]
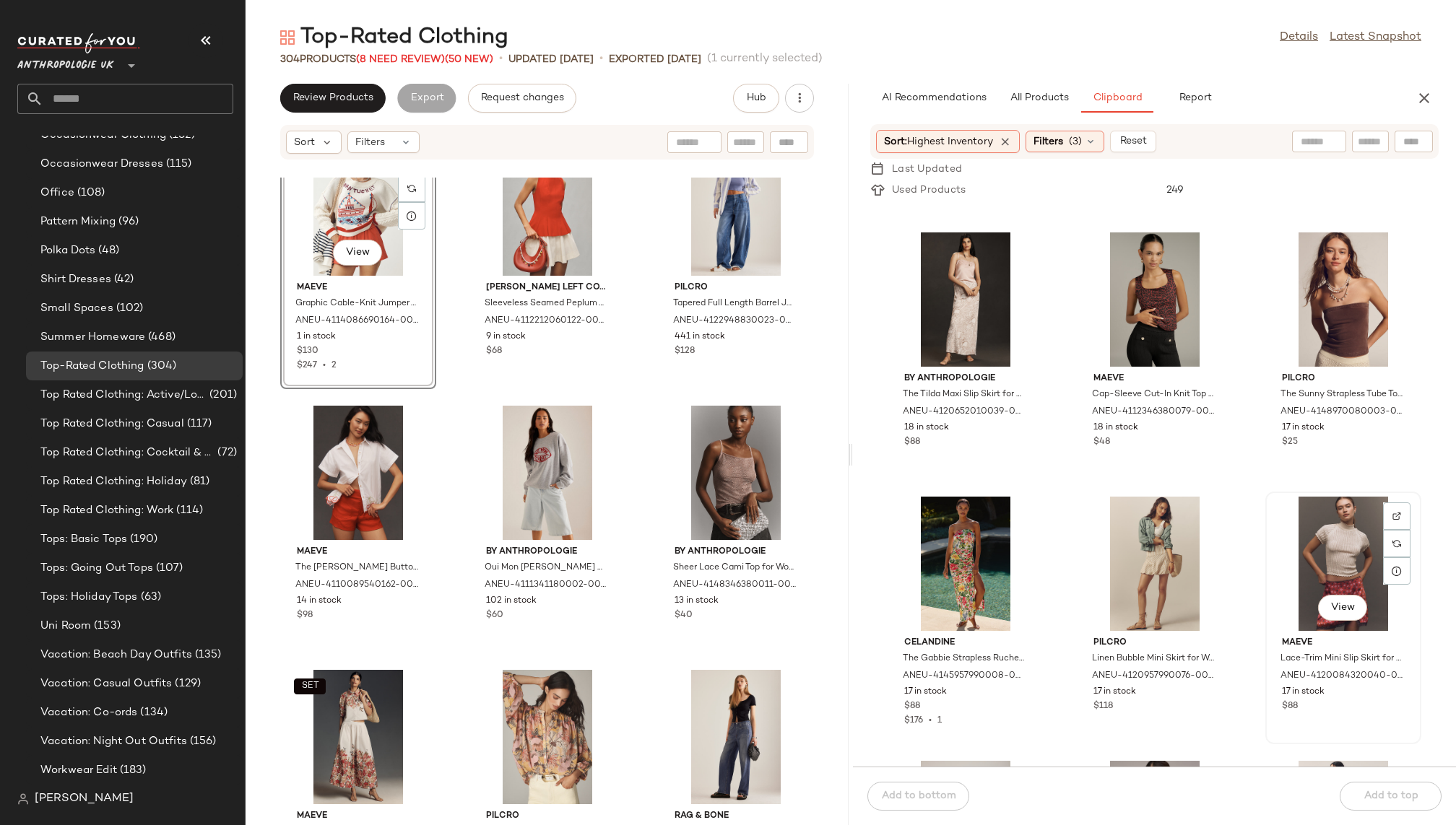
click at [1271, 544] on div "View" at bounding box center [1343, 564] width 146 height 135
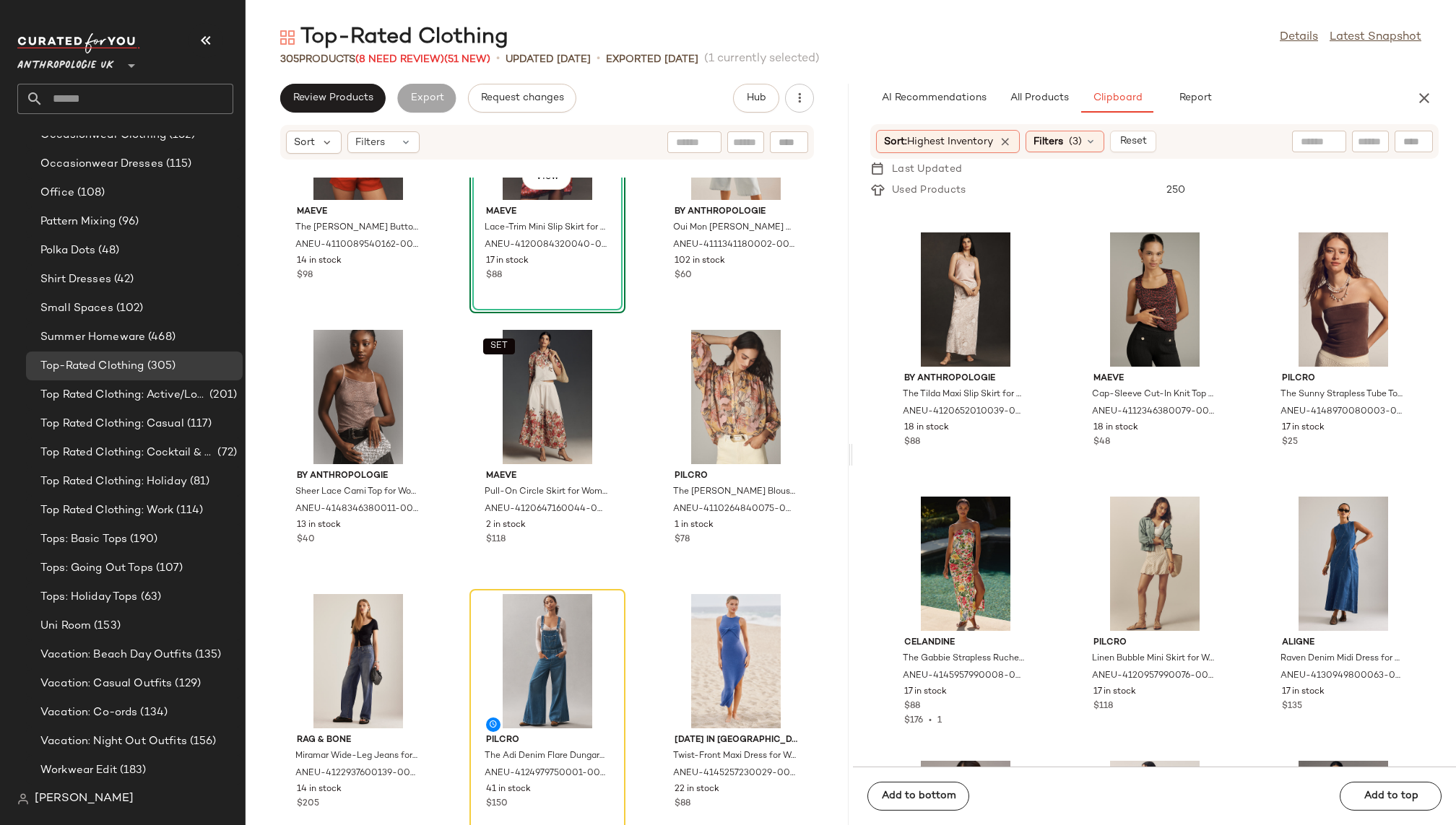
scroll to position [15469, 0]
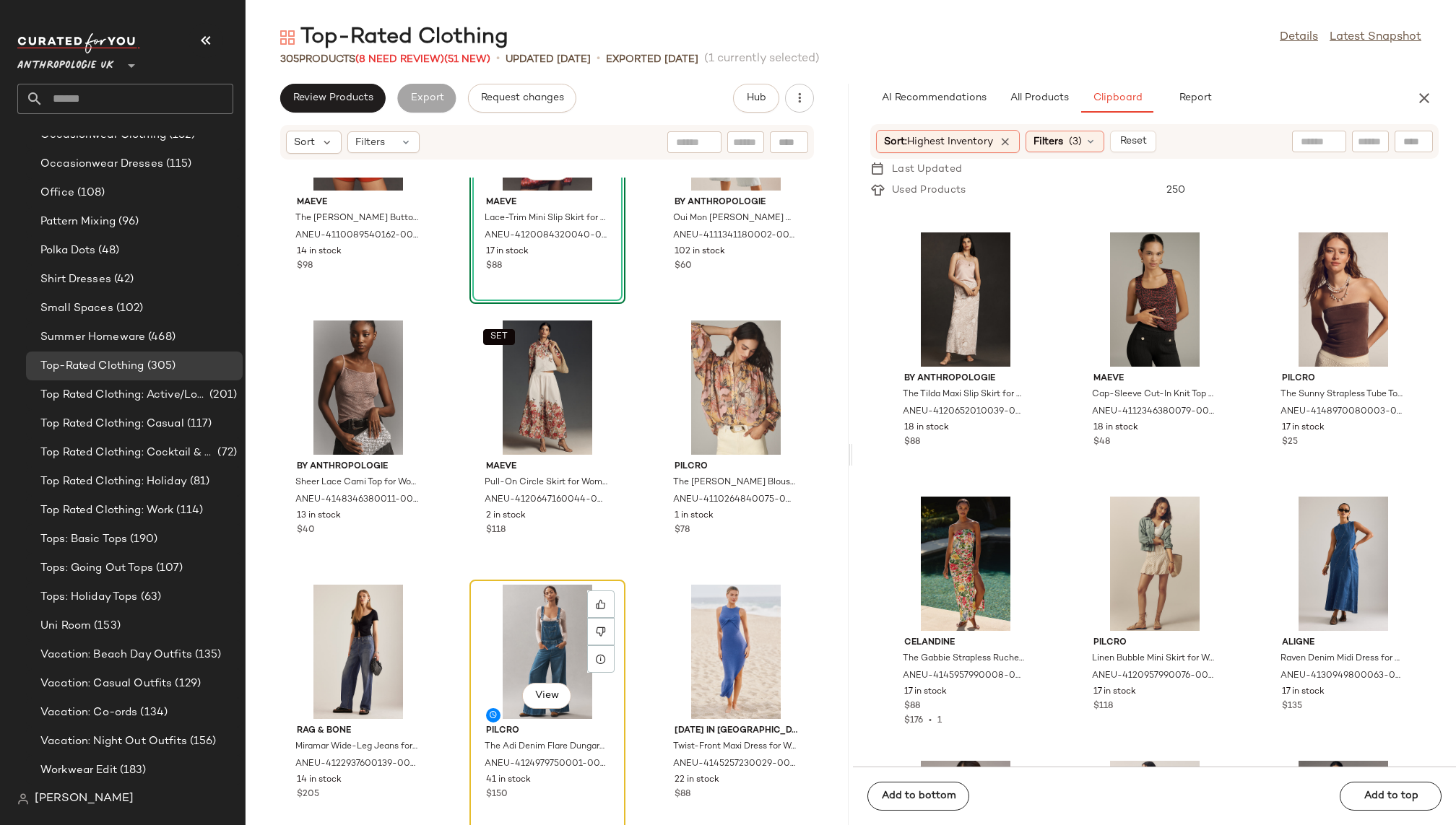
click at [529, 648] on div "View" at bounding box center [547, 652] width 146 height 135
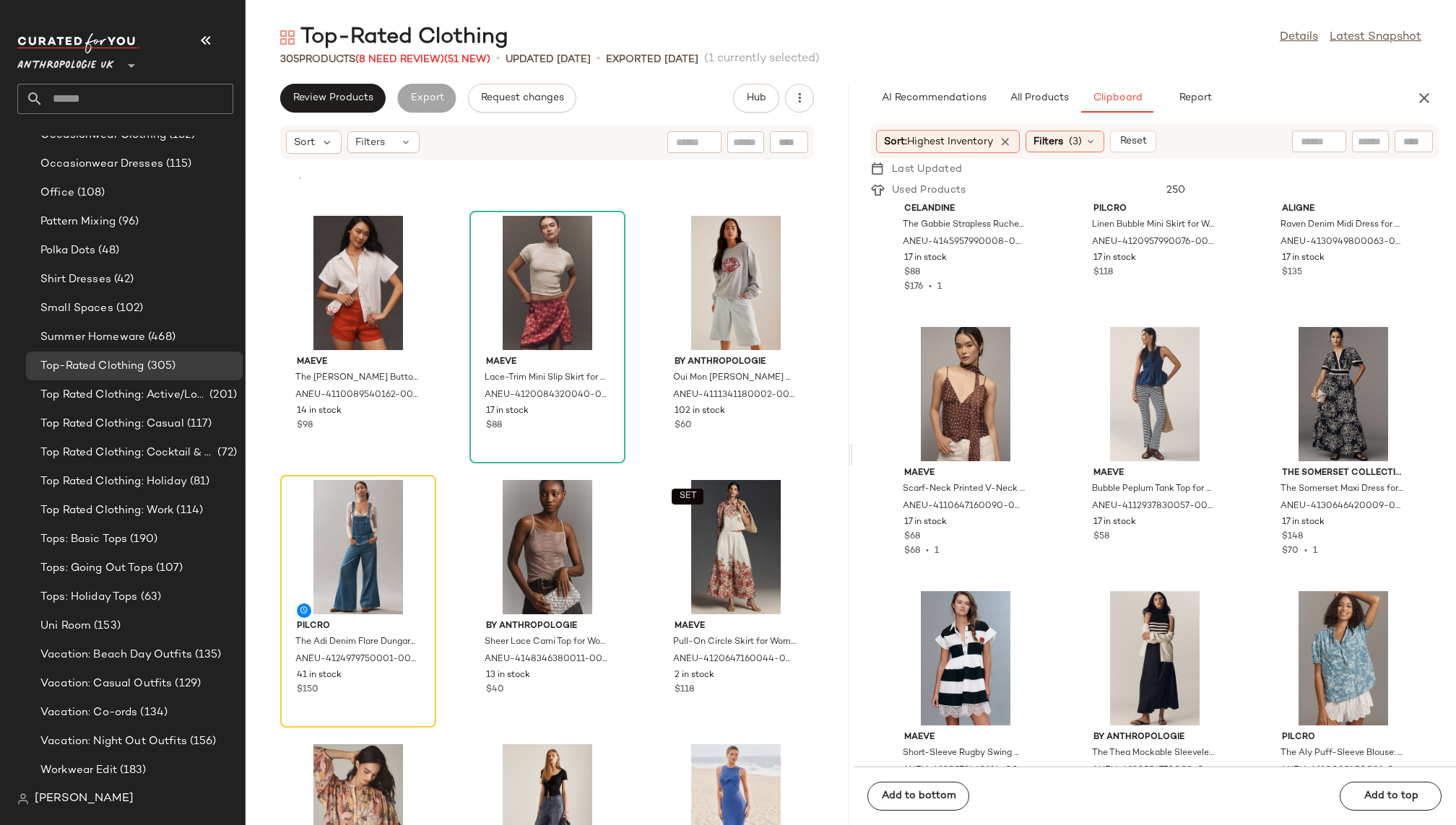
scroll to position [16040, 0]
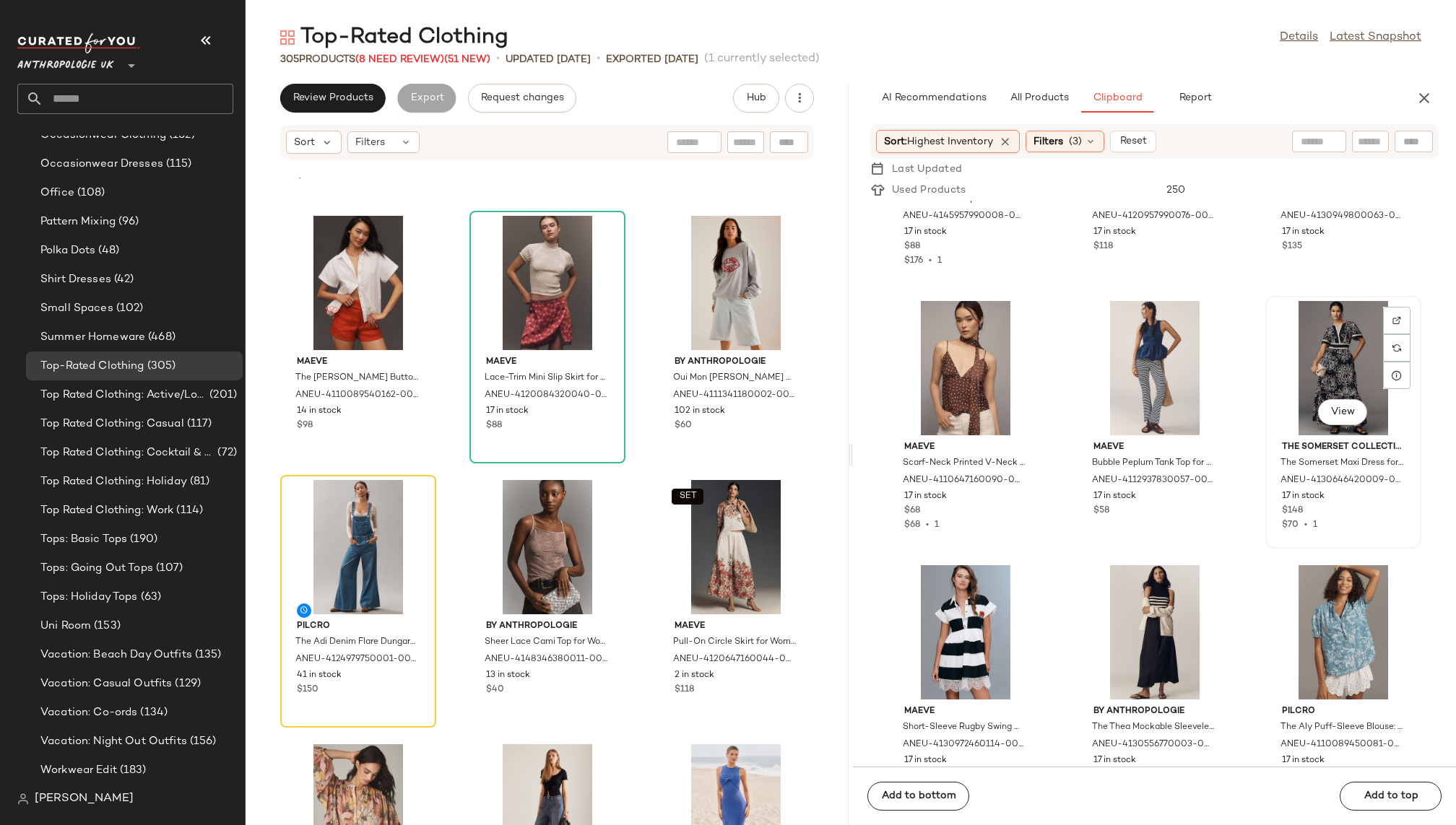
click at [1293, 368] on div "View" at bounding box center [1343, 368] width 146 height 135
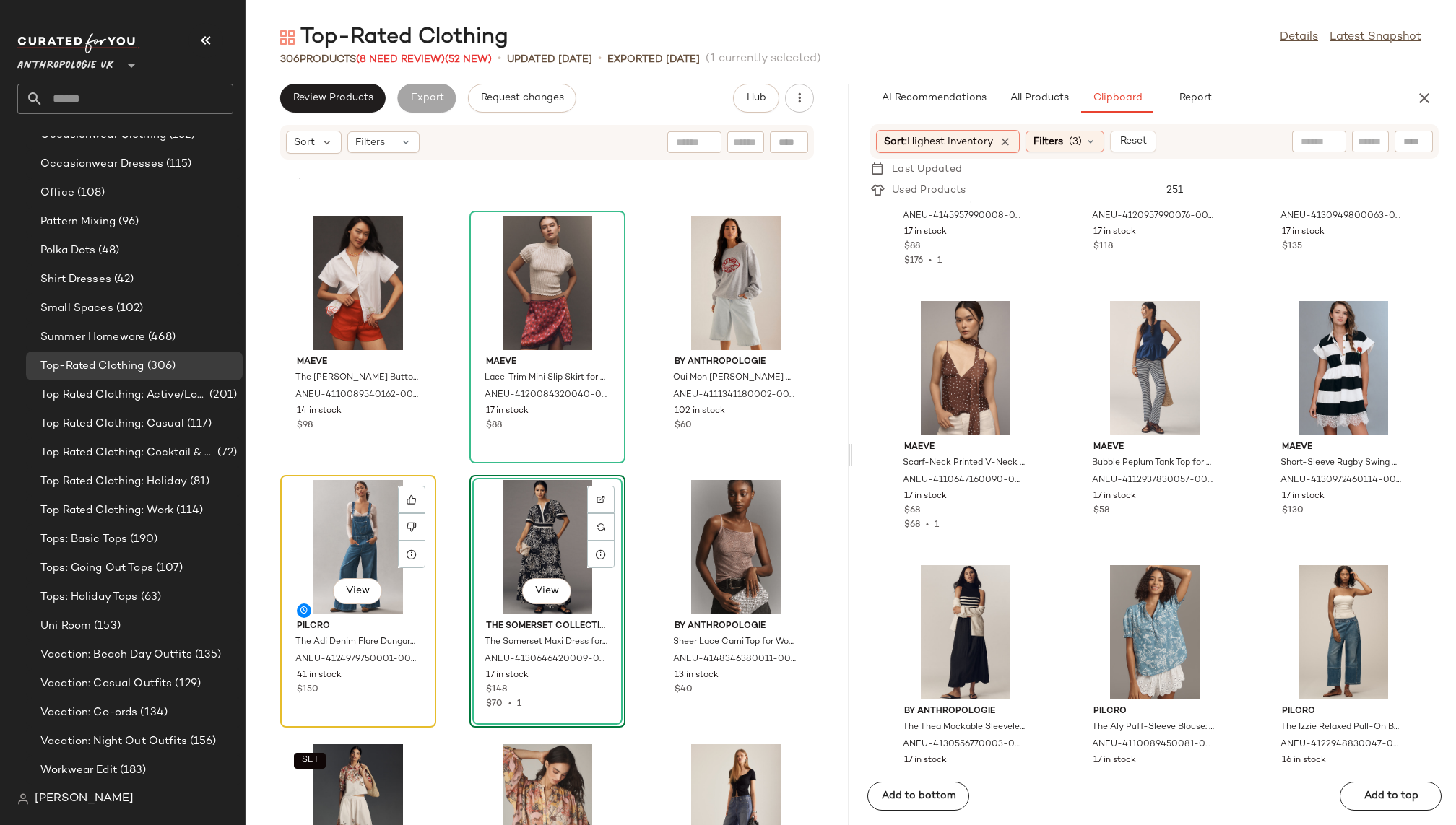
click at [346, 531] on div "View" at bounding box center [358, 547] width 146 height 135
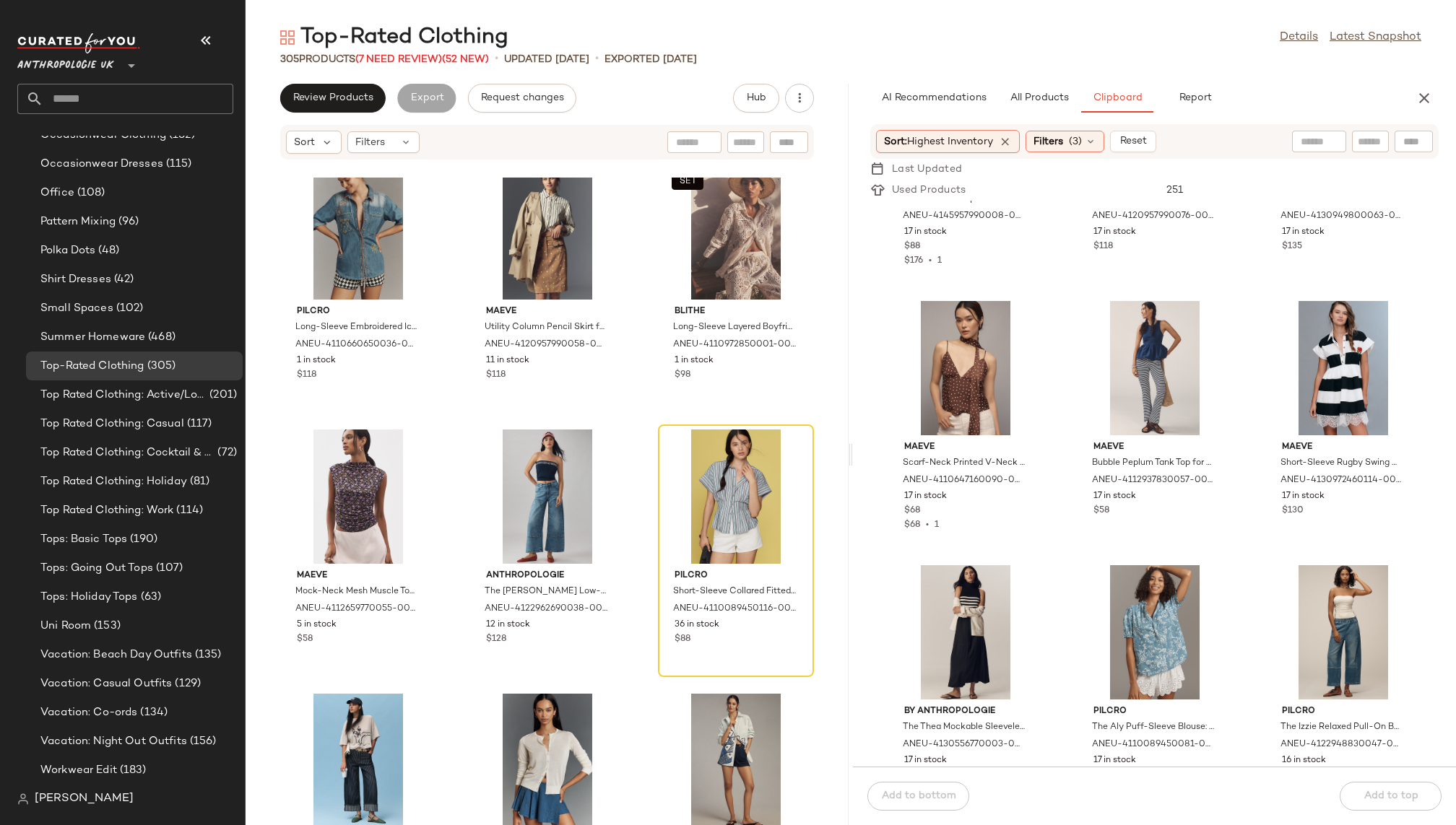
scroll to position [16734, 0]
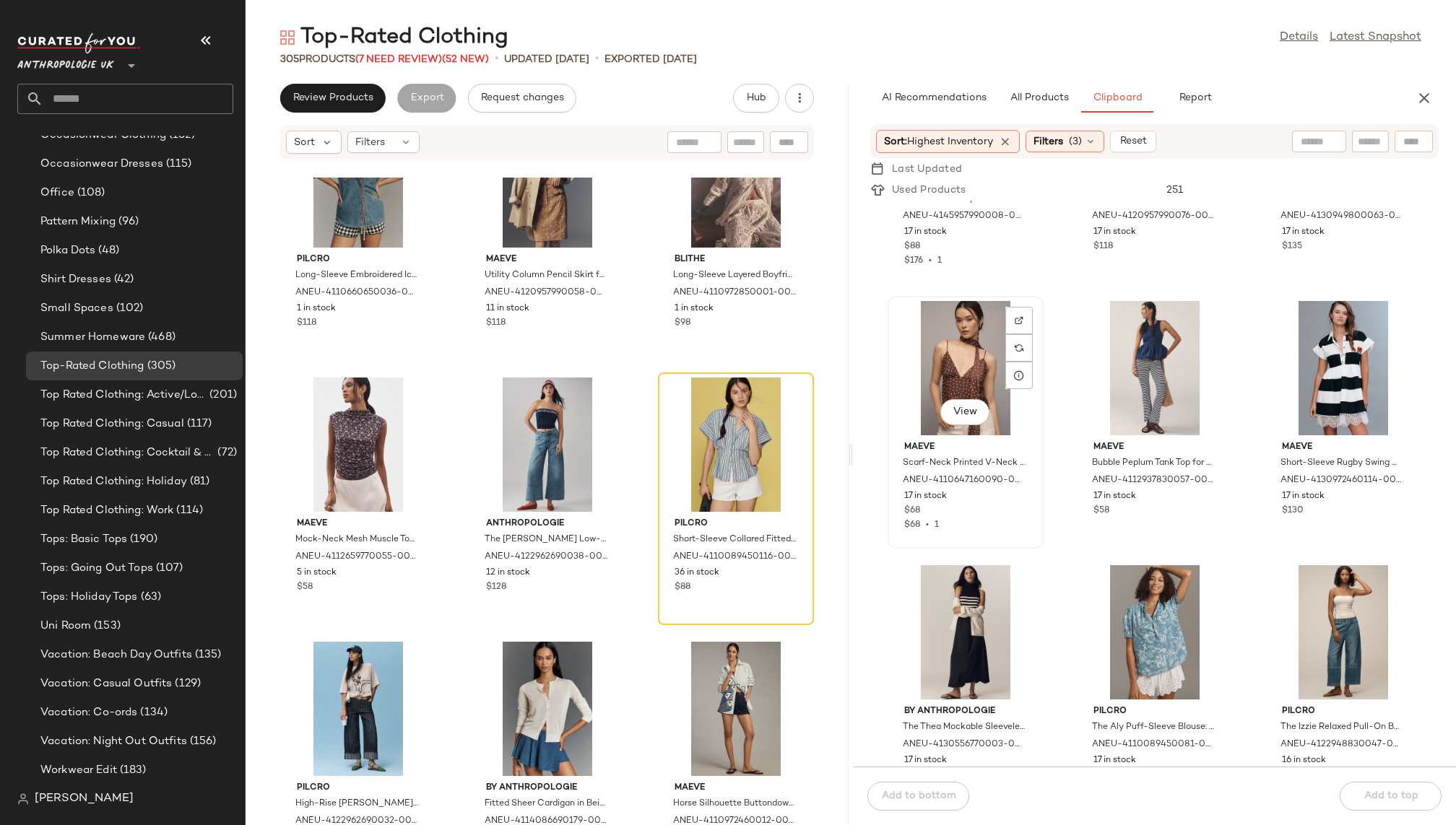
click at [947, 365] on div "View" at bounding box center [965, 368] width 146 height 135
click at [1049, 579] on div "Celandine The Gabbie Strapless Ruched Tube Dress for Women, Viscose/Elastane/Ti…" at bounding box center [1154, 484] width 603 height 566
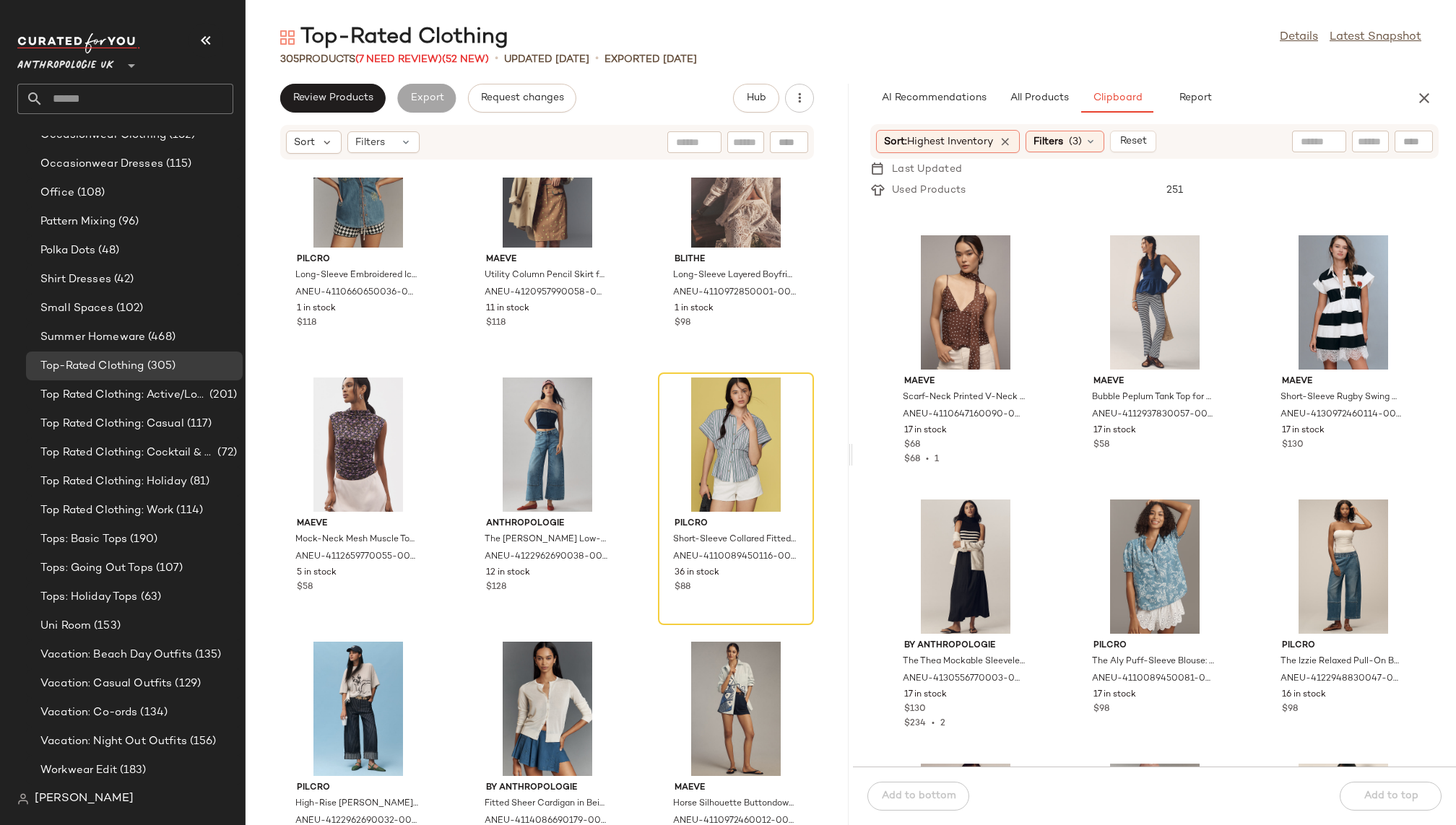
scroll to position [16151, 0]
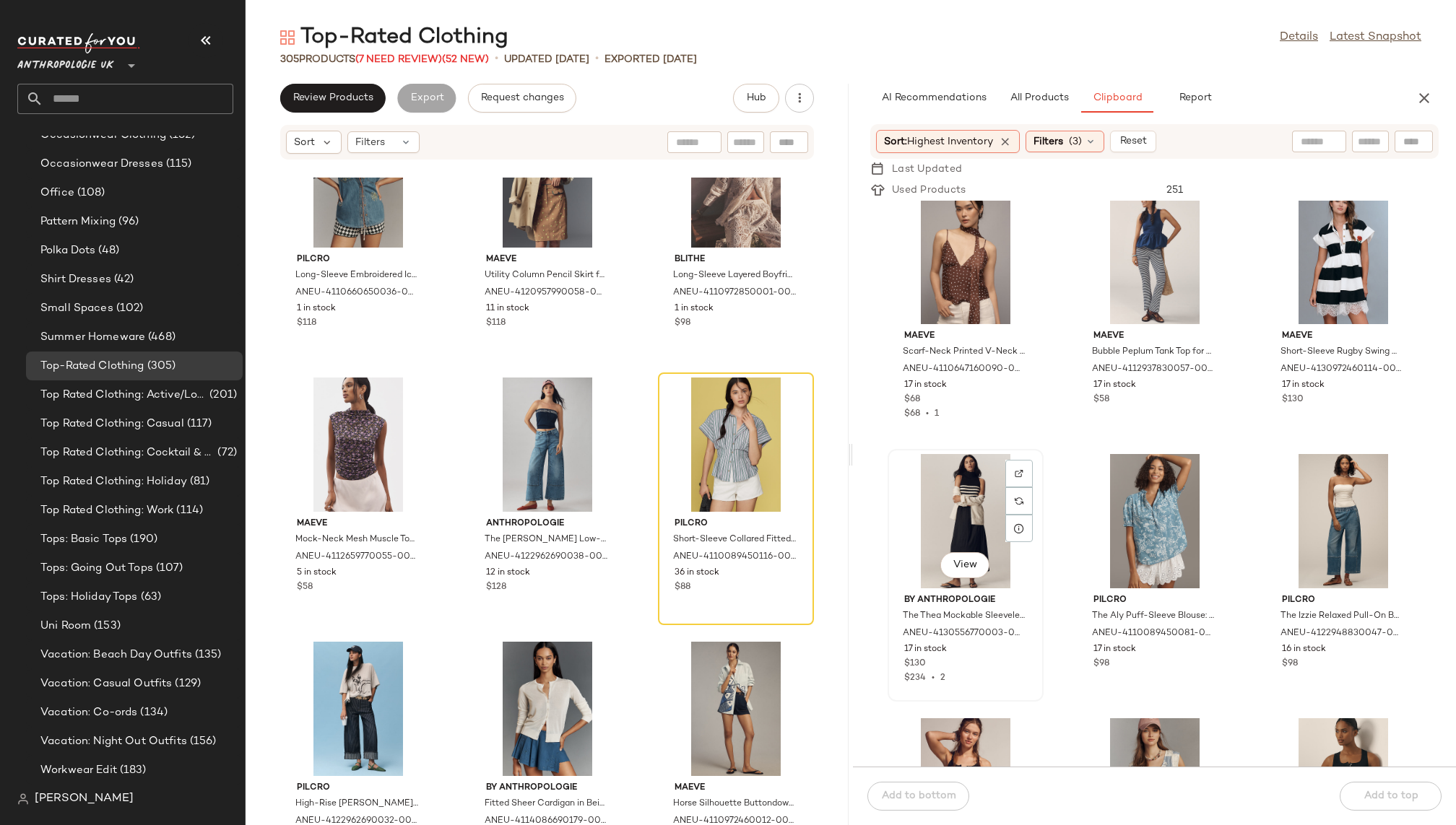
click at [945, 522] on div "View" at bounding box center [965, 522] width 146 height 135
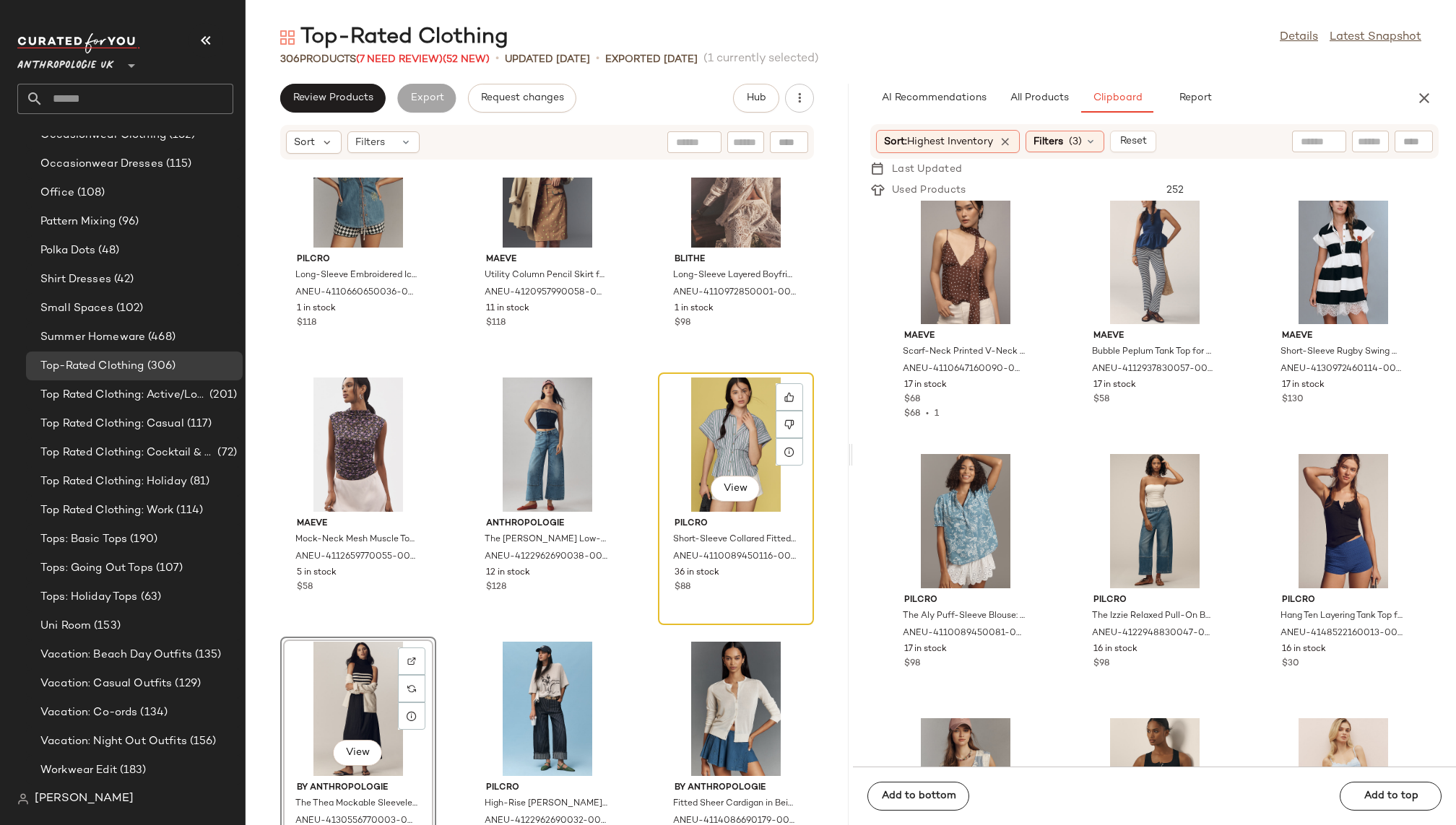
click at [696, 443] on div "View" at bounding box center [736, 445] width 146 height 135
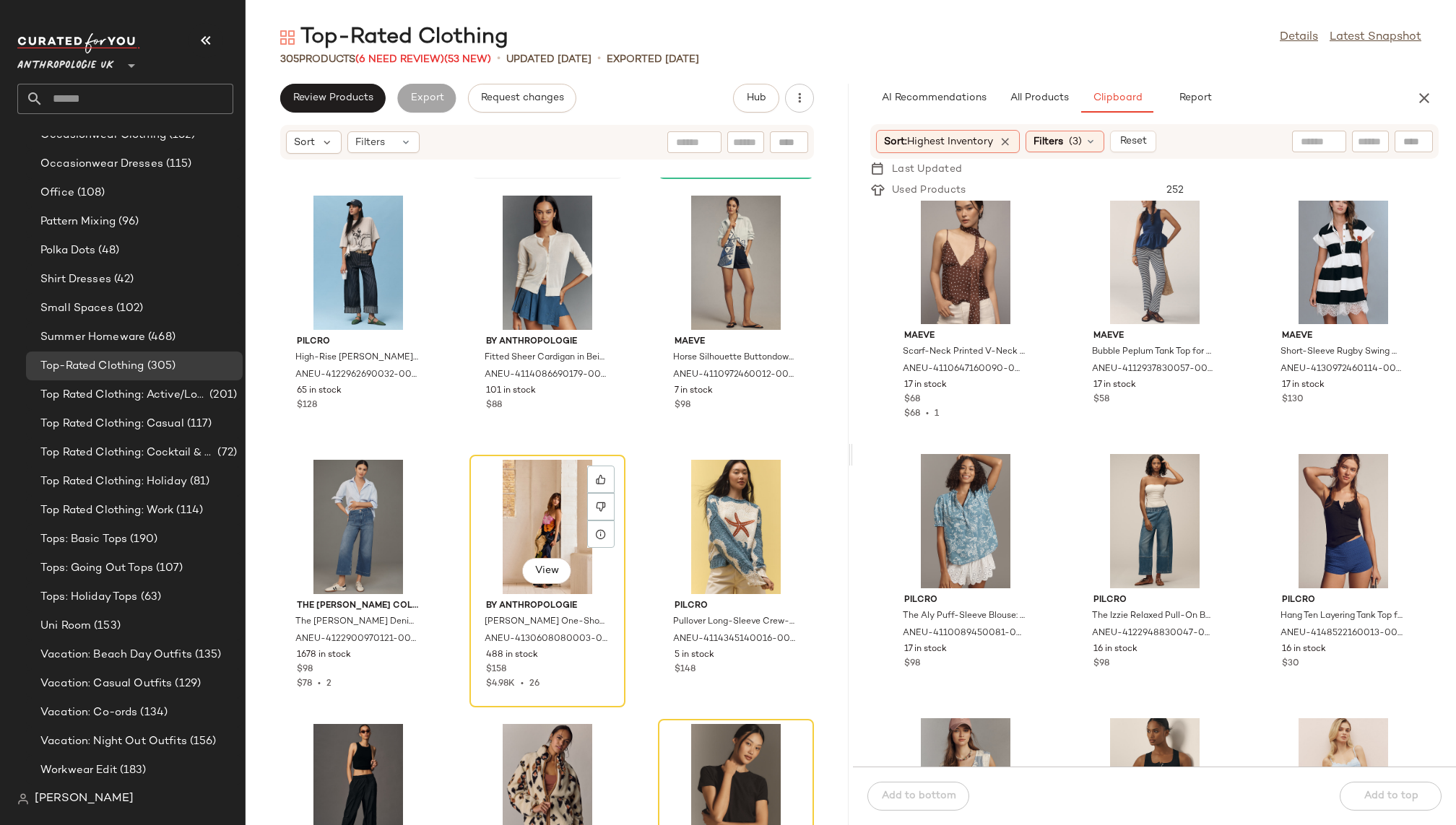
scroll to position [17207, 0]
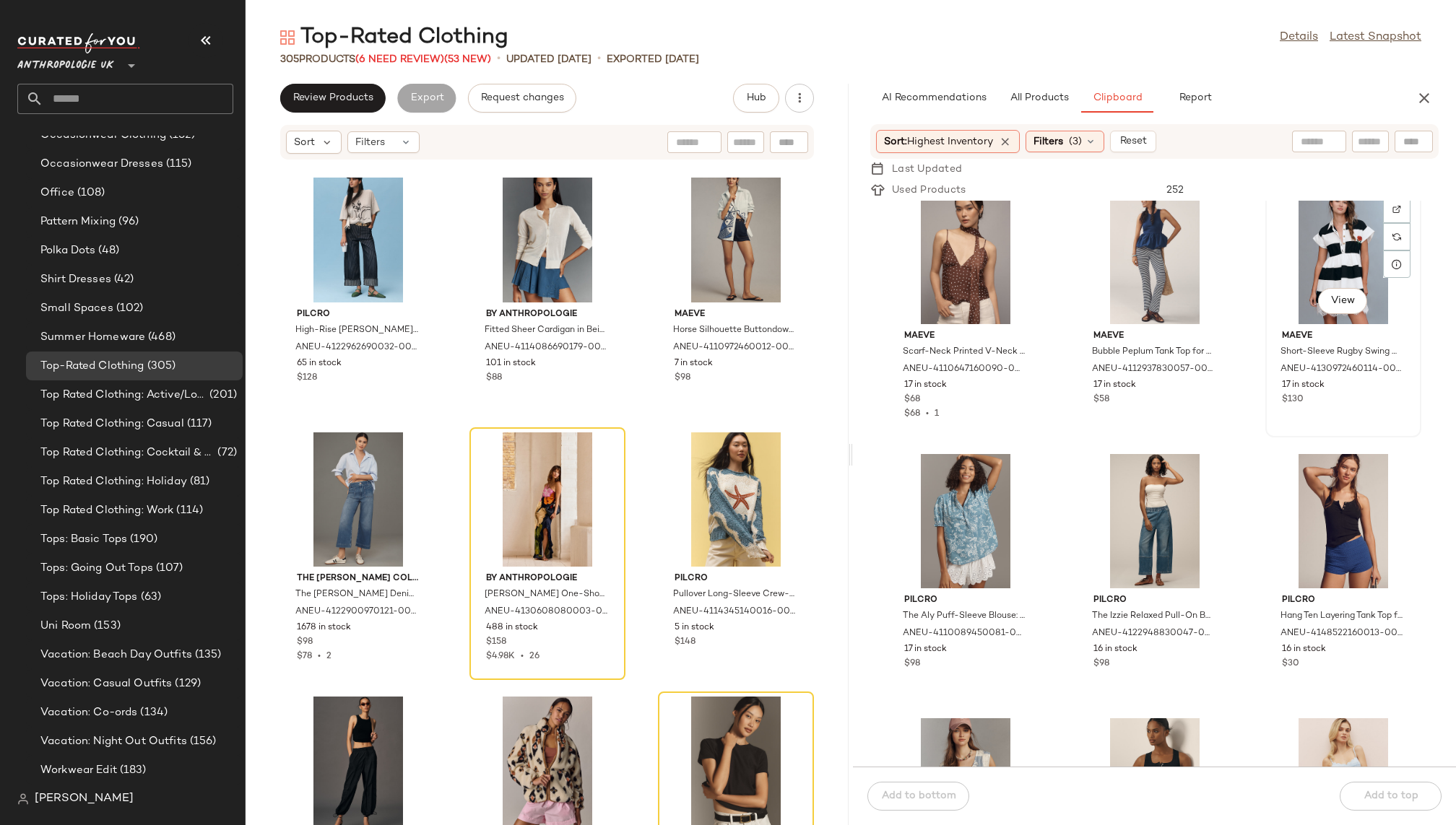
click at [1292, 276] on div "View" at bounding box center [1343, 257] width 146 height 135
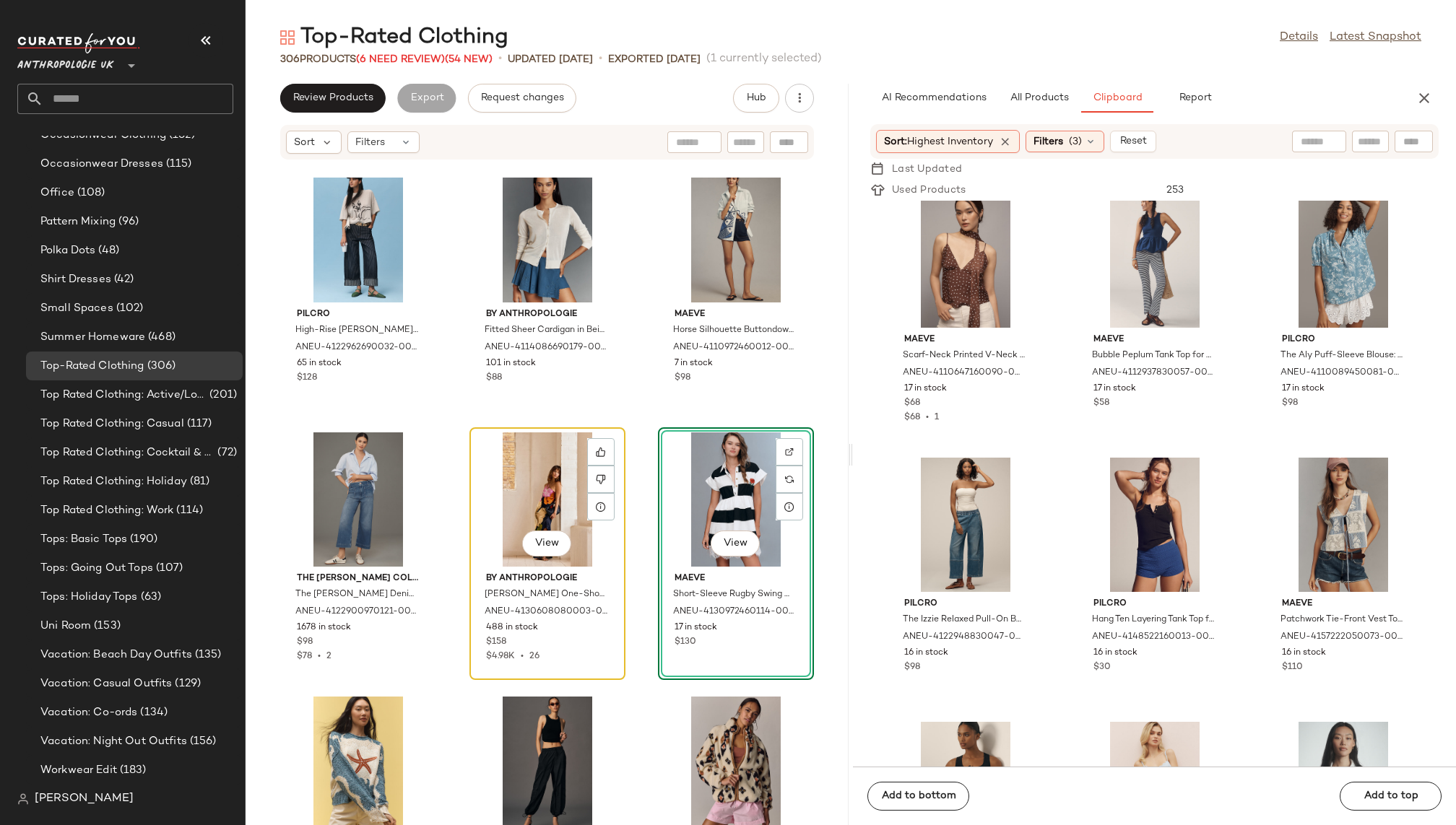
click at [523, 490] on div "View" at bounding box center [547, 500] width 146 height 135
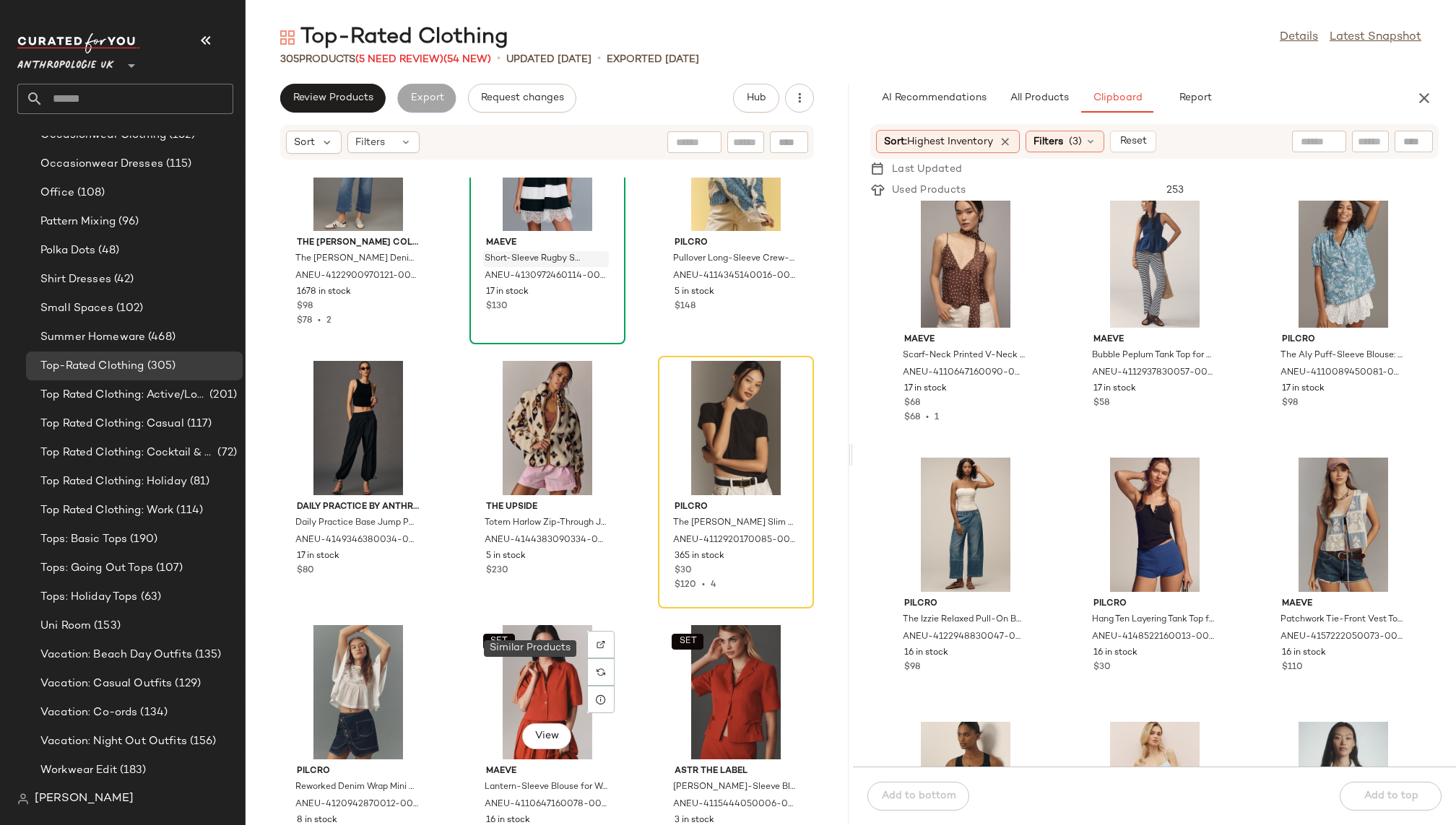
scroll to position [17510, 0]
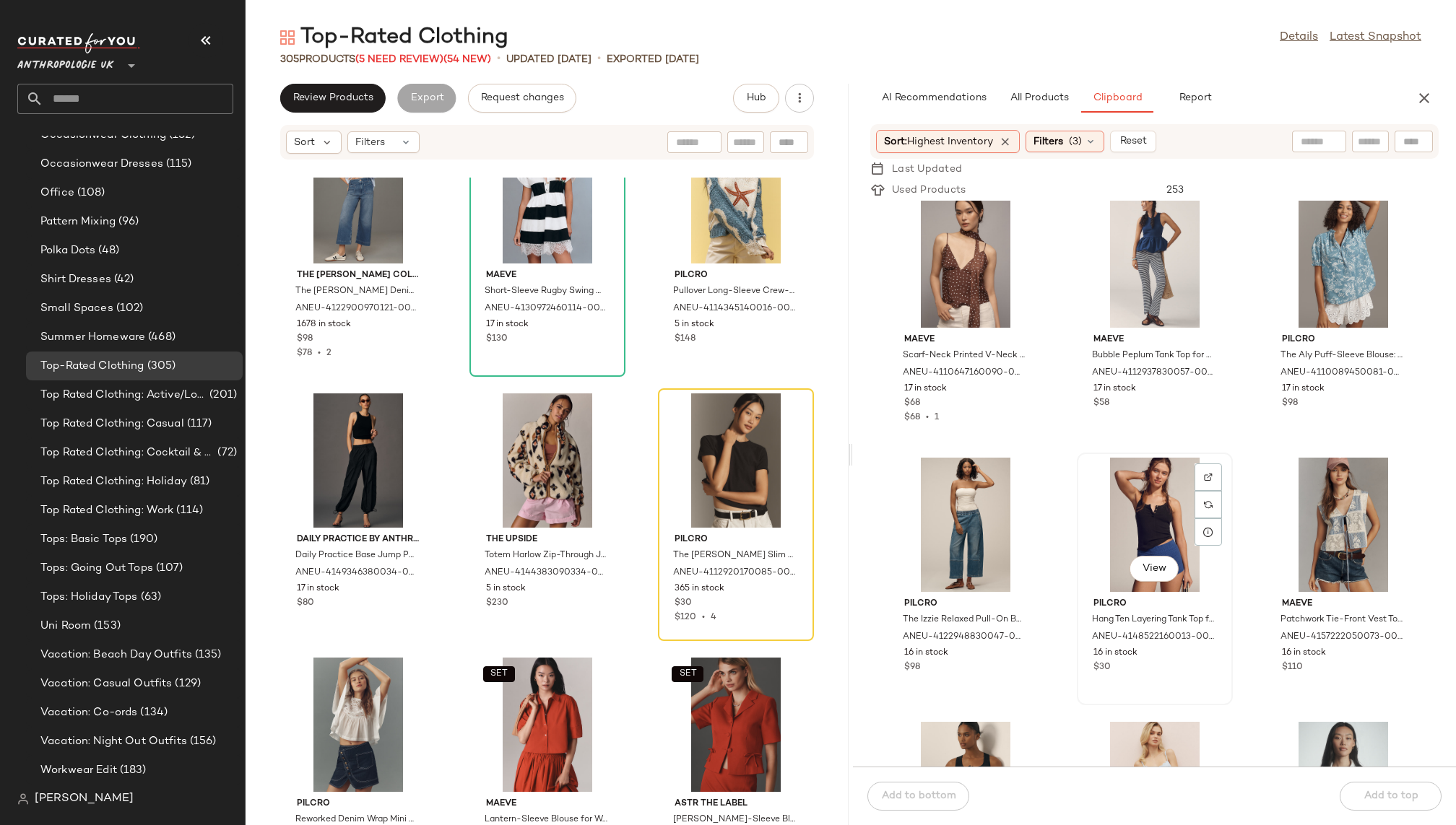
click at [1164, 480] on div "View" at bounding box center [1154, 525] width 146 height 135
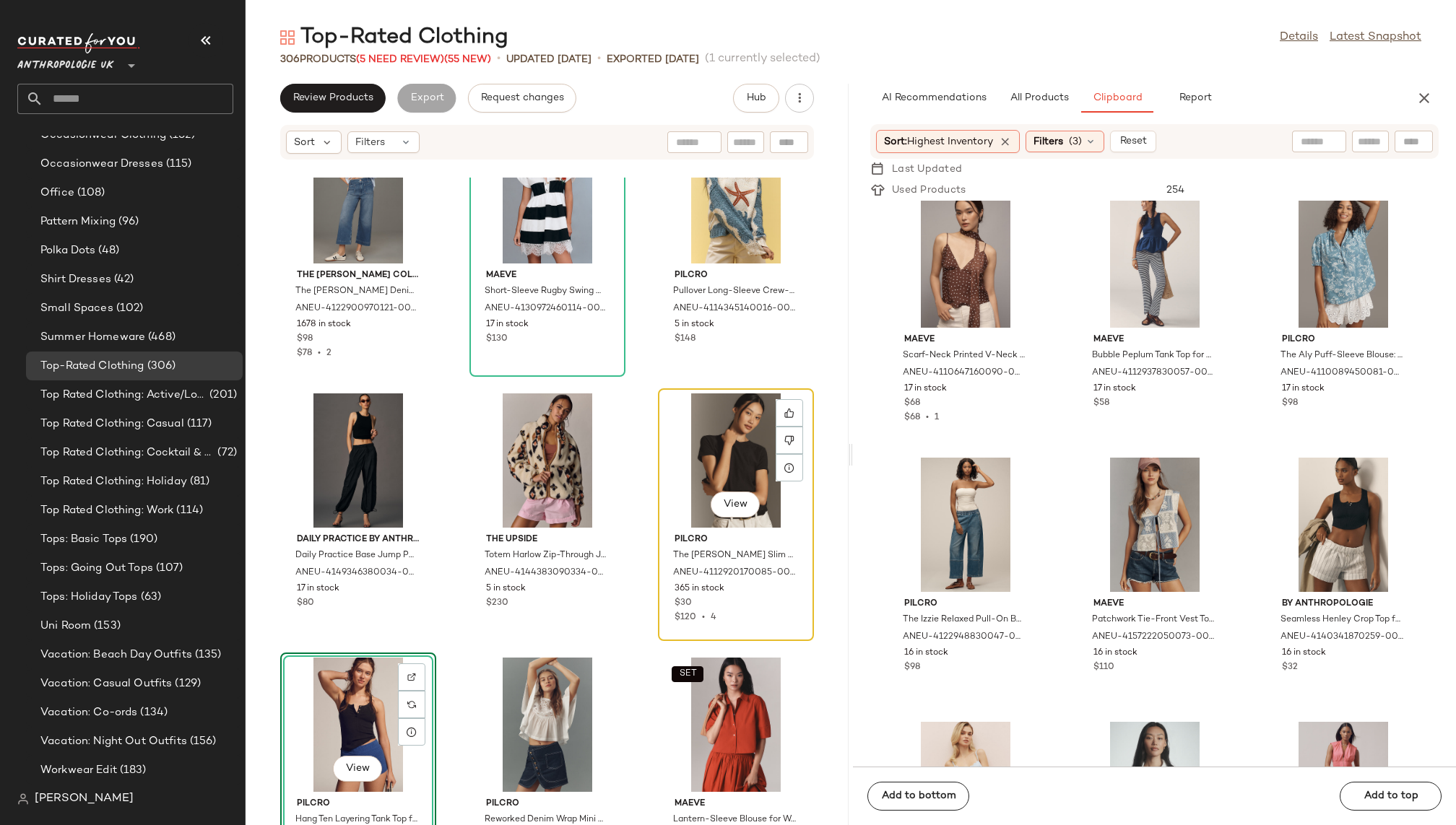
click at [687, 454] on div "View" at bounding box center [736, 461] width 146 height 135
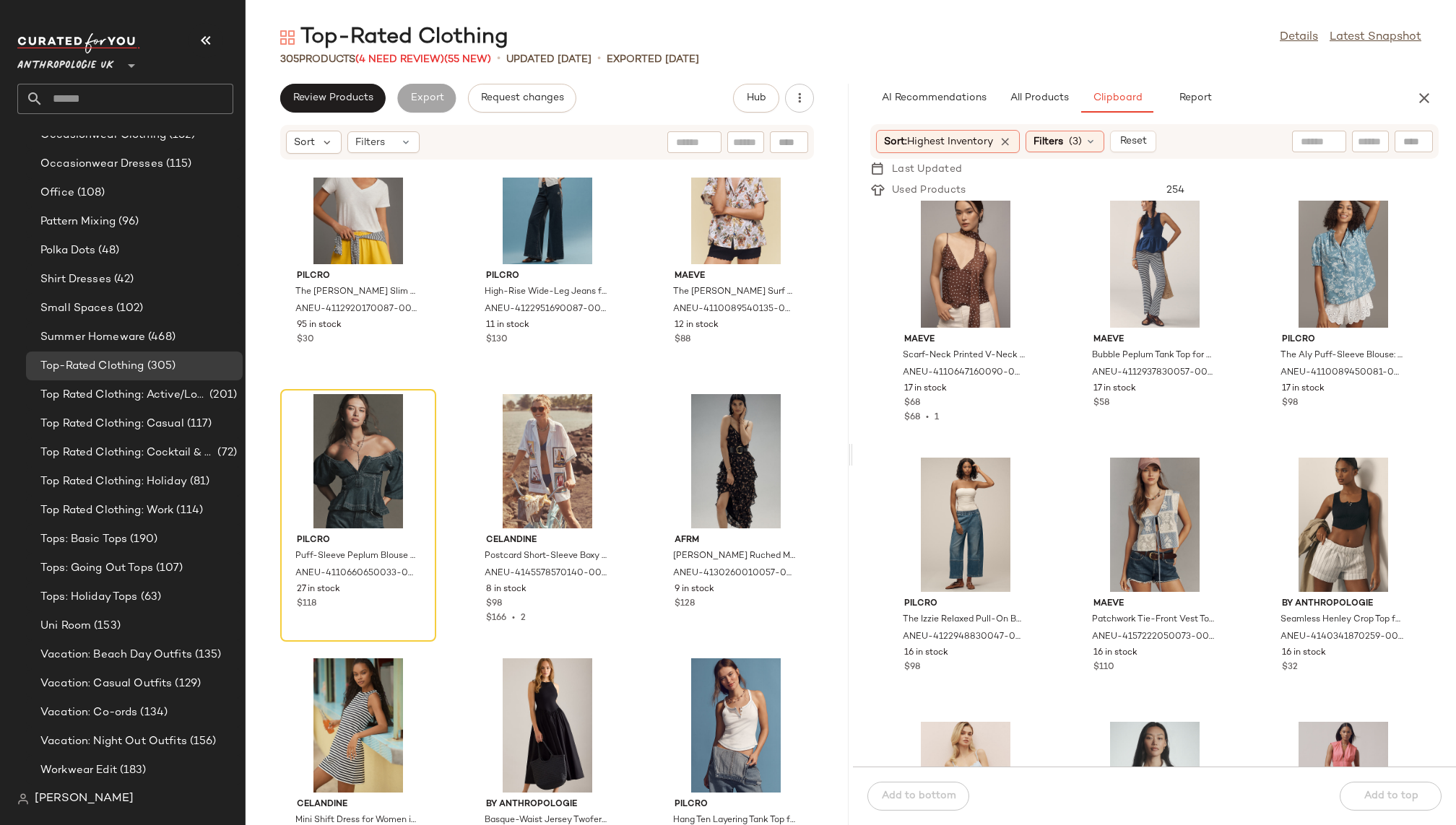
scroll to position [19891, 0]
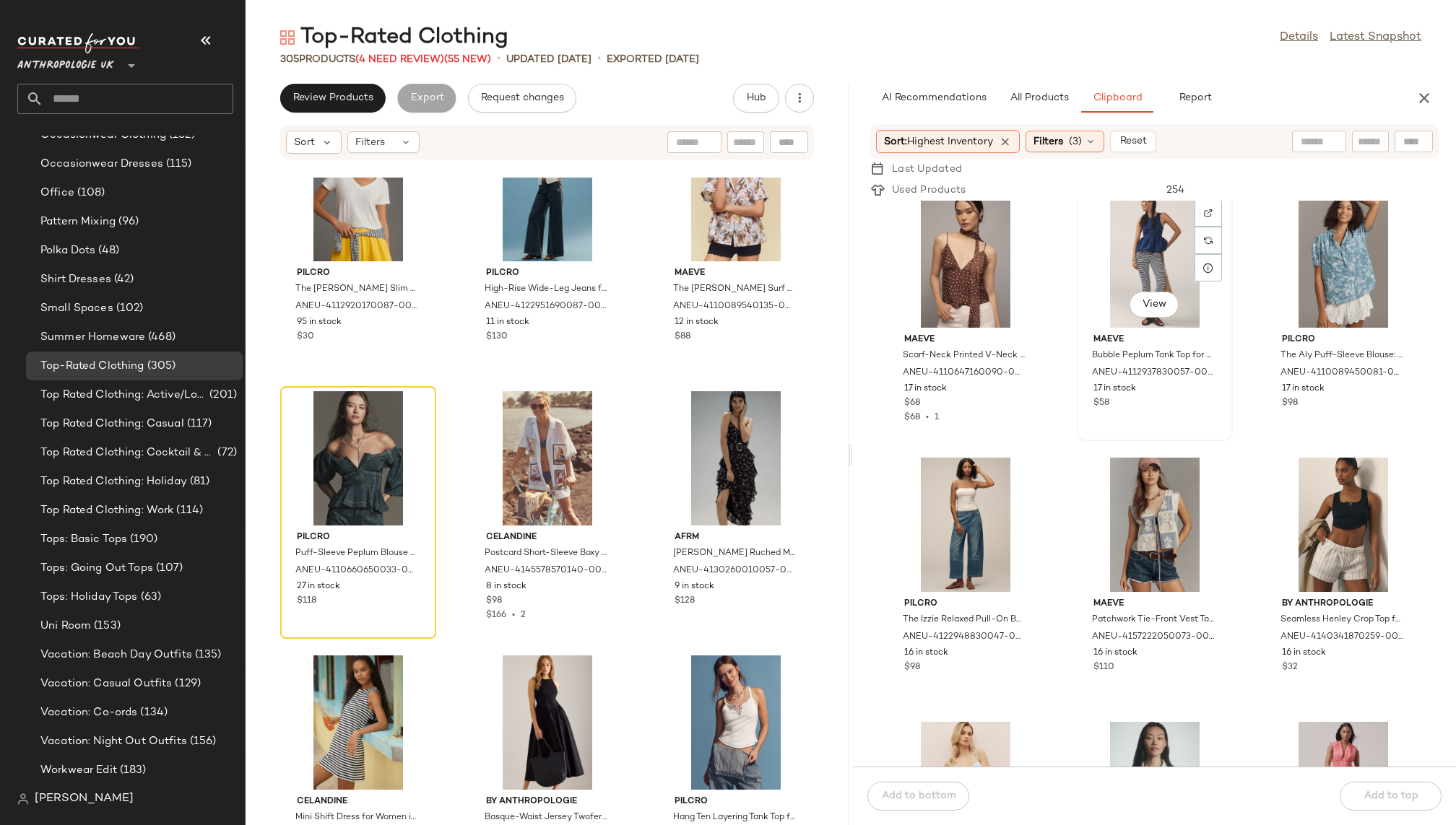
click at [1113, 259] on div "View" at bounding box center [1154, 260] width 146 height 135
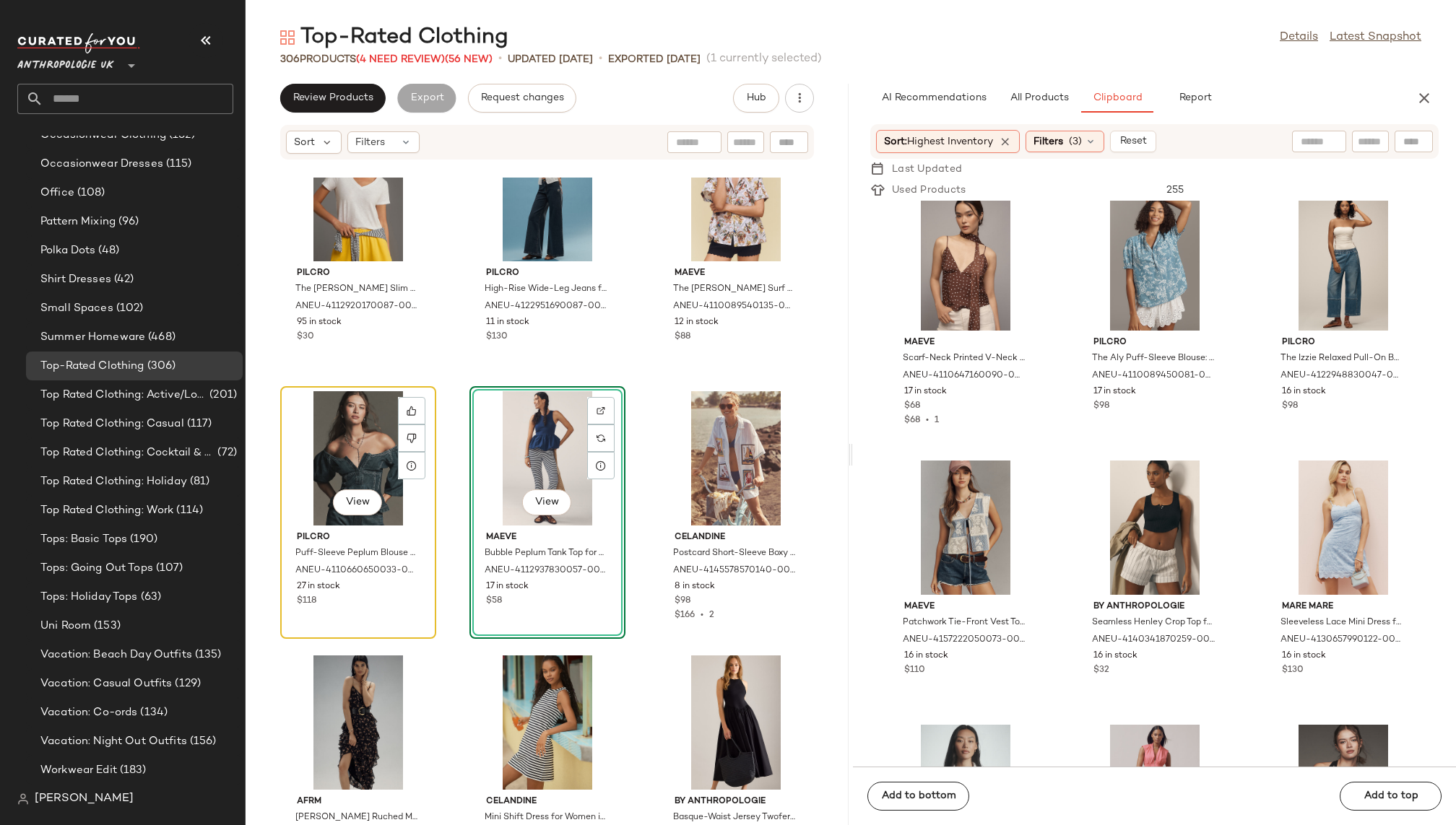
click at [332, 432] on div "View" at bounding box center [358, 458] width 146 height 135
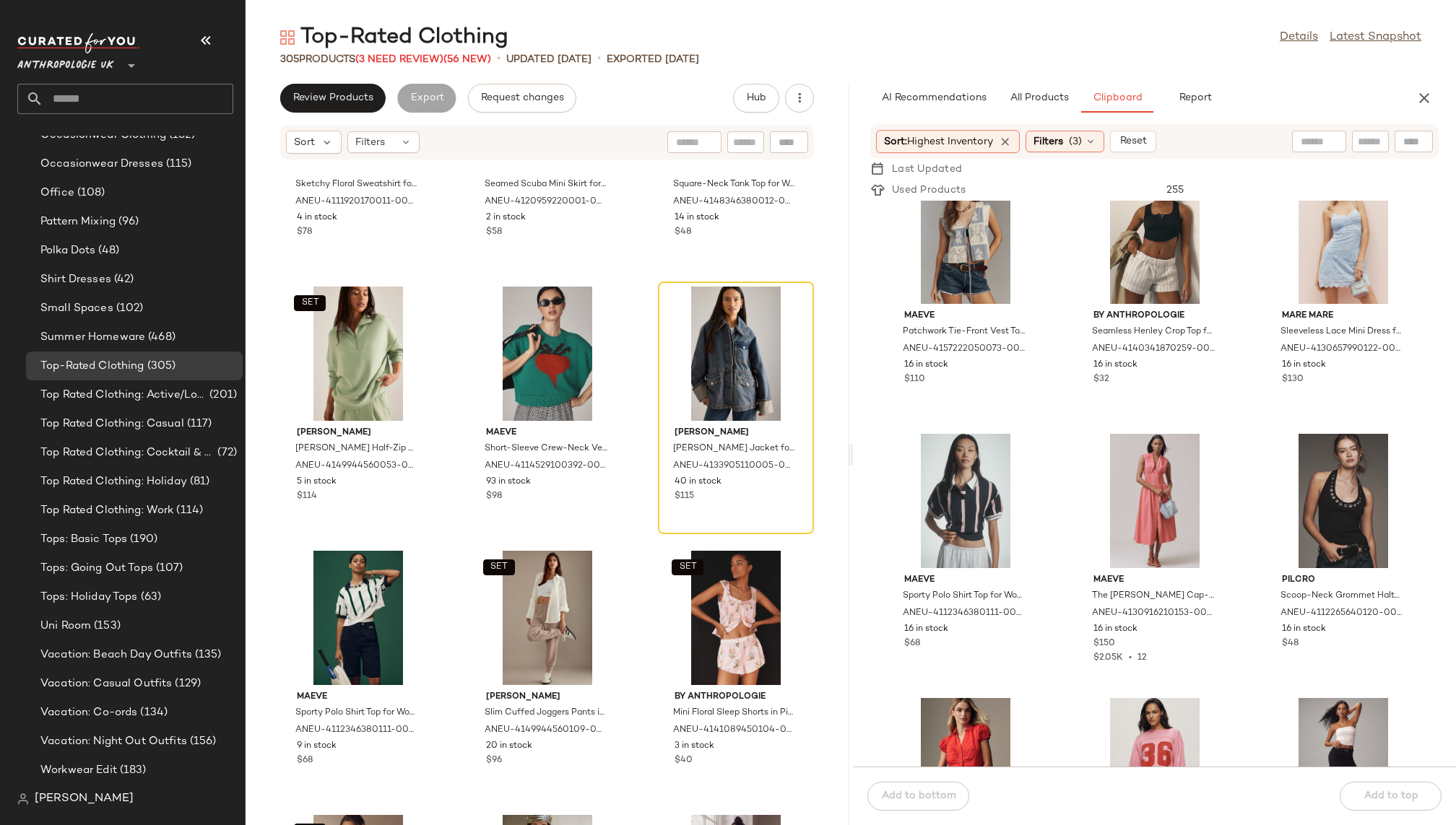
scroll to position [16443, 0]
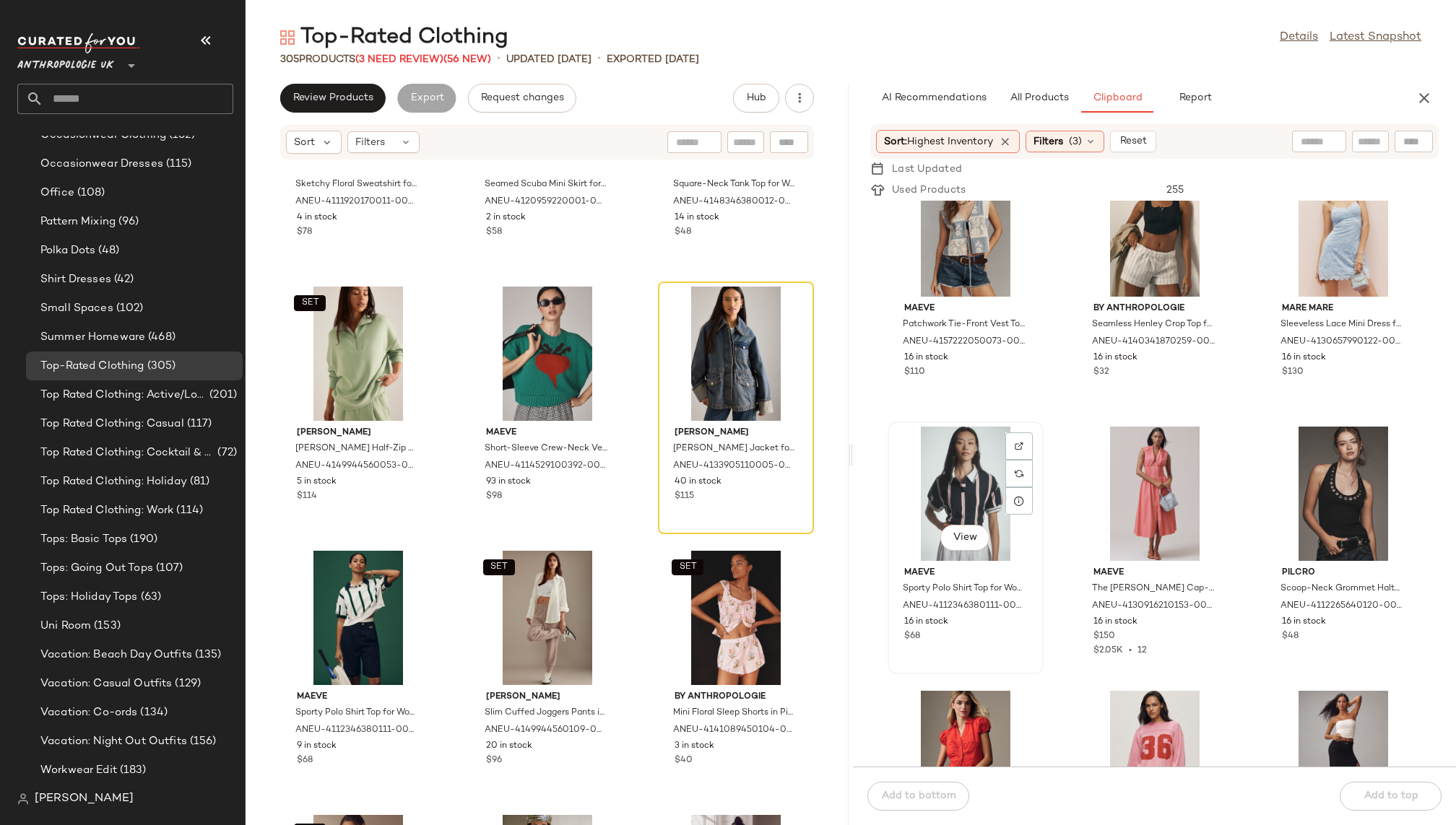
click at [964, 468] on div "View" at bounding box center [965, 494] width 146 height 135
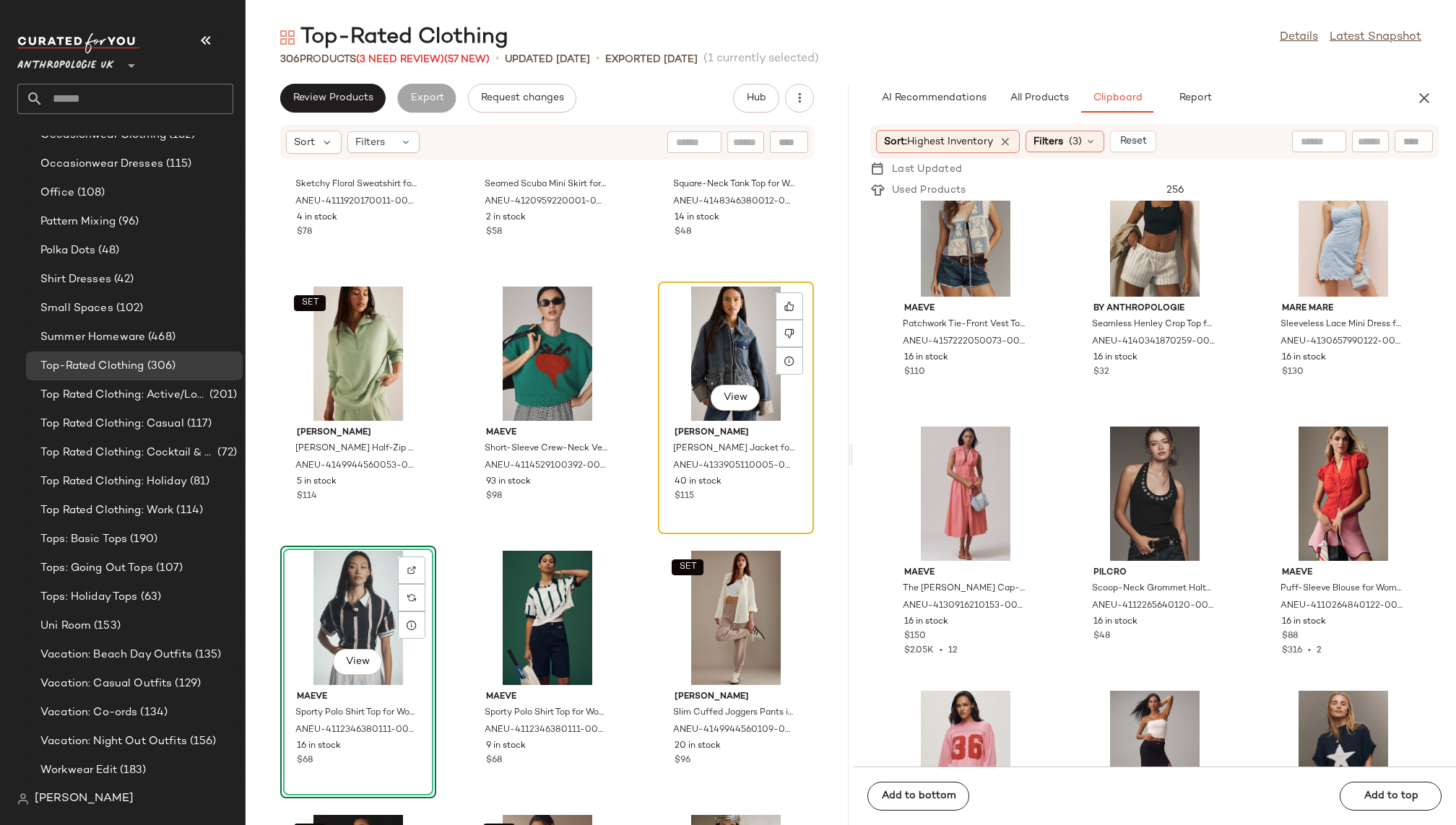
click at [693, 348] on div "View" at bounding box center [736, 354] width 146 height 135
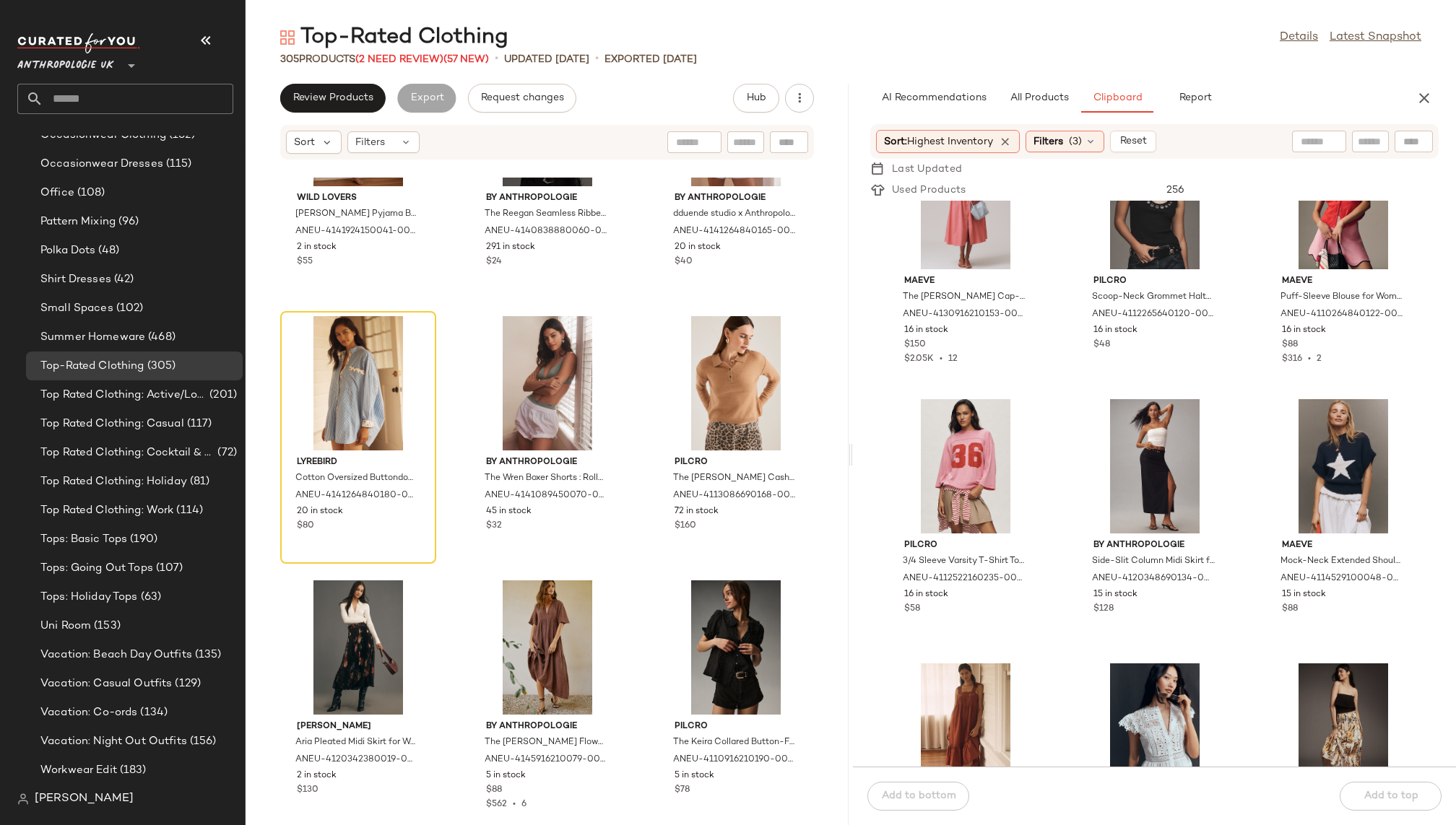
scroll to position [16755, 0]
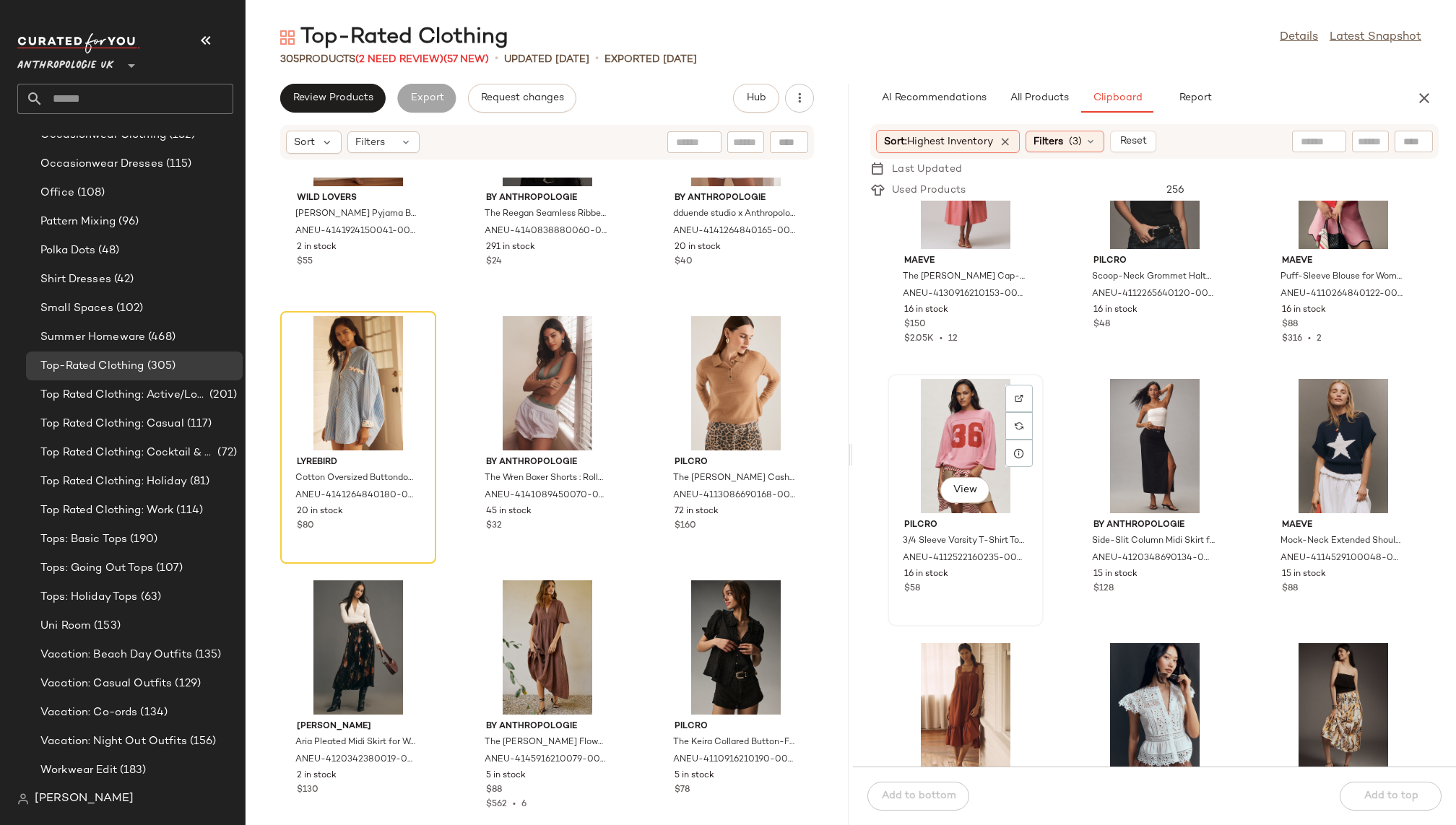
click at [941, 427] on div "View" at bounding box center [965, 447] width 146 height 135
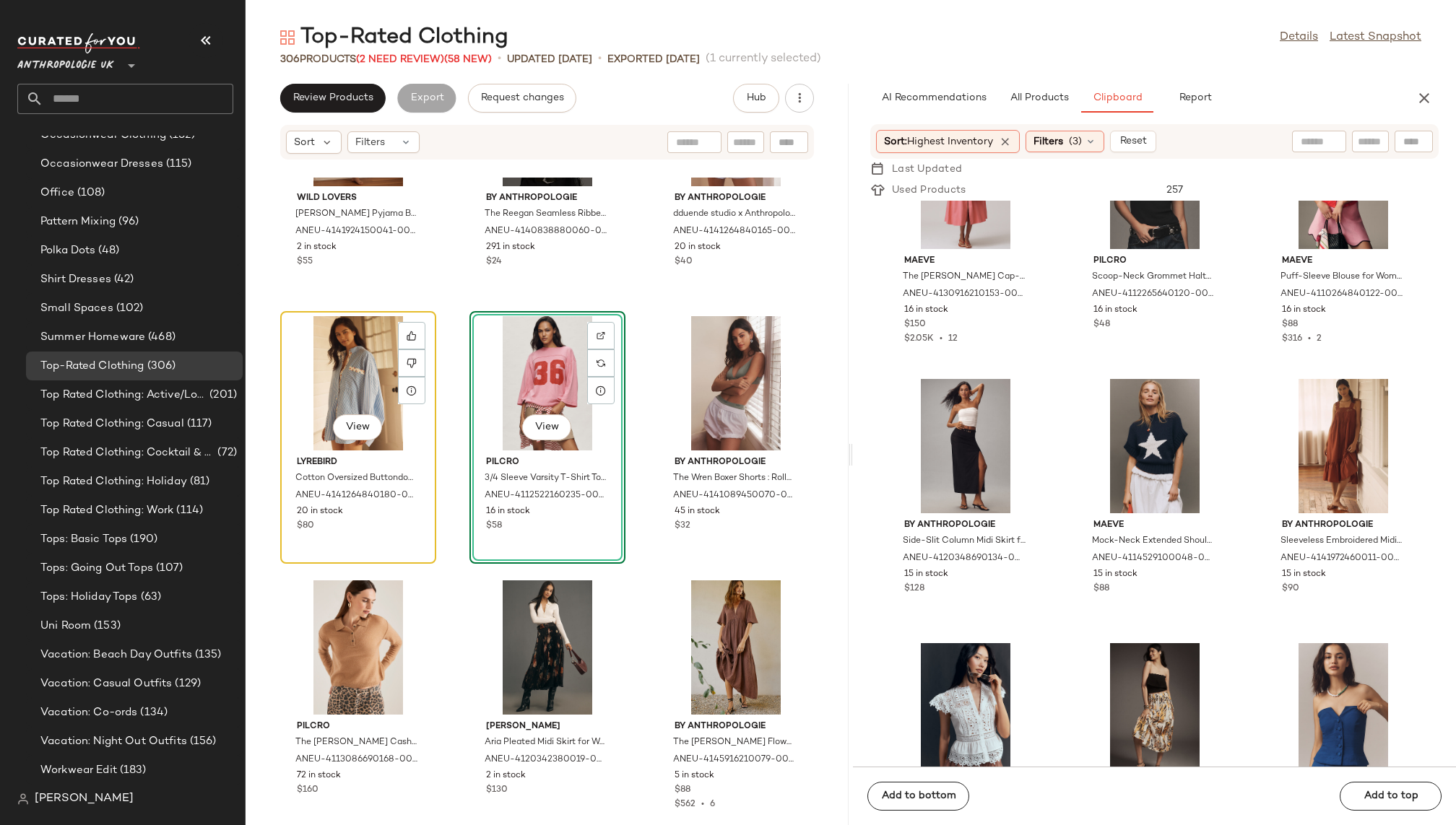
click at [323, 375] on div "View" at bounding box center [358, 383] width 146 height 135
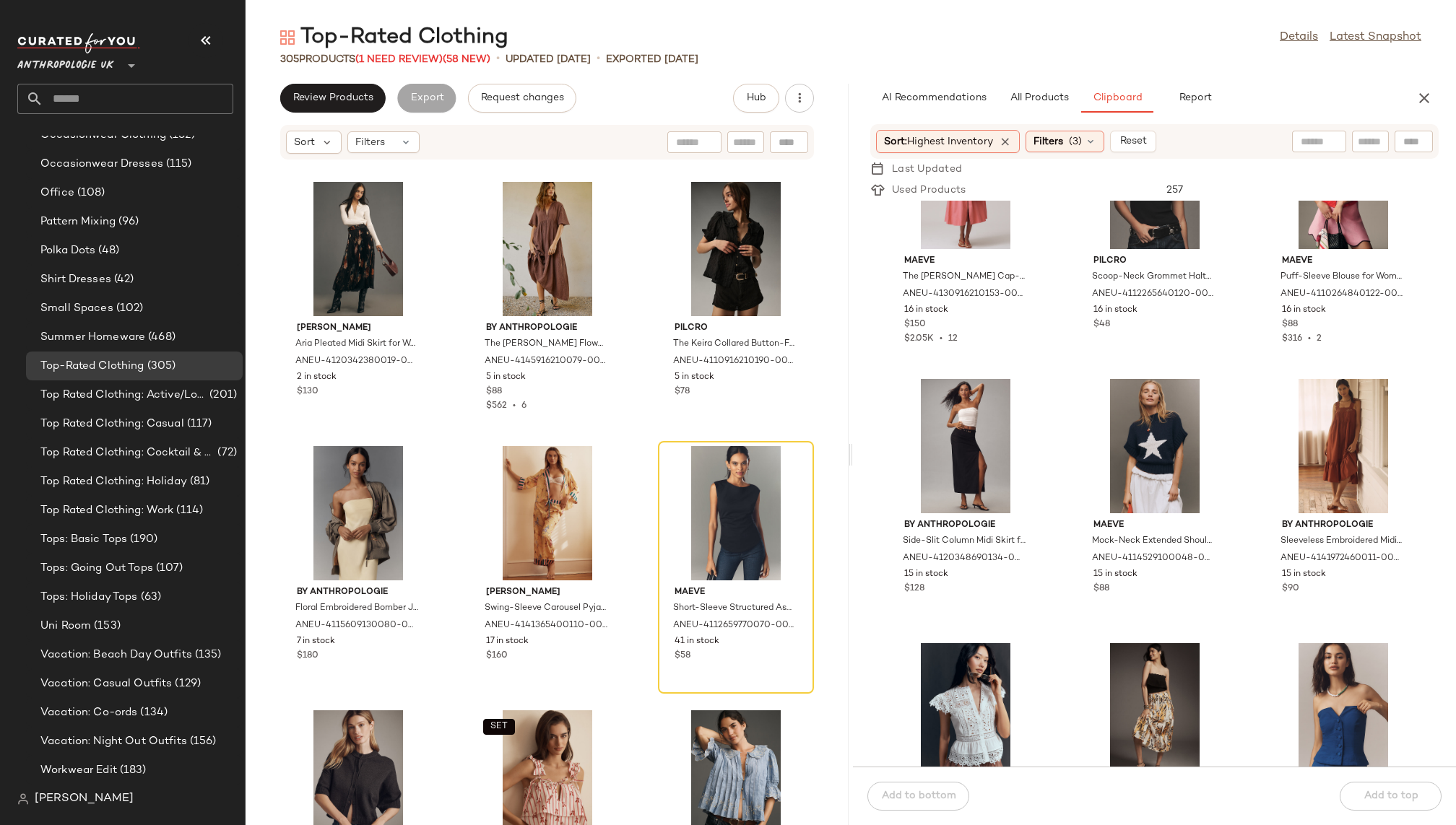
scroll to position [25124, 0]
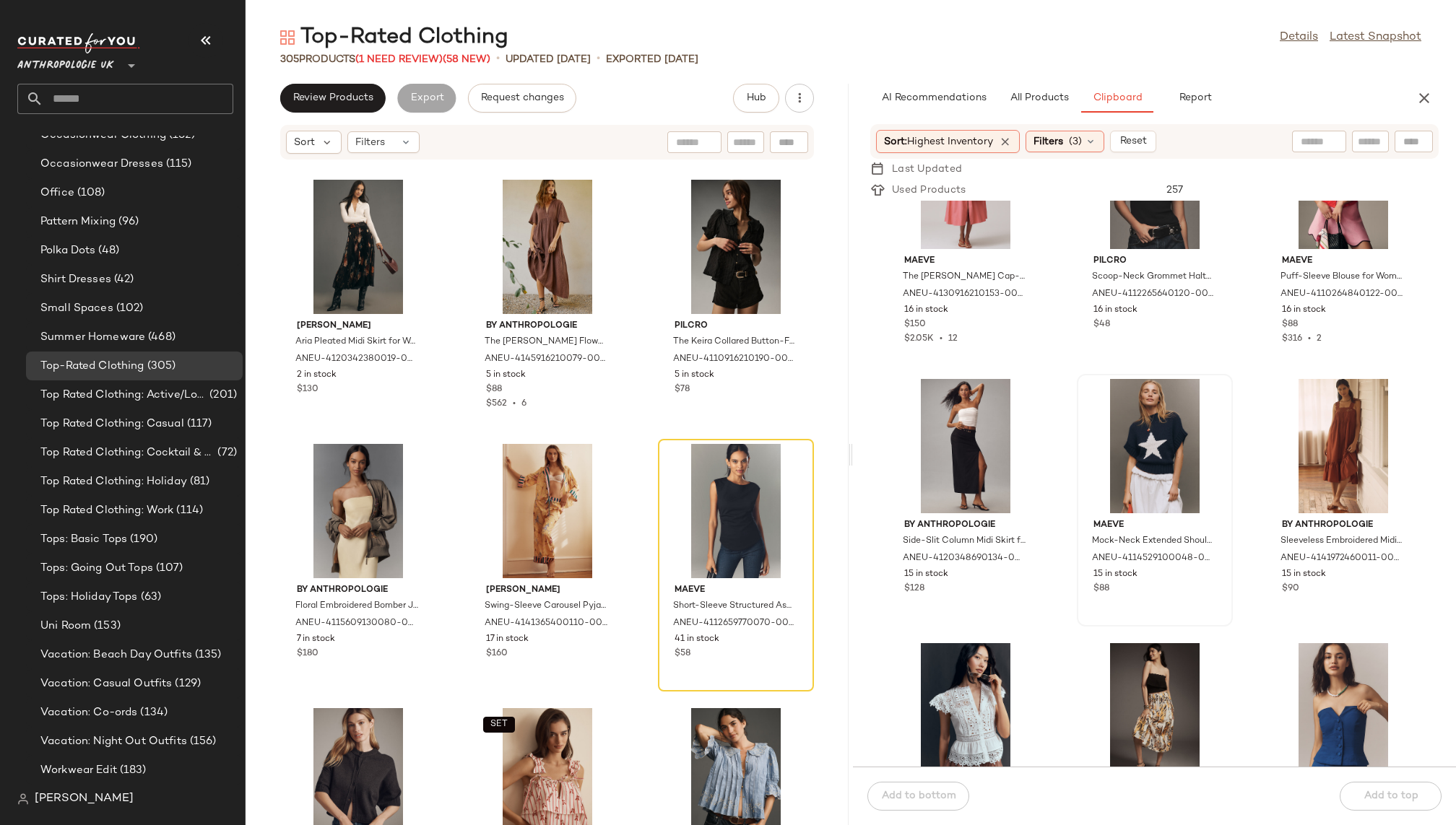
click at [1121, 411] on div at bounding box center [1154, 447] width 146 height 135
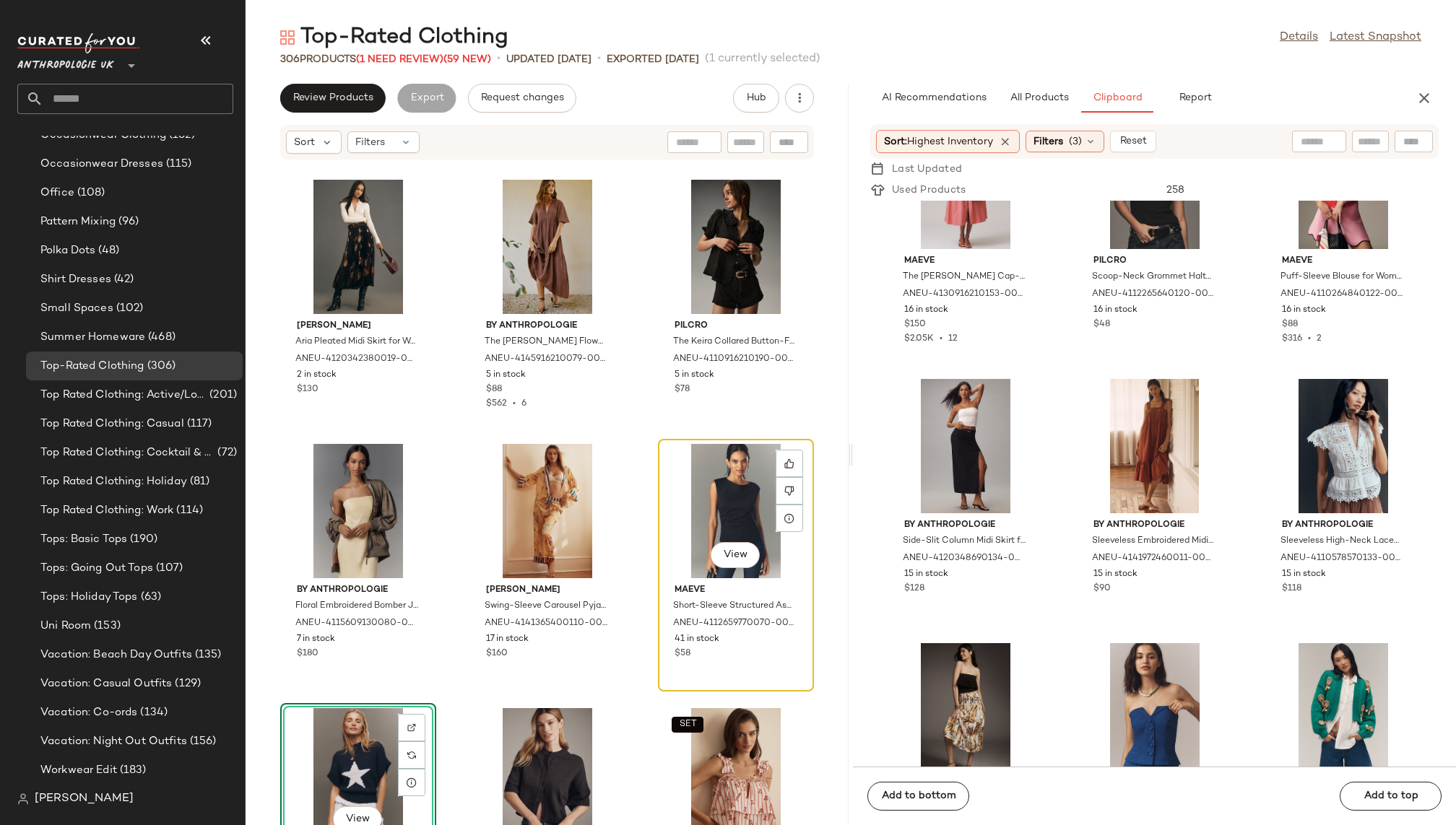
click at [722, 505] on div "View" at bounding box center [736, 511] width 146 height 135
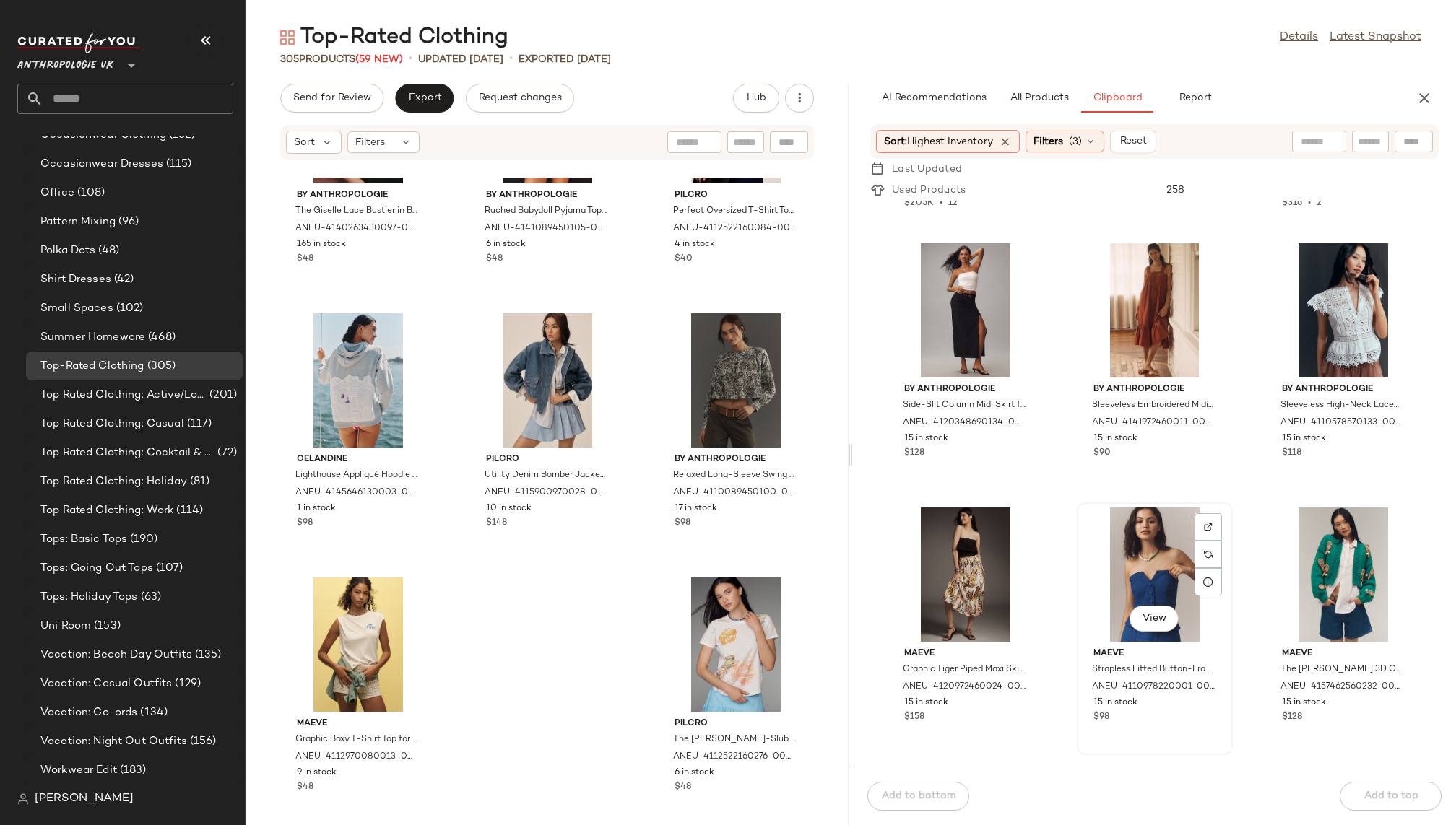
scroll to position [17002, 0]
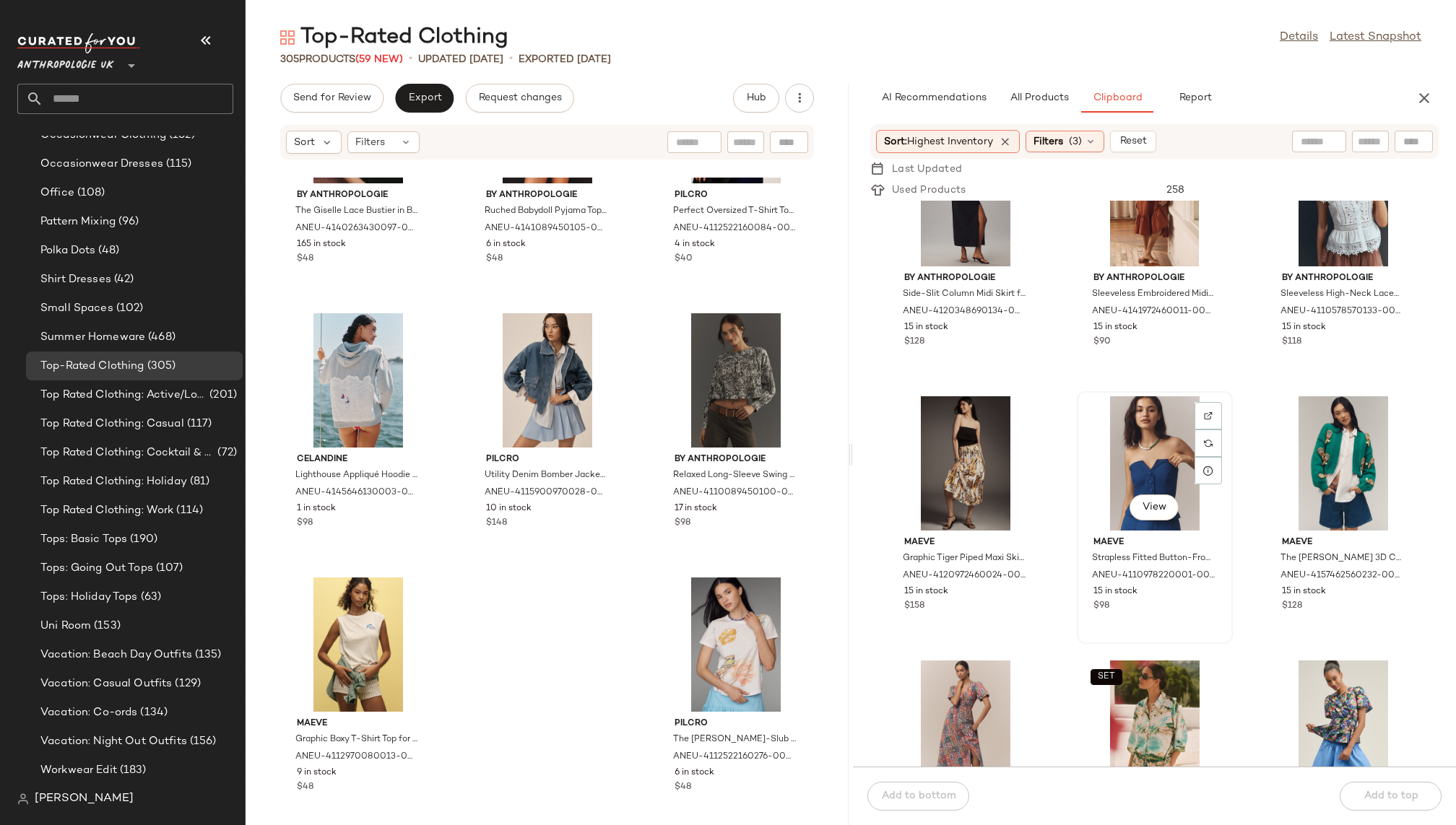
click at [1126, 423] on div "View" at bounding box center [1154, 464] width 146 height 135
